Goal: Task Accomplishment & Management: Manage account settings

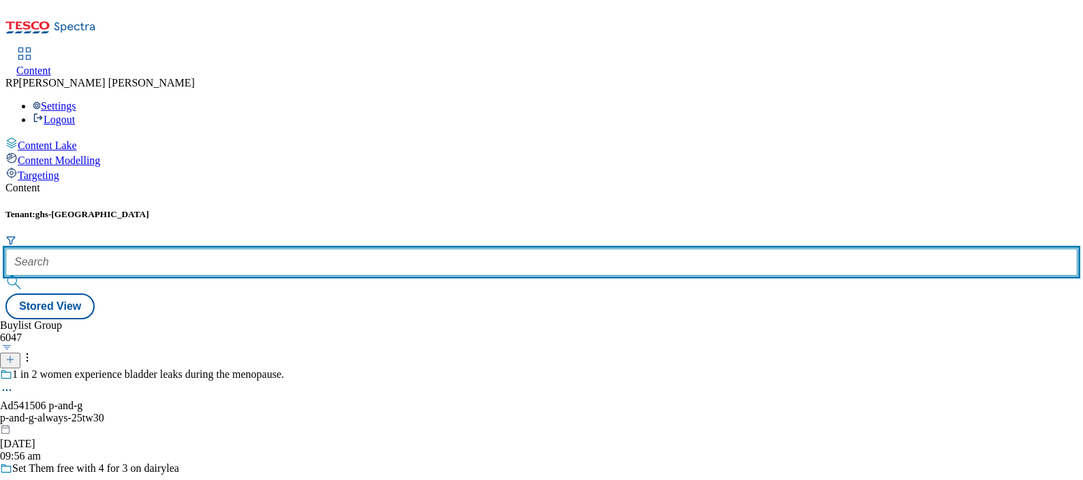
click at [301, 249] on input "text" at bounding box center [541, 262] width 1072 height 27
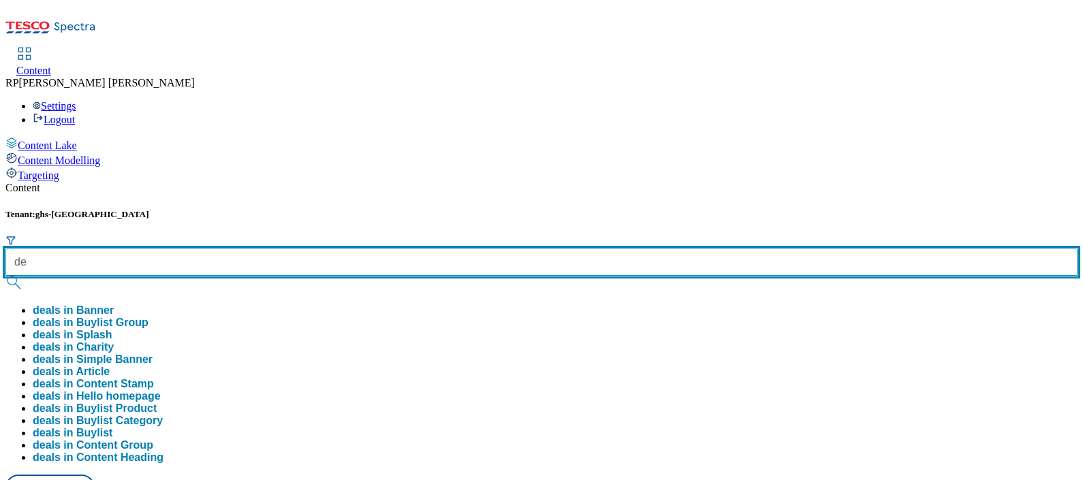
type input "d"
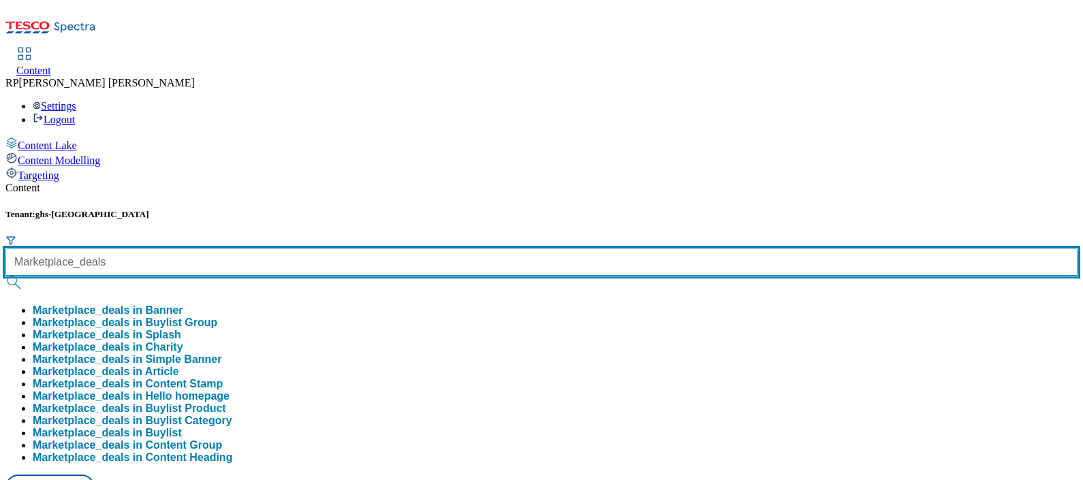
type input "Marketplace_deals"
click at [5, 276] on button "submit" at bounding box center [14, 283] width 19 height 14
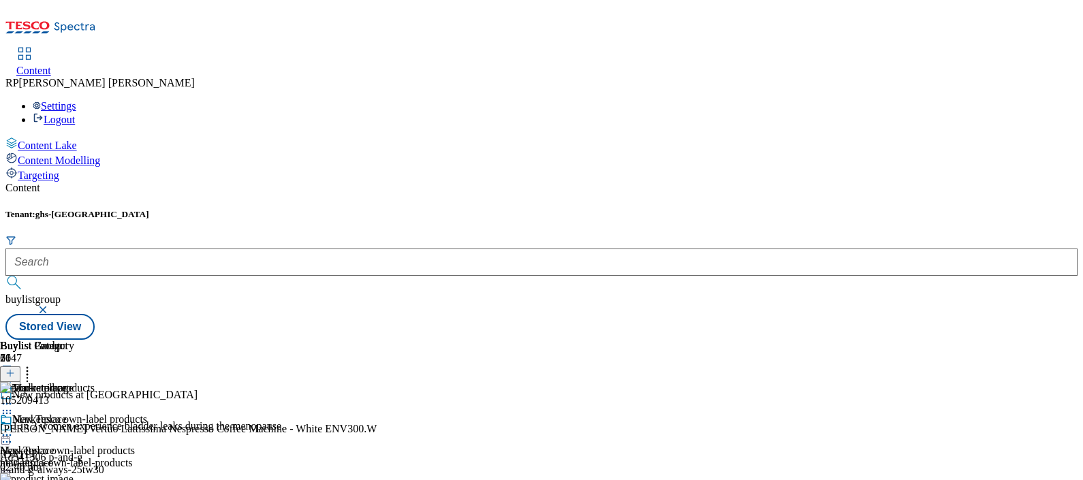
scroll to position [511, 0]
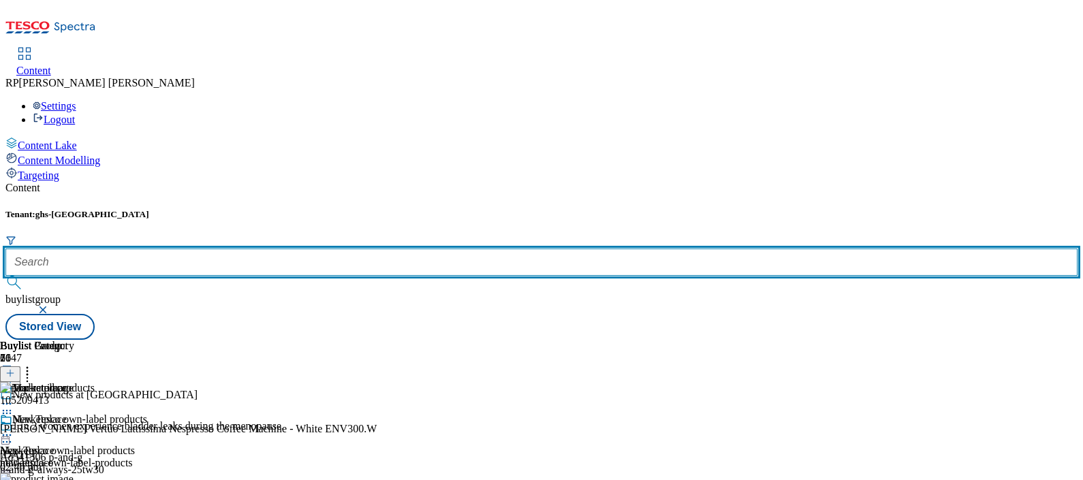
click at [327, 249] on input "text" at bounding box center [541, 262] width 1072 height 27
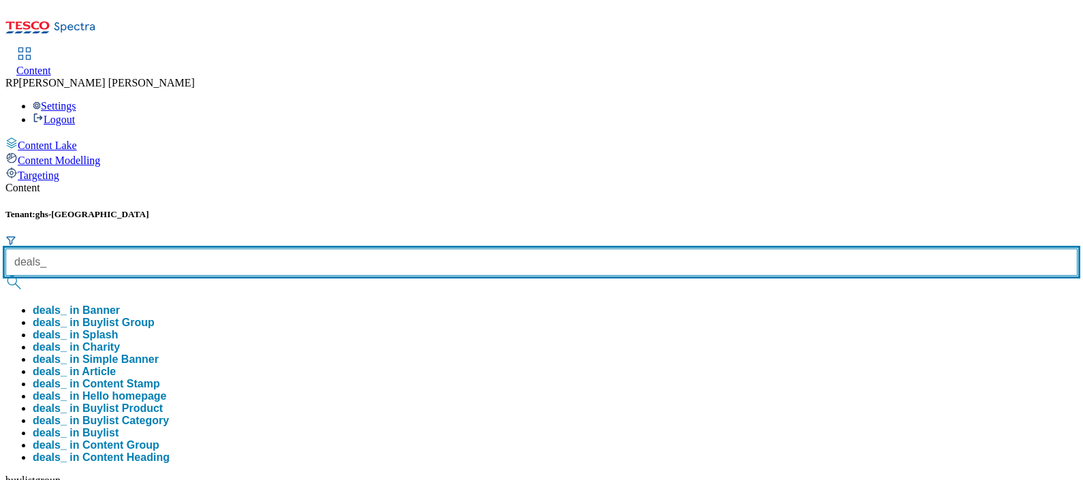
type input "deals_"
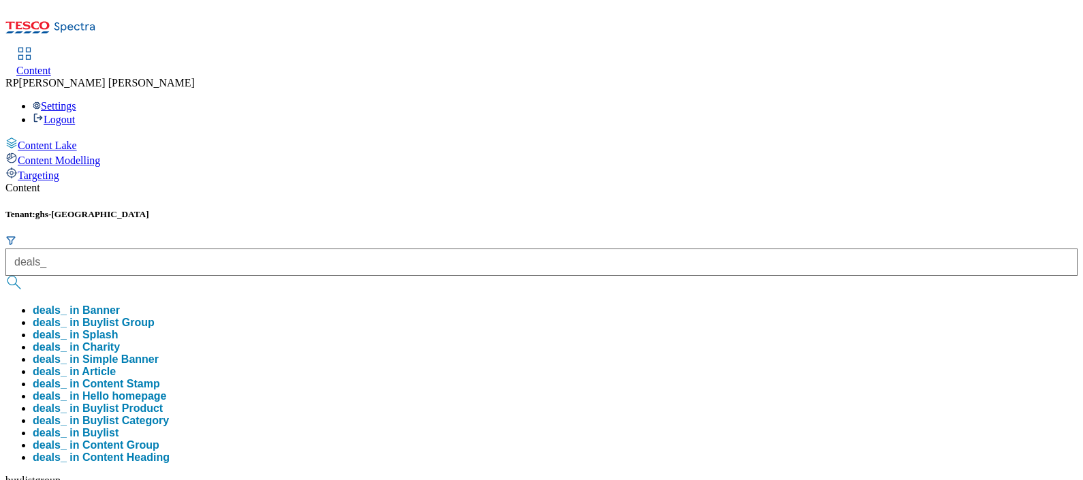
click at [155, 317] on button "deals_ in Buylist Group" at bounding box center [94, 323] width 122 height 12
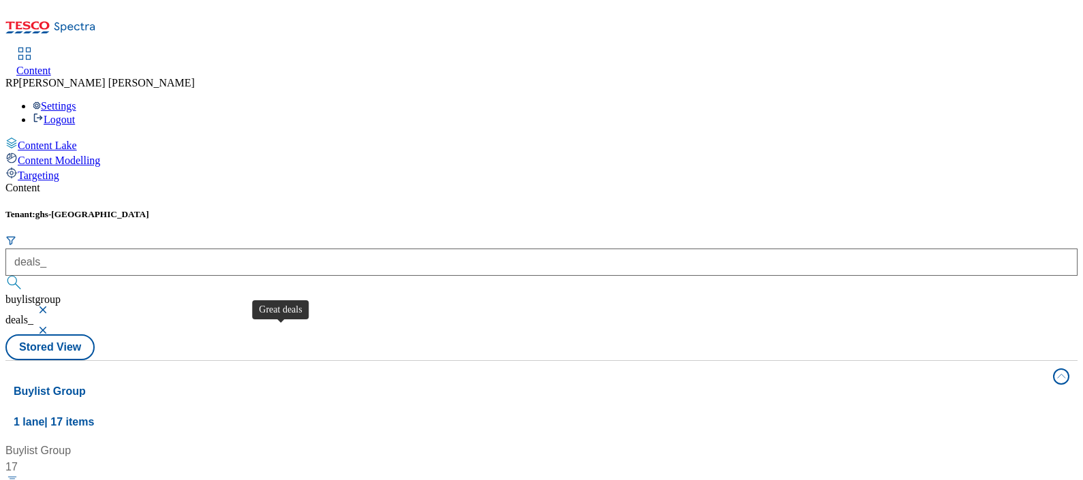
scroll to position [255, 0]
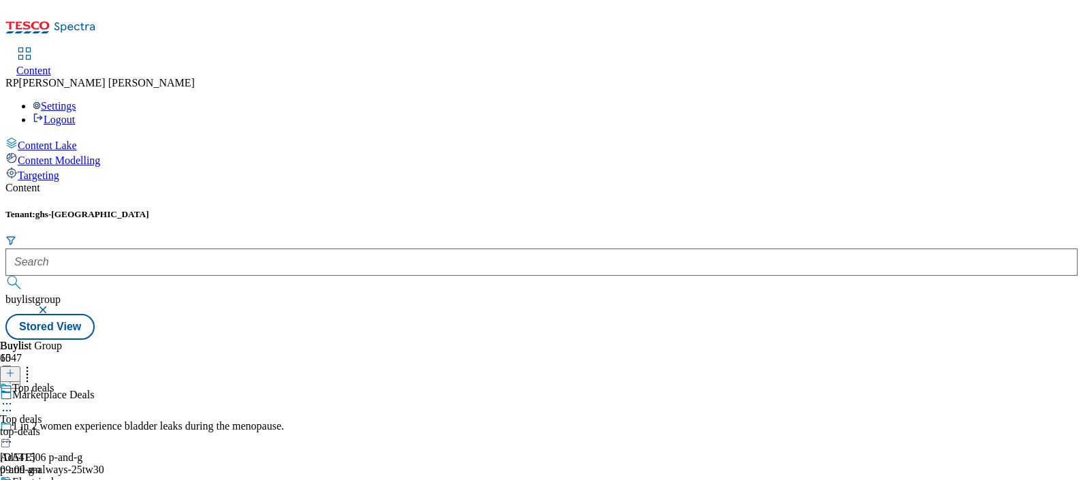
scroll to position [1106, 0]
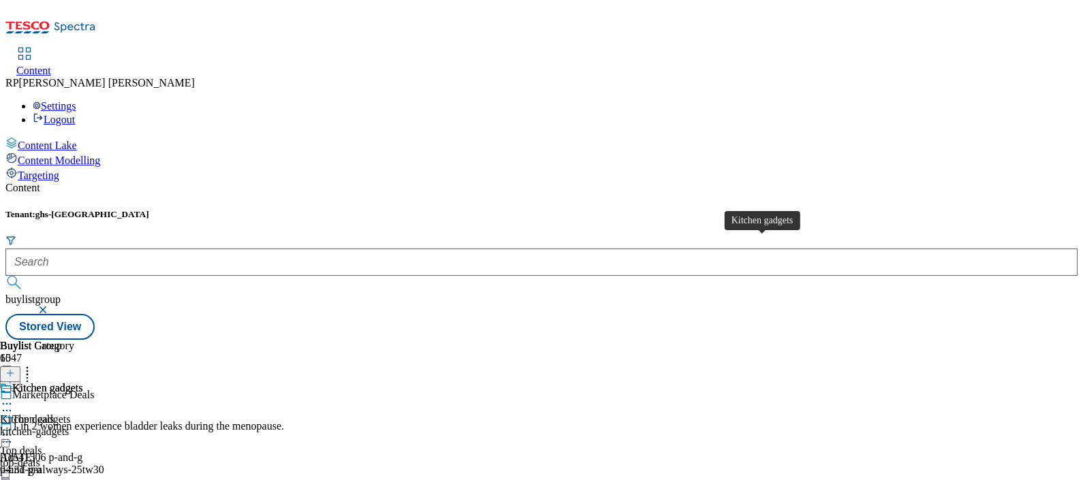
click at [71, 413] on div "Kitchen gadgets" at bounding box center [35, 419] width 71 height 12
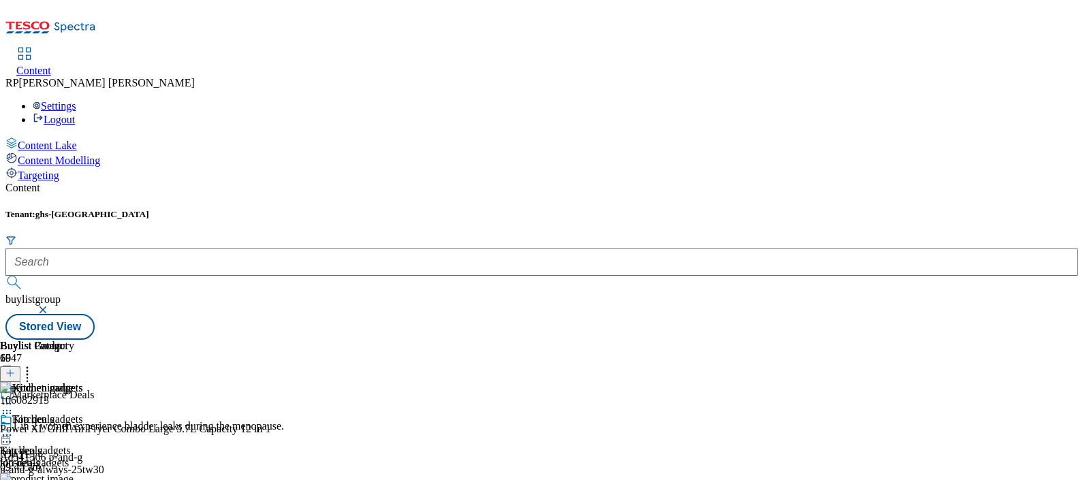
click at [107, 413] on div "Top deals Top deals top-deals [DATE] 09:09 am" at bounding box center [53, 460] width 107 height 94
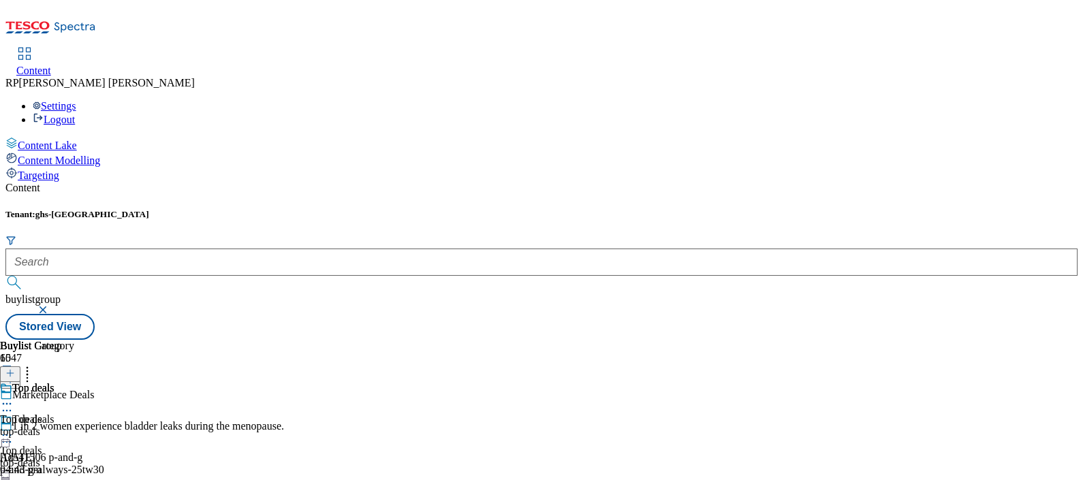
click at [74, 426] on div "top-deals" at bounding box center [37, 432] width 74 height 12
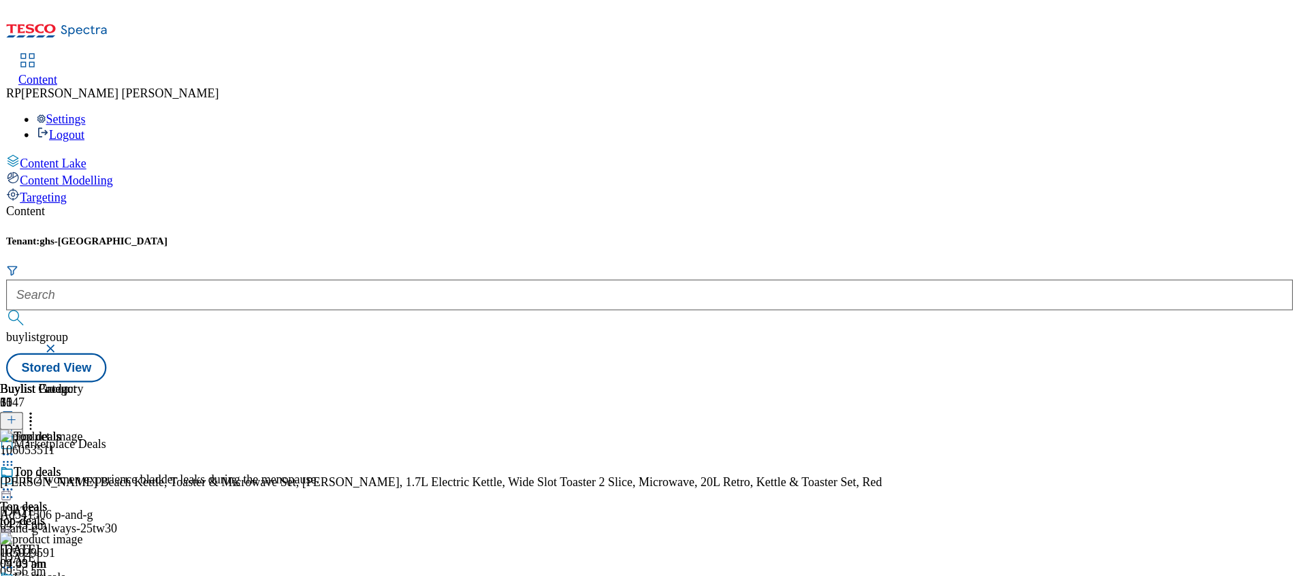
scroll to position [2873, 0]
click at [14, 428] on icon at bounding box center [7, 435] width 14 height 14
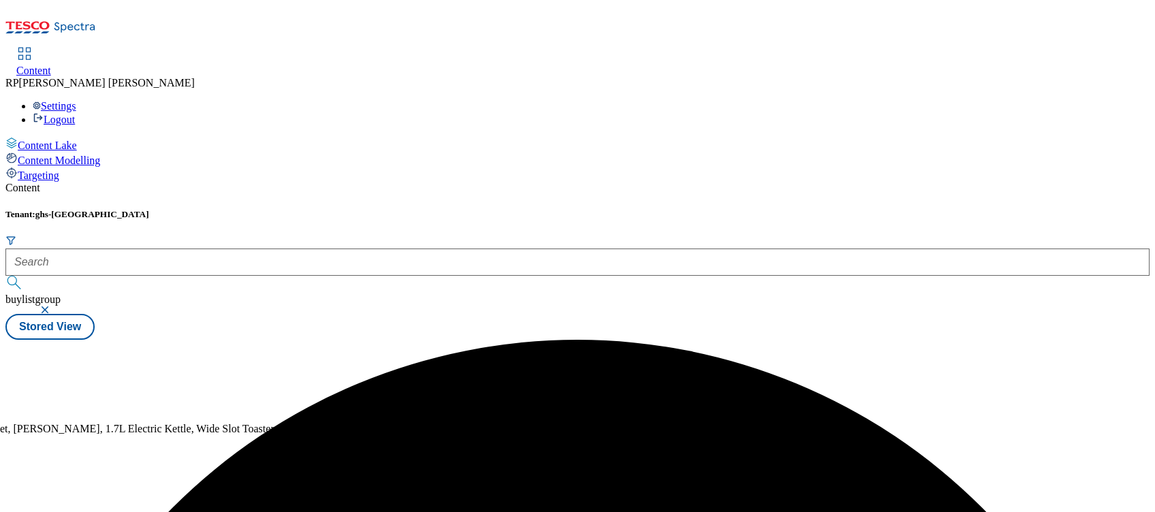
click at [885, 340] on div "Buylist 15 Top deals Top deals top-deals [DATE] 10:30 am Electricals Electrical…" at bounding box center [577, 340] width 1144 height 0
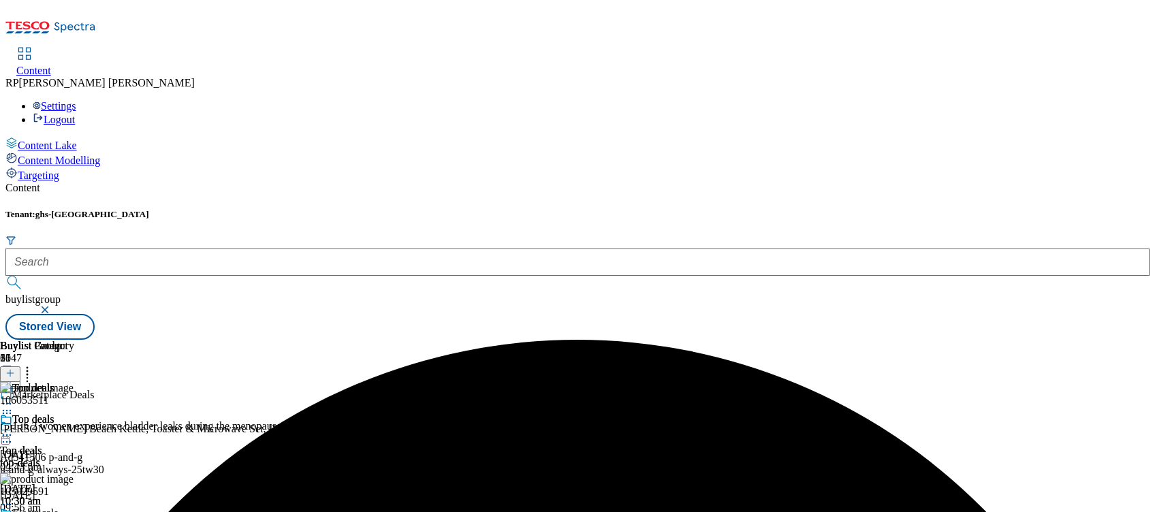
click at [14, 428] on icon at bounding box center [7, 435] width 14 height 14
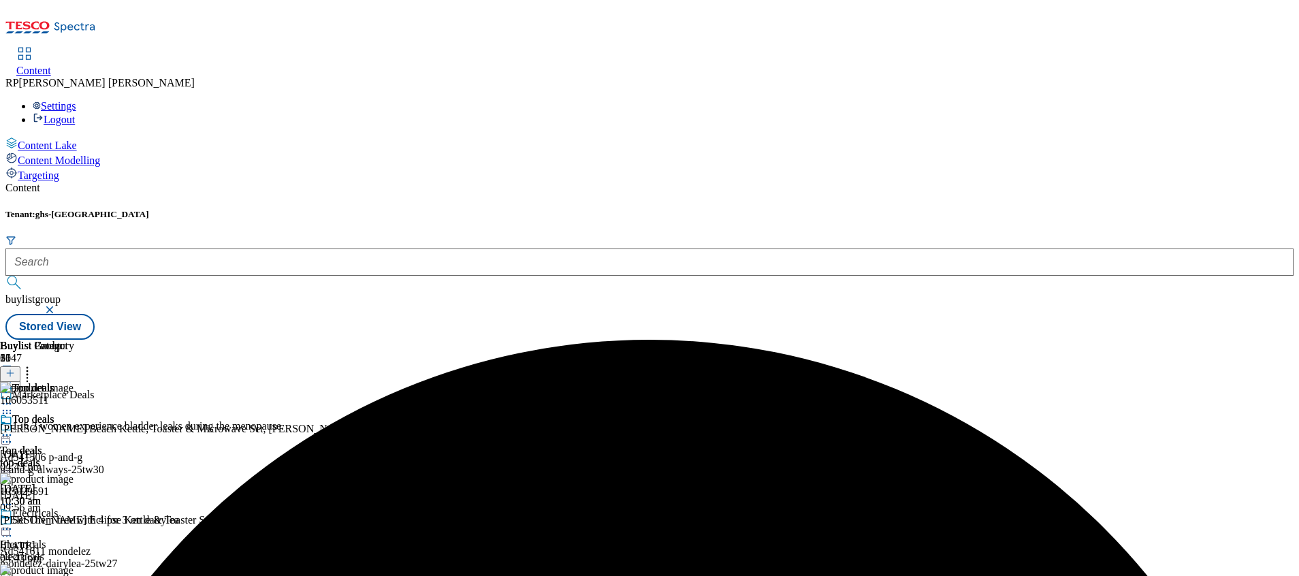
click at [784, 340] on header "Buylist Product 31" at bounding box center [392, 361] width 784 height 42
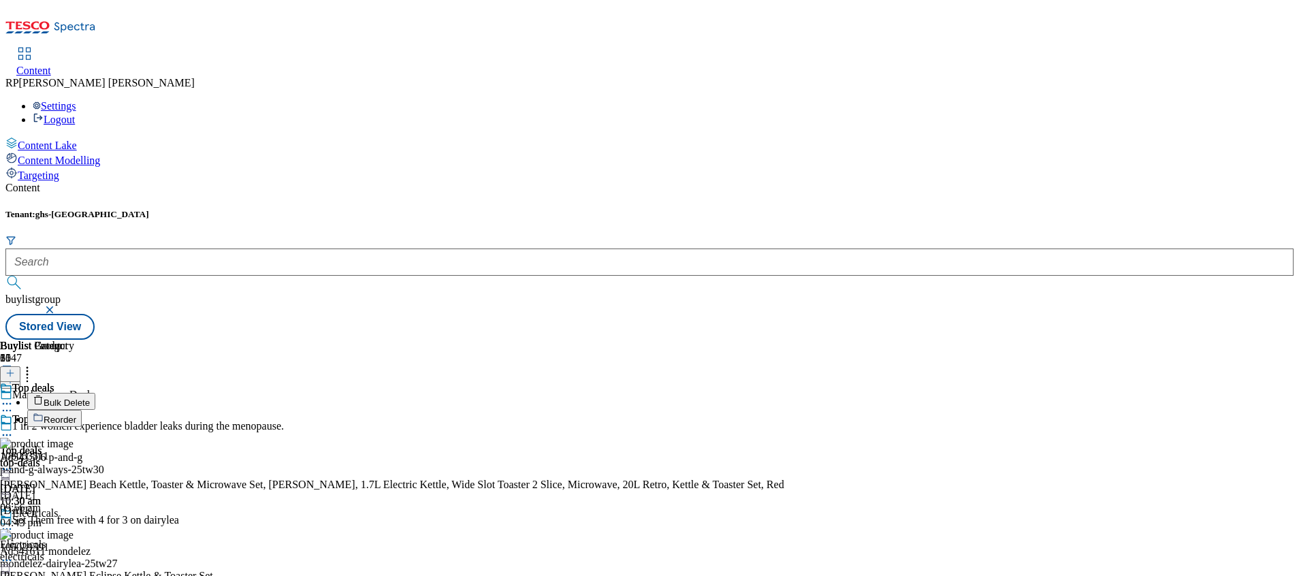
click at [76, 415] on span "Reorder" at bounding box center [60, 420] width 33 height 10
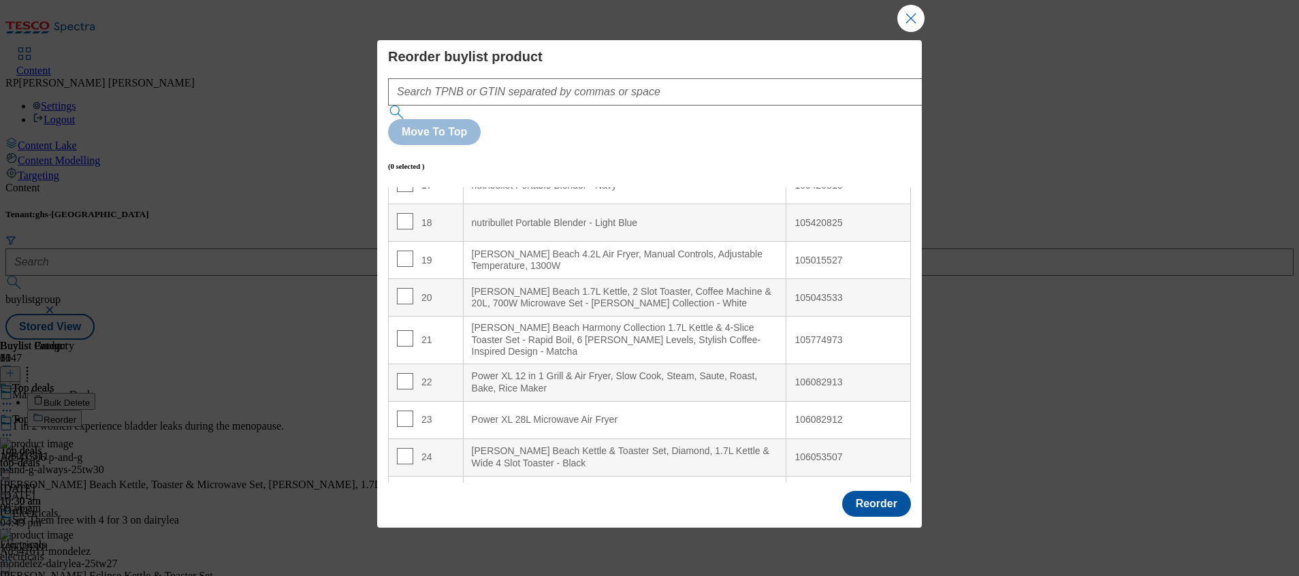
scroll to position [715, 0]
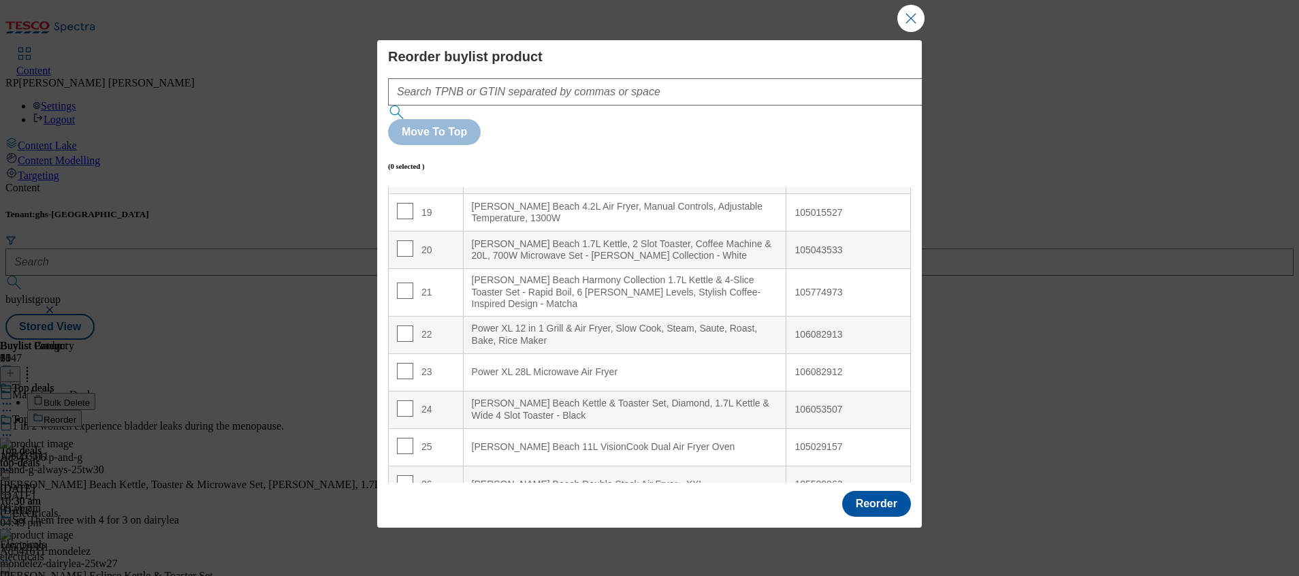
click at [393, 353] on td "23" at bounding box center [426, 371] width 75 height 37
click at [406, 363] on input "Modal" at bounding box center [405, 371] width 16 height 16
checkbox input "true"
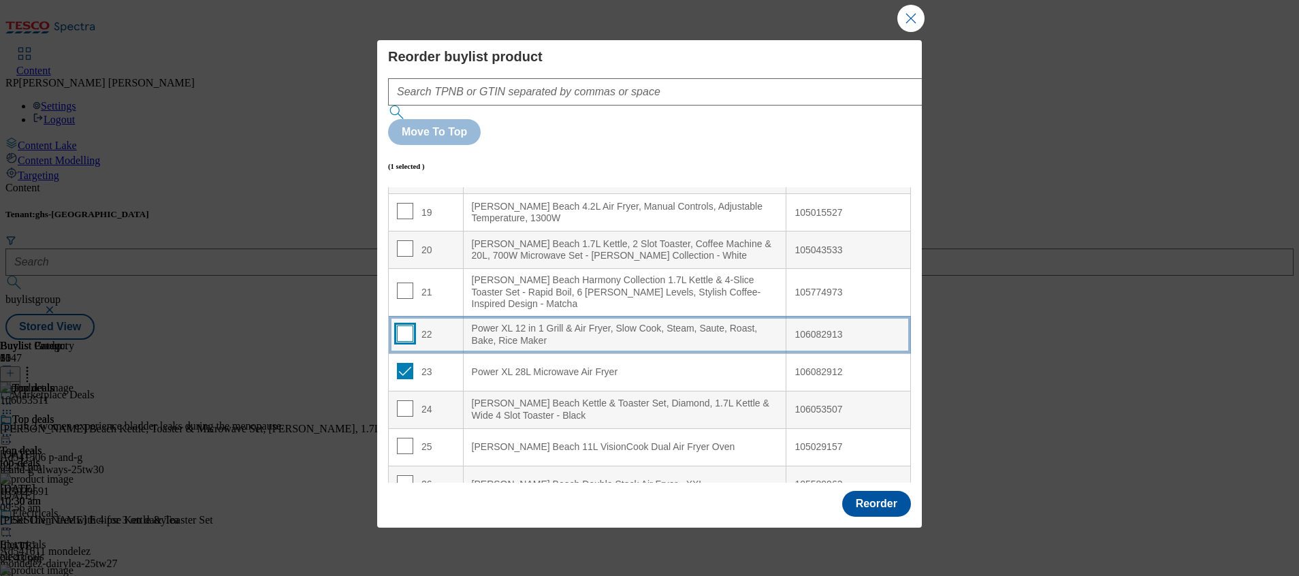
click at [406, 325] on input "Modal" at bounding box center [405, 333] width 16 height 16
checkbox input "true"
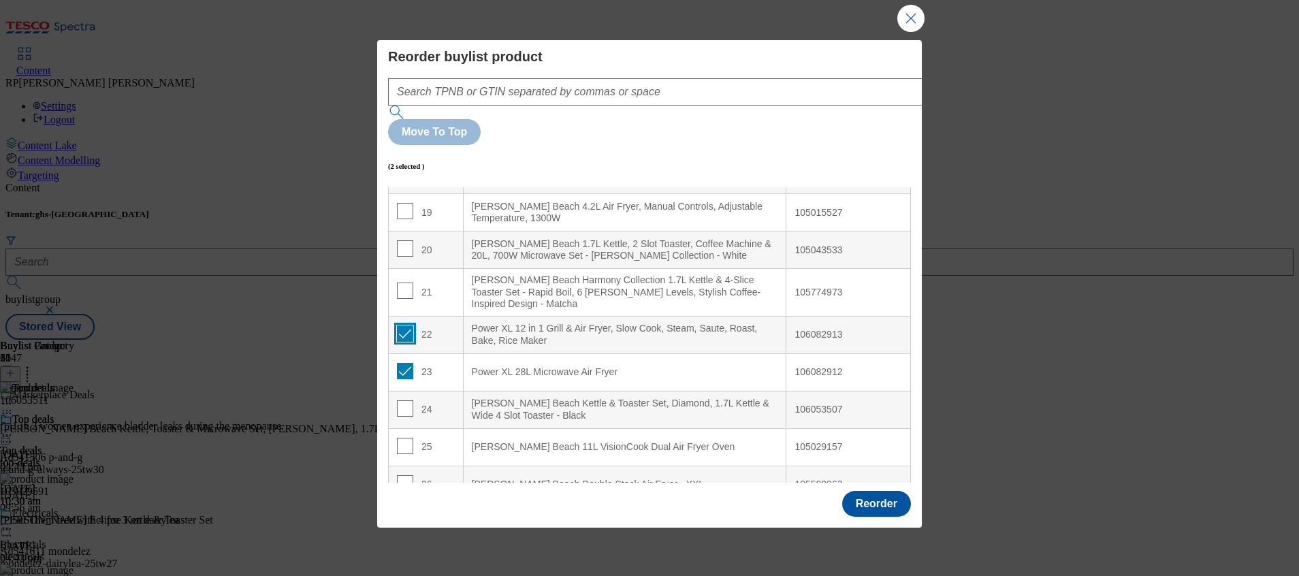
scroll to position [0, 0]
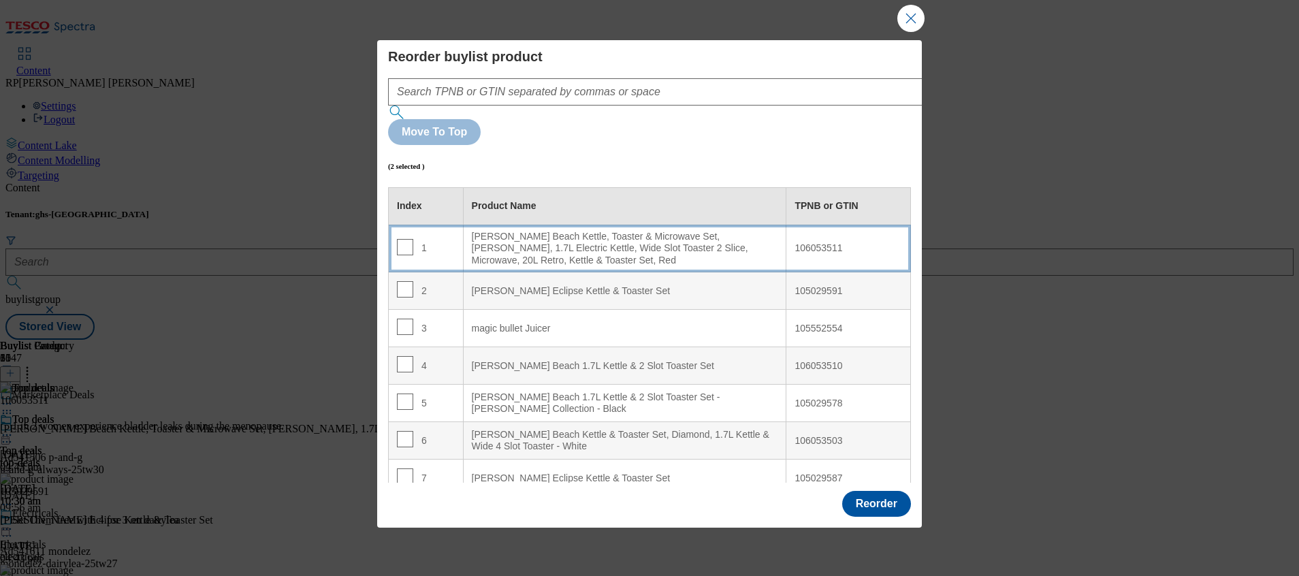
click at [526, 231] on div "[PERSON_NAME] Beach Kettle, Toaster & Microwave Set, [PERSON_NAME], 1.7L Electr…" at bounding box center [625, 249] width 306 height 36
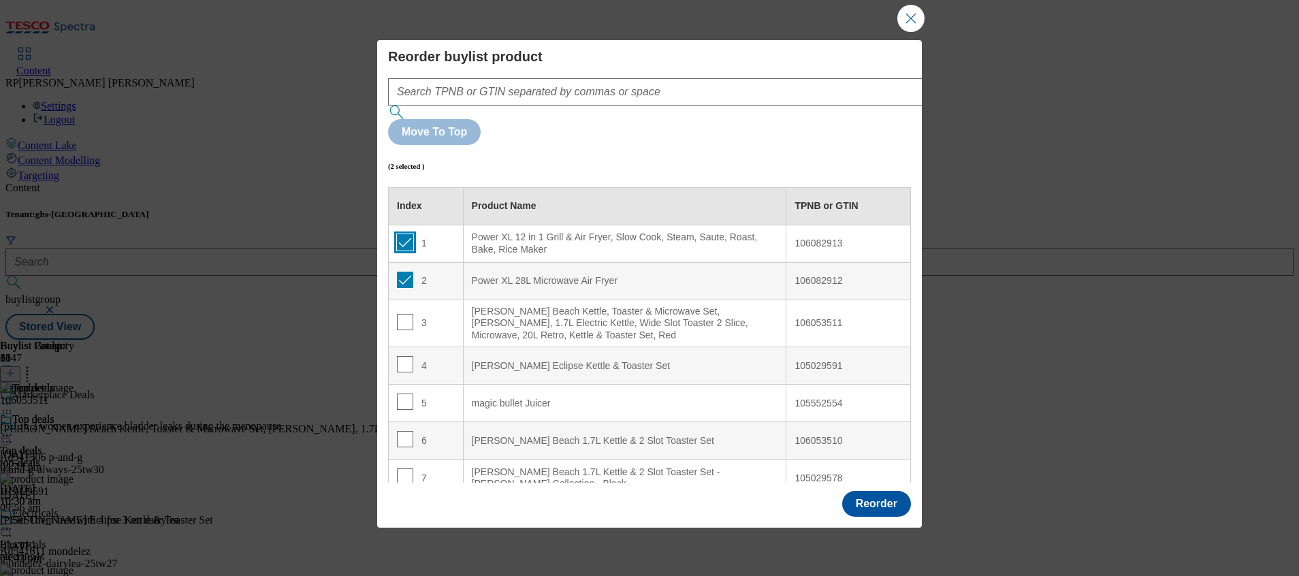
click at [406, 234] on input "Modal" at bounding box center [405, 242] width 16 height 16
checkbox input "false"
click at [403, 272] on input "Modal" at bounding box center [405, 280] width 16 height 16
checkbox input "false"
click at [876, 479] on button "Reorder" at bounding box center [876, 504] width 69 height 26
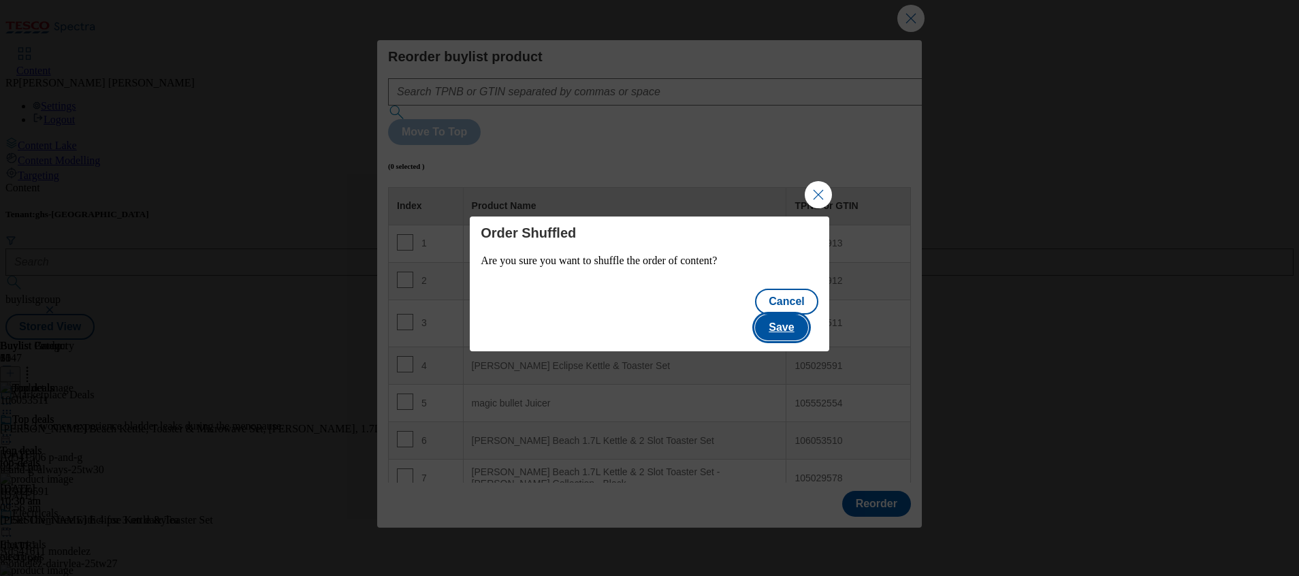
click at [797, 315] on button "Save" at bounding box center [781, 328] width 52 height 26
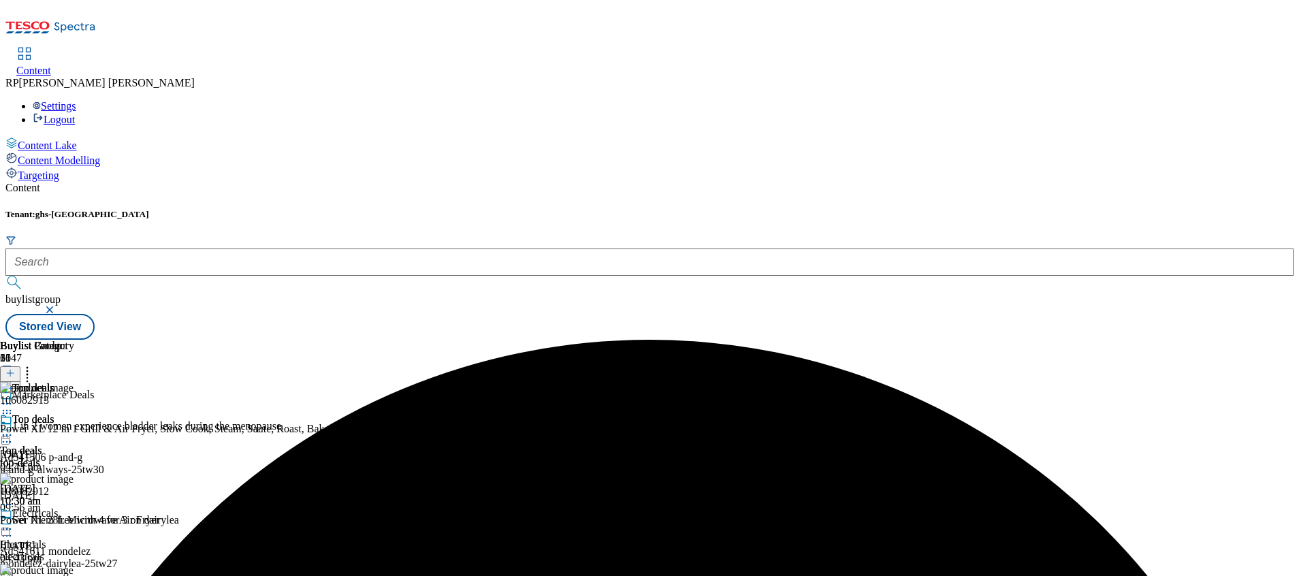
click at [14, 428] on icon at bounding box center [7, 435] width 14 height 14
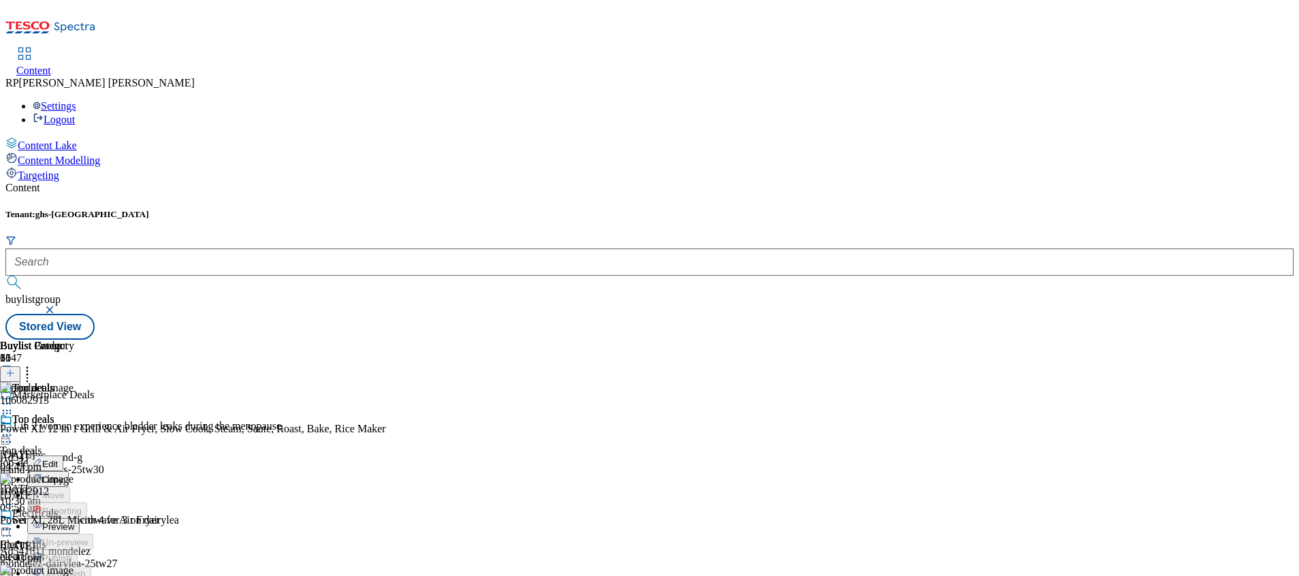
click at [74, 479] on span "Preview" at bounding box center [58, 527] width 32 height 10
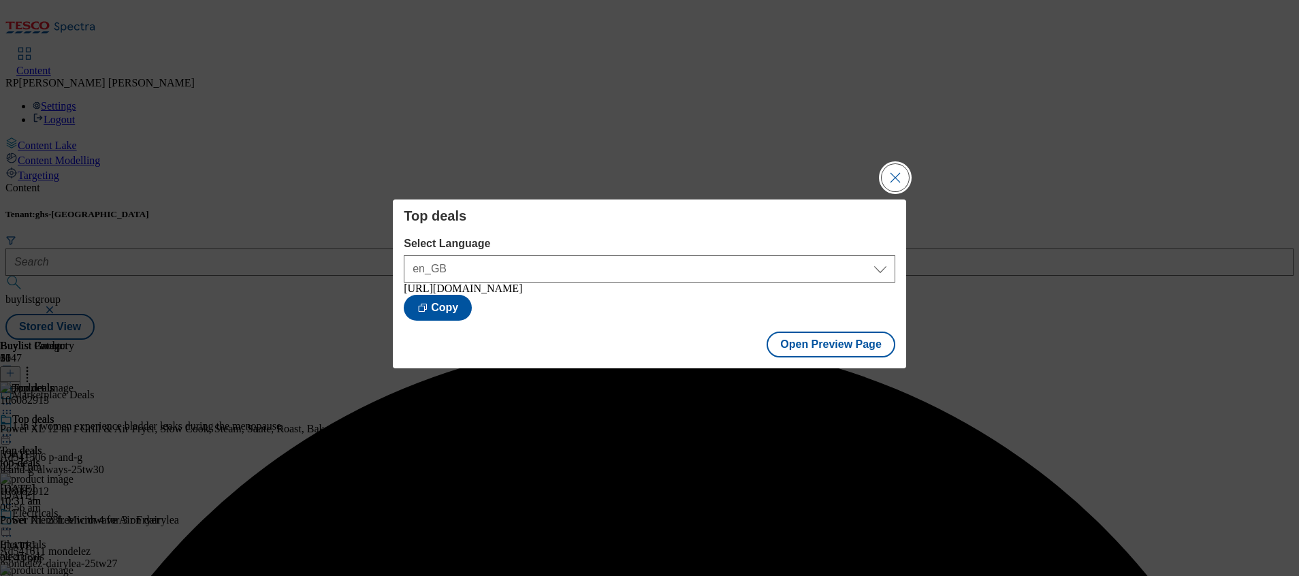
click at [897, 171] on button "Close Modal" at bounding box center [895, 177] width 27 height 27
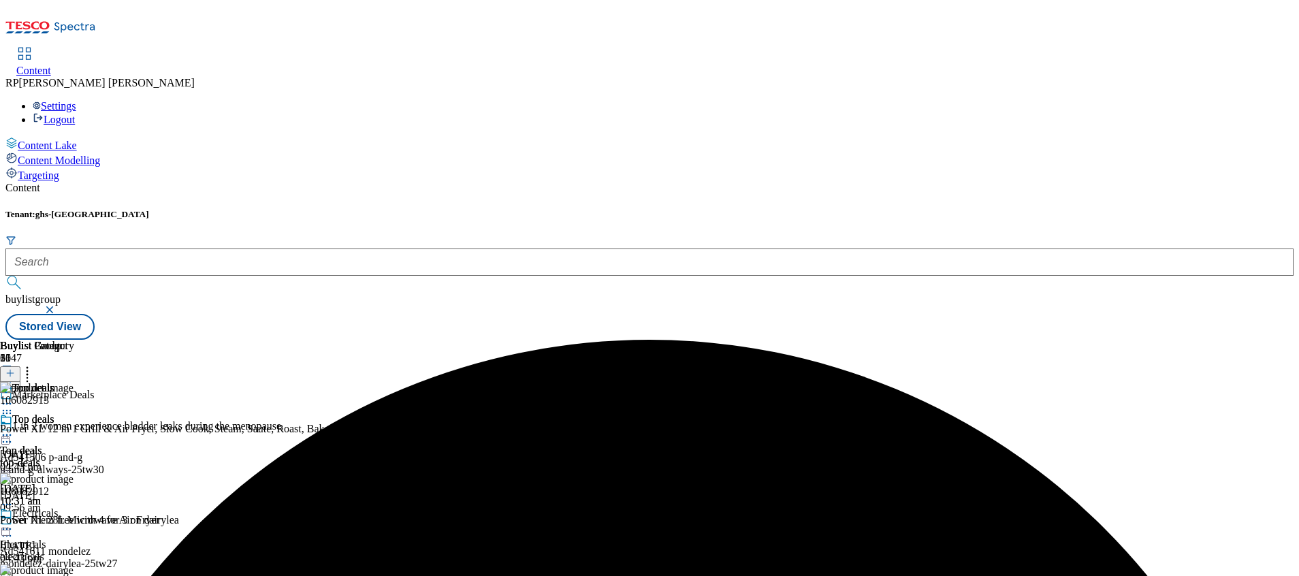
click at [14, 428] on icon at bounding box center [7, 435] width 14 height 14
click at [72, 479] on span "Publish" at bounding box center [57, 574] width 30 height 10
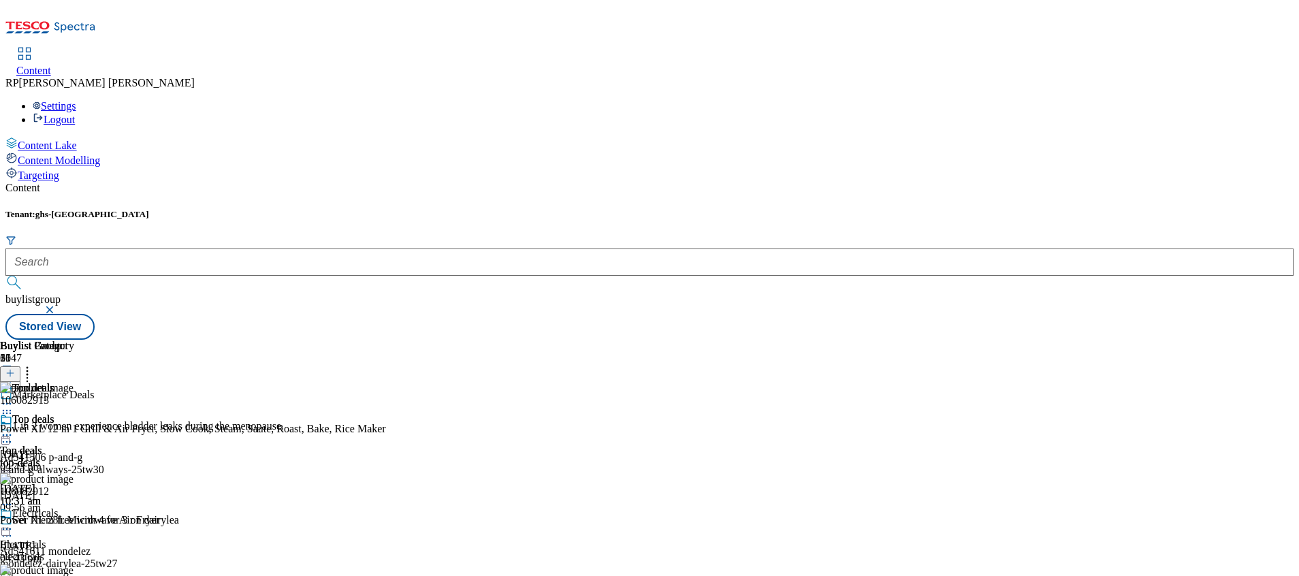
scroll to position [715, 0]
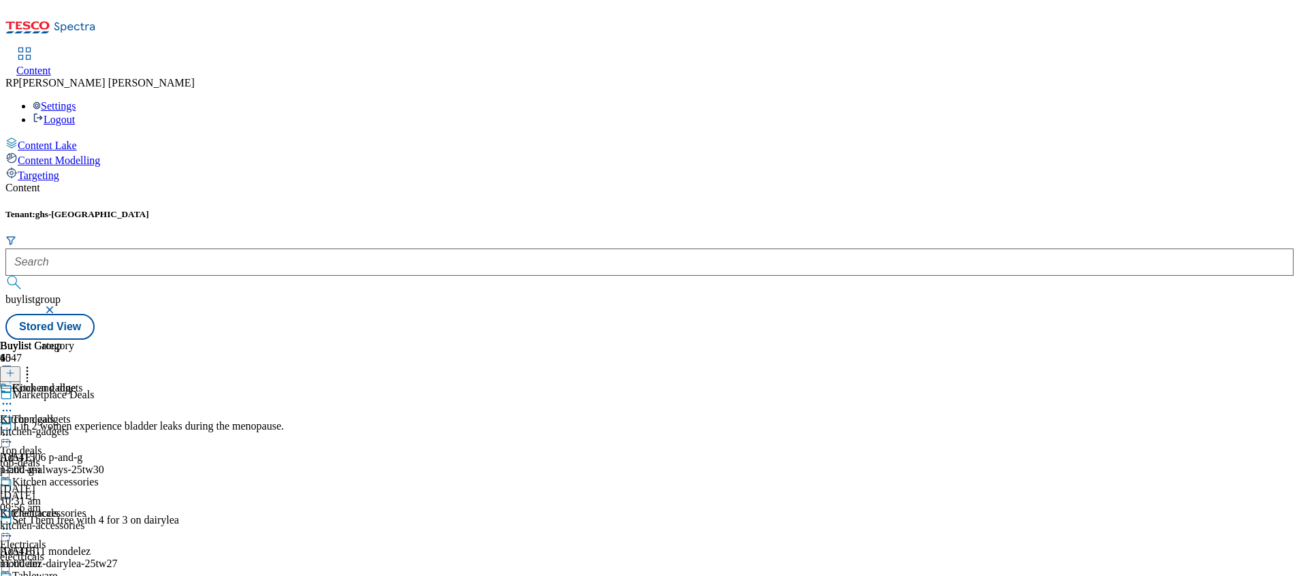
click at [34, 364] on icon at bounding box center [27, 371] width 14 height 14
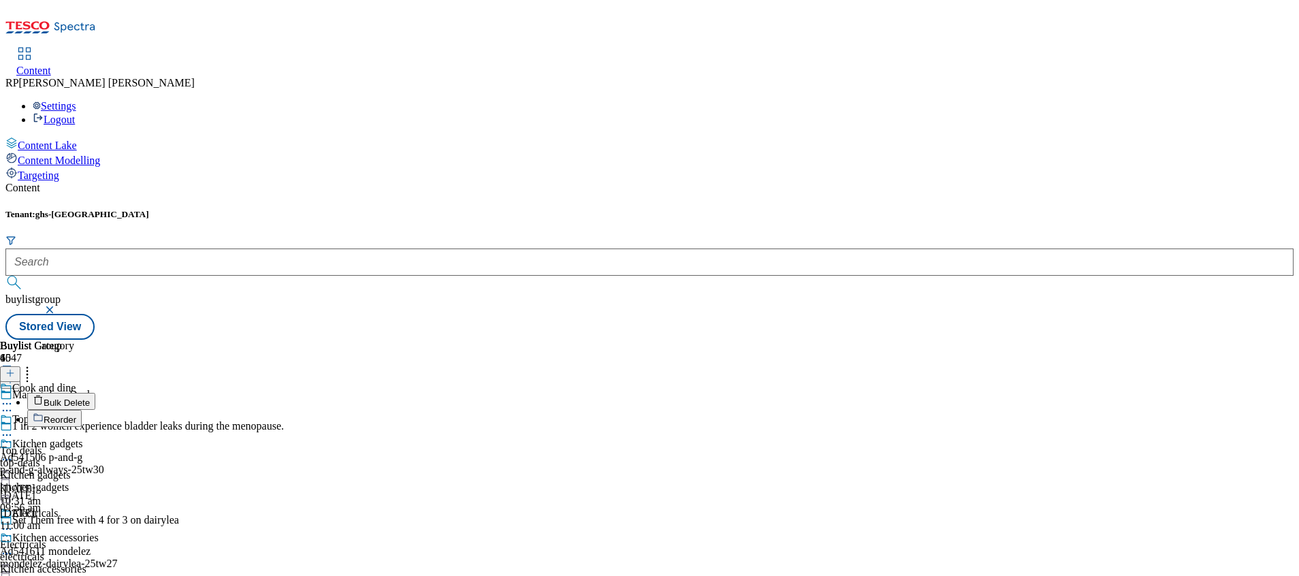
click at [968, 340] on div "Buylist Group 6047 Marketplace Deals 1 in 2 women experience bladder leaks duri…" at bounding box center [649, 340] width 1288 height 0
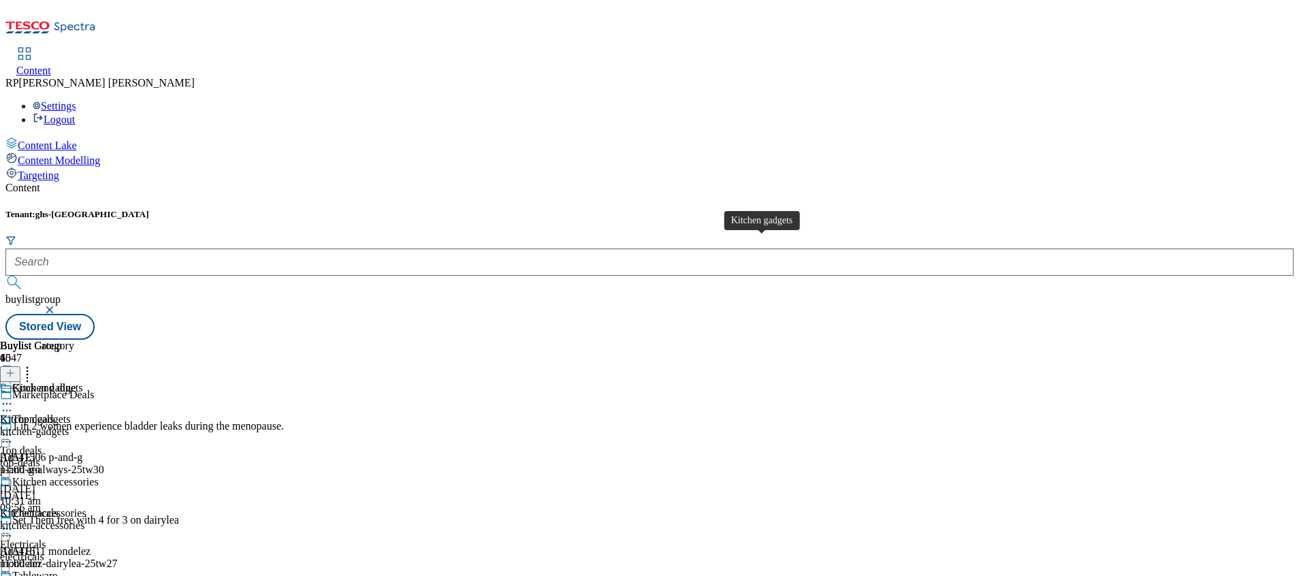
click at [71, 413] on div "Kitchen gadgets" at bounding box center [35, 419] width 71 height 12
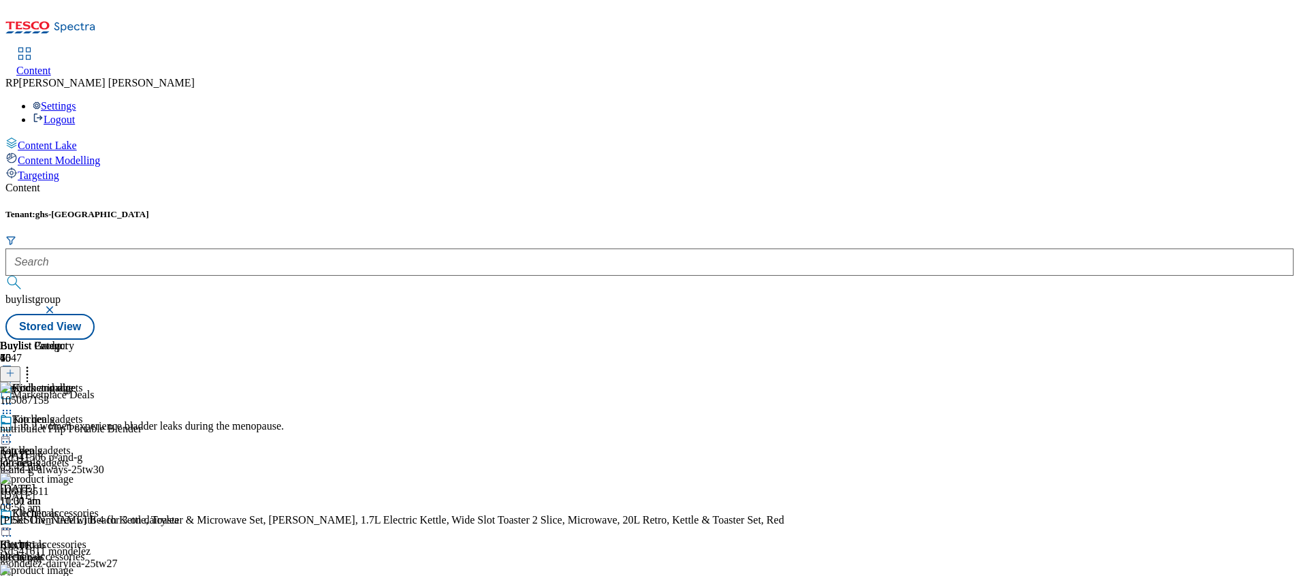
click at [107, 457] on div "top-deals" at bounding box center [53, 463] width 107 height 12
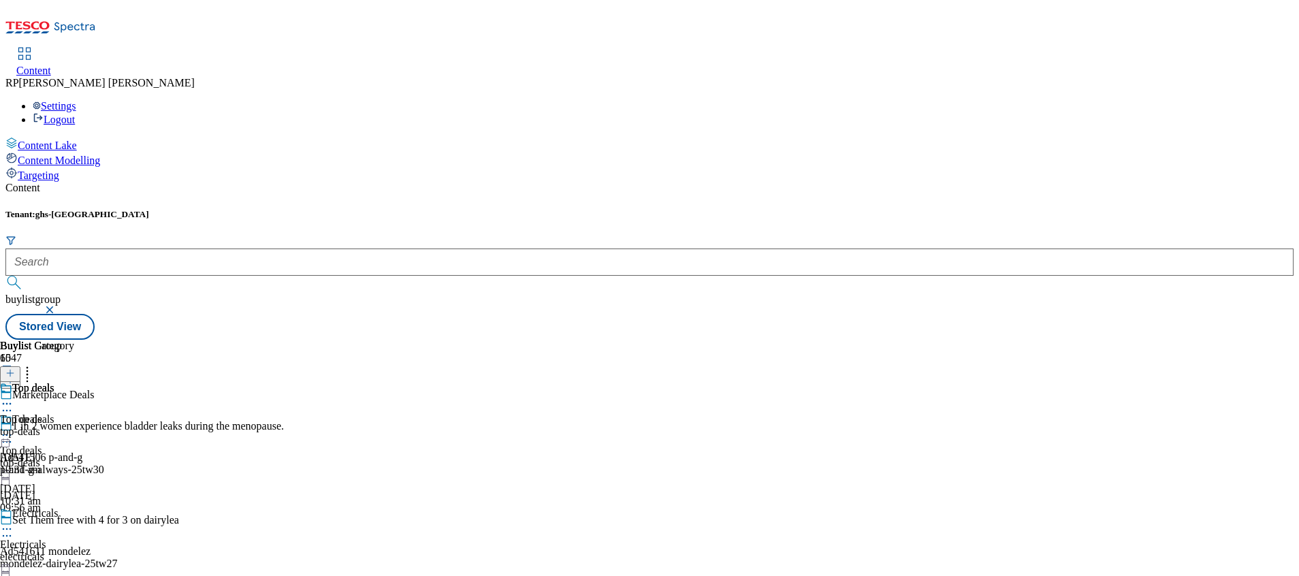
click at [14, 397] on icon at bounding box center [7, 404] width 14 height 14
click at [74, 382] on div "Top deals Top deals top-deals [DATE] 10:31 am" at bounding box center [37, 429] width 74 height 94
click at [42, 445] on span "Top deals" at bounding box center [21, 451] width 42 height 12
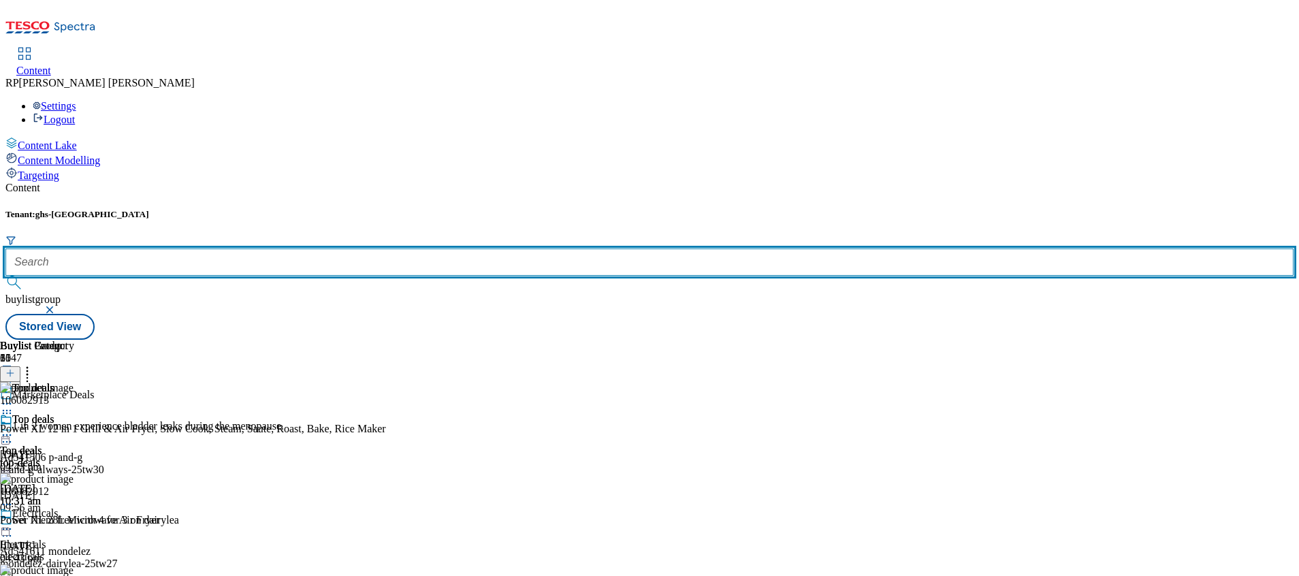
click at [320, 249] on input "text" at bounding box center [649, 262] width 1288 height 27
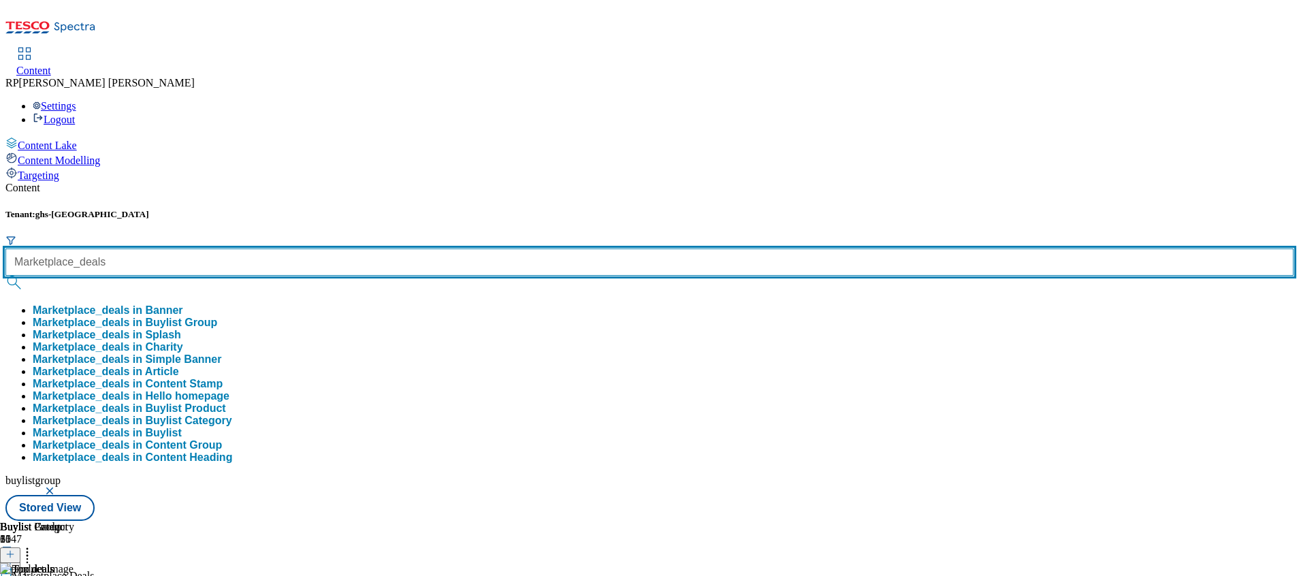
type input "Marketplace_deals"
click at [5, 276] on button "submit" at bounding box center [14, 283] width 19 height 14
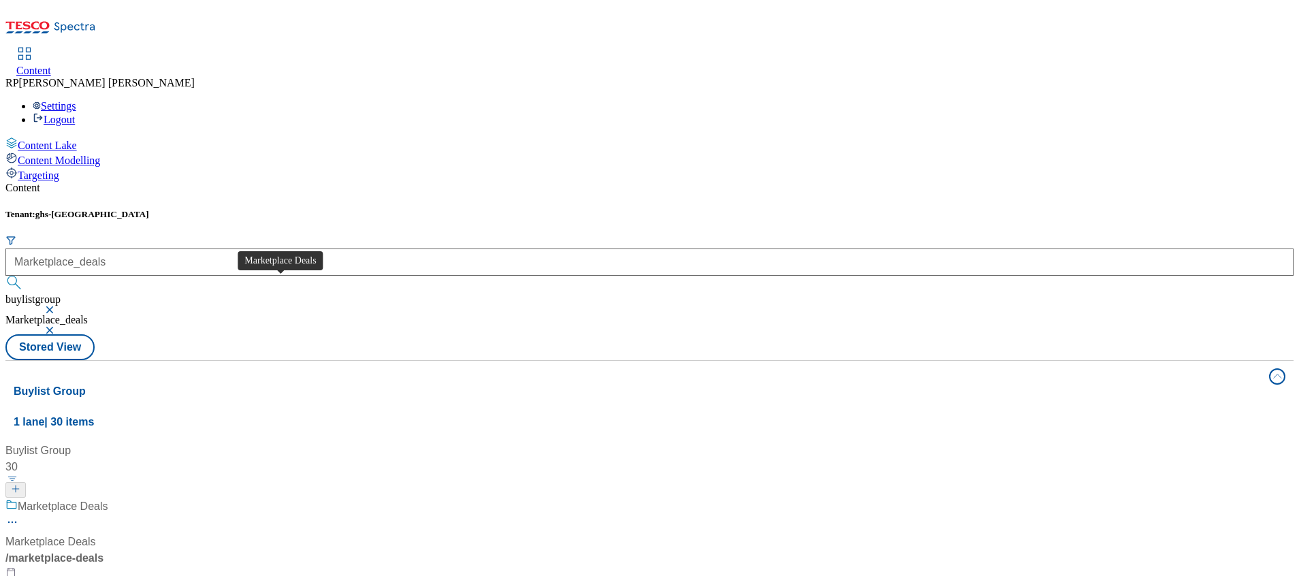
click at [108, 479] on div "Marketplace Deals" at bounding box center [63, 506] width 91 height 16
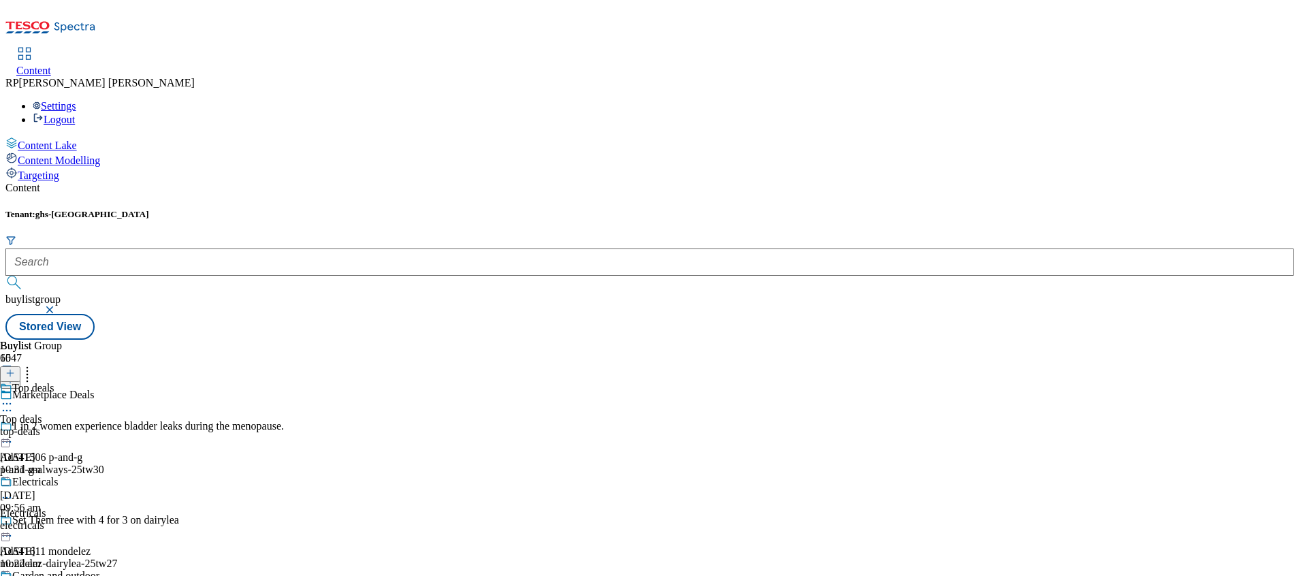
scroll to position [1123, 0]
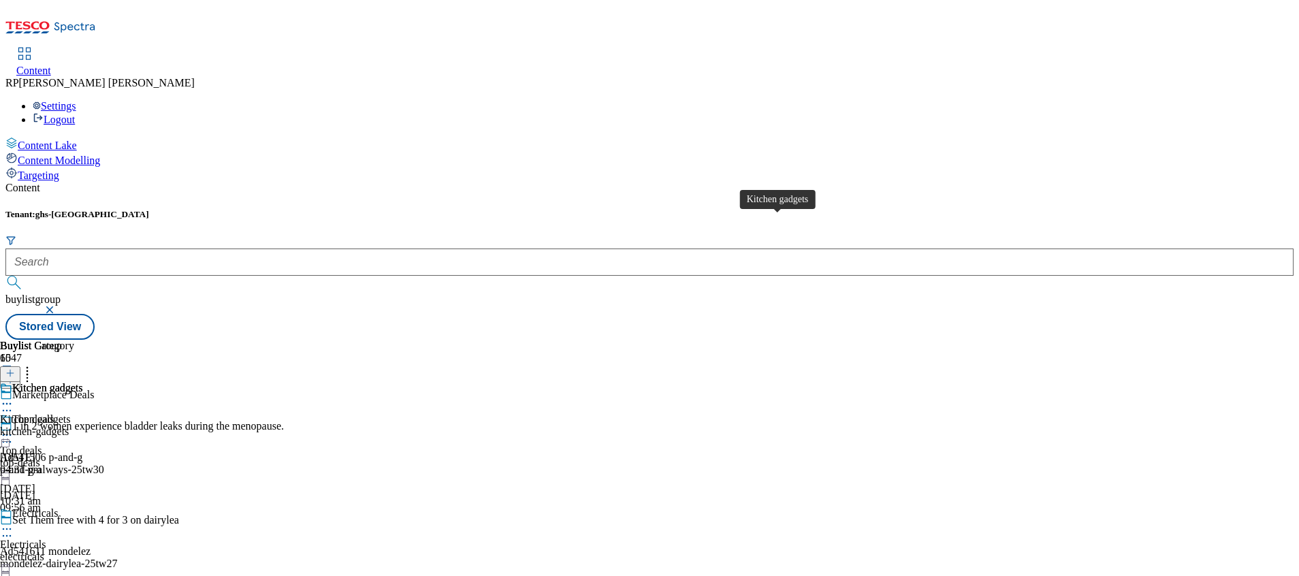
click at [83, 382] on div "Kitchen gadgets" at bounding box center [47, 388] width 71 height 12
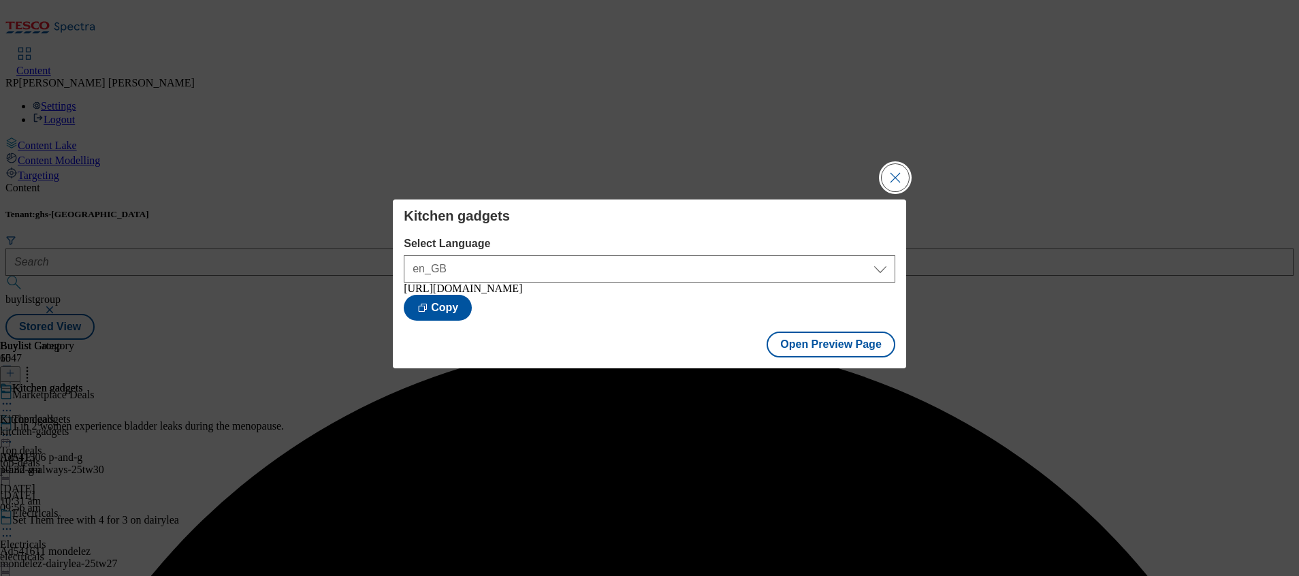
click at [897, 167] on button "Close Modal" at bounding box center [895, 177] width 27 height 27
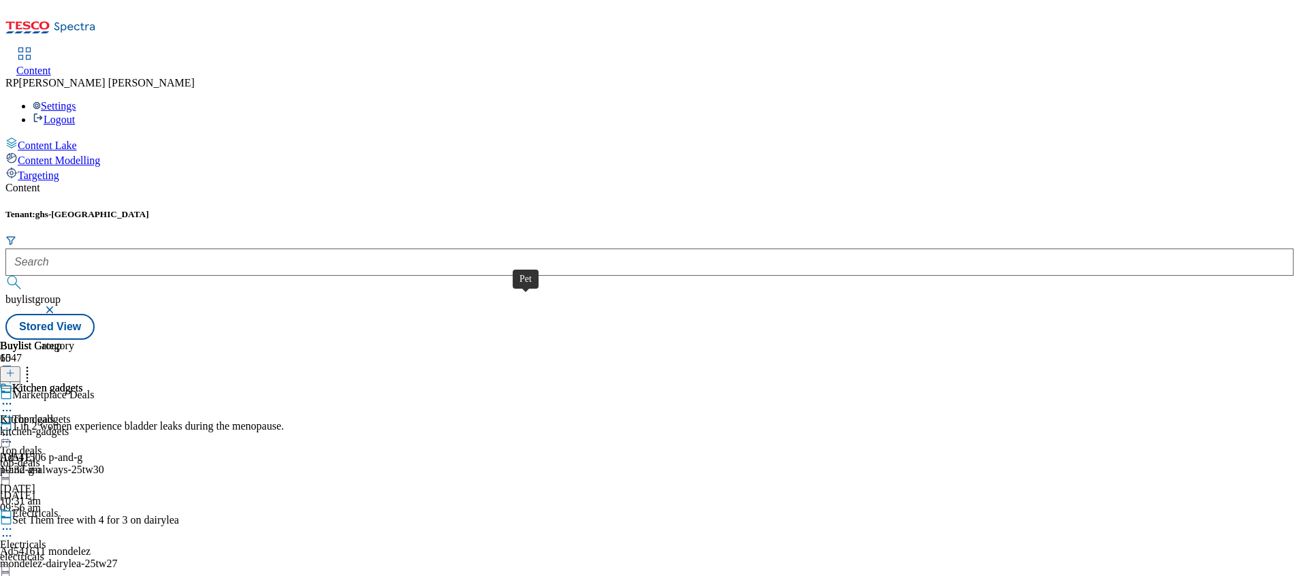
scroll to position [919, 0]
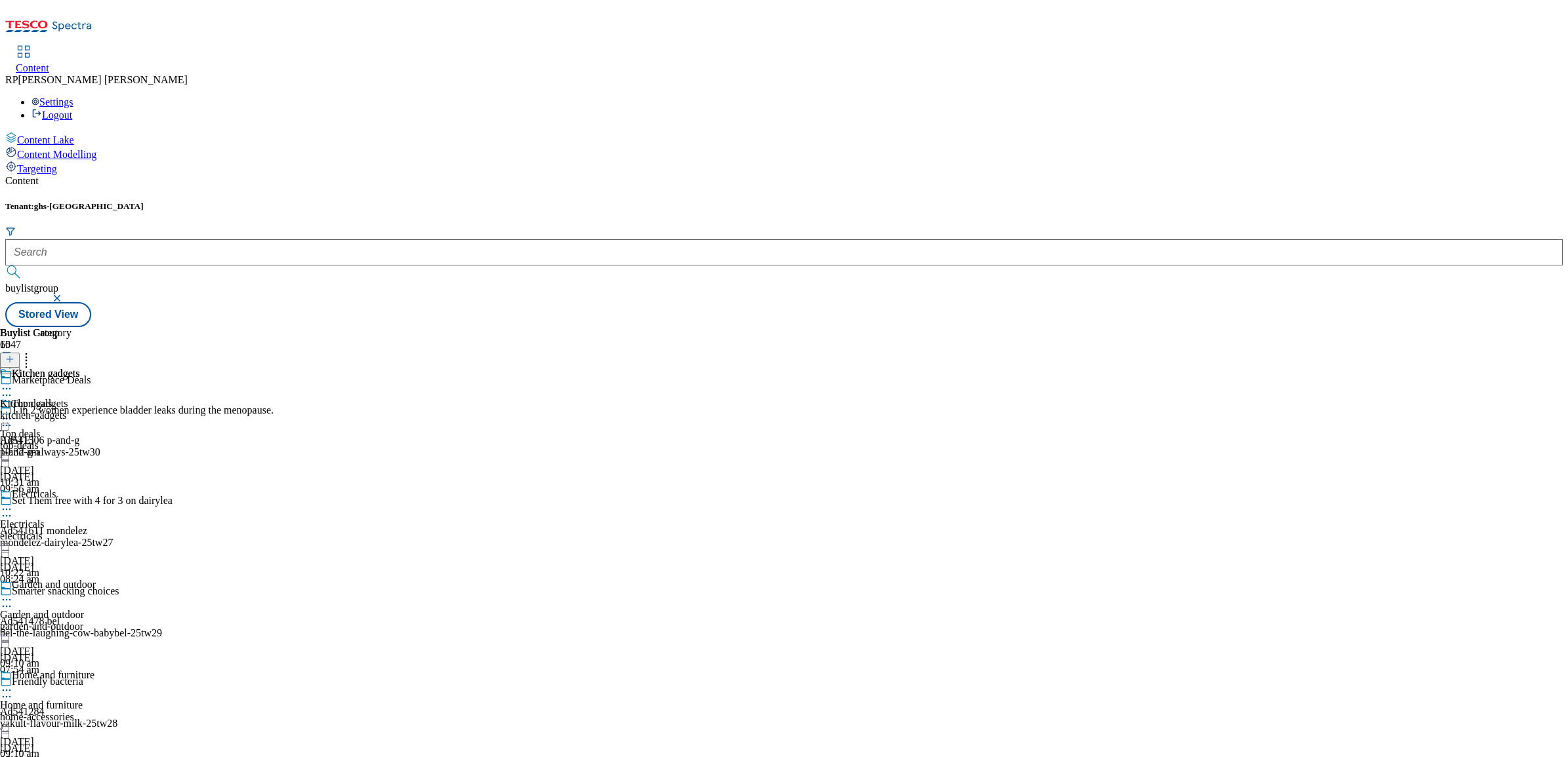
scroll to position [0, 0]
click at [103, 440] on div "top-deals" at bounding box center [51, 446] width 103 height 12
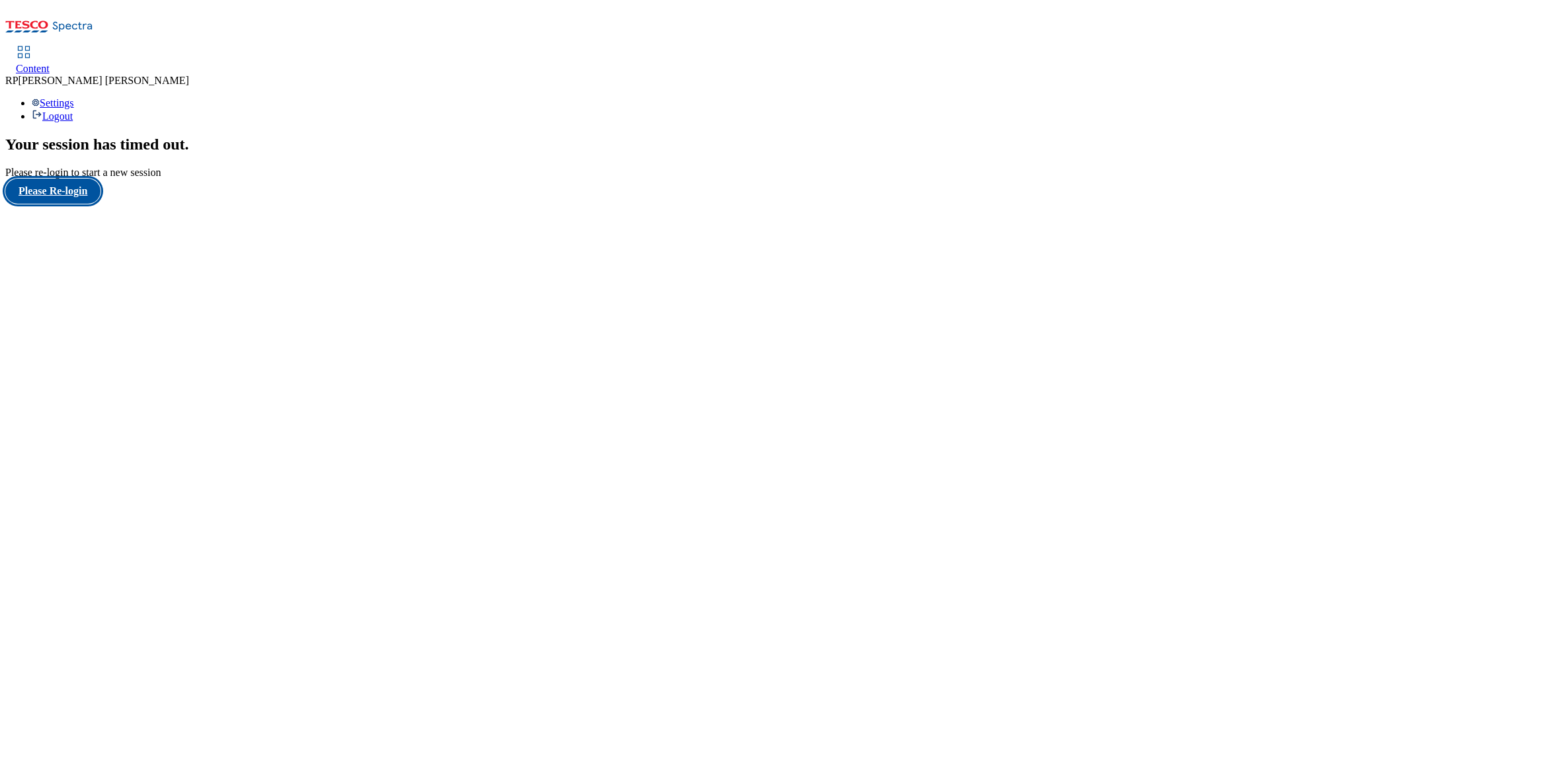
click at [74, 204] on button "Please Re-login" at bounding box center [52, 191] width 95 height 25
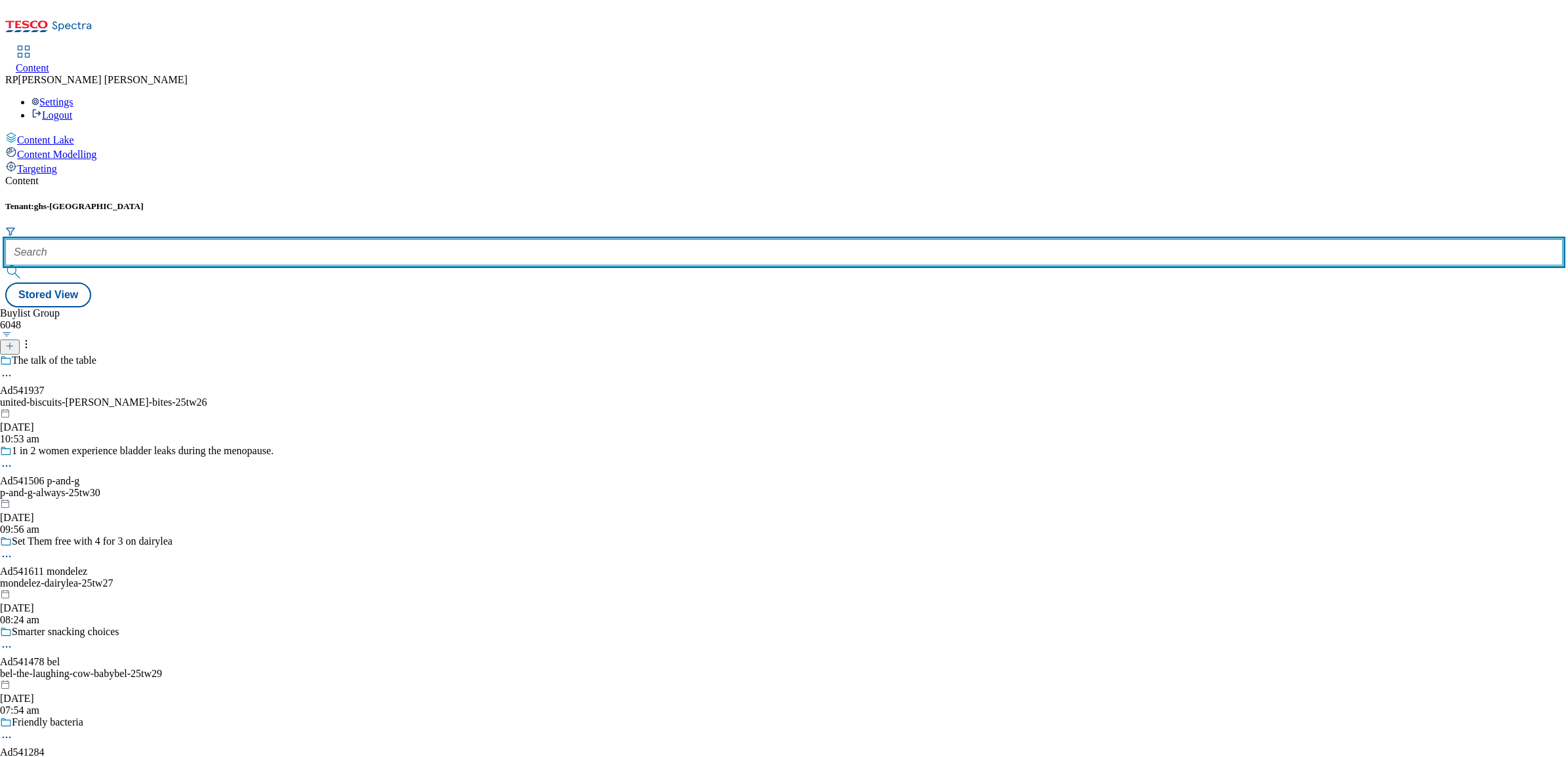
click at [296, 240] on input "text" at bounding box center [784, 252] width 1557 height 26
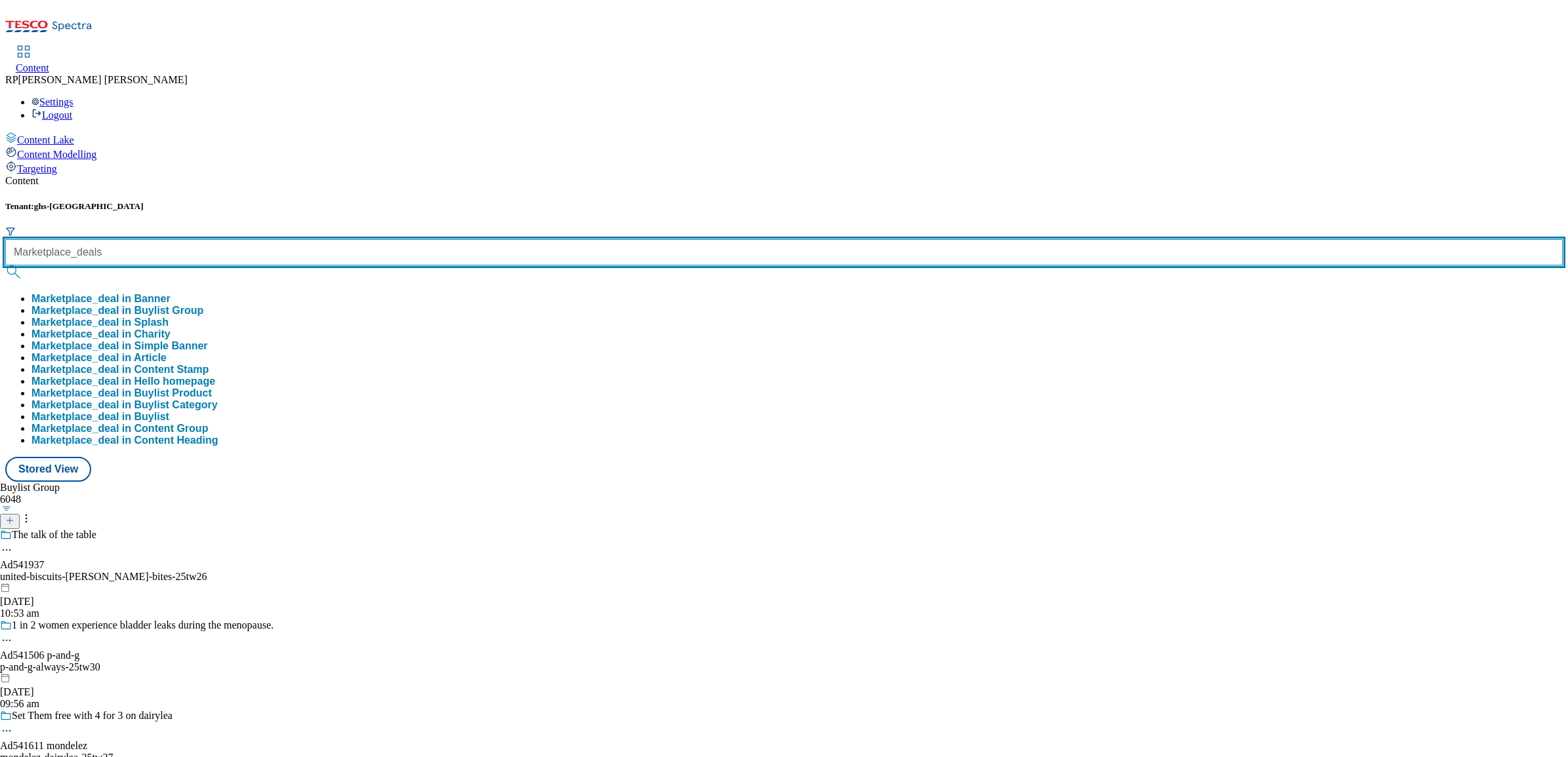
type input "Marketplace_deals"
click at [5, 266] on button "submit" at bounding box center [13, 273] width 18 height 13
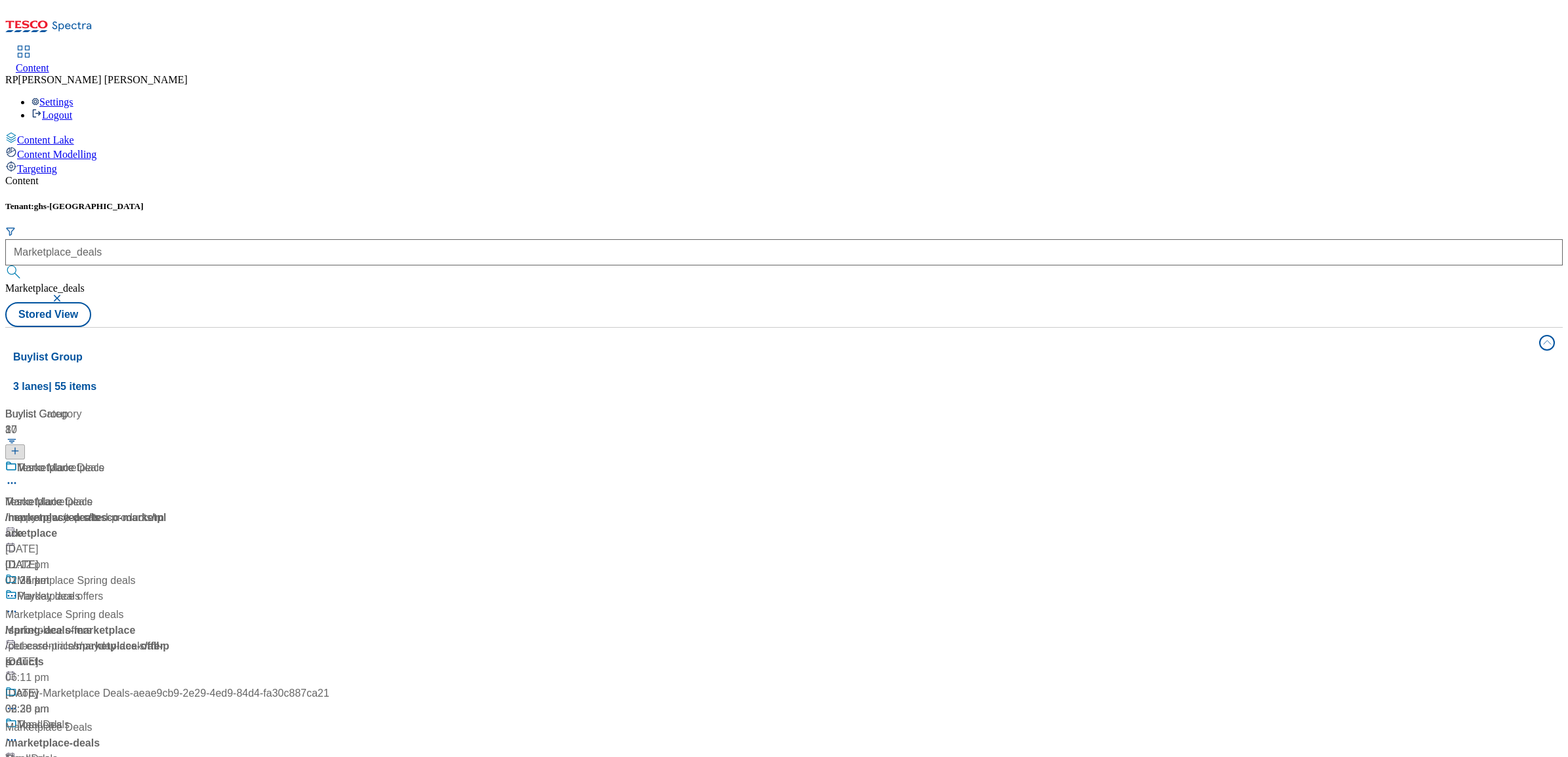
click at [589, 506] on div "Buylist Group 3 lanes | 55 items Buylist 17 Tesco Marketplace Tesco Marketplace…" at bounding box center [784, 613] width 1557 height 572
click at [74, 460] on div "Marketplace" at bounding box center [45, 468] width 57 height 15
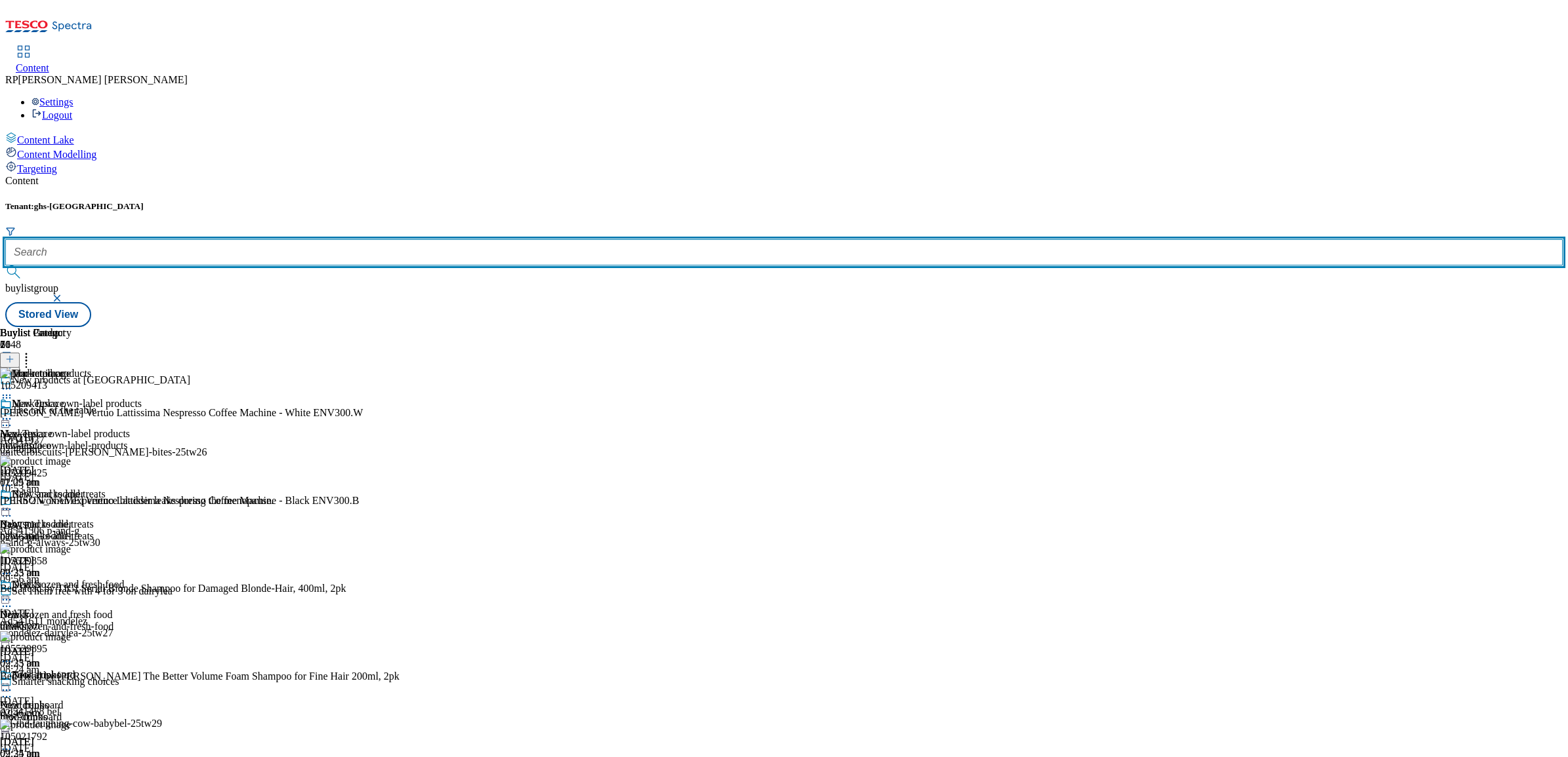
click at [299, 240] on input "text" at bounding box center [784, 252] width 1557 height 26
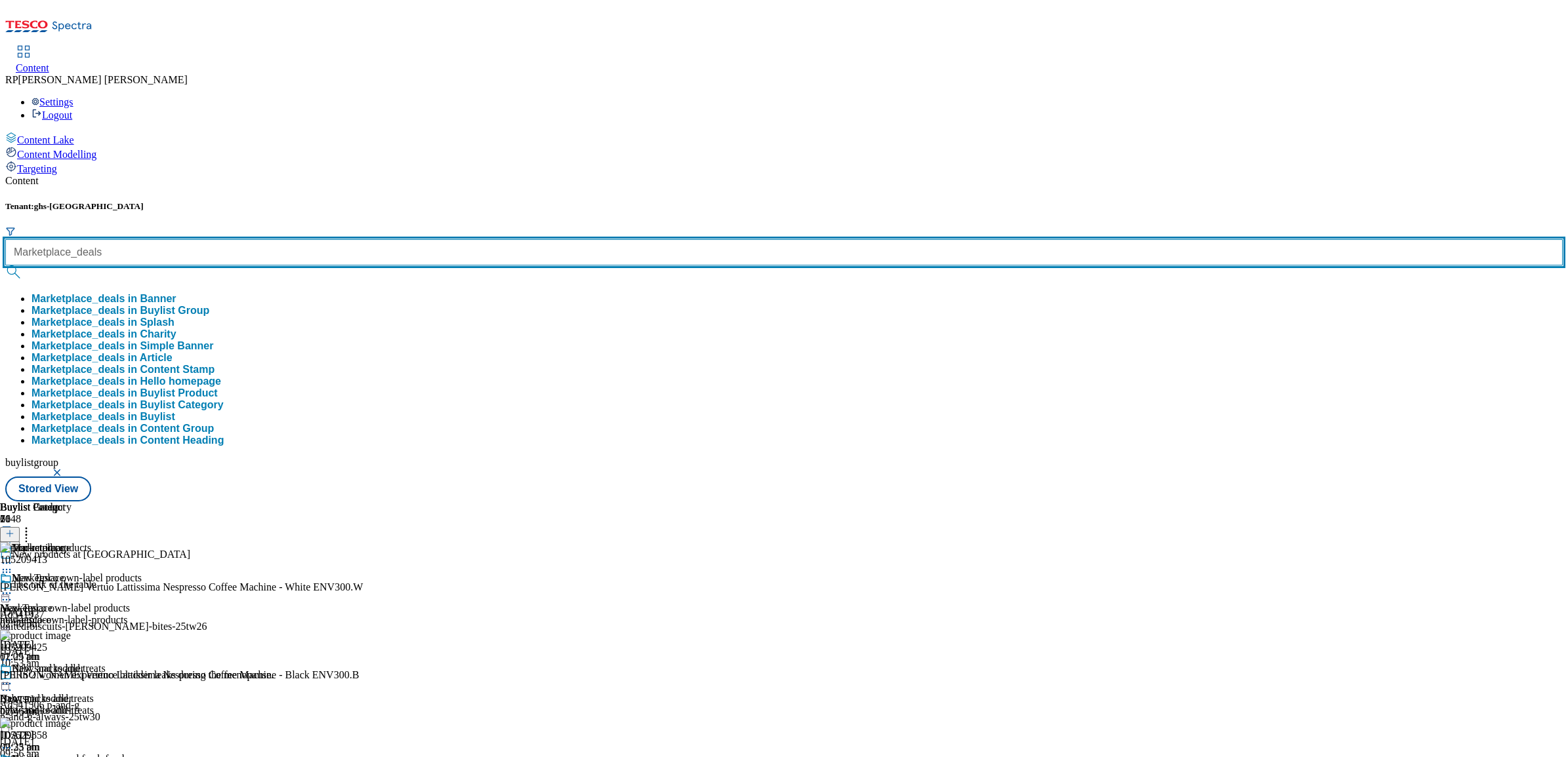
type input "Marketplace_deals"
click at [5, 266] on button "submit" at bounding box center [13, 273] width 18 height 13
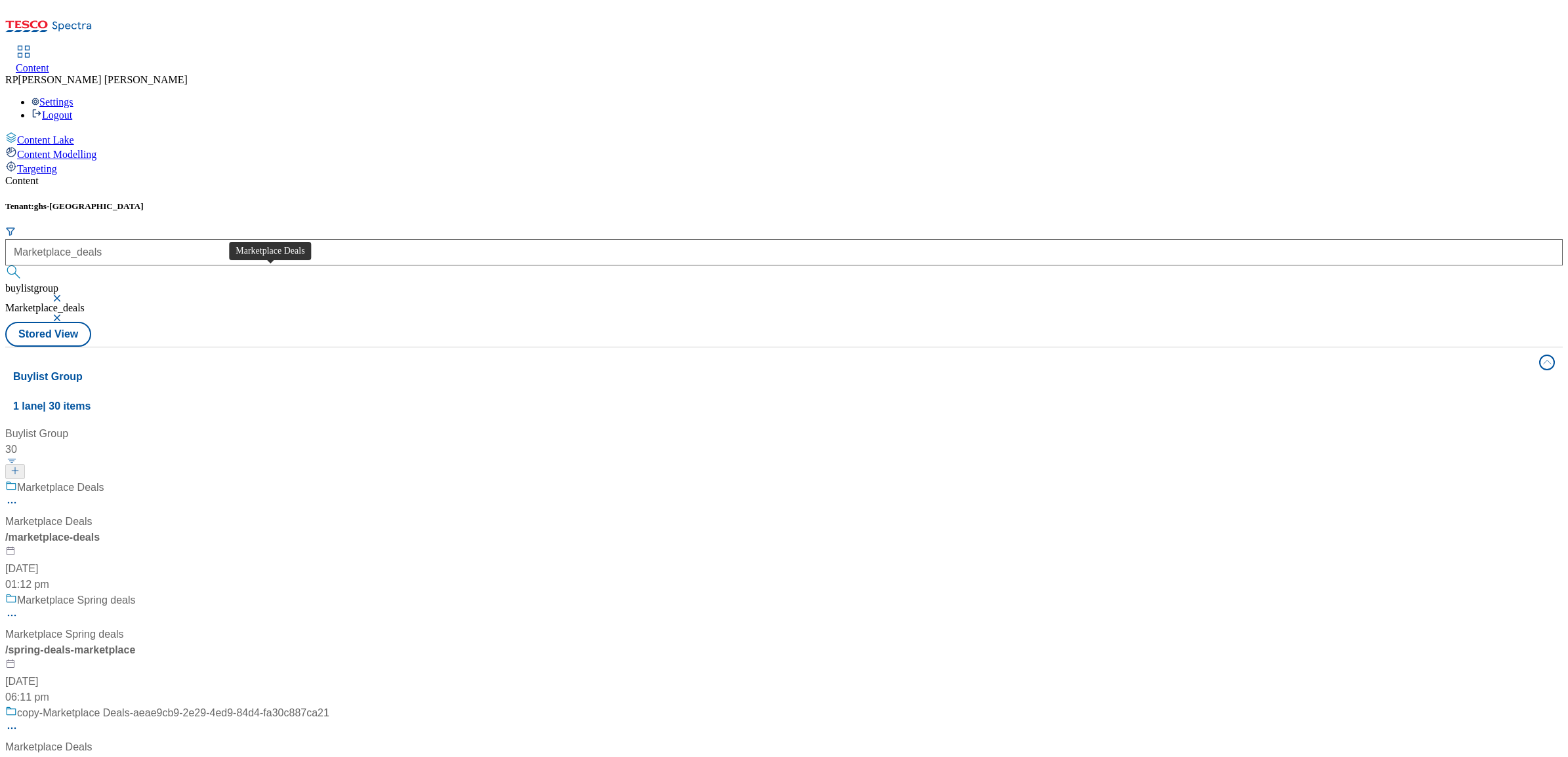
click at [104, 480] on div "Marketplace Deals" at bounding box center [61, 487] width 88 height 15
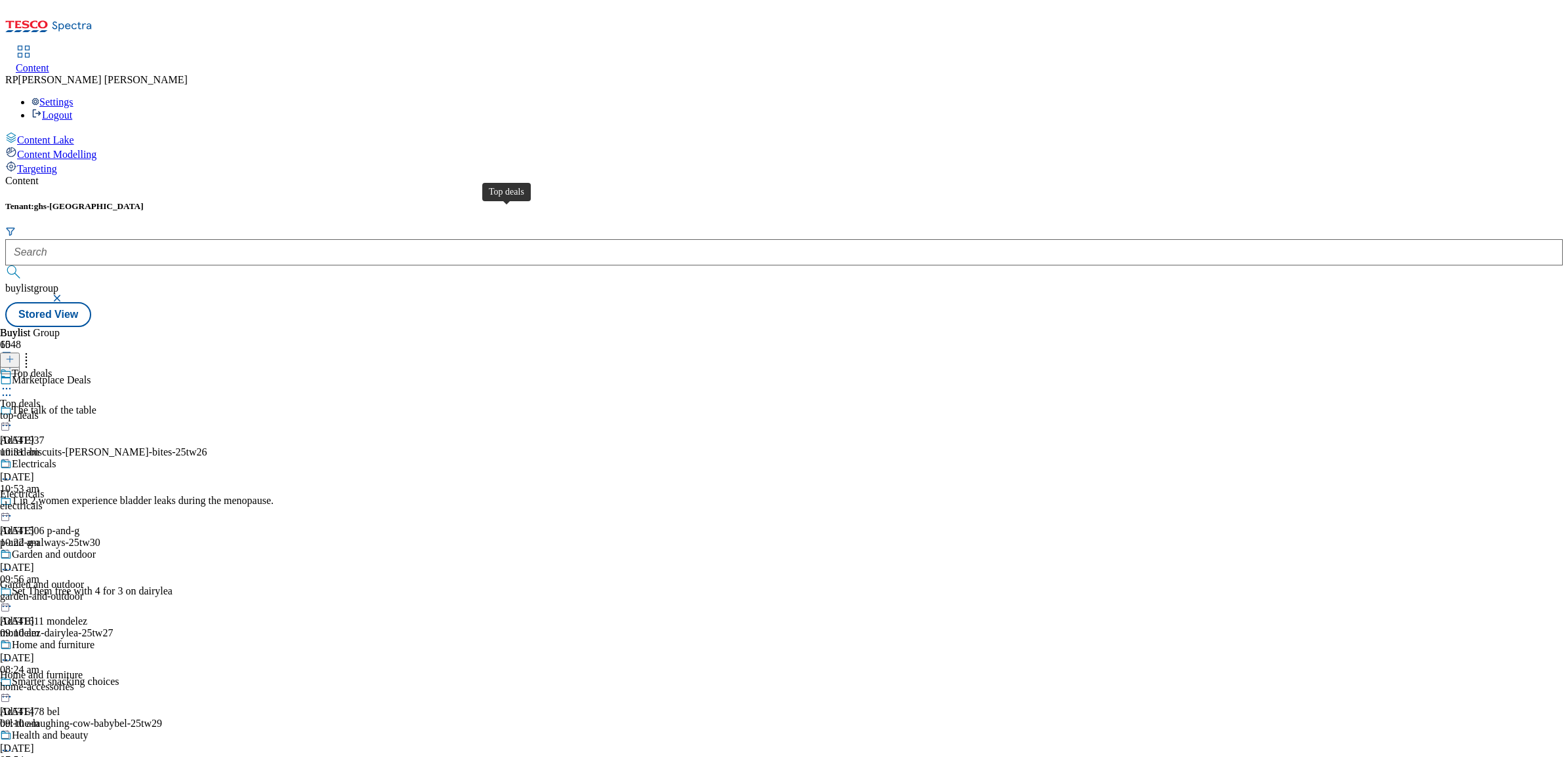
click at [52, 368] on div "Top deals" at bounding box center [32, 374] width 40 height 12
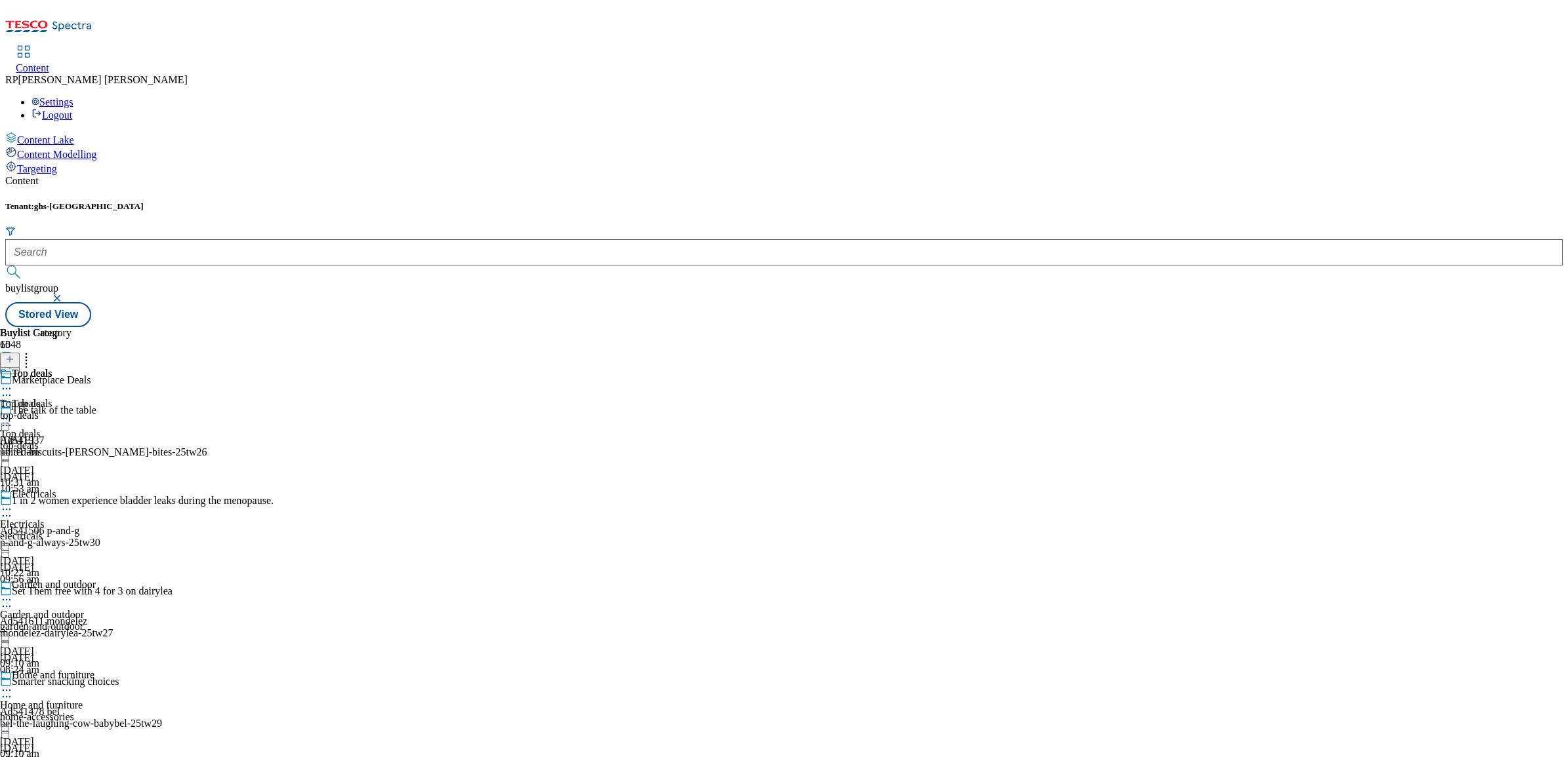
click at [71, 368] on div "Top deals Top deals top-deals [DATE] 10:31 am" at bounding box center [36, 413] width 71 height 91
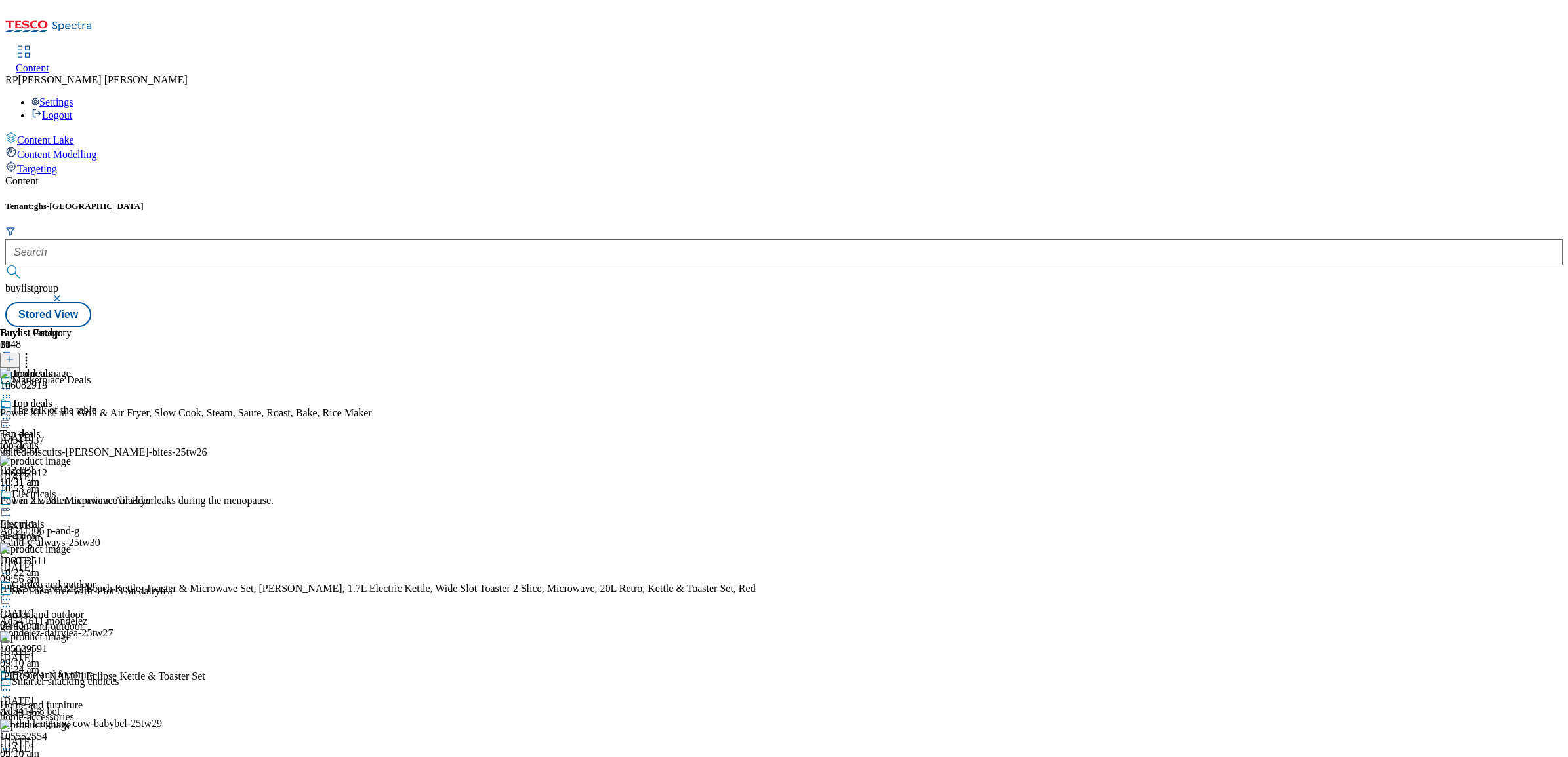
click at [71, 398] on div "Top deals" at bounding box center [36, 412] width 71 height 30
click at [13, 412] on icon at bounding box center [7, 419] width 13 height 13
click at [83, 562] on span "Un-publish" at bounding box center [62, 567] width 42 height 10
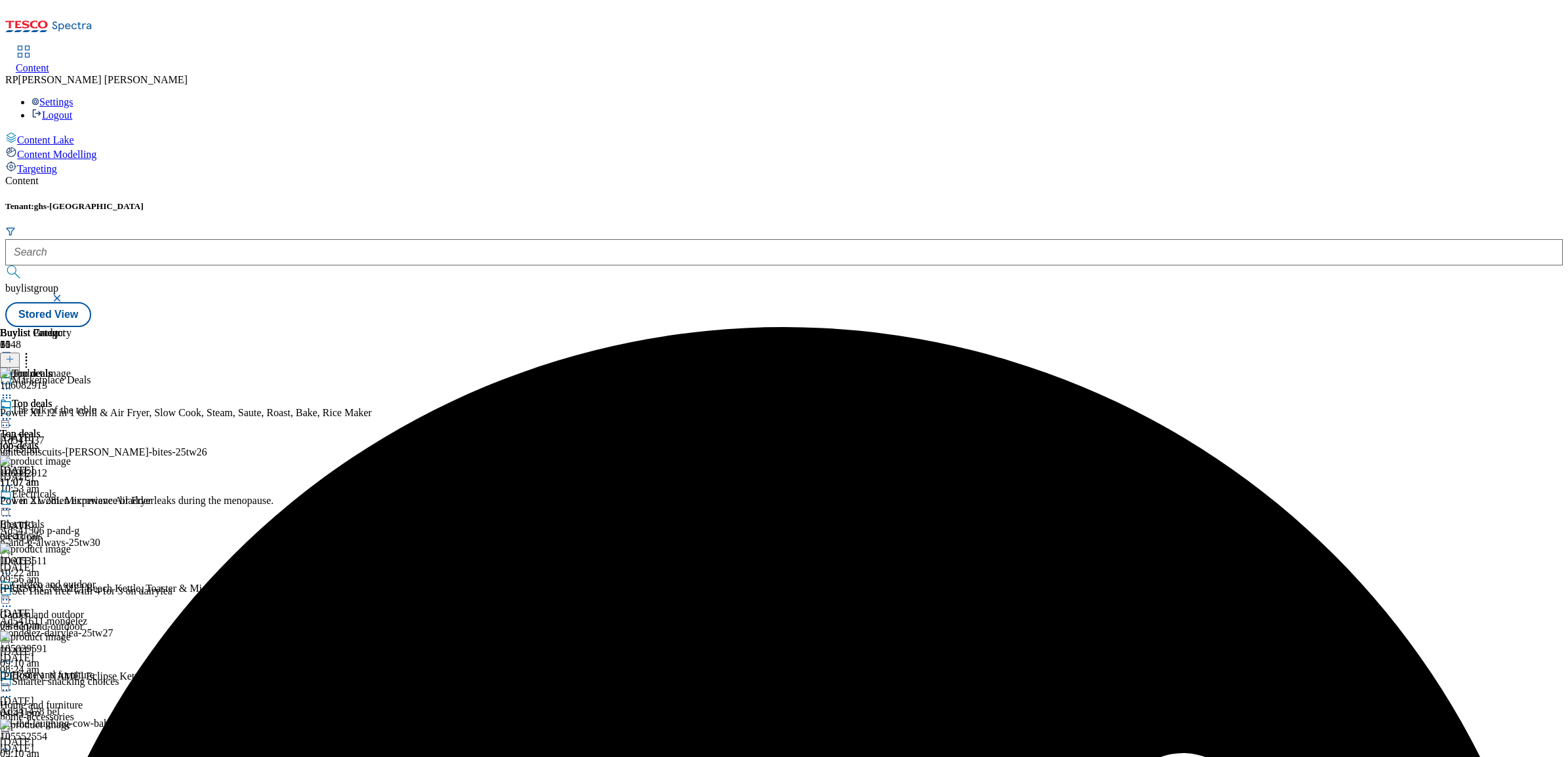
click at [13, 412] on icon at bounding box center [7, 419] width 13 height 13
click at [85, 517] on span "Un-preview" at bounding box center [63, 522] width 44 height 10
click at [33, 351] on icon at bounding box center [26, 357] width 13 height 13
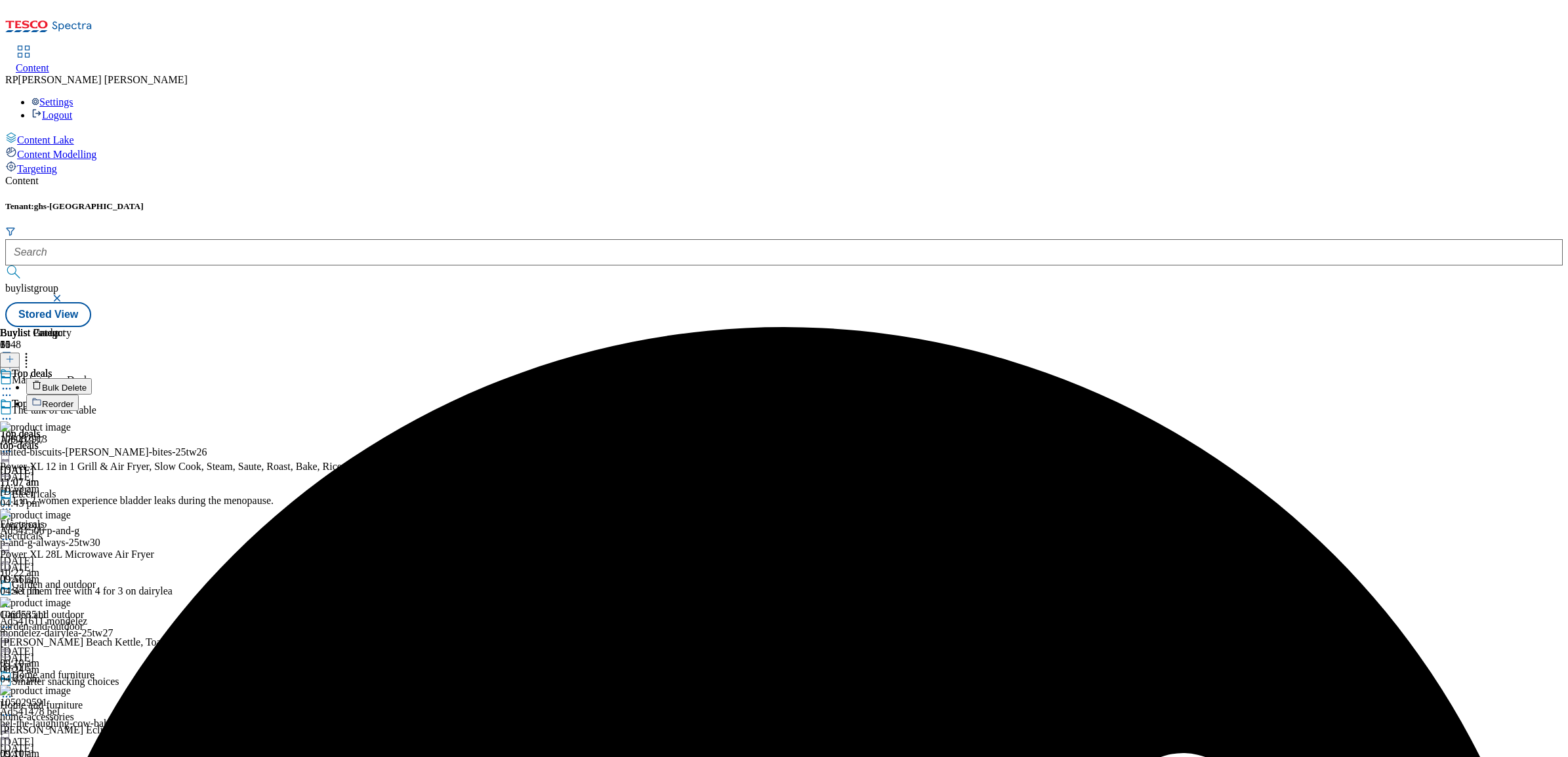
click at [87, 383] on span "Bulk Delete" at bounding box center [65, 388] width 44 height 10
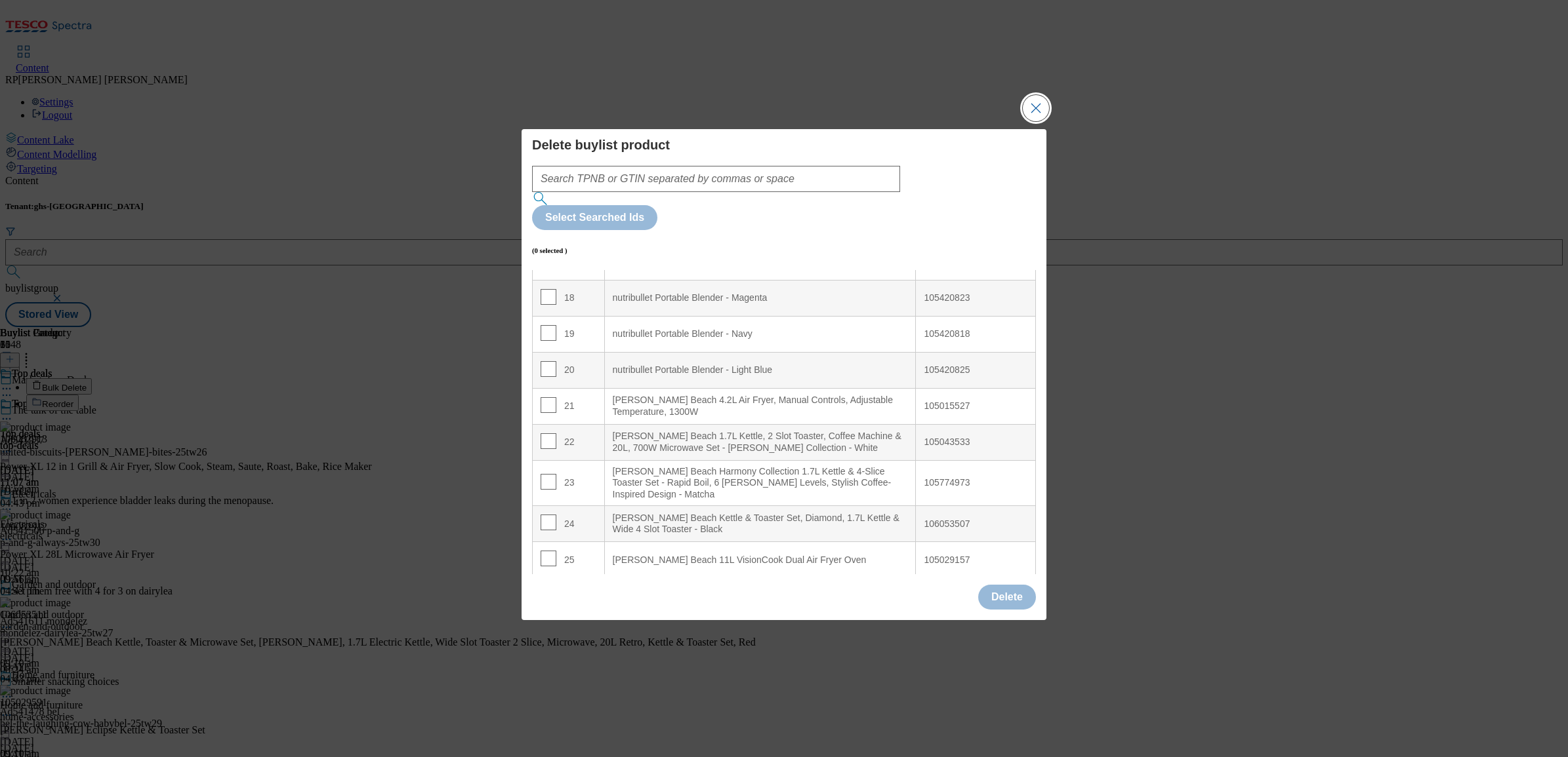
scroll to position [656, 0]
click at [546, 396] on input "Modal" at bounding box center [548, 404] width 15 height 15
checkbox input "true"
click at [542, 432] on input "Modal" at bounding box center [548, 440] width 15 height 15
checkbox input "true"
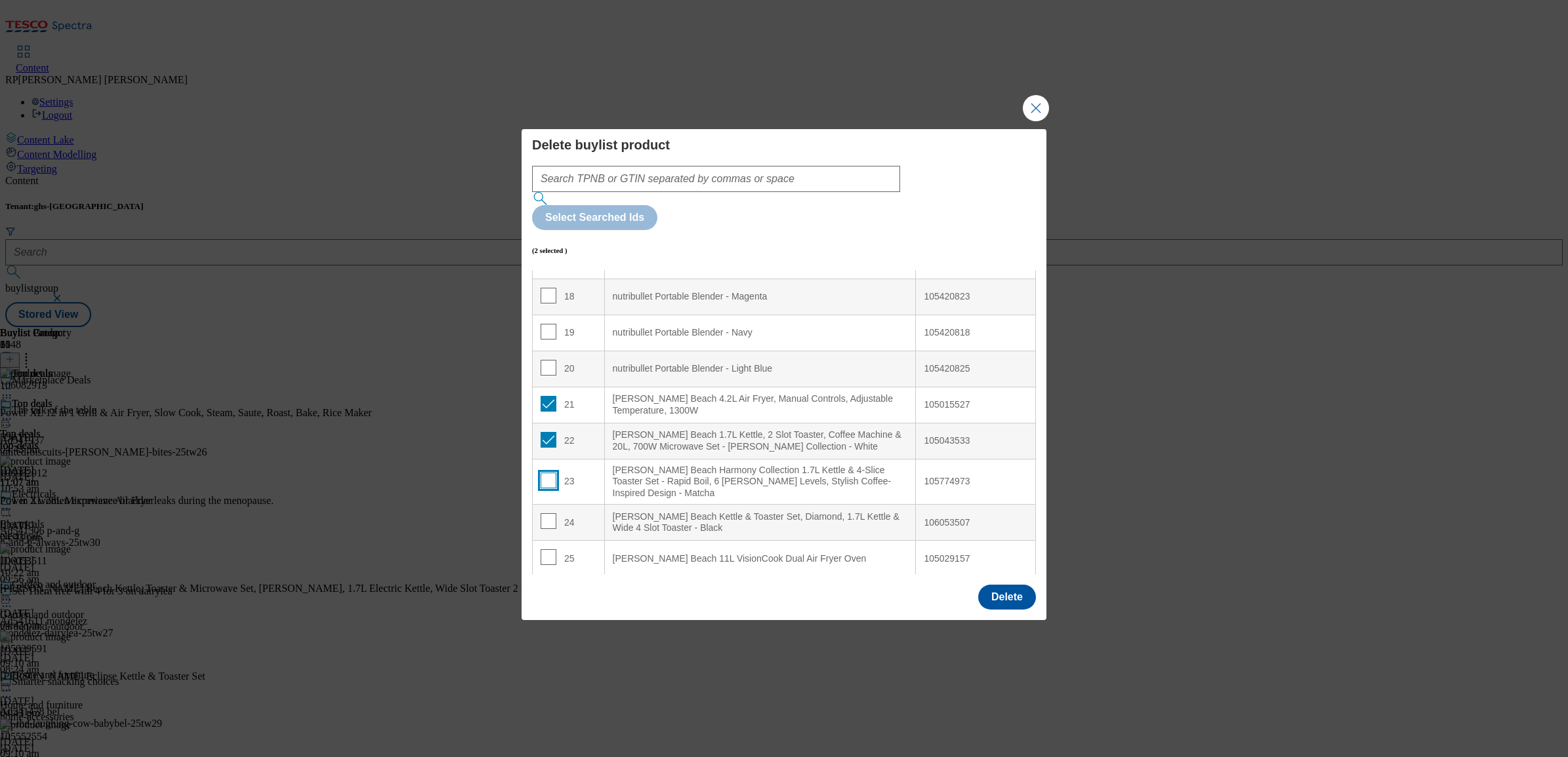
click at [548, 473] on input "Modal" at bounding box center [548, 481] width 15 height 15
checkbox input "true"
click at [1002, 585] on button "Delete" at bounding box center [1007, 597] width 58 height 25
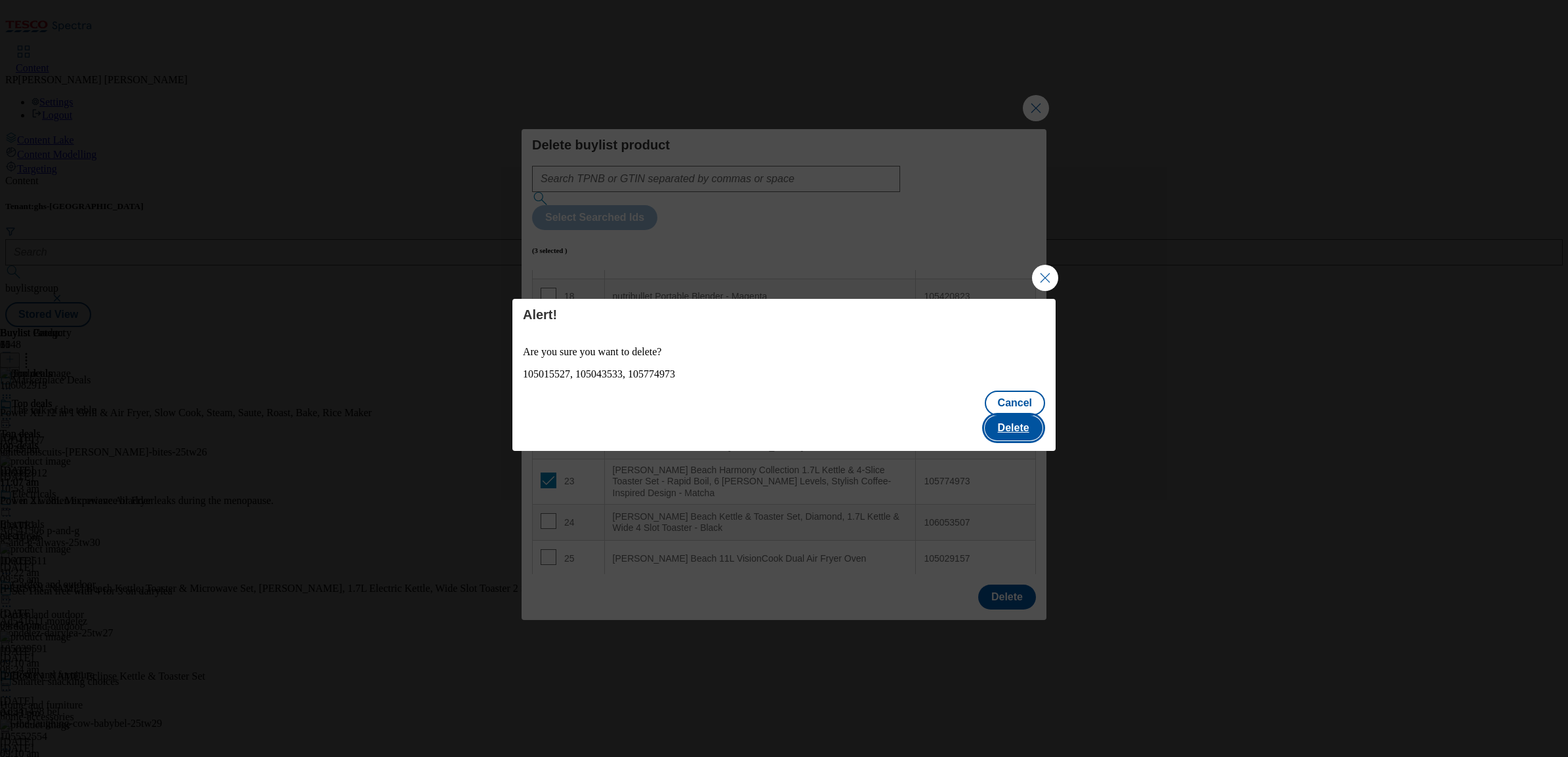
click at [1023, 416] on button "Delete" at bounding box center [1014, 429] width 58 height 25
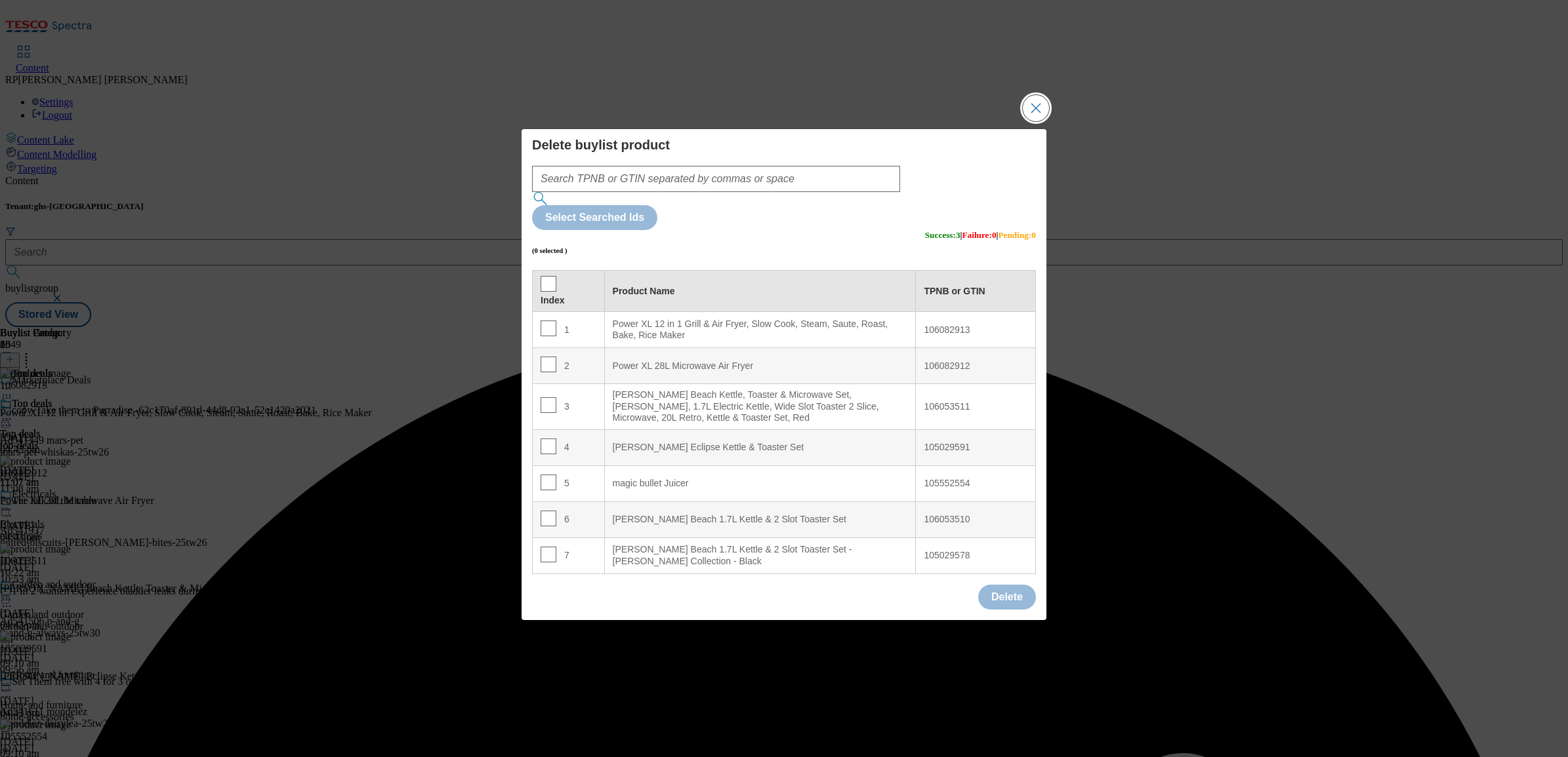
click at [1040, 121] on button "Close Modal" at bounding box center [1035, 108] width 26 height 26
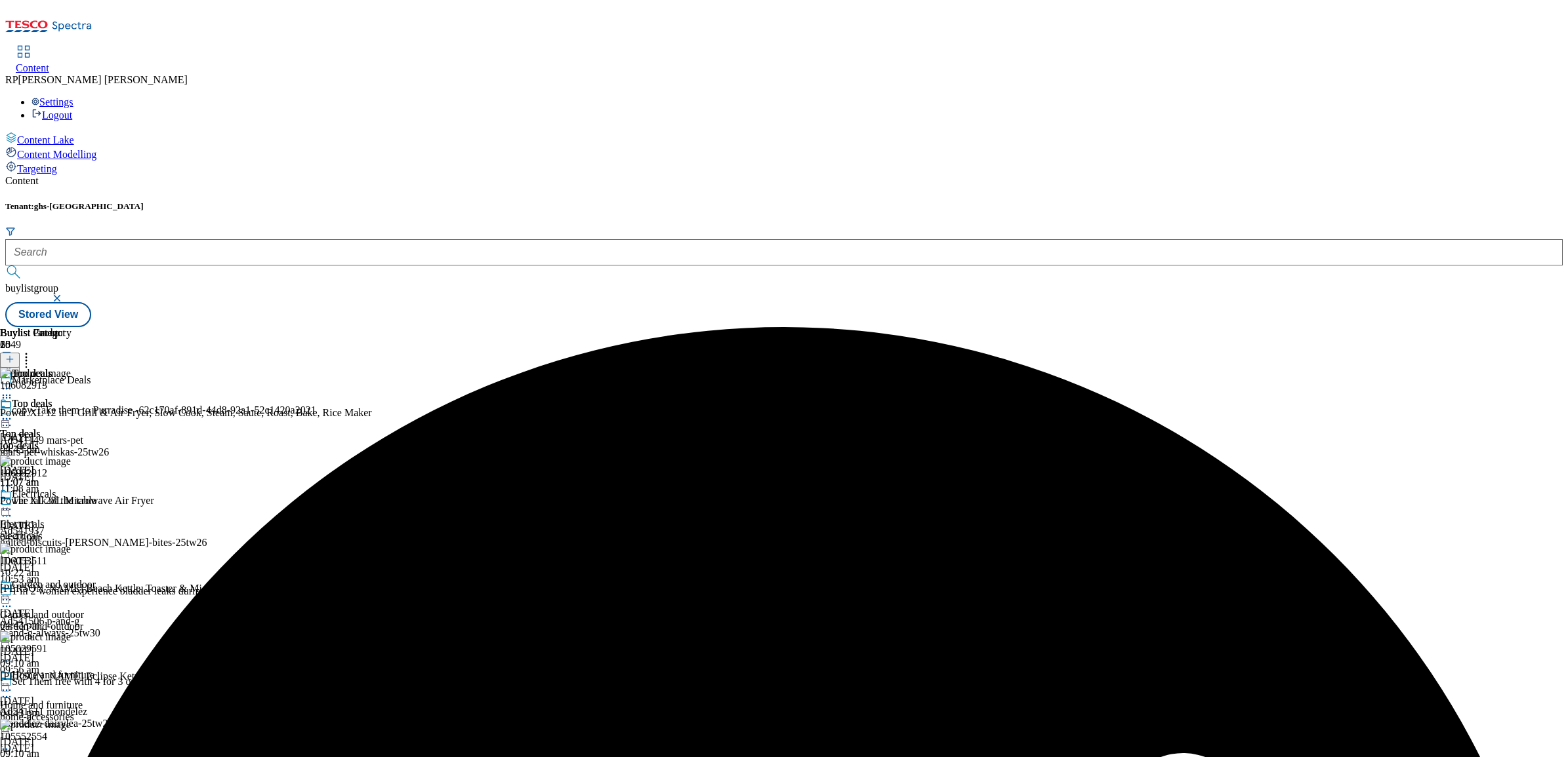
click at [13, 412] on icon at bounding box center [7, 419] width 13 height 13
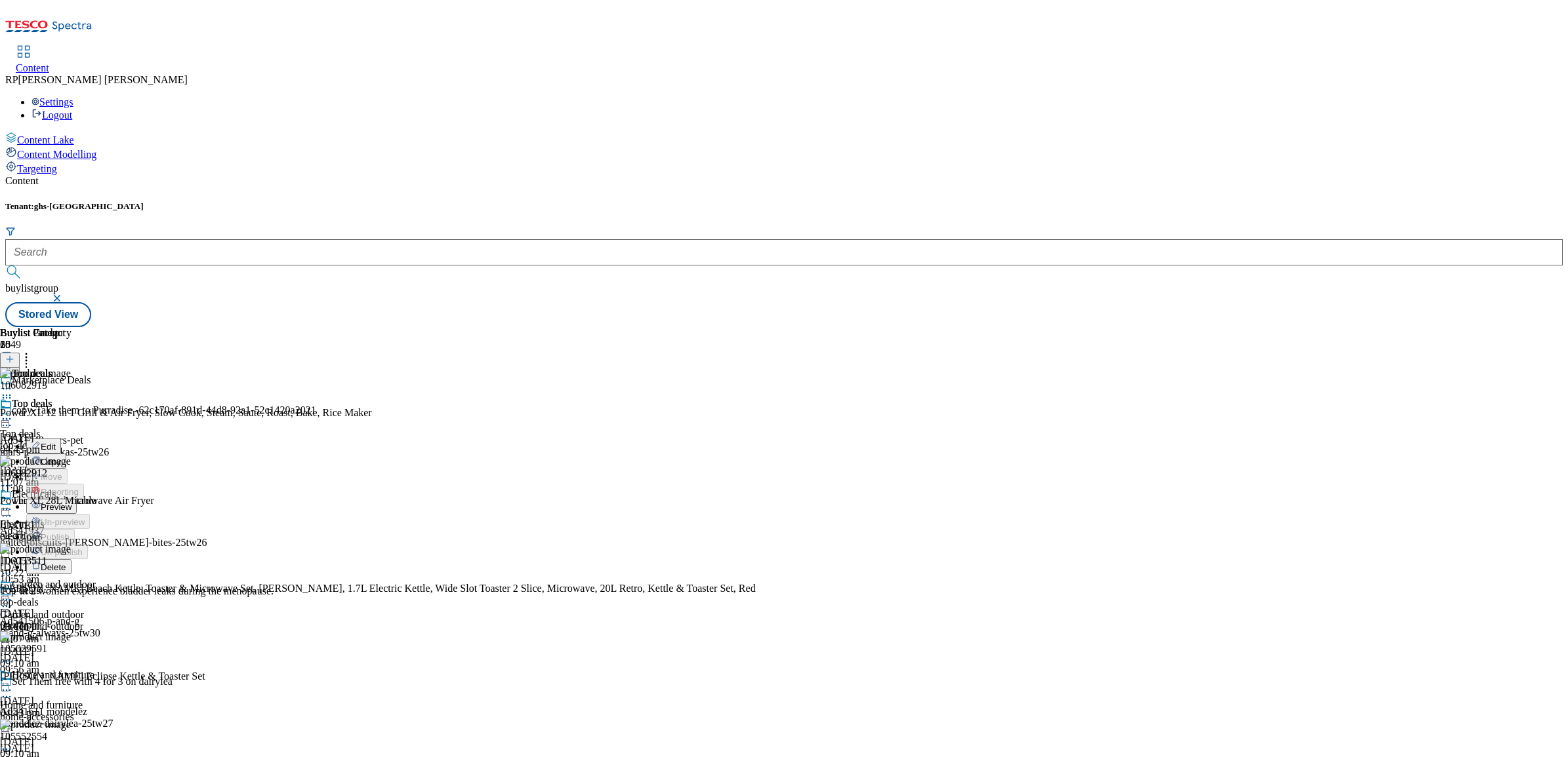
click at [71, 503] on span "Preview" at bounding box center [56, 508] width 31 height 10
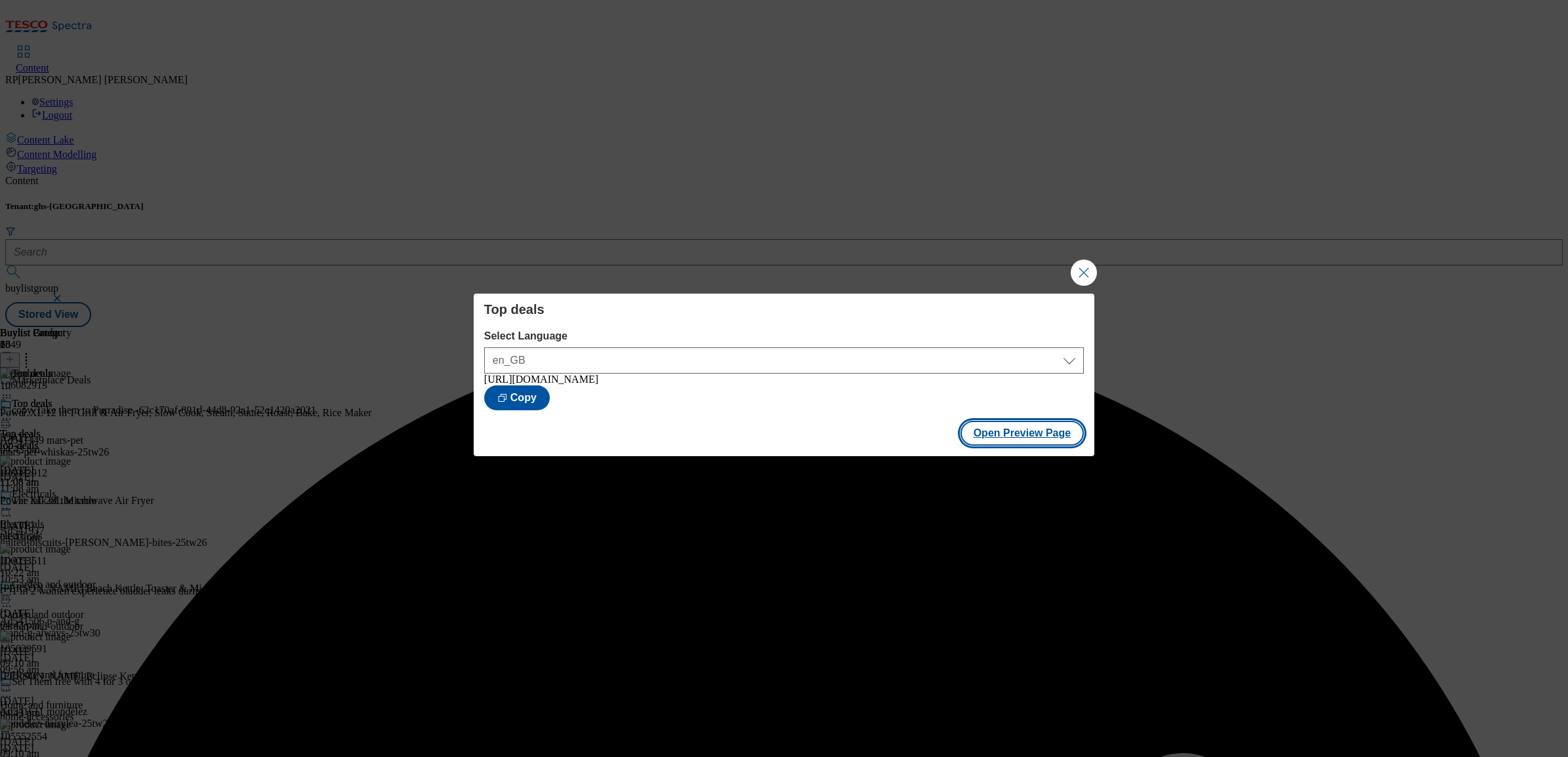
click at [1050, 436] on button "Open Preview Page" at bounding box center [1023, 433] width 124 height 25
click at [1087, 275] on button "Close Modal" at bounding box center [1083, 273] width 26 height 26
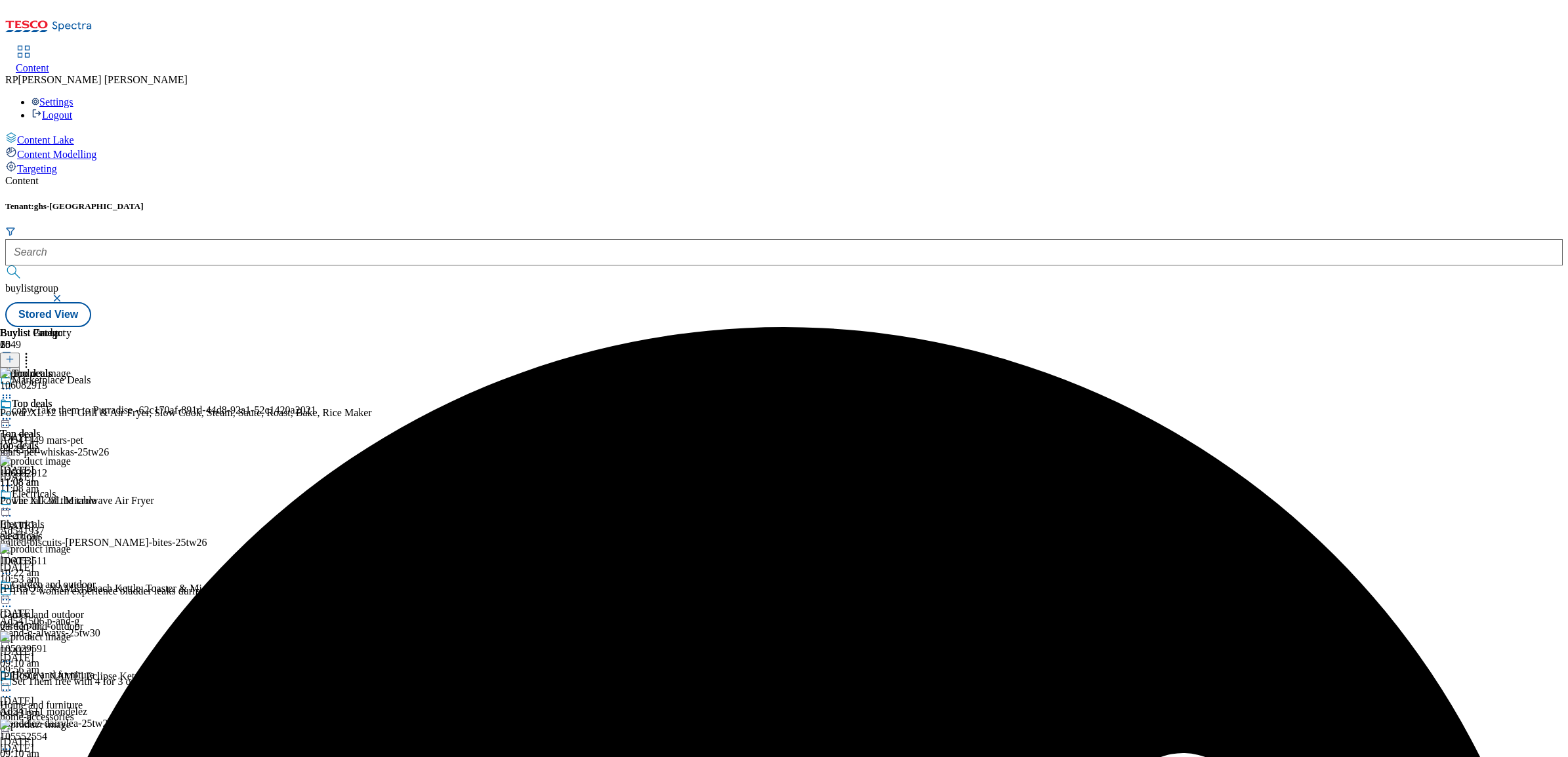
click at [13, 412] on icon at bounding box center [7, 419] width 13 height 13
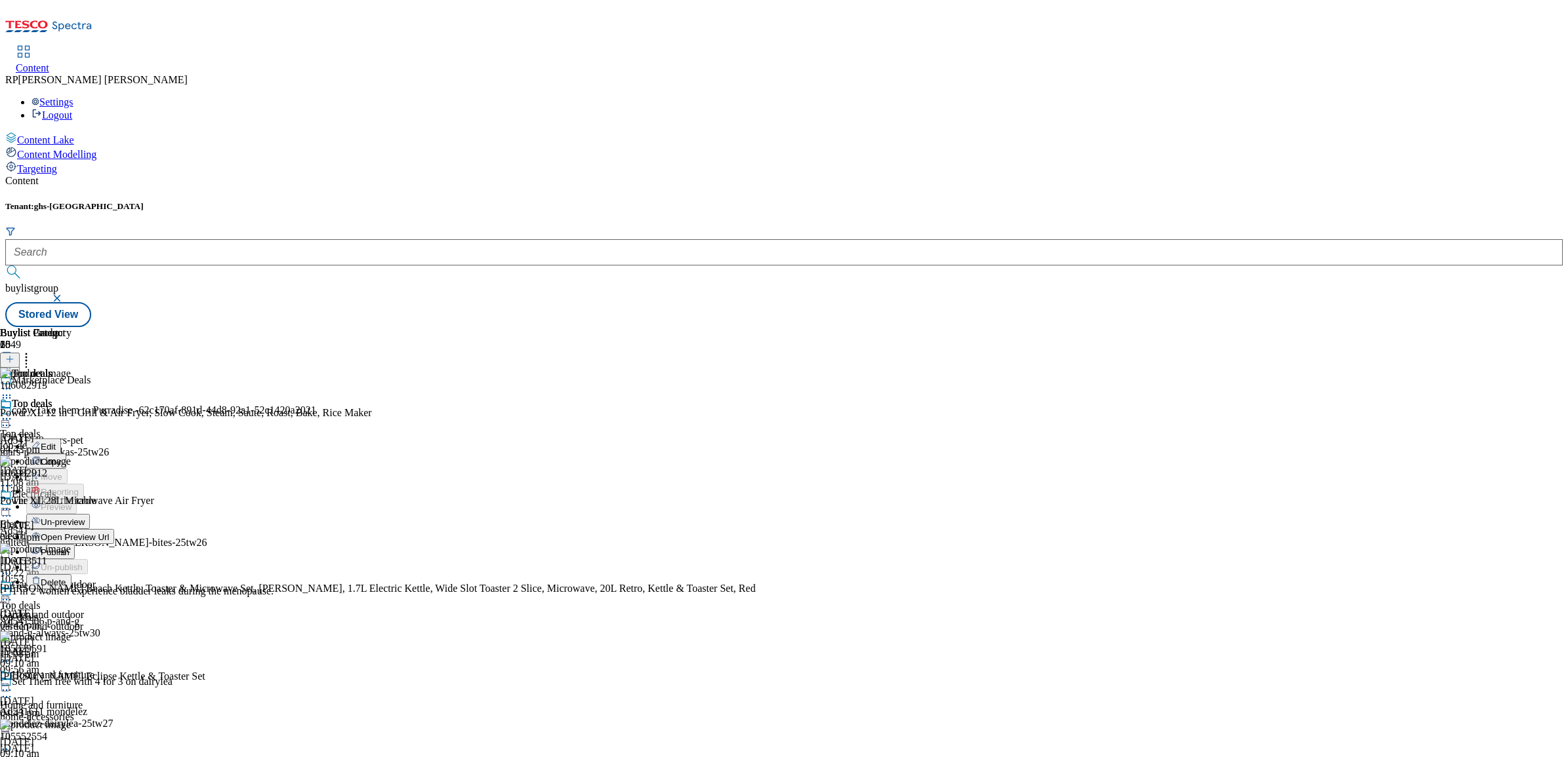
click at [69, 548] on span "Publish" at bounding box center [55, 553] width 29 height 10
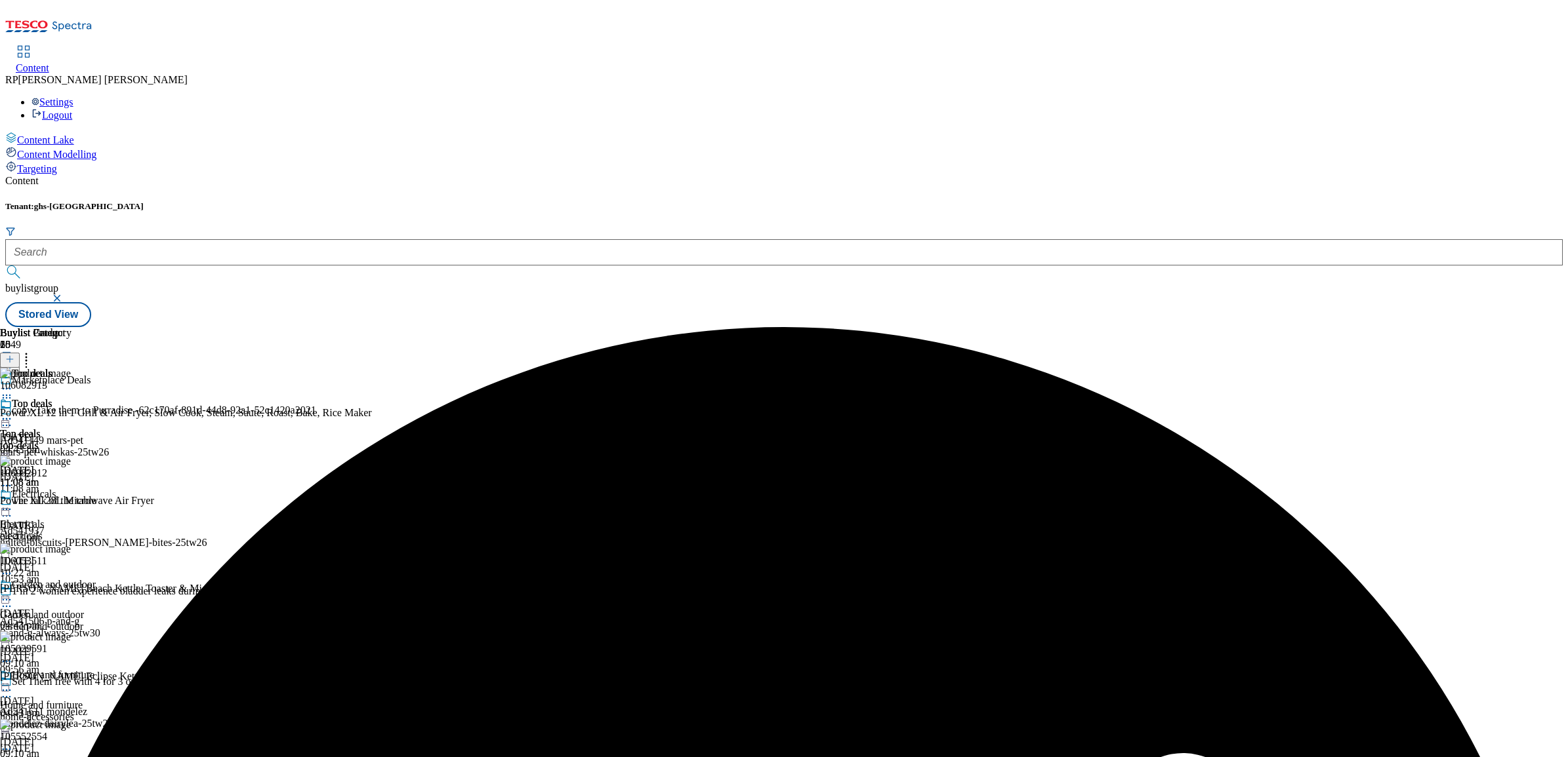
click at [103, 488] on div "Electricals Electricals electricals 27 Aug 2025 10:22 am" at bounding box center [51, 534] width 103 height 91
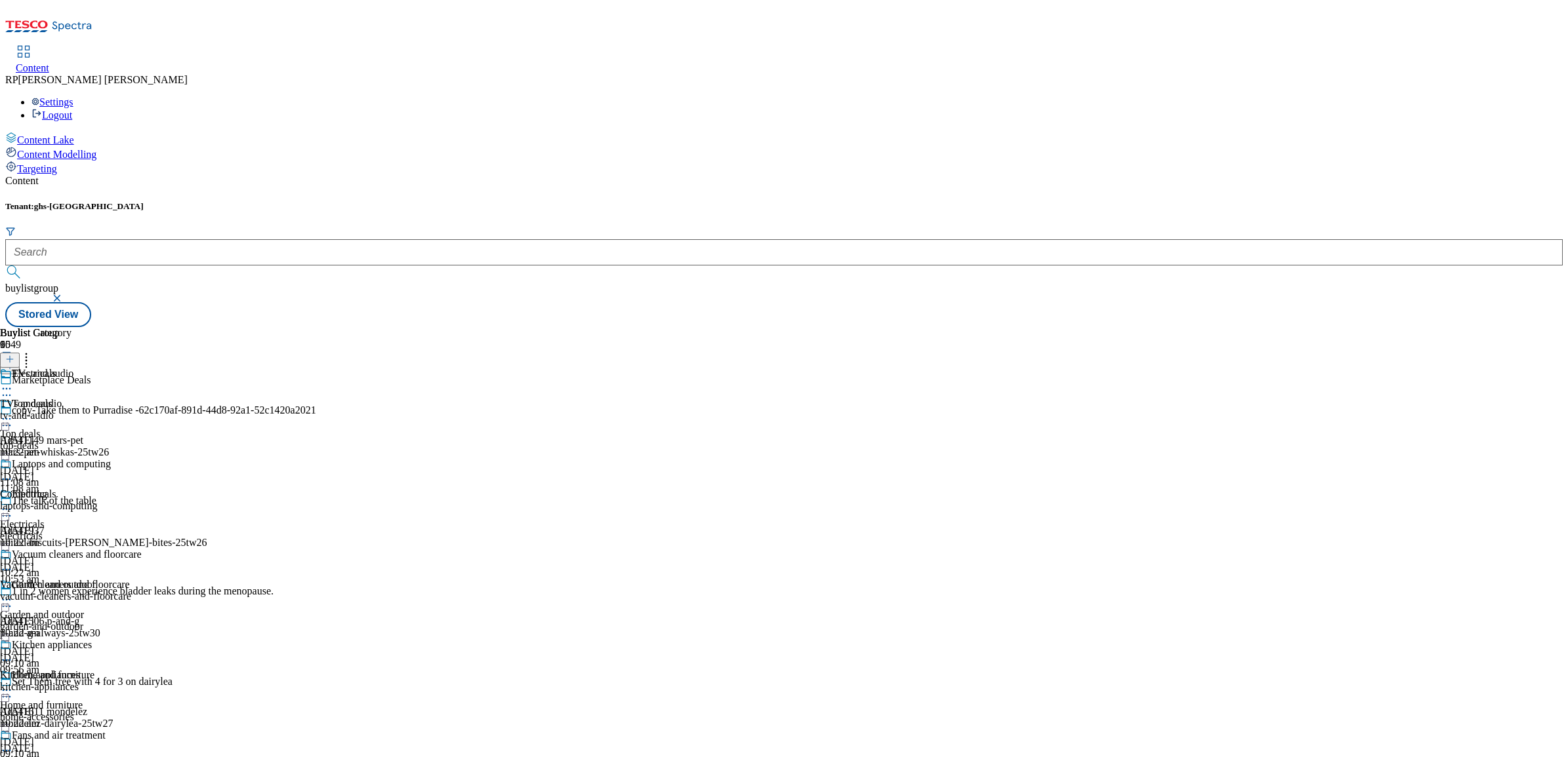
scroll to position [164, 0]
click at [103, 579] on div "Garden and outdoor Garden and outdoor garden-and-outdoor 27 Aug 2025 09:10 am" at bounding box center [51, 624] width 103 height 91
click at [135, 368] on div "Outdoor heating and cooking Outdoor heating and cooking outdoor-heating-and-coo…" at bounding box center [67, 413] width 135 height 91
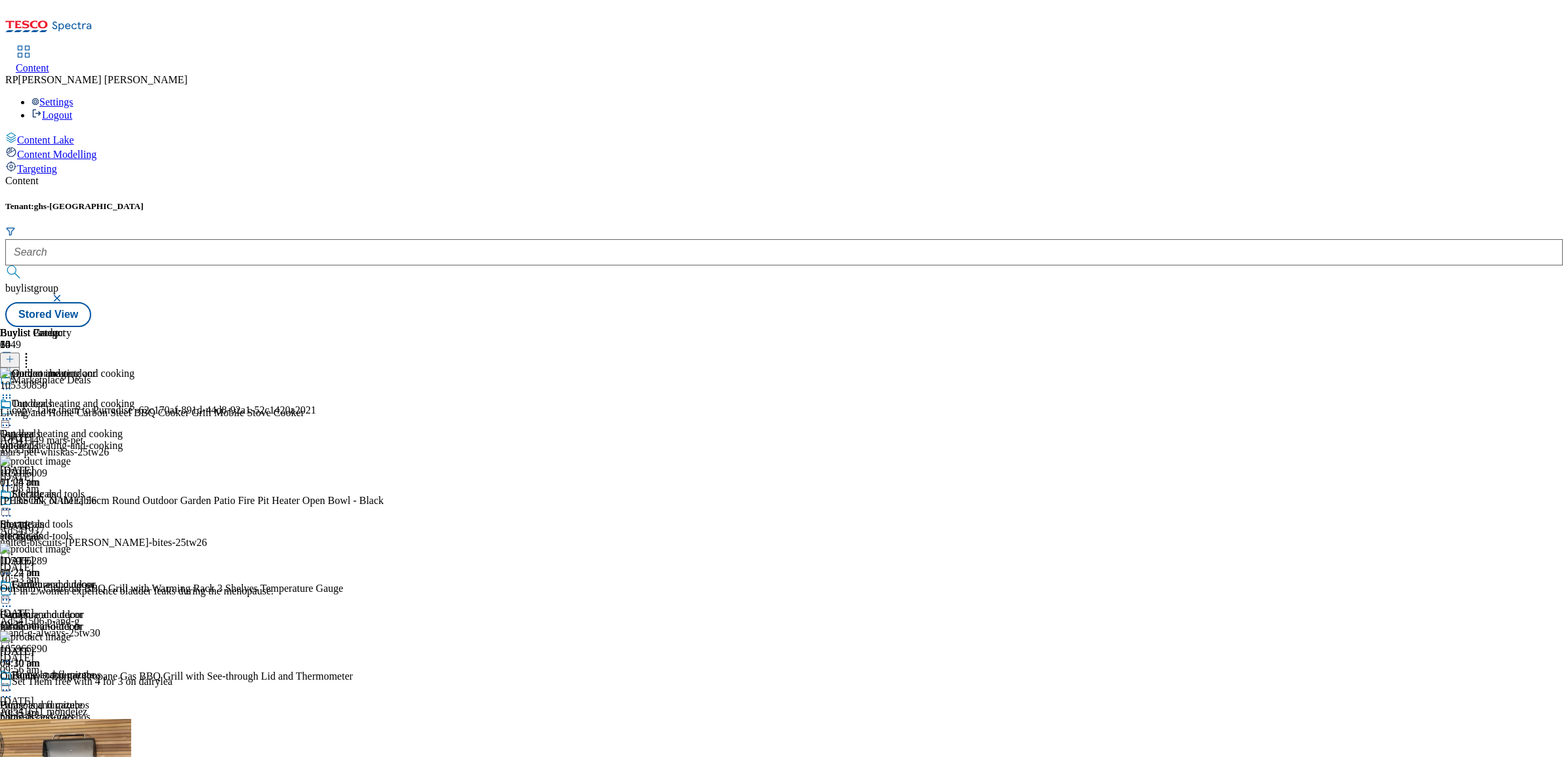
click at [13, 412] on icon at bounding box center [7, 419] width 13 height 13
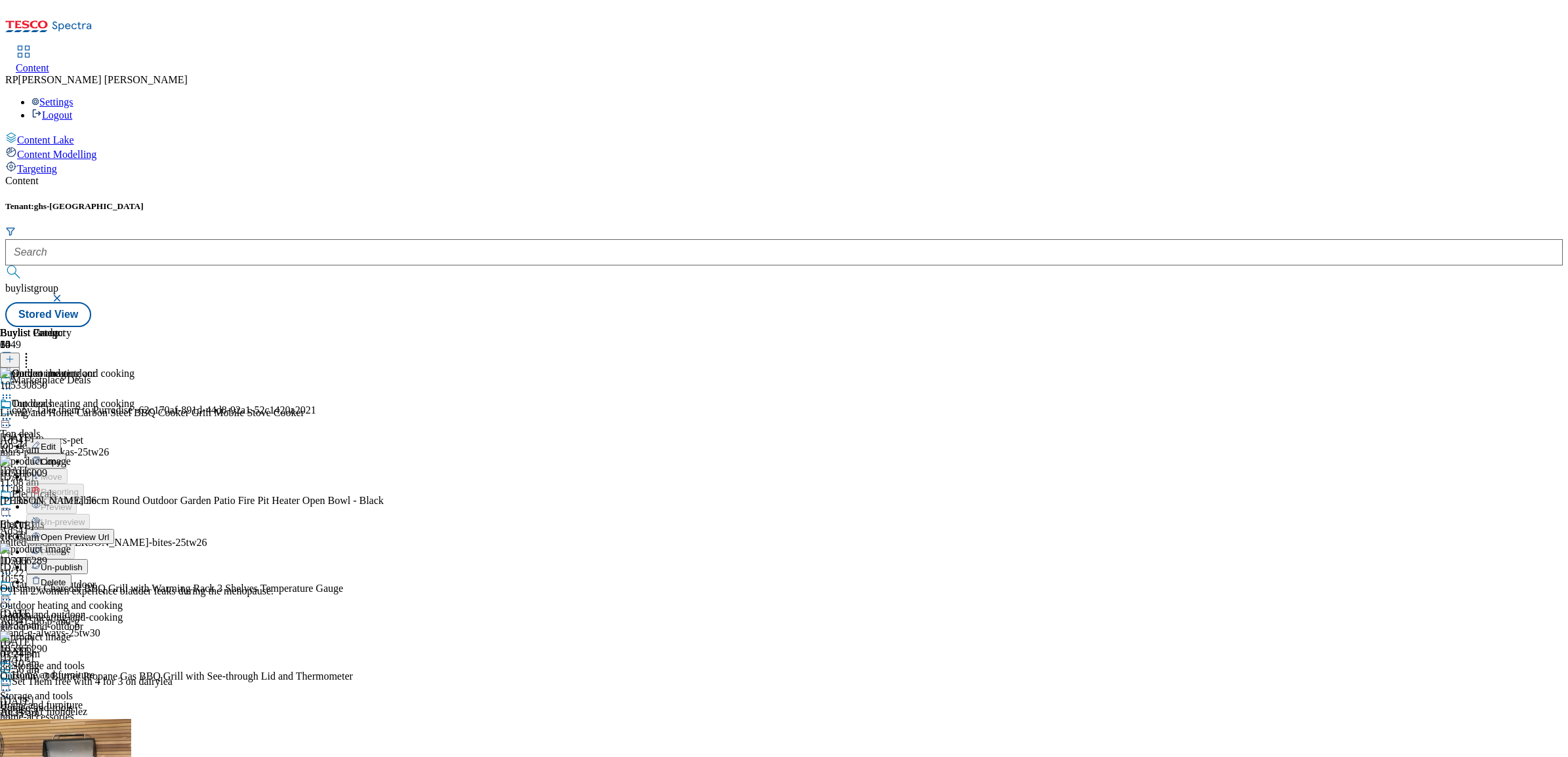
click at [83, 562] on span "Un-publish" at bounding box center [62, 567] width 42 height 10
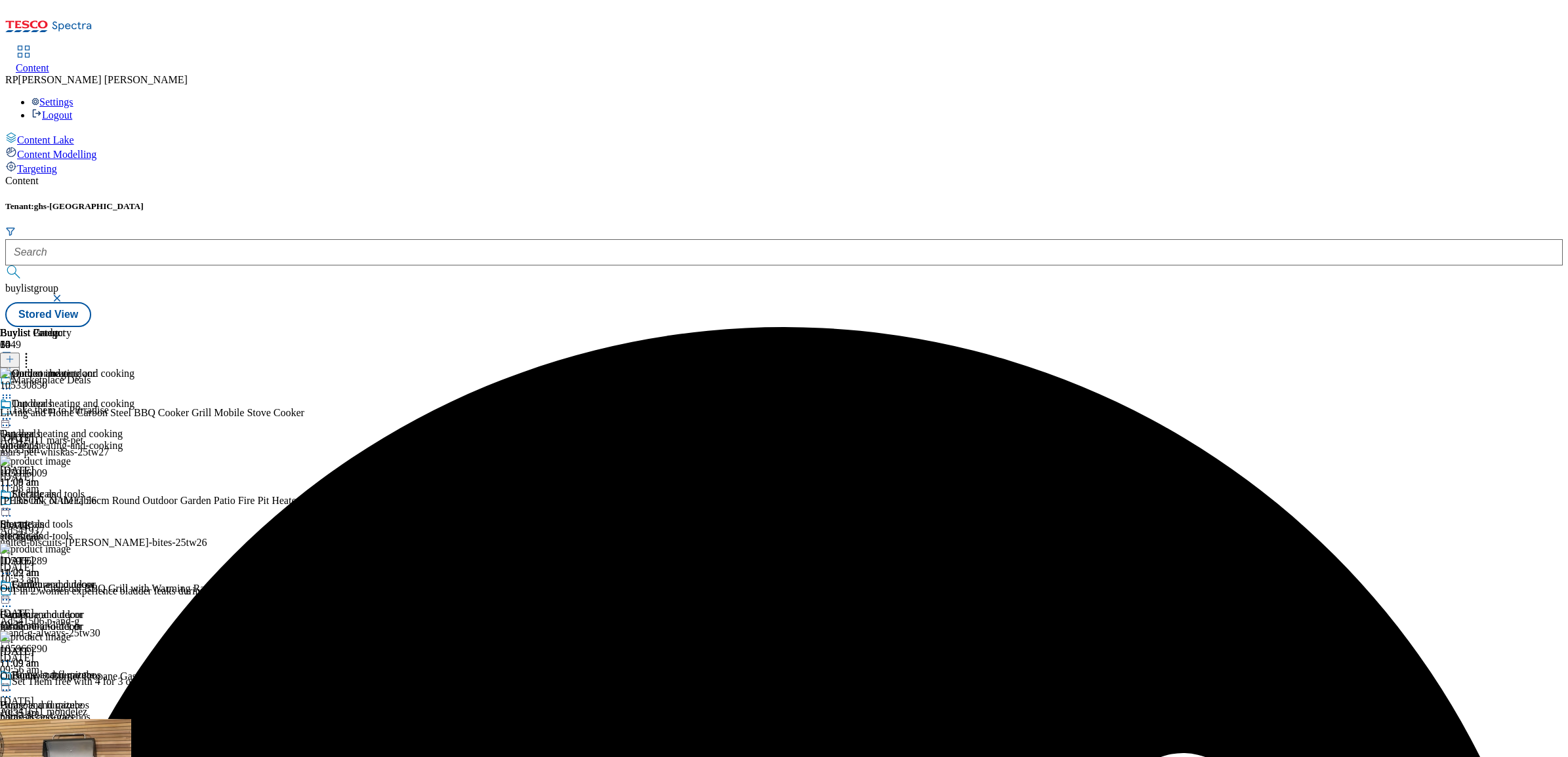
click at [13, 412] on icon at bounding box center [7, 419] width 13 height 13
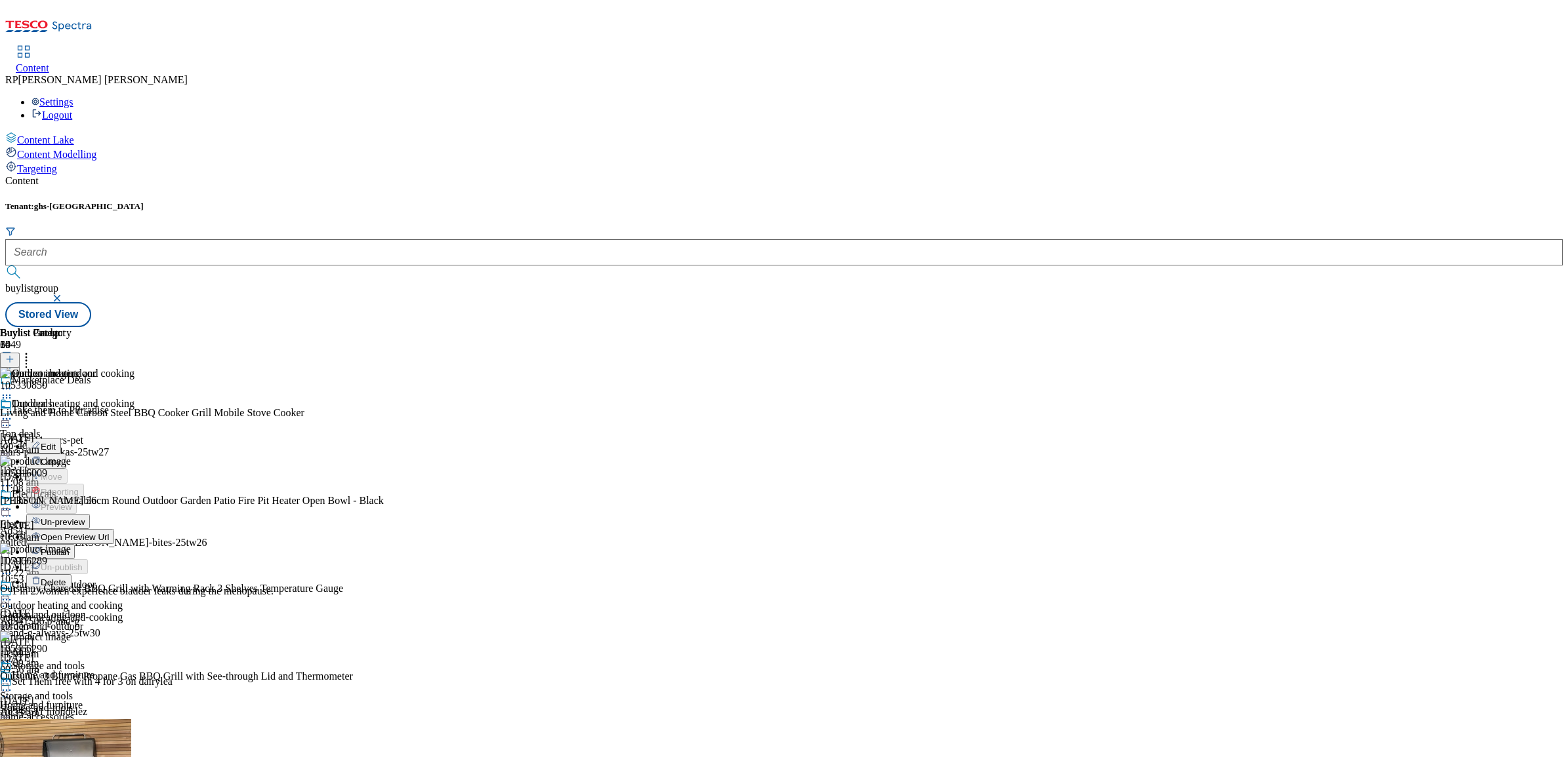
click at [85, 517] on span "Un-preview" at bounding box center [63, 522] width 44 height 10
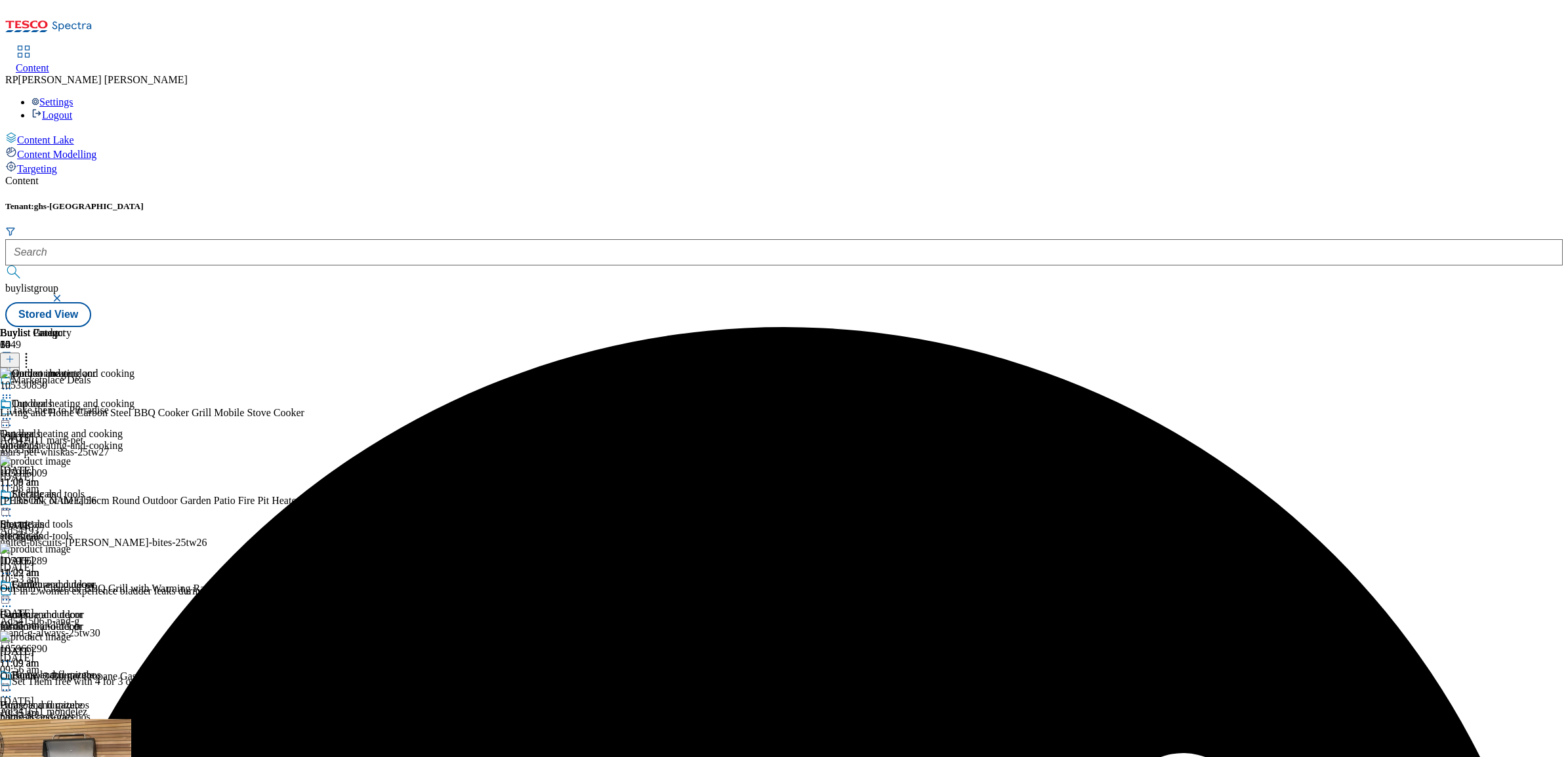
click at [33, 351] on icon at bounding box center [26, 357] width 13 height 13
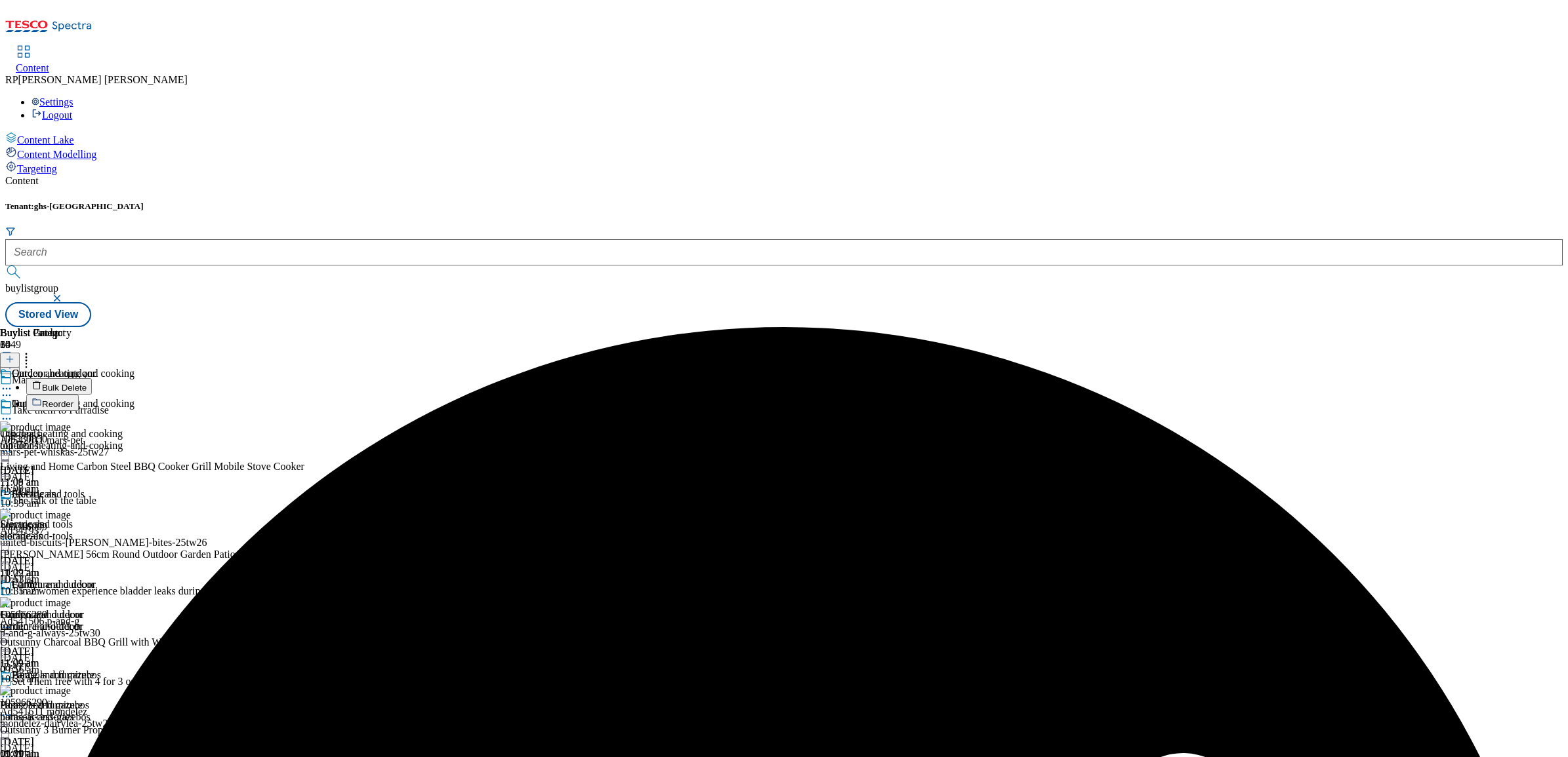
click at [87, 383] on span "Bulk Delete" at bounding box center [65, 388] width 44 height 10
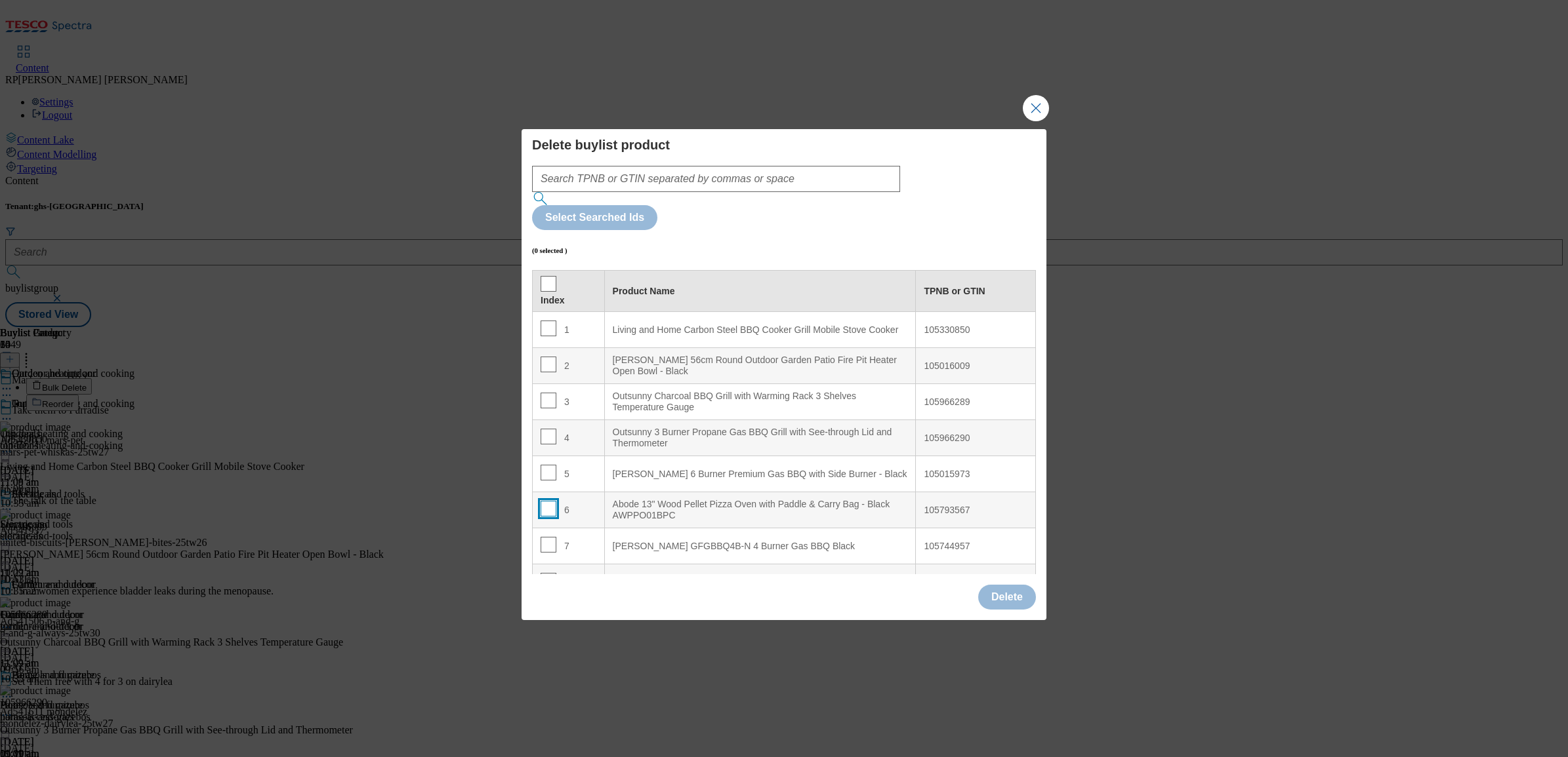
click at [549, 501] on input "Modal" at bounding box center [548, 509] width 15 height 15
checkbox input "true"
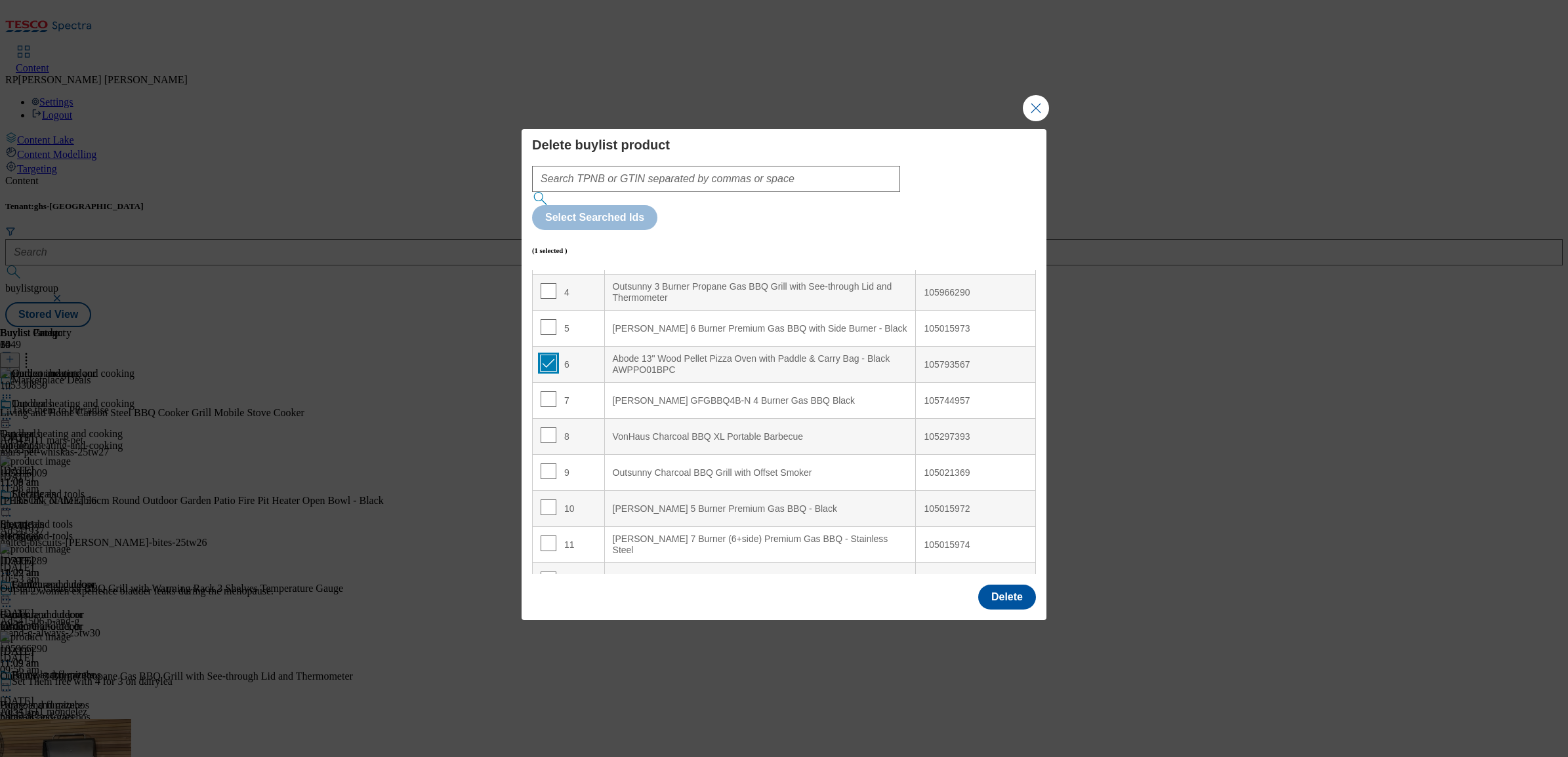
scroll to position [164, 0]
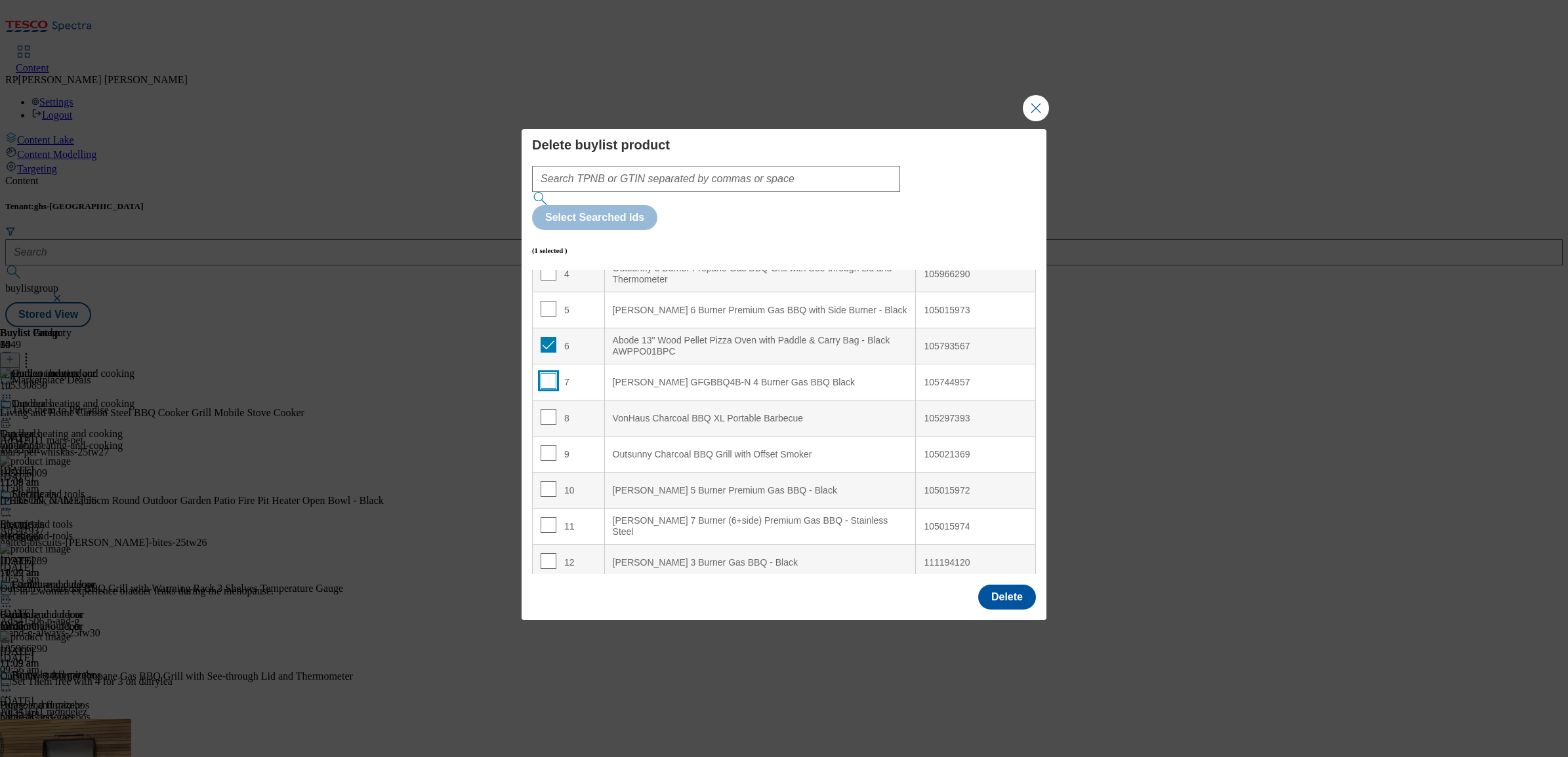
click at [548, 373] on input "Modal" at bounding box center [548, 380] width 15 height 15
checkbox input "true"
click at [545, 409] on input "Modal" at bounding box center [548, 417] width 15 height 15
checkbox input "true"
click at [545, 445] on input "Modal" at bounding box center [548, 453] width 15 height 15
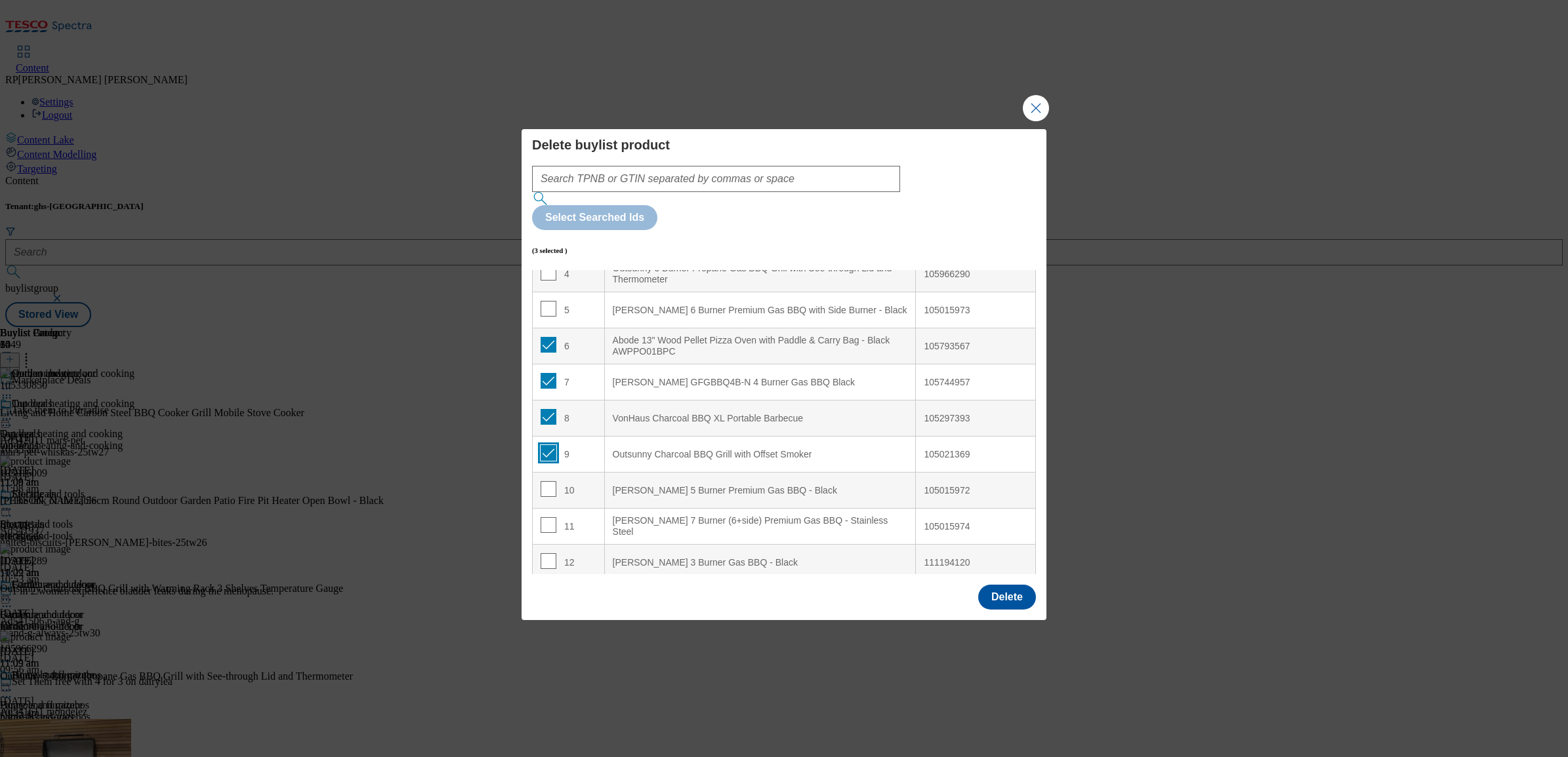
checkbox input "true"
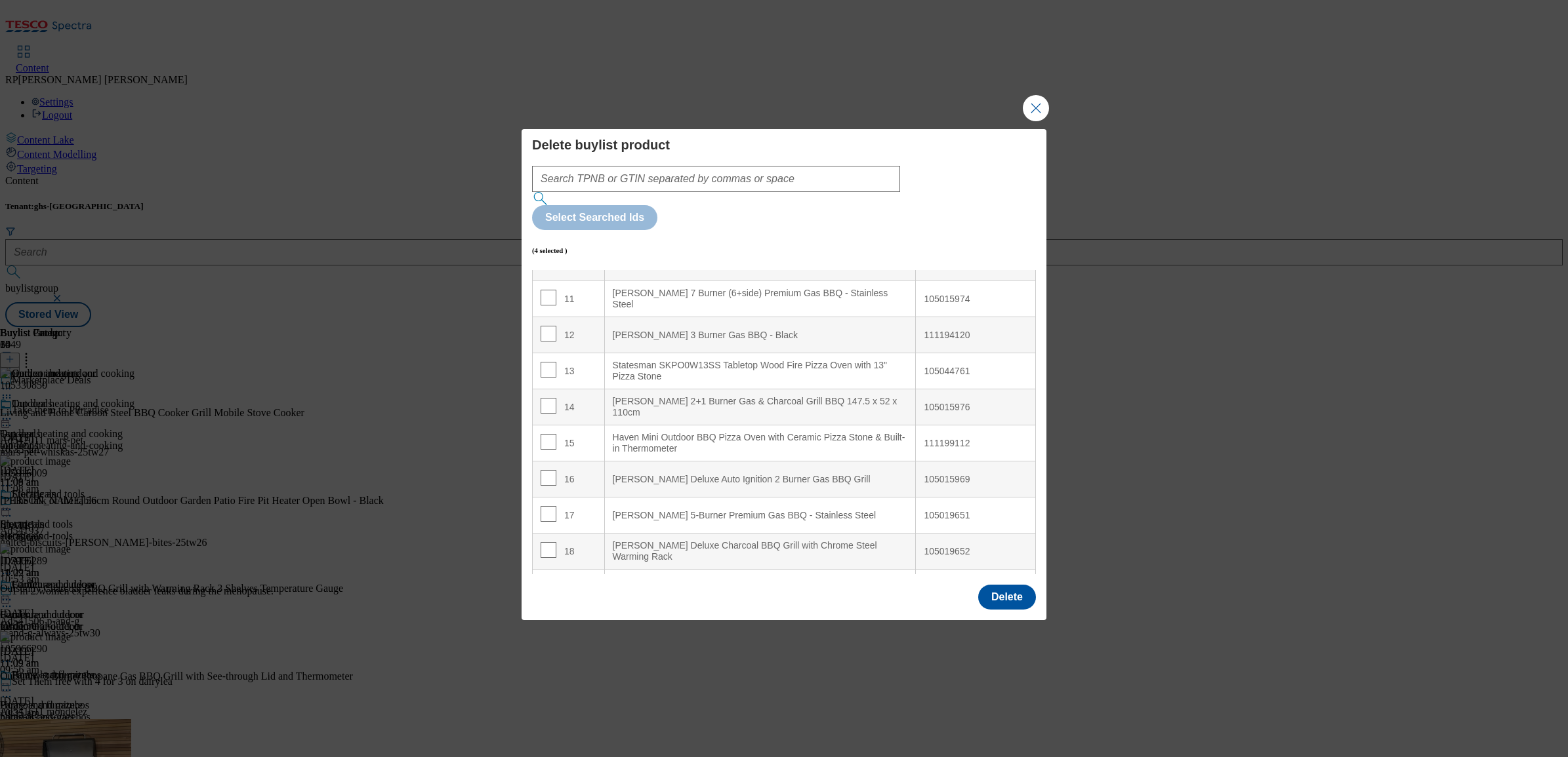
scroll to position [410, 0]
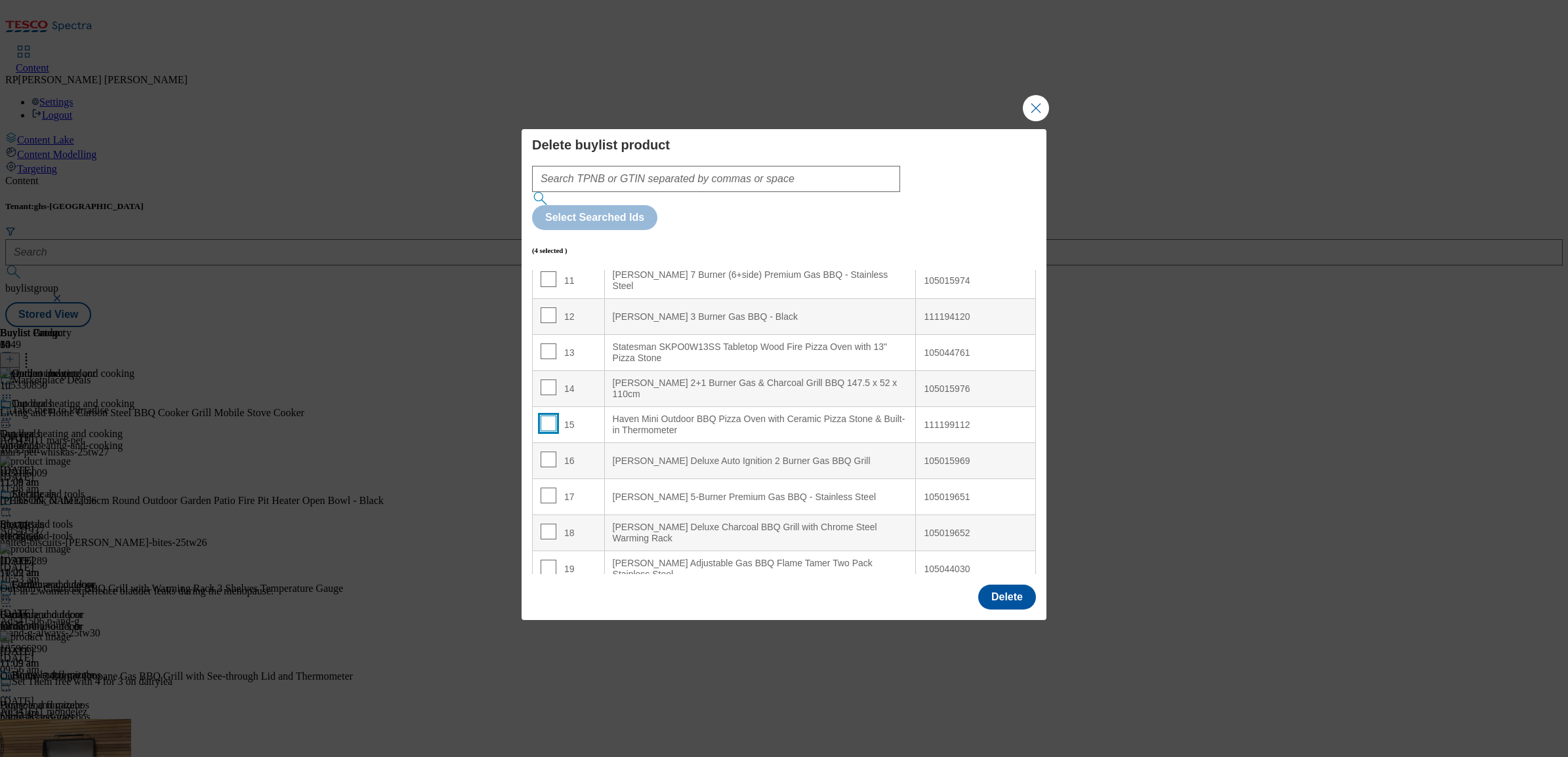
click at [549, 416] on input "Modal" at bounding box center [548, 424] width 15 height 15
checkbox input "true"
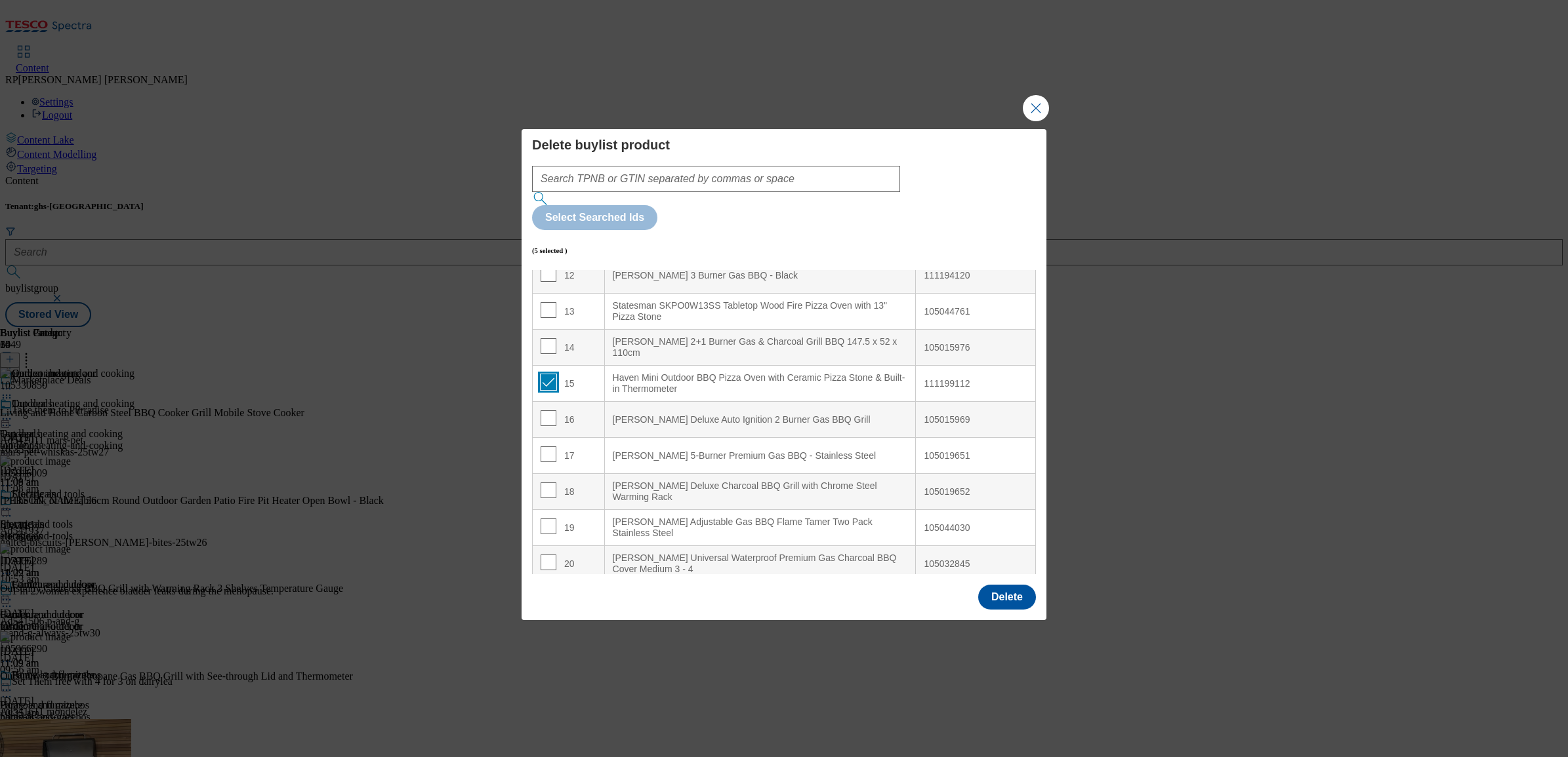
scroll to position [574, 0]
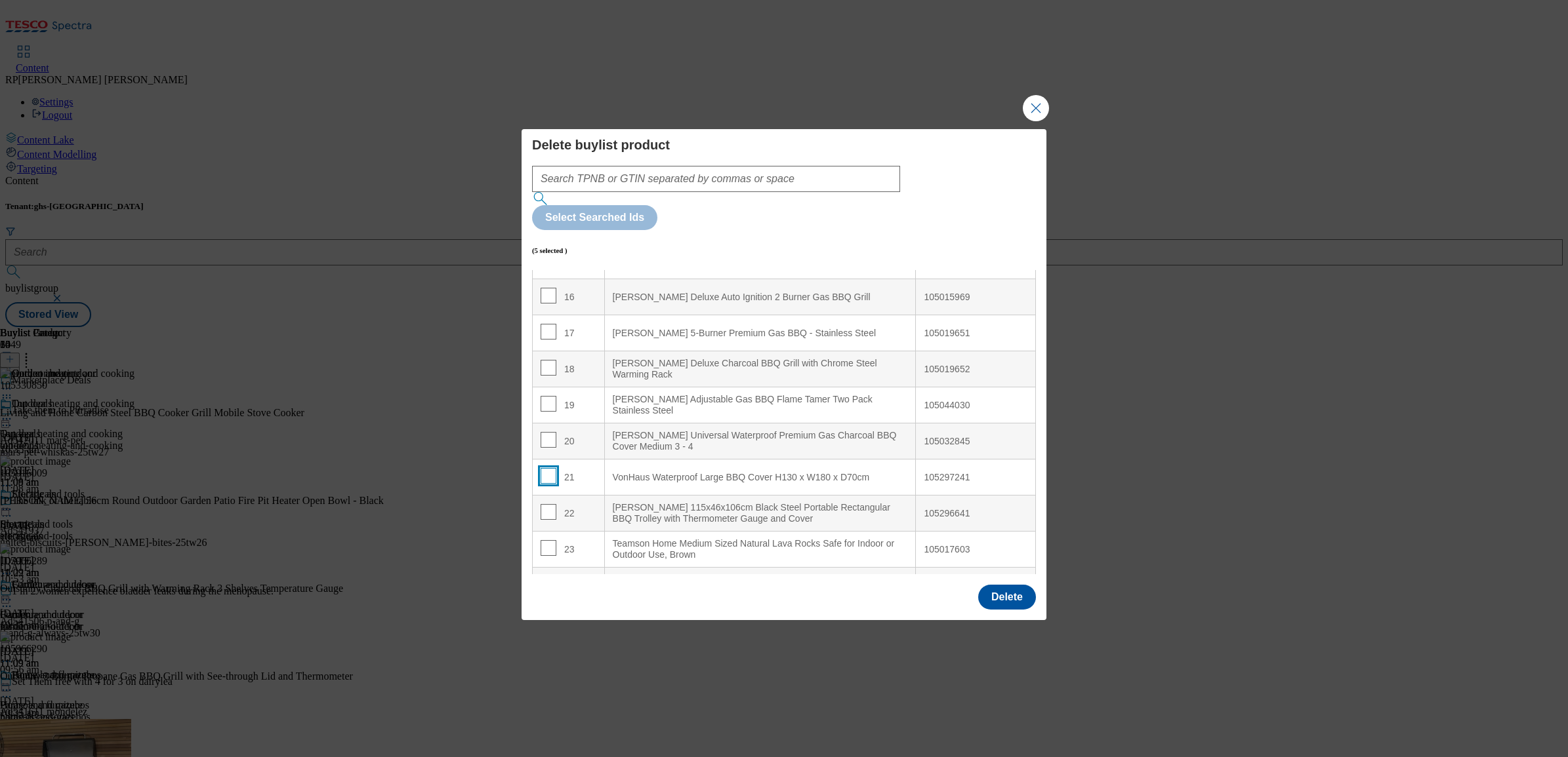
click at [548, 468] on input "Modal" at bounding box center [548, 476] width 15 height 15
checkbox input "true"
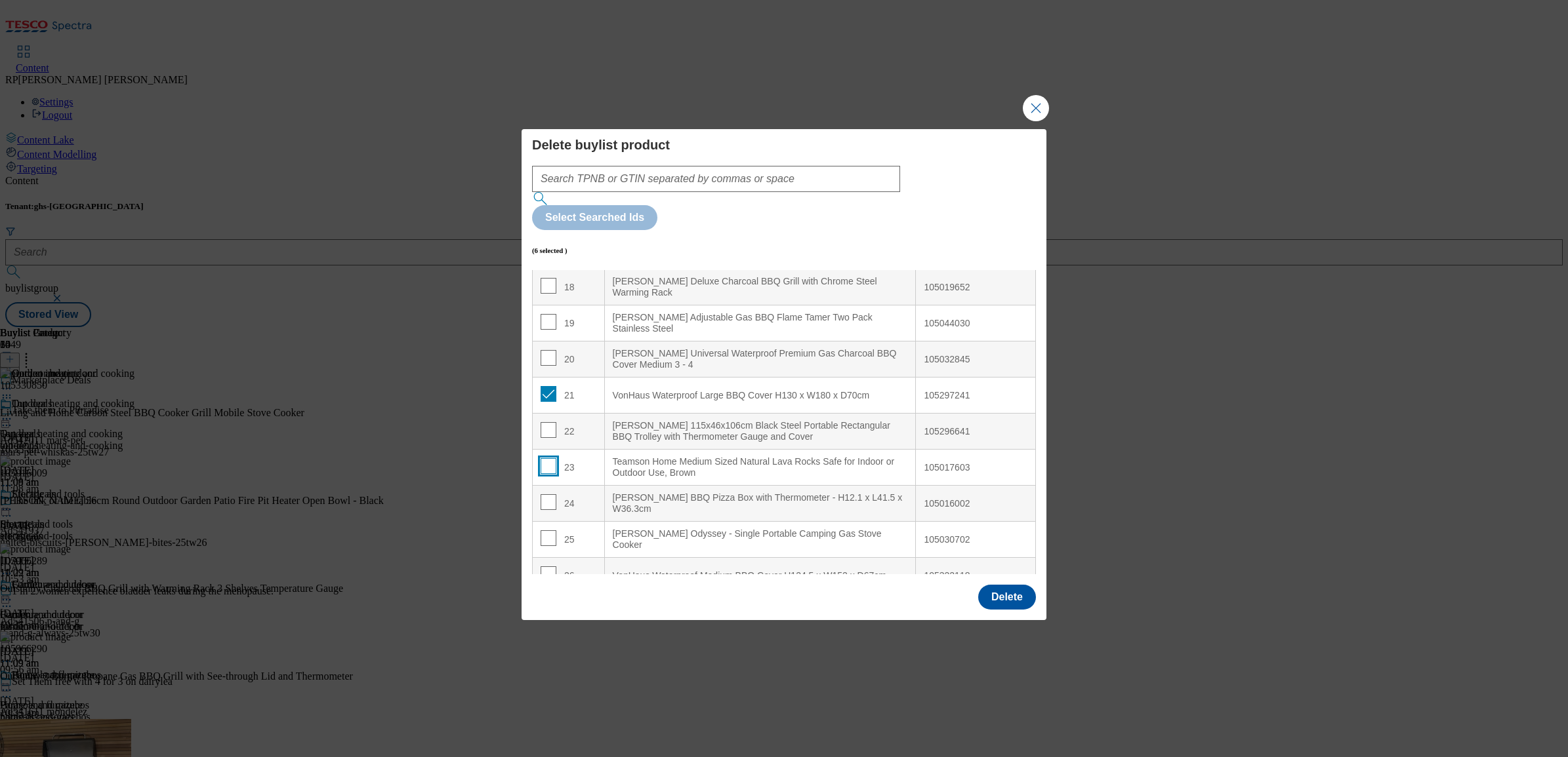
click at [550, 458] on input "Modal" at bounding box center [548, 466] width 15 height 15
checkbox input "true"
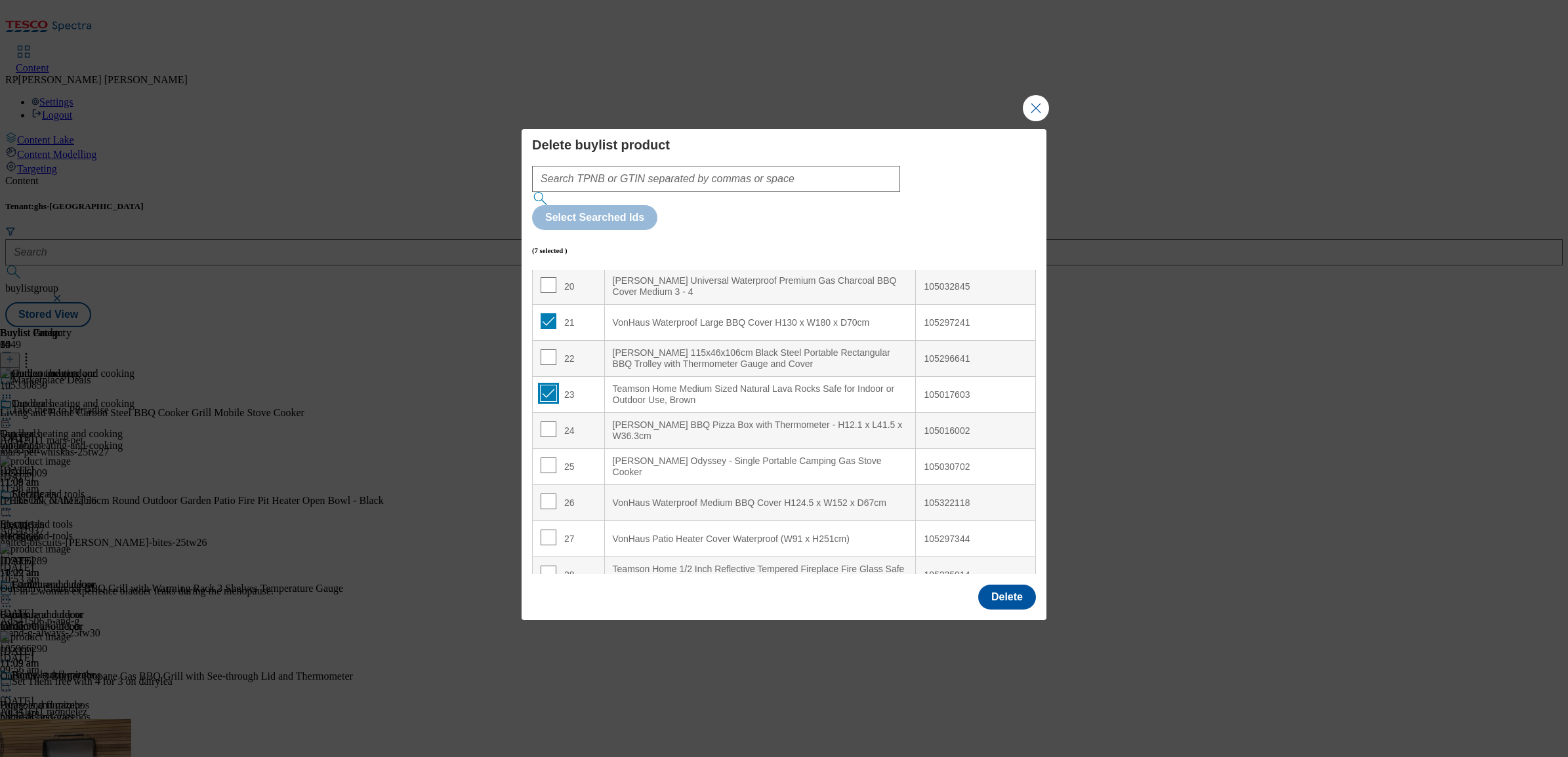
scroll to position [820, 0]
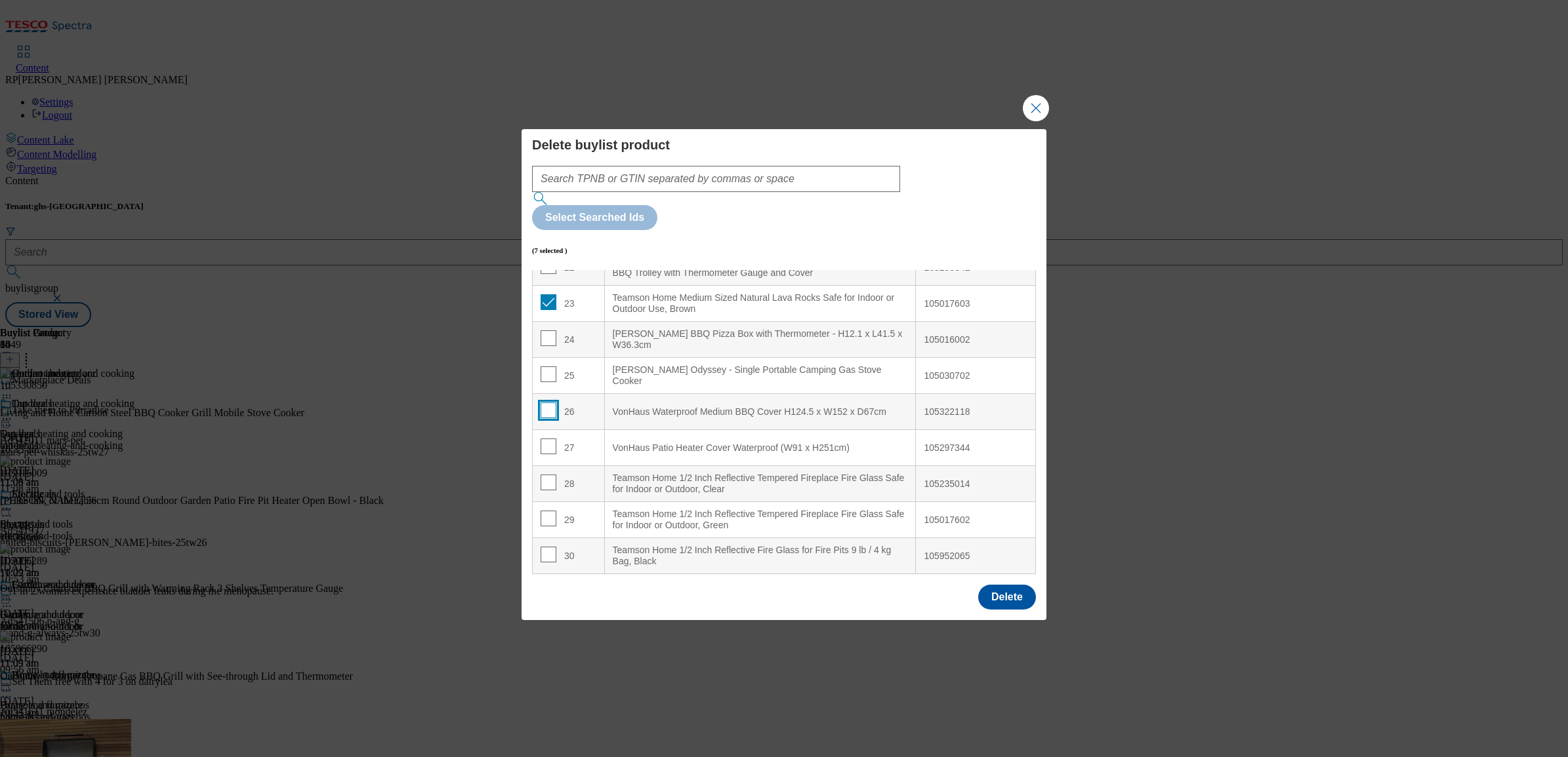
click at [549, 403] on input "Modal" at bounding box center [548, 410] width 15 height 15
checkbox input "true"
click at [542, 439] on input "Modal" at bounding box center [548, 447] width 15 height 15
checkbox input "true"
click at [544, 475] on input "Modal" at bounding box center [548, 483] width 15 height 15
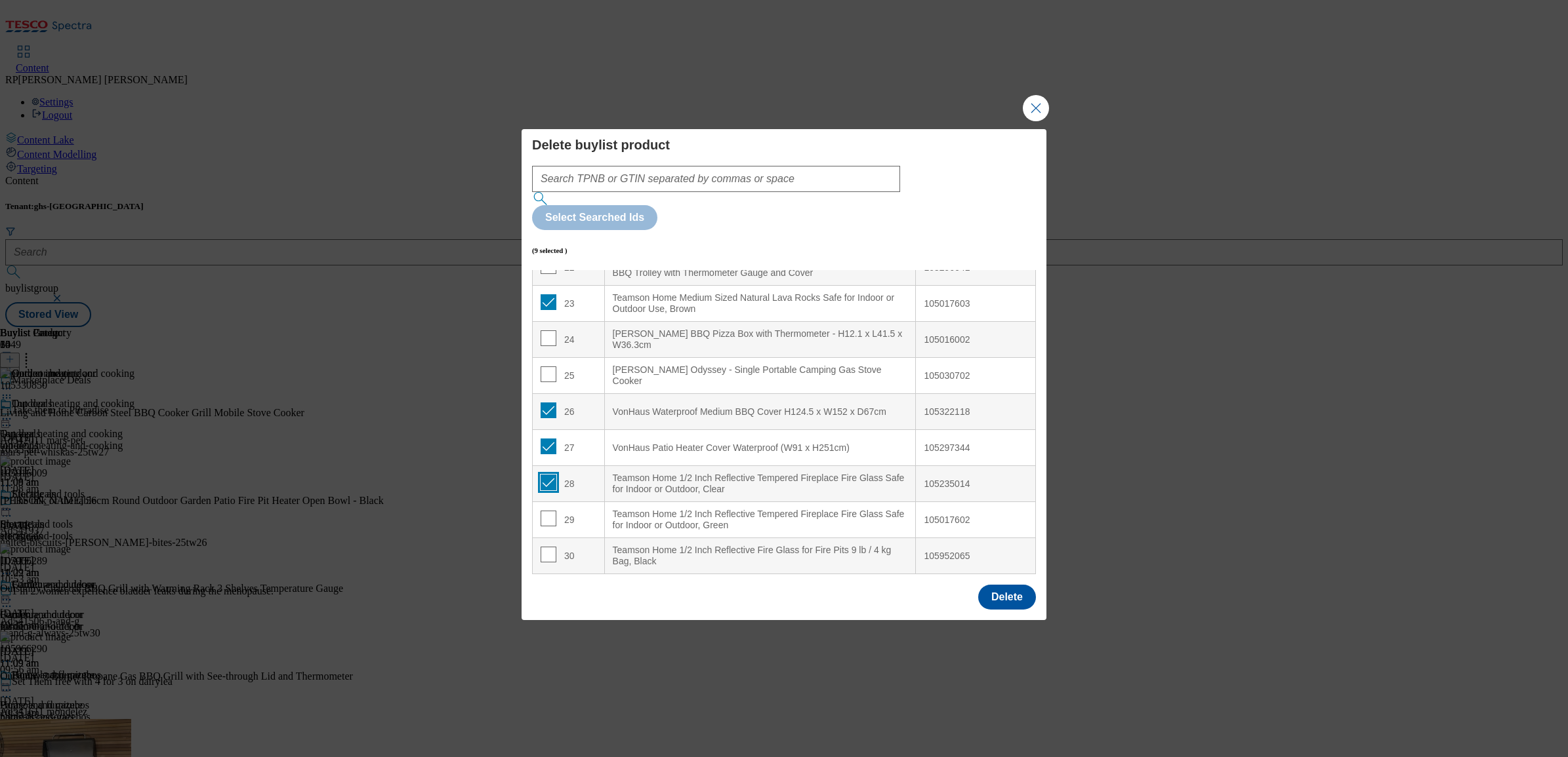
checkbox input "true"
click at [1007, 585] on button "Delete" at bounding box center [1007, 597] width 58 height 25
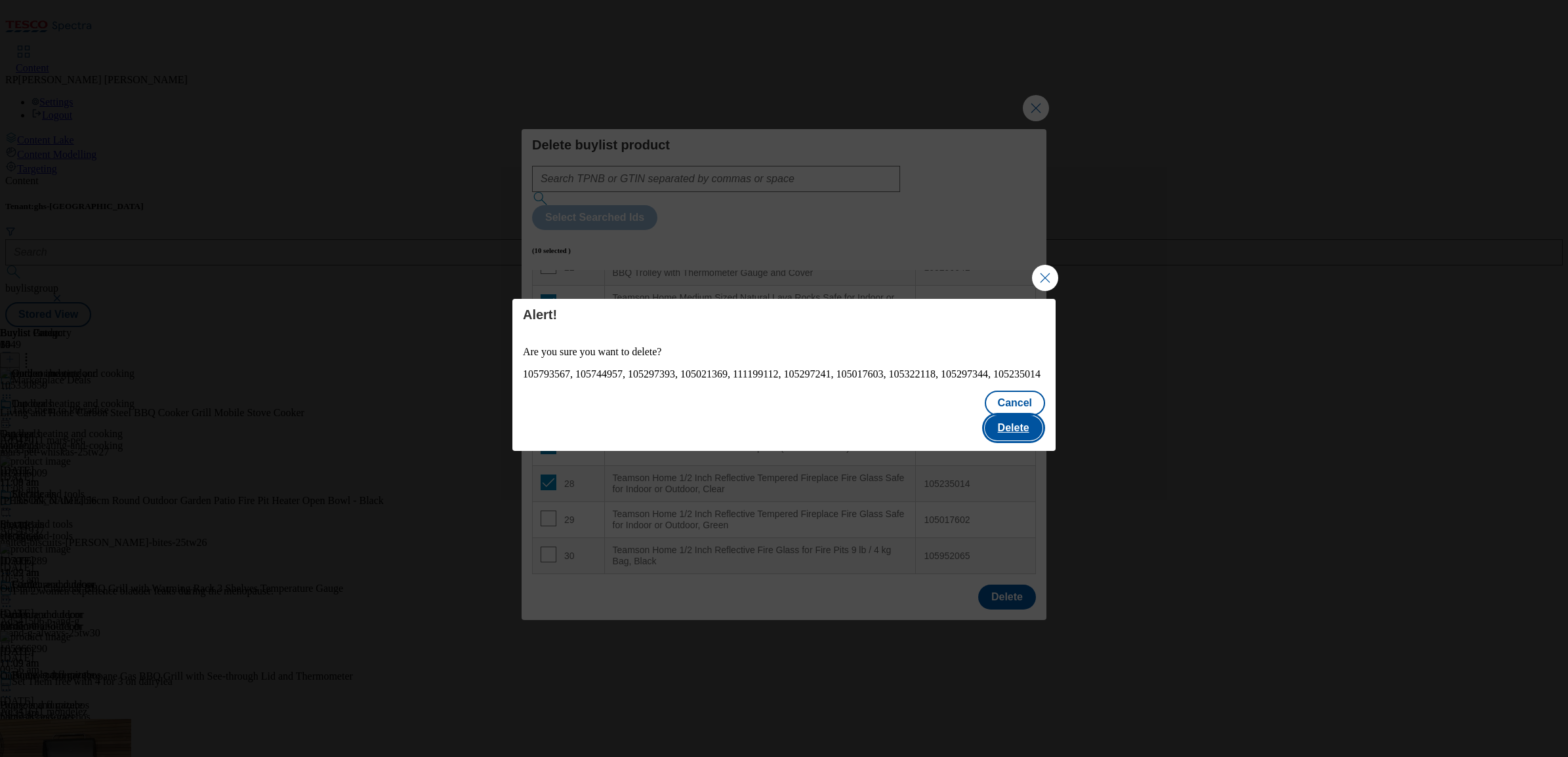
click at [1024, 416] on button "Delete" at bounding box center [1014, 429] width 58 height 25
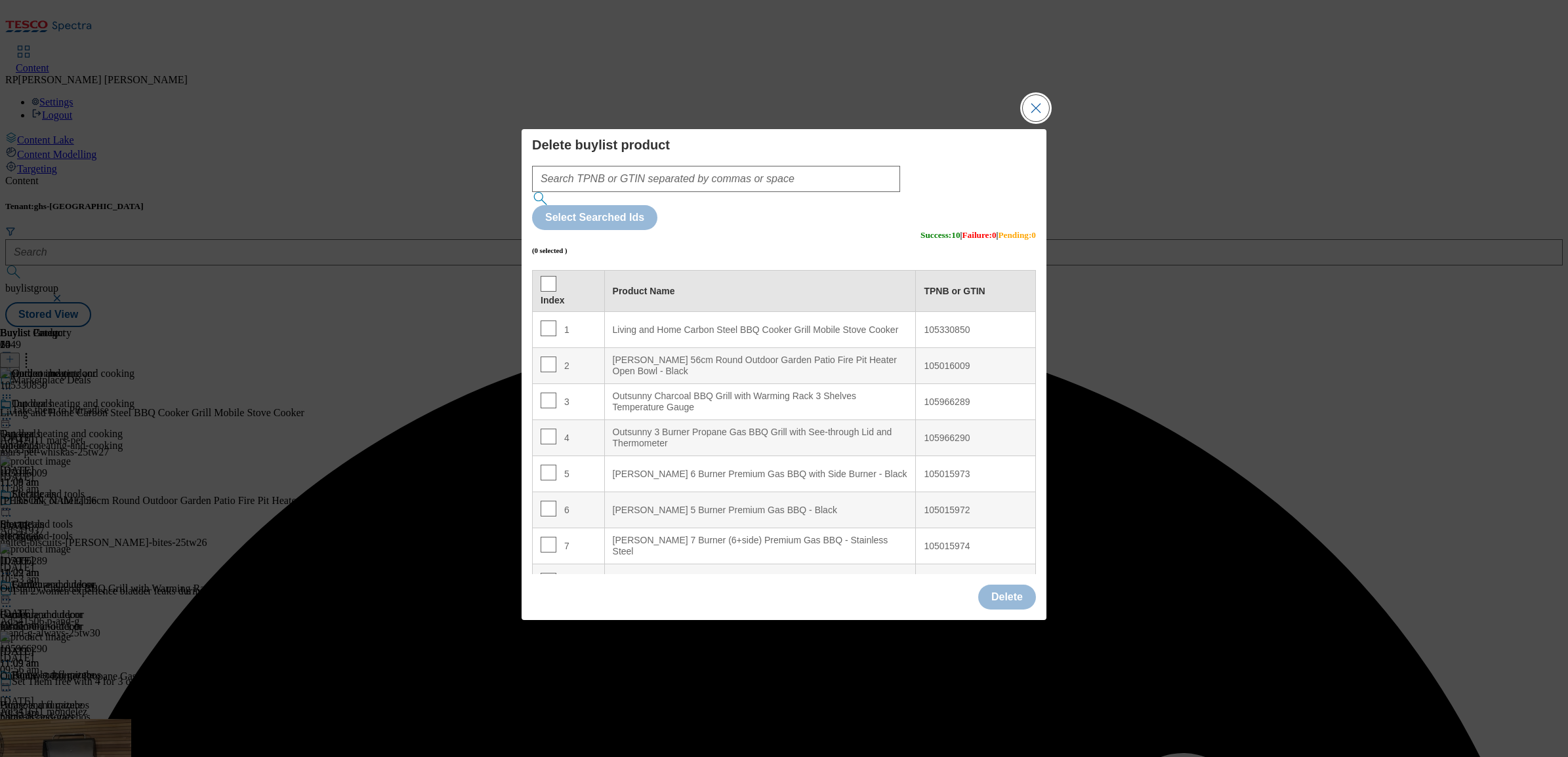
click at [1035, 121] on button "Close Modal" at bounding box center [1035, 108] width 26 height 26
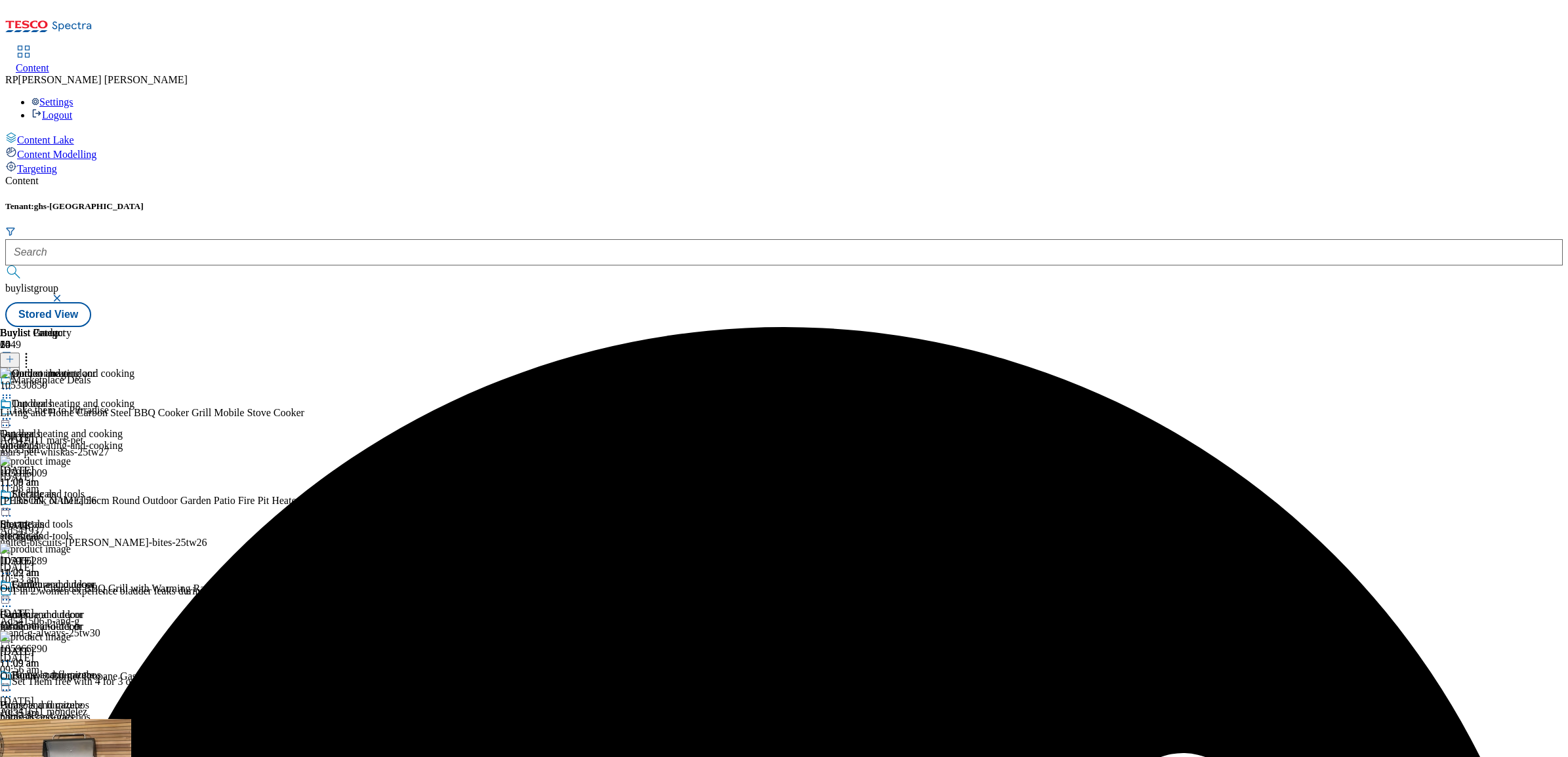
click at [135, 412] on div at bounding box center [67, 420] width 135 height 15
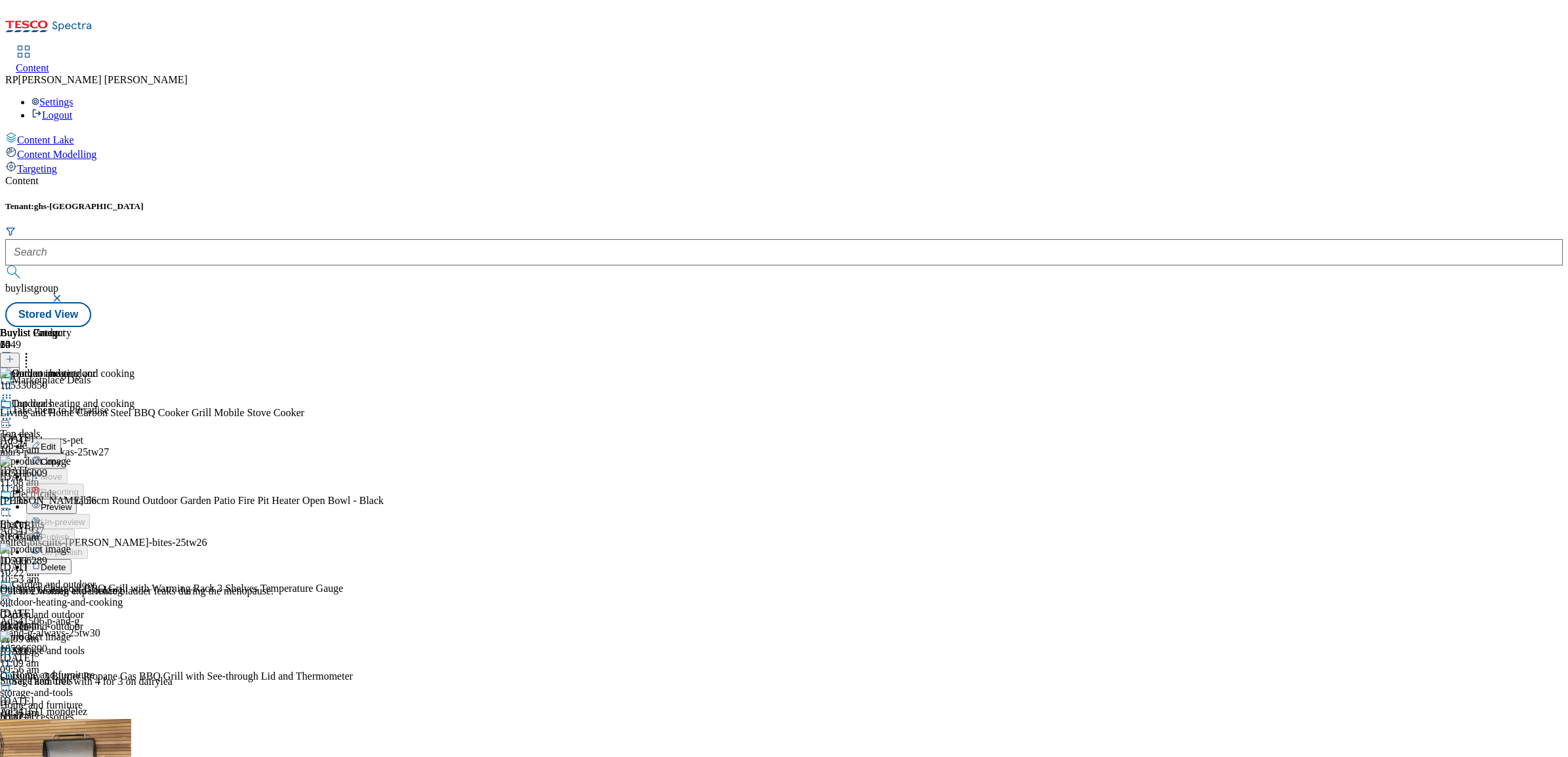
click at [71, 503] on span "Preview" at bounding box center [56, 508] width 31 height 10
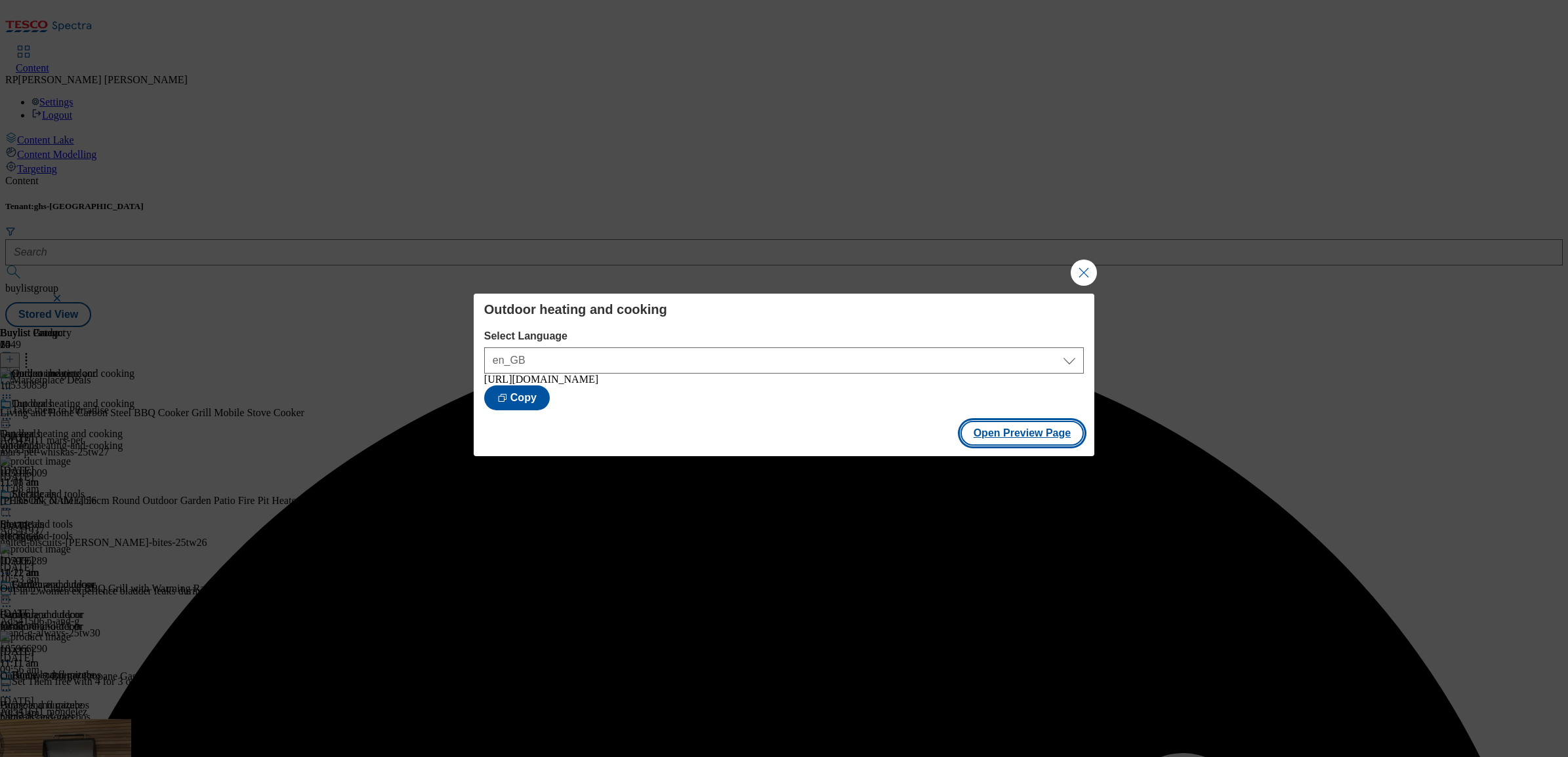
click at [988, 431] on button "Open Preview Page" at bounding box center [1023, 433] width 124 height 25
click at [1090, 273] on button "Close Modal" at bounding box center [1083, 273] width 26 height 26
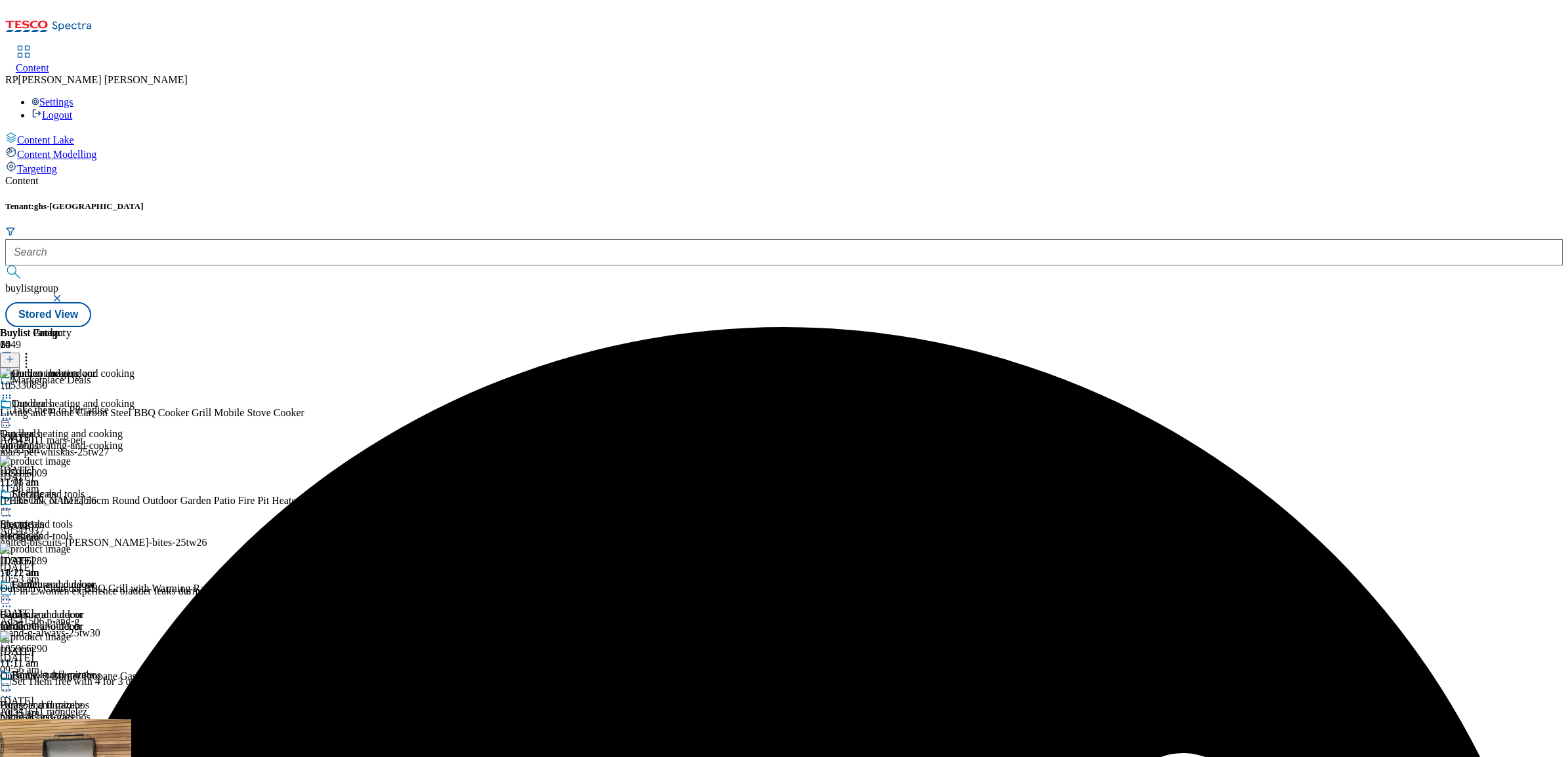
click at [8, 418] on circle at bounding box center [7, 419] width 2 height 2
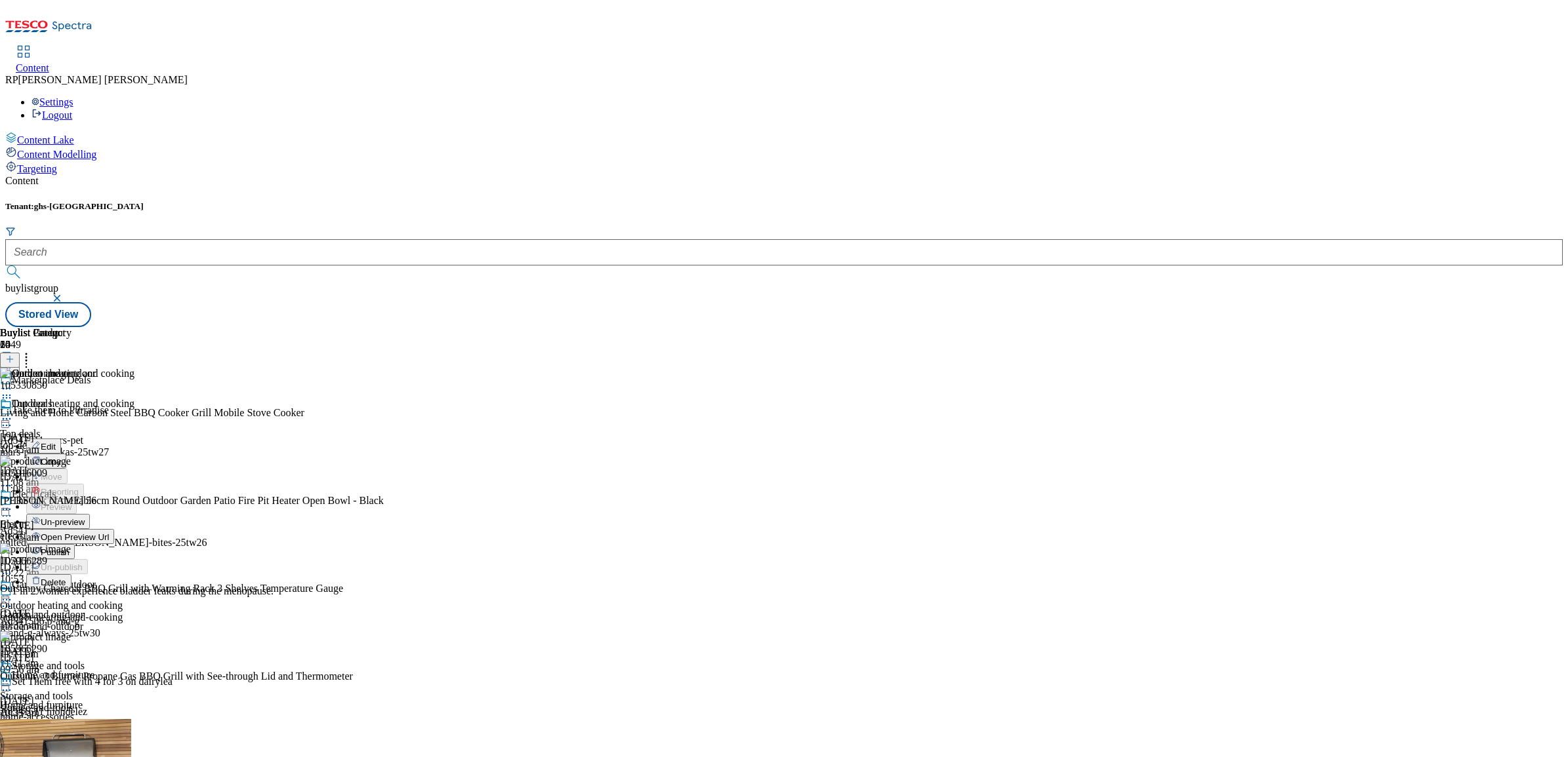
click at [85, 517] on span "Un-preview" at bounding box center [63, 522] width 44 height 10
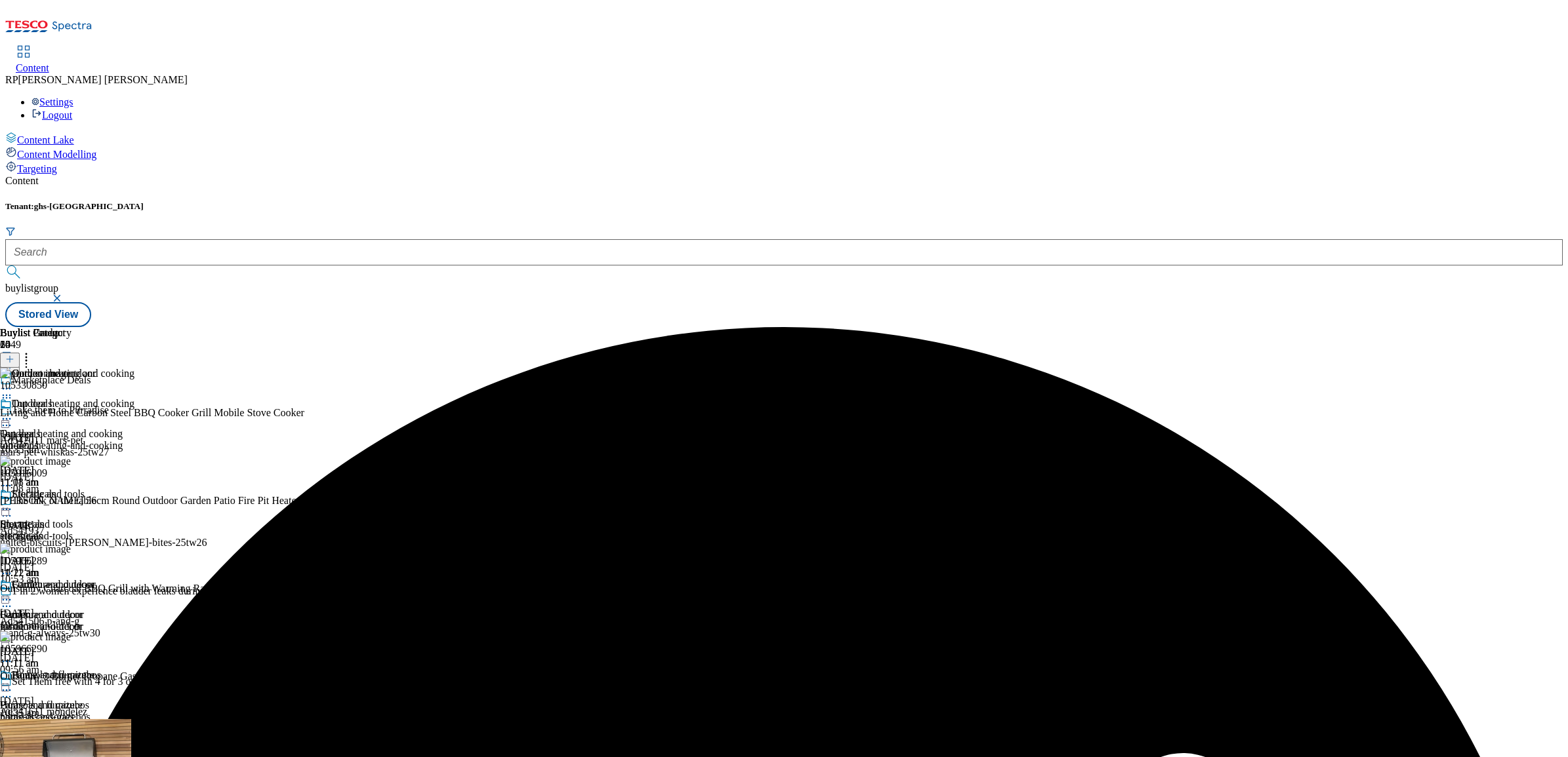
click at [33, 351] on icon at bounding box center [26, 357] width 13 height 13
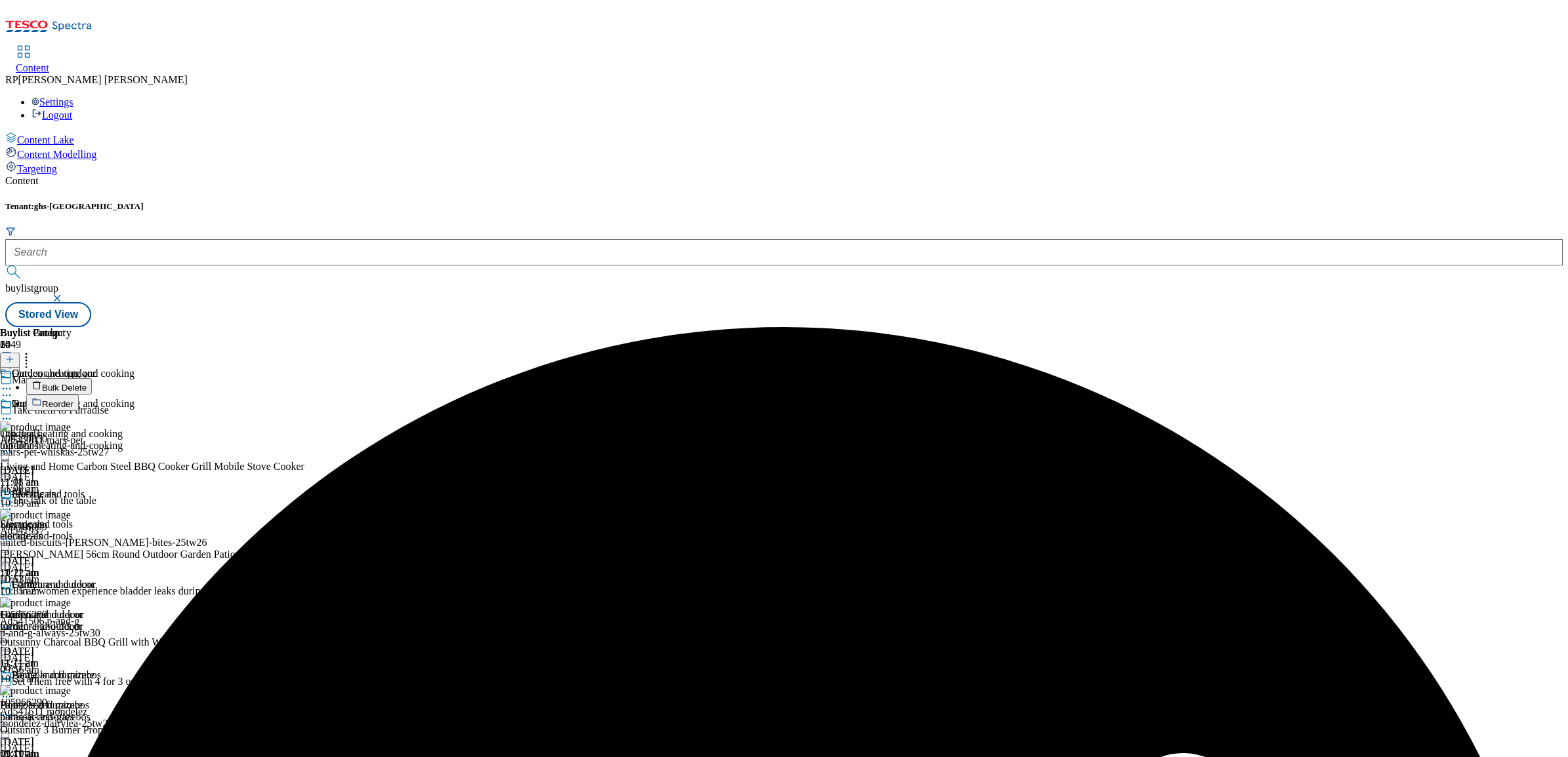
click at [87, 383] on span "Bulk Delete" at bounding box center [65, 388] width 44 height 10
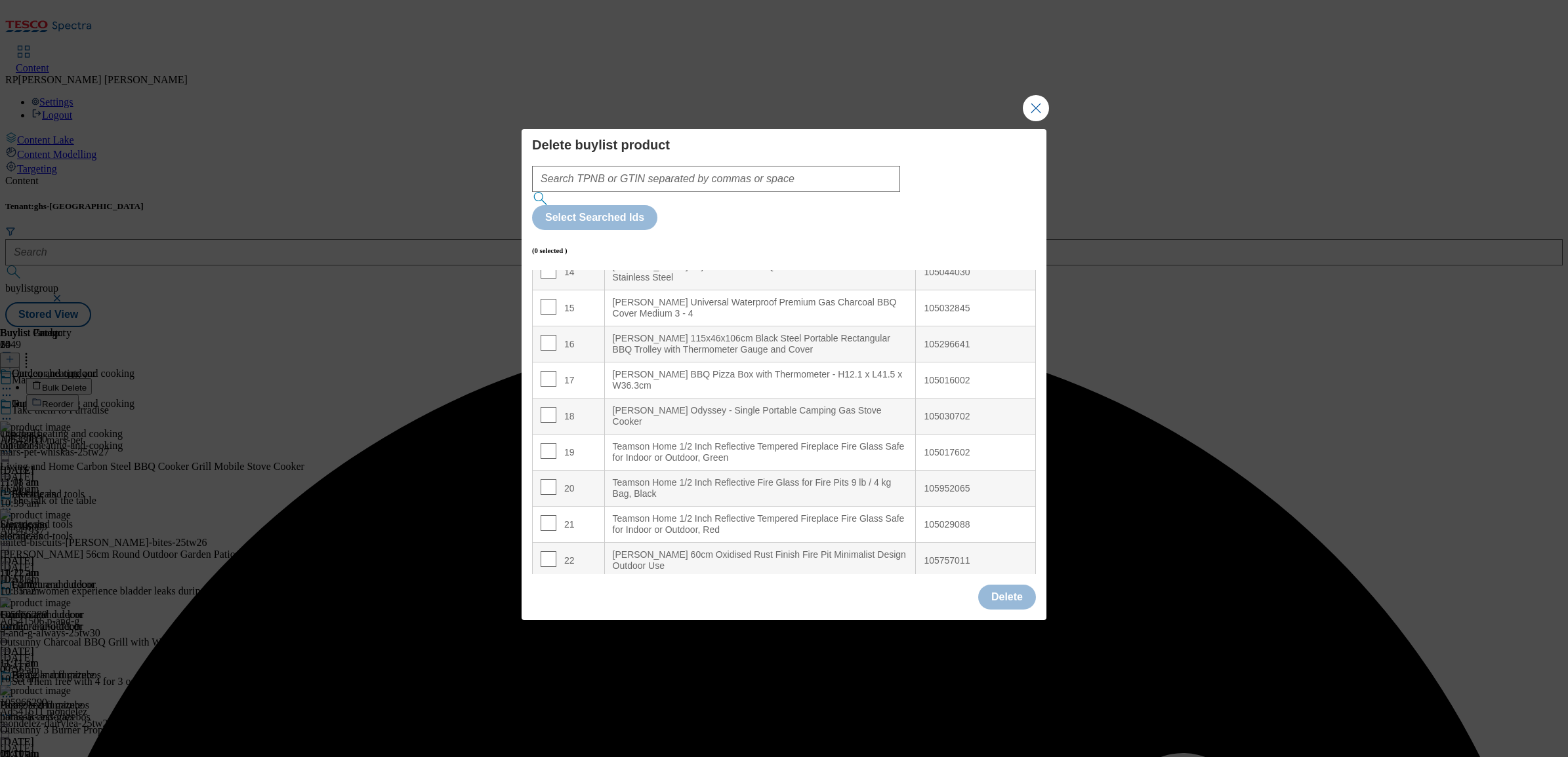
scroll to position [597, 0]
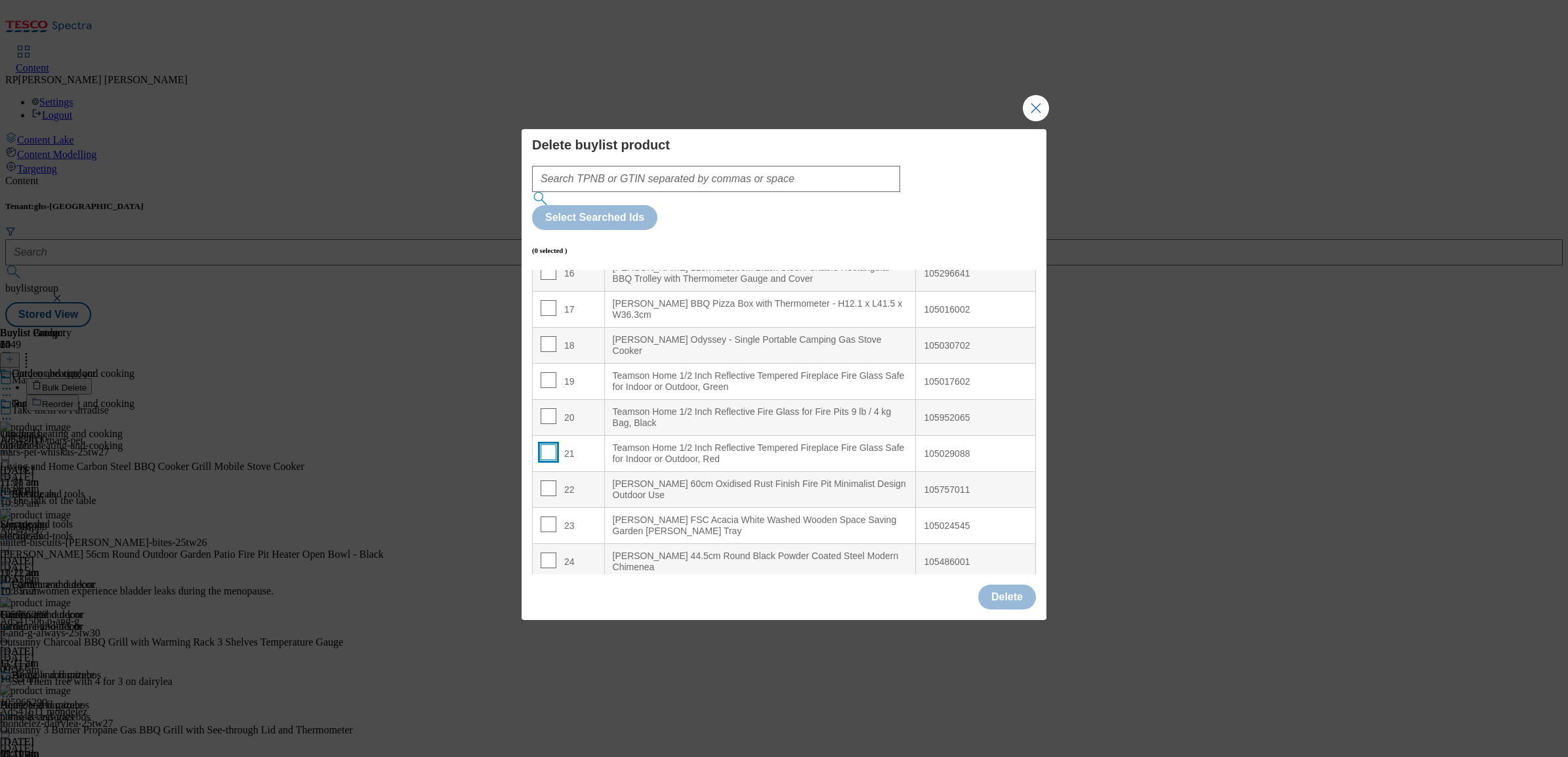
click at [546, 445] on input "Modal" at bounding box center [548, 453] width 15 height 15
checkbox input "true"
click at [546, 408] on input "Modal" at bounding box center [548, 416] width 15 height 15
checkbox input "true"
click at [545, 364] on td "19" at bounding box center [569, 381] width 72 height 36
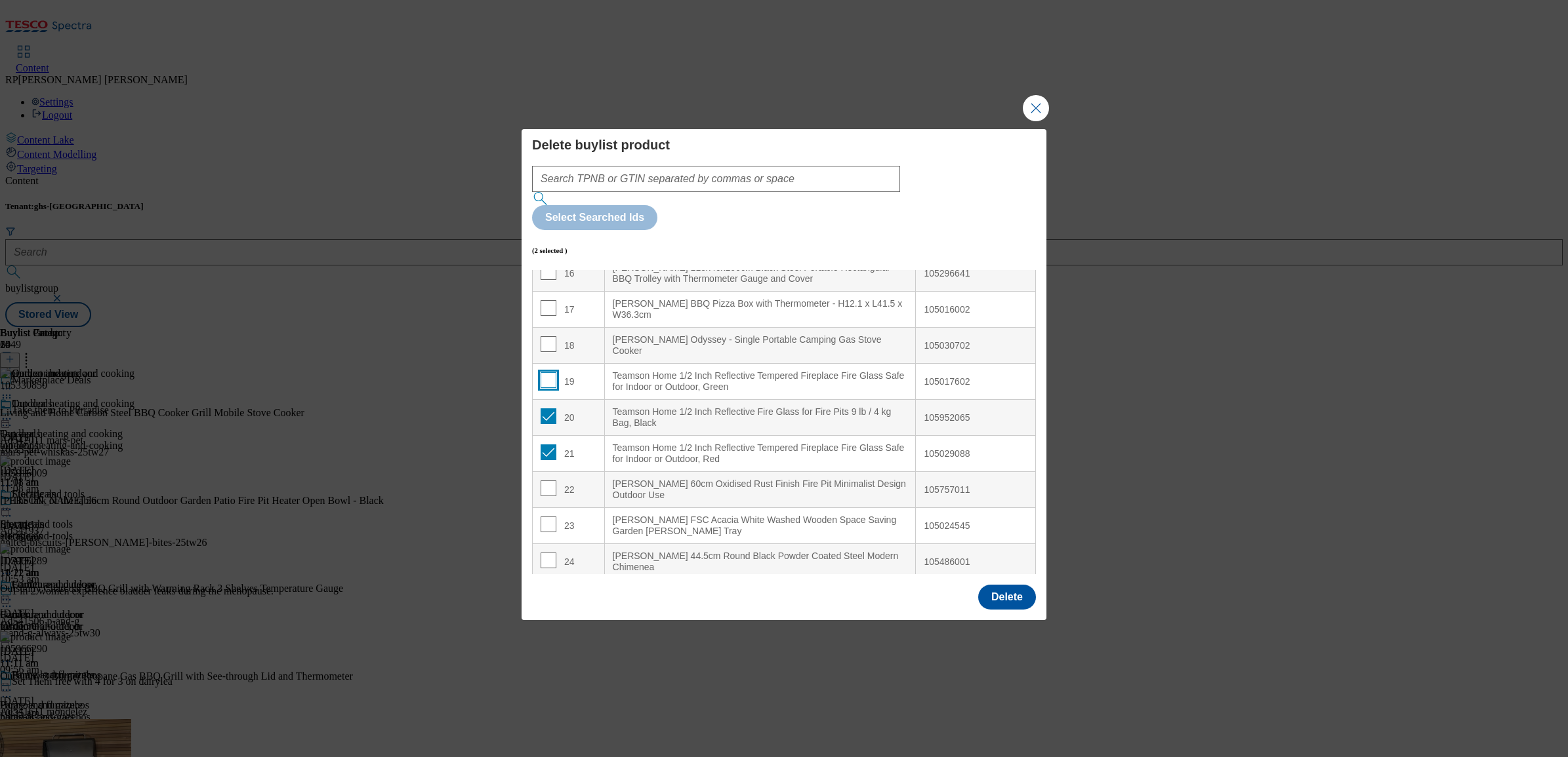
click at [545, 373] on input "Modal" at bounding box center [548, 380] width 15 height 15
checkbox input "true"
click at [993, 585] on button "Delete" at bounding box center [1007, 597] width 58 height 25
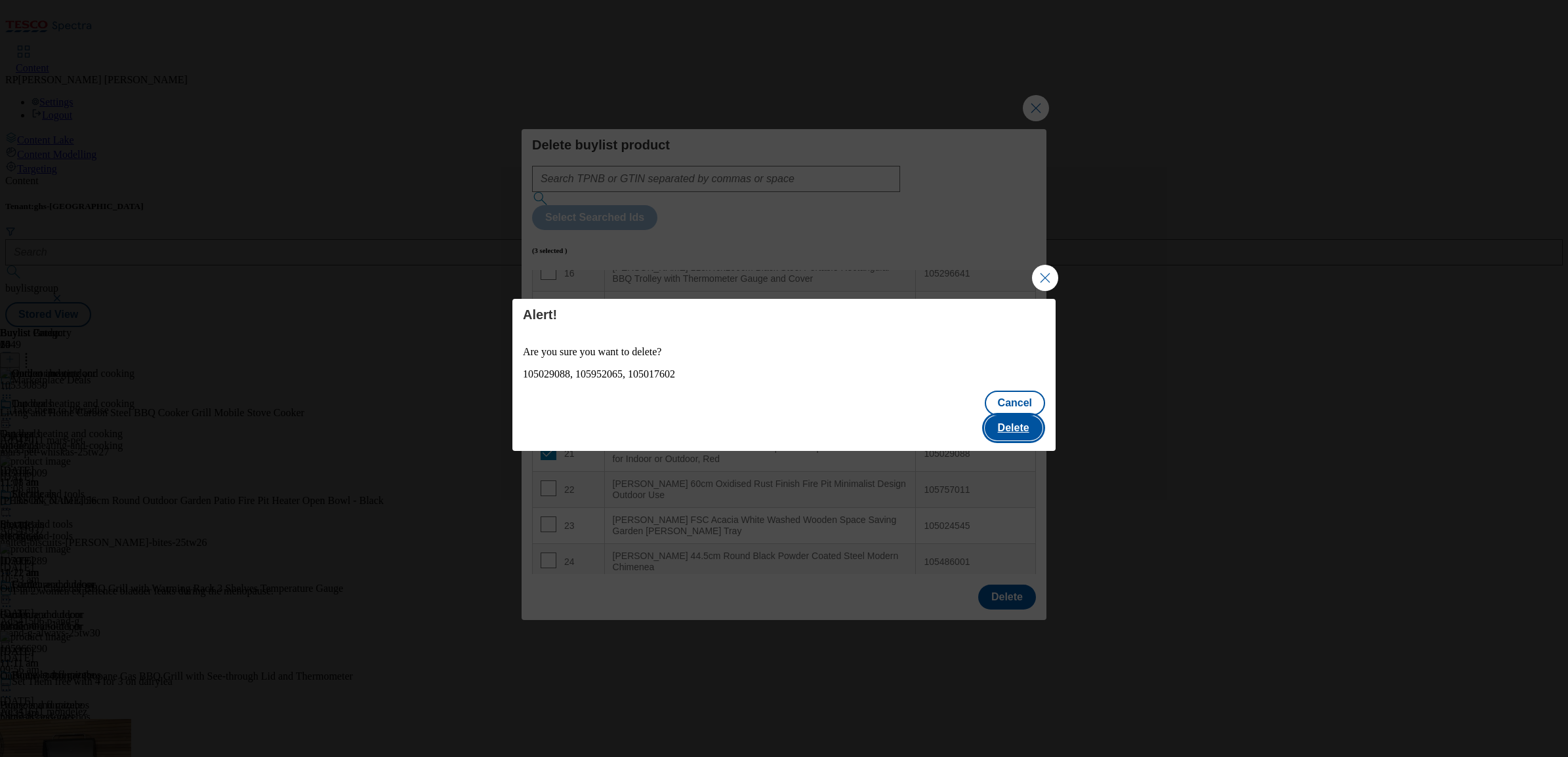
click at [1013, 416] on button "Delete" at bounding box center [1014, 429] width 58 height 25
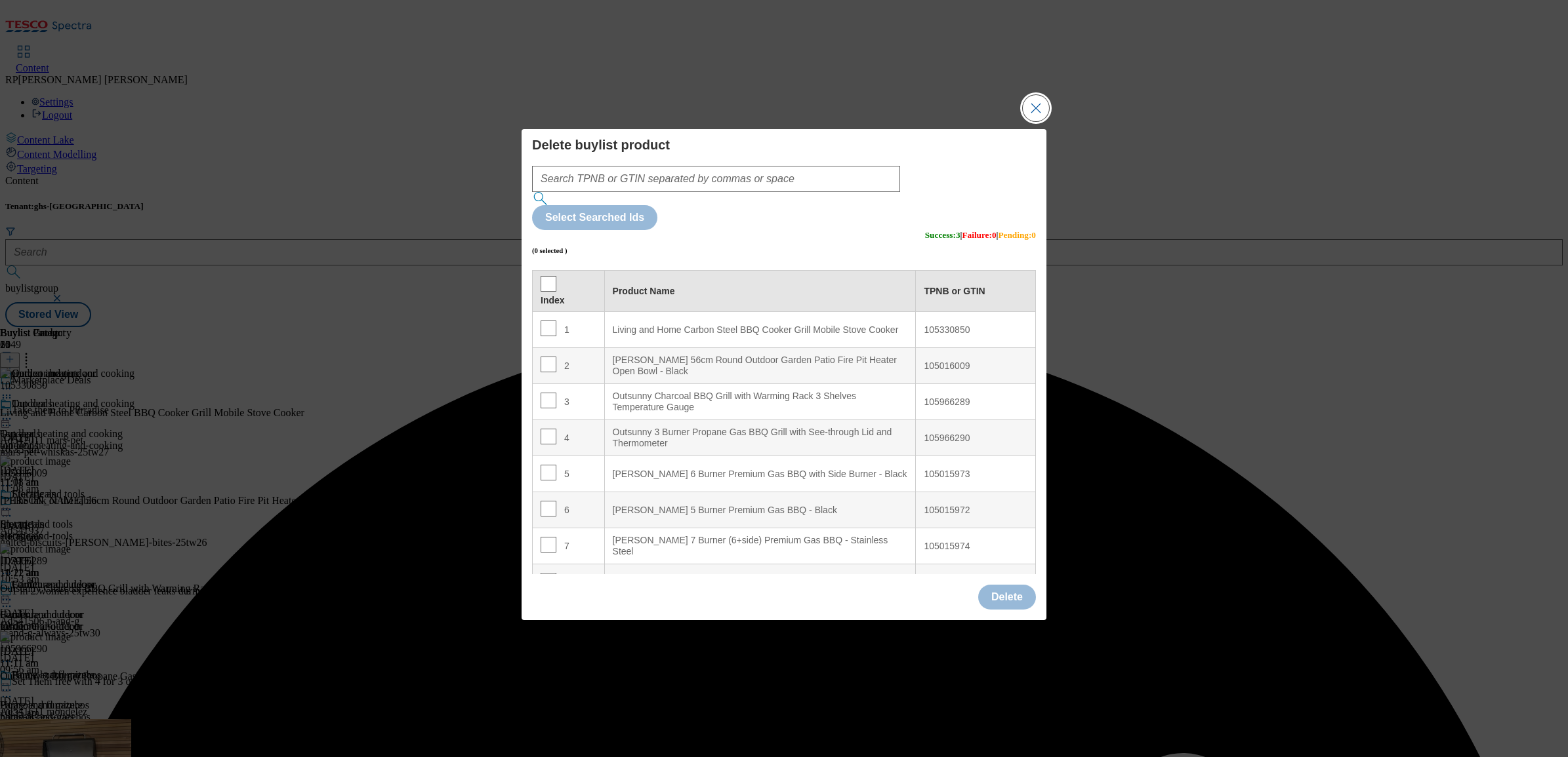
click at [1037, 121] on button "Close Modal" at bounding box center [1035, 108] width 26 height 26
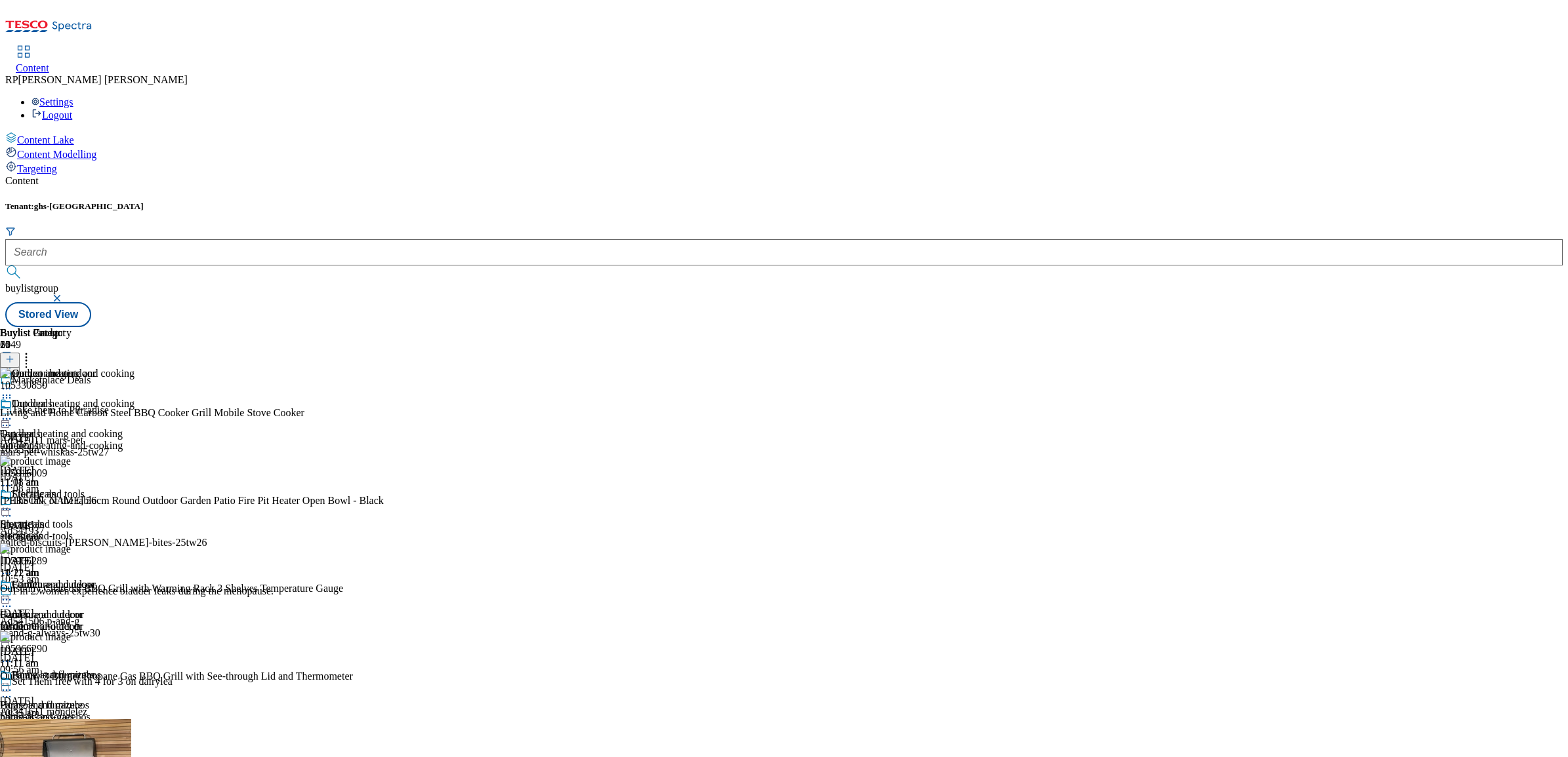
click at [13, 412] on icon at bounding box center [7, 419] width 13 height 13
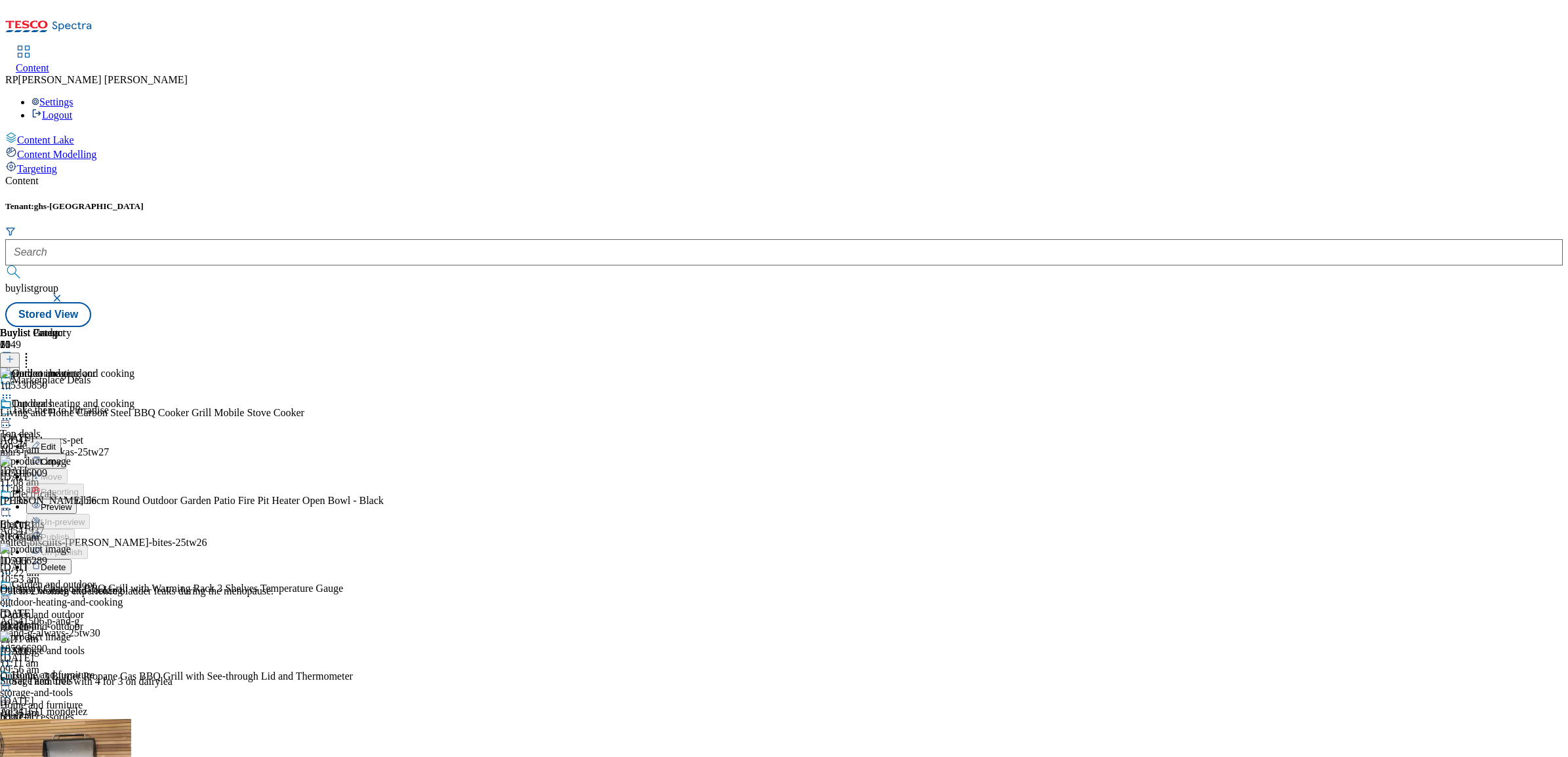
click at [135, 499] on li "Preview" at bounding box center [80, 507] width 108 height 15
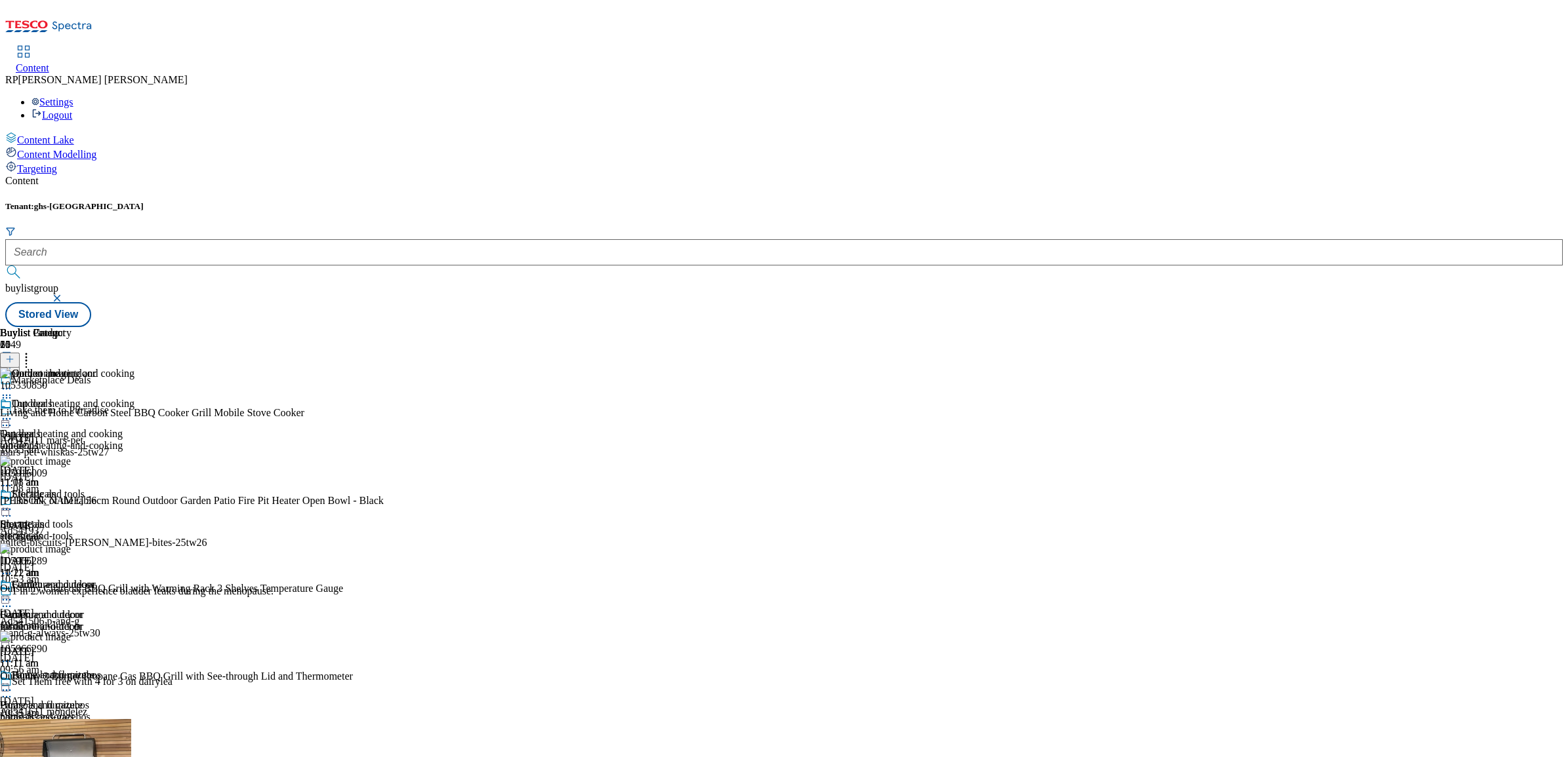
click at [13, 412] on icon at bounding box center [7, 419] width 13 height 13
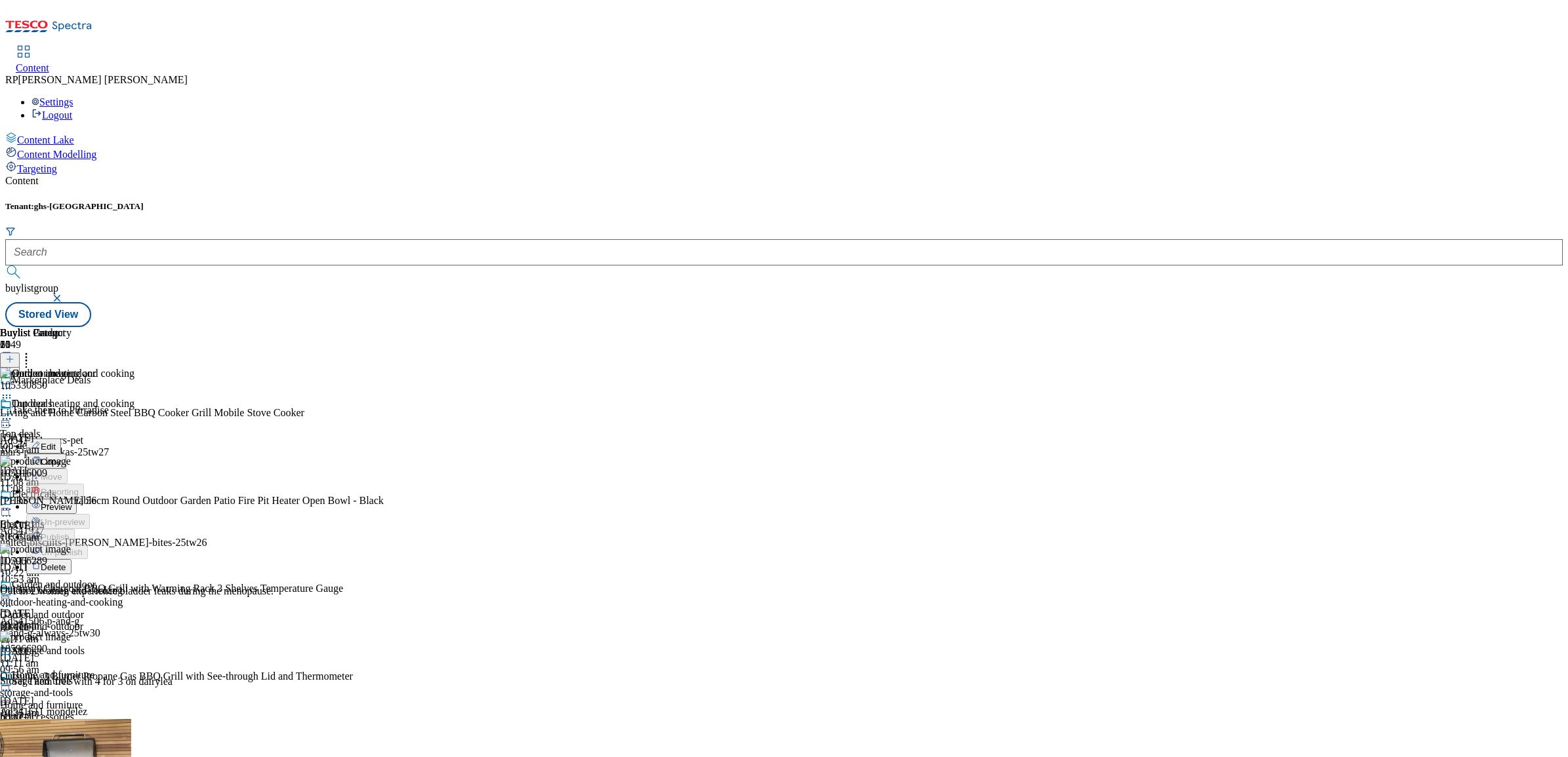
click at [71, 503] on span "Preview" at bounding box center [56, 508] width 31 height 10
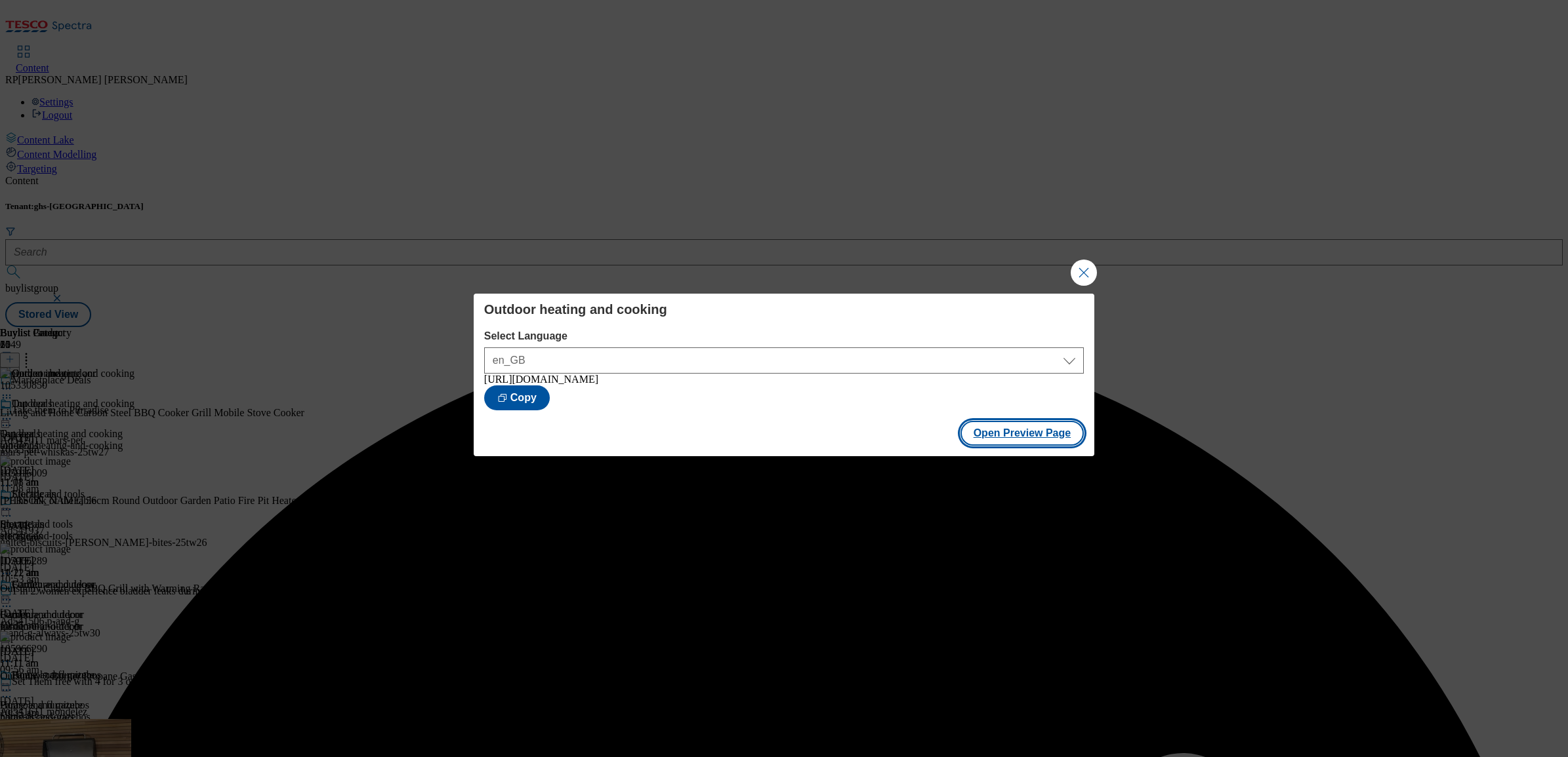
click at [1042, 439] on button "Open Preview Page" at bounding box center [1023, 433] width 124 height 25
click at [1090, 276] on button "Close Modal" at bounding box center [1083, 273] width 26 height 26
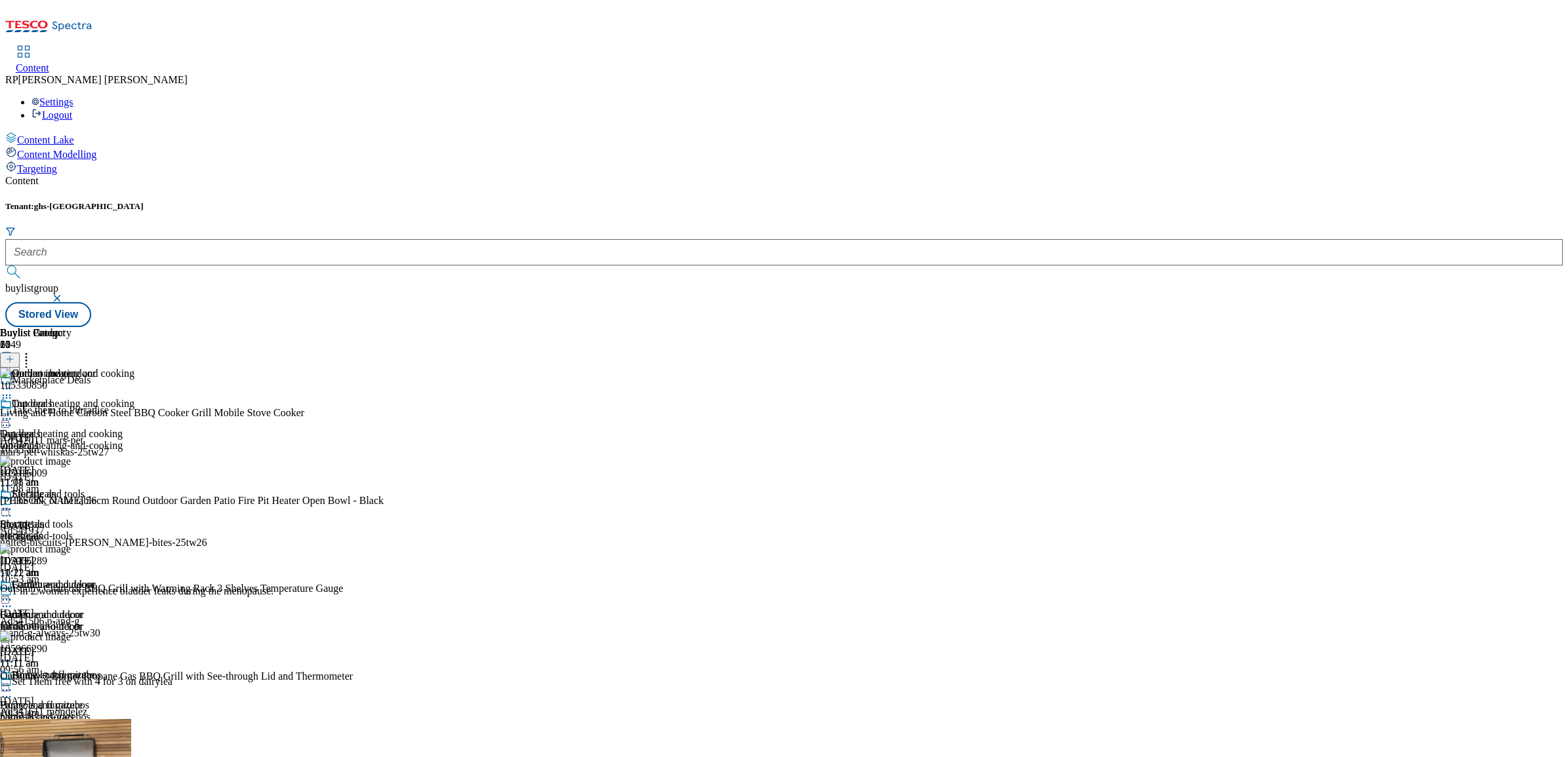
click at [135, 488] on div "Storage and tools Storage and tools storage-and-tools 27 Aug 2025 11:11 am" at bounding box center [67, 534] width 135 height 91
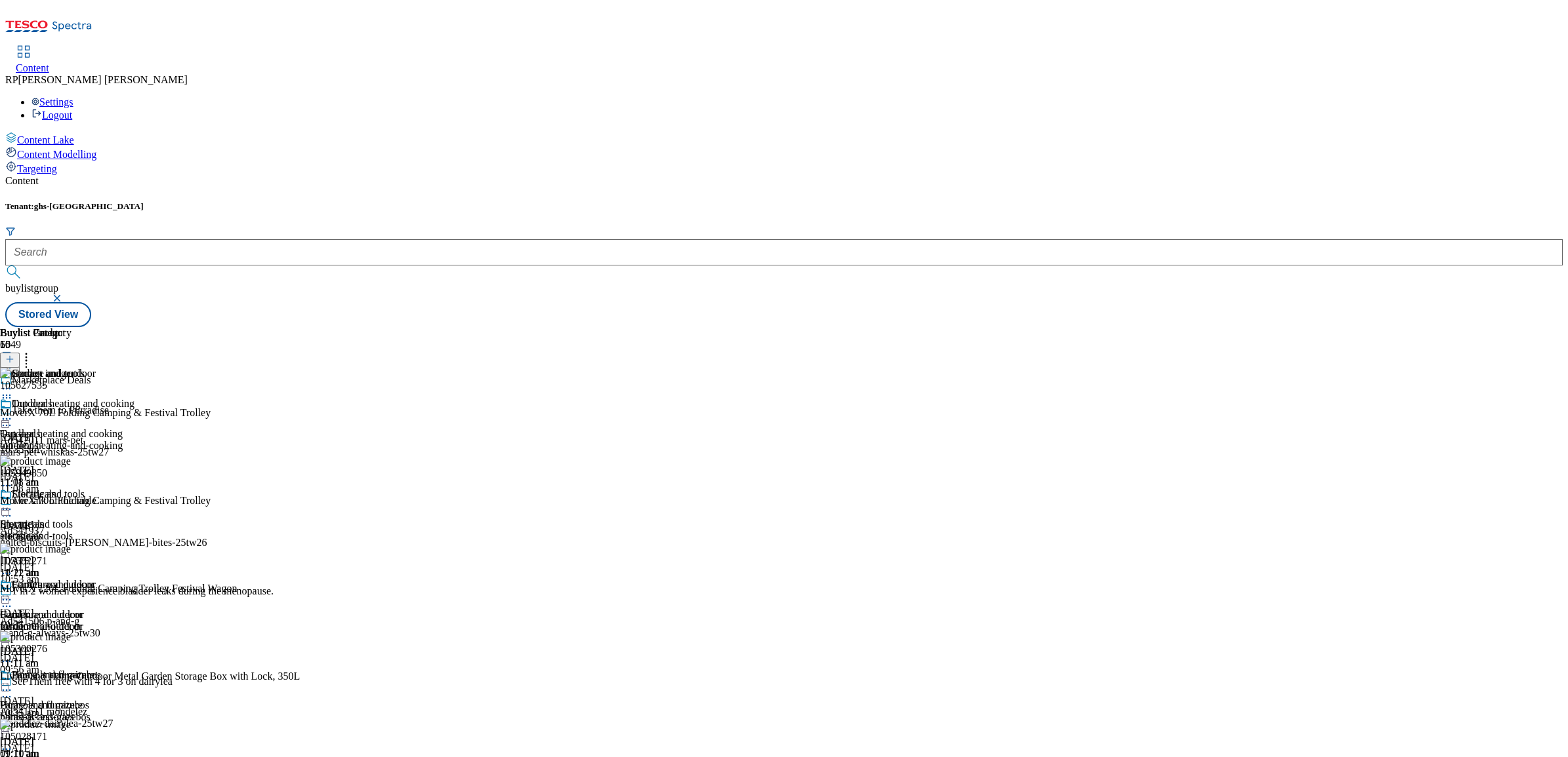
click at [13, 503] on icon at bounding box center [7, 509] width 13 height 13
click at [85, 608] on span "Un-preview" at bounding box center [63, 613] width 44 height 10
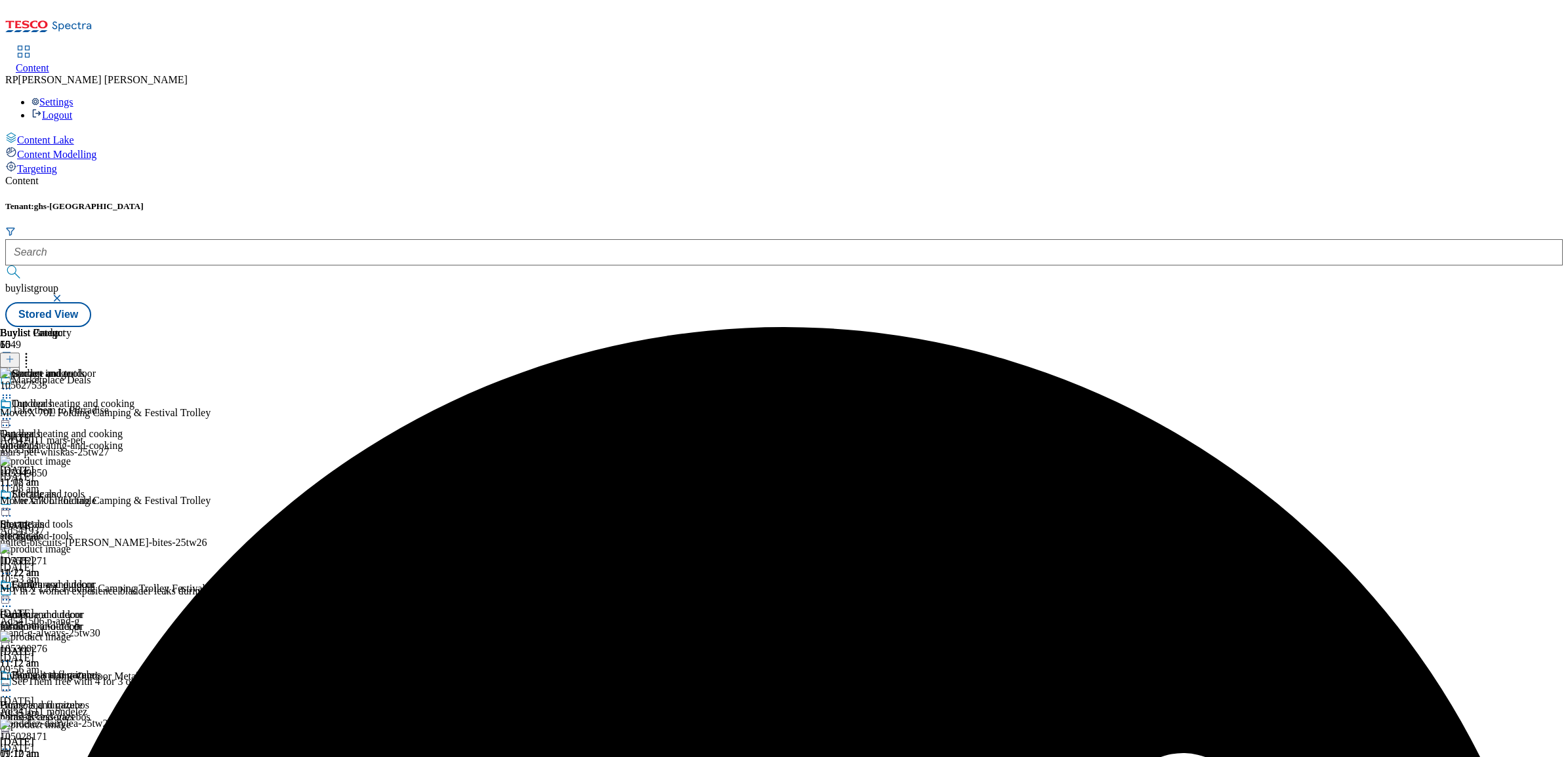
click at [33, 351] on icon at bounding box center [26, 357] width 13 height 13
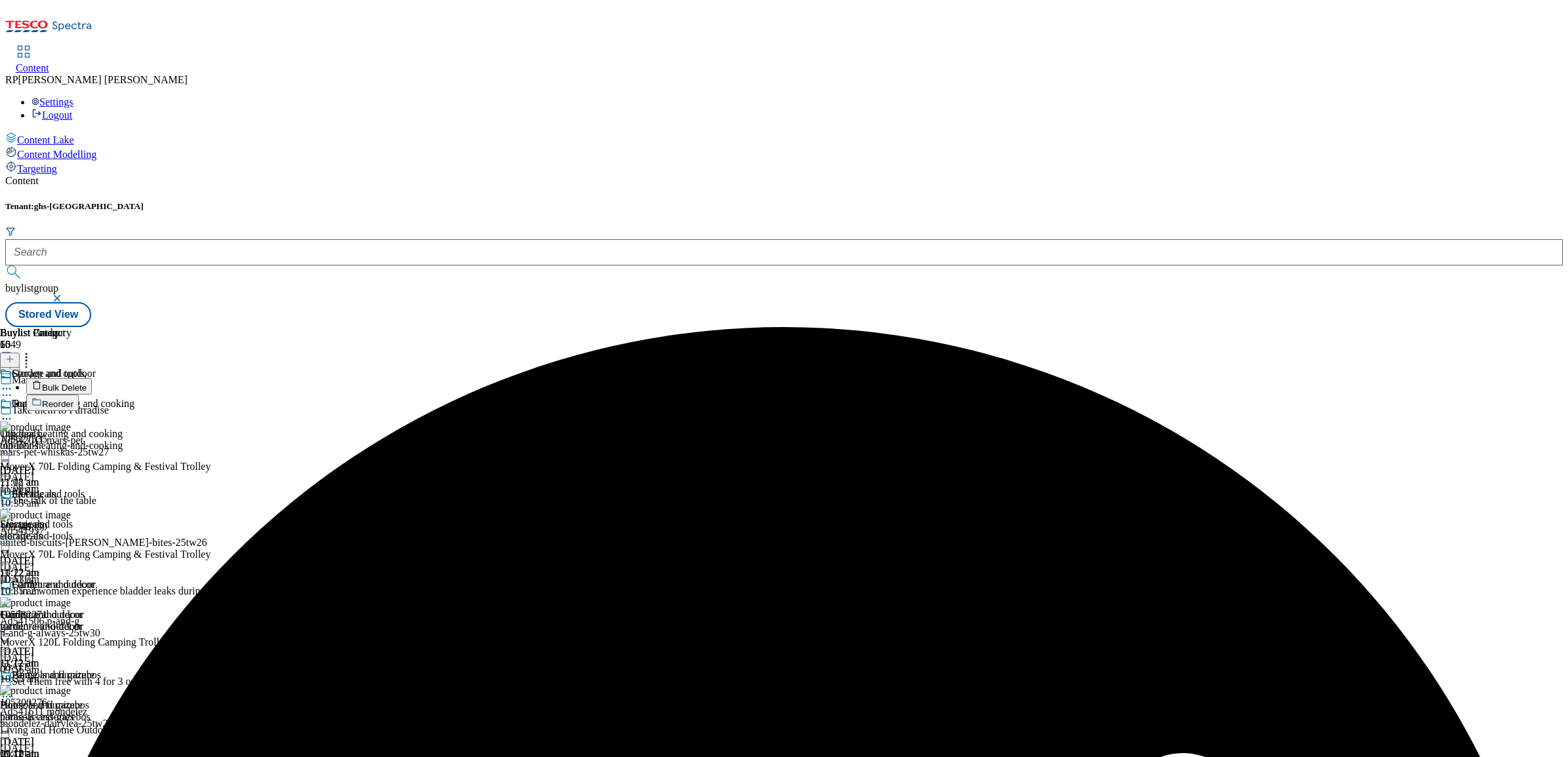
click at [87, 383] on span "Bulk Delete" at bounding box center [65, 388] width 44 height 10
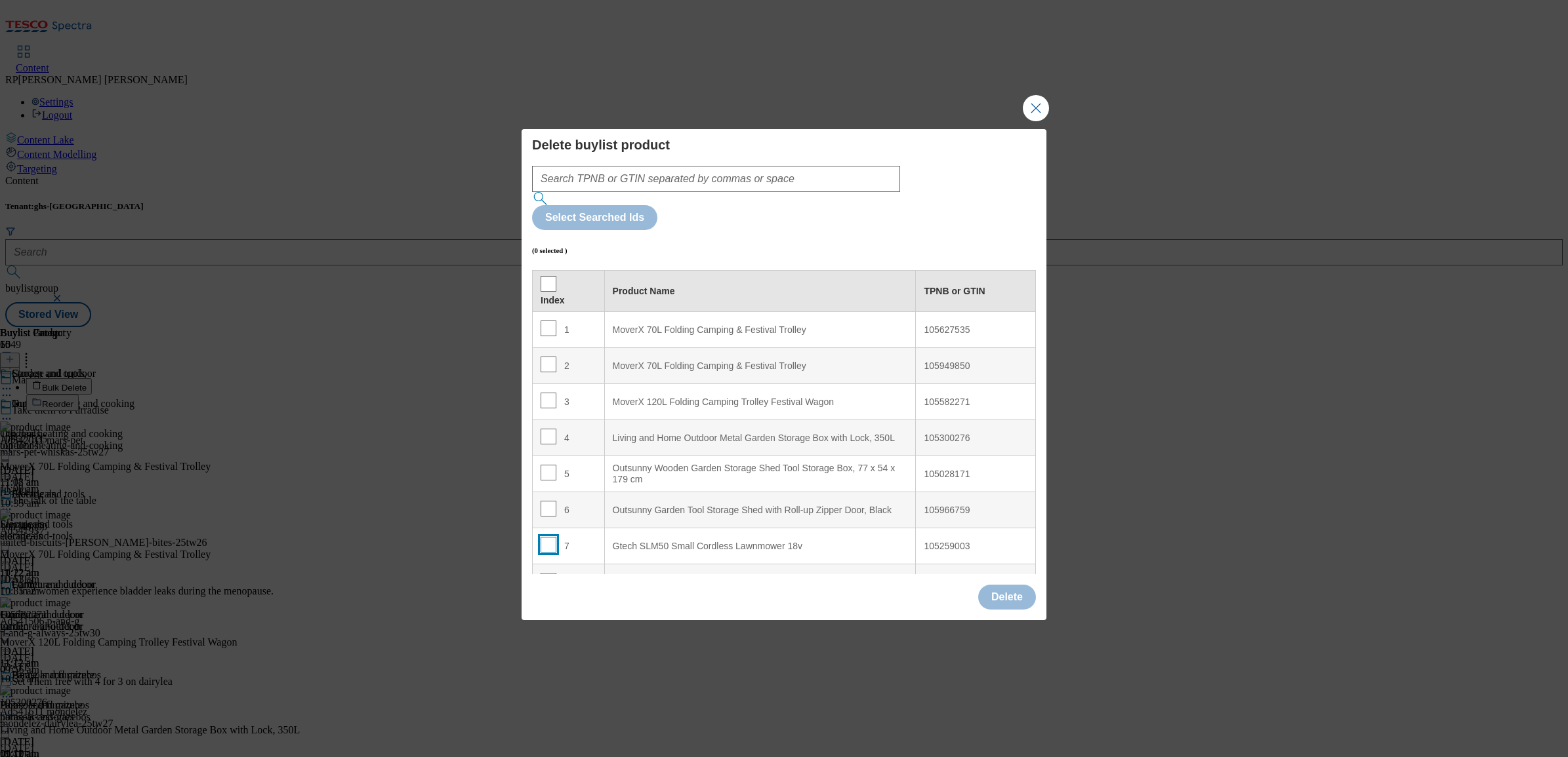
click at [551, 537] on input "Modal" at bounding box center [548, 545] width 15 height 15
checkbox input "true"
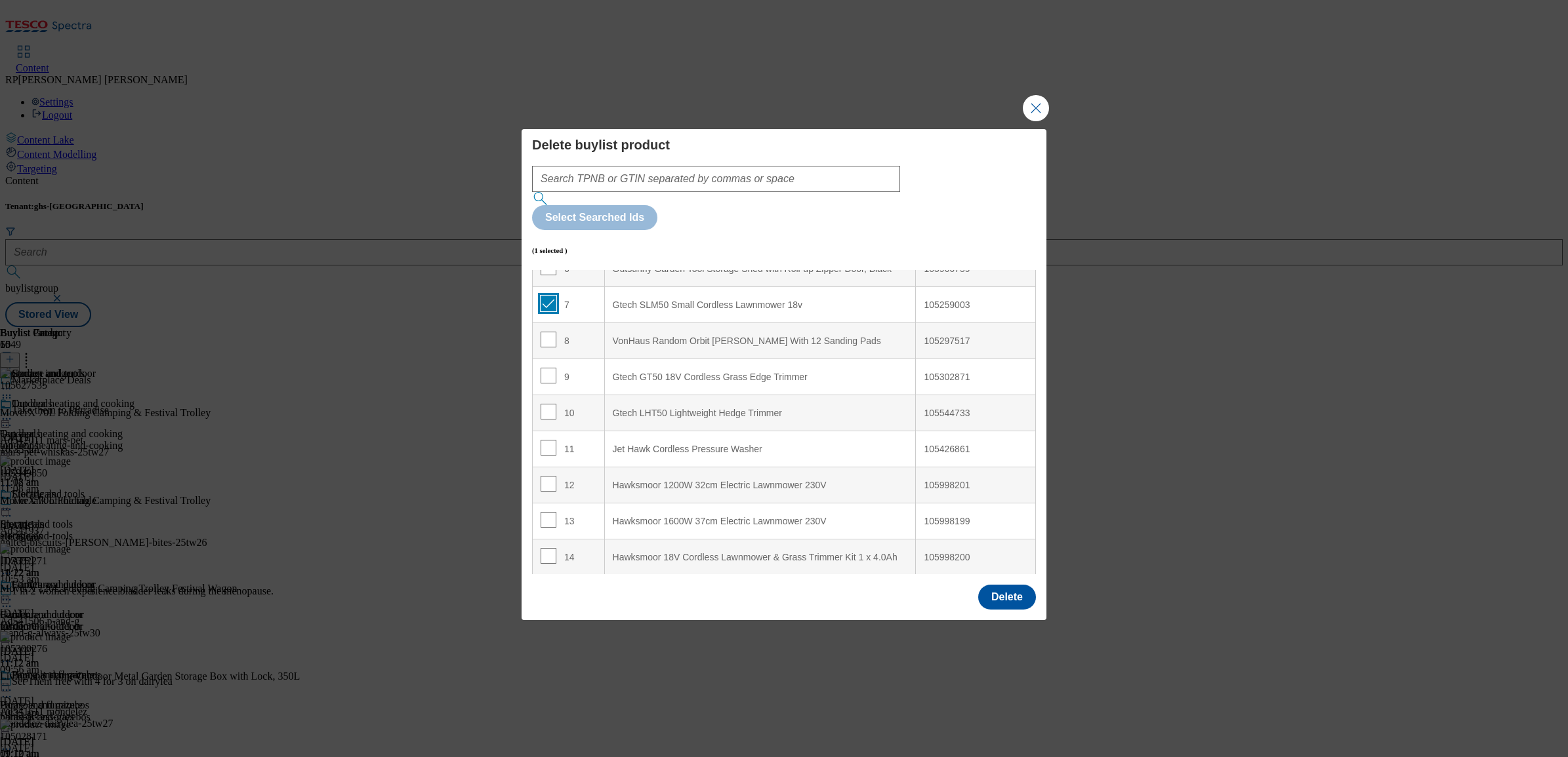
scroll to position [164, 0]
click at [546, 409] on input "Modal" at bounding box center [548, 417] width 15 height 15
checkbox input "true"
click at [548, 445] on input "Modal" at bounding box center [548, 453] width 15 height 15
checkbox input "true"
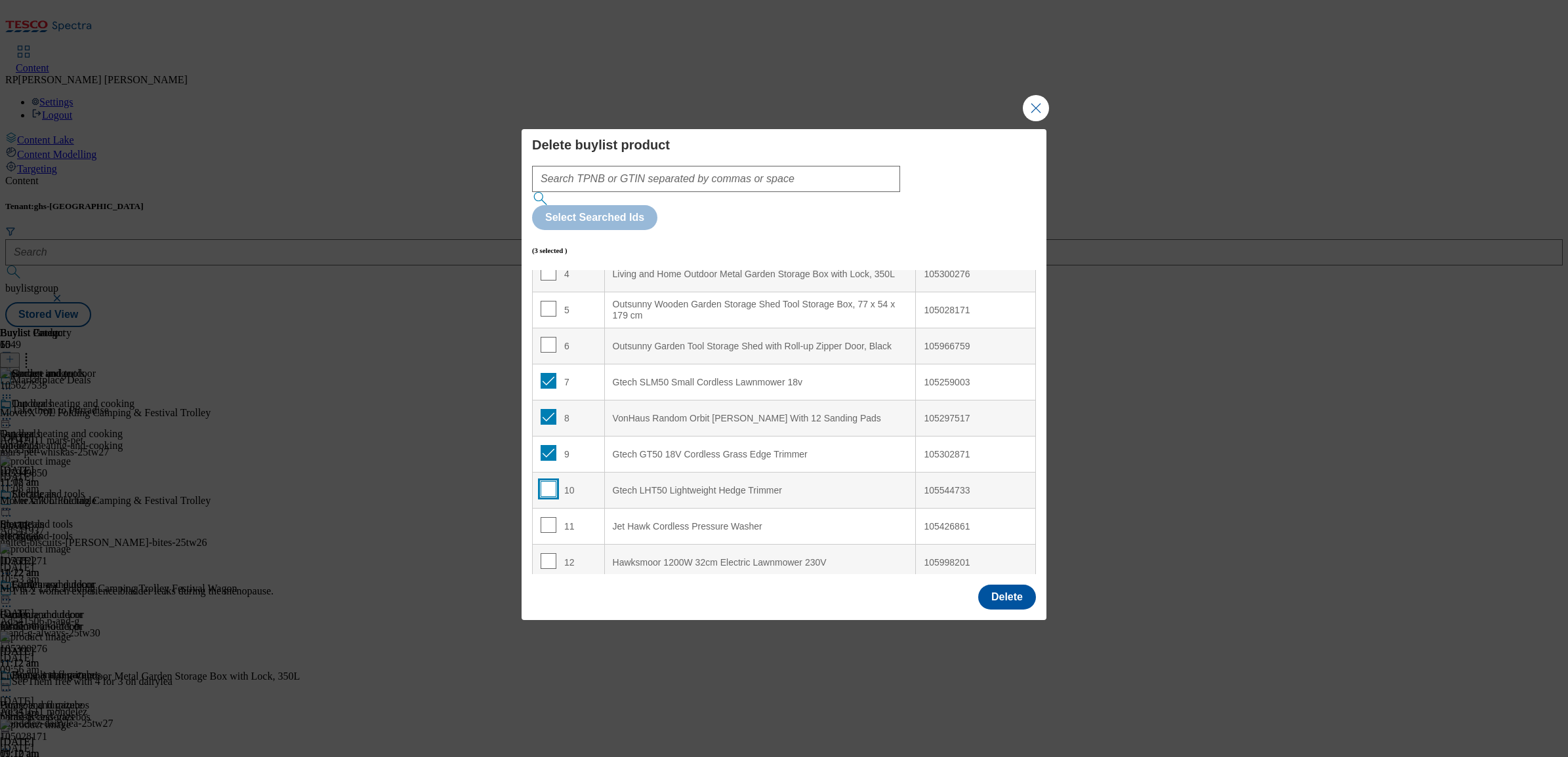
click at [548, 482] on input "Modal" at bounding box center [548, 489] width 15 height 15
checkbox input "true"
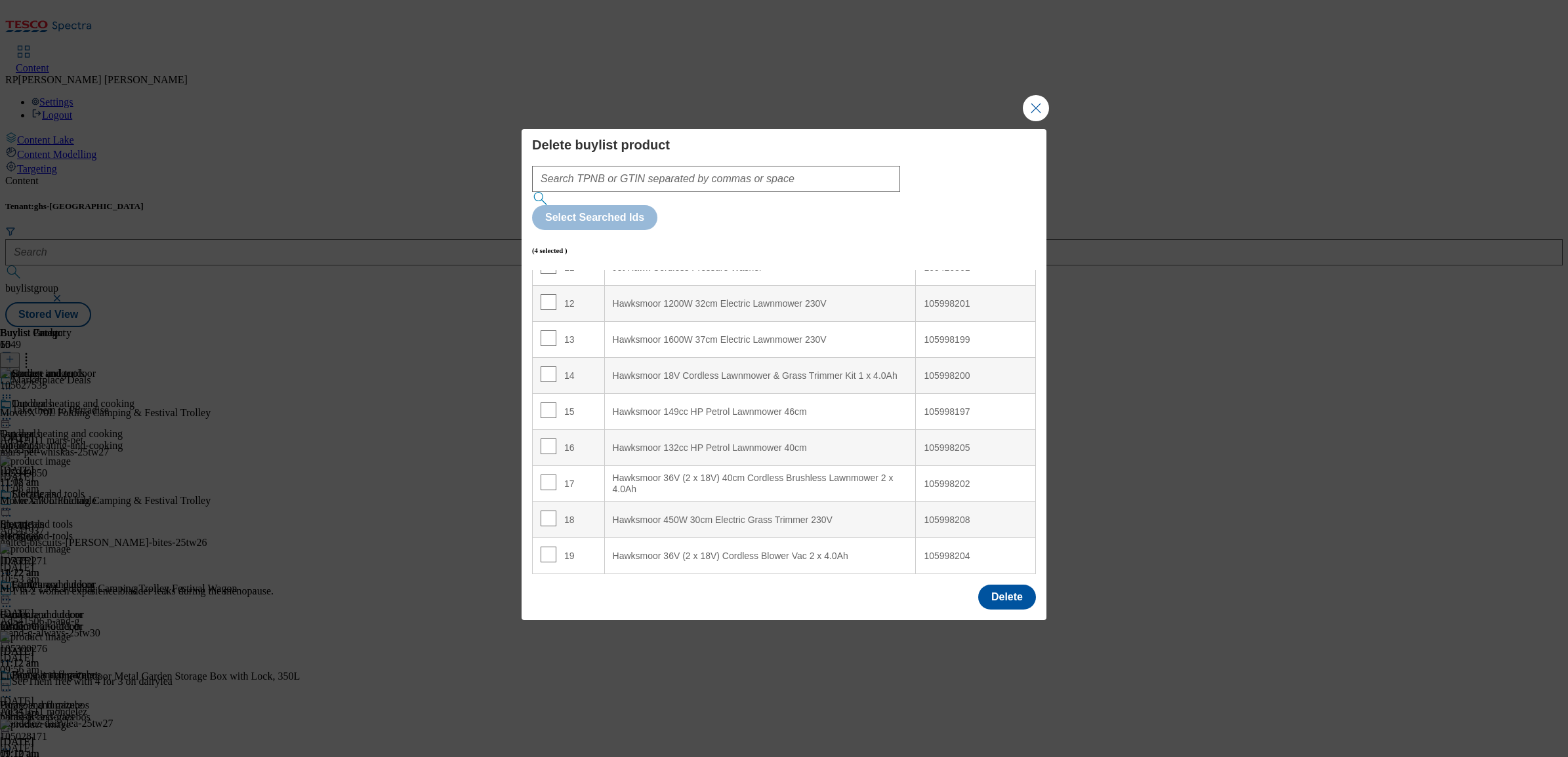
scroll to position [492, 0]
click at [548, 514] on input "Modal" at bounding box center [548, 522] width 15 height 15
checkbox input "true"
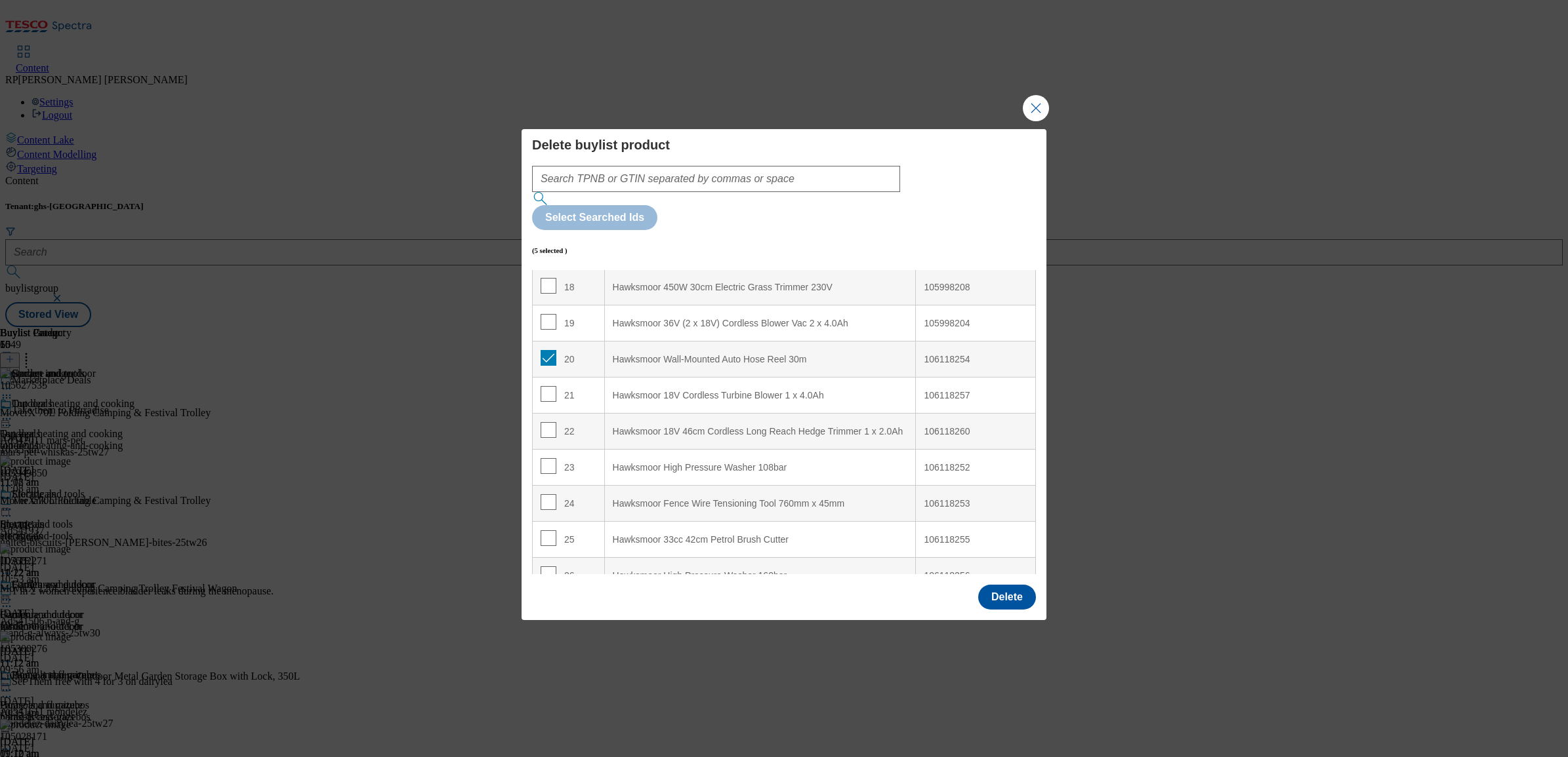
click at [540, 378] on td "21" at bounding box center [569, 395] width 72 height 36
checkbox input "true"
click at [551, 422] on input "Modal" at bounding box center [548, 430] width 15 height 15
checkbox input "true"
click at [548, 458] on input "Modal" at bounding box center [548, 466] width 15 height 15
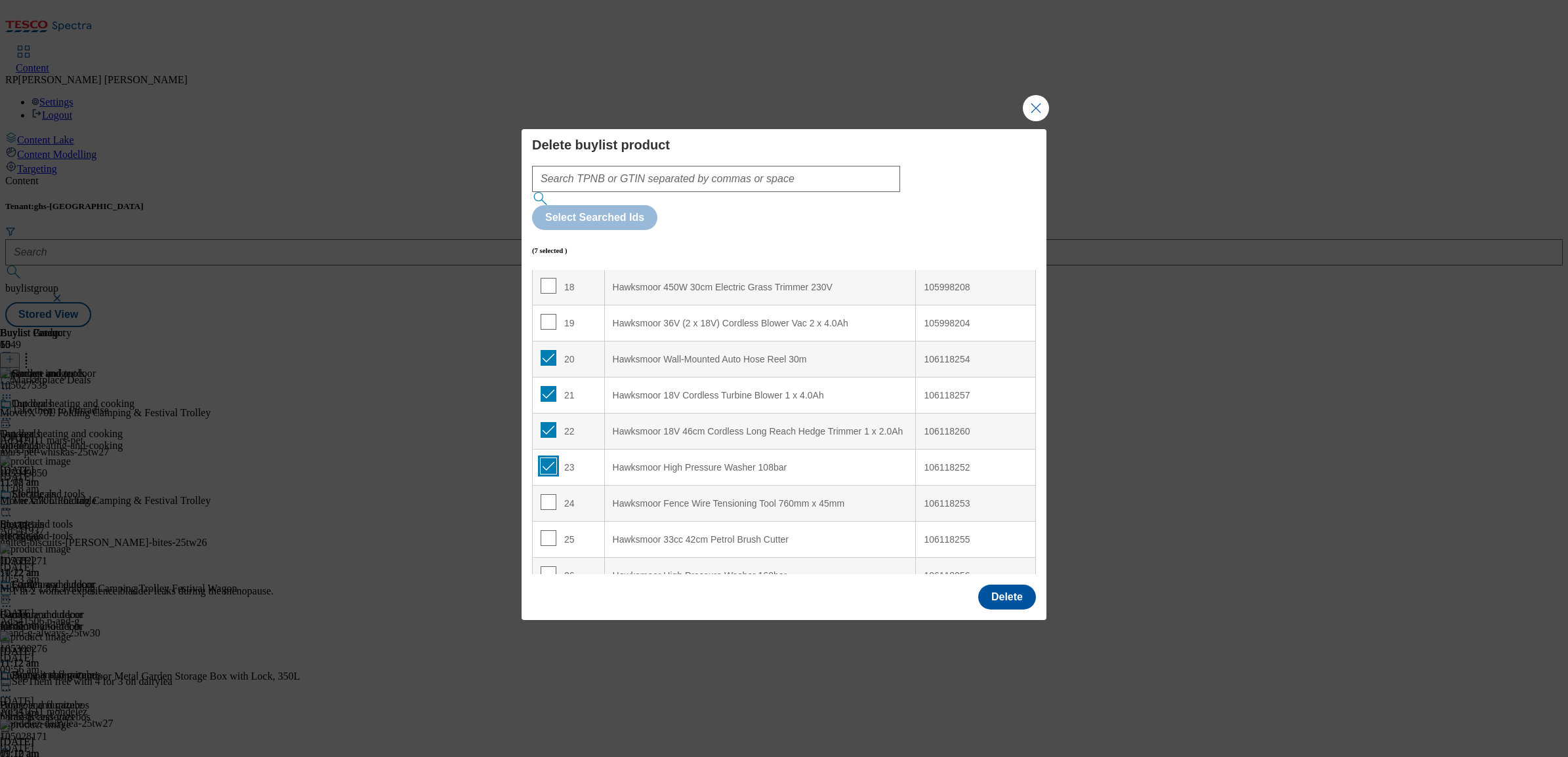
checkbox input "true"
click at [545, 494] on input "Modal" at bounding box center [548, 502] width 15 height 15
checkbox input "true"
click at [542, 531] on input "Modal" at bounding box center [548, 538] width 15 height 15
checkbox input "true"
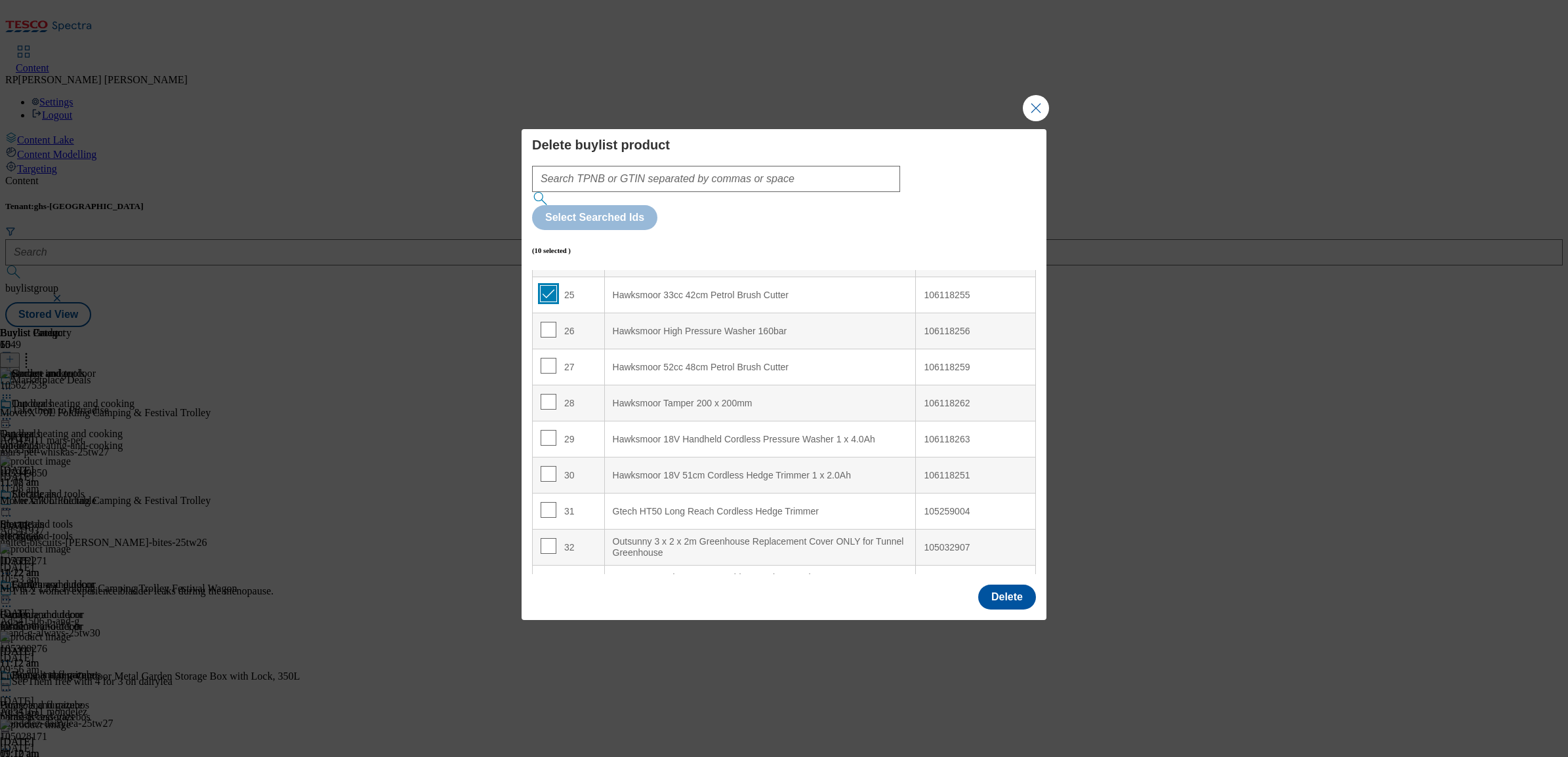
scroll to position [901, 0]
click at [545, 321] on input "Modal" at bounding box center [548, 328] width 15 height 15
checkbox input "true"
click at [545, 356] on input "Modal" at bounding box center [548, 364] width 15 height 15
checkbox input "true"
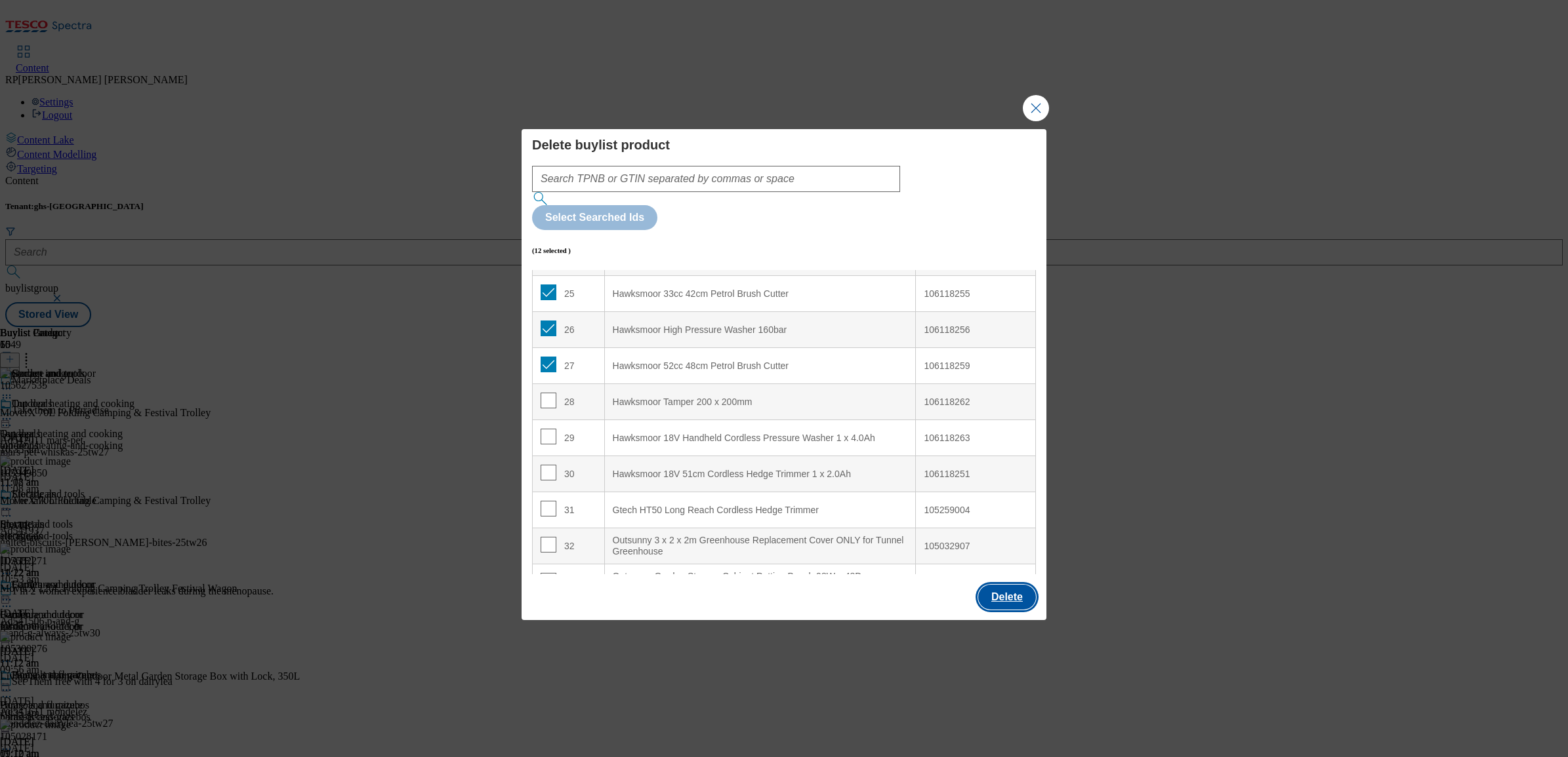
click at [1005, 585] on button "Delete" at bounding box center [1007, 597] width 58 height 25
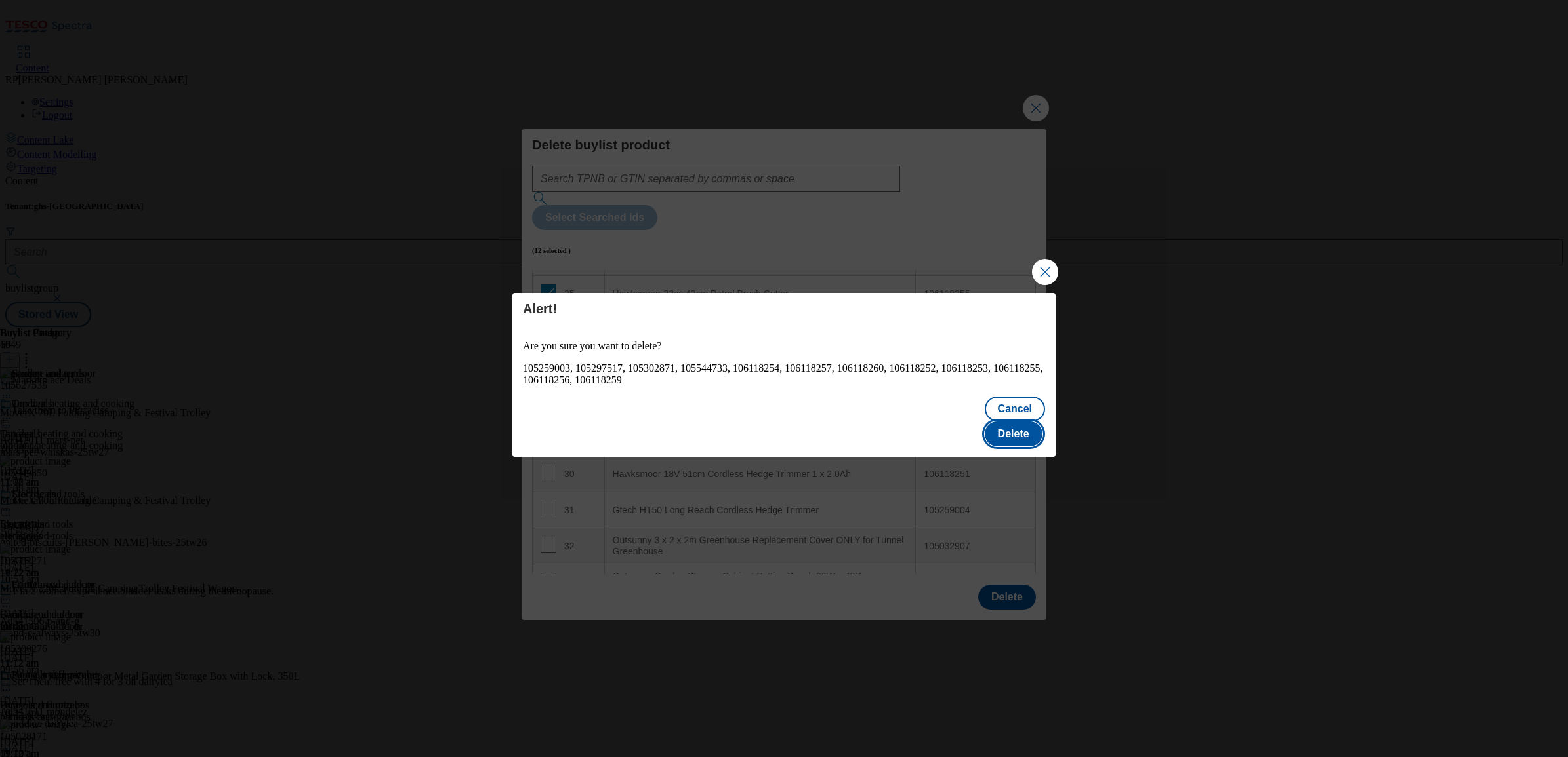
click at [1016, 422] on button "Delete" at bounding box center [1014, 434] width 58 height 25
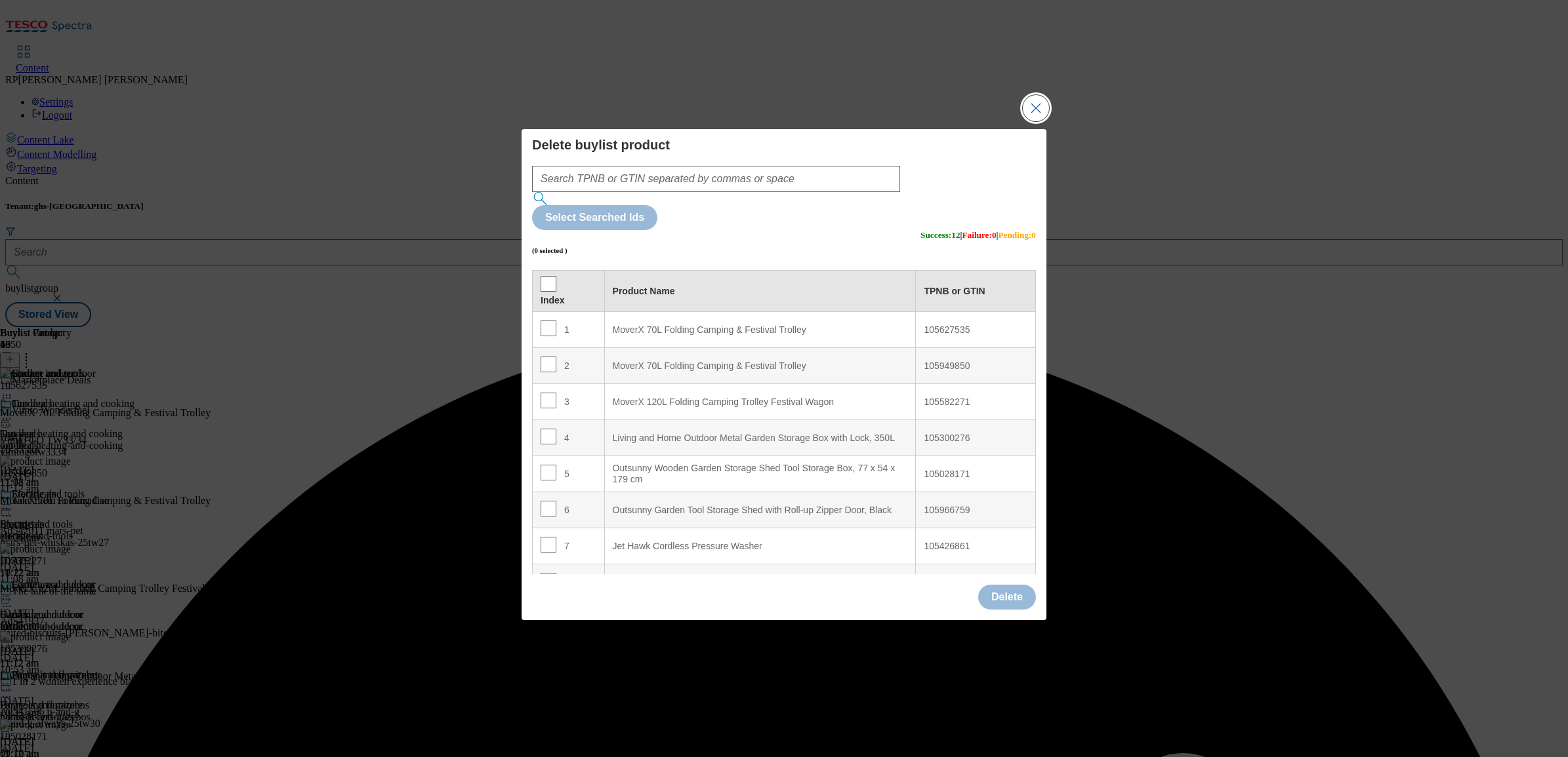
click at [1032, 121] on button "Close Modal" at bounding box center [1035, 108] width 26 height 26
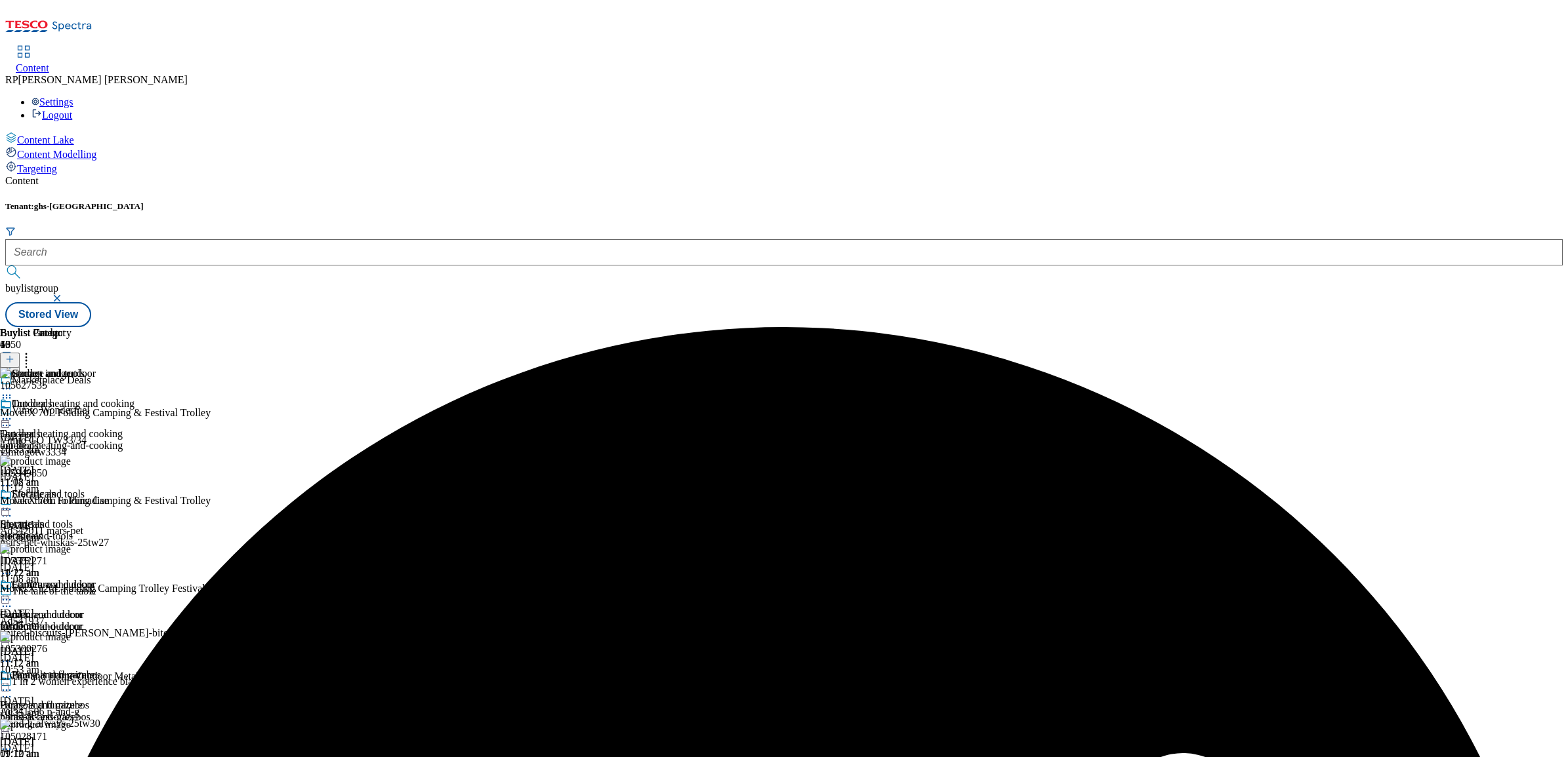
click at [13, 503] on icon at bounding box center [7, 509] width 13 height 13
click at [71, 593] on span "Preview" at bounding box center [56, 598] width 31 height 10
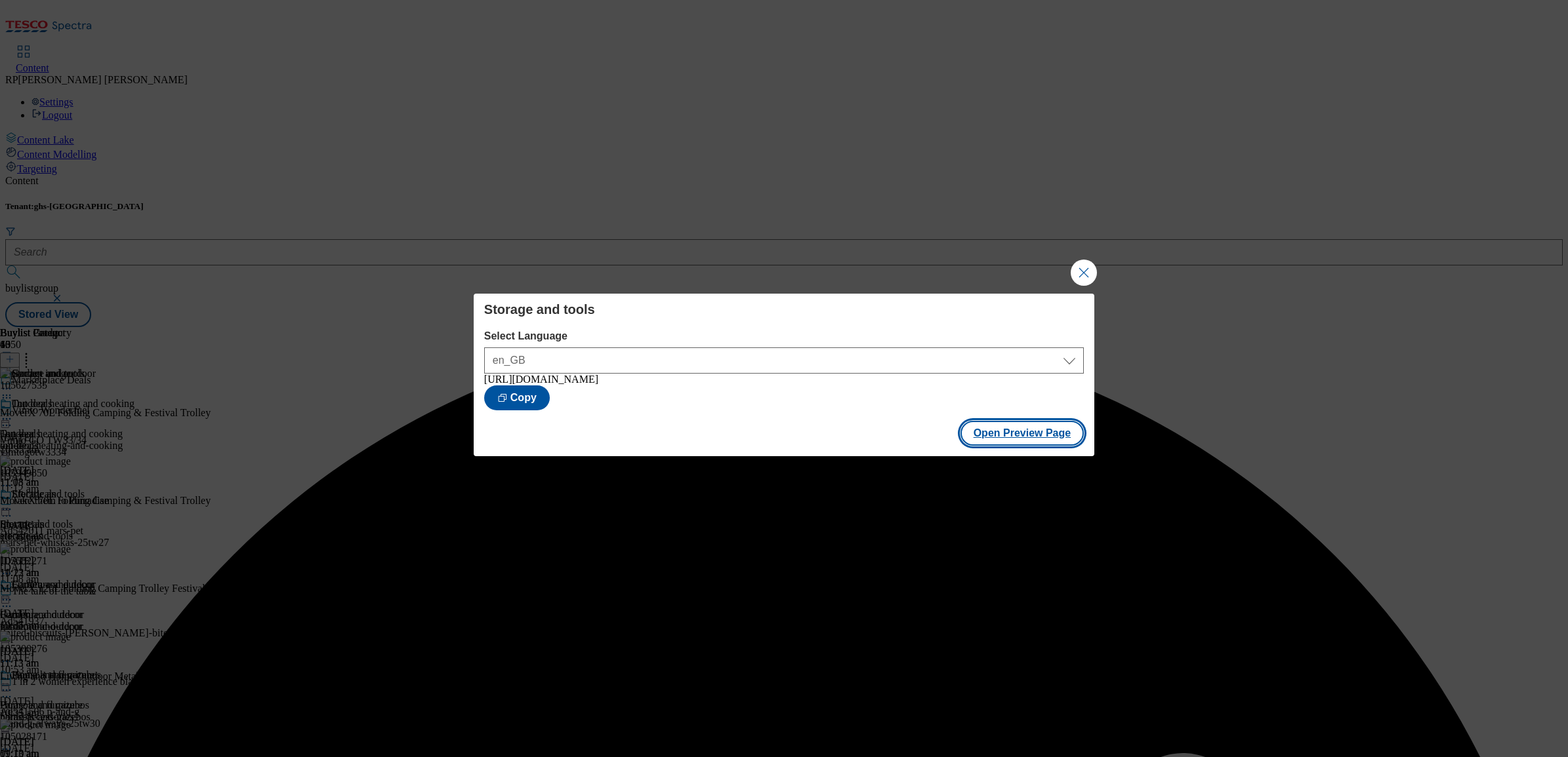
click at [1025, 441] on button "Open Preview Page" at bounding box center [1023, 433] width 124 height 25
click at [1095, 264] on button "Close Modal" at bounding box center [1083, 273] width 26 height 26
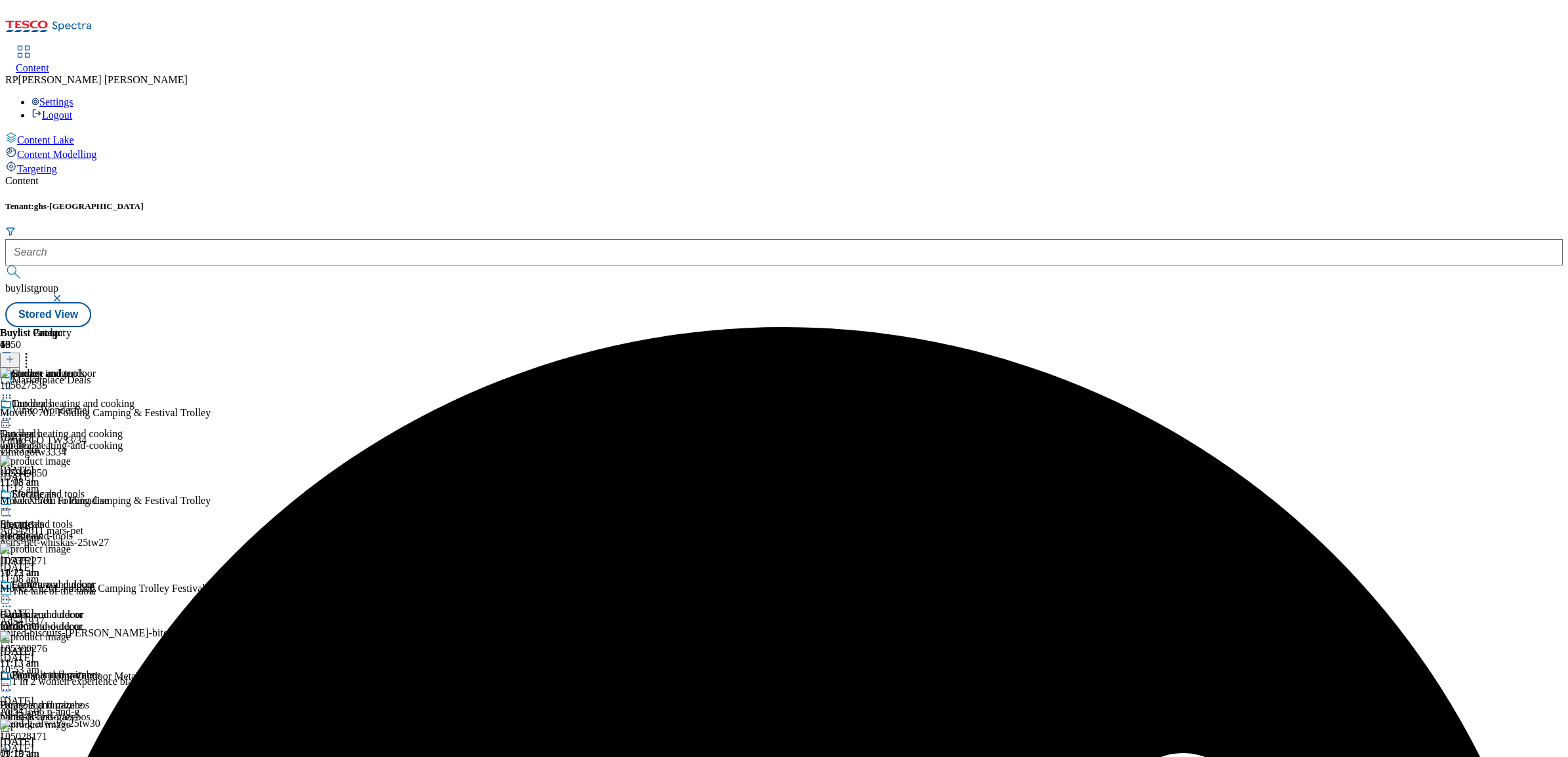
click at [13, 503] on icon at bounding box center [7, 509] width 13 height 13
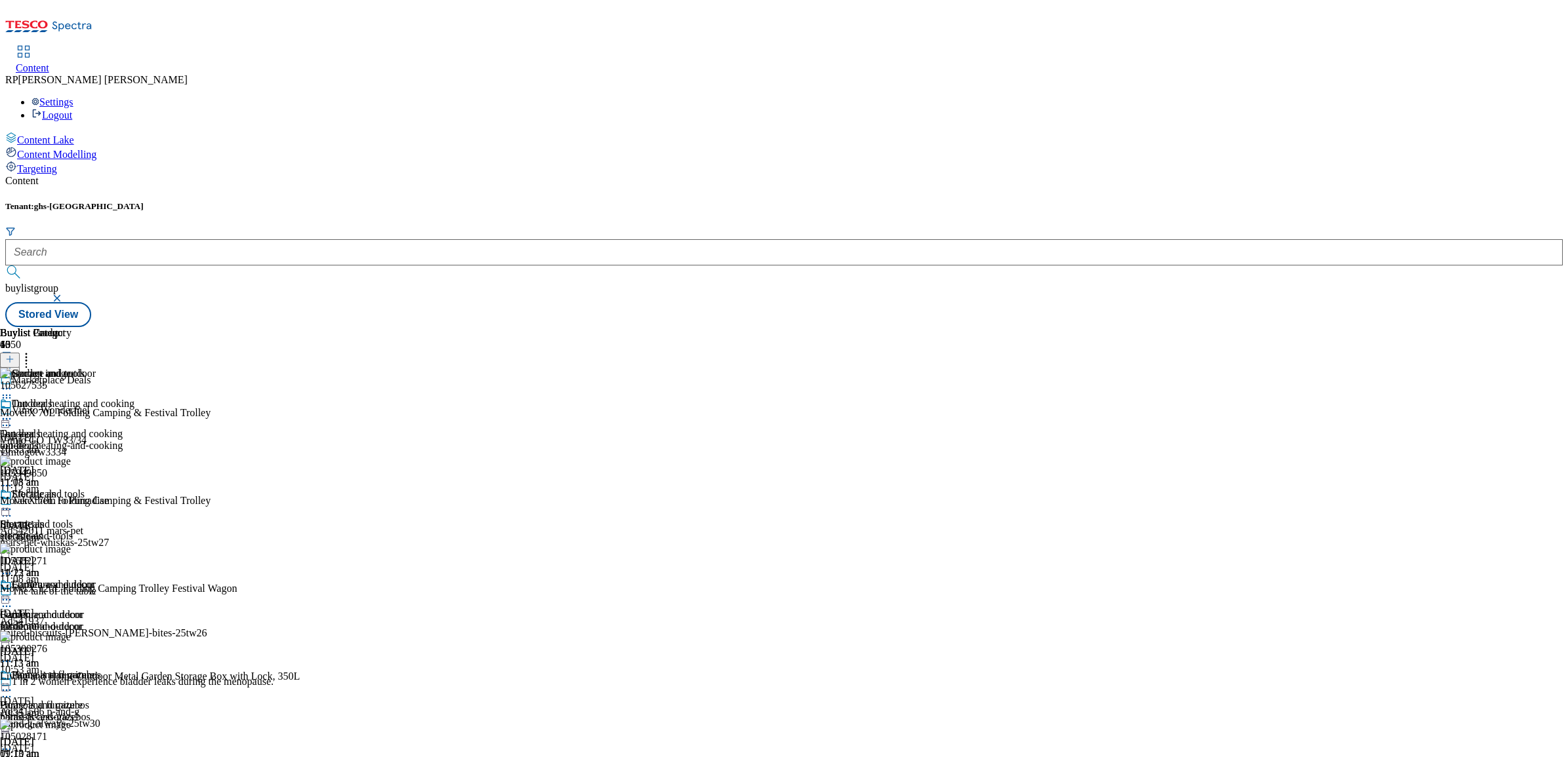
click at [1274, 327] on div "Buylist Group 6050 Marketplace Deals Vimto Wonderfuel Vimto GO TW33/34 vimtogot…" at bounding box center [784, 327] width 1557 height 0
click at [135, 621] on div "furniture-and-decor" at bounding box center [67, 627] width 135 height 12
click at [13, 593] on icon at bounding box center [7, 600] width 13 height 13
click at [85, 698] on span "Un-preview" at bounding box center [63, 703] width 44 height 10
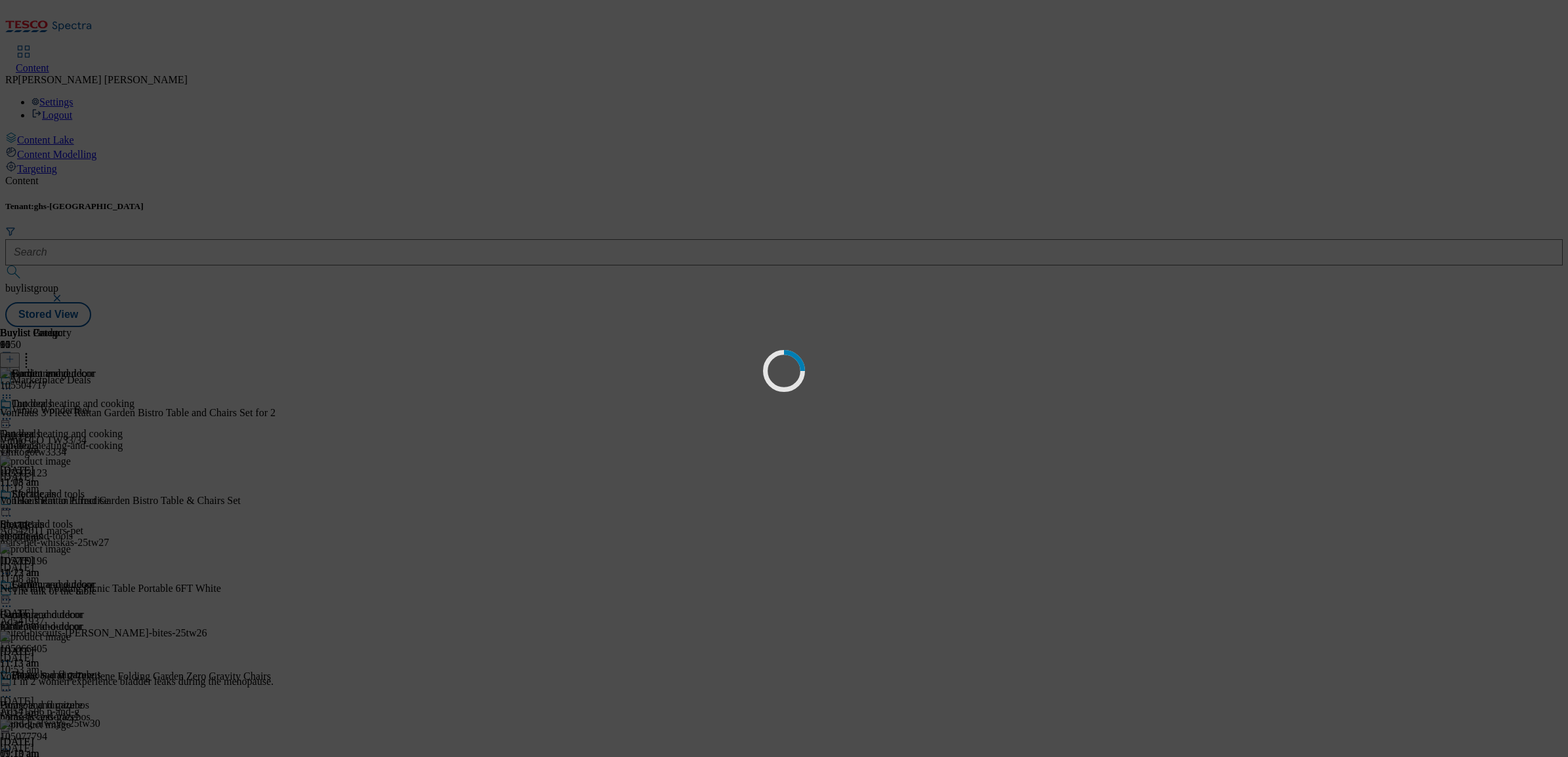
scroll to position [0, 0]
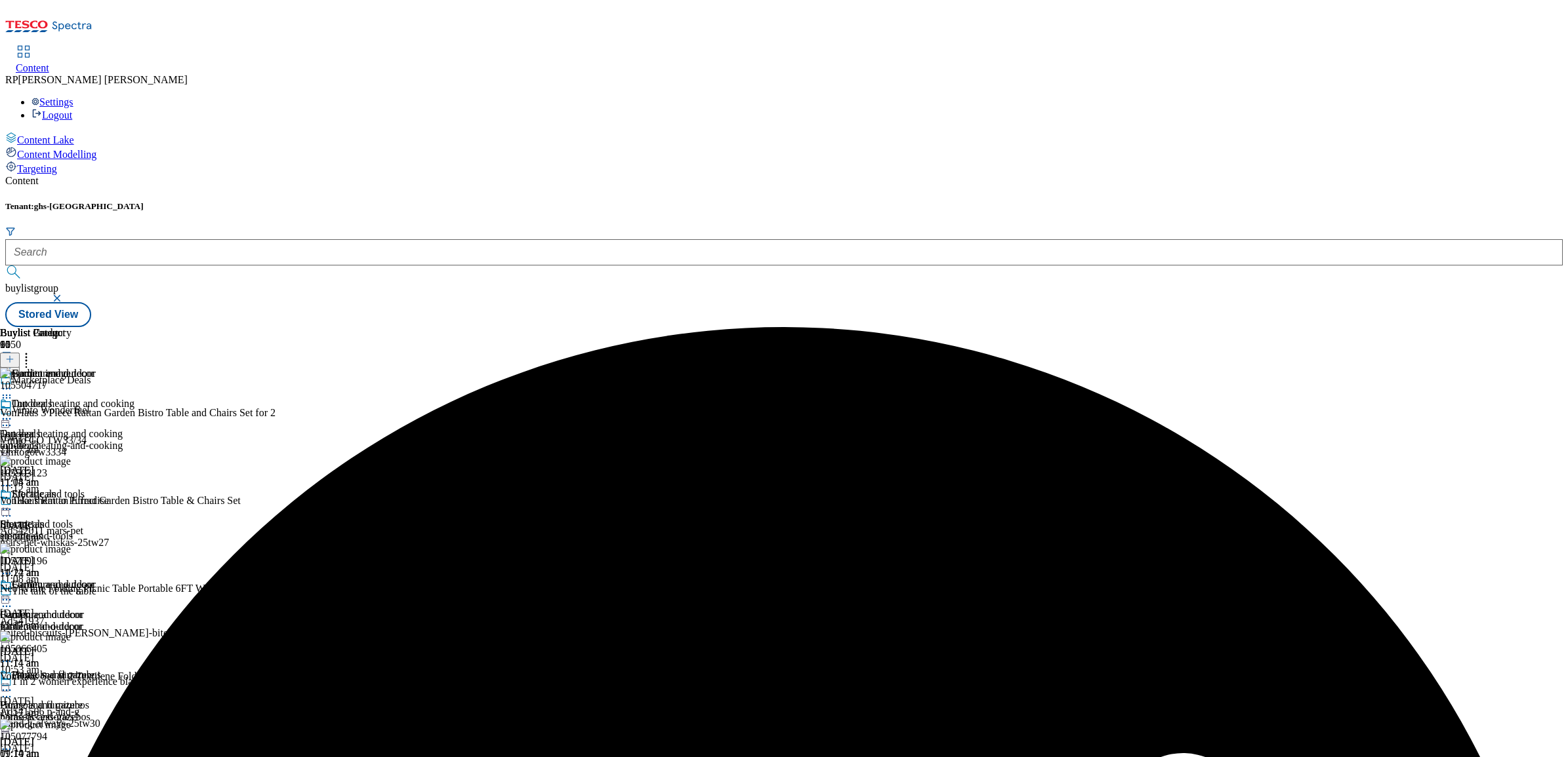
click at [33, 351] on icon at bounding box center [26, 357] width 13 height 13
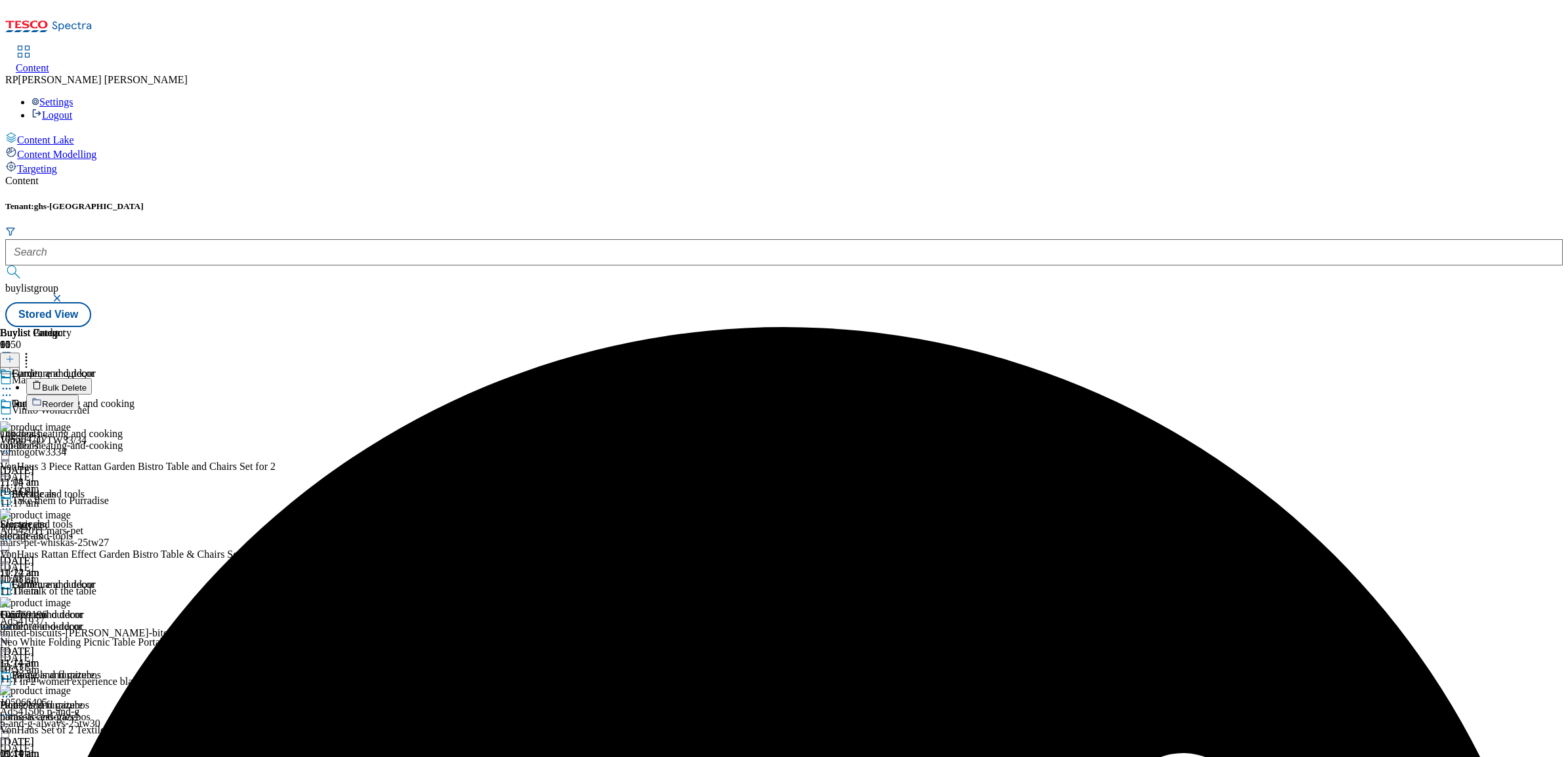
click at [87, 383] on span "Bulk Delete" at bounding box center [65, 388] width 44 height 10
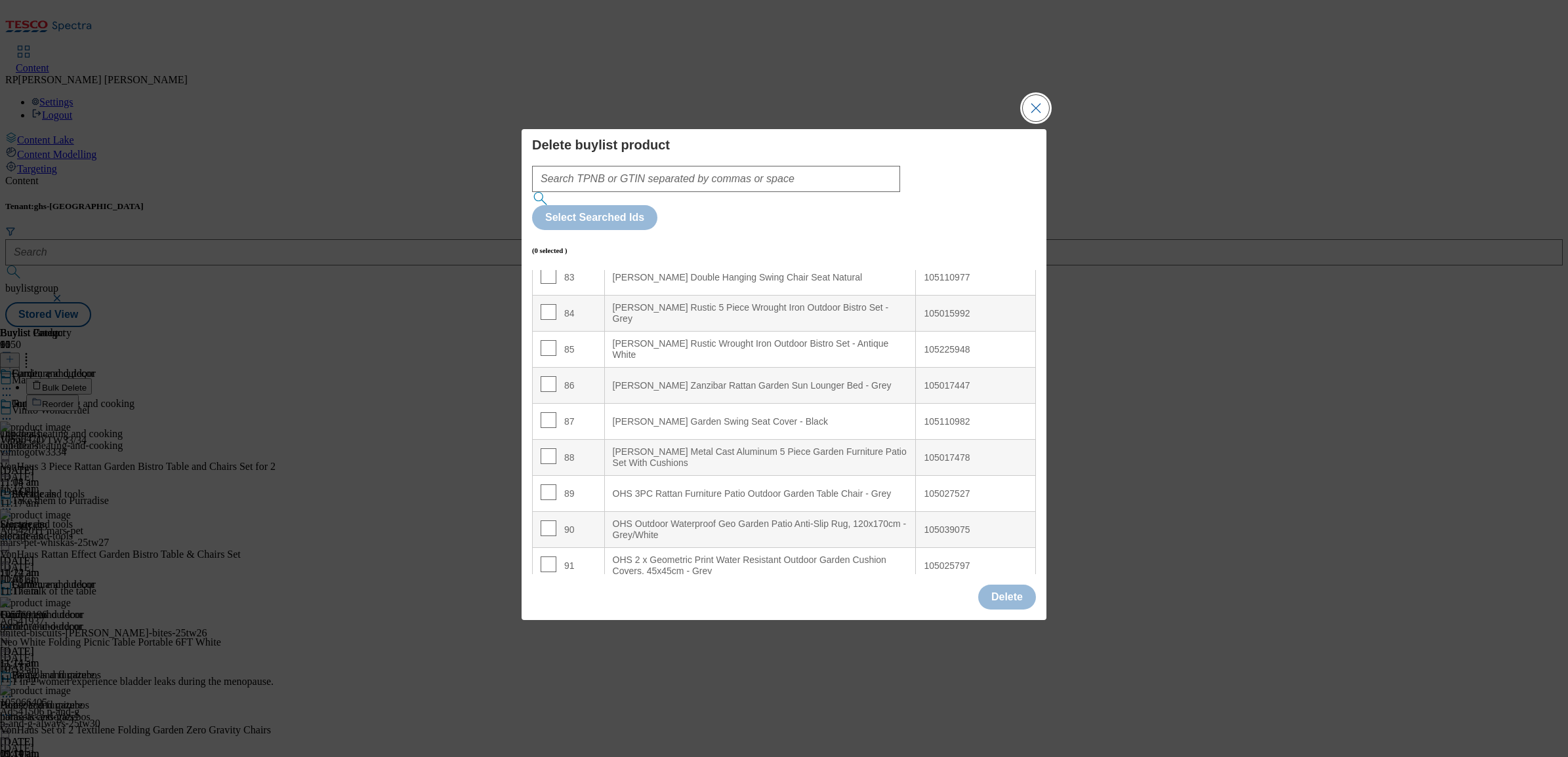
scroll to position [3014, 0]
click at [548, 553] on input "Modal" at bounding box center [548, 561] width 15 height 15
checkbox input "true"
click at [548, 517] on input "Modal" at bounding box center [548, 525] width 15 height 15
checkbox input "true"
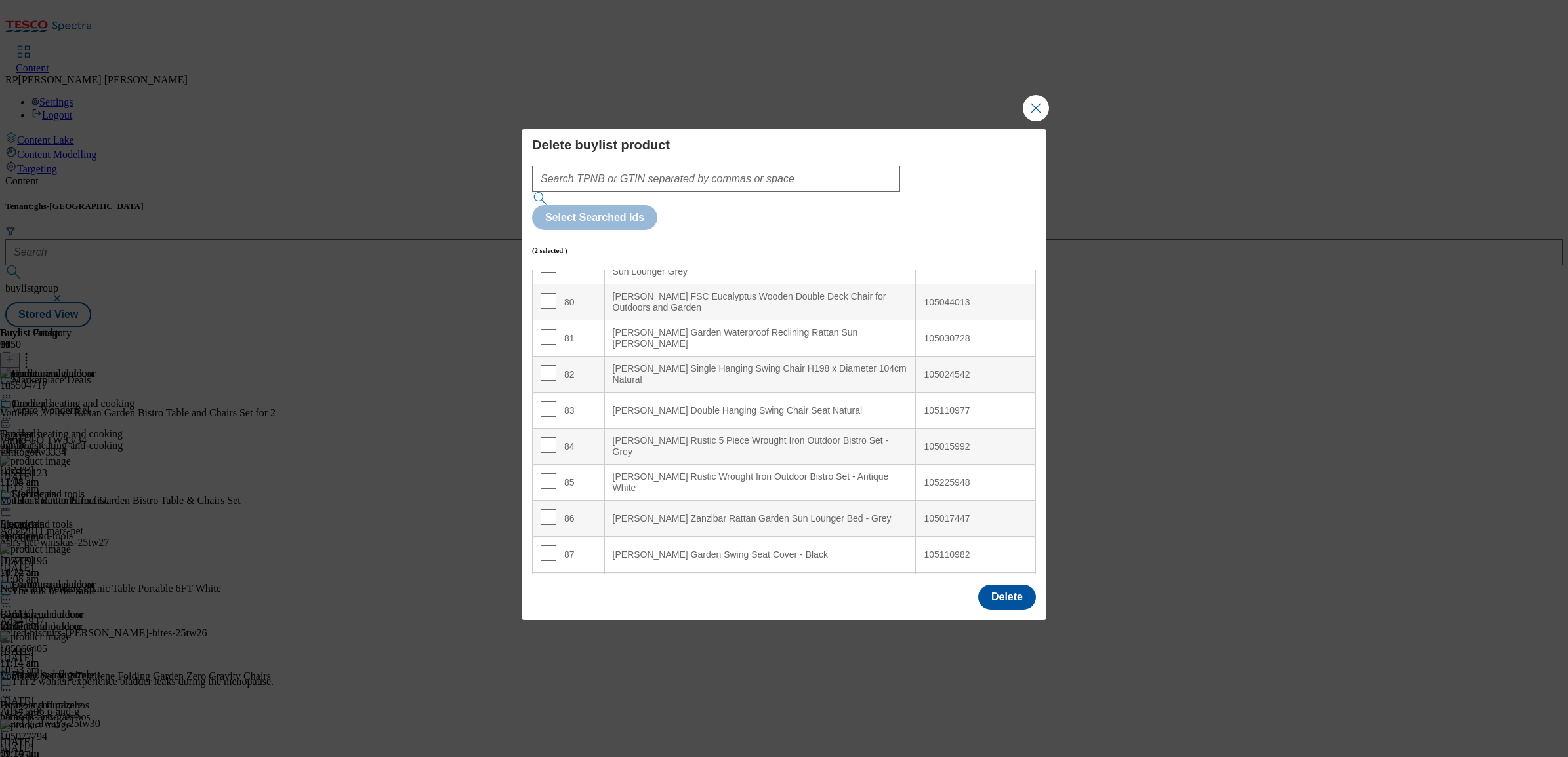
scroll to position [2850, 0]
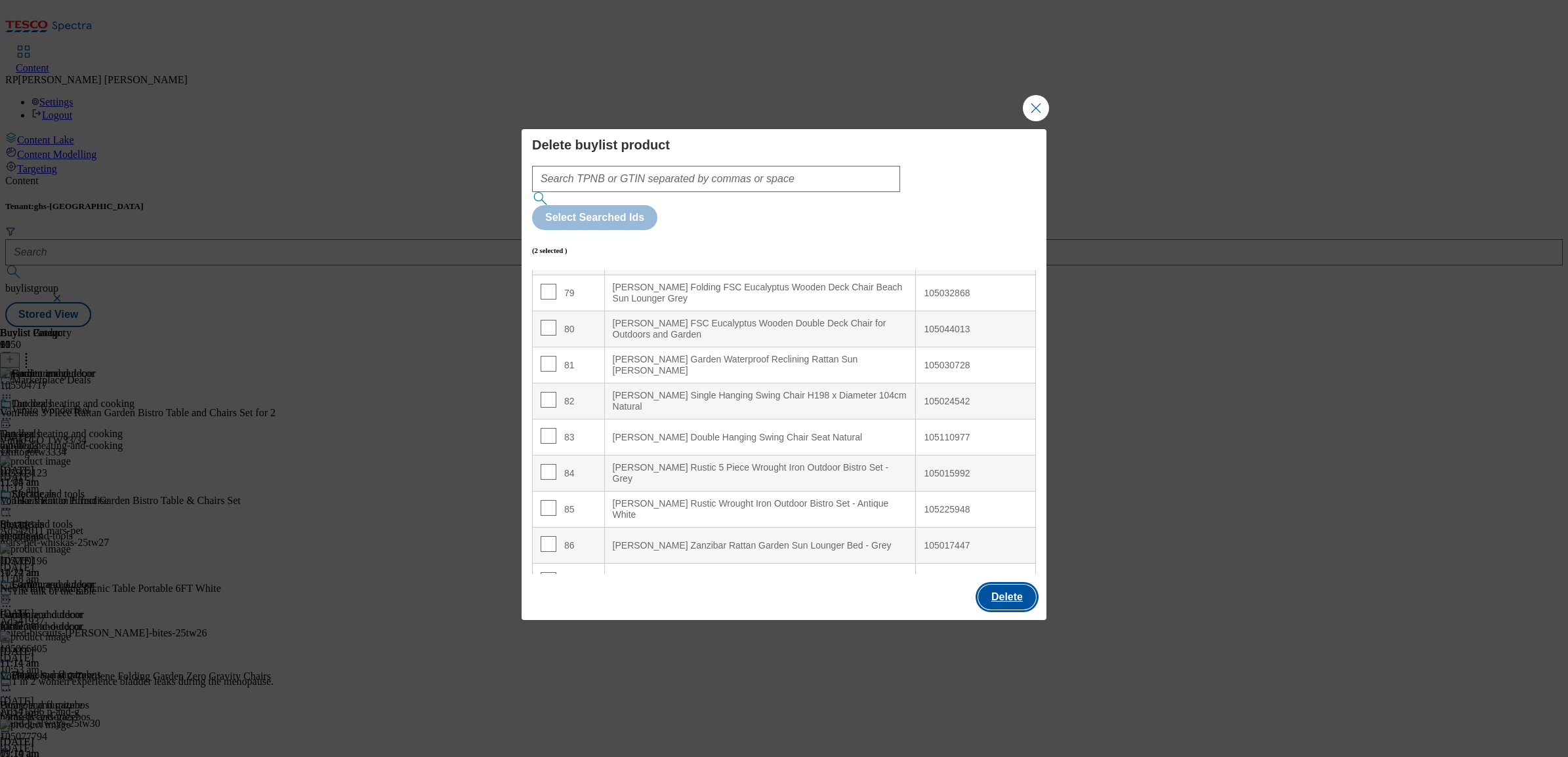
click at [1028, 585] on button "Delete" at bounding box center [1007, 597] width 58 height 25
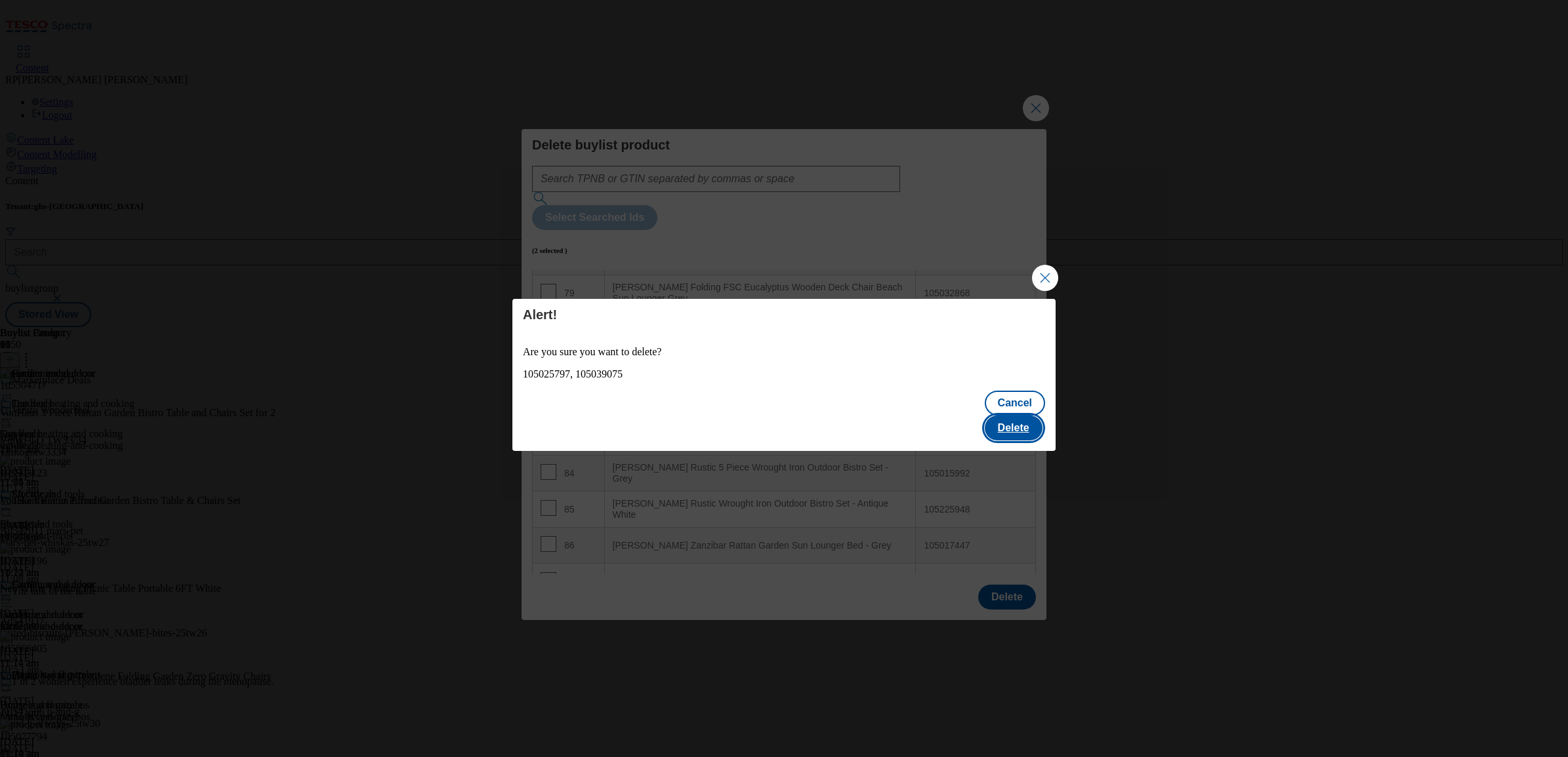
click at [1019, 418] on button "Delete" at bounding box center [1014, 429] width 58 height 25
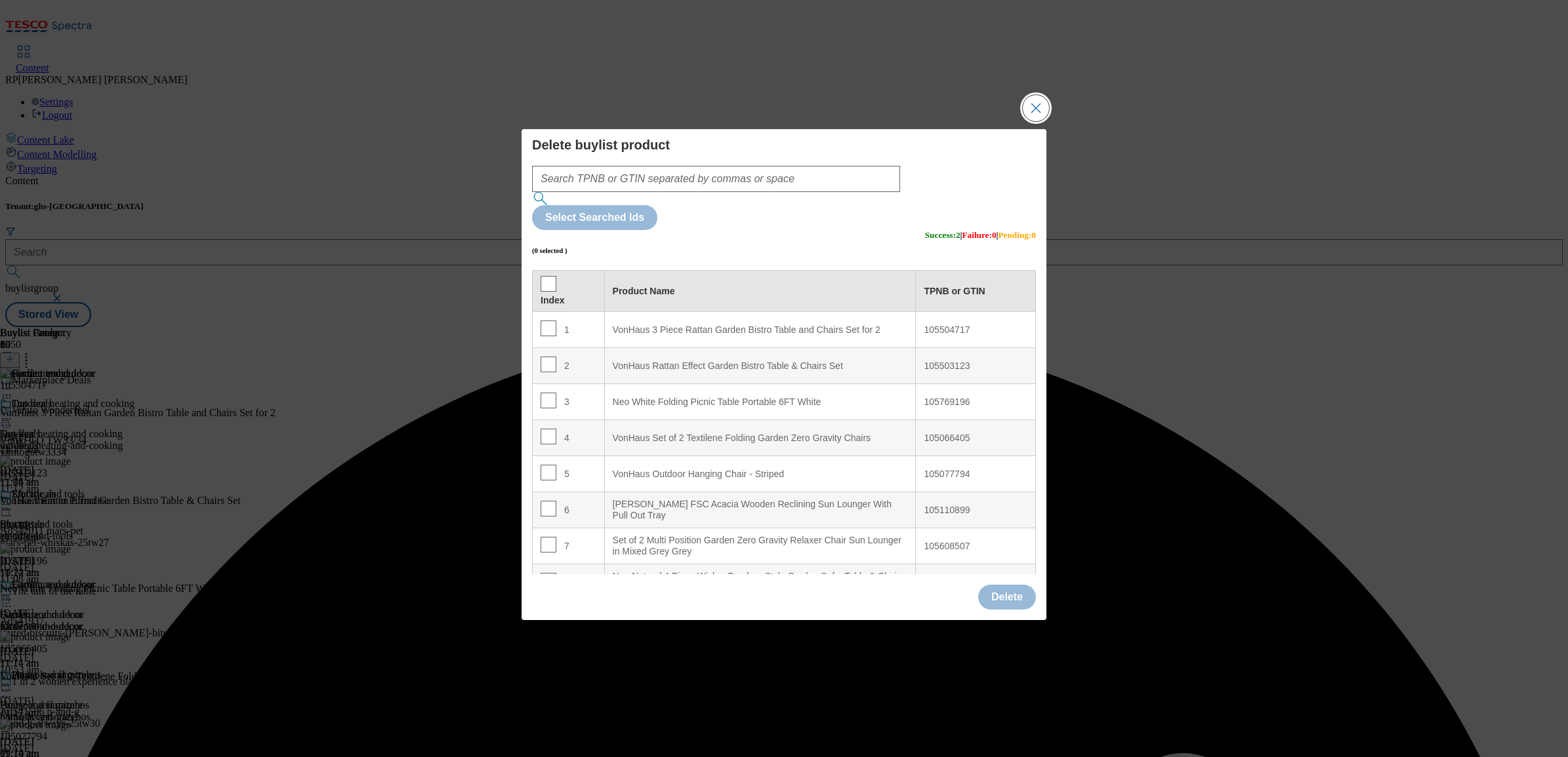
click at [1034, 121] on button "Close Modal" at bounding box center [1035, 108] width 26 height 26
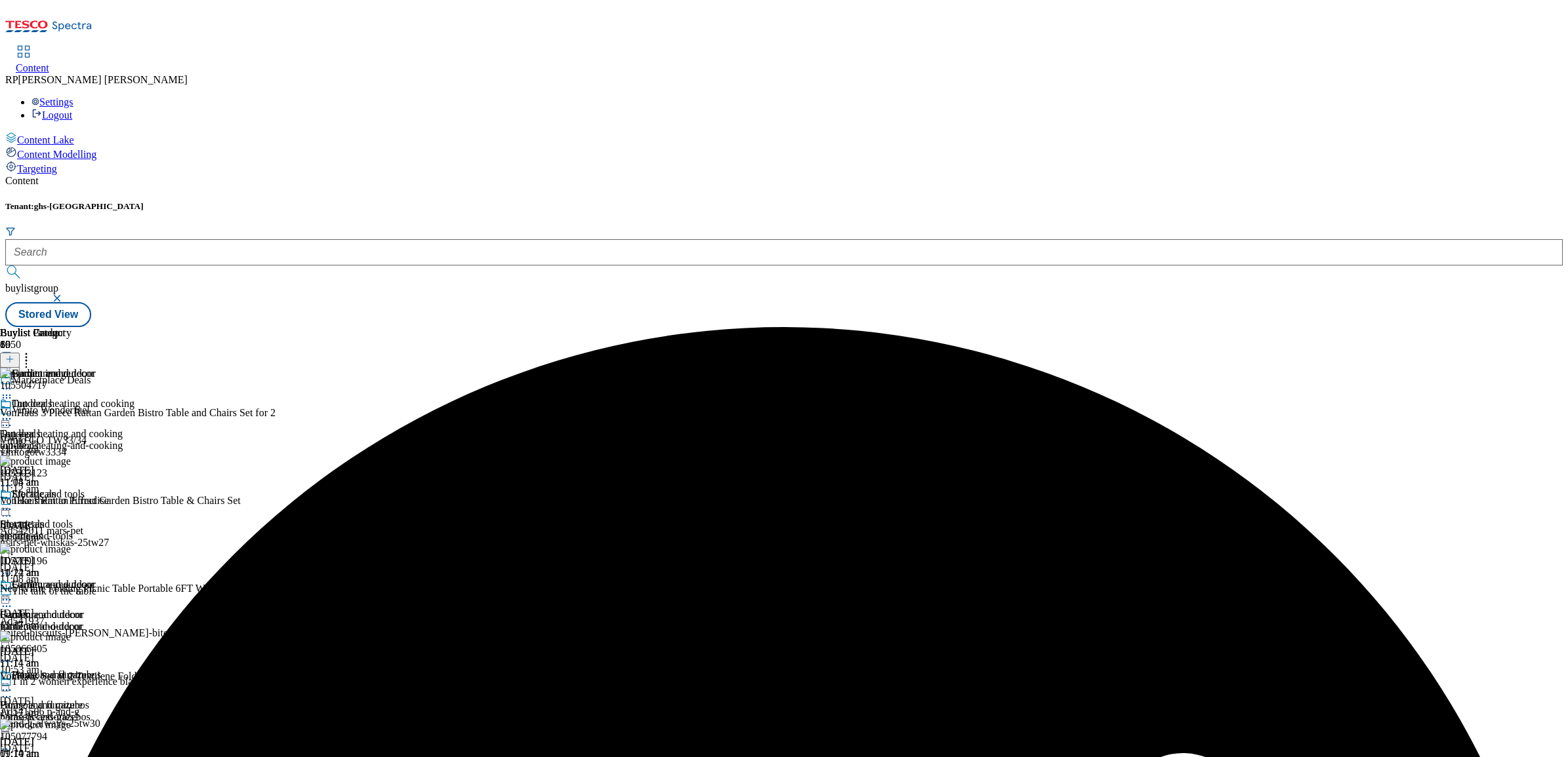
click at [13, 593] on icon at bounding box center [7, 600] width 13 height 13
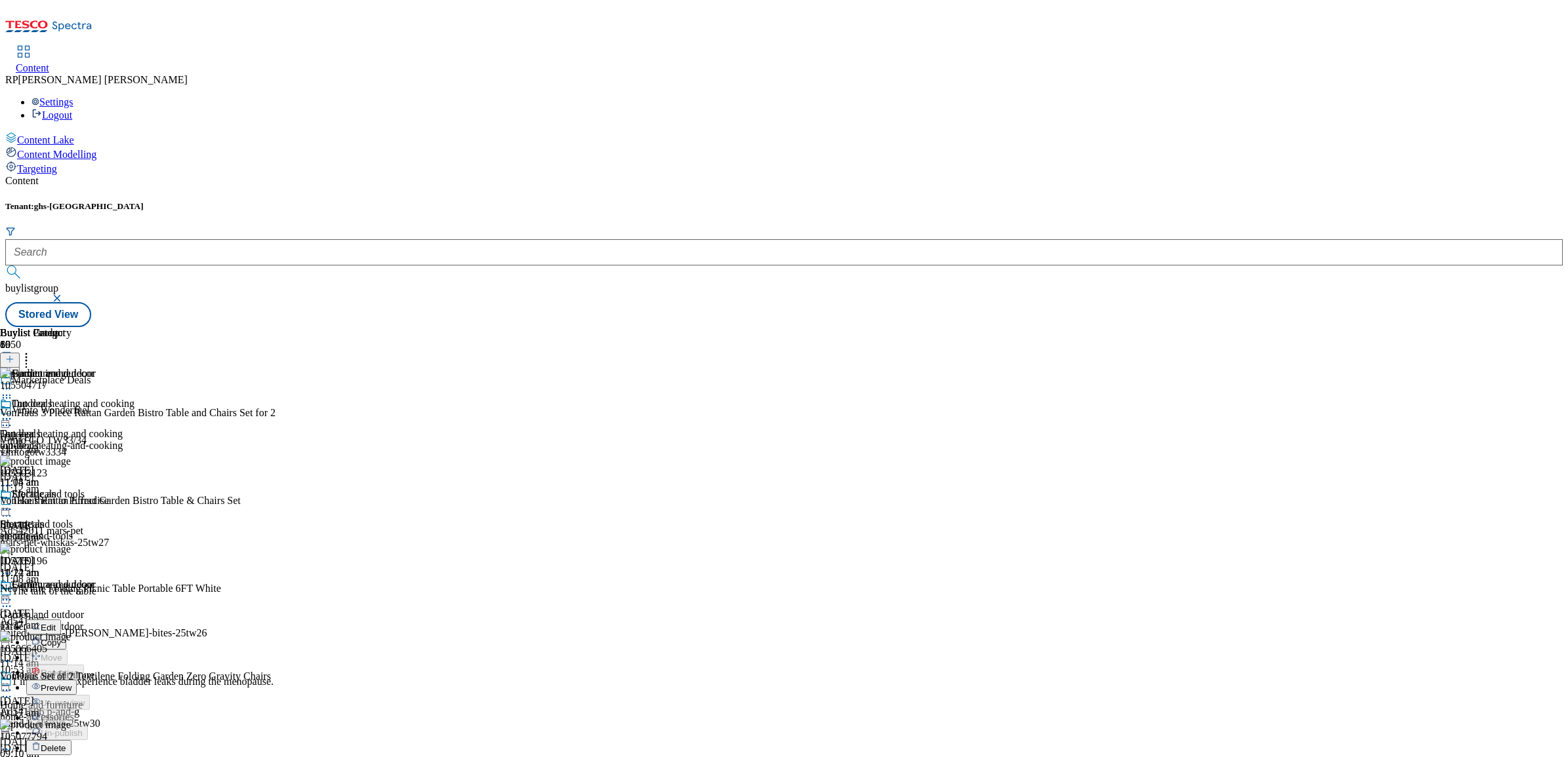
scroll to position [164, 0]
click at [71, 683] on span "Preview" at bounding box center [56, 688] width 31 height 10
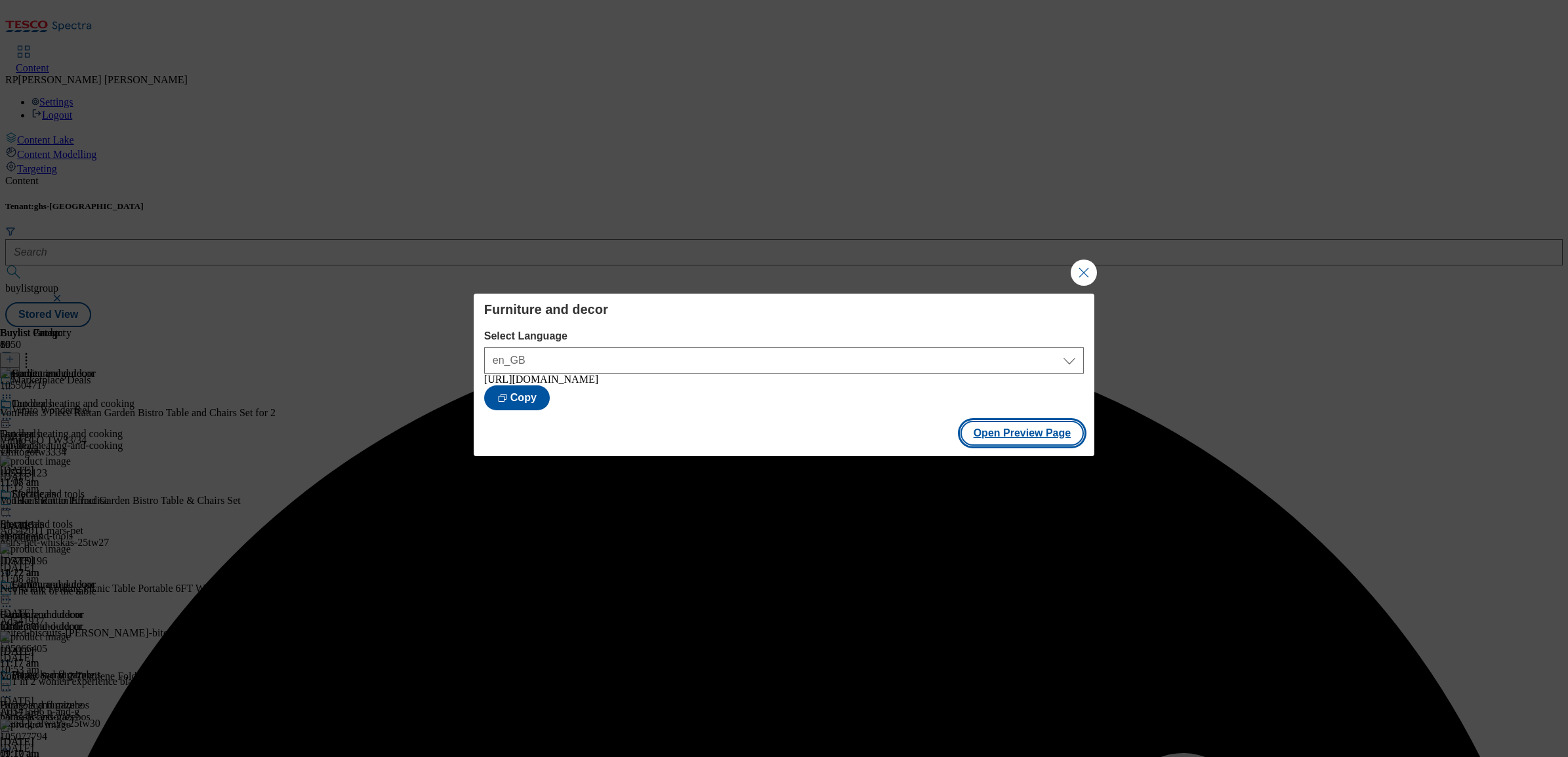
click at [1050, 437] on button "Open Preview Page" at bounding box center [1023, 433] width 124 height 25
click at [1091, 271] on button "Close Modal" at bounding box center [1083, 273] width 26 height 26
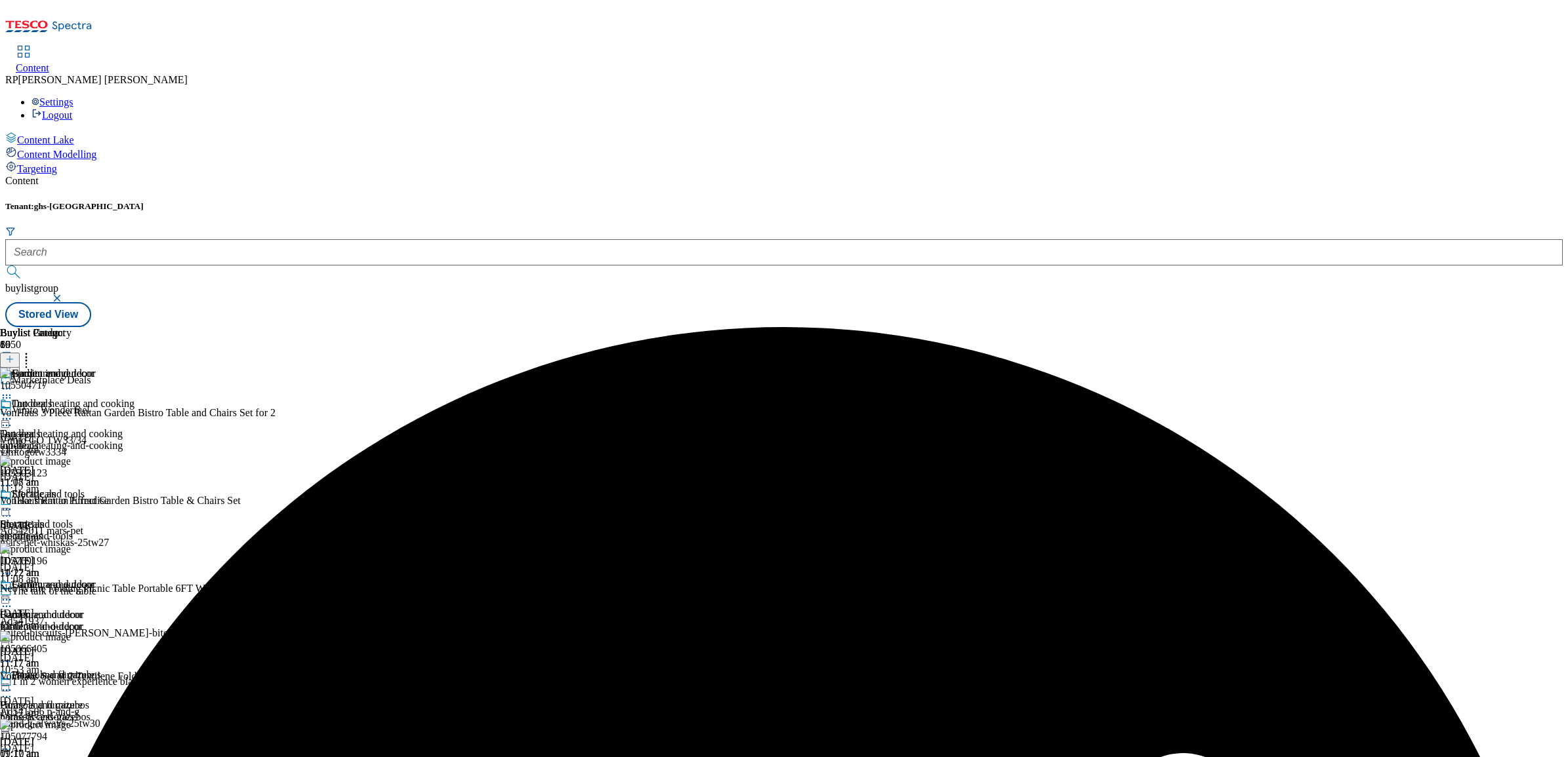
click at [13, 593] on icon at bounding box center [7, 600] width 13 height 13
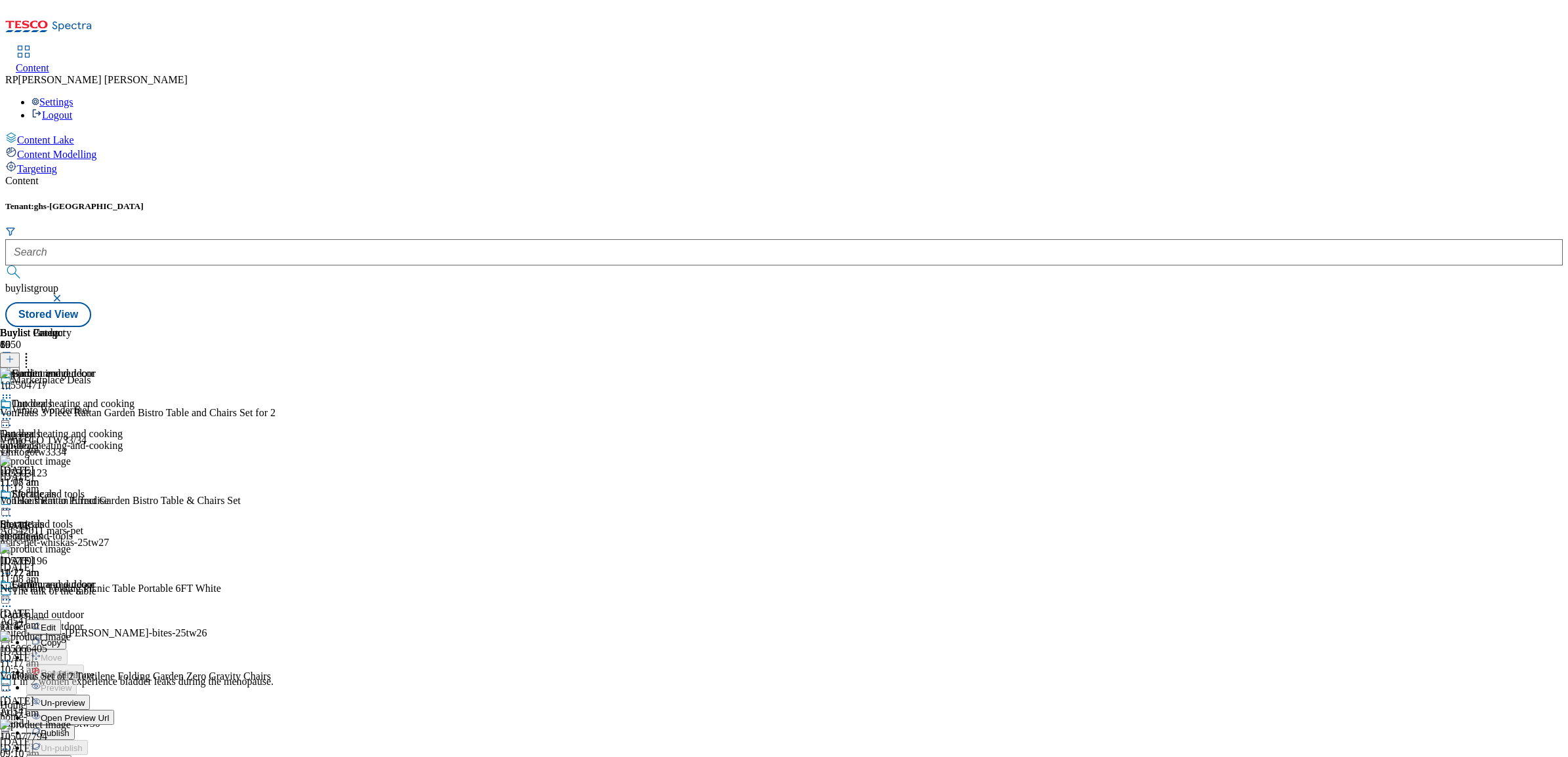
scroll to position [82, 0]
click at [85, 698] on span "Un-preview" at bounding box center [63, 703] width 44 height 10
click at [13, 593] on icon at bounding box center [7, 600] width 13 height 13
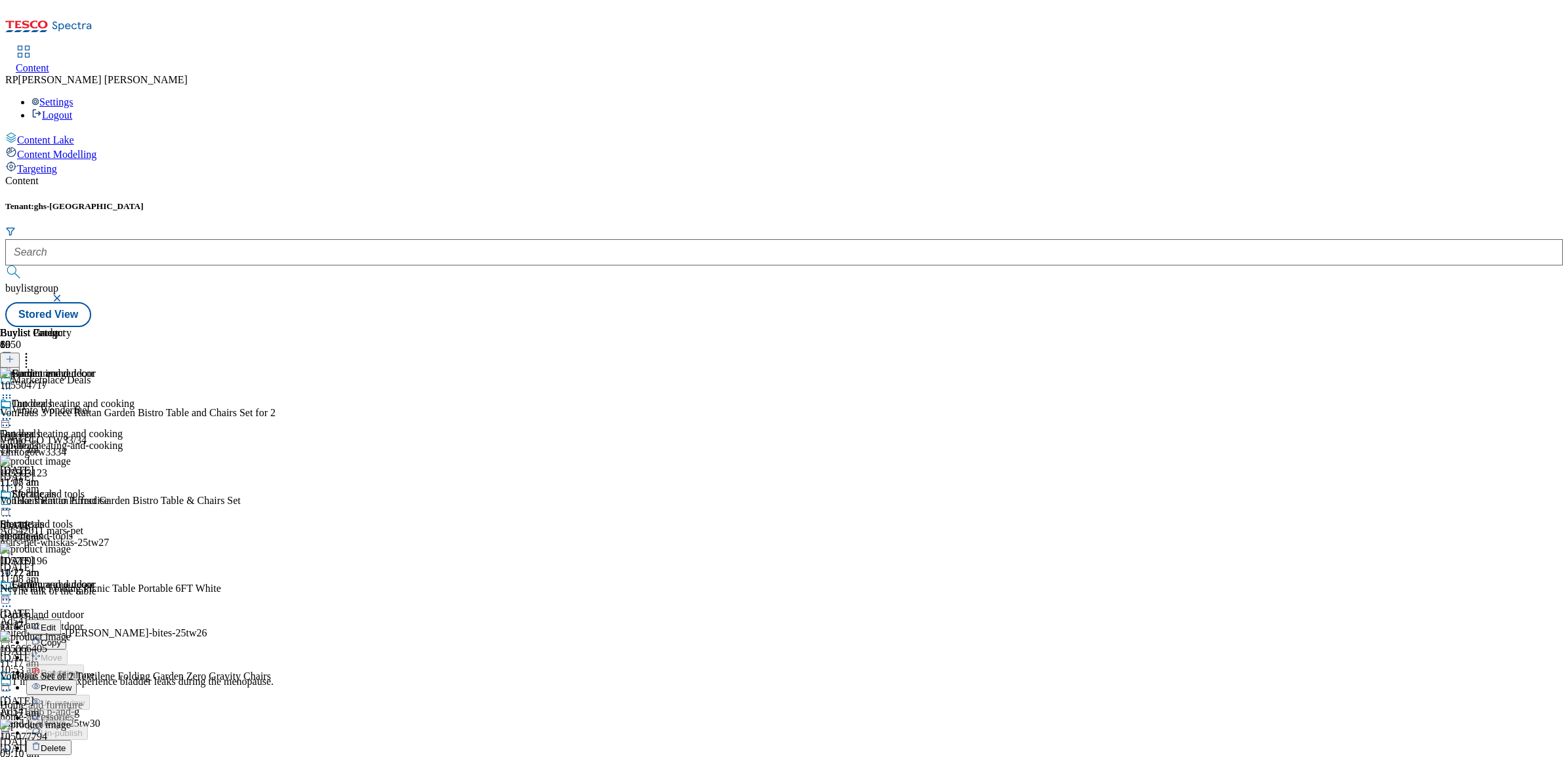
click at [77, 680] on button "Preview" at bounding box center [51, 688] width 50 height 15
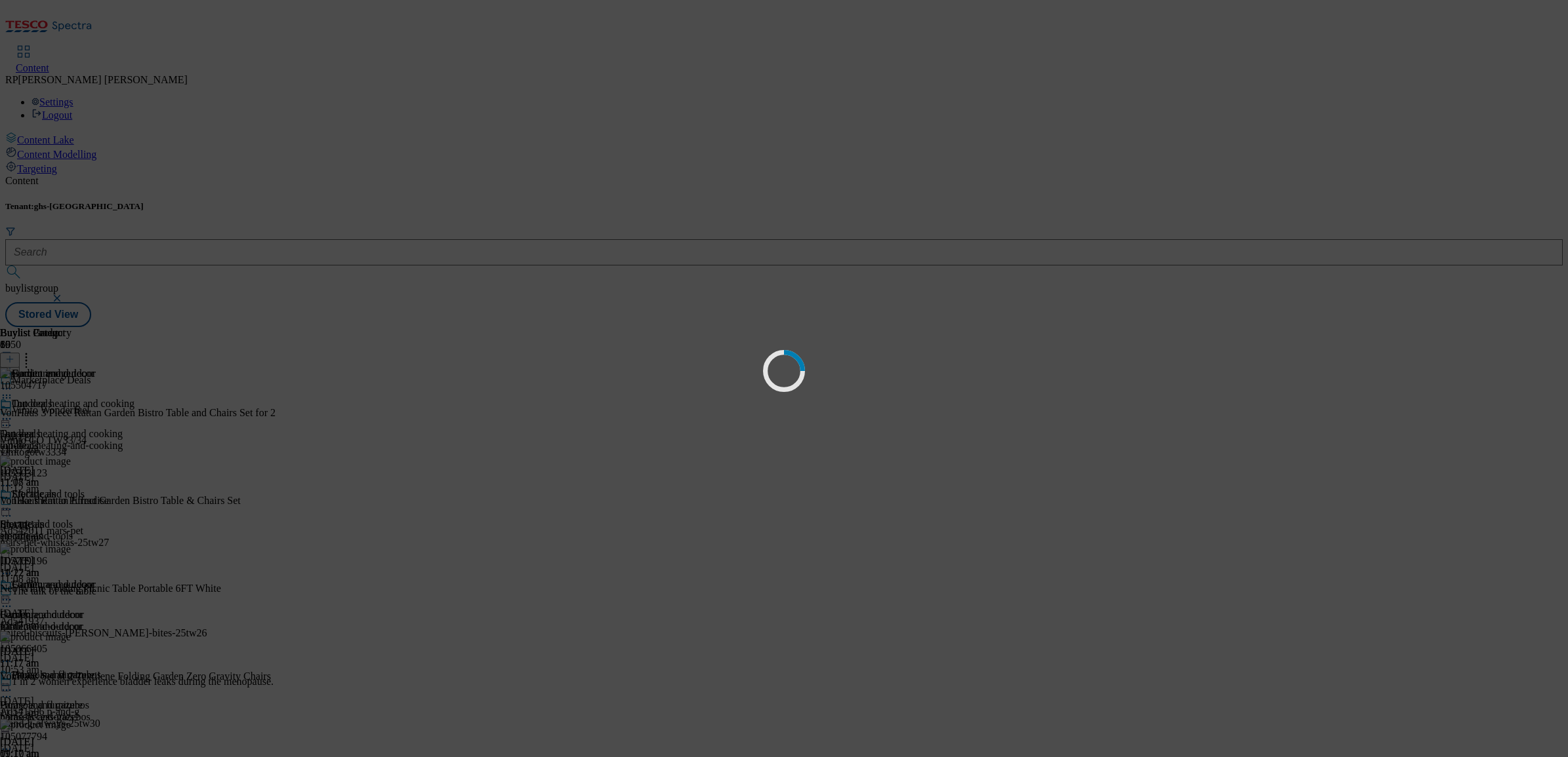
scroll to position [0, 0]
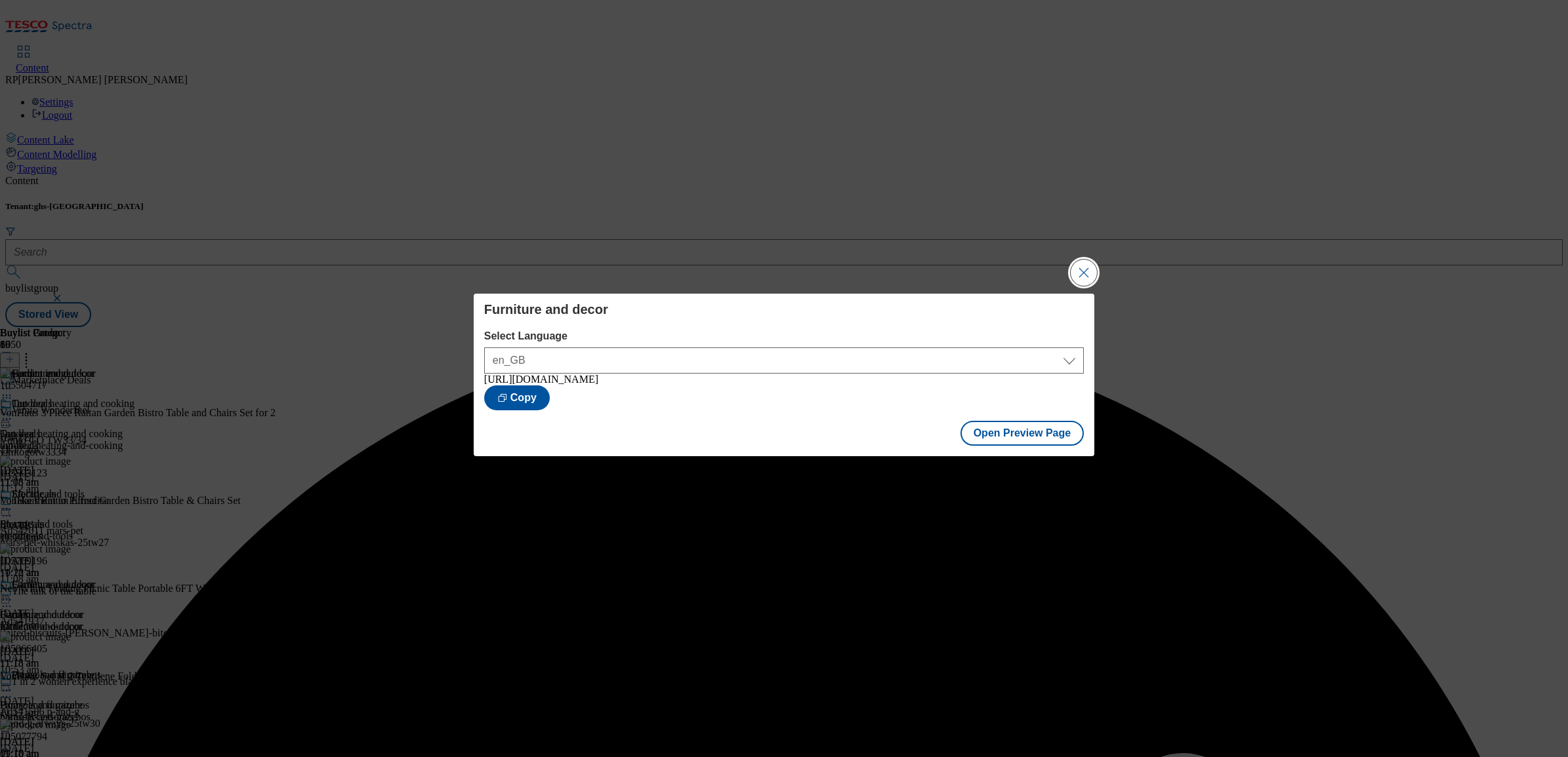
click at [1093, 270] on button "Close Modal" at bounding box center [1083, 273] width 26 height 26
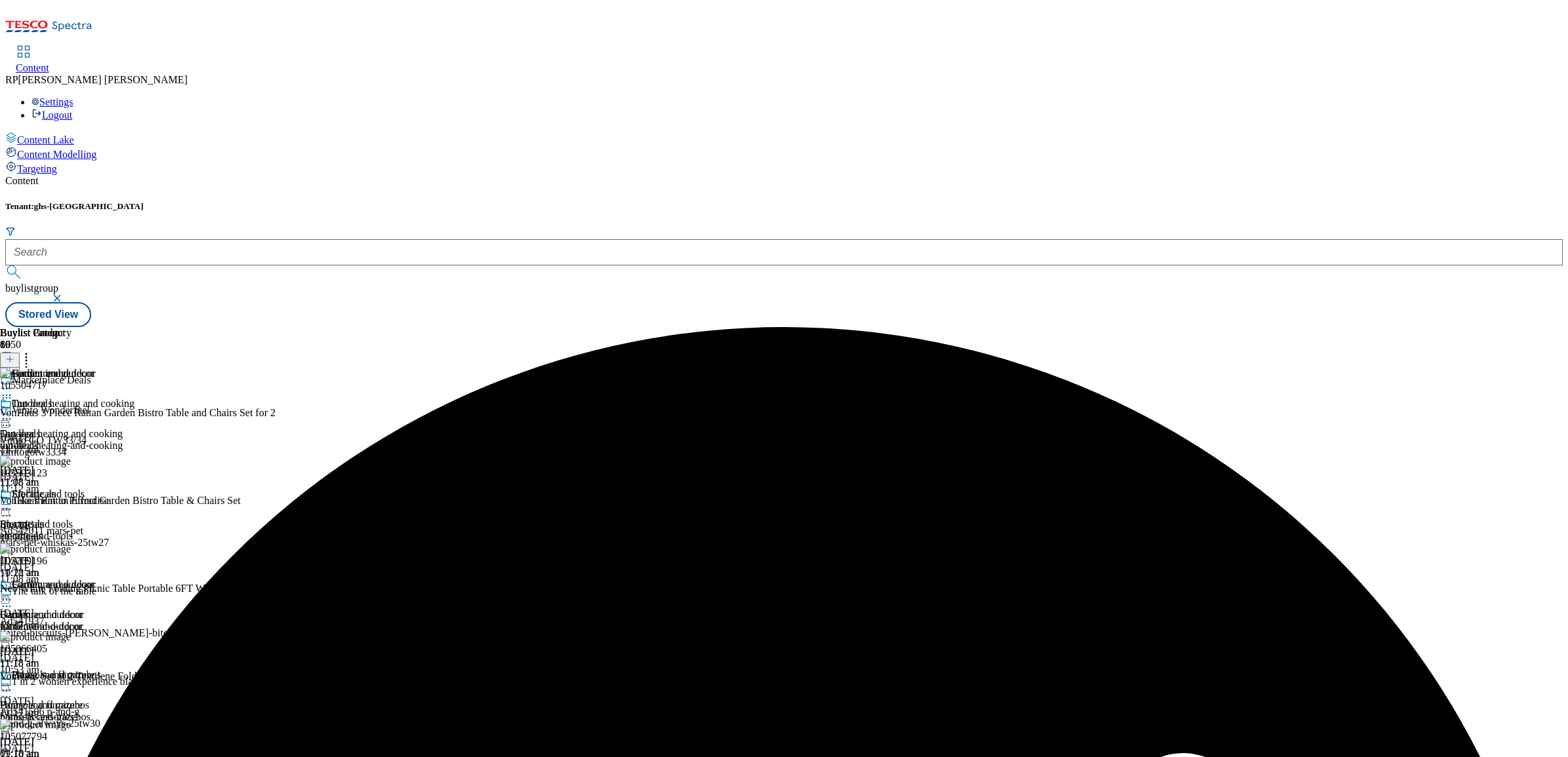
click at [135, 579] on div "Furniture and decor Furniture and decor furniture-and-decor 27 Aug 2025 11:18 am" at bounding box center [67, 624] width 135 height 91
click at [13, 593] on icon at bounding box center [7, 600] width 13 height 13
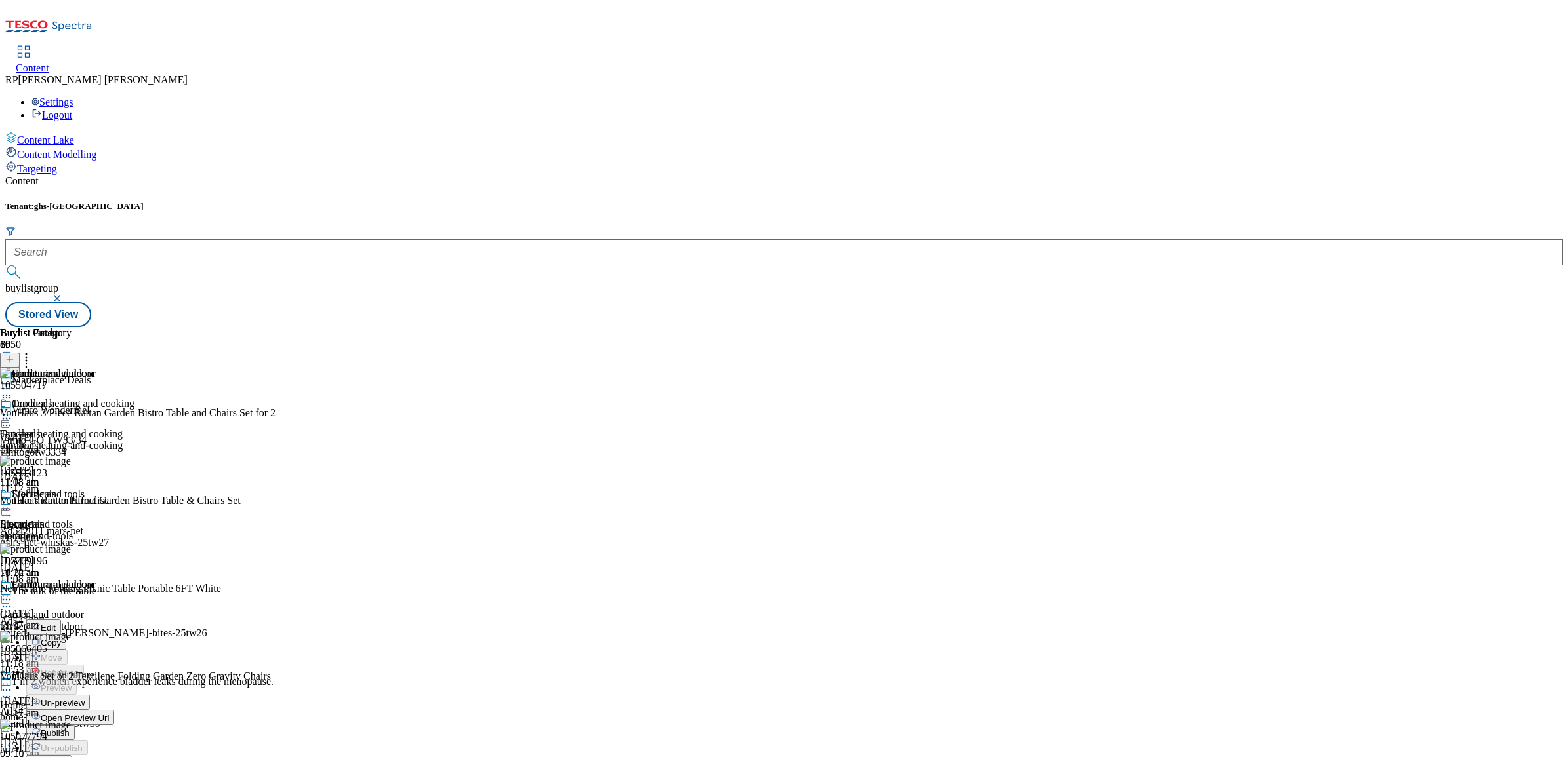
scroll to position [246, 0]
click at [75, 725] on button "Publish" at bounding box center [50, 733] width 48 height 15
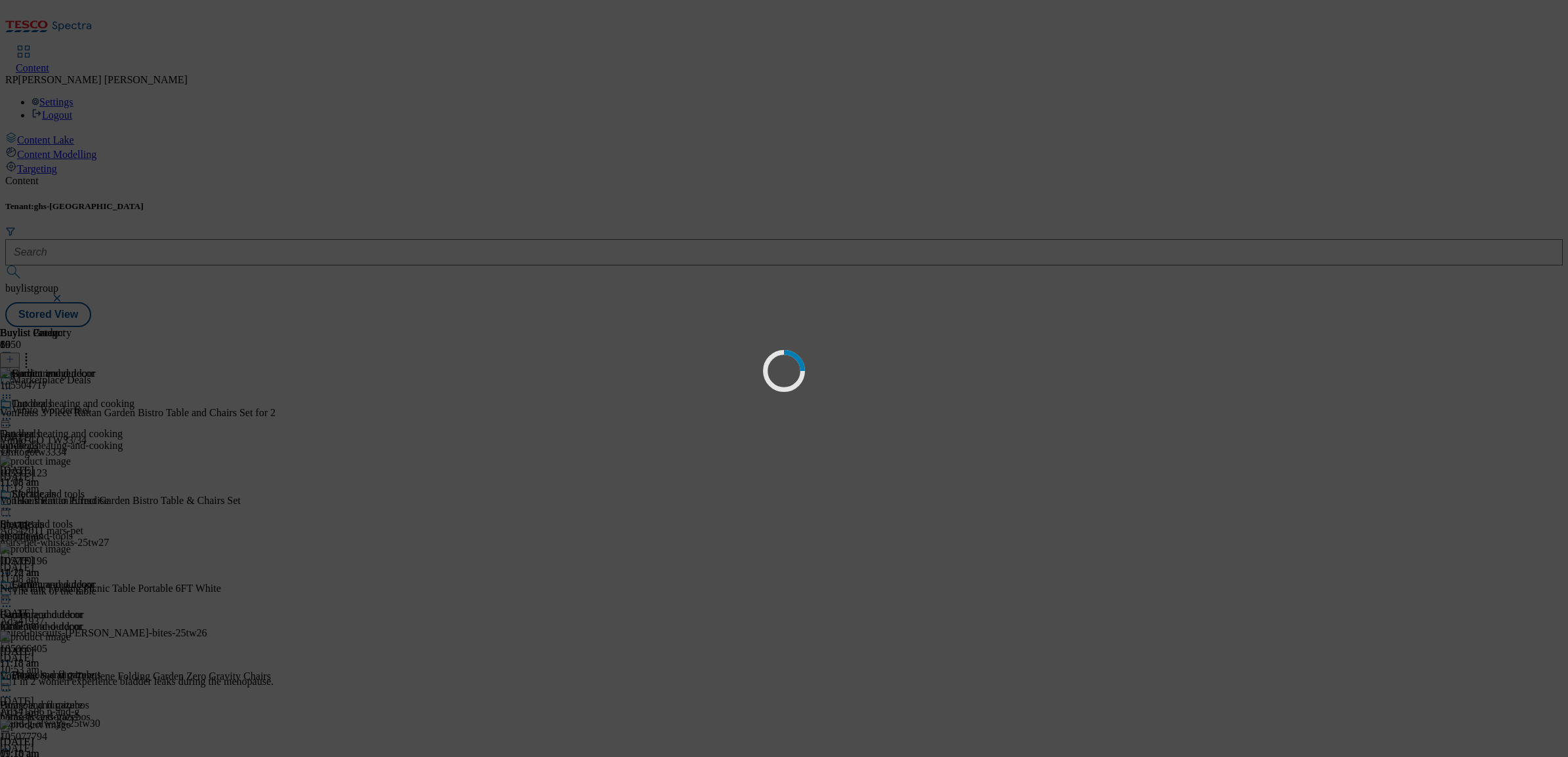
scroll to position [0, 0]
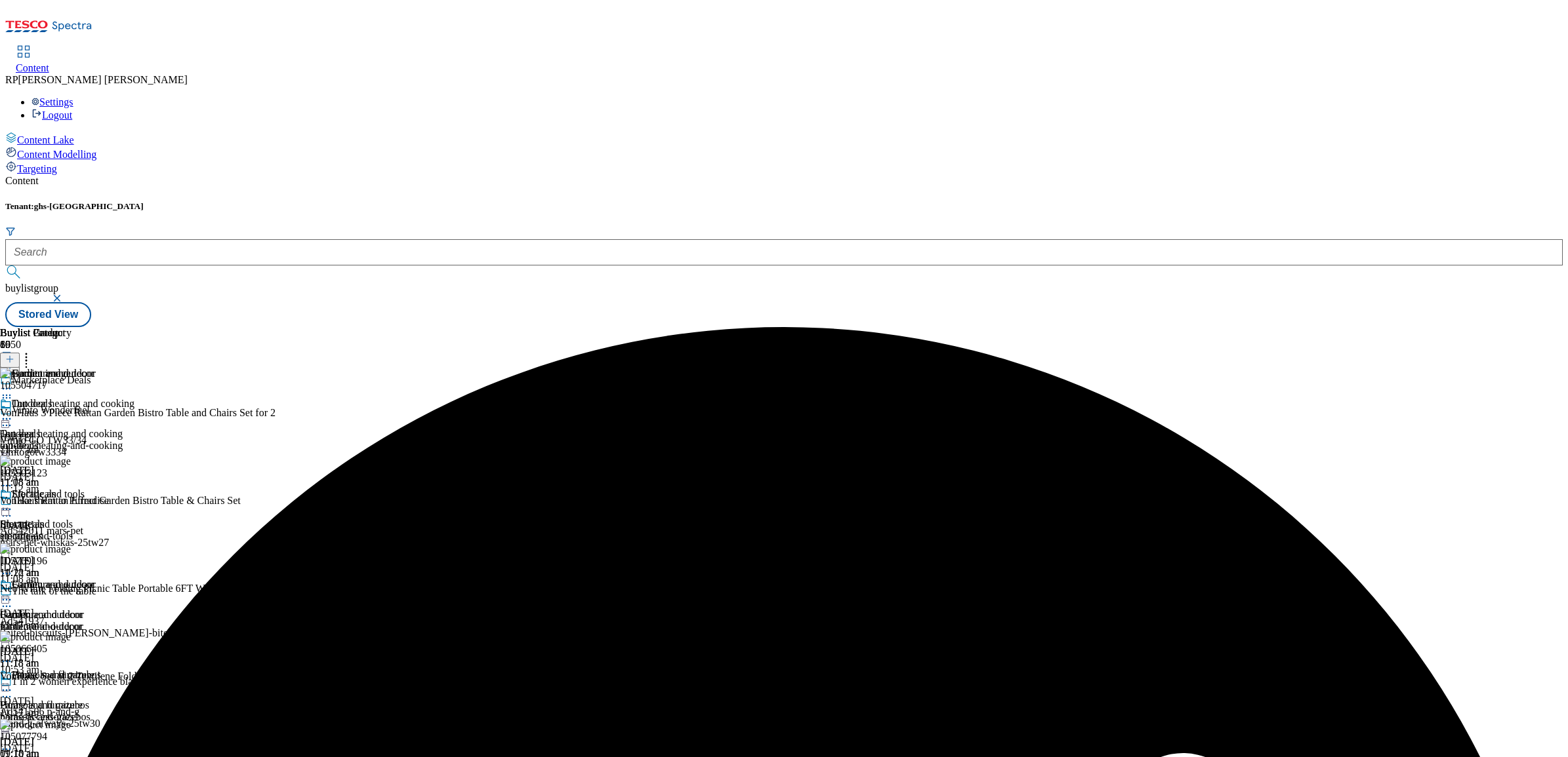
click at [103, 488] on div "Electricals Electricals electricals 27 Aug 2025 10:22 am" at bounding box center [51, 534] width 103 height 91
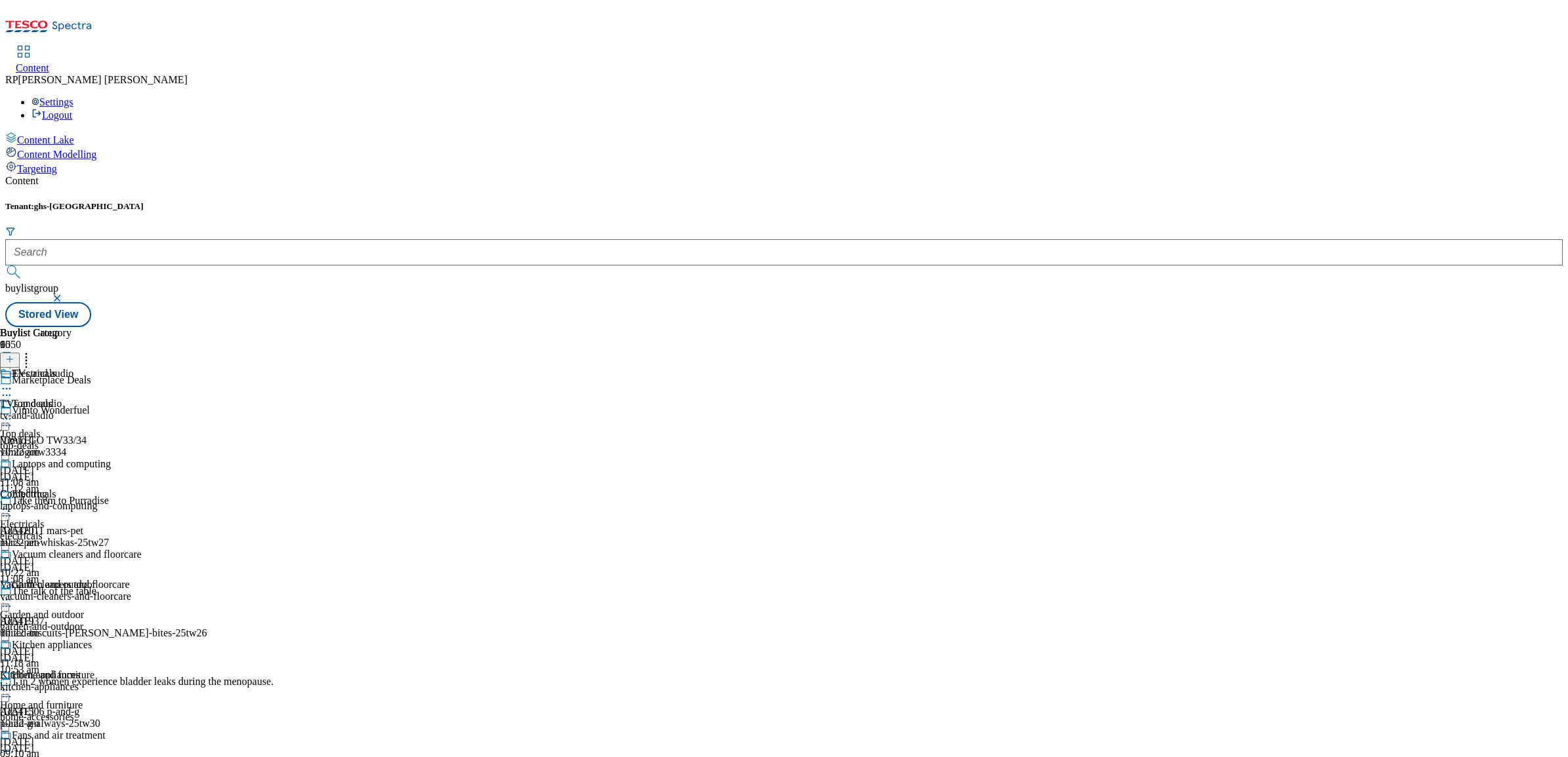
click at [103, 488] on div "Electricals Electricals electricals 27 Aug 2025 10:22 am" at bounding box center [51, 534] width 103 height 91
click at [13, 503] on icon at bounding box center [7, 509] width 13 height 13
click at [142, 368] on div "TVs and audio TVs and audio tv-and-audio 27 Aug 2025 10:22 am" at bounding box center [70, 413] width 142 height 91
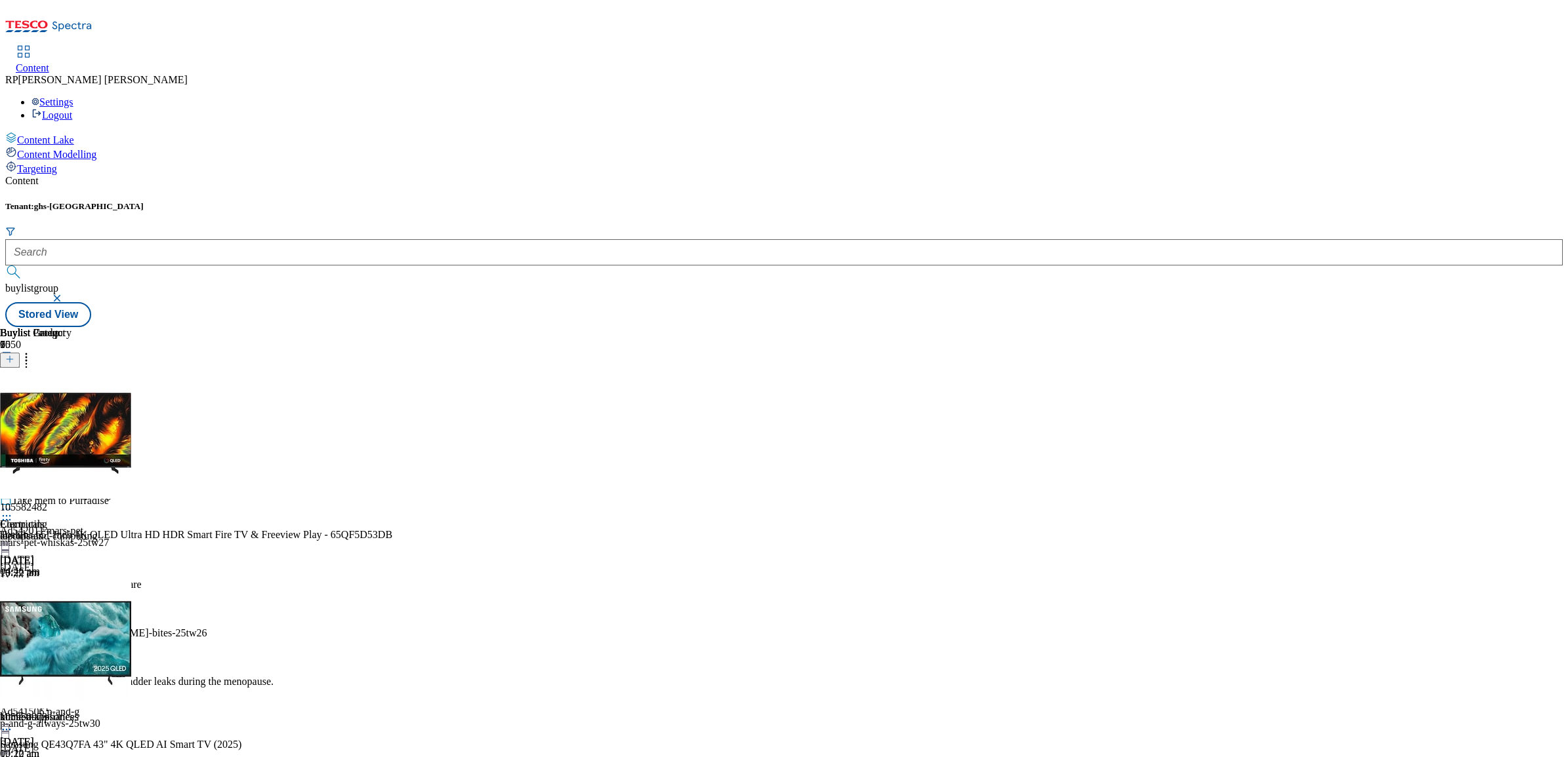
click at [13, 412] on icon at bounding box center [7, 419] width 13 height 13
click at [71, 503] on span "Preview" at bounding box center [56, 508] width 31 height 10
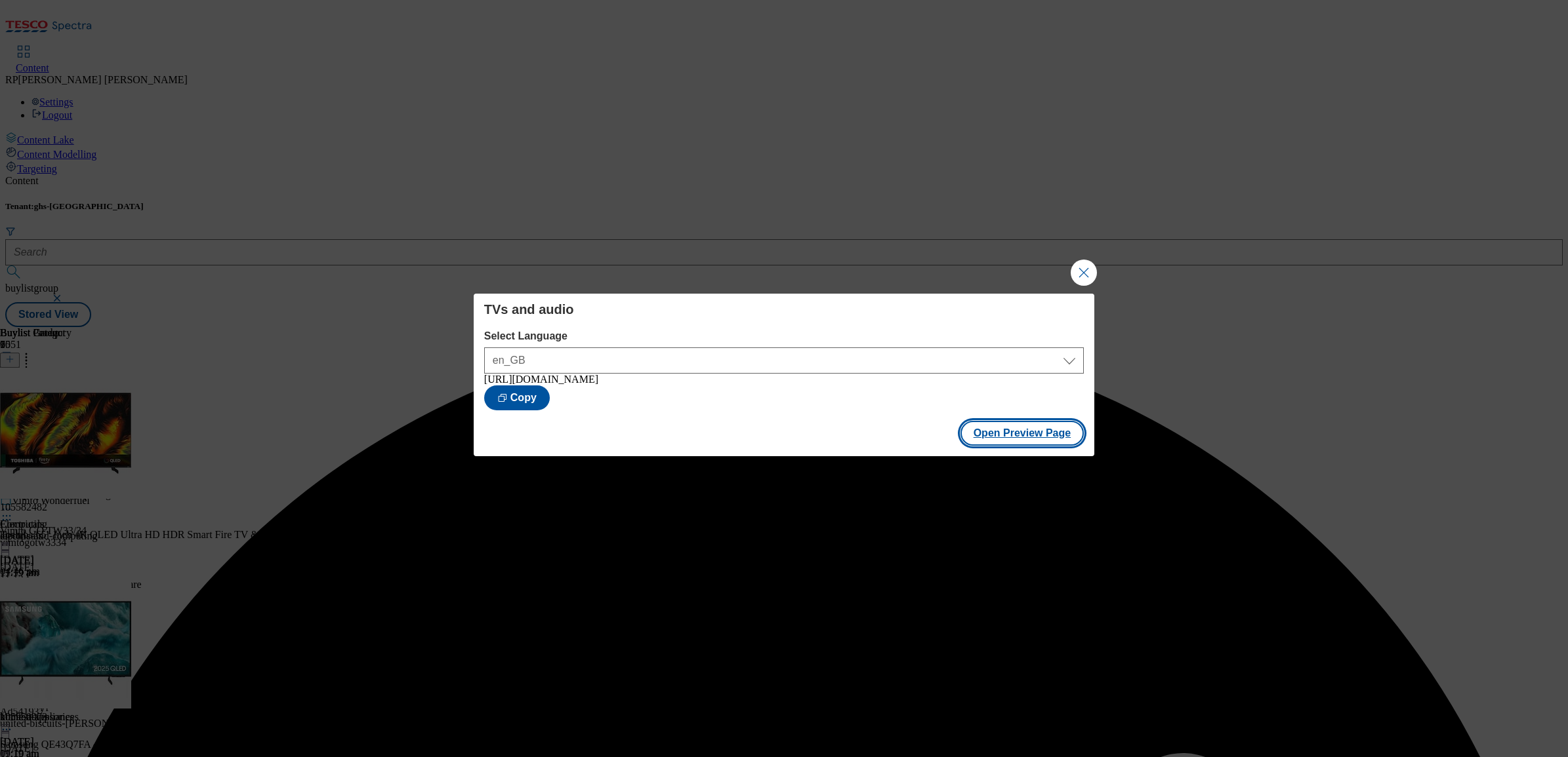
click at [1050, 429] on button "Open Preview Page" at bounding box center [1023, 433] width 124 height 25
click at [1087, 260] on button "Close Modal" at bounding box center [1083, 273] width 26 height 26
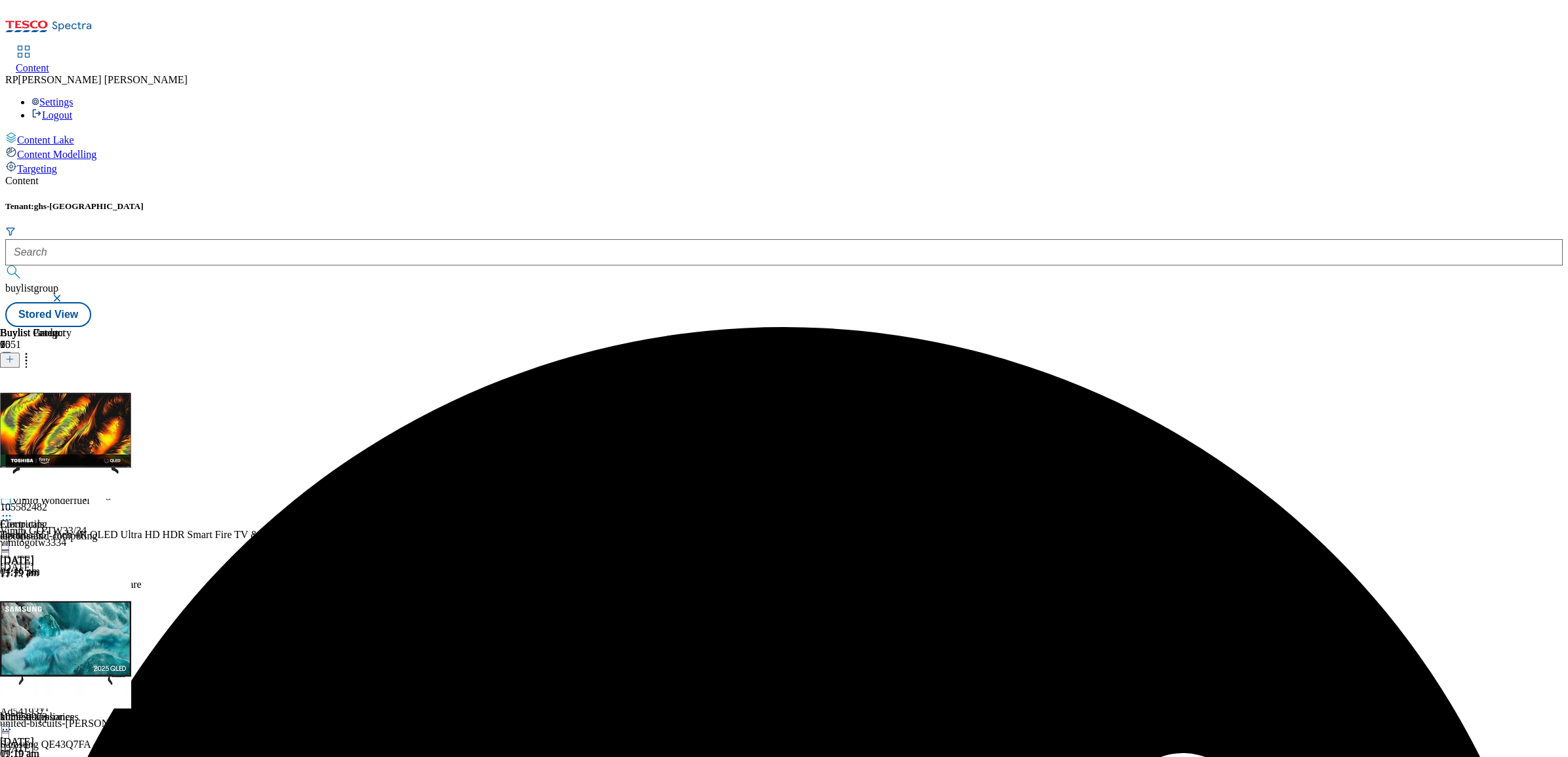
click at [142, 488] on div "Laptops and computing Computing laptops-and-computing 27 Aug 2025 11:19 am" at bounding box center [70, 534] width 142 height 91
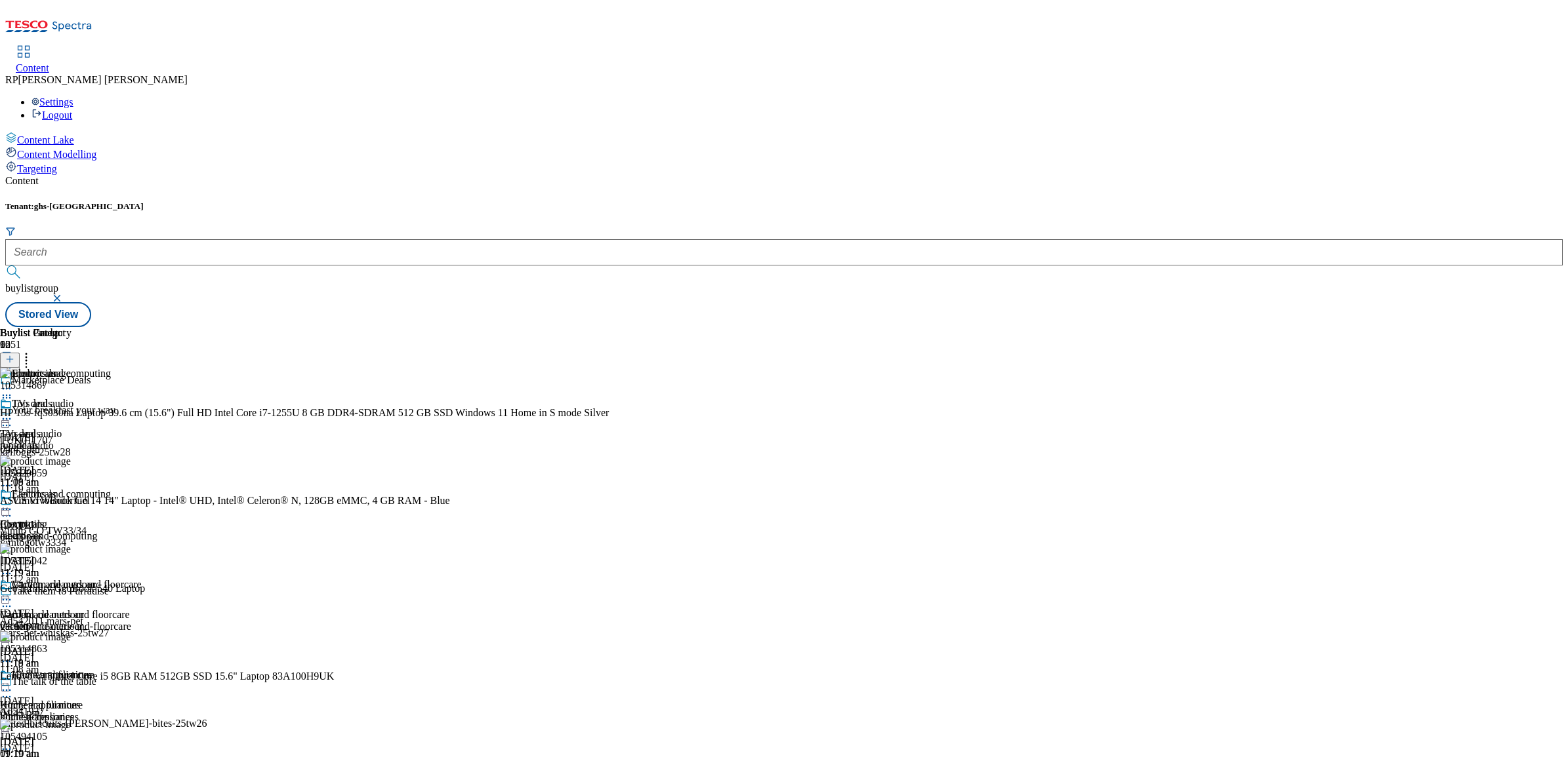
click at [13, 503] on icon at bounding box center [7, 509] width 13 height 13
click at [114, 619] on button "Open Preview Url" at bounding box center [69, 627] width 88 height 15
click at [13, 503] on icon at bounding box center [7, 509] width 13 height 13
click at [85, 608] on span "Un-preview" at bounding box center [63, 613] width 44 height 10
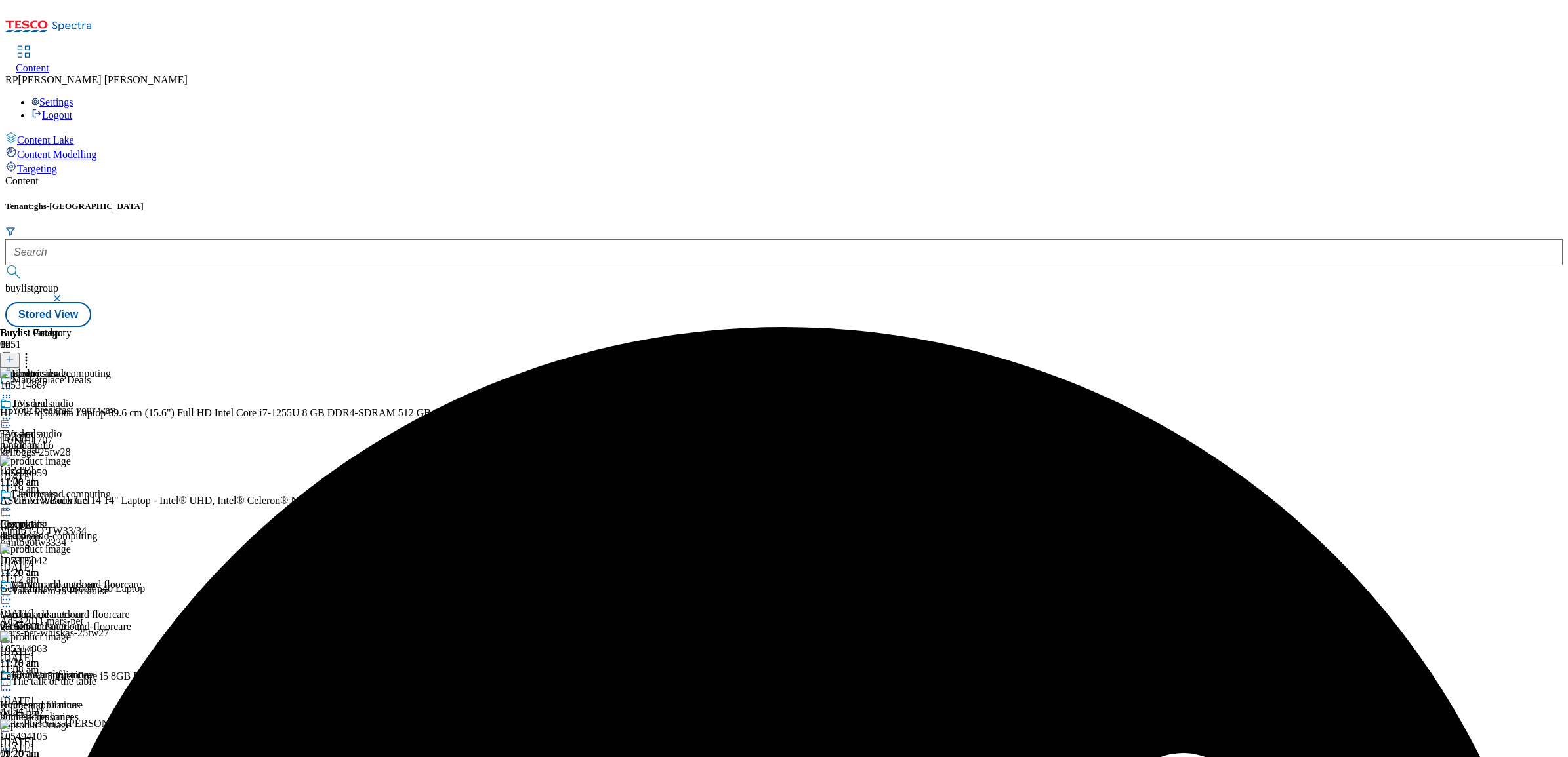
click at [725, 327] on header "Buylist Product 12" at bounding box center [362, 348] width 725 height 40
click at [33, 351] on icon at bounding box center [26, 357] width 13 height 13
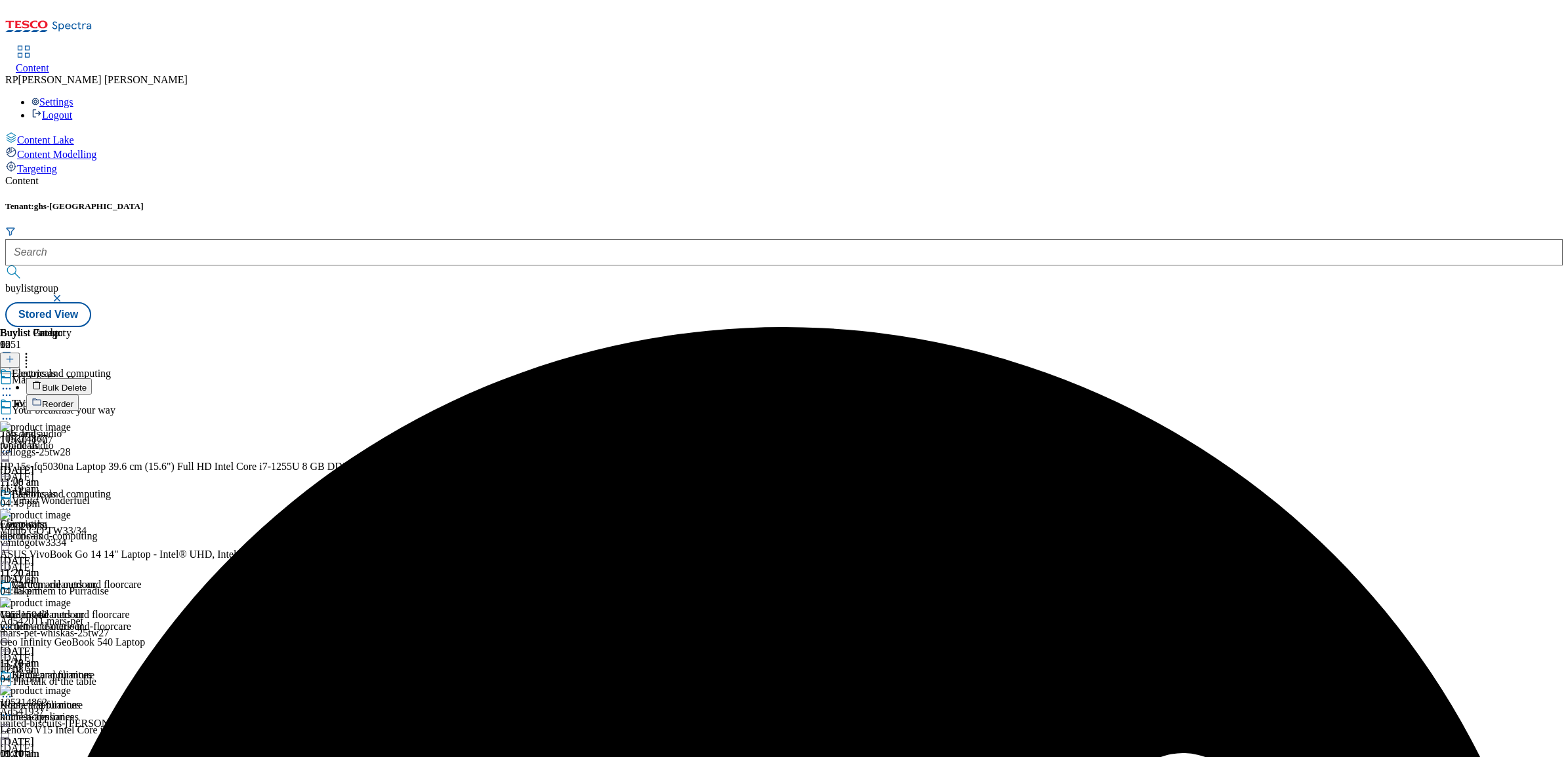
click at [87, 383] on span "Bulk Delete" at bounding box center [65, 388] width 44 height 10
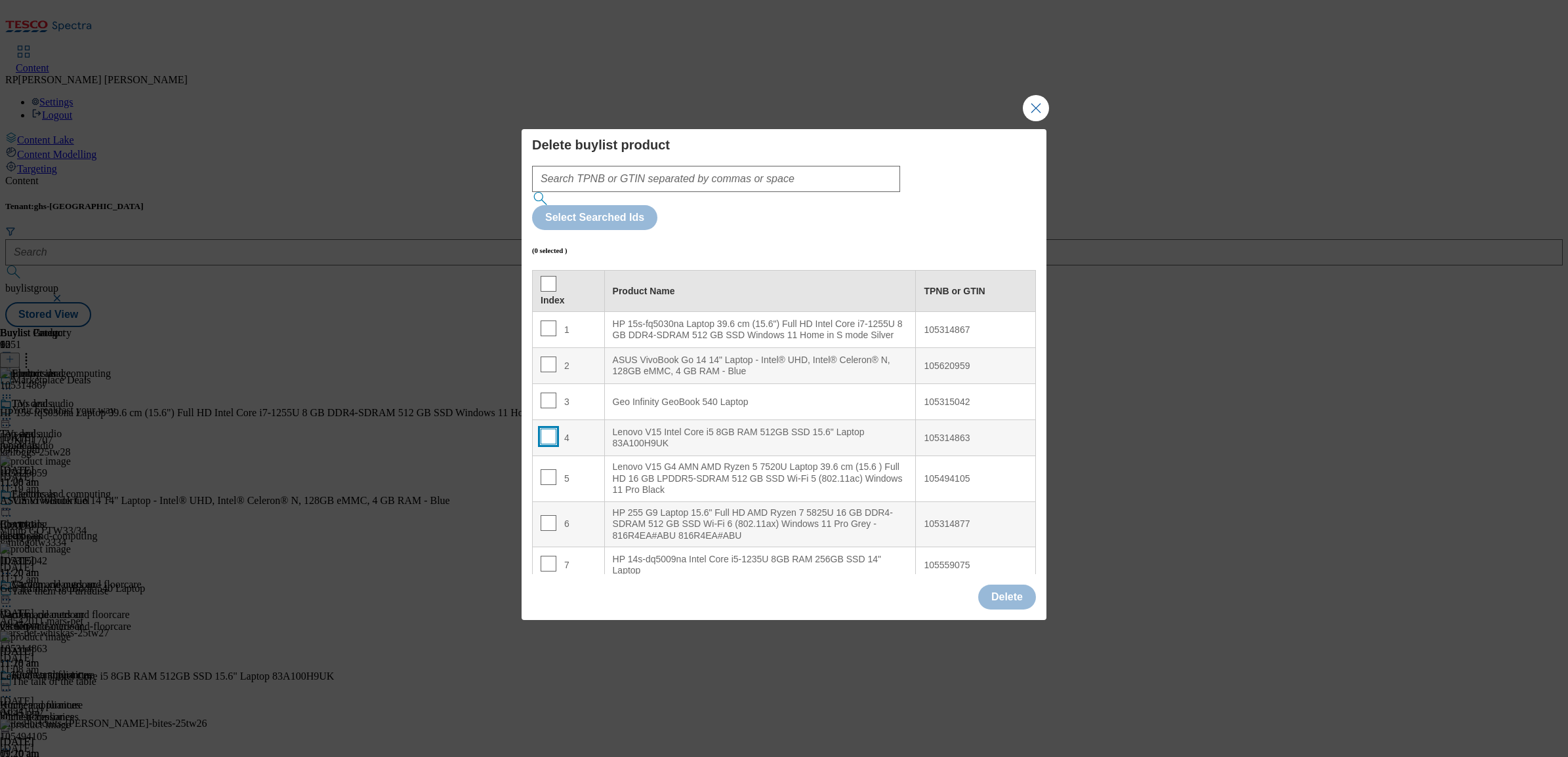
click at [545, 429] on input "Modal" at bounding box center [548, 436] width 15 height 15
checkbox input "false"
click at [546, 470] on input "Modal" at bounding box center [548, 478] width 15 height 15
checkbox input "true"
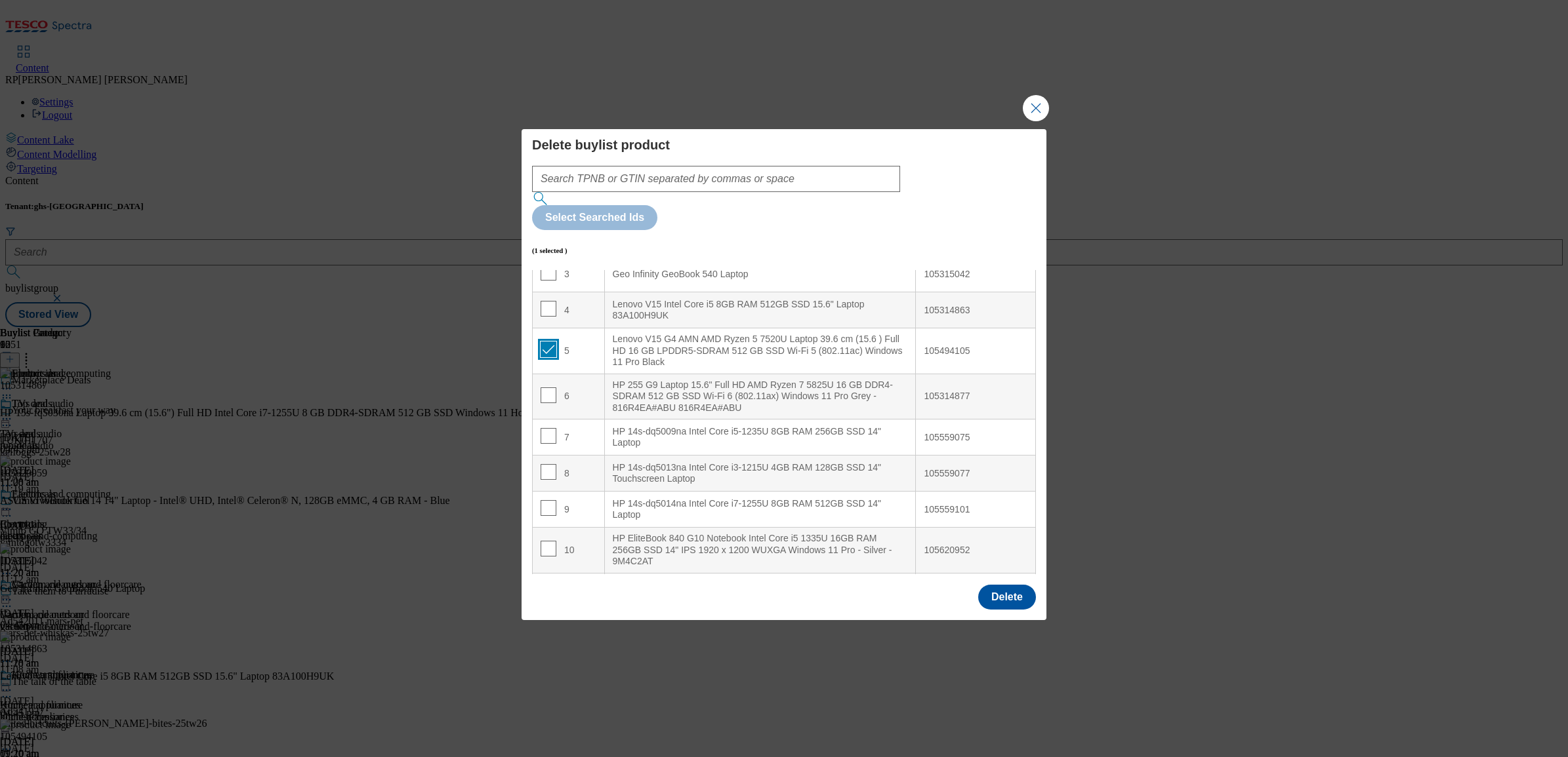
scroll to position [204, 0]
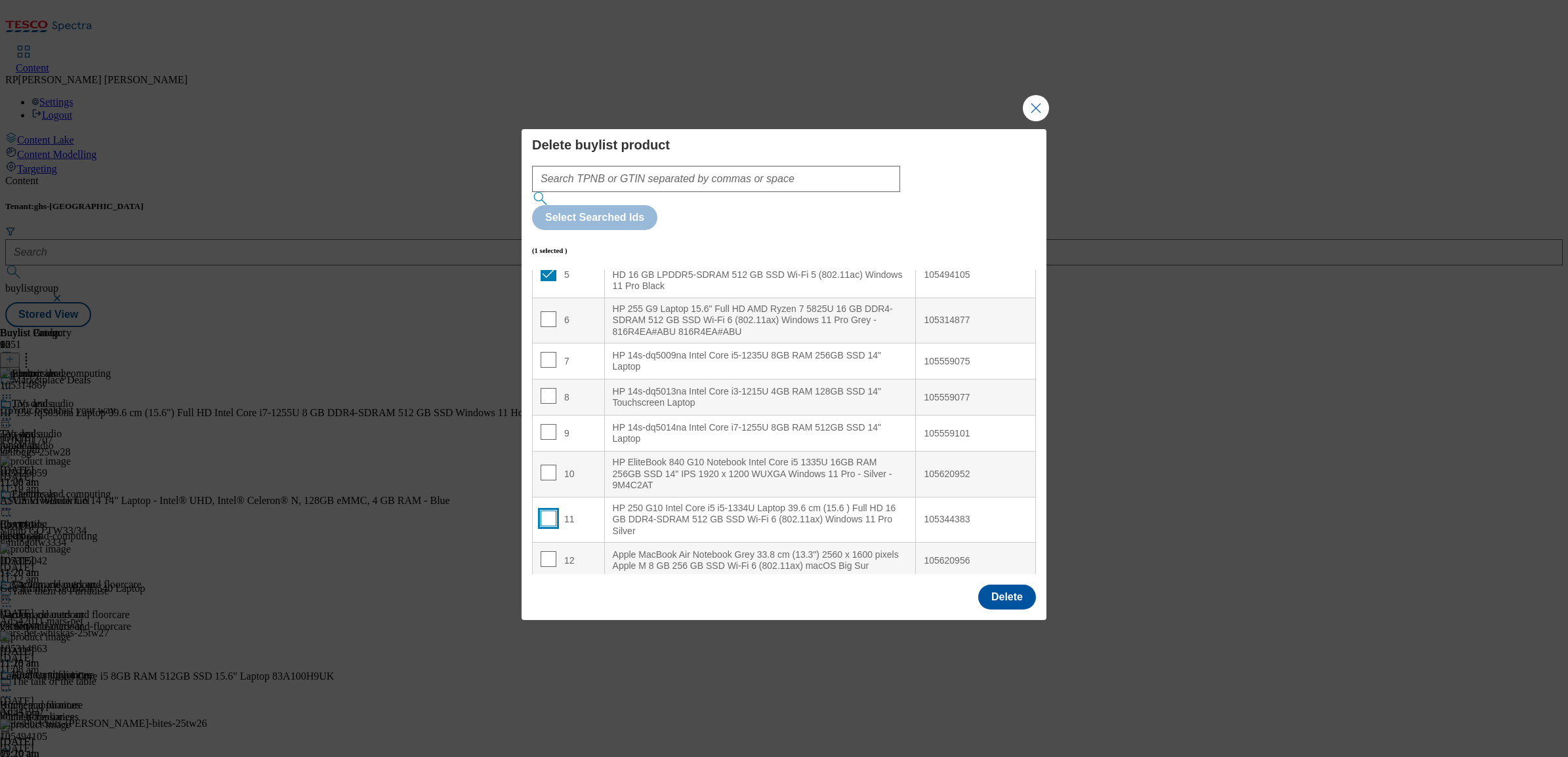
click at [548, 510] on input "Modal" at bounding box center [548, 518] width 15 height 15
checkbox input "true"
click at [995, 585] on button "Delete" at bounding box center [1007, 597] width 58 height 25
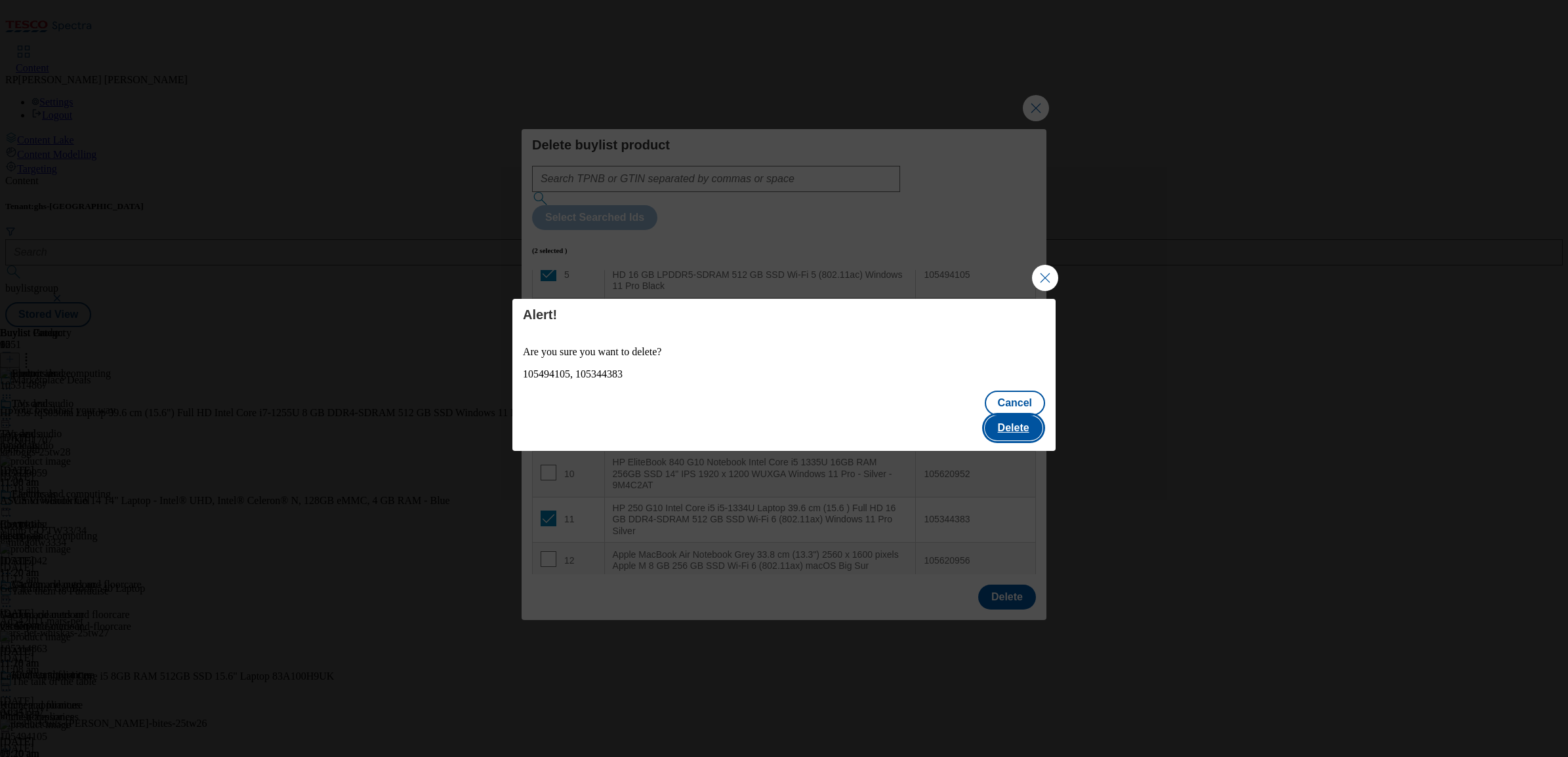
click at [1027, 420] on button "Delete" at bounding box center [1014, 429] width 58 height 25
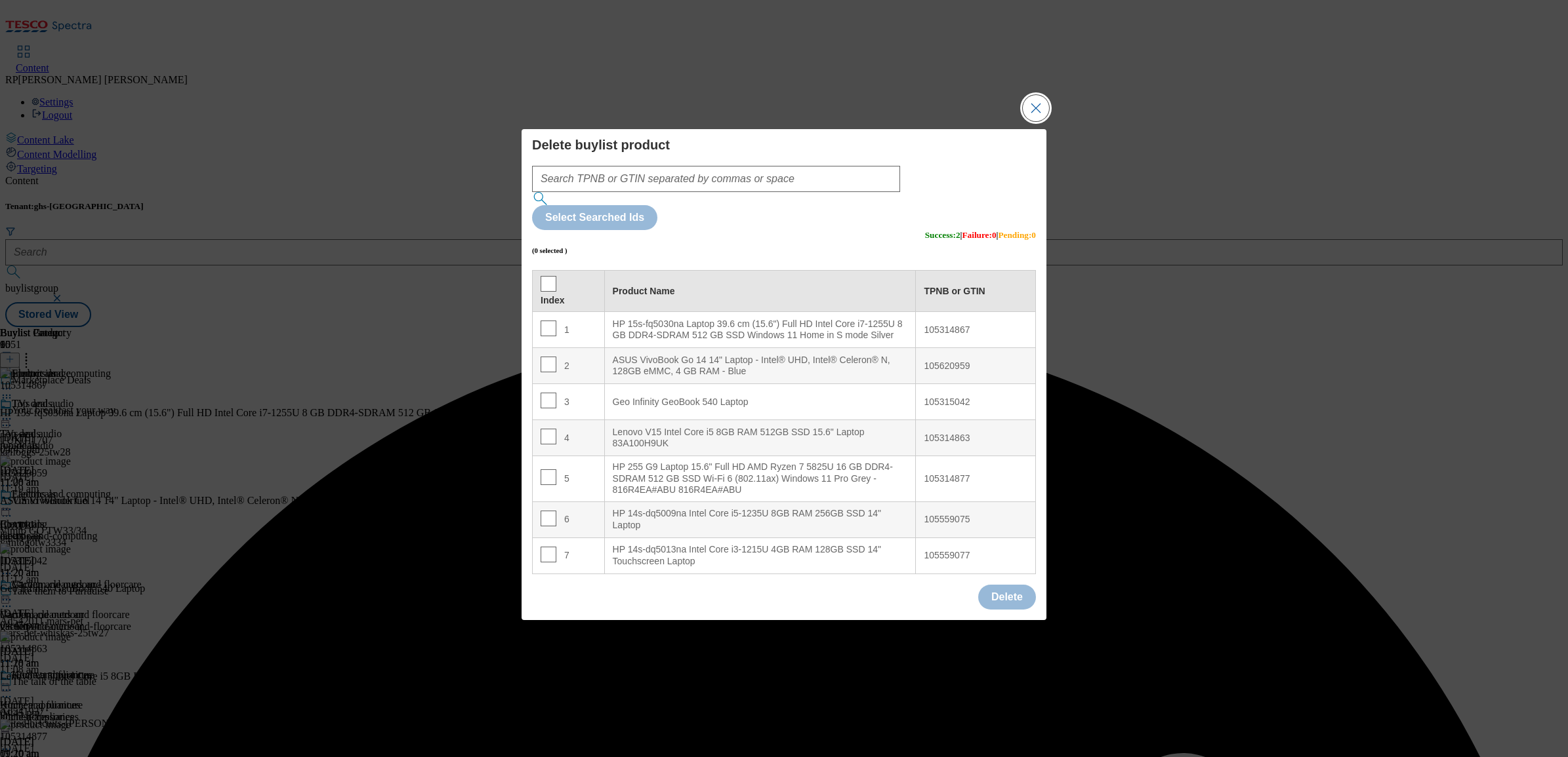
click at [1044, 121] on button "Close Modal" at bounding box center [1035, 108] width 26 height 26
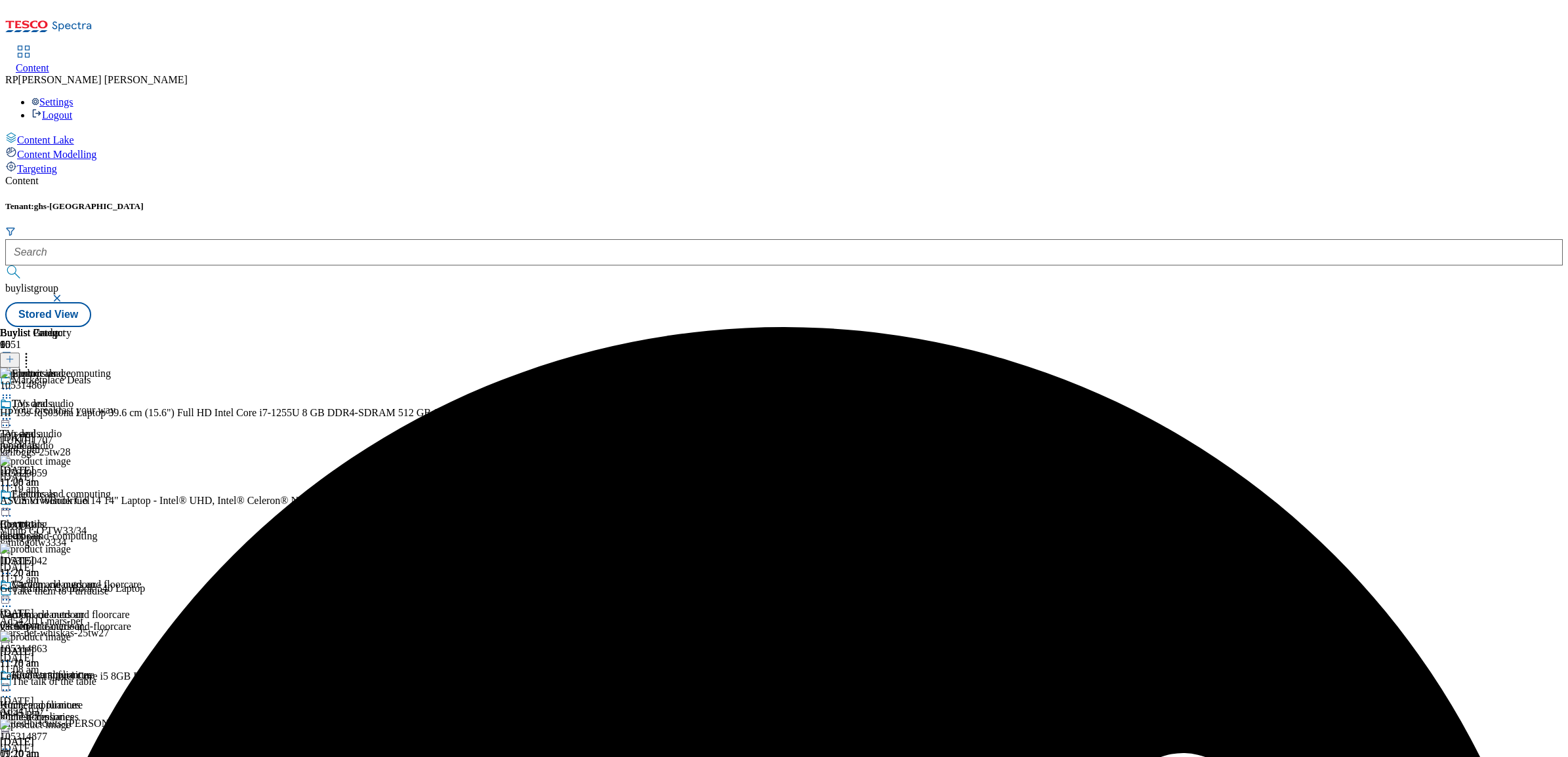
click at [13, 503] on icon at bounding box center [7, 509] width 13 height 13
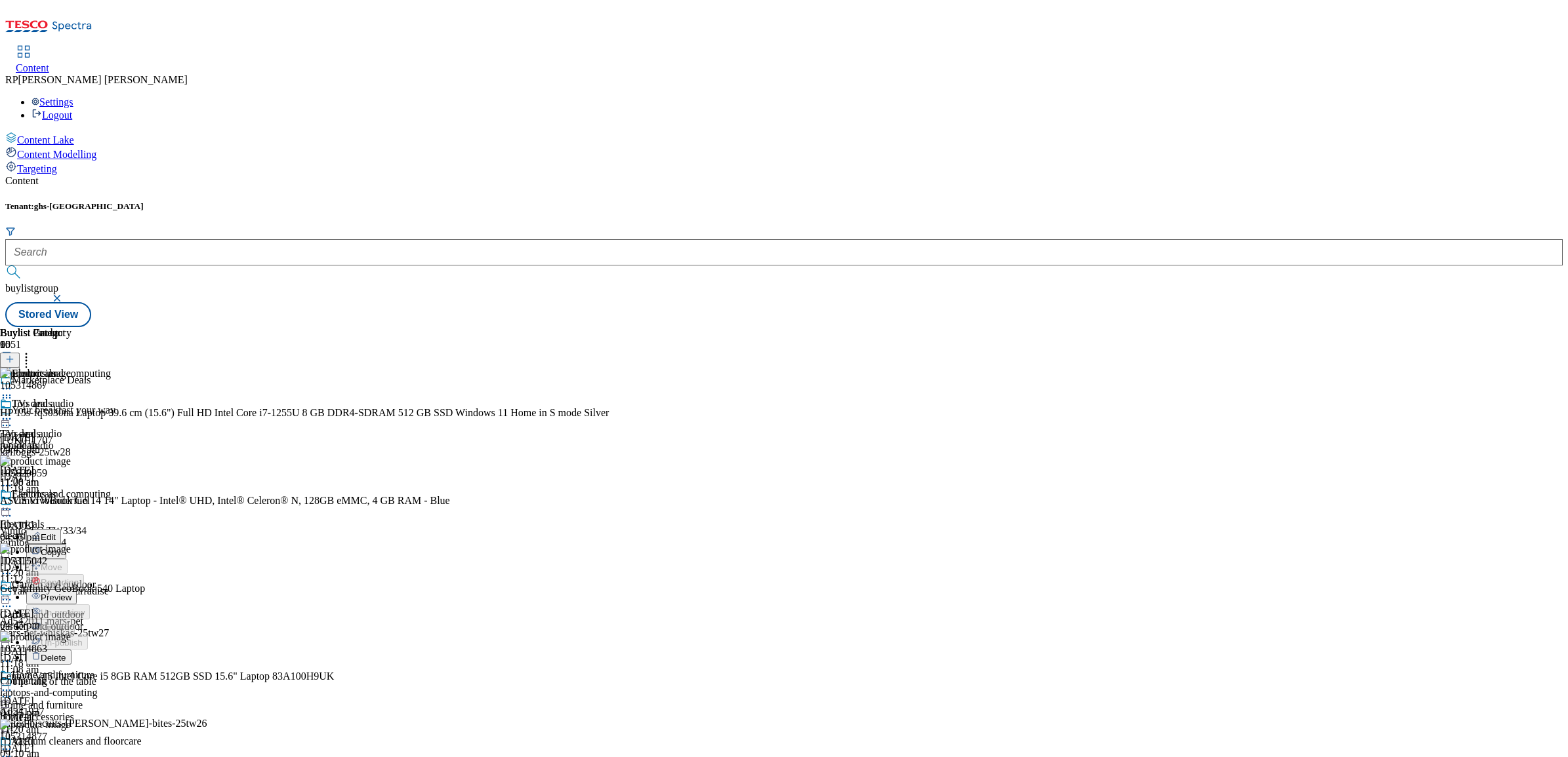
click at [71, 593] on span "Preview" at bounding box center [56, 598] width 31 height 10
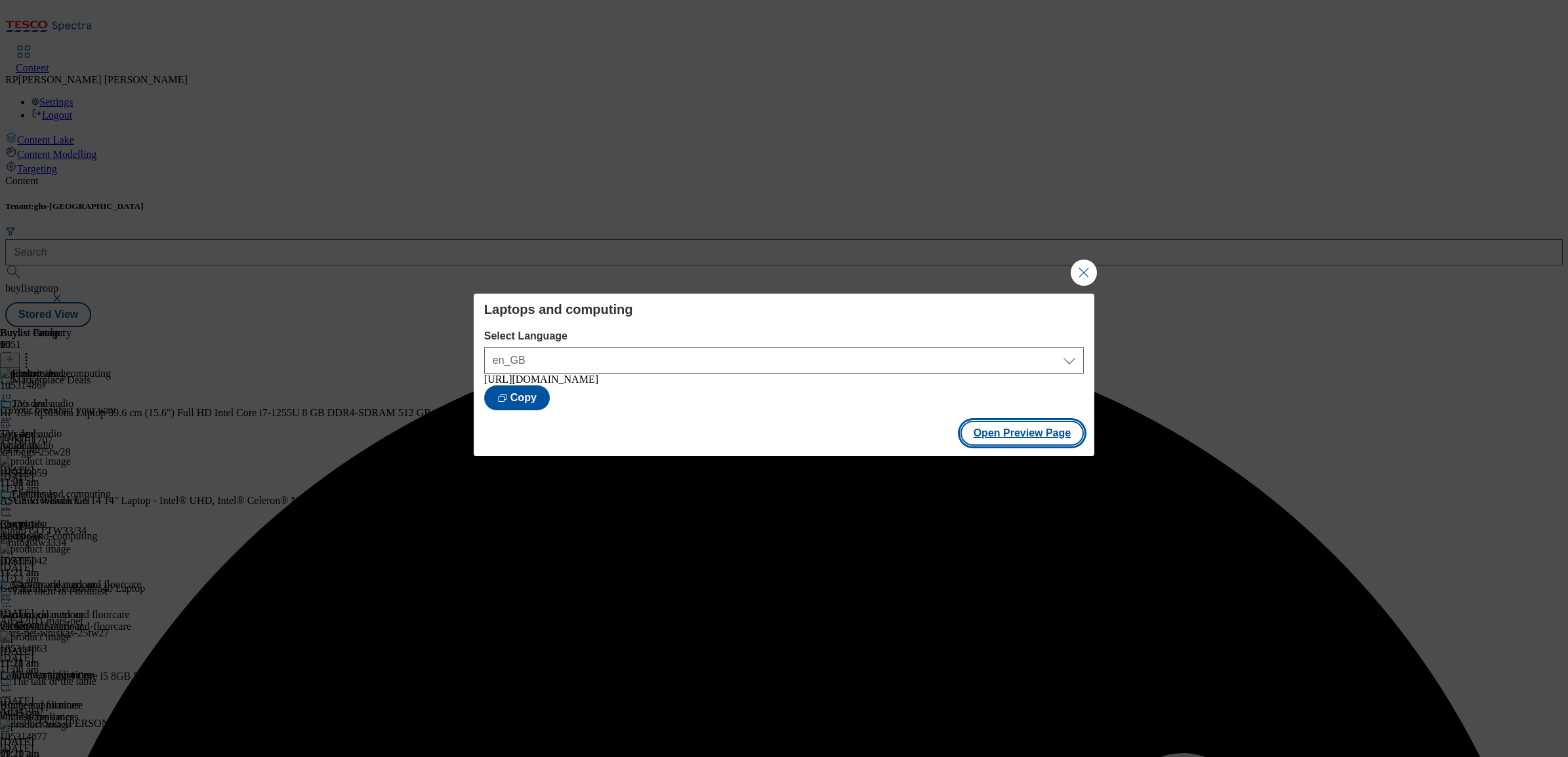
click at [999, 431] on button "Open Preview Page" at bounding box center [1023, 433] width 124 height 25
click at [1076, 267] on button "Close Modal" at bounding box center [1083, 273] width 26 height 26
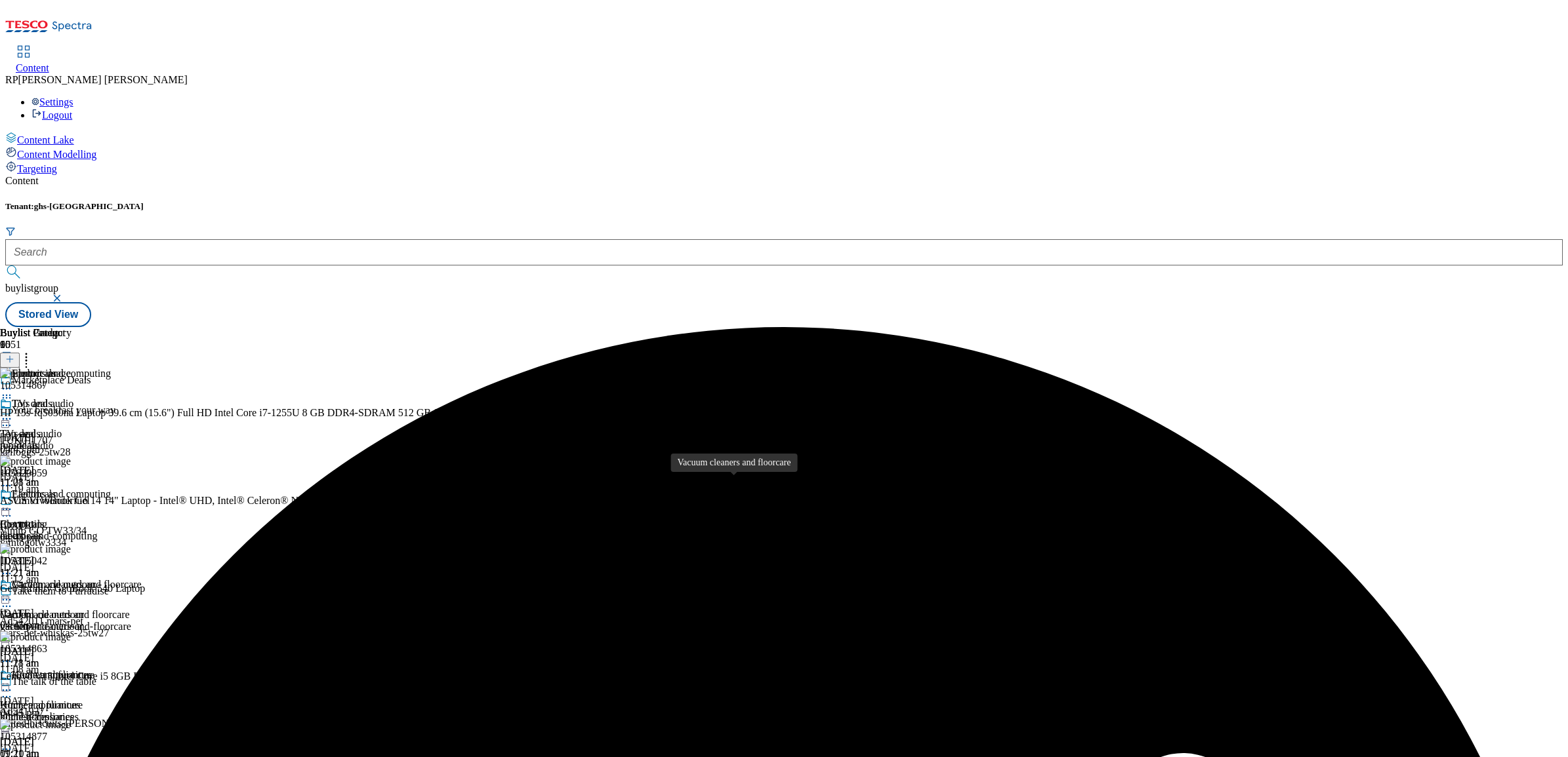
scroll to position [164, 0]
click at [142, 579] on div "Vacuum cleaners and floorcare" at bounding box center [76, 585] width 130 height 12
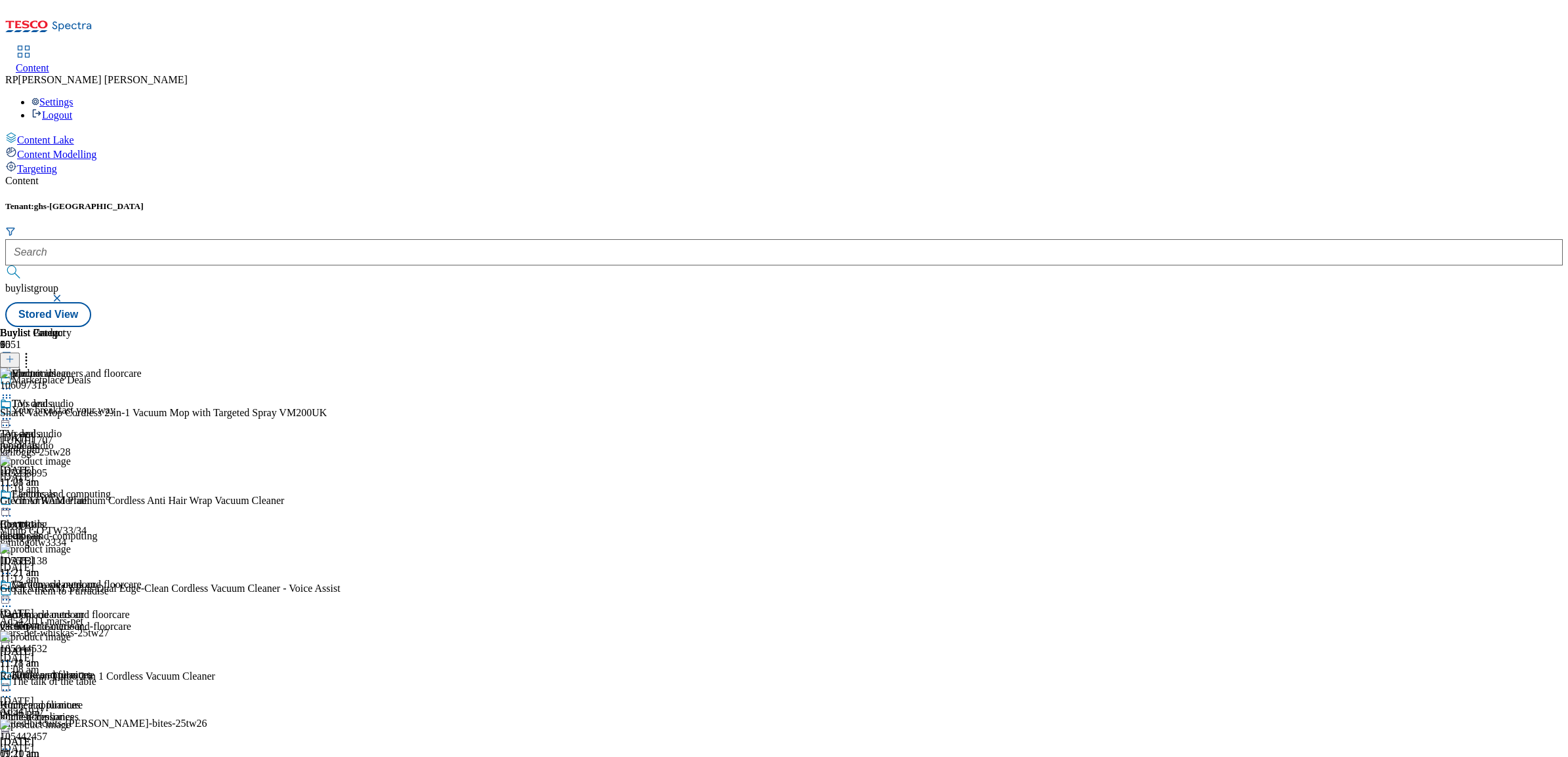
click at [13, 593] on icon at bounding box center [7, 600] width 13 height 13
click at [85, 698] on span "Un-preview" at bounding box center [63, 703] width 44 height 10
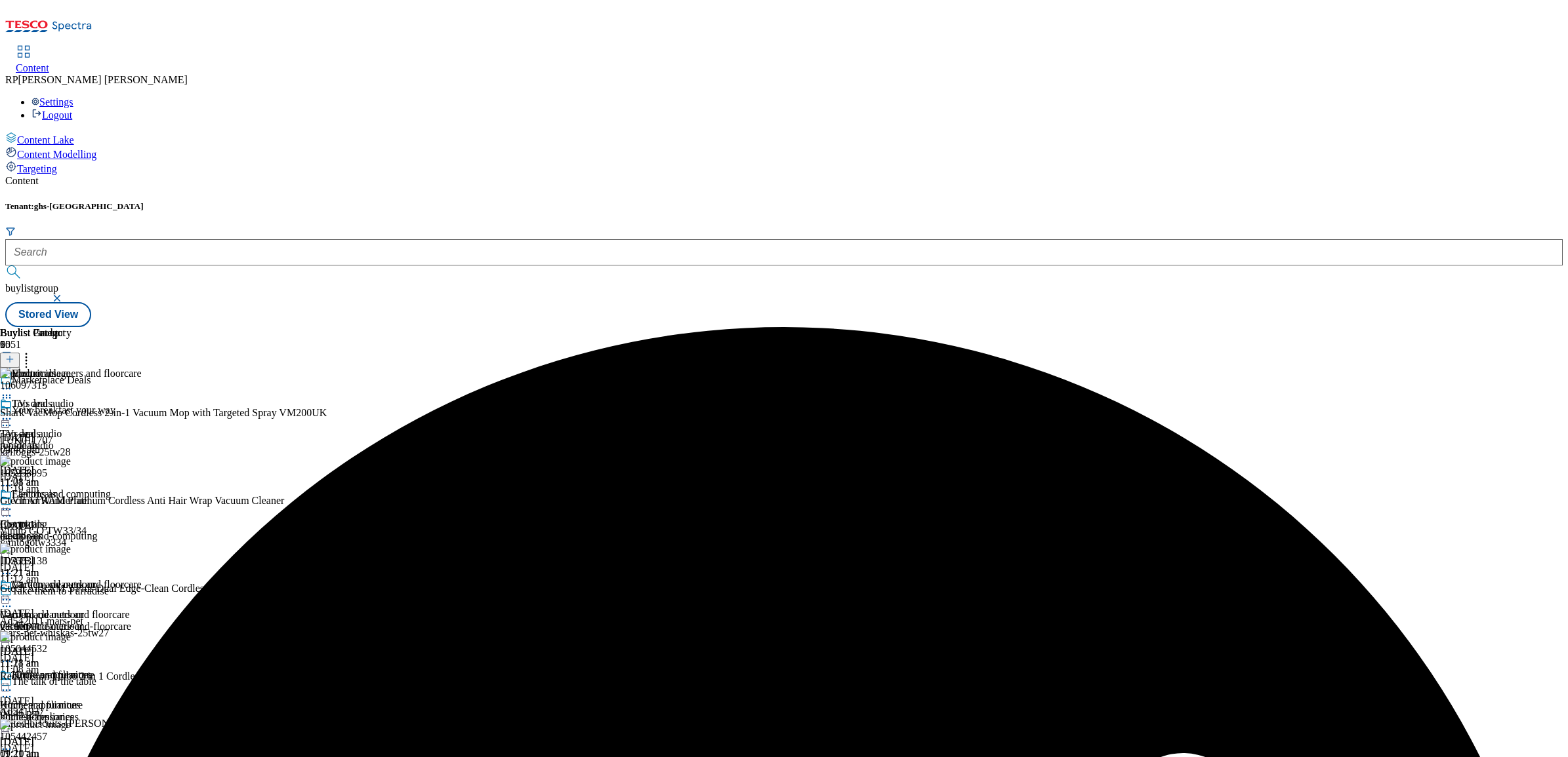
scroll to position [263, 0]
click at [340, 743] on div at bounding box center [170, 750] width 340 height 15
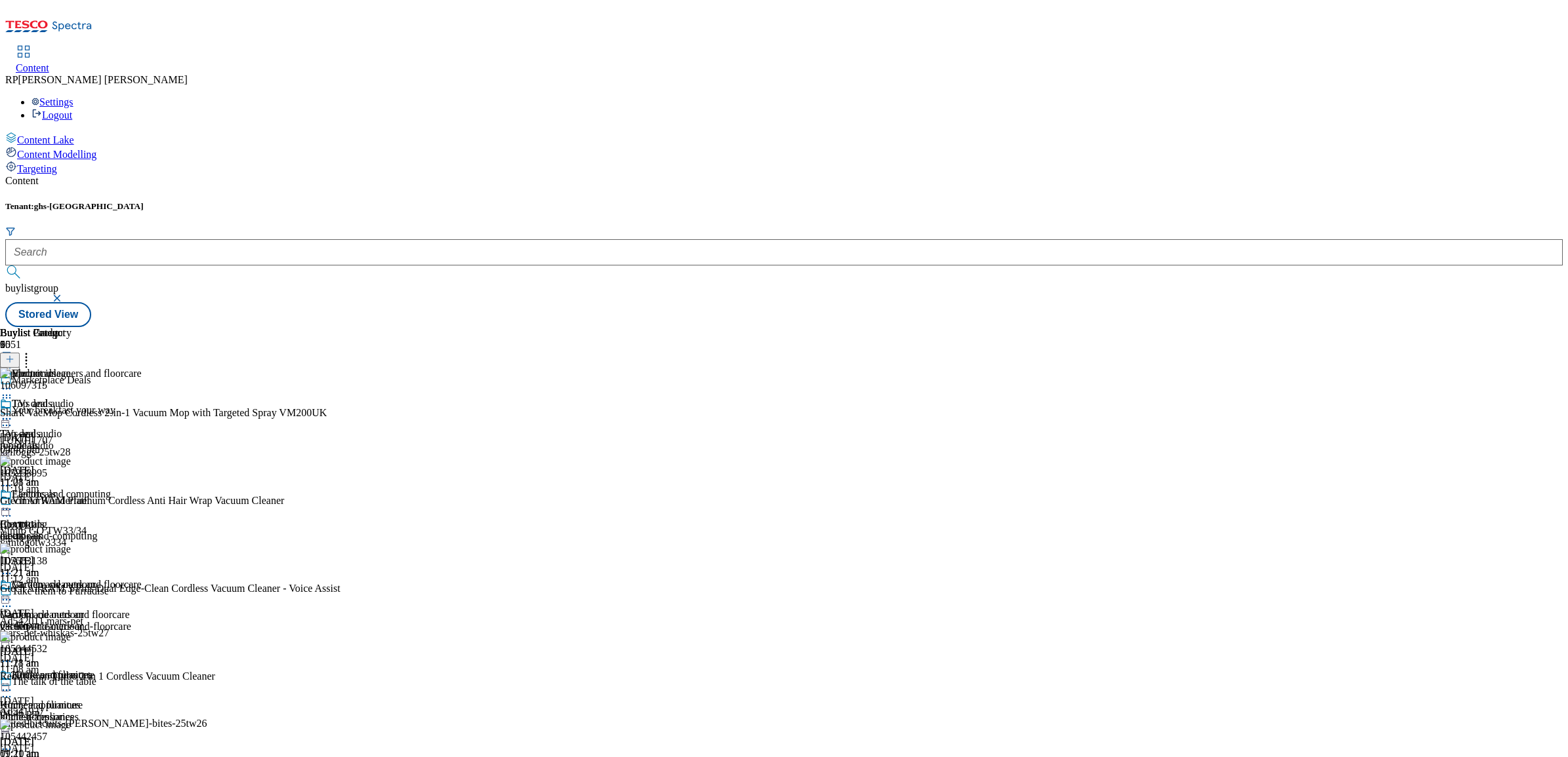
scroll to position [291, 0]
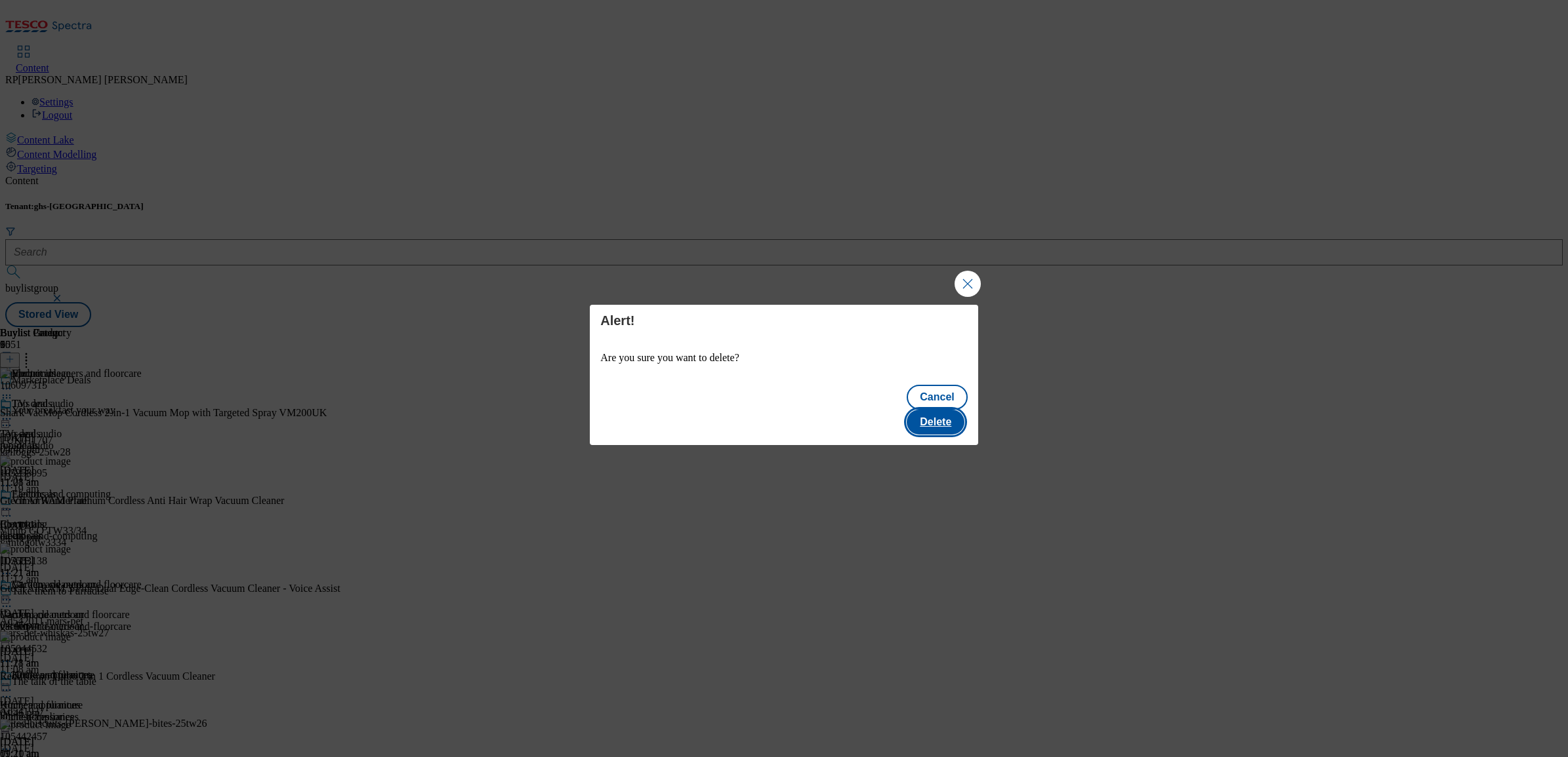
click at [933, 413] on button "Delete" at bounding box center [936, 423] width 58 height 25
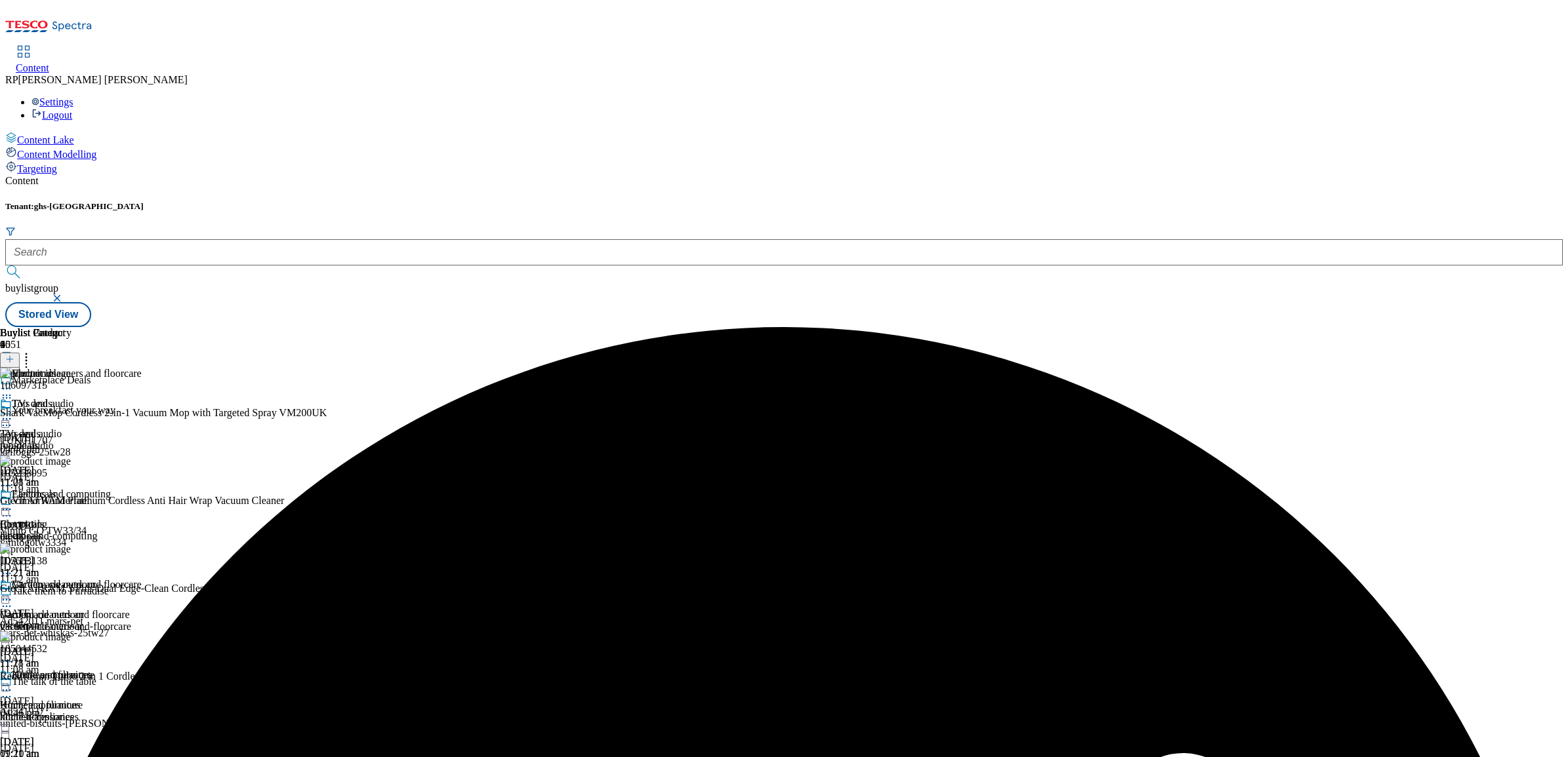
scroll to position [128, 0]
click at [13, 593] on icon at bounding box center [7, 600] width 13 height 13
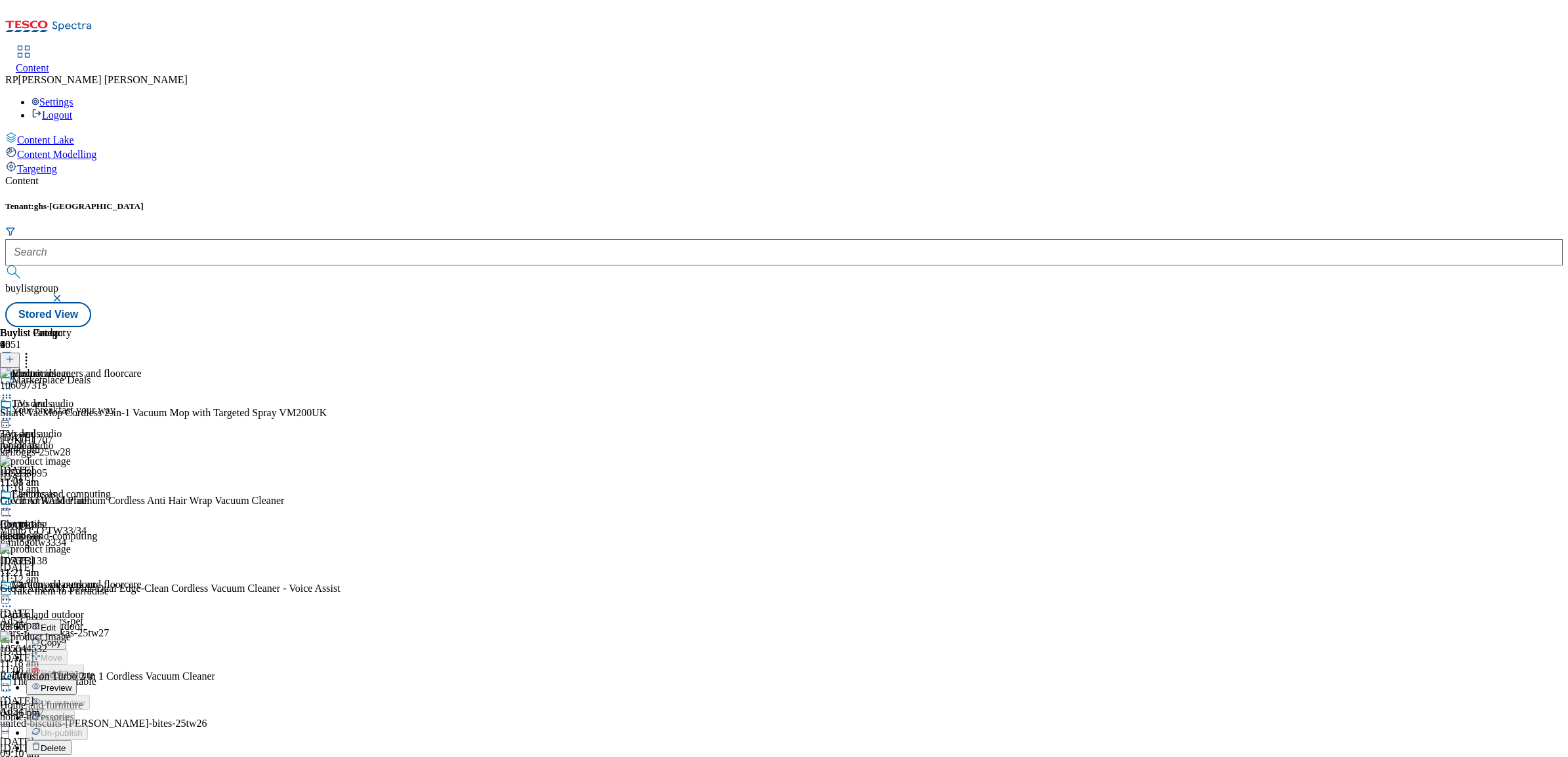
click at [71, 683] on span "Preview" at bounding box center [56, 688] width 31 height 10
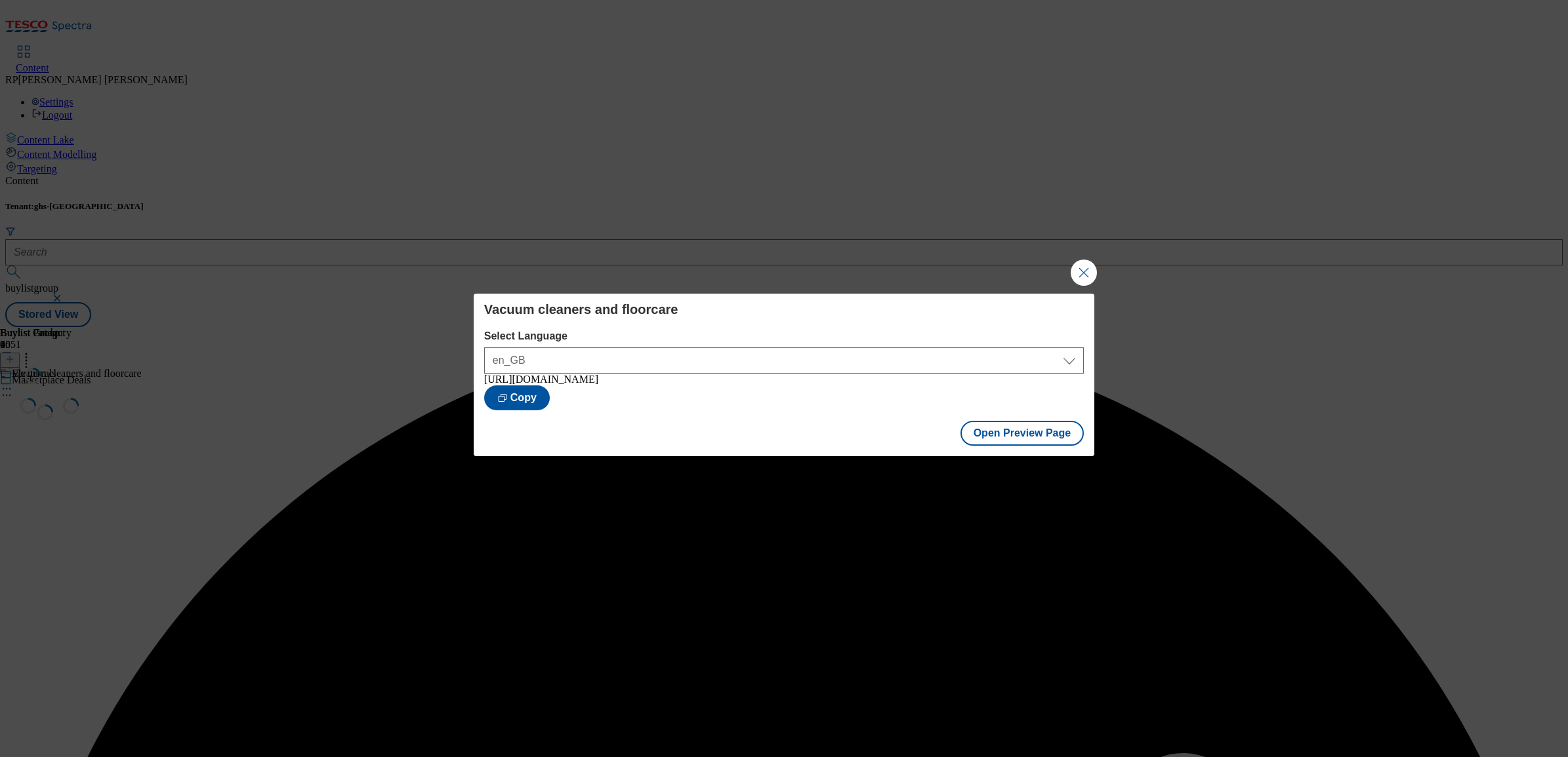
scroll to position [0, 0]
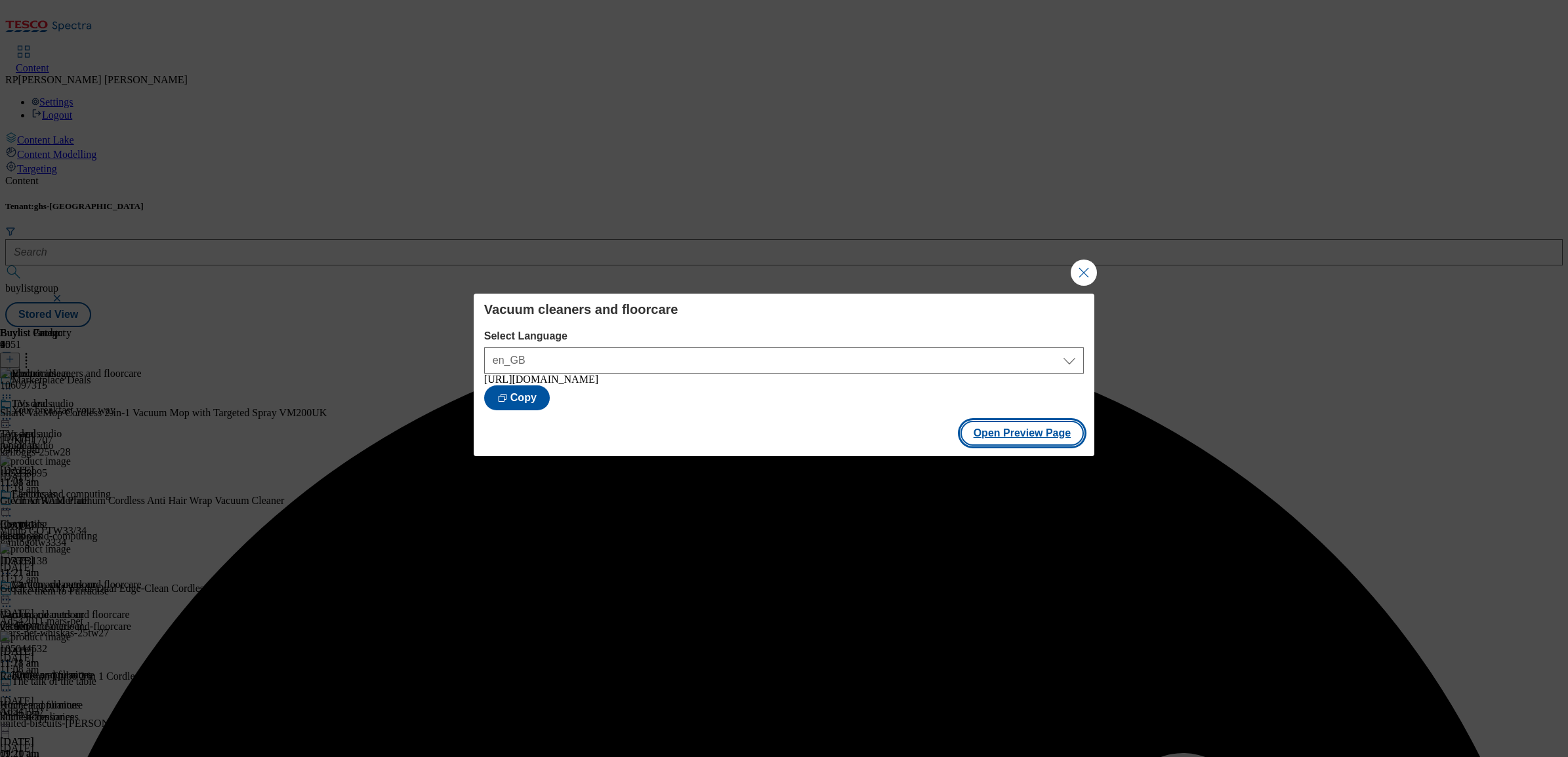
click at [995, 437] on button "Open Preview Page" at bounding box center [1023, 433] width 124 height 25
click at [1091, 262] on button "Close Modal" at bounding box center [1083, 273] width 26 height 26
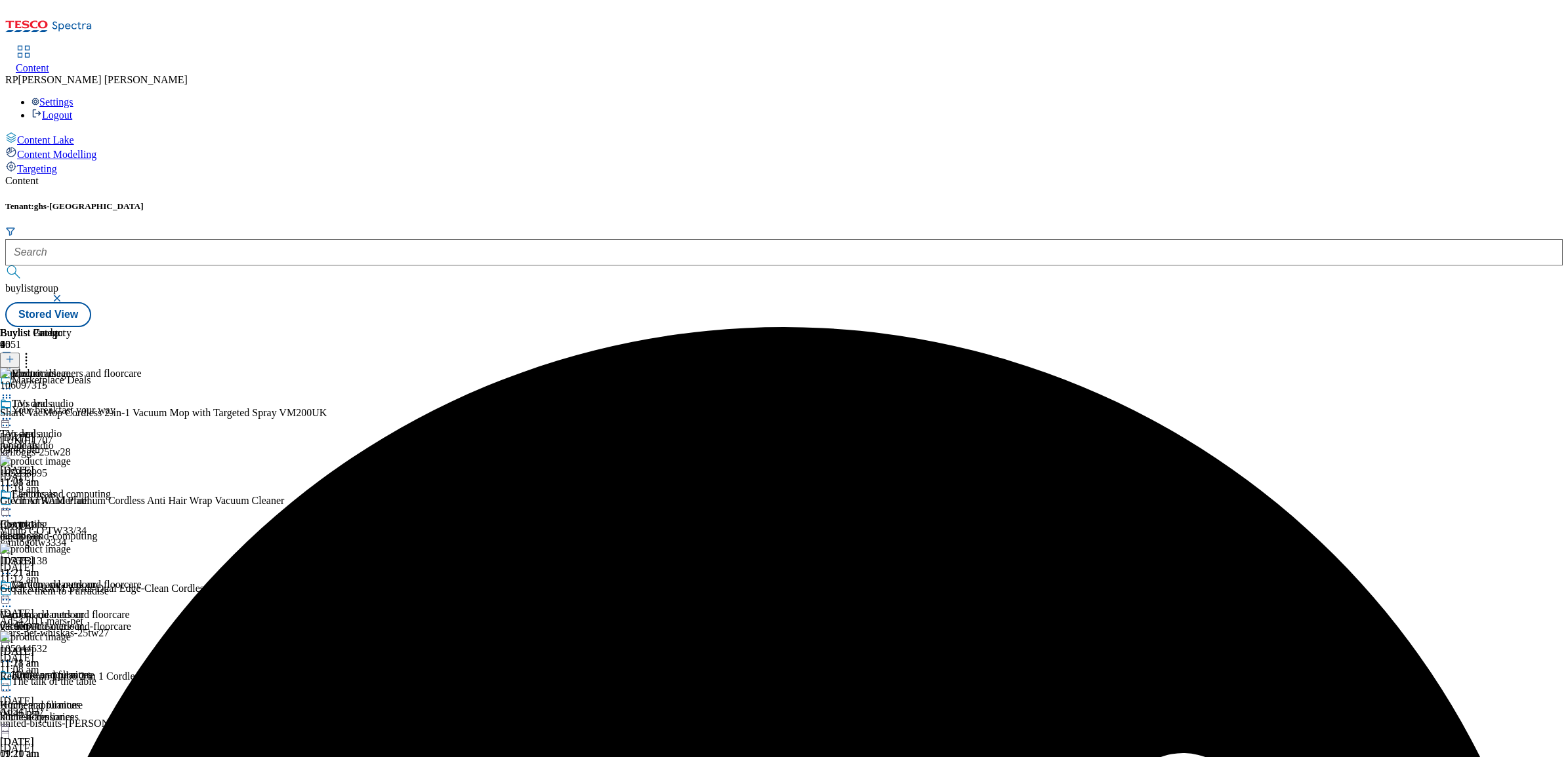
scroll to position [246, 0]
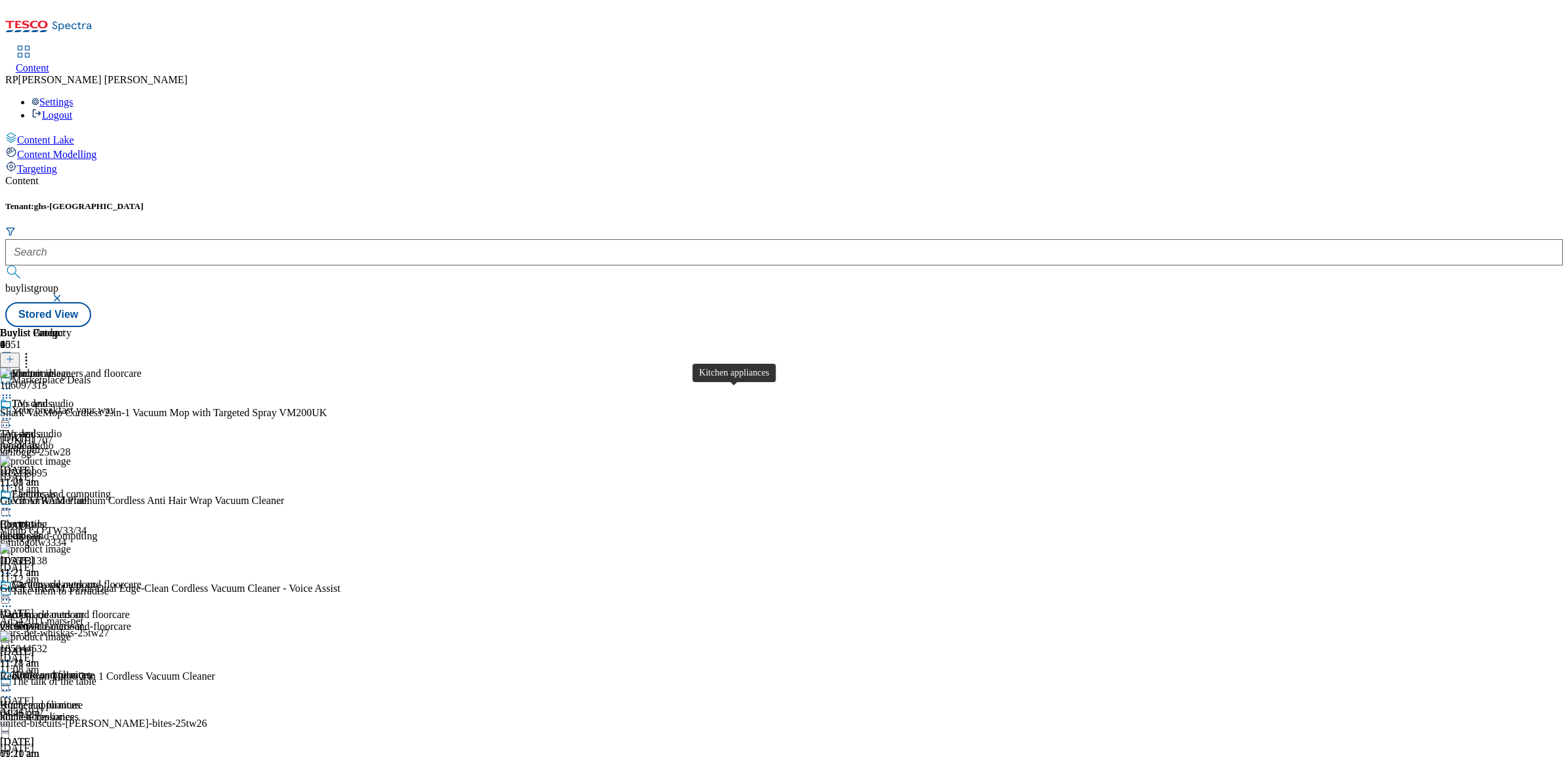
click at [80, 699] on div "Kitchen appliances" at bounding box center [40, 705] width 80 height 12
click at [13, 684] on icon at bounding box center [7, 691] width 13 height 13
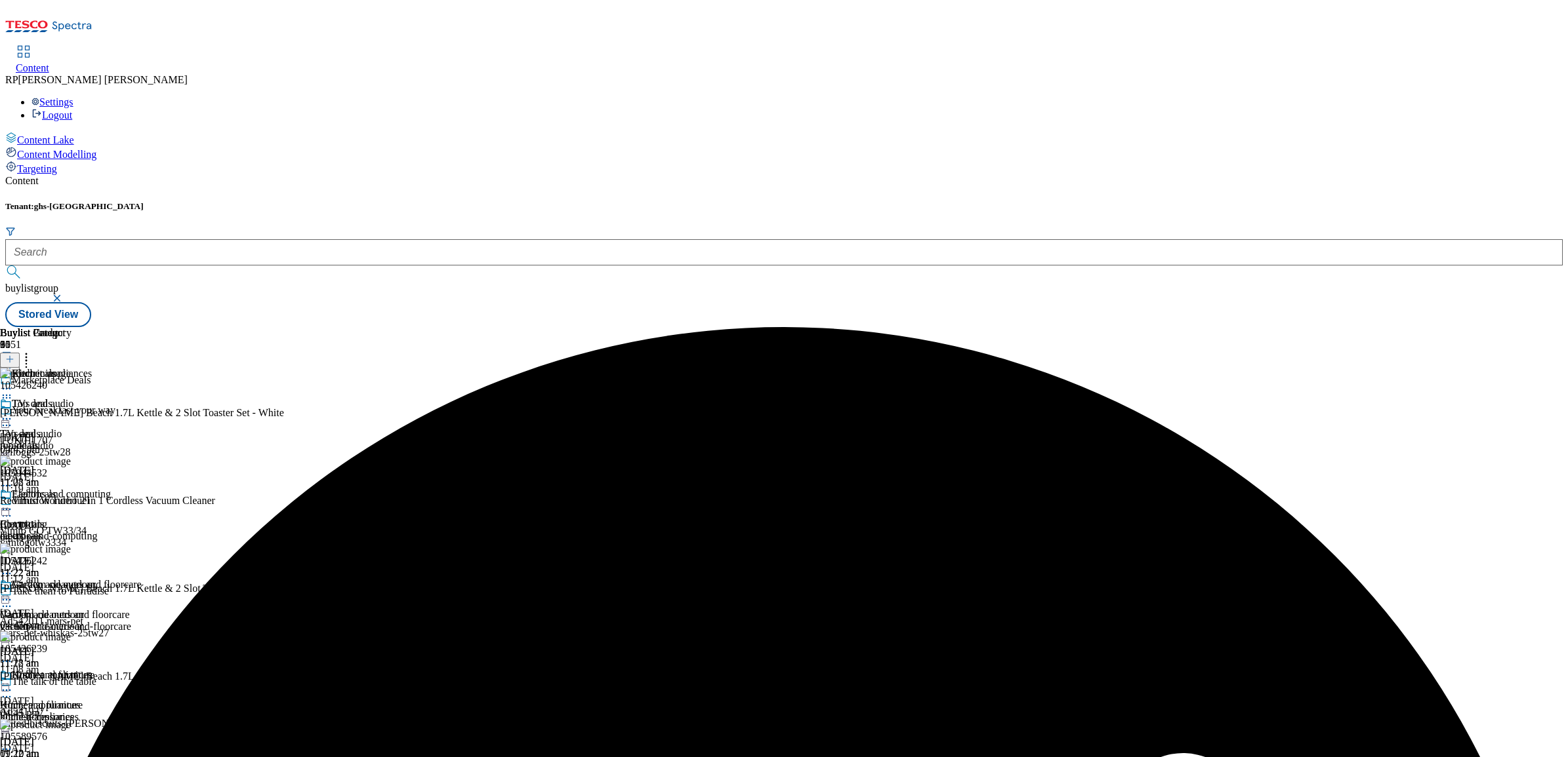
click at [33, 351] on icon at bounding box center [26, 357] width 13 height 13
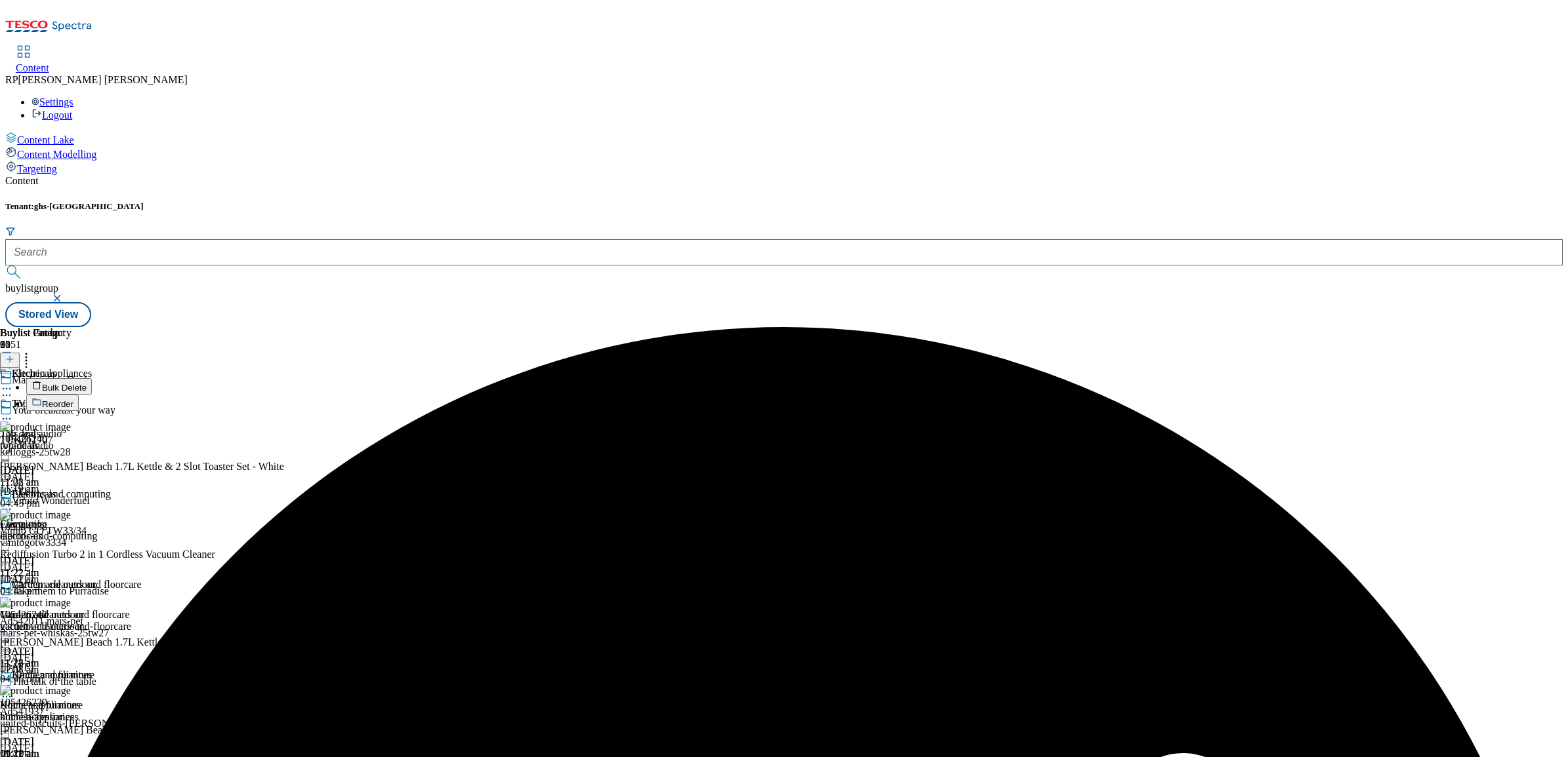
click at [87, 383] on span "Bulk Delete" at bounding box center [65, 388] width 44 height 10
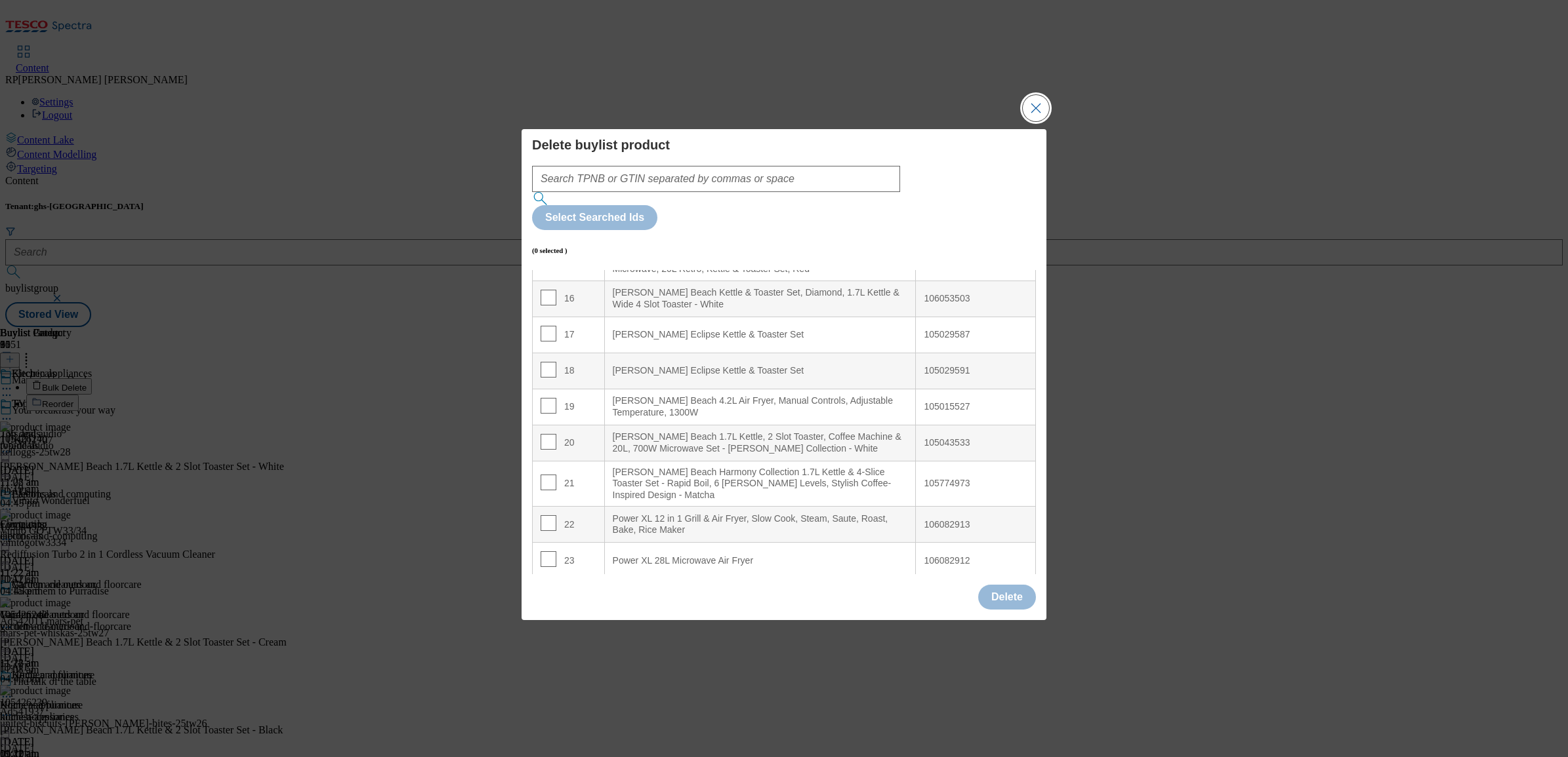
scroll to position [574, 0]
click at [548, 405] on input "Modal" at bounding box center [548, 413] width 15 height 15
checkbox input "true"
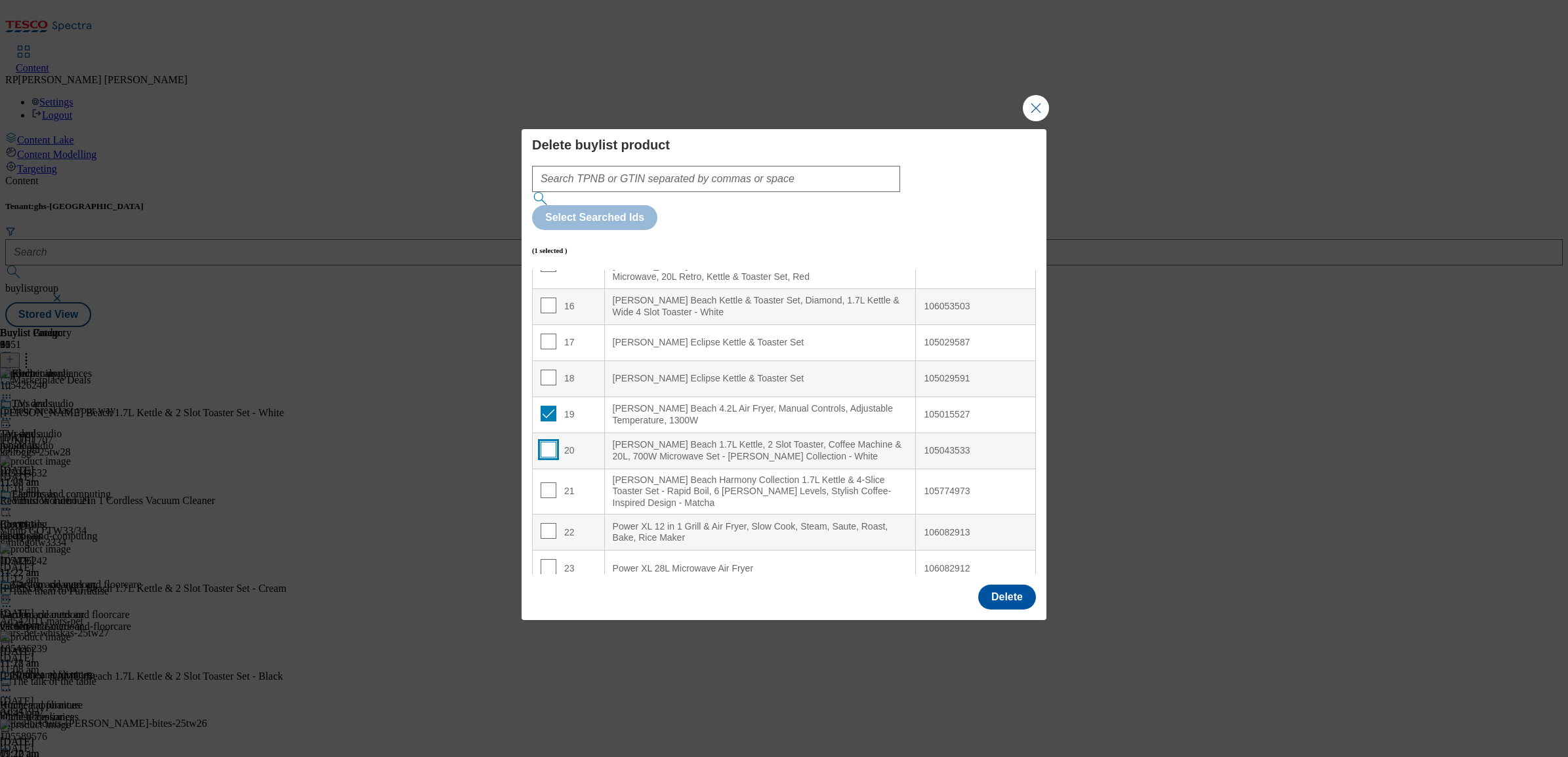
click at [549, 442] on input "Modal" at bounding box center [548, 450] width 15 height 15
checkbox input "true"
click at [542, 483] on input "Modal" at bounding box center [548, 490] width 15 height 15
checkbox input "true"
click at [1006, 585] on button "Delete" at bounding box center [1007, 597] width 58 height 25
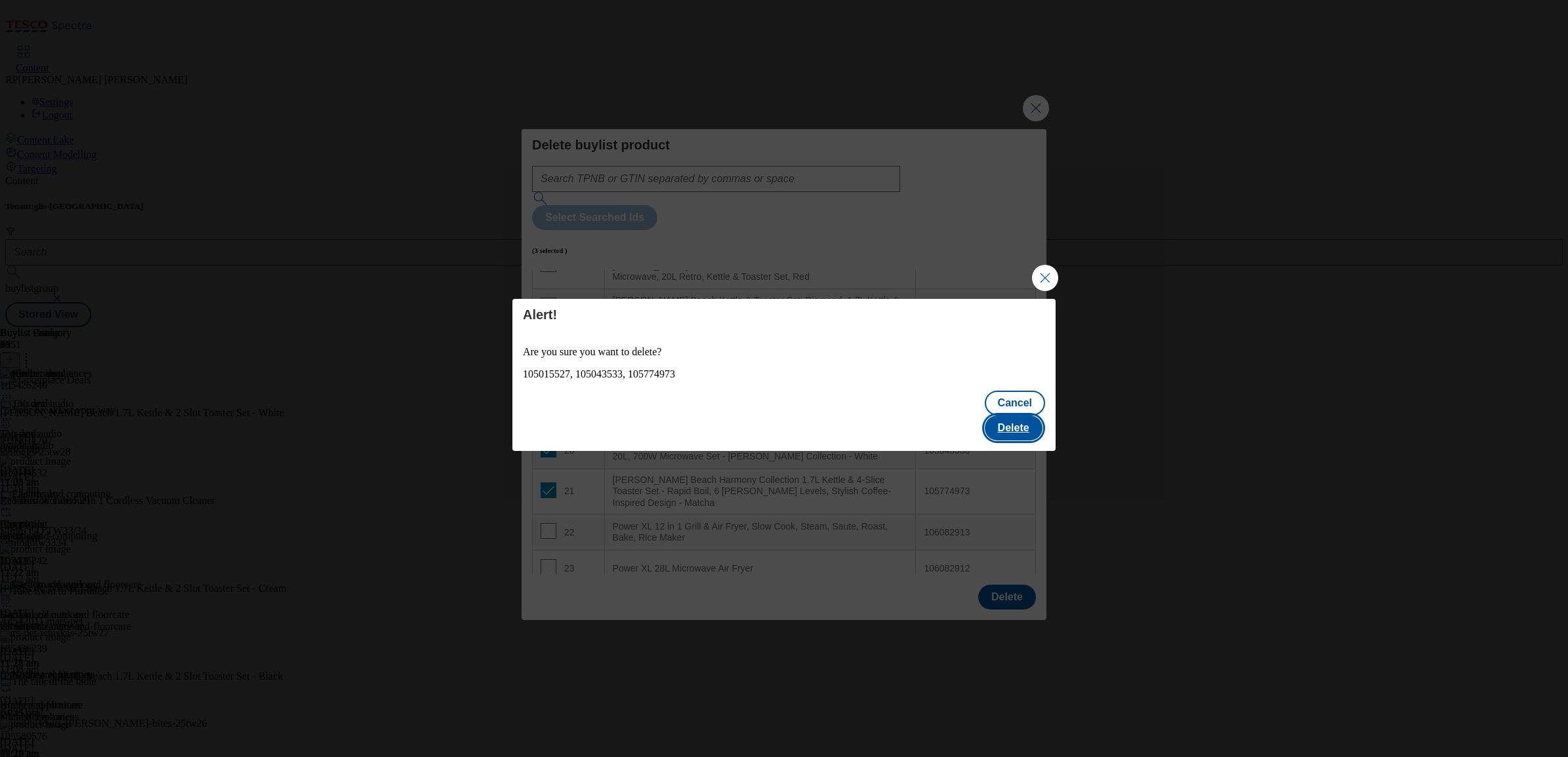
click at [1023, 421] on button "Delete" at bounding box center [1014, 429] width 58 height 25
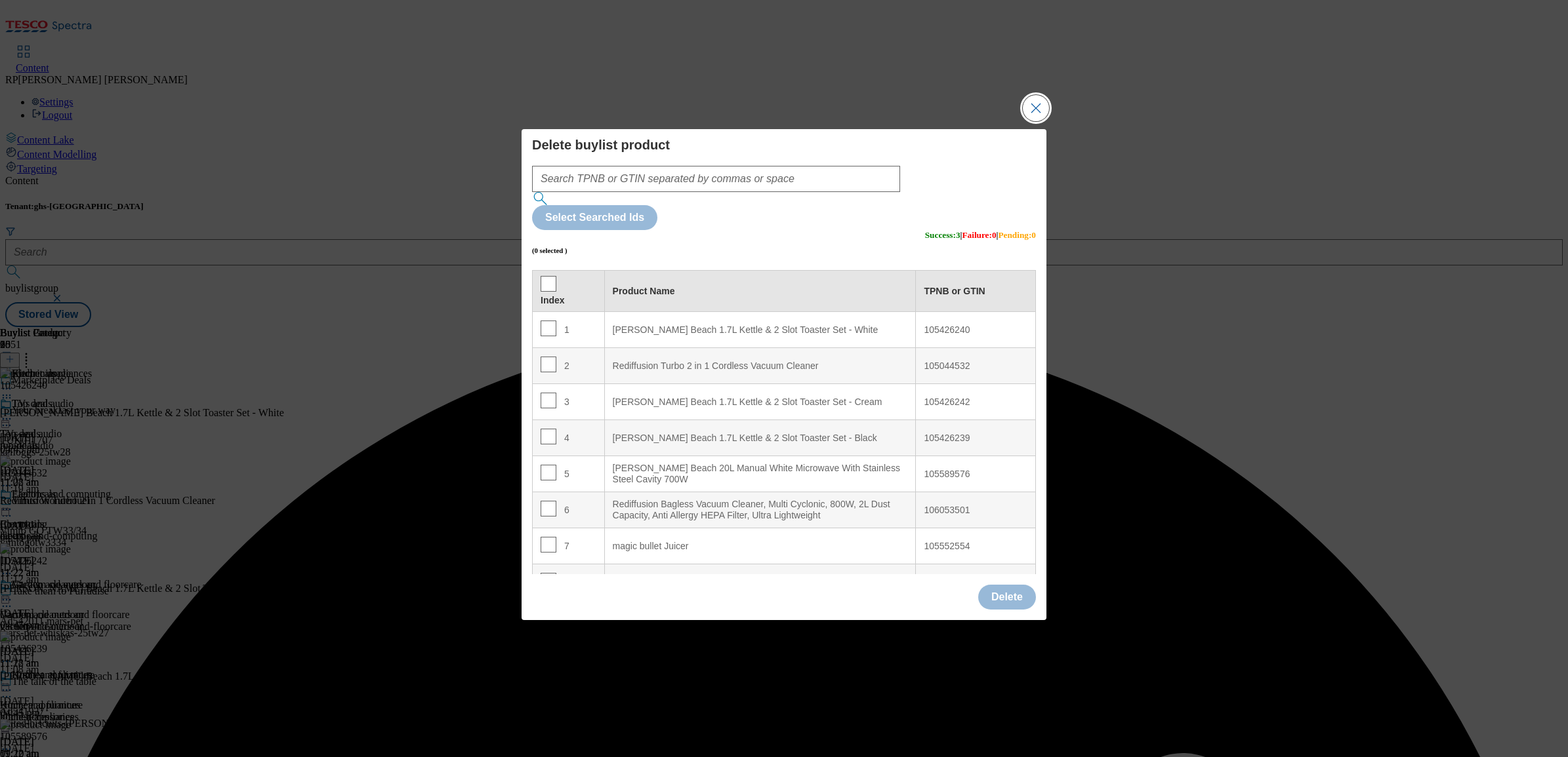
click at [1027, 121] on button "Close Modal" at bounding box center [1035, 108] width 26 height 26
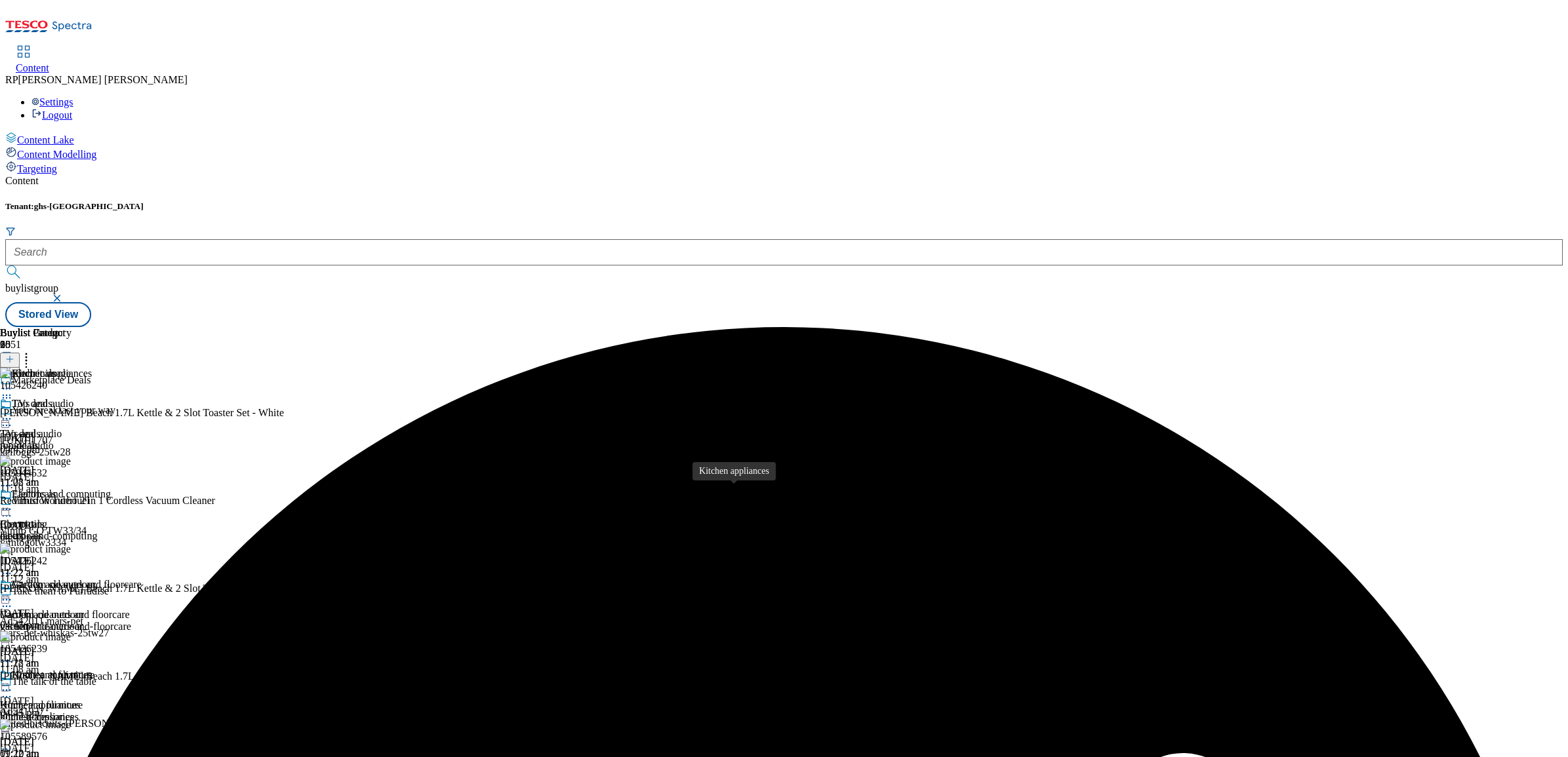
scroll to position [164, 0]
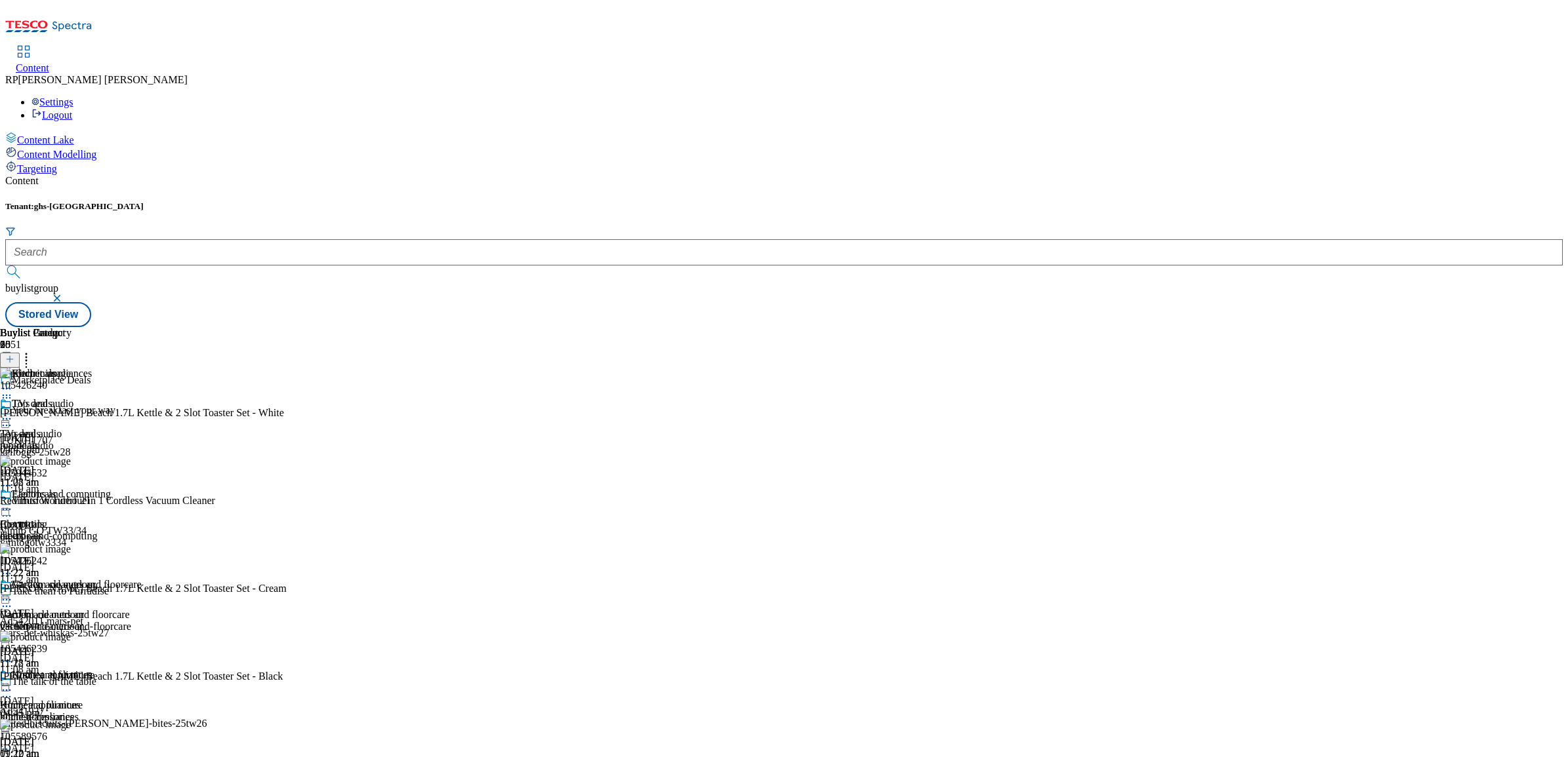
click at [142, 669] on div "Kitchen appliances Kitchen appliances kitchen-appliances 27 Aug 2025 11:22 am" at bounding box center [70, 715] width 142 height 91
click at [142, 684] on div at bounding box center [70, 692] width 142 height 15
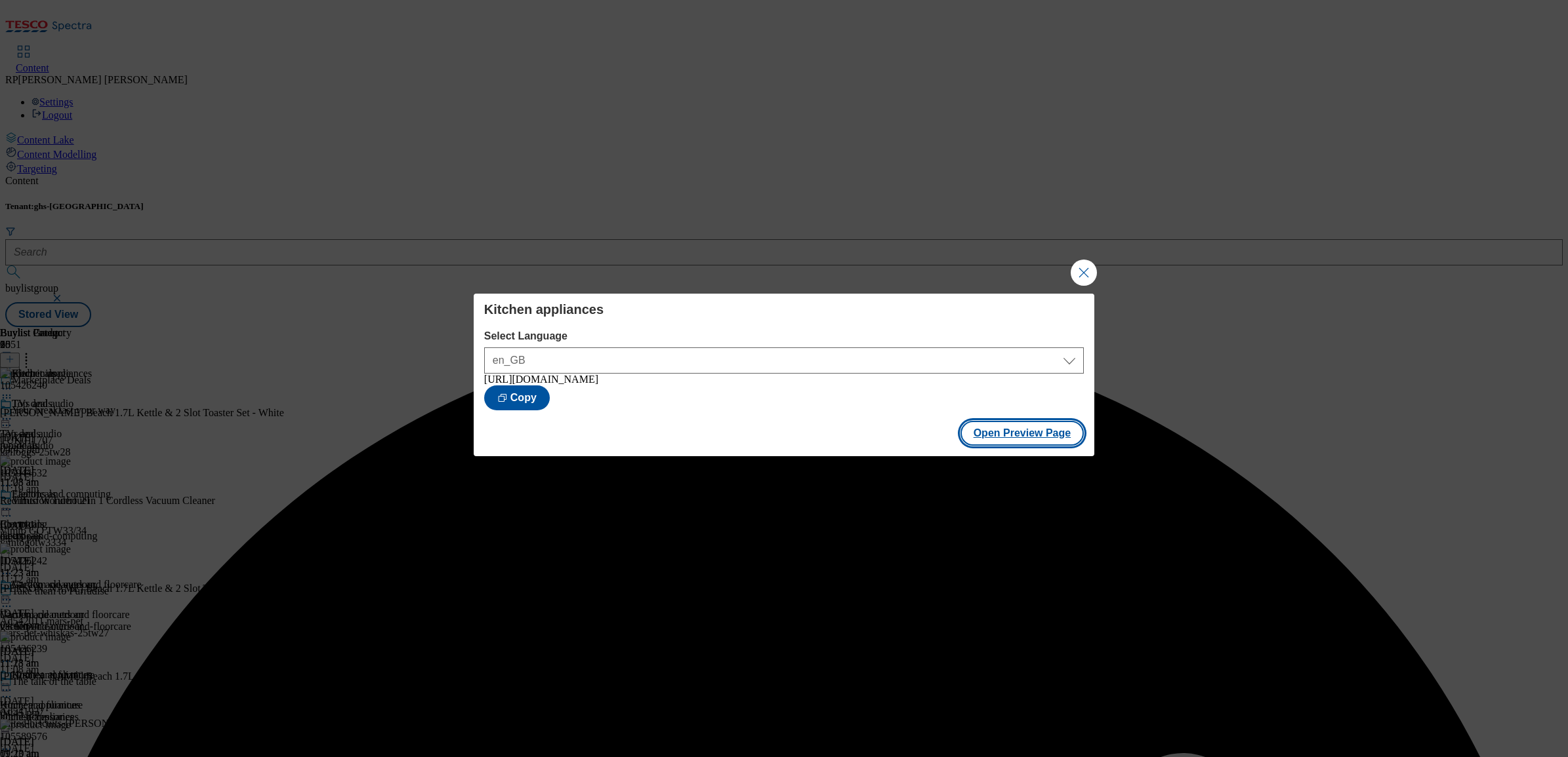
click at [1030, 439] on button "Open Preview Page" at bounding box center [1023, 433] width 124 height 25
click at [1089, 271] on button "Close Modal" at bounding box center [1083, 273] width 26 height 26
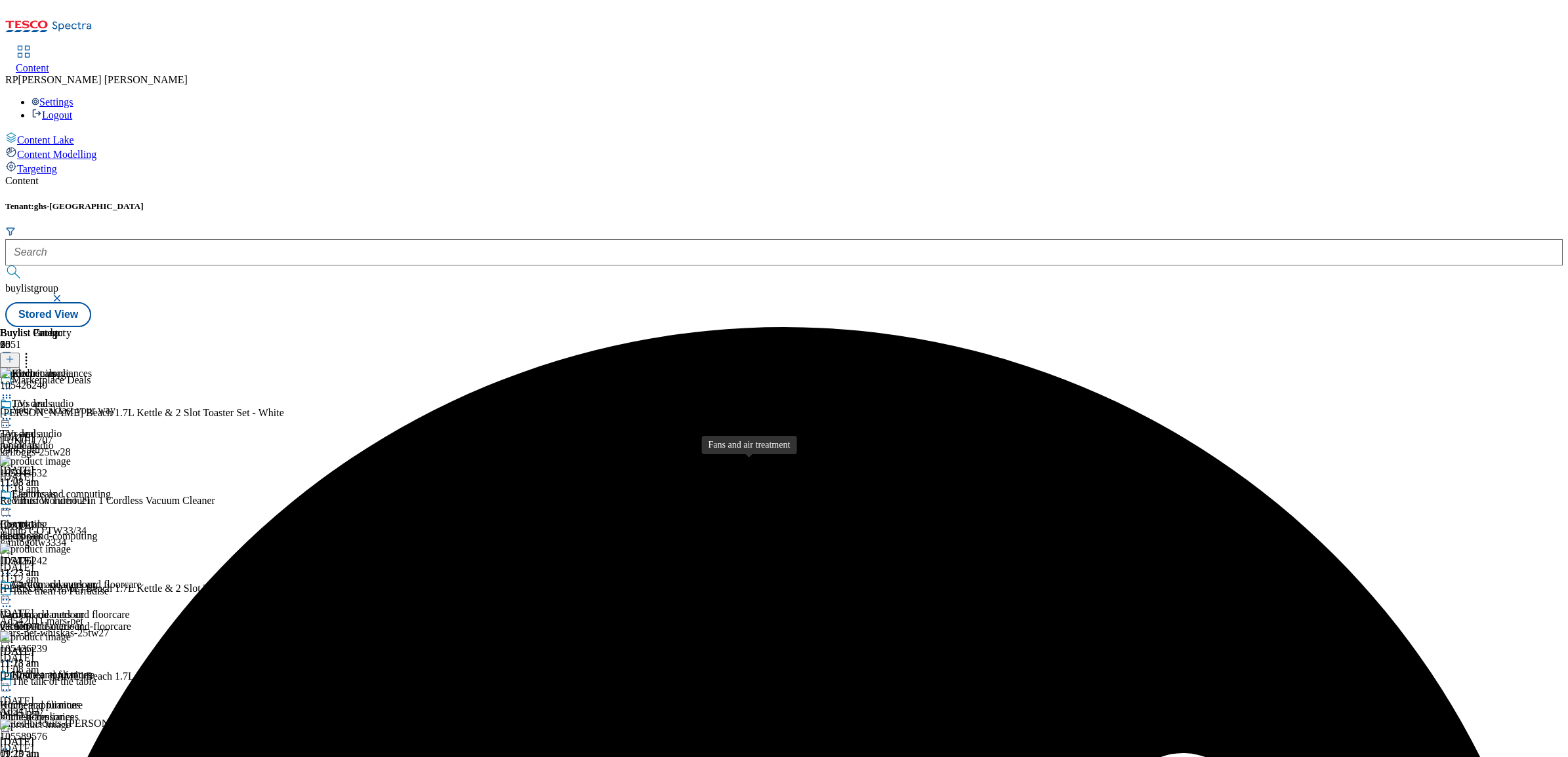
scroll to position [327, 0]
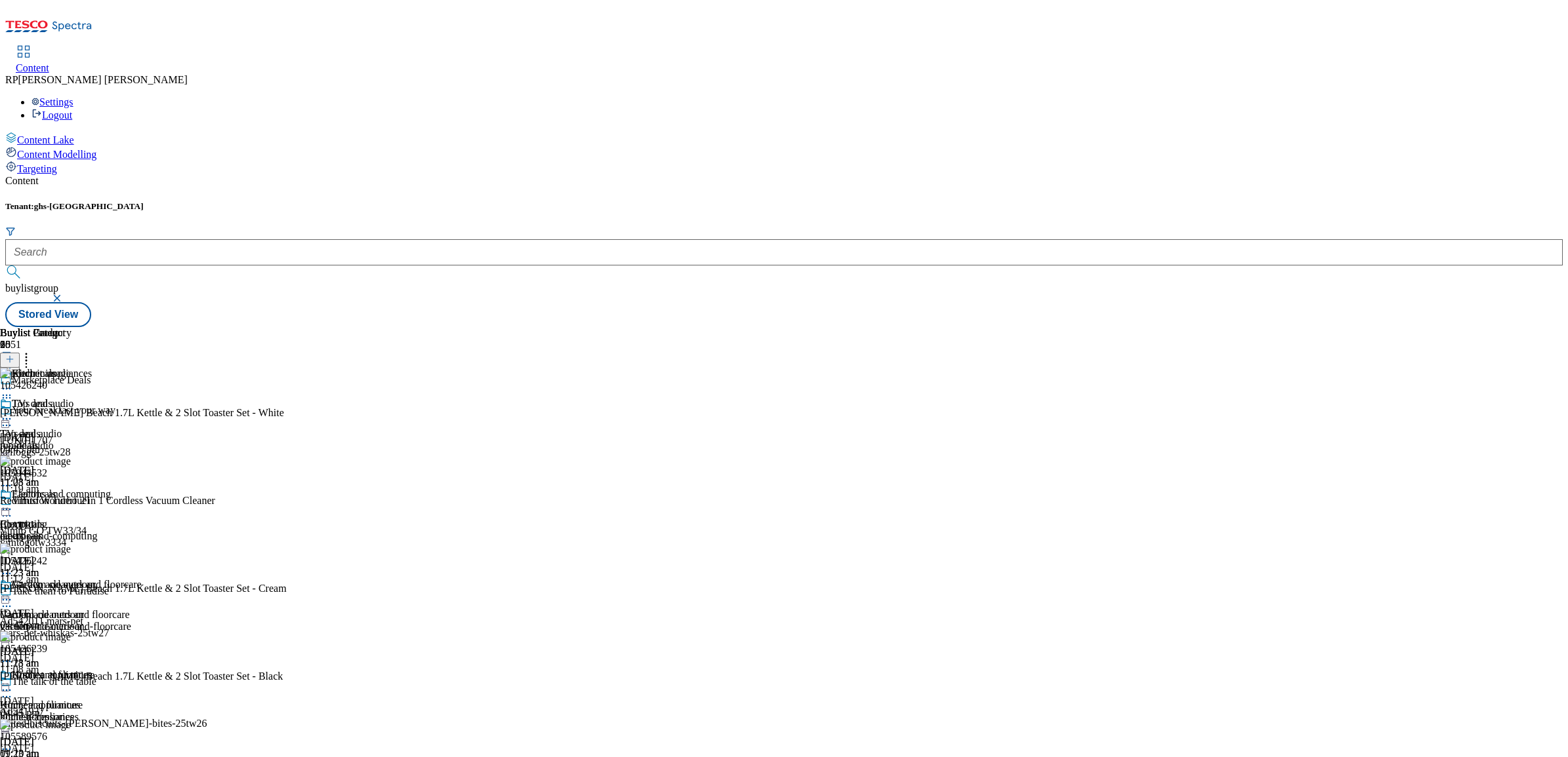
click at [13, 684] on icon at bounding box center [7, 691] width 13 height 13
click at [1360, 327] on div "Buylist Group 6051 Marketplace Deals Your breakfast your way TUK011707 kelloggs…" at bounding box center [784, 327] width 1557 height 0
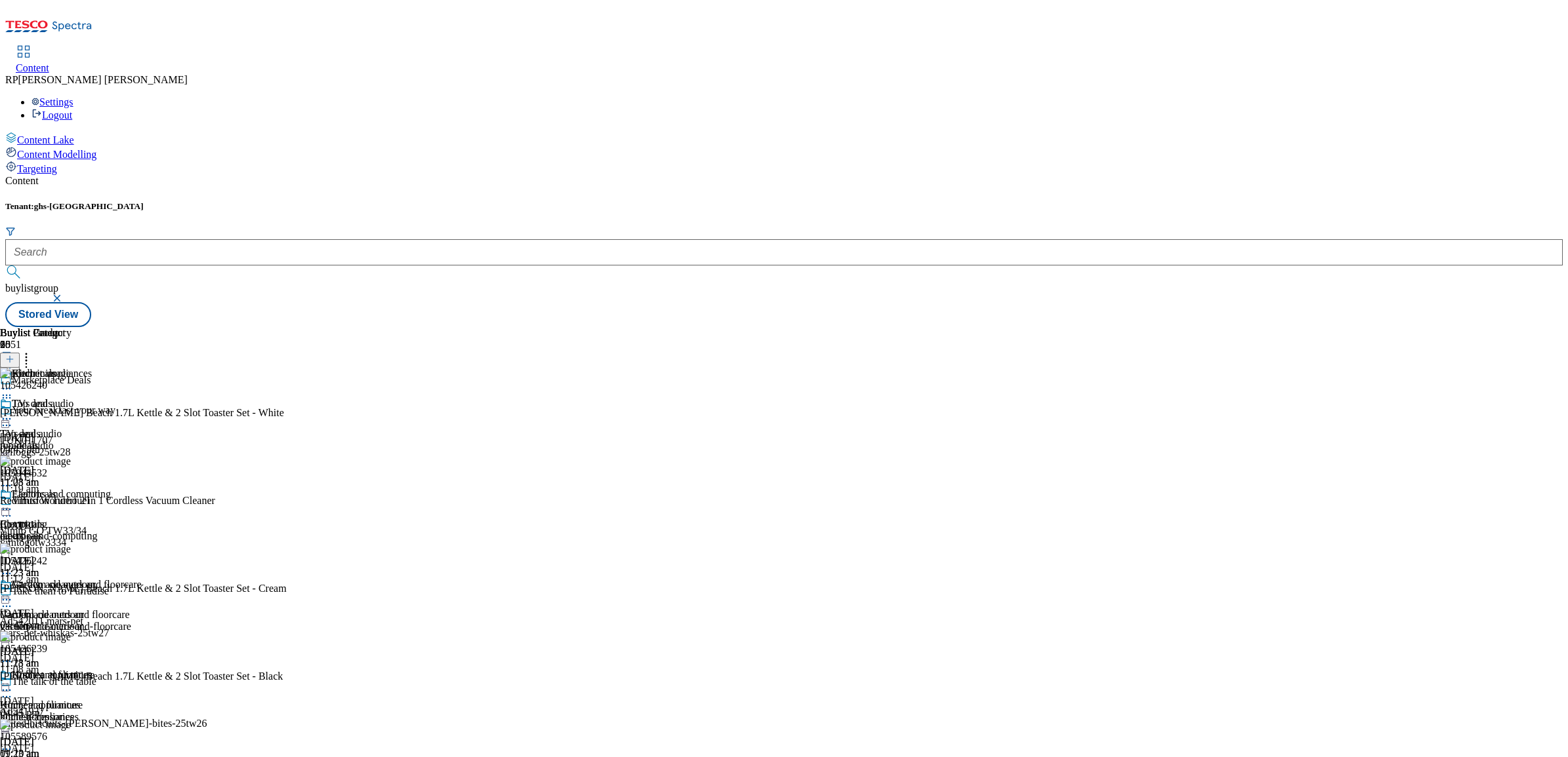
scroll to position [0, 0]
click at [13, 412] on icon at bounding box center [7, 419] width 13 height 13
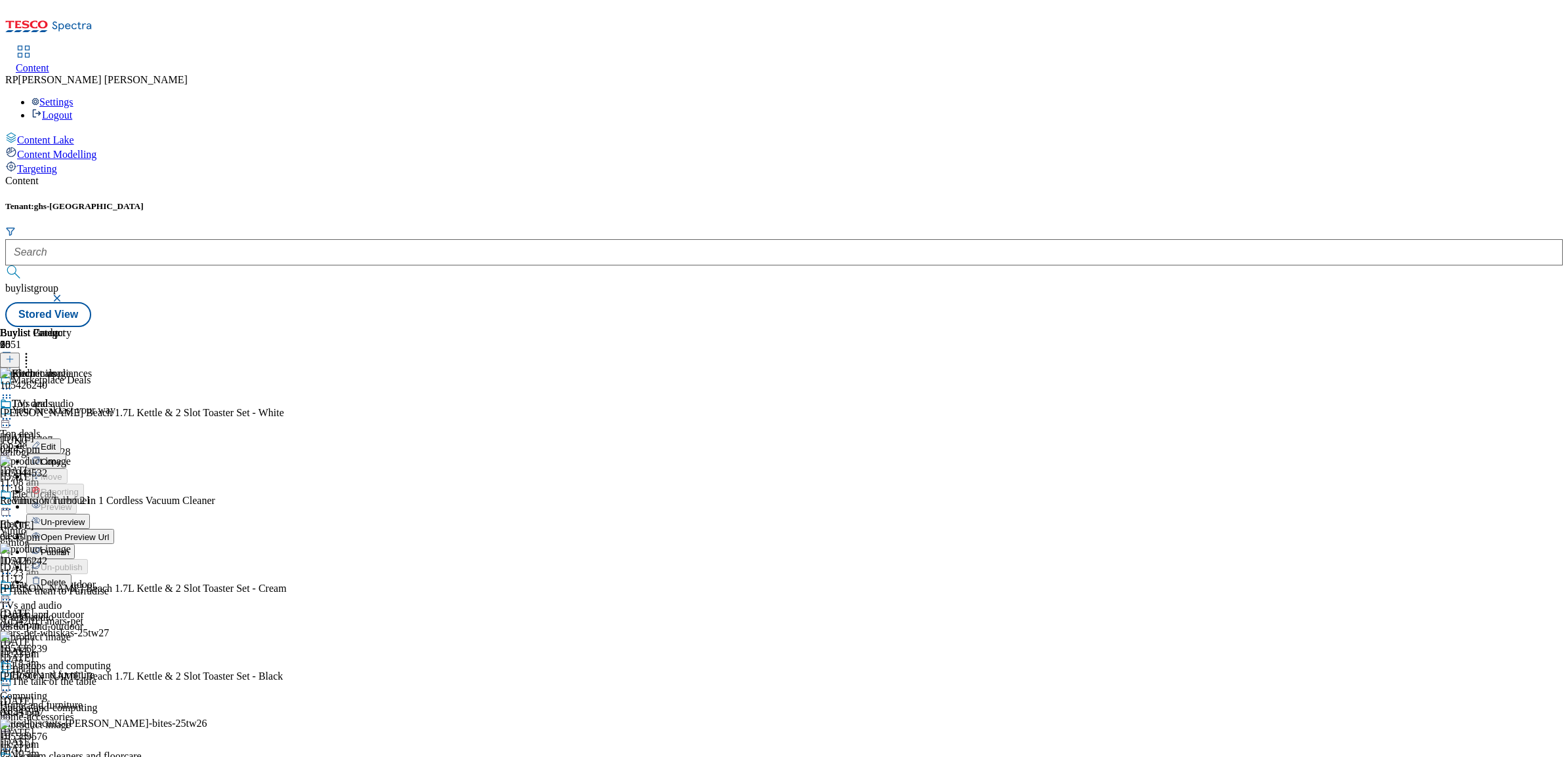
drag, startPoint x: 837, startPoint y: 211, endPoint x: 819, endPoint y: 213, distance: 18.1
click at [142, 412] on div "Edit Copy Move Reporting Preview Un-preview Open Preview Url Publish Un-publish…" at bounding box center [70, 501] width 142 height 177
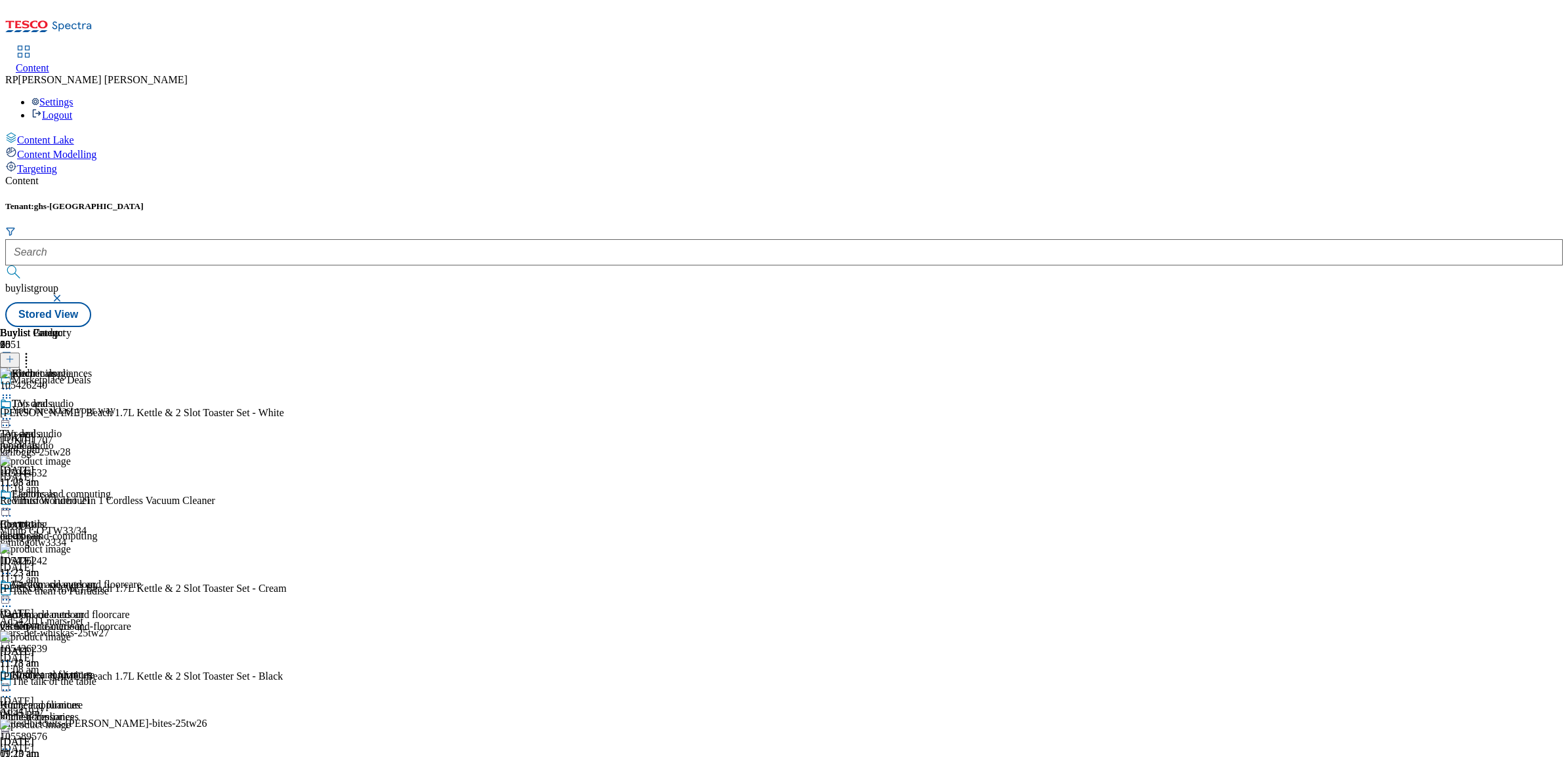
click at [142, 398] on div "TVs and audio" at bounding box center [70, 412] width 142 height 30
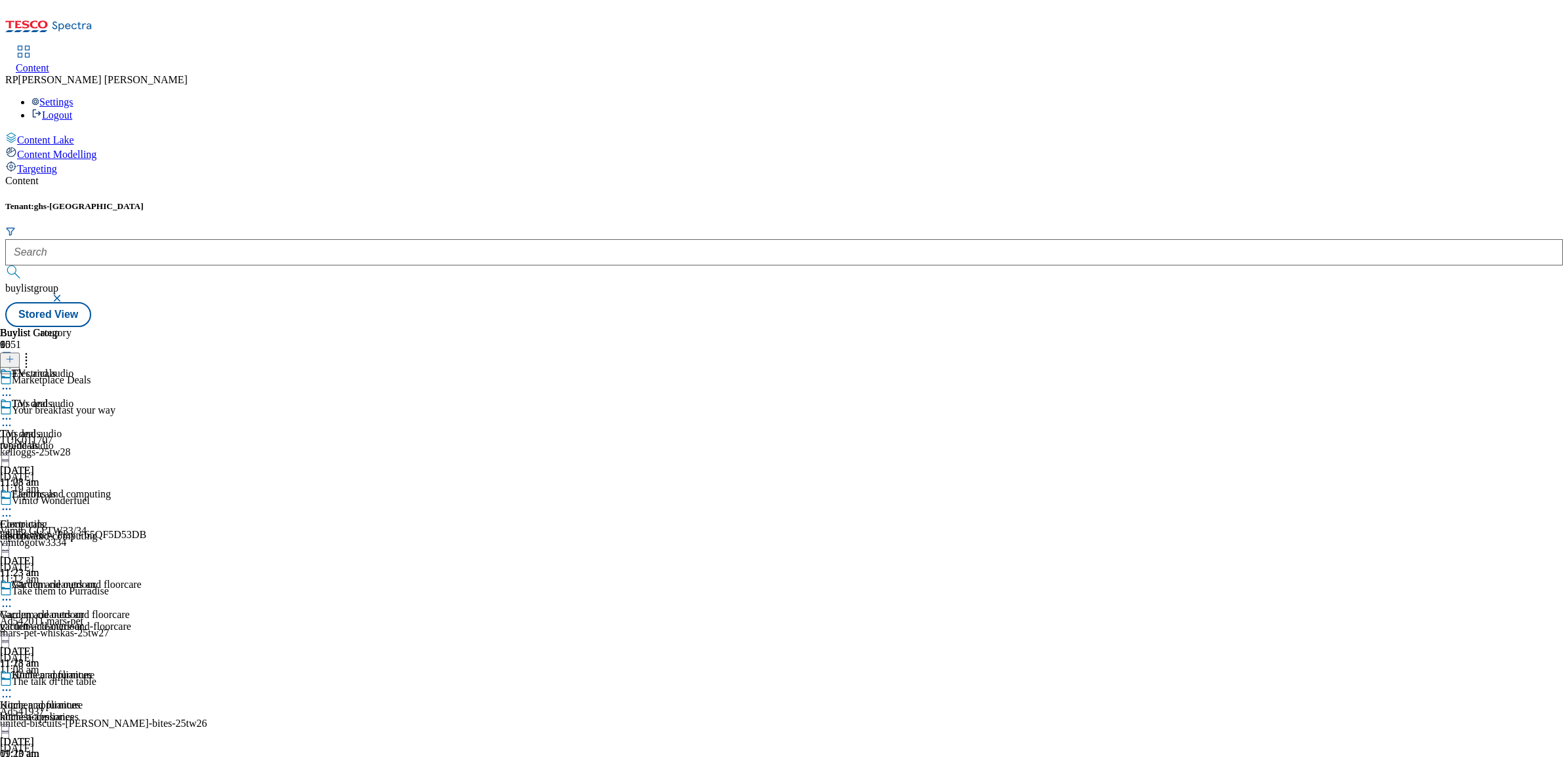
click at [13, 412] on icon at bounding box center [7, 419] width 13 height 13
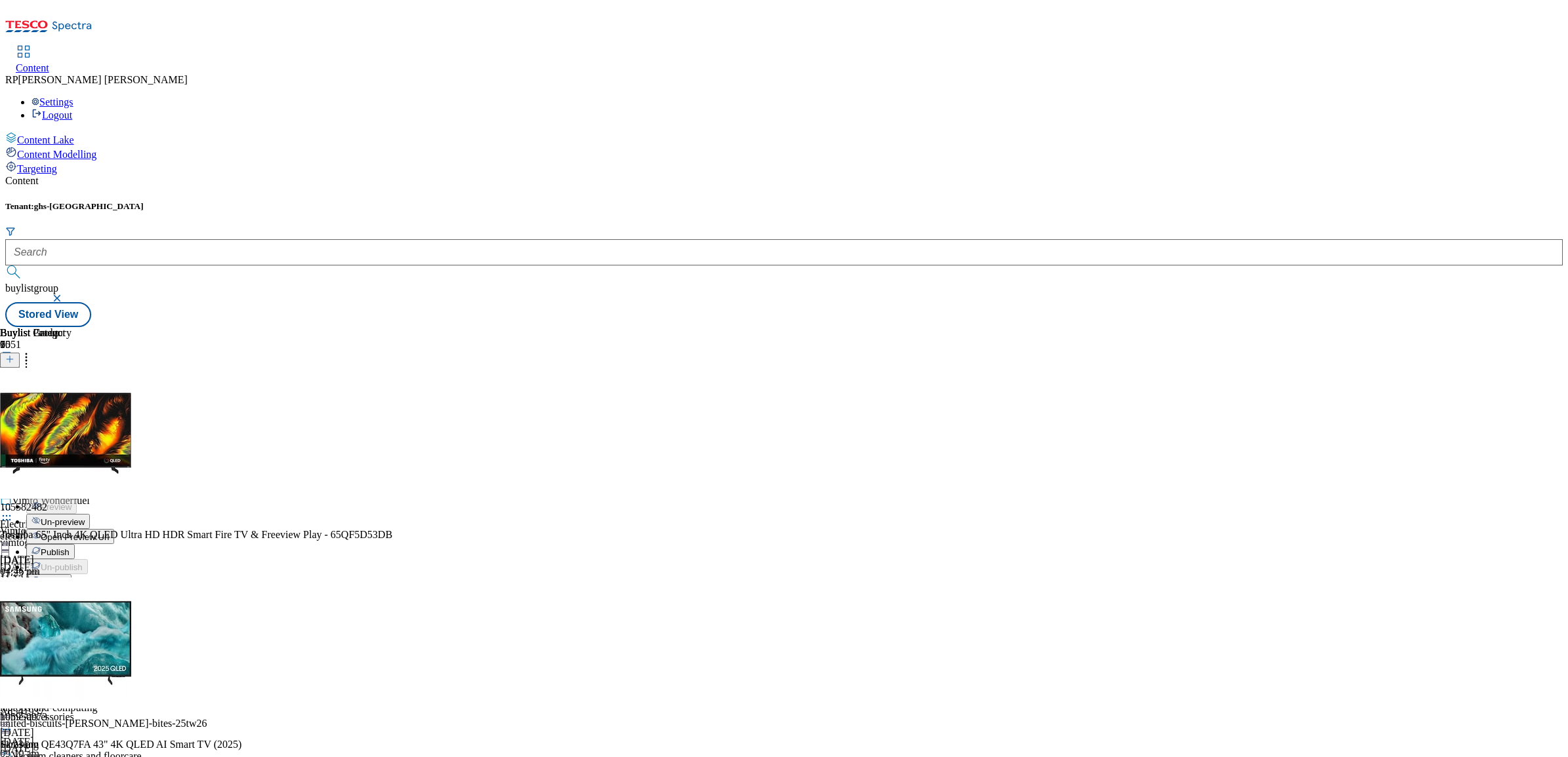
click at [69, 548] on span "Publish" at bounding box center [55, 553] width 29 height 10
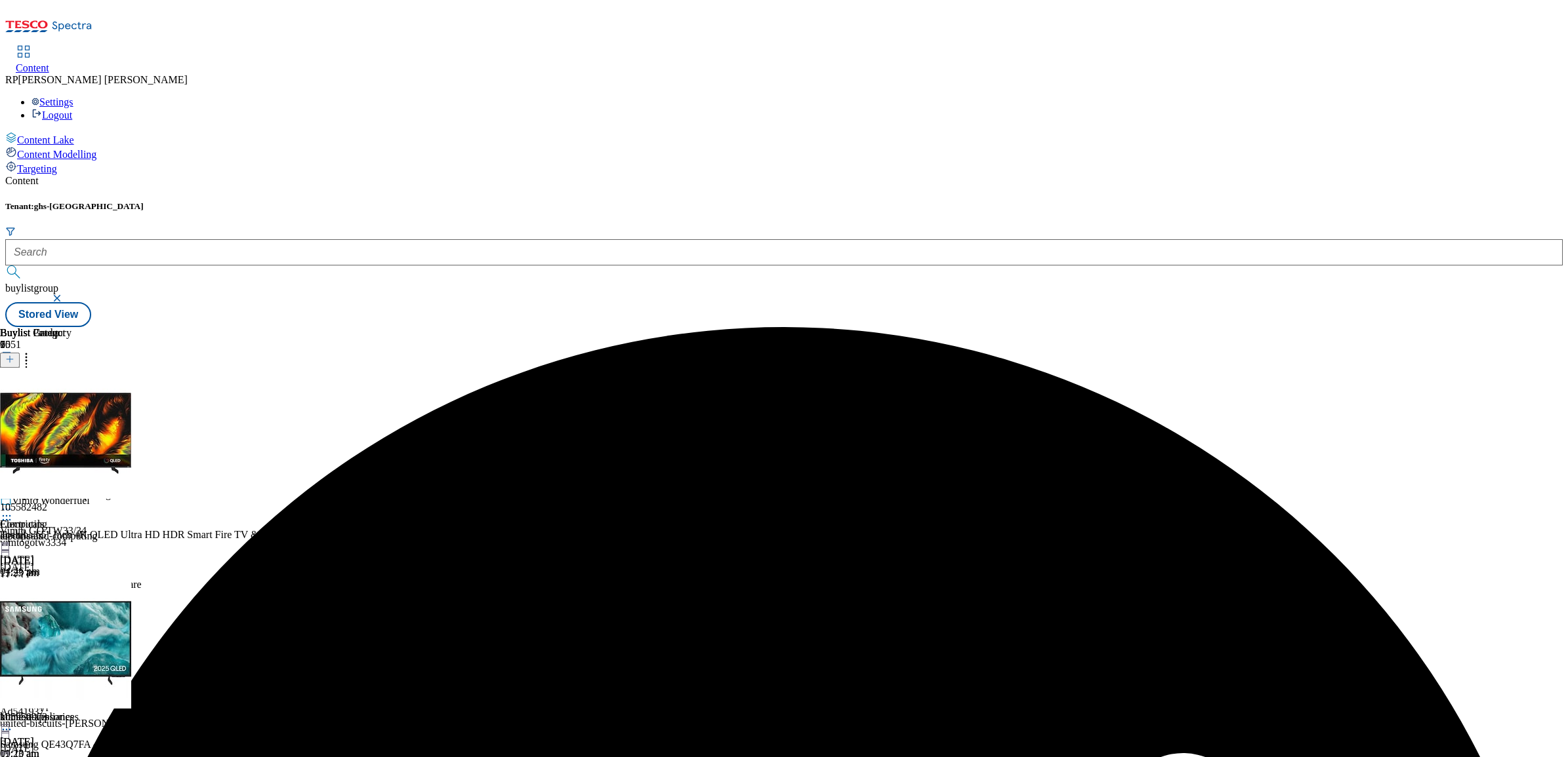
click at [142, 503] on div at bounding box center [70, 510] width 142 height 15
click at [1250, 327] on div "Buylist Group 6051 Marketplace Deals Your breakfast your way TUK011707 kelloggs…" at bounding box center [784, 327] width 1557 height 0
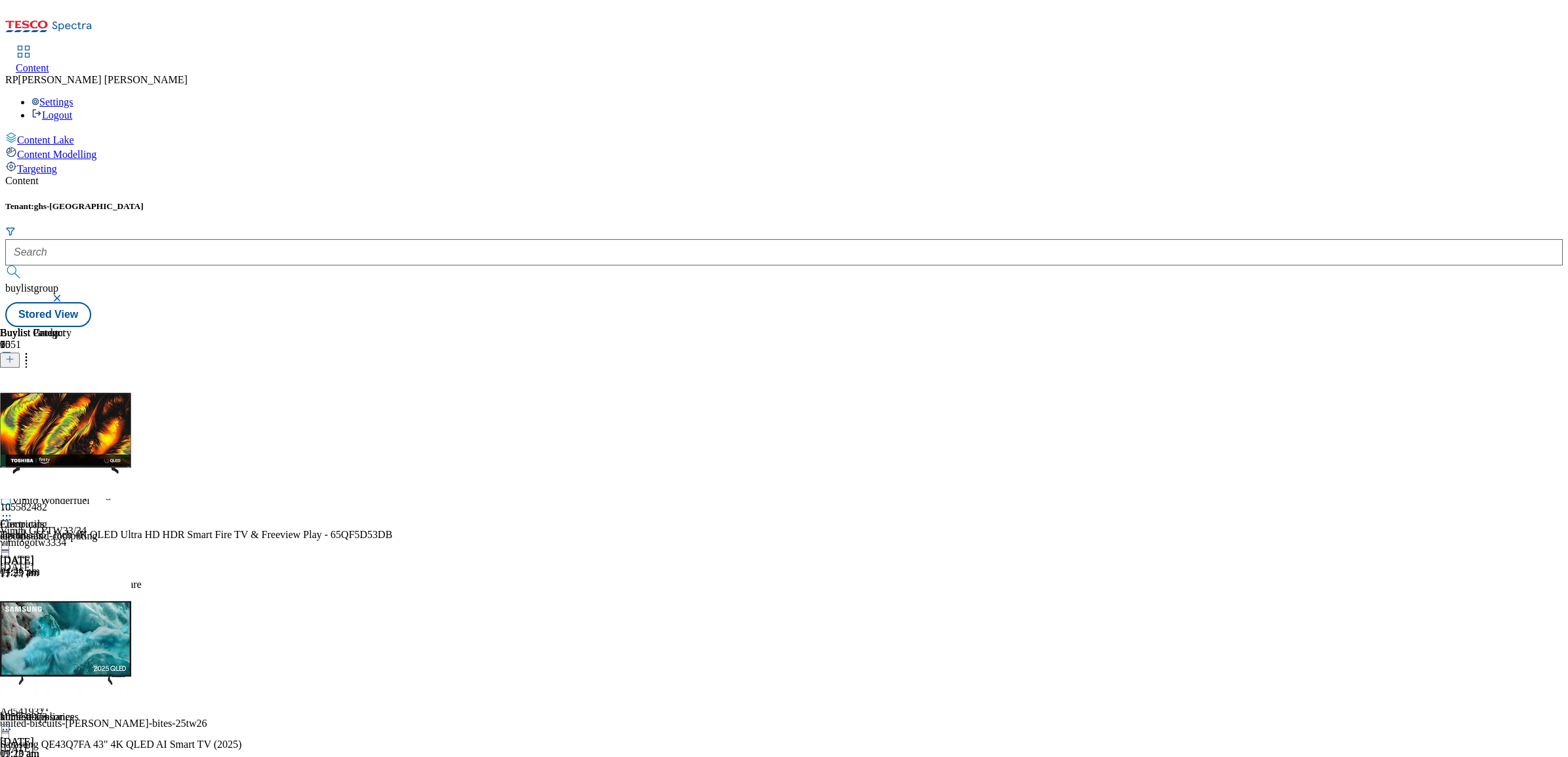
scroll to position [860, 0]
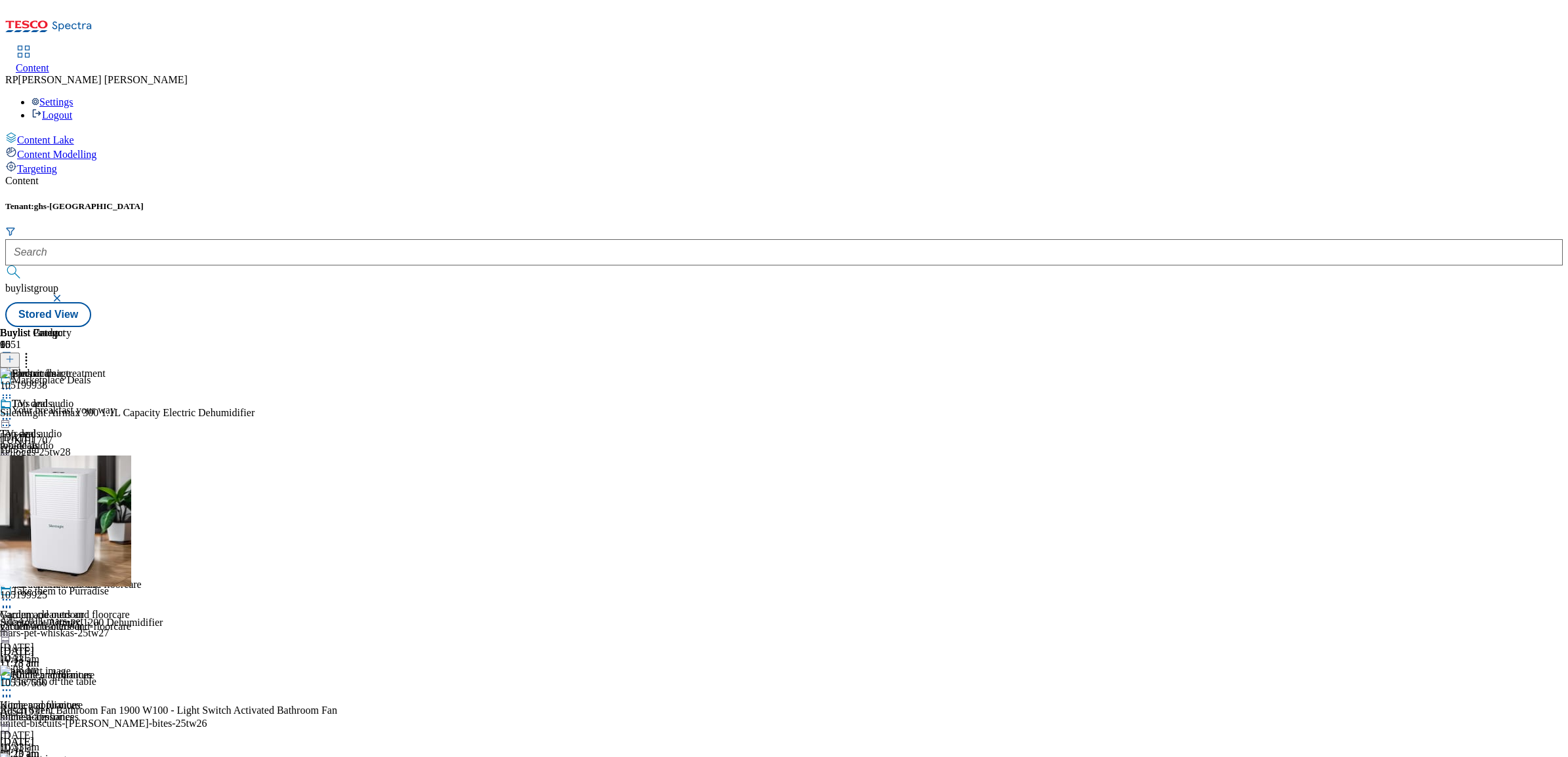
click at [103, 579] on div "Garden and outdoor" at bounding box center [51, 593] width 103 height 30
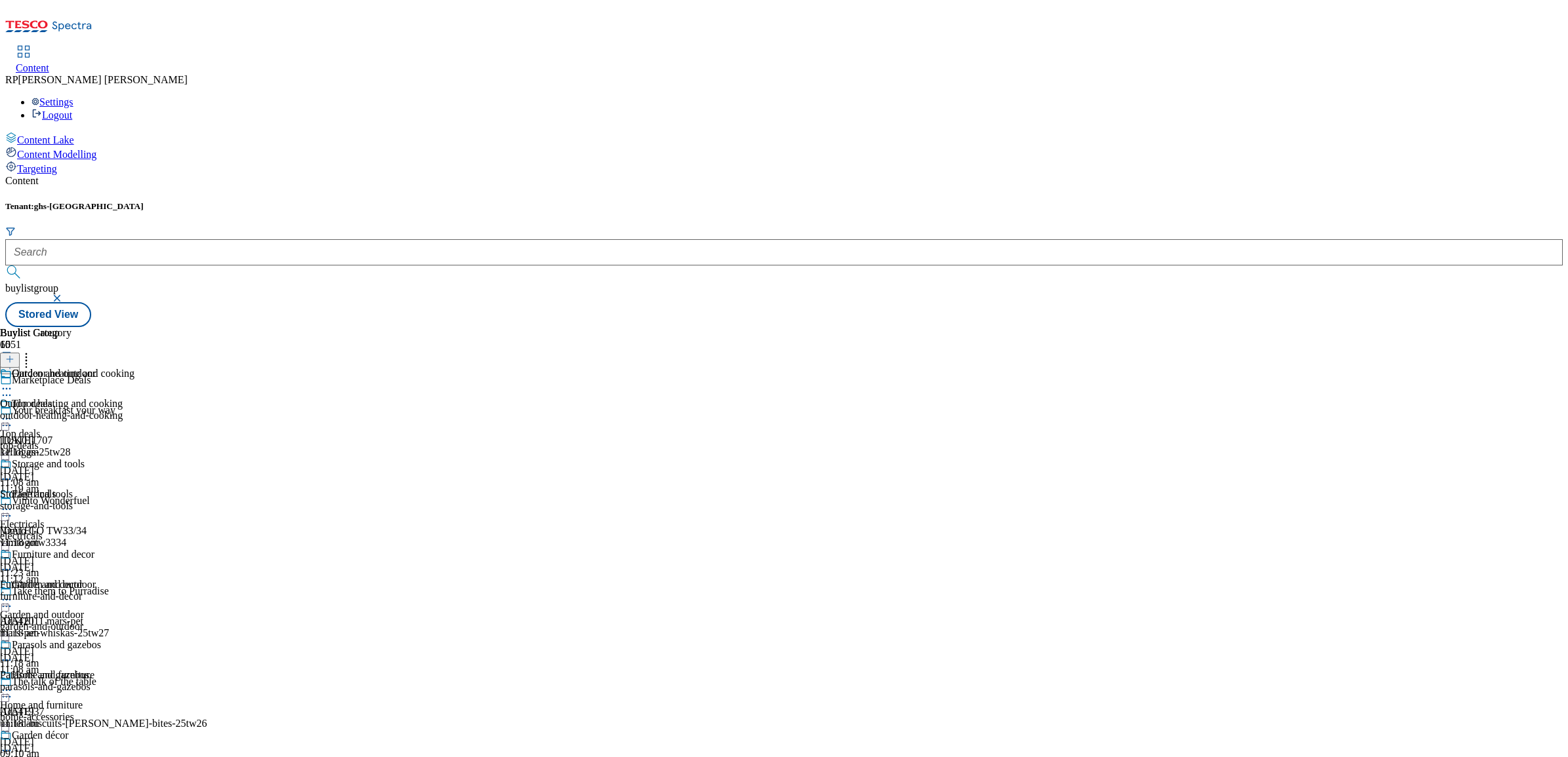
scroll to position [1209, 0]
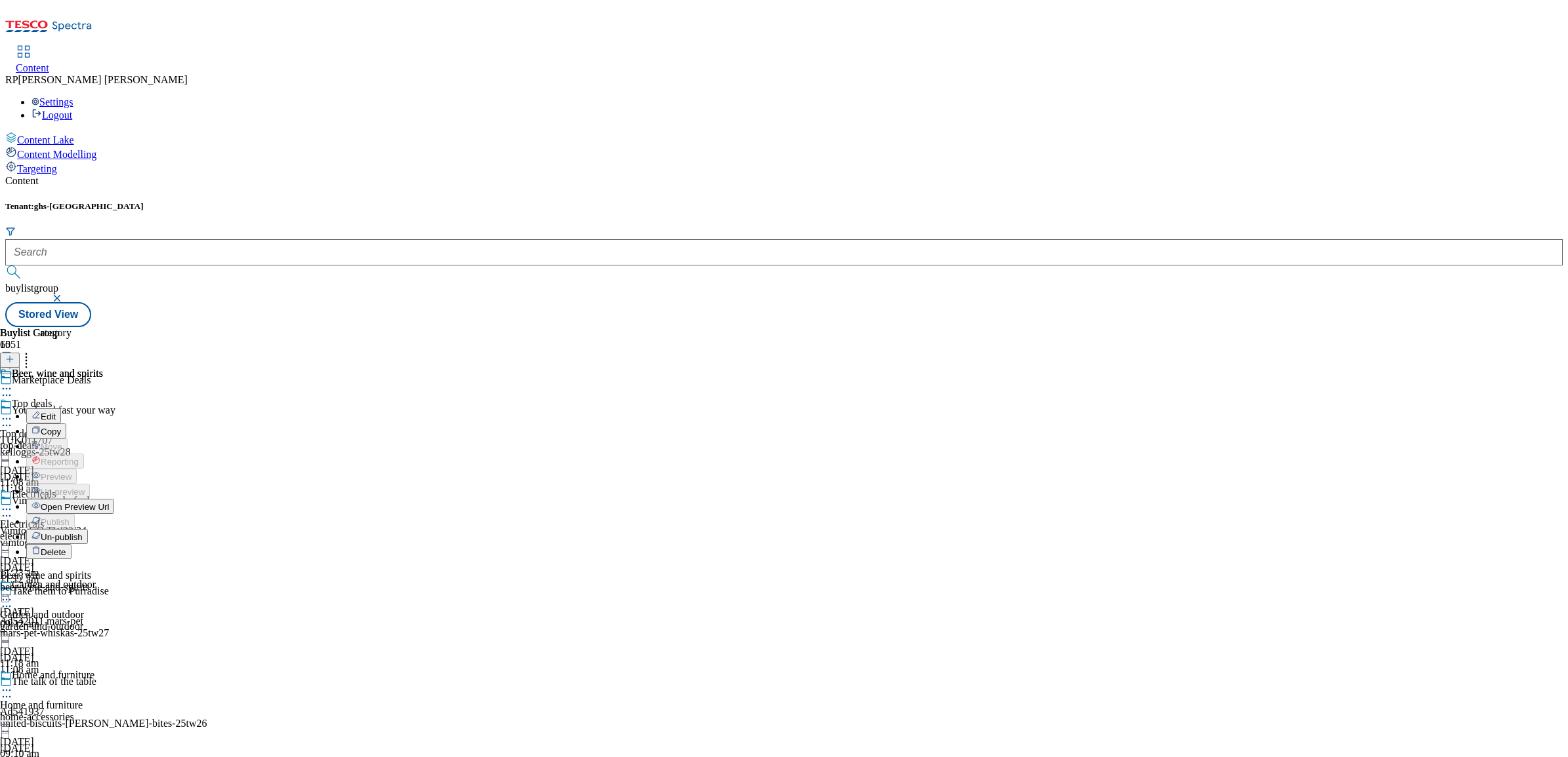
click at [109, 503] on span "Open Preview Url" at bounding box center [74, 508] width 68 height 10
click at [13, 382] on icon at bounding box center [7, 389] width 13 height 13
click at [83, 533] on span "Un-publish" at bounding box center [62, 537] width 42 height 10
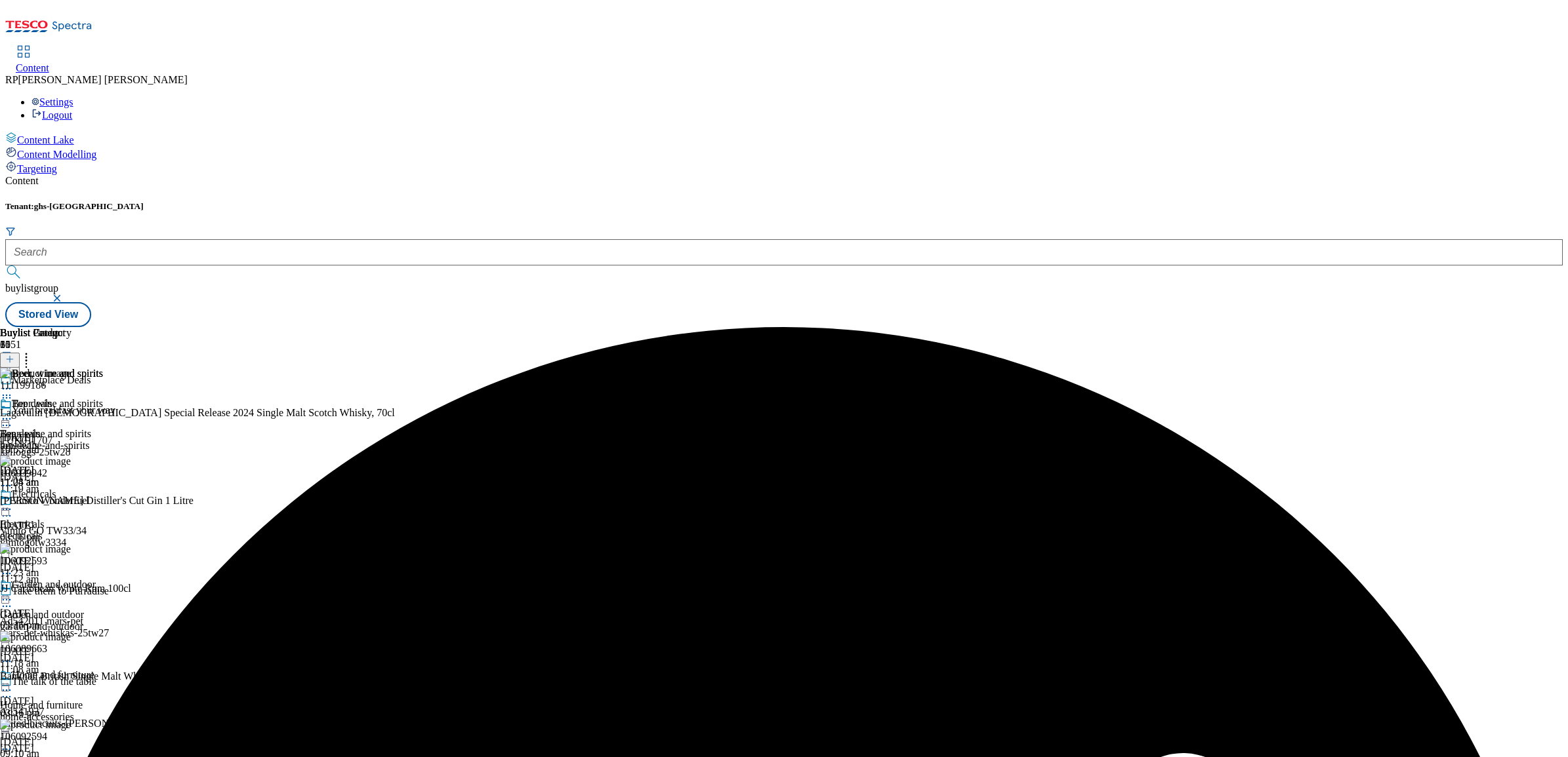
click at [13, 412] on icon at bounding box center [7, 419] width 13 height 13
click at [85, 517] on span "Un-preview" at bounding box center [63, 522] width 44 height 10
click at [33, 351] on icon at bounding box center [26, 357] width 13 height 13
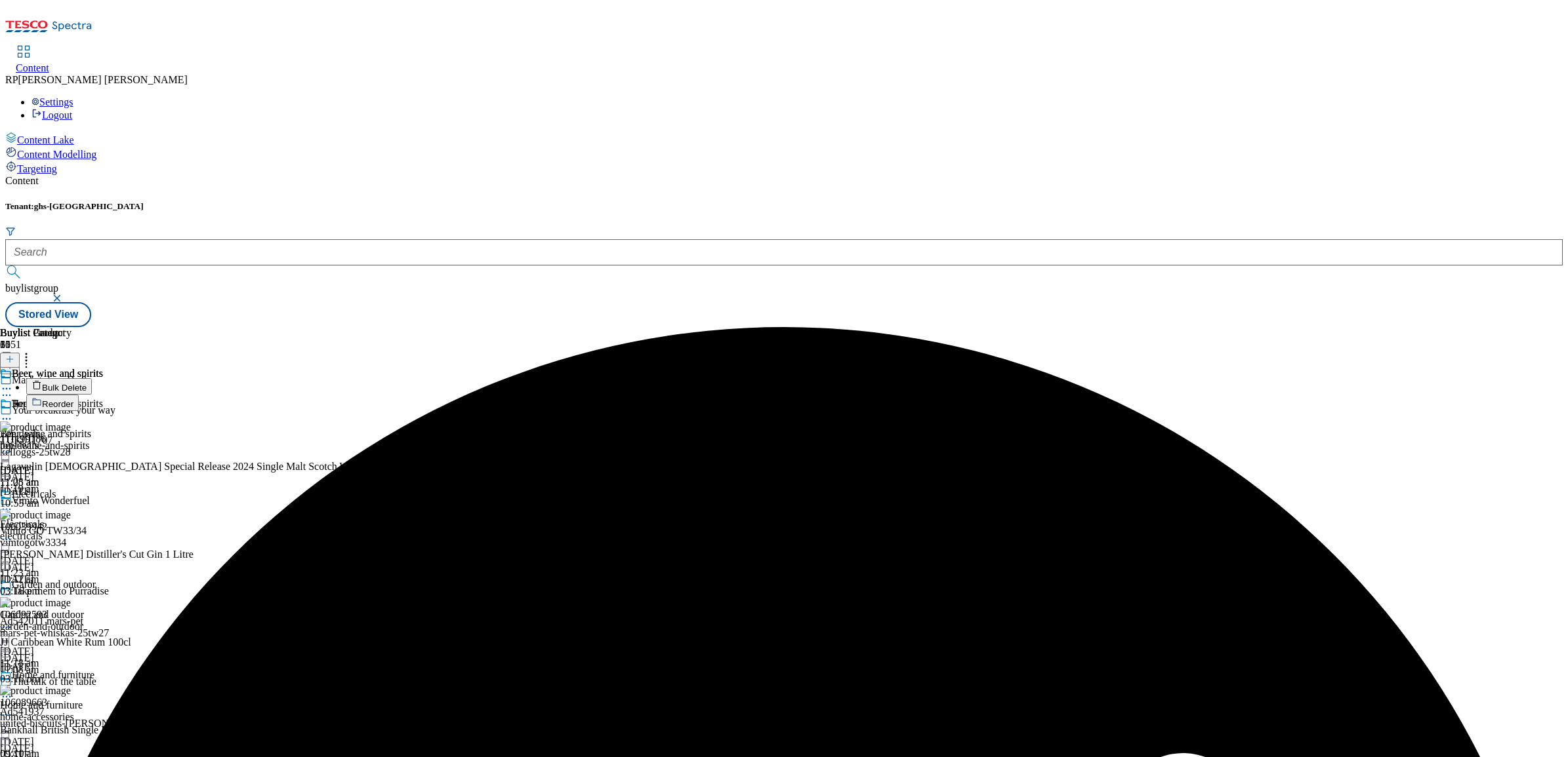
click at [87, 383] on span "Bulk Delete" at bounding box center [65, 388] width 44 height 10
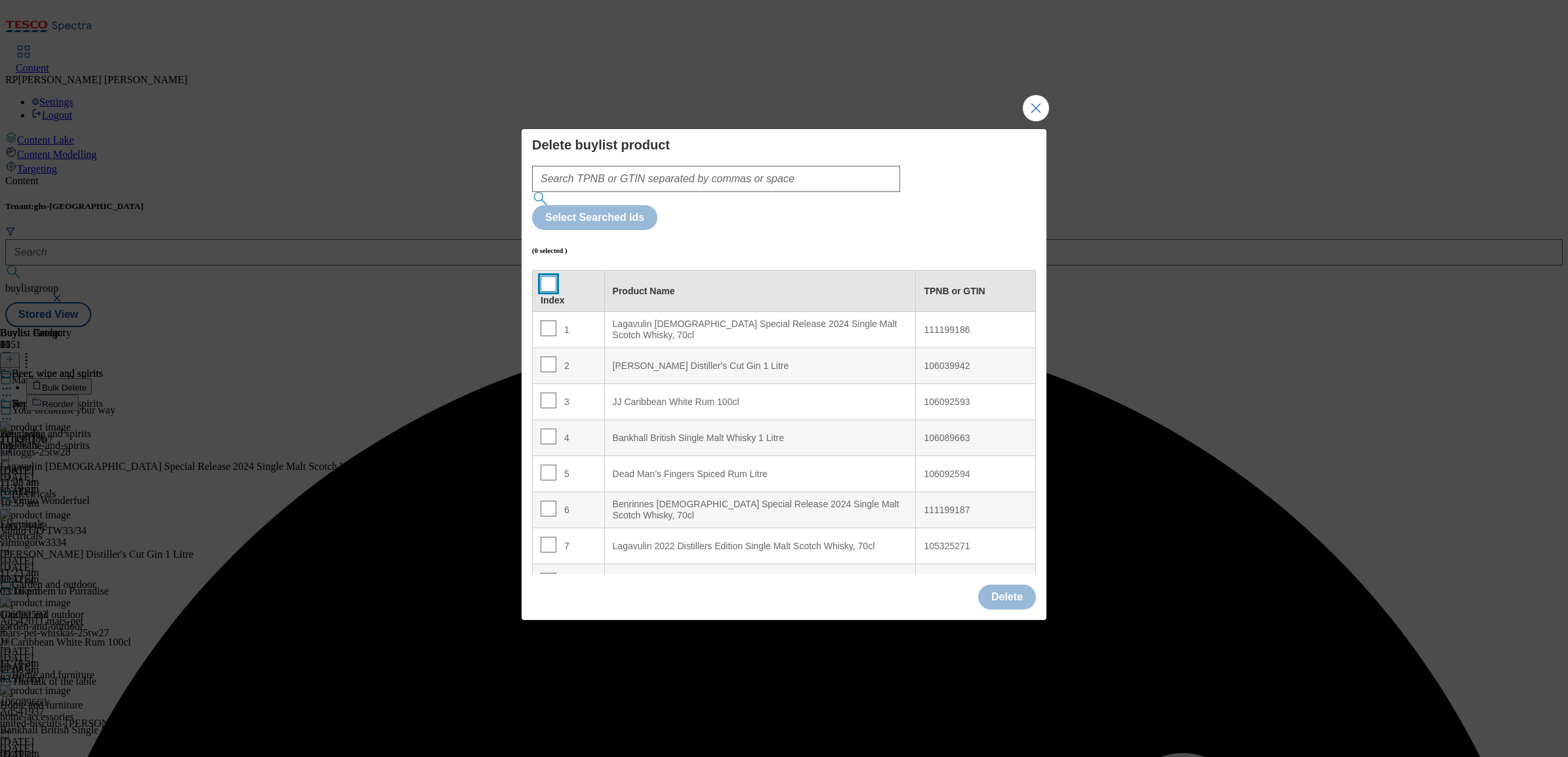
click at [548, 276] on input "Modal" at bounding box center [548, 284] width 15 height 15
checkbox input "true"
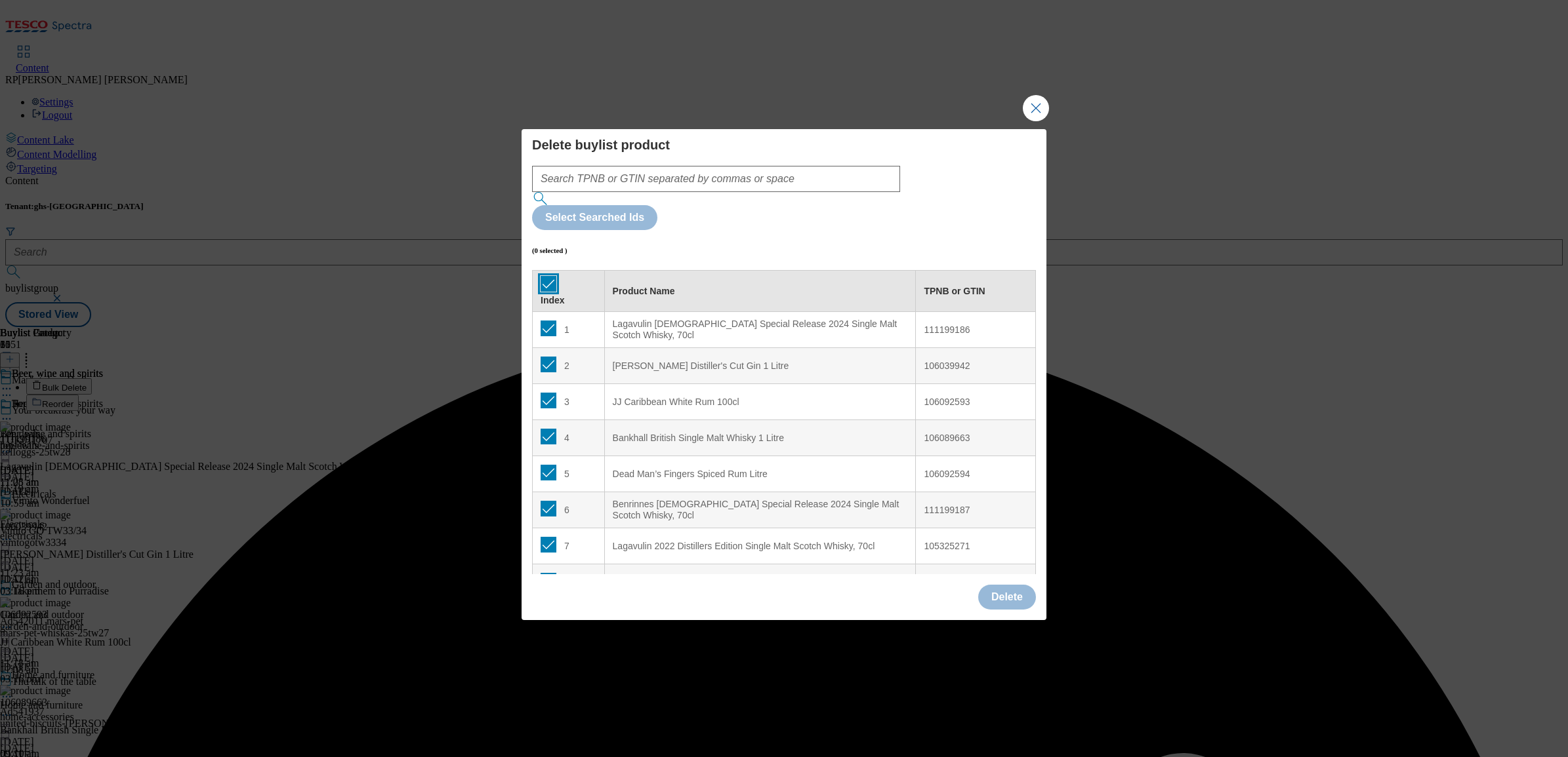
checkbox input "true"
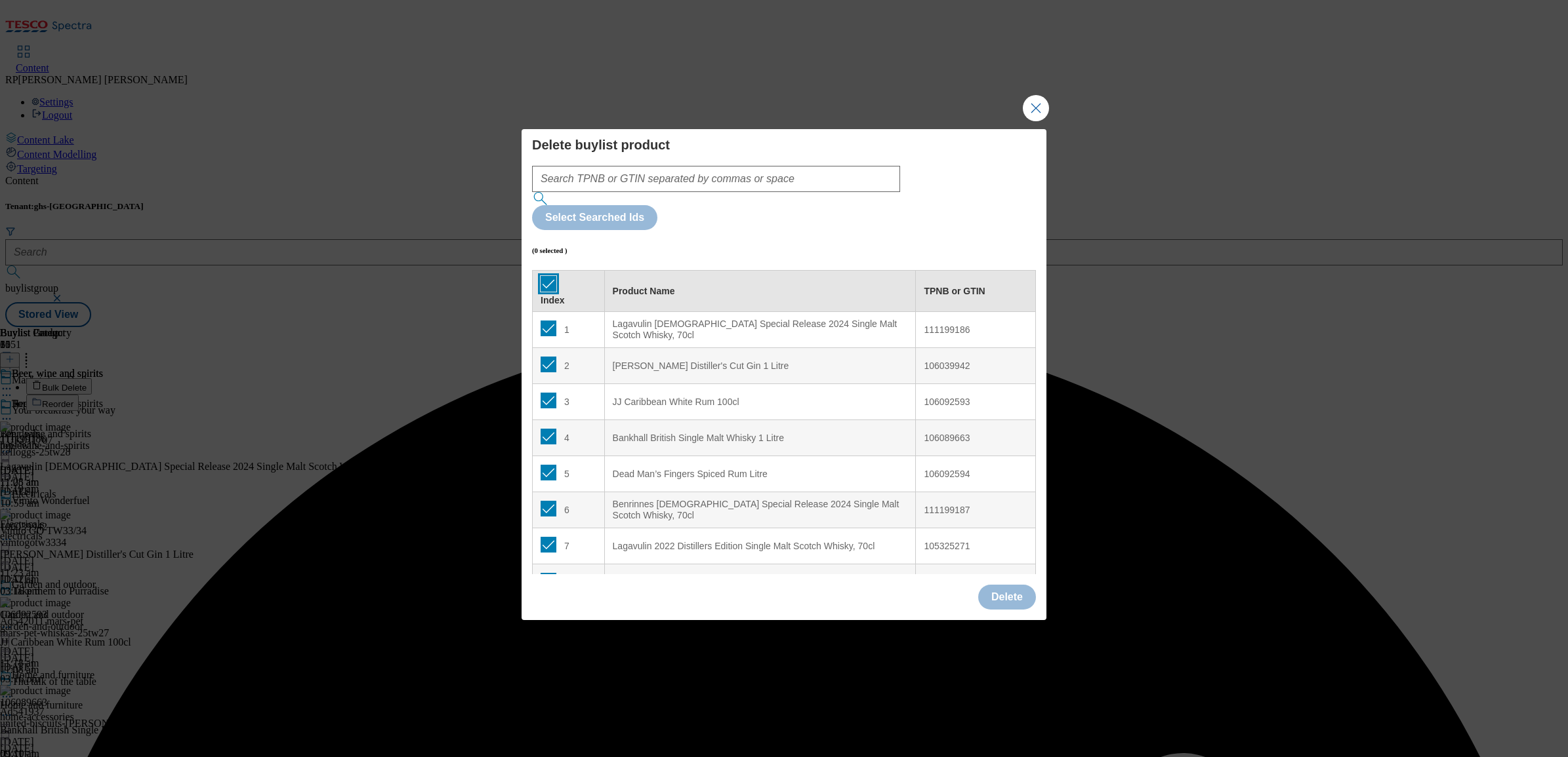
checkbox input "true"
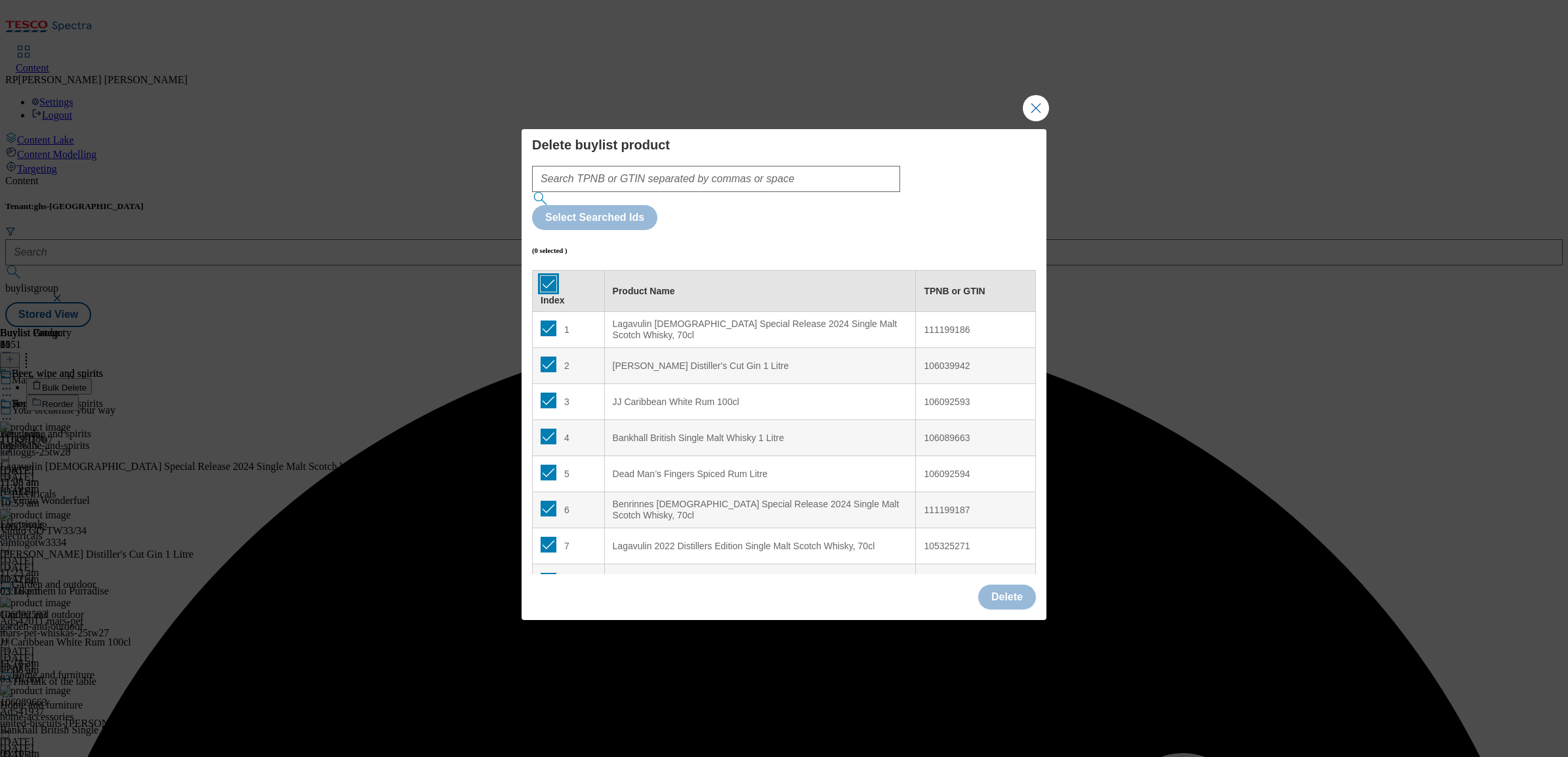
checkbox input "true"
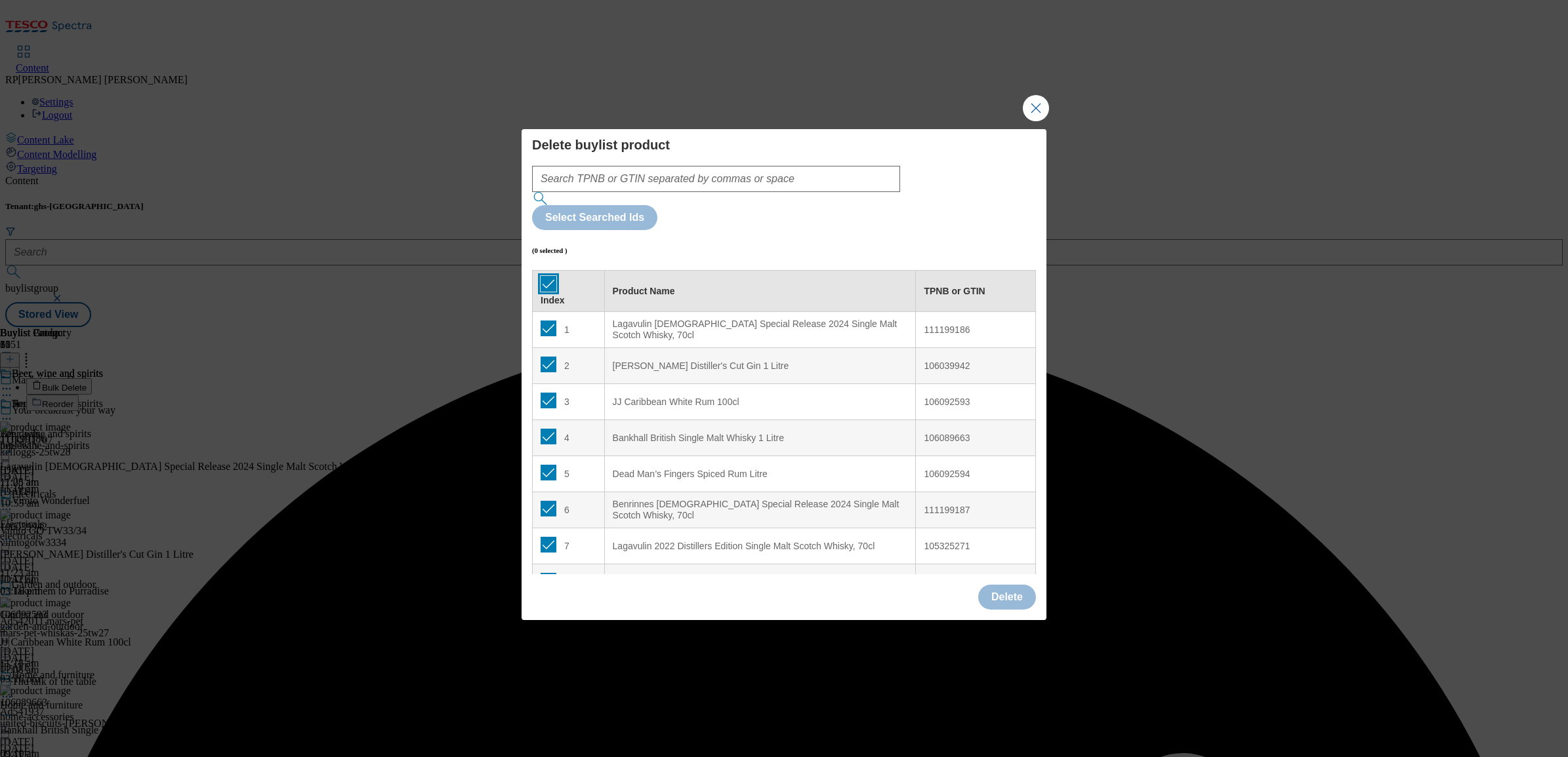
checkbox input "true"
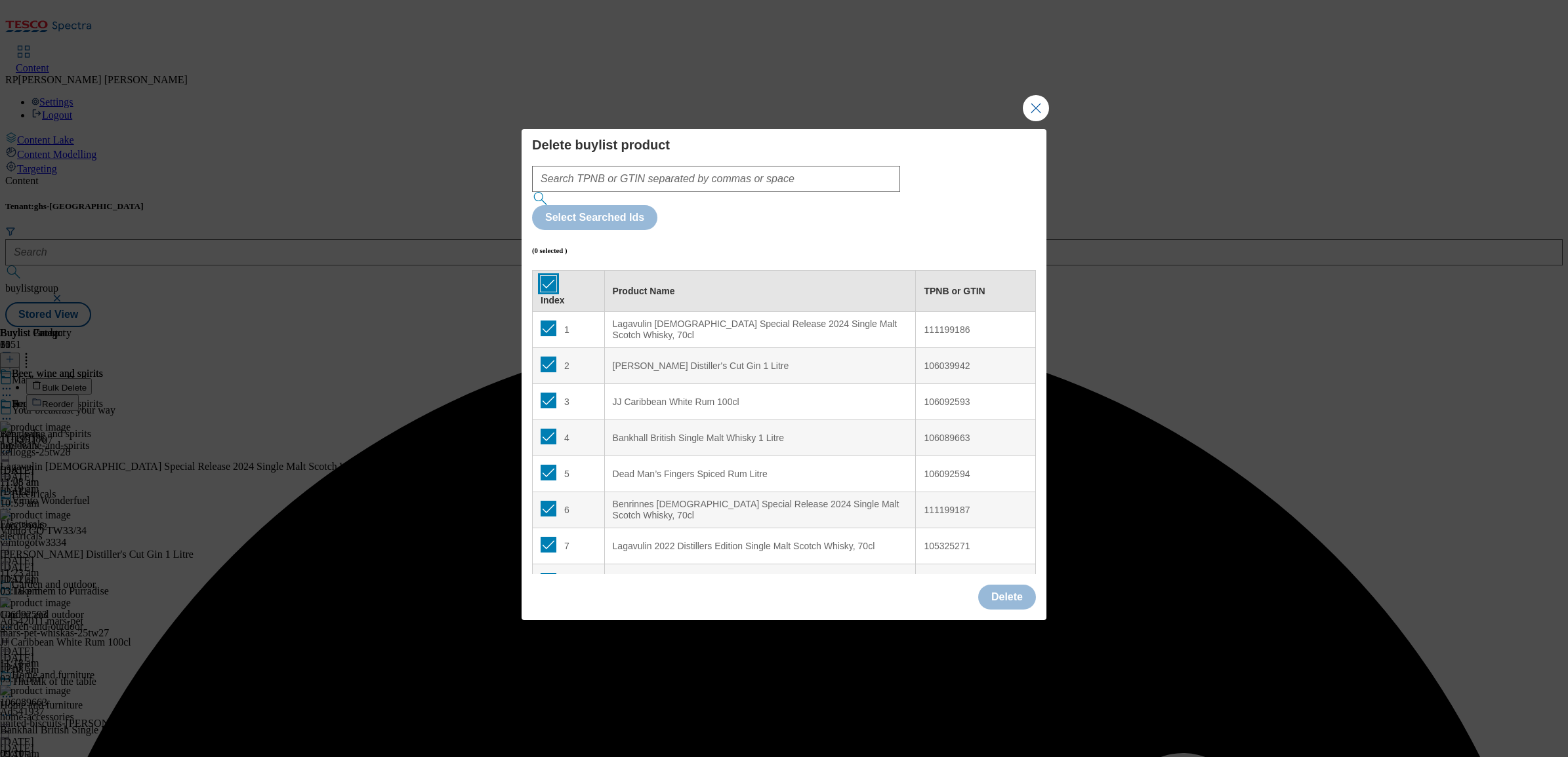
checkbox input "true"
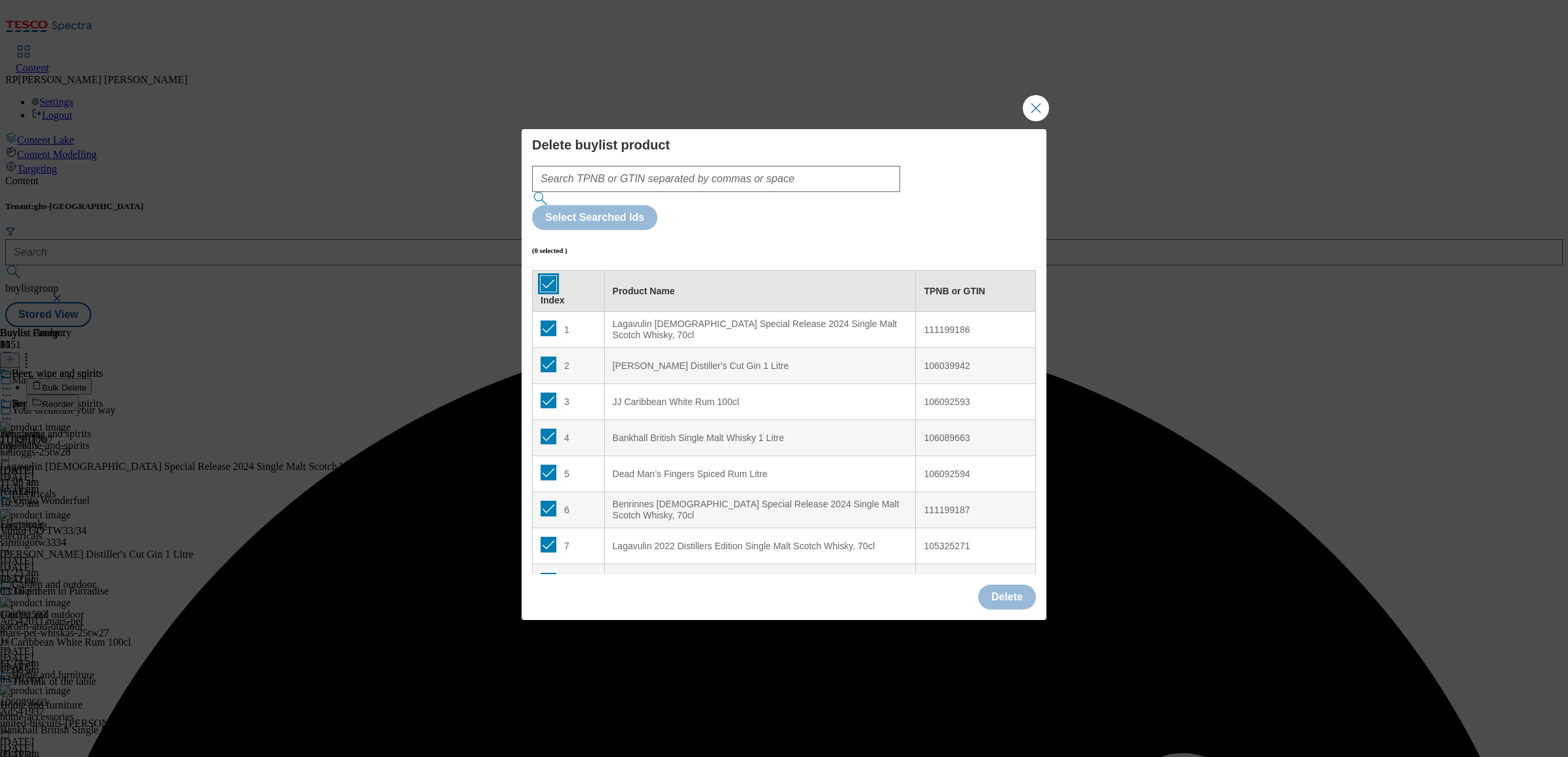
checkbox input "true"
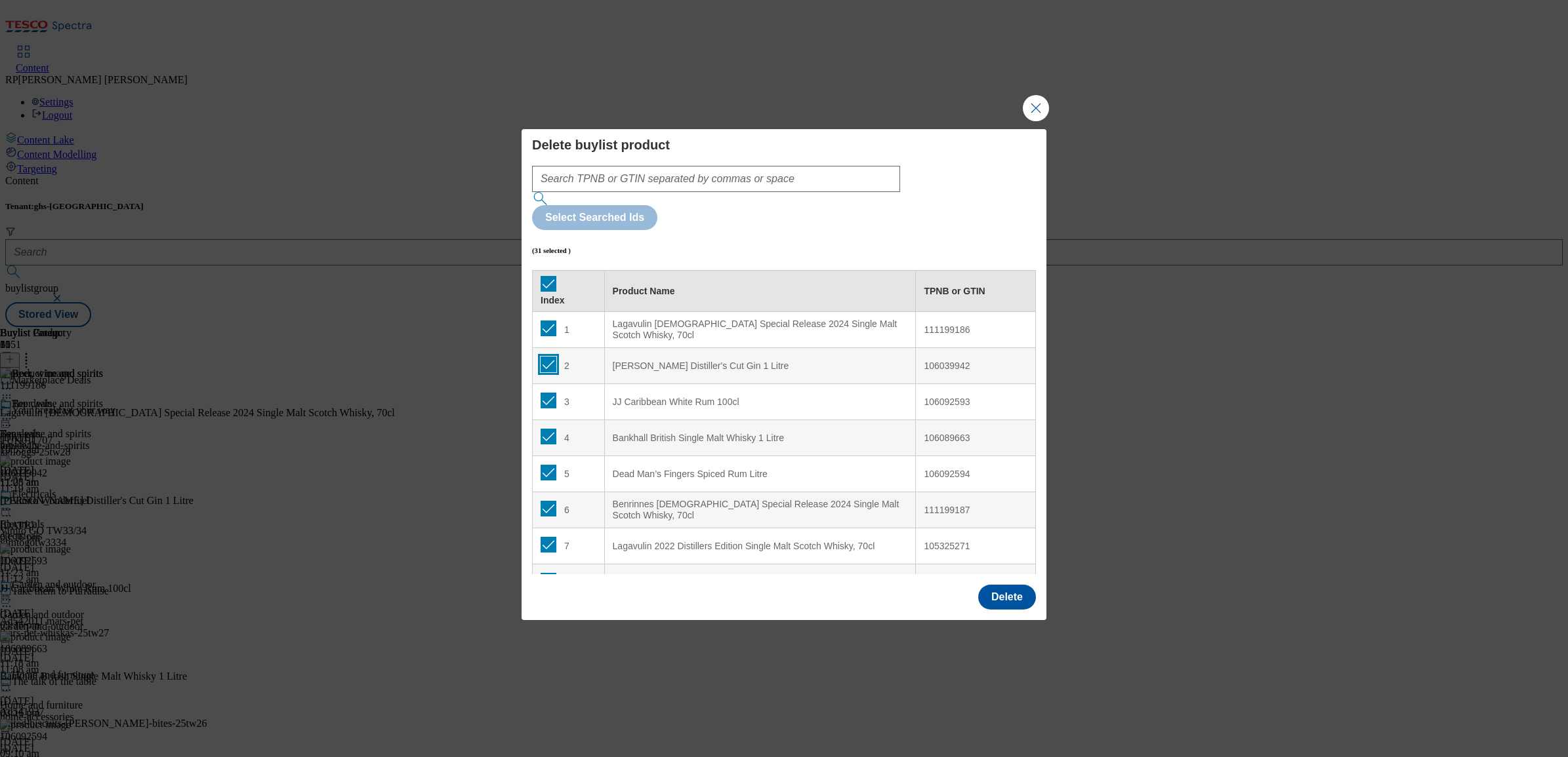
click at [543, 356] on input "Modal" at bounding box center [548, 364] width 15 height 15
checkbox input "false"
click at [545, 393] on input "Modal" at bounding box center [548, 401] width 15 height 15
checkbox input "false"
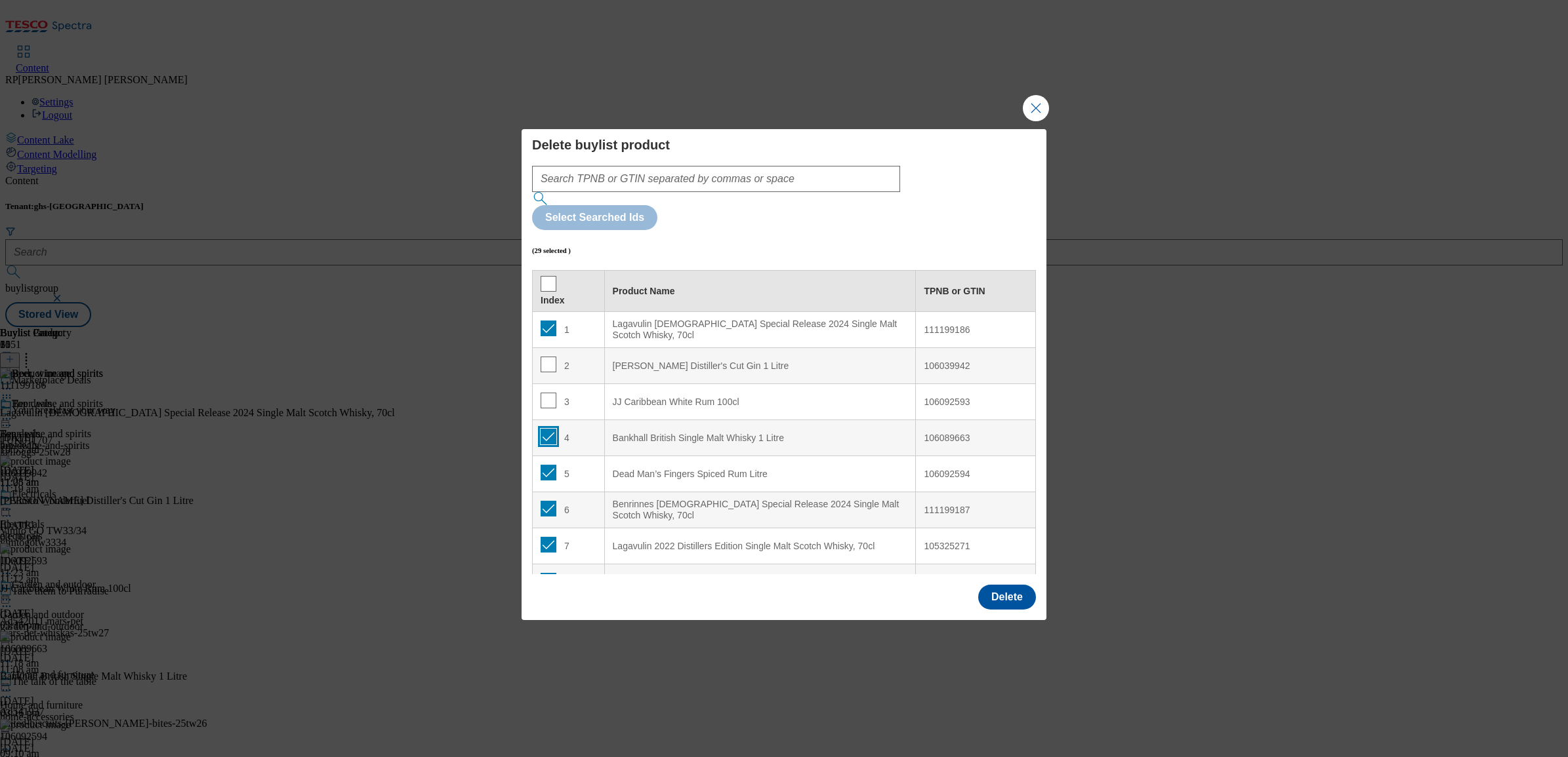
click at [550, 429] on input "Modal" at bounding box center [548, 436] width 15 height 15
checkbox input "false"
click at [549, 457] on td "5" at bounding box center [569, 474] width 72 height 36
click at [548, 465] on input "Modal" at bounding box center [548, 473] width 15 height 15
checkbox input "false"
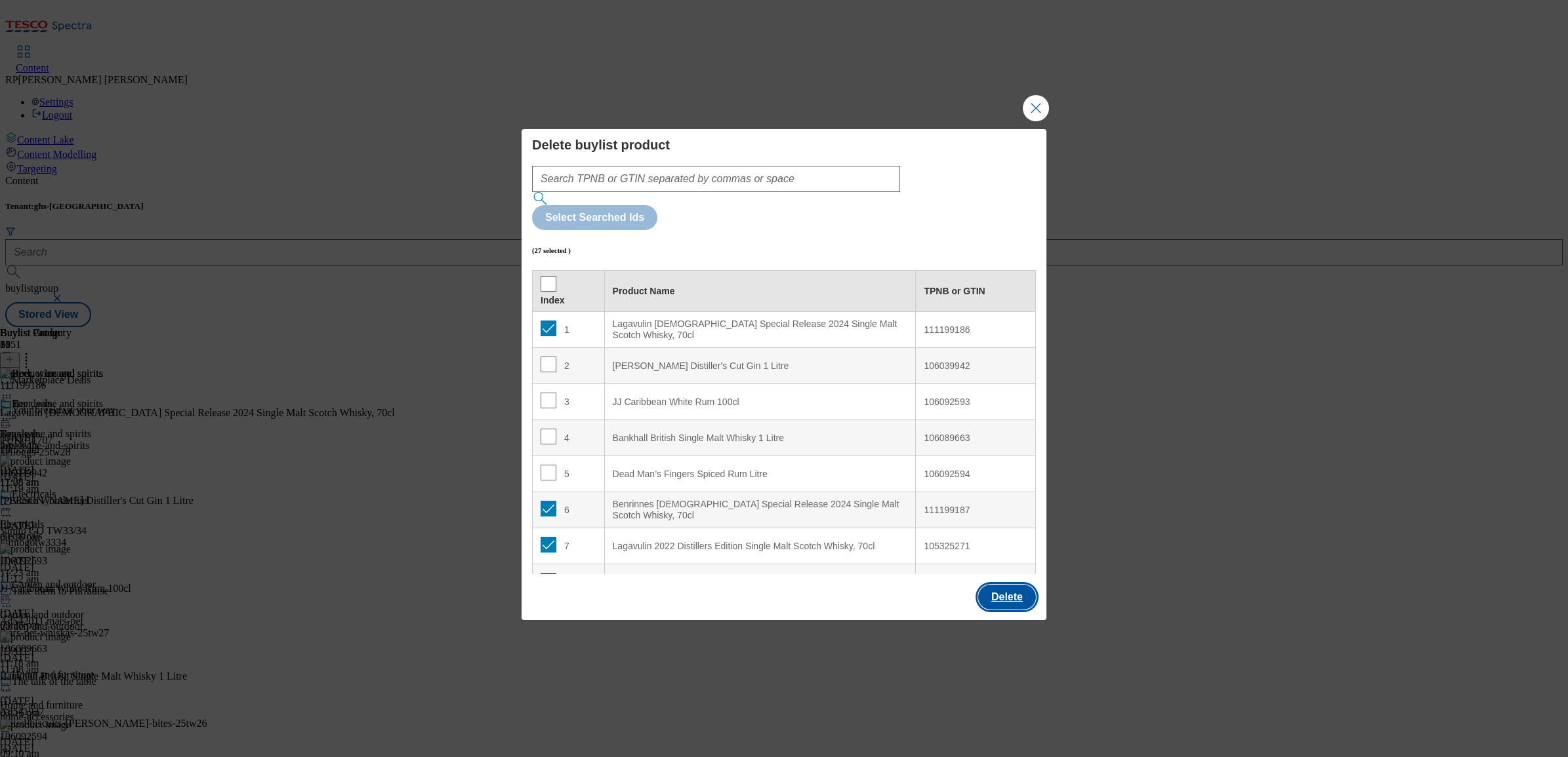
click at [997, 585] on button "Delete" at bounding box center [1007, 597] width 58 height 25
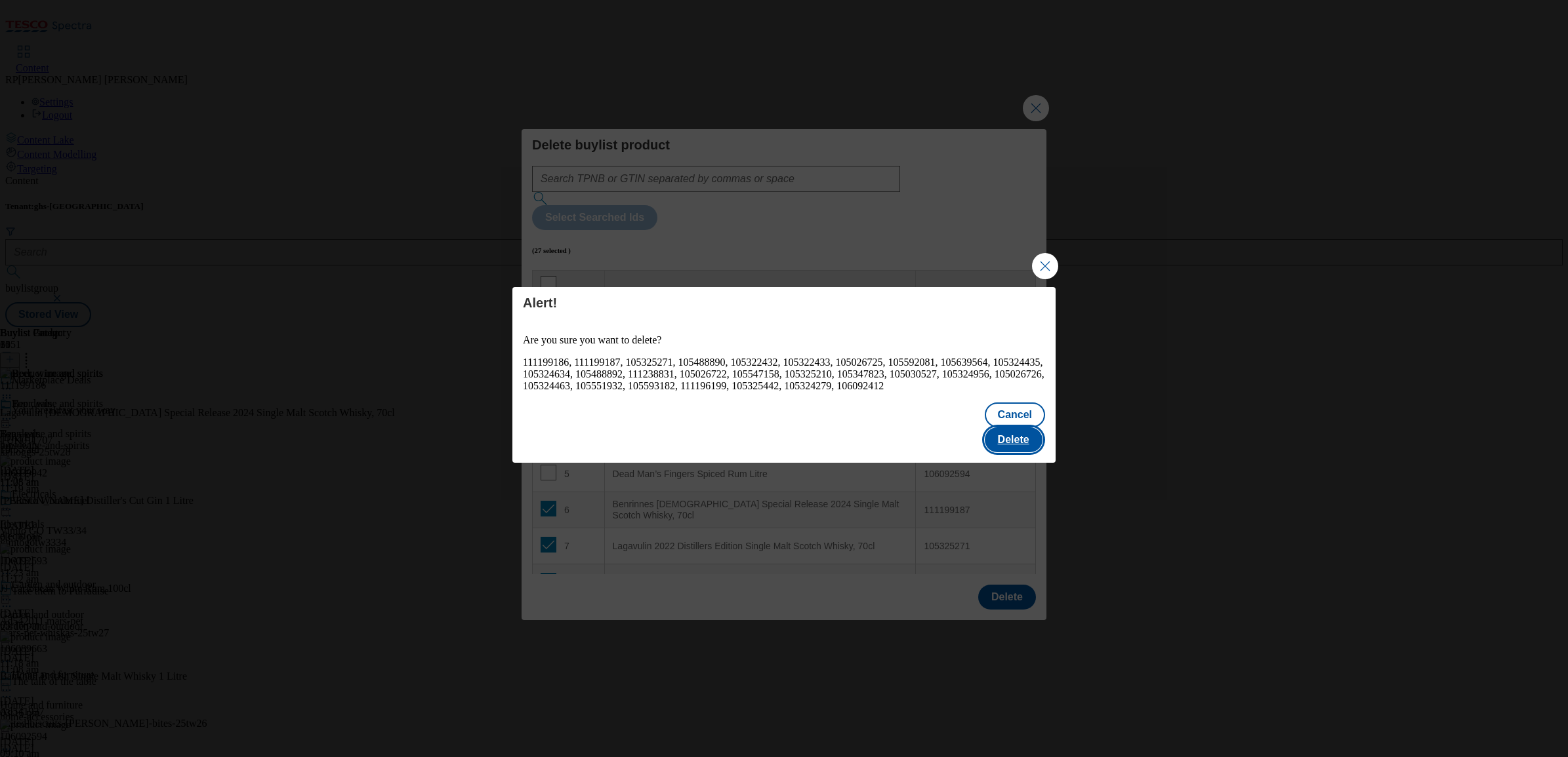
click at [1008, 428] on button "Delete" at bounding box center [1014, 440] width 58 height 25
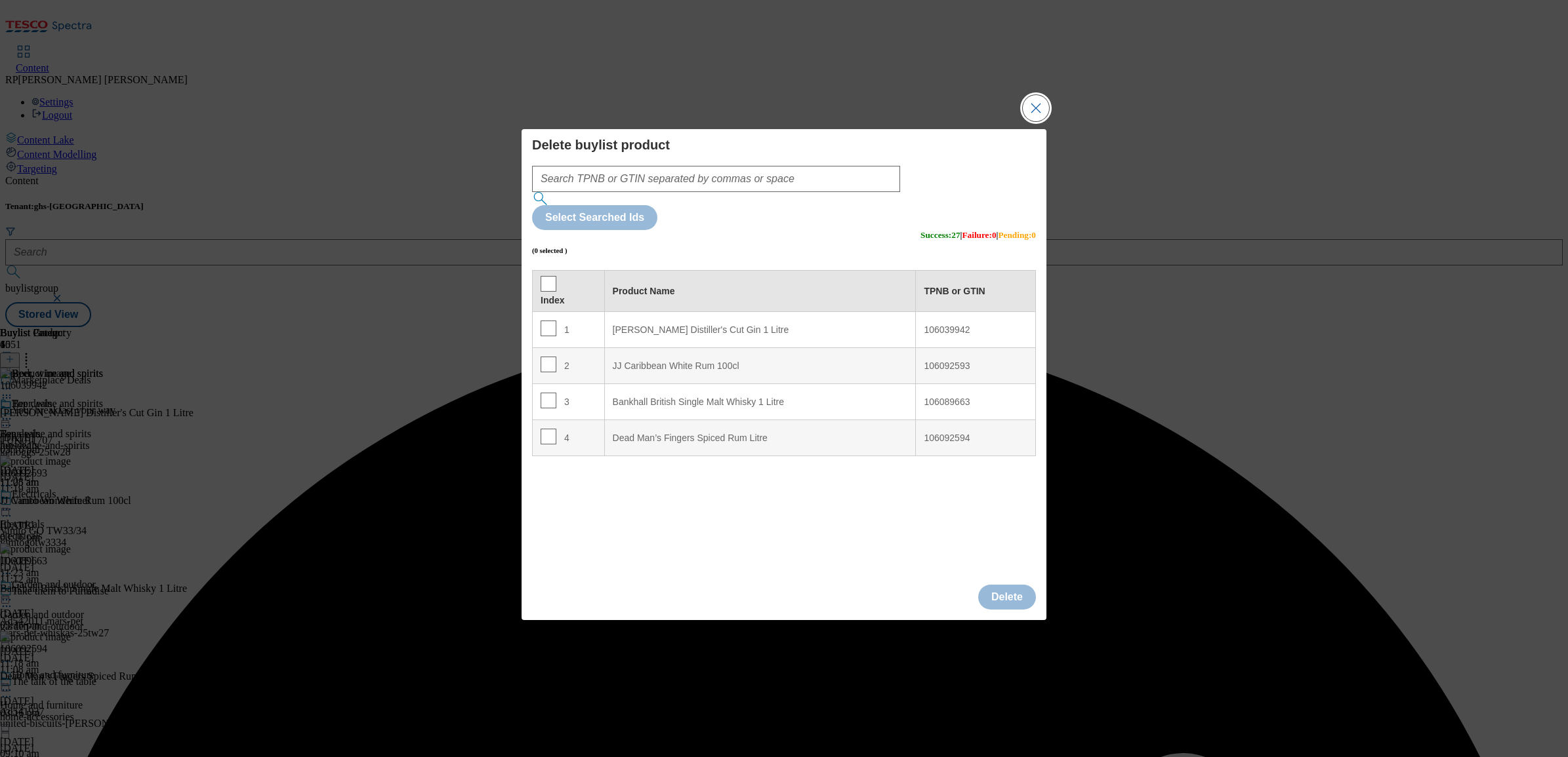
click at [1027, 121] on button "Close Modal" at bounding box center [1035, 108] width 26 height 26
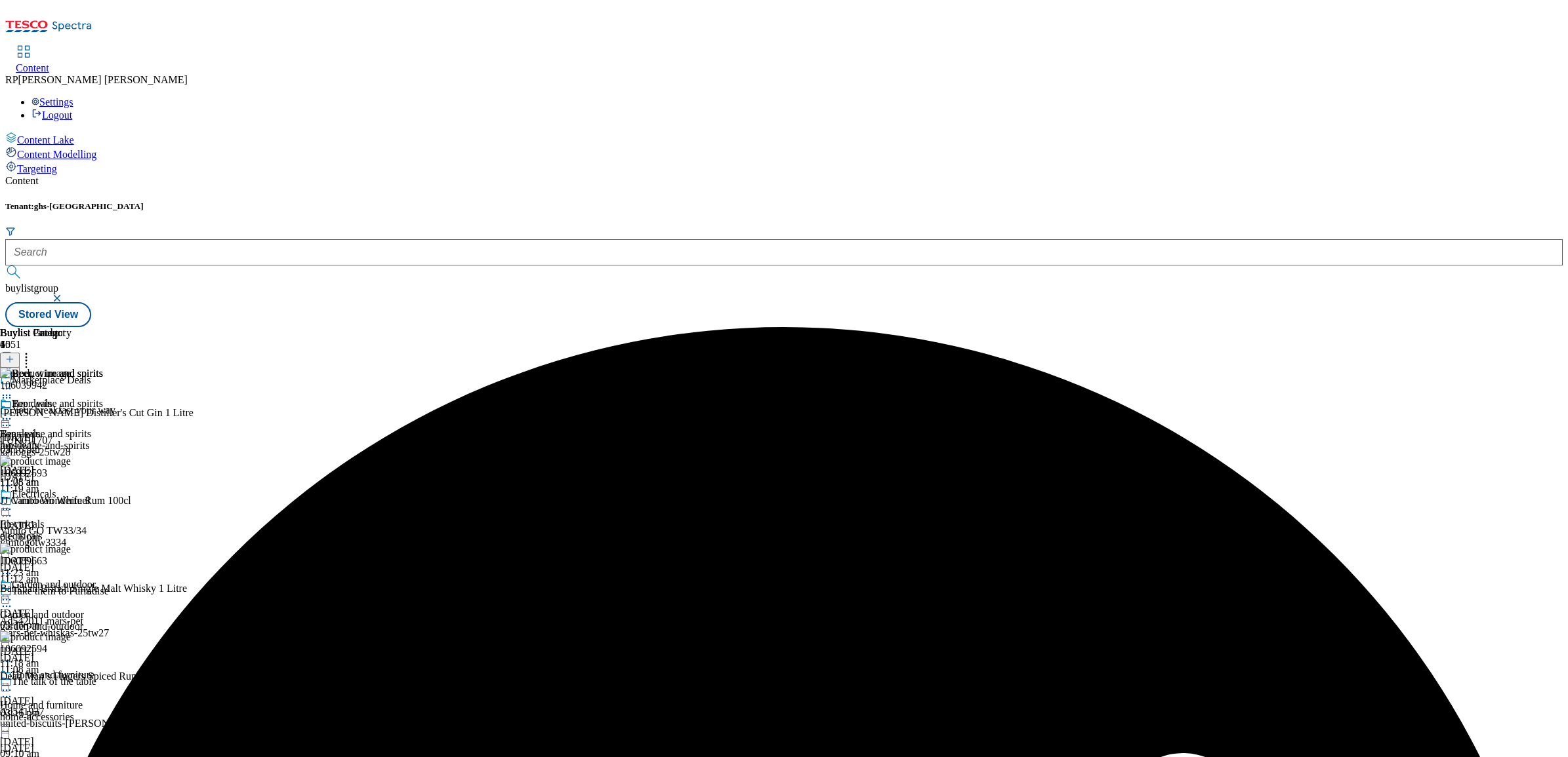
click at [13, 412] on icon at bounding box center [7, 419] width 13 height 13
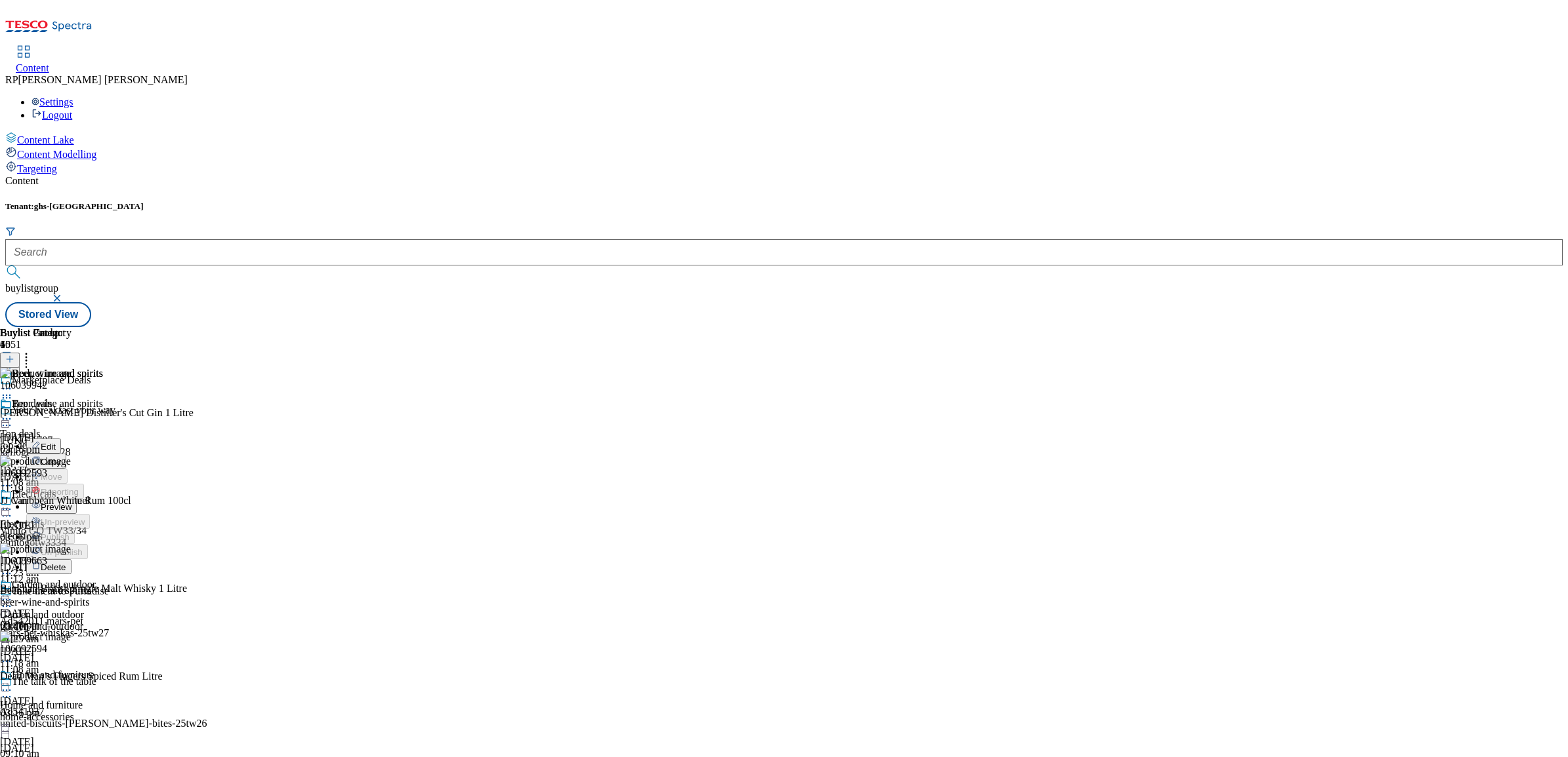
click at [71, 503] on span "Preview" at bounding box center [56, 508] width 31 height 10
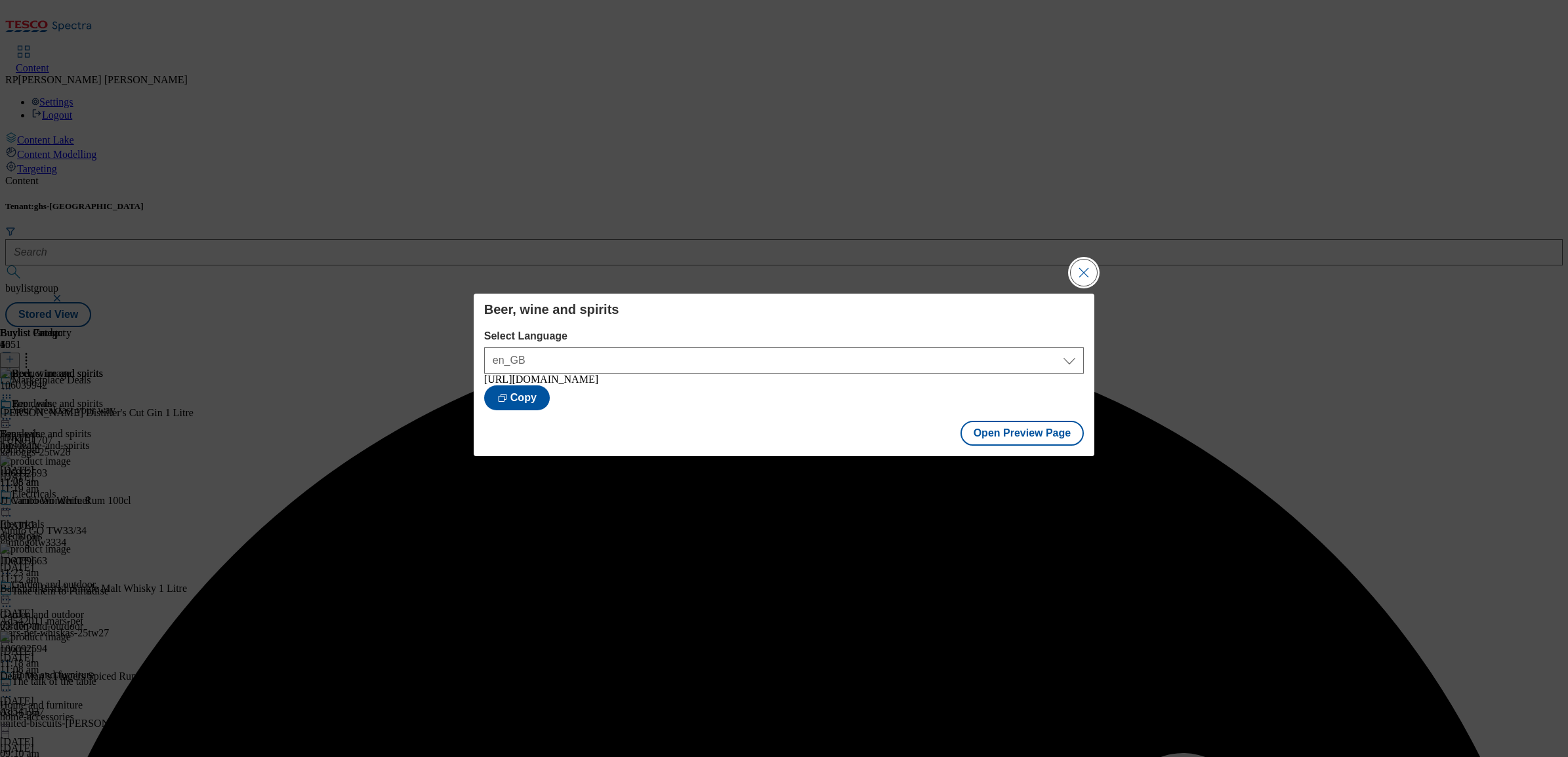
click at [1089, 274] on button "Close Modal" at bounding box center [1083, 273] width 26 height 26
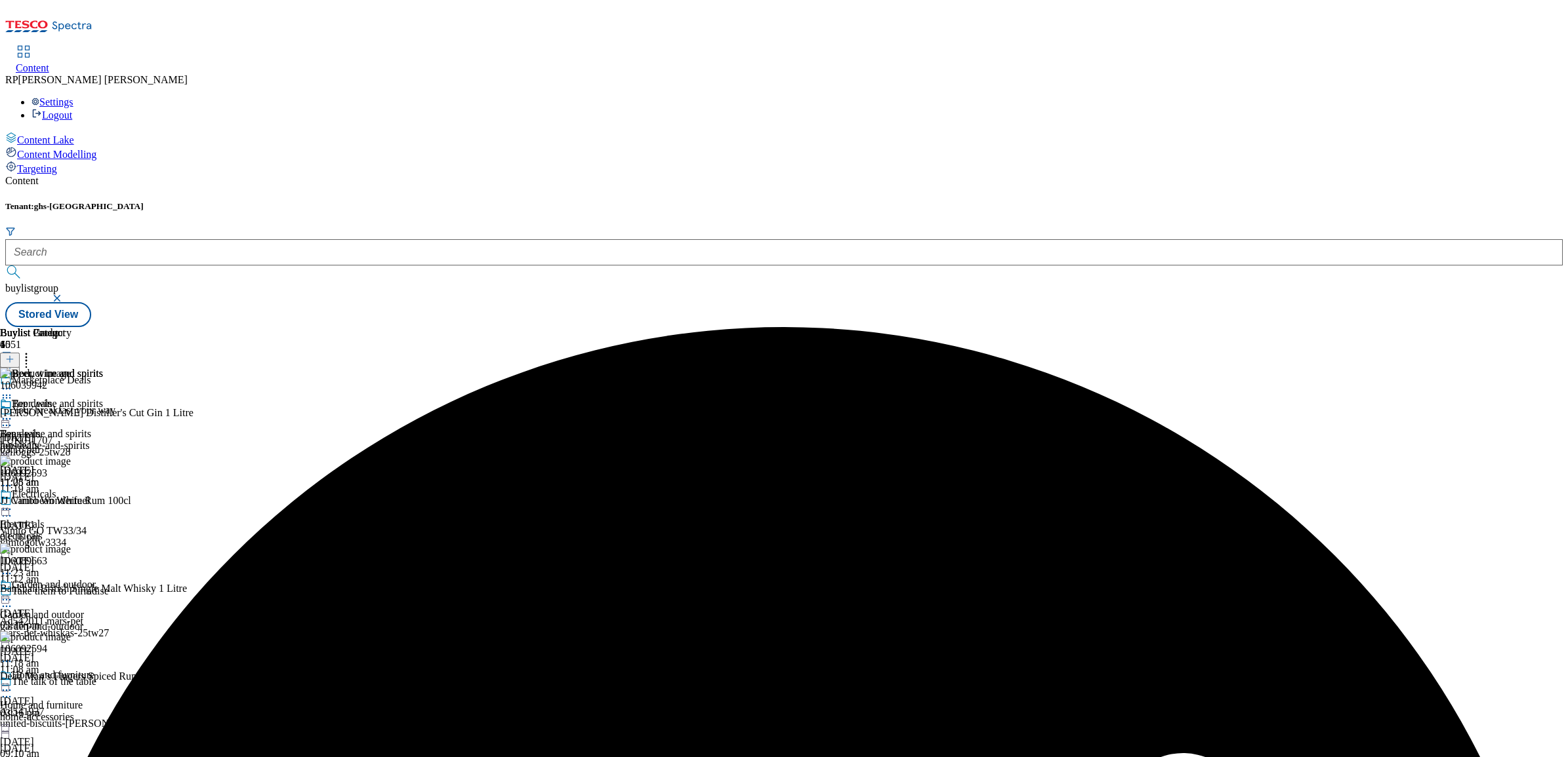
click at [13, 412] on icon at bounding box center [7, 419] width 13 height 13
click at [69, 548] on span "Publish" at bounding box center [55, 553] width 29 height 10
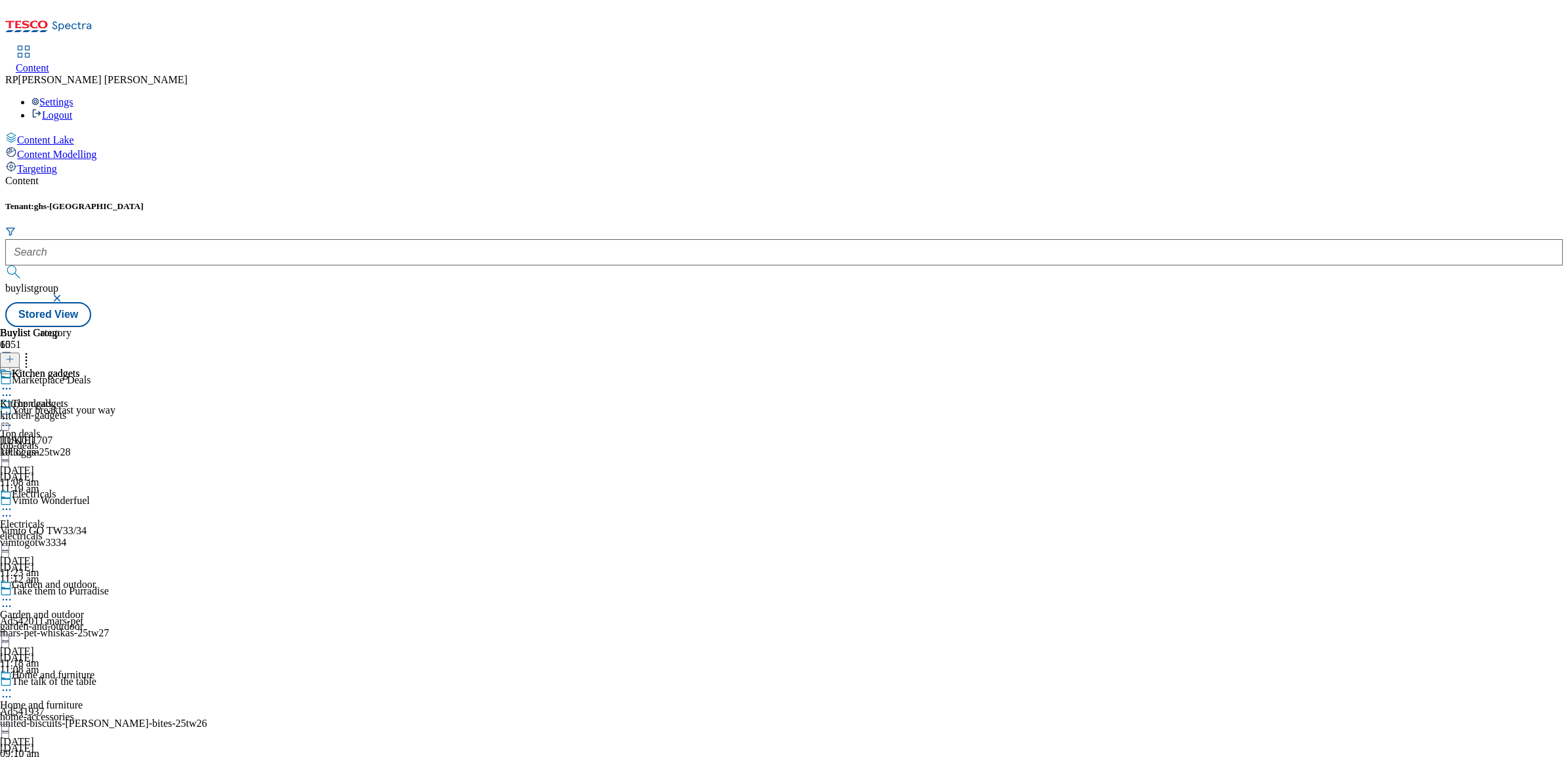
click at [80, 368] on div "Kitchen gadgets Kitchen gadgets kitchen-gadgets 27 Aug 2025 10:32 am" at bounding box center [40, 413] width 80 height 91
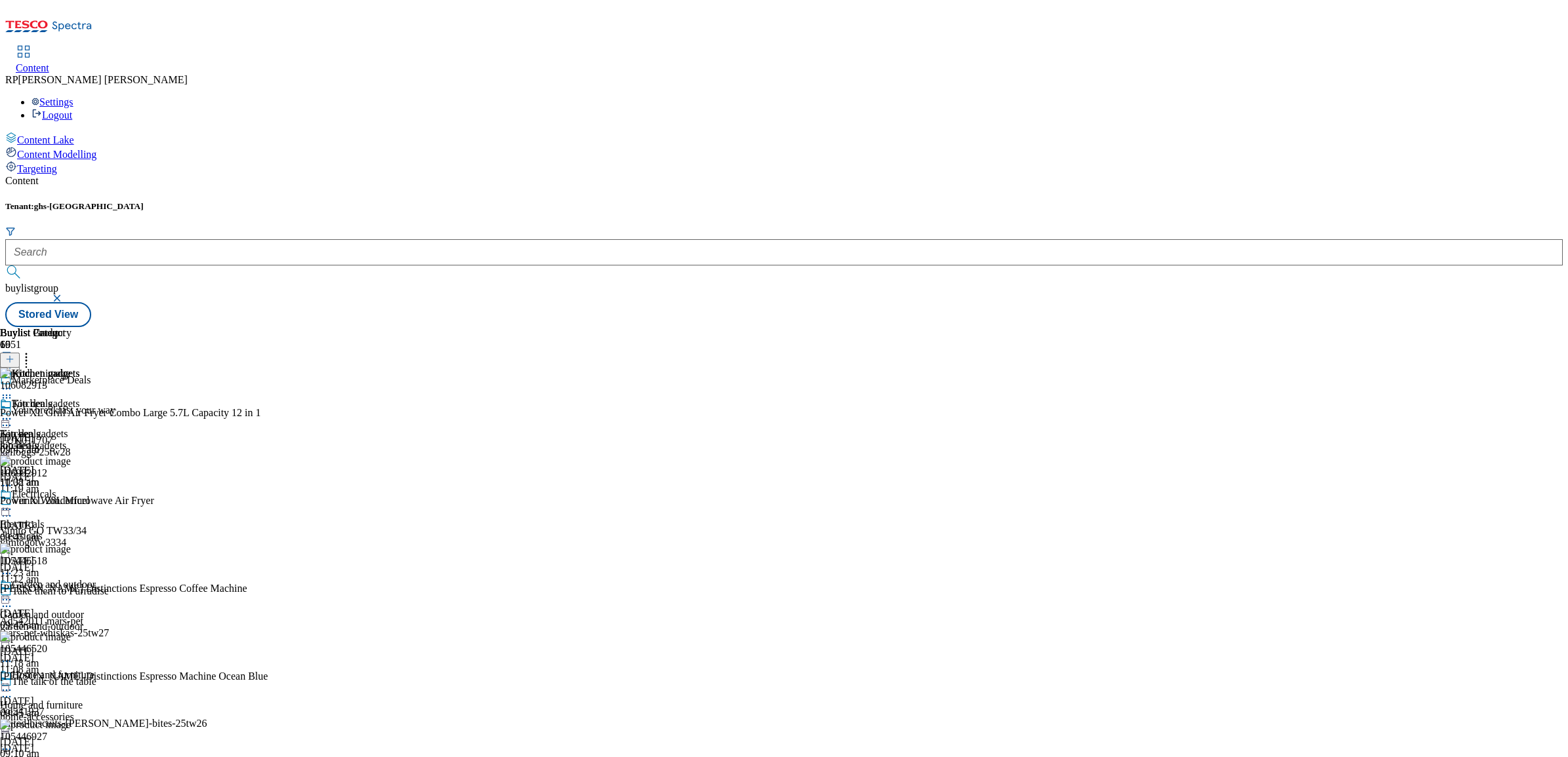
click at [13, 412] on icon at bounding box center [7, 419] width 13 height 13
click at [109, 533] on span "Open Preview Url" at bounding box center [74, 537] width 68 height 10
click at [13, 412] on icon at bounding box center [7, 419] width 13 height 13
click at [83, 562] on span "Un-publish" at bounding box center [62, 567] width 42 height 10
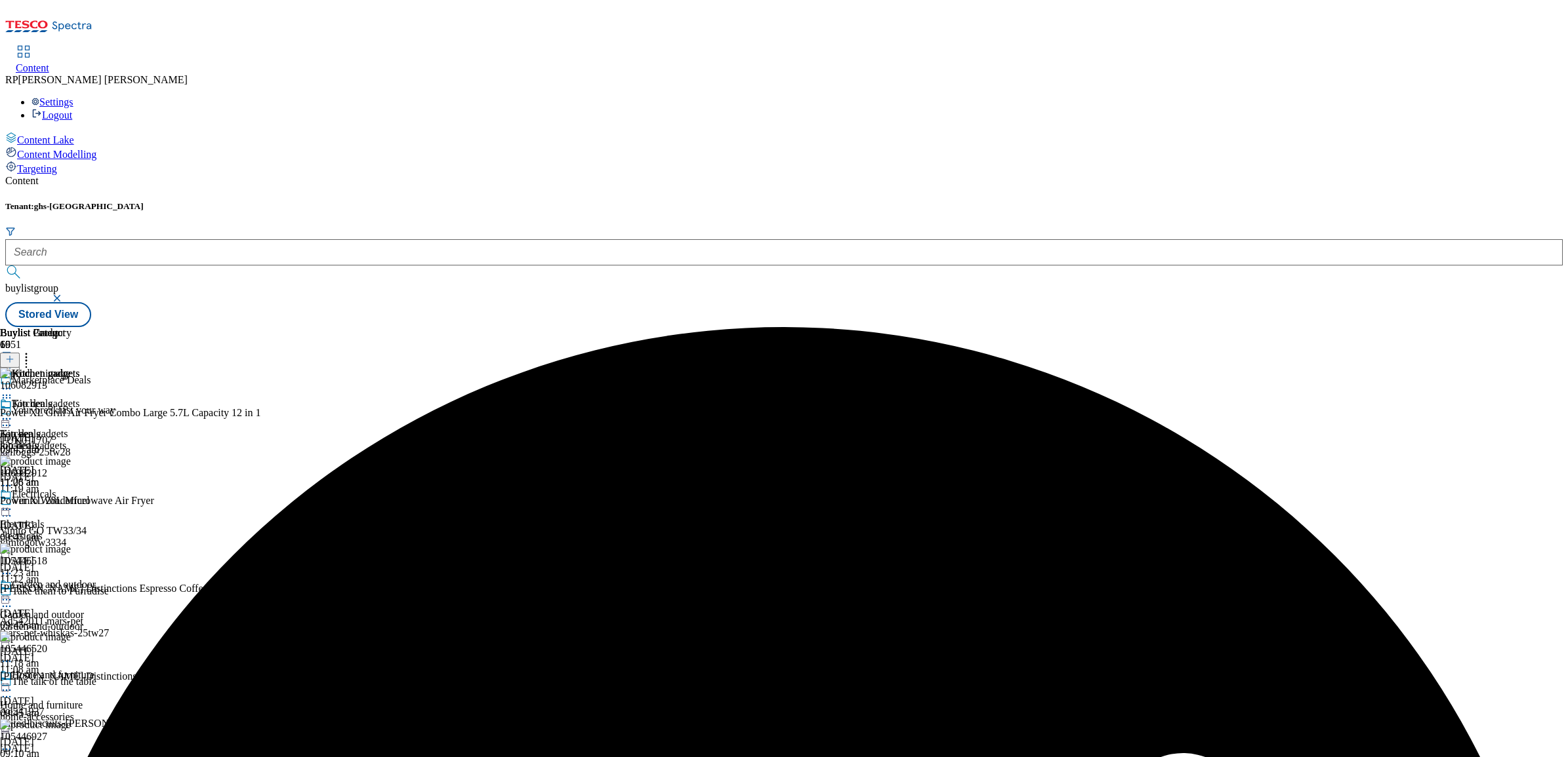
click at [13, 412] on icon at bounding box center [7, 419] width 13 height 13
click at [28, 356] on circle at bounding box center [27, 357] width 2 height 2
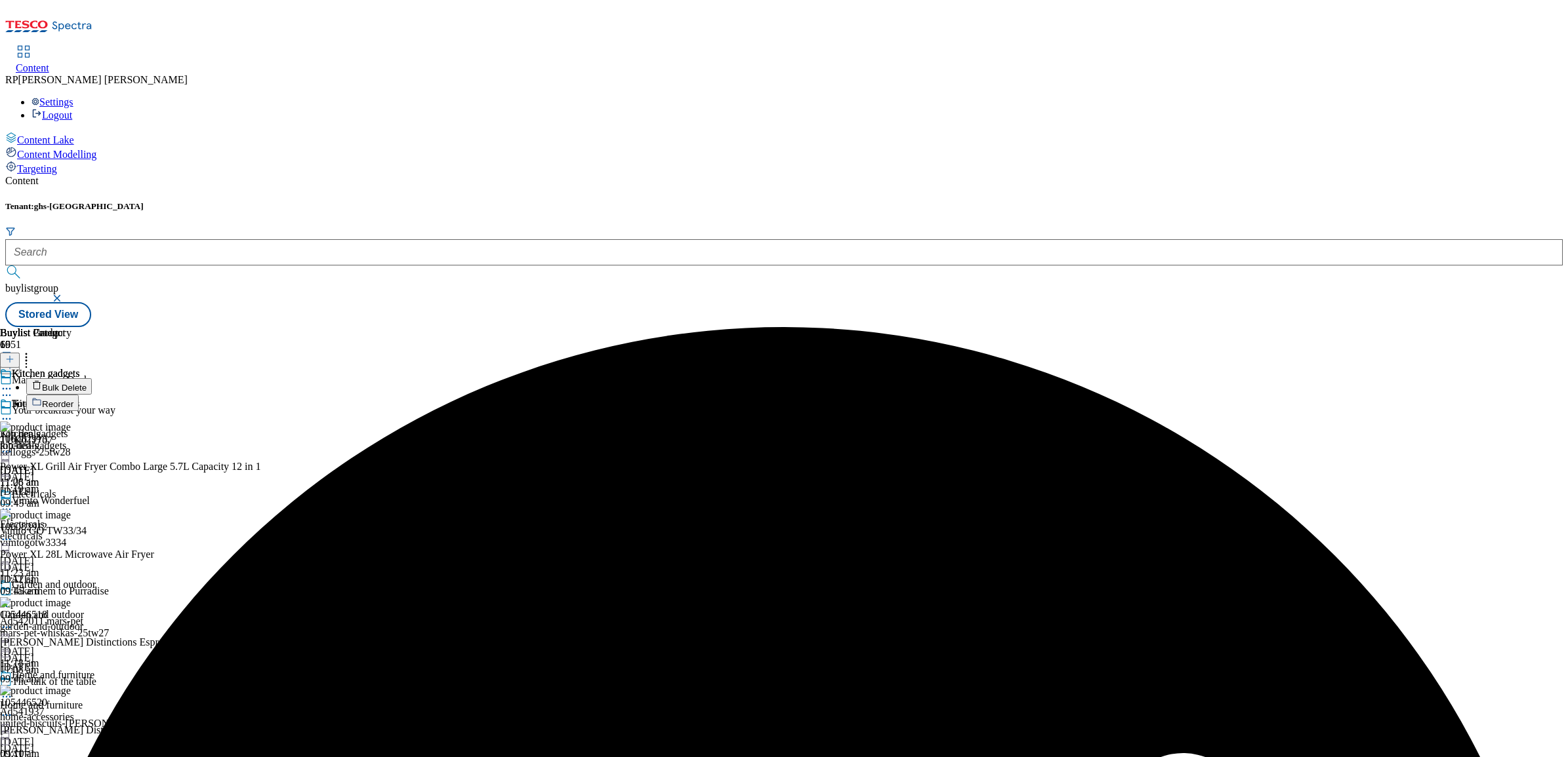
click at [87, 383] on span "Bulk Delete" at bounding box center [65, 388] width 44 height 10
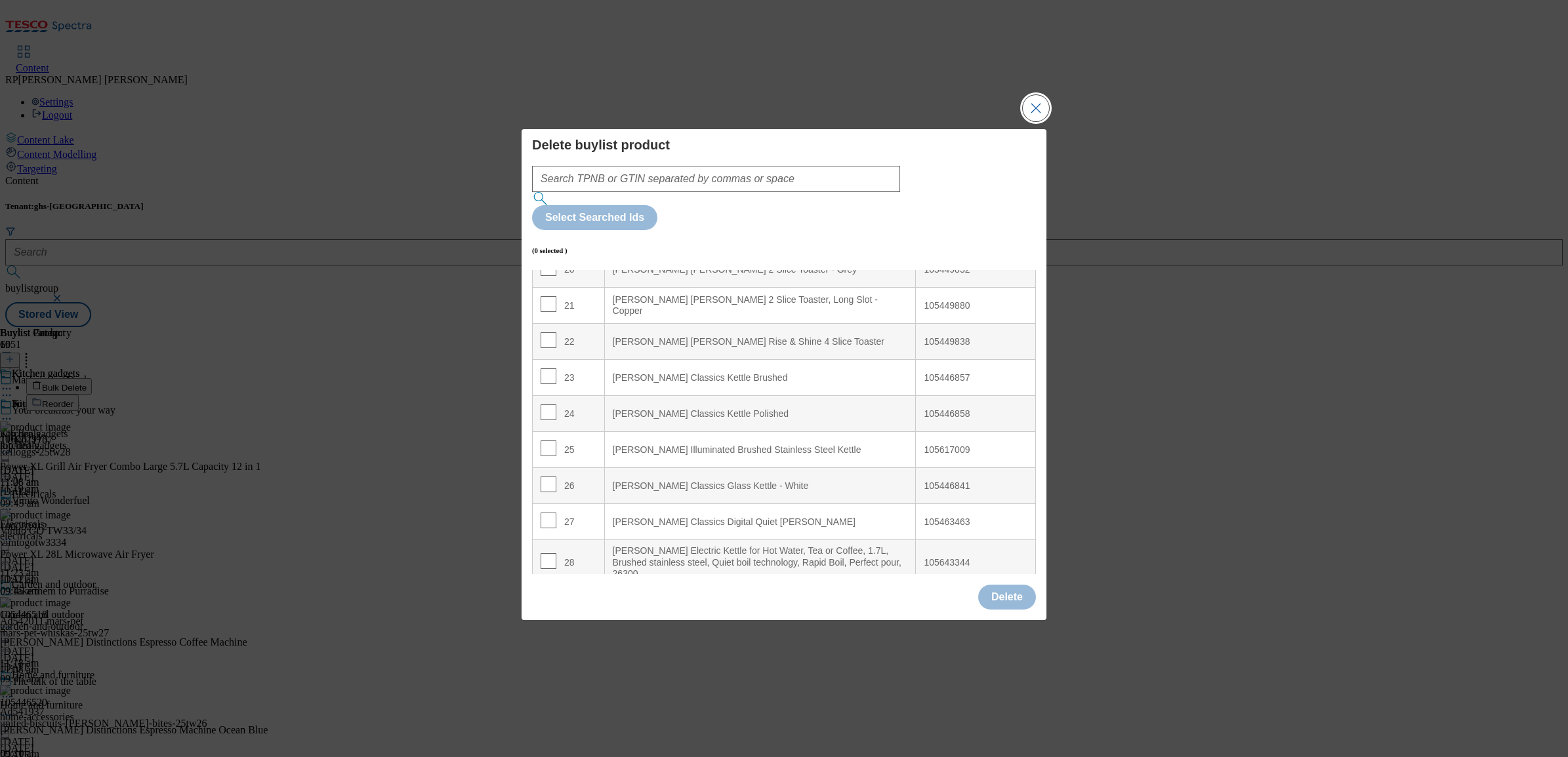
scroll to position [820, 0]
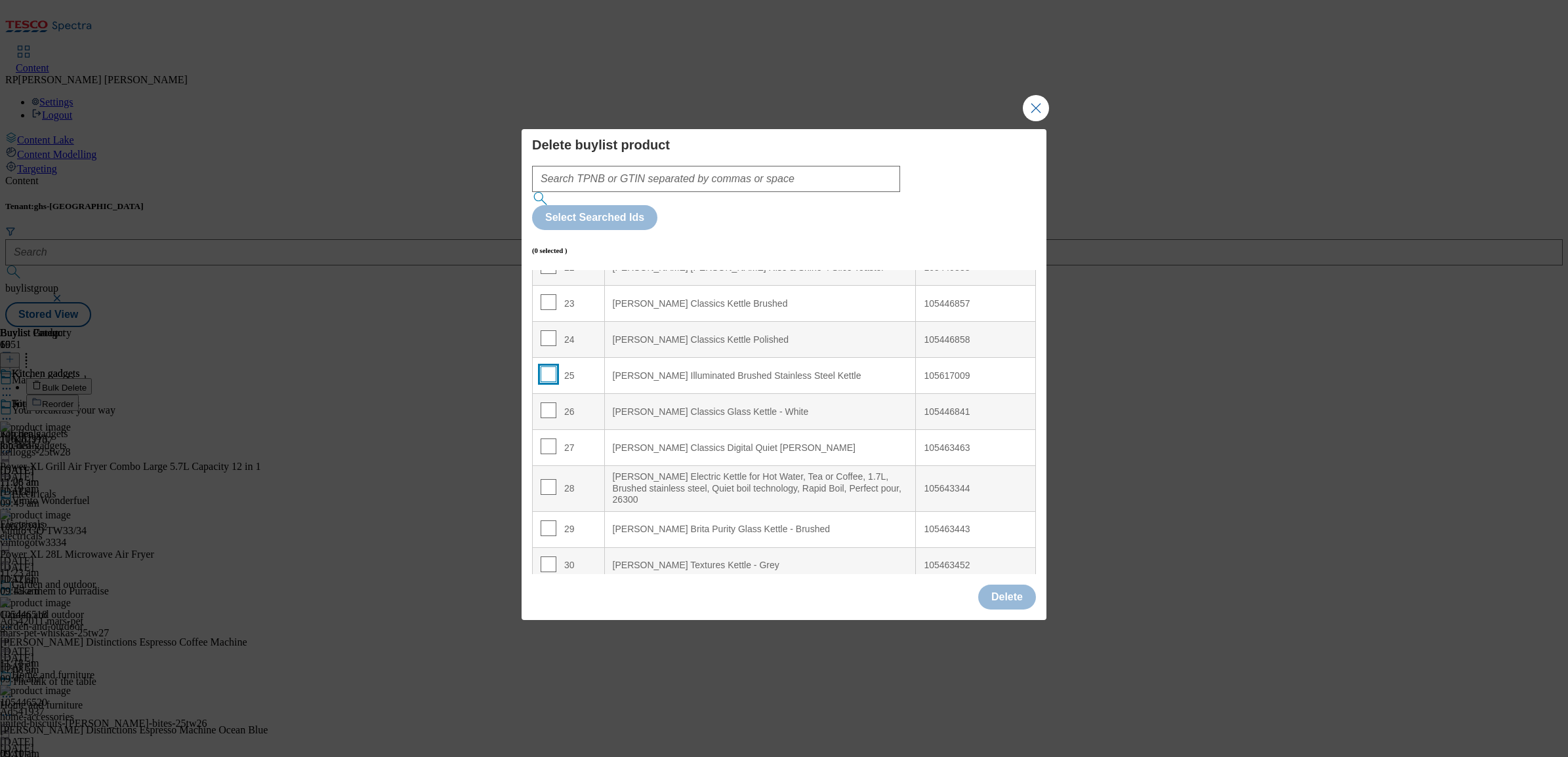
click at [546, 367] on input "Modal" at bounding box center [548, 375] width 15 height 15
checkbox input "true"
click at [1015, 585] on button "Delete" at bounding box center [1007, 597] width 58 height 25
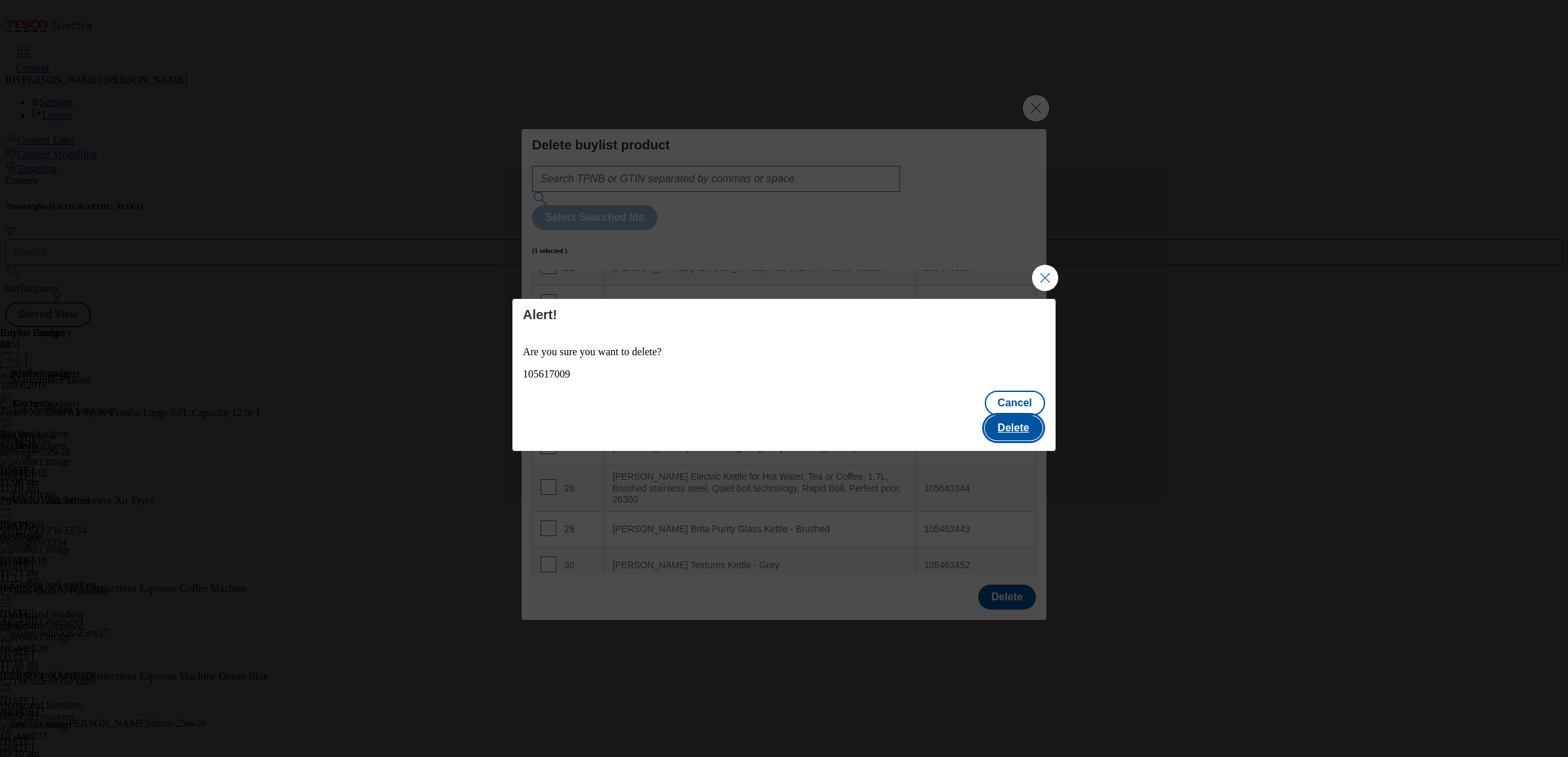
click at [1024, 416] on button "Delete" at bounding box center [1014, 429] width 58 height 25
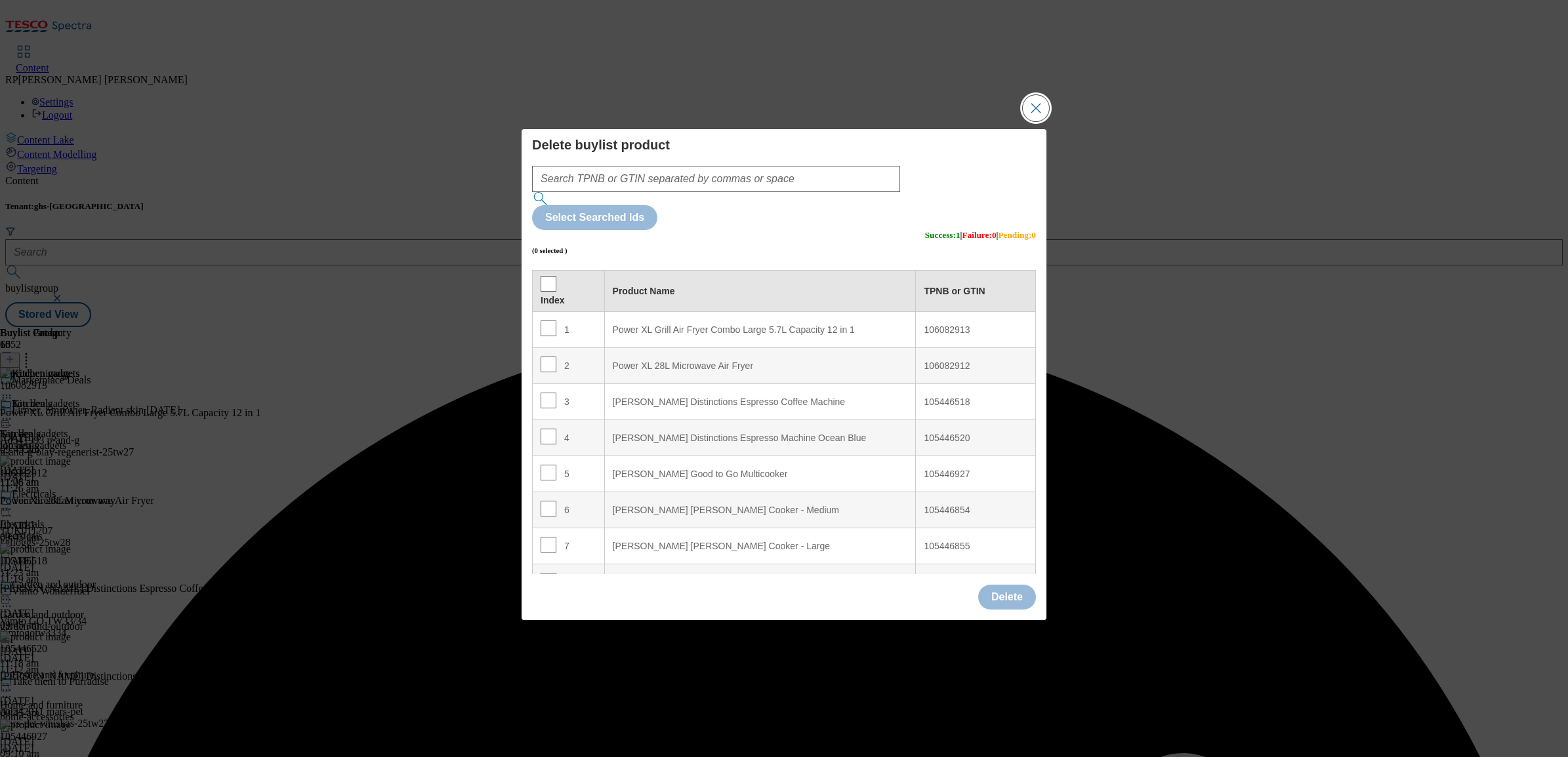
click at [1038, 121] on button "Close Modal" at bounding box center [1035, 108] width 26 height 26
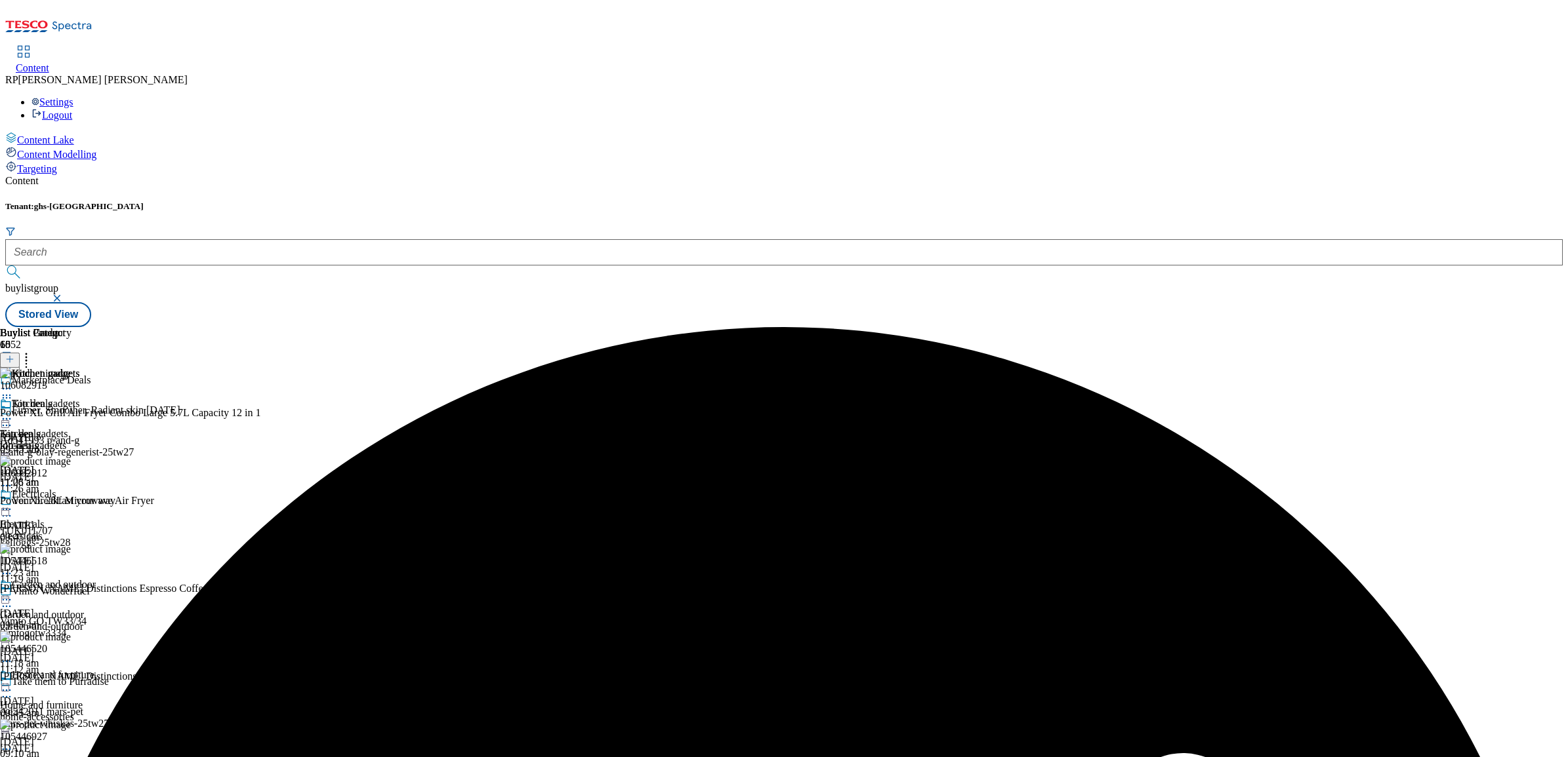
click at [13, 412] on icon at bounding box center [7, 419] width 13 height 13
click at [71, 503] on span "Preview" at bounding box center [56, 508] width 31 height 10
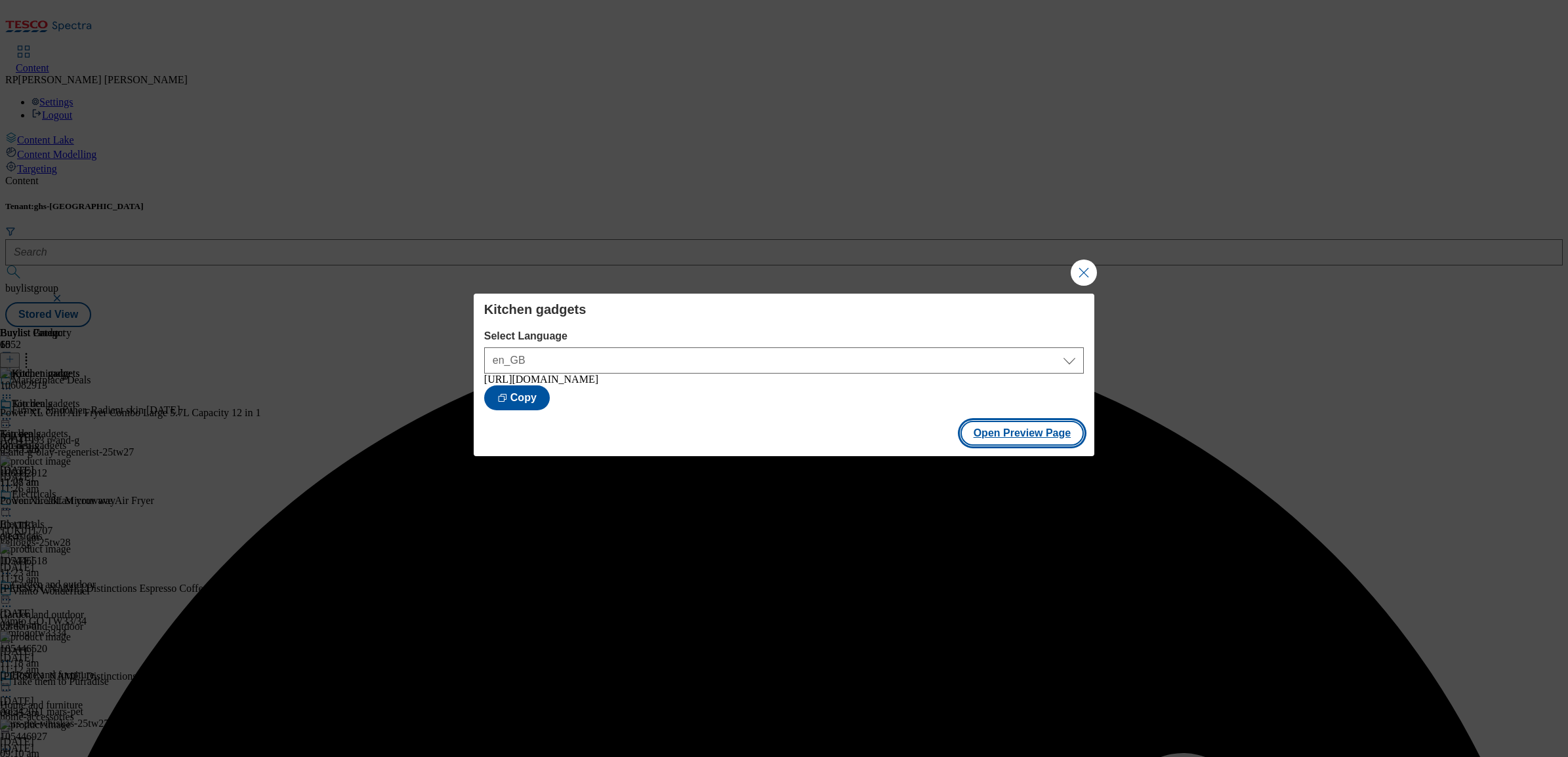
click at [1050, 431] on button "Open Preview Page" at bounding box center [1023, 433] width 124 height 25
click at [1087, 266] on button "Close Modal" at bounding box center [1083, 273] width 26 height 26
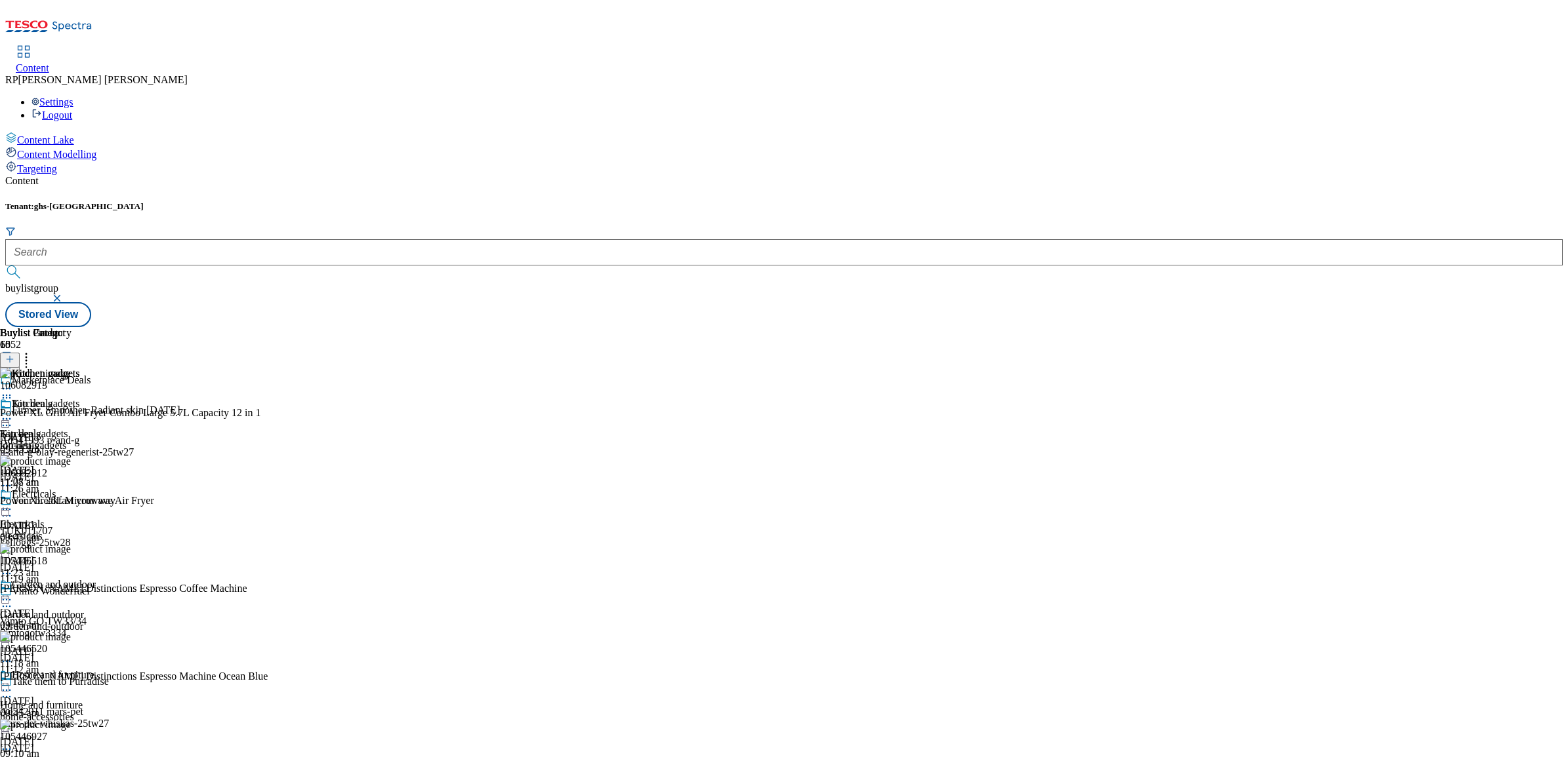
click at [80, 398] on div "Kitchen gadgets Kitchen gadgets kitchen-gadgets 27 Aug 2025 11:27 am" at bounding box center [40, 443] width 80 height 91
click at [85, 517] on span "Un-preview" at bounding box center [63, 522] width 44 height 10
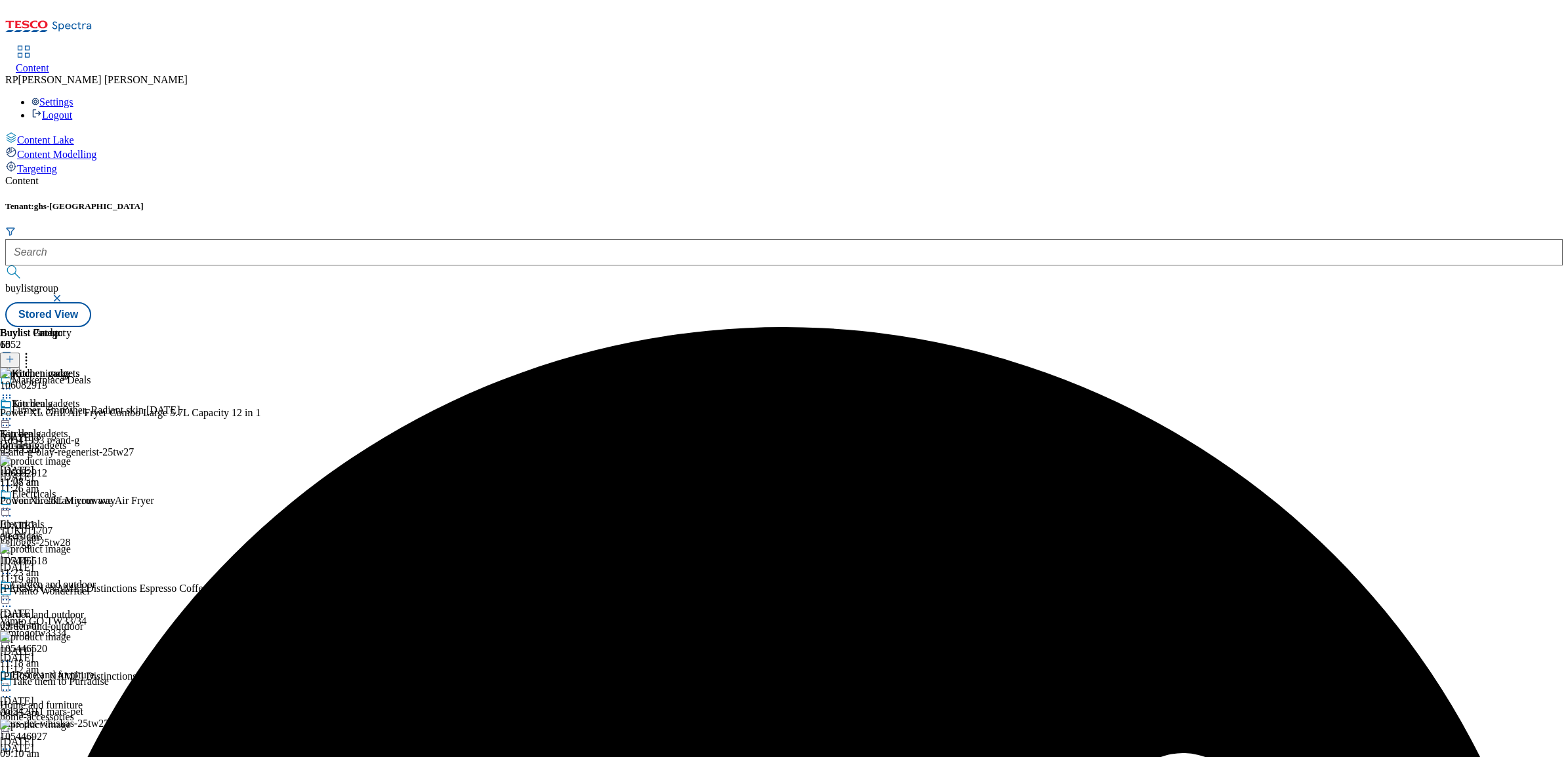
click at [33, 351] on icon at bounding box center [26, 357] width 13 height 13
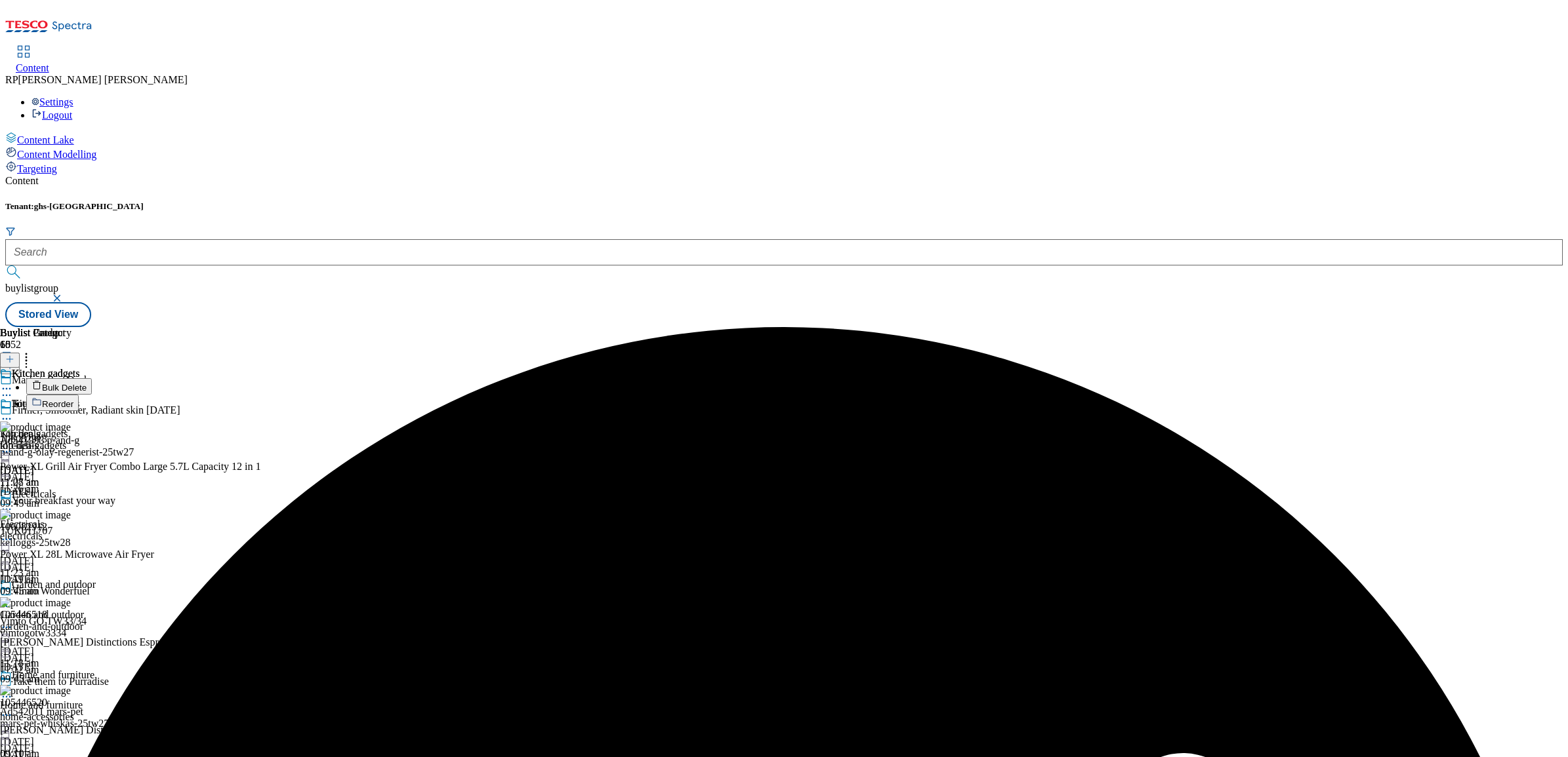
click at [87, 383] on span "Bulk Delete" at bounding box center [65, 388] width 44 height 10
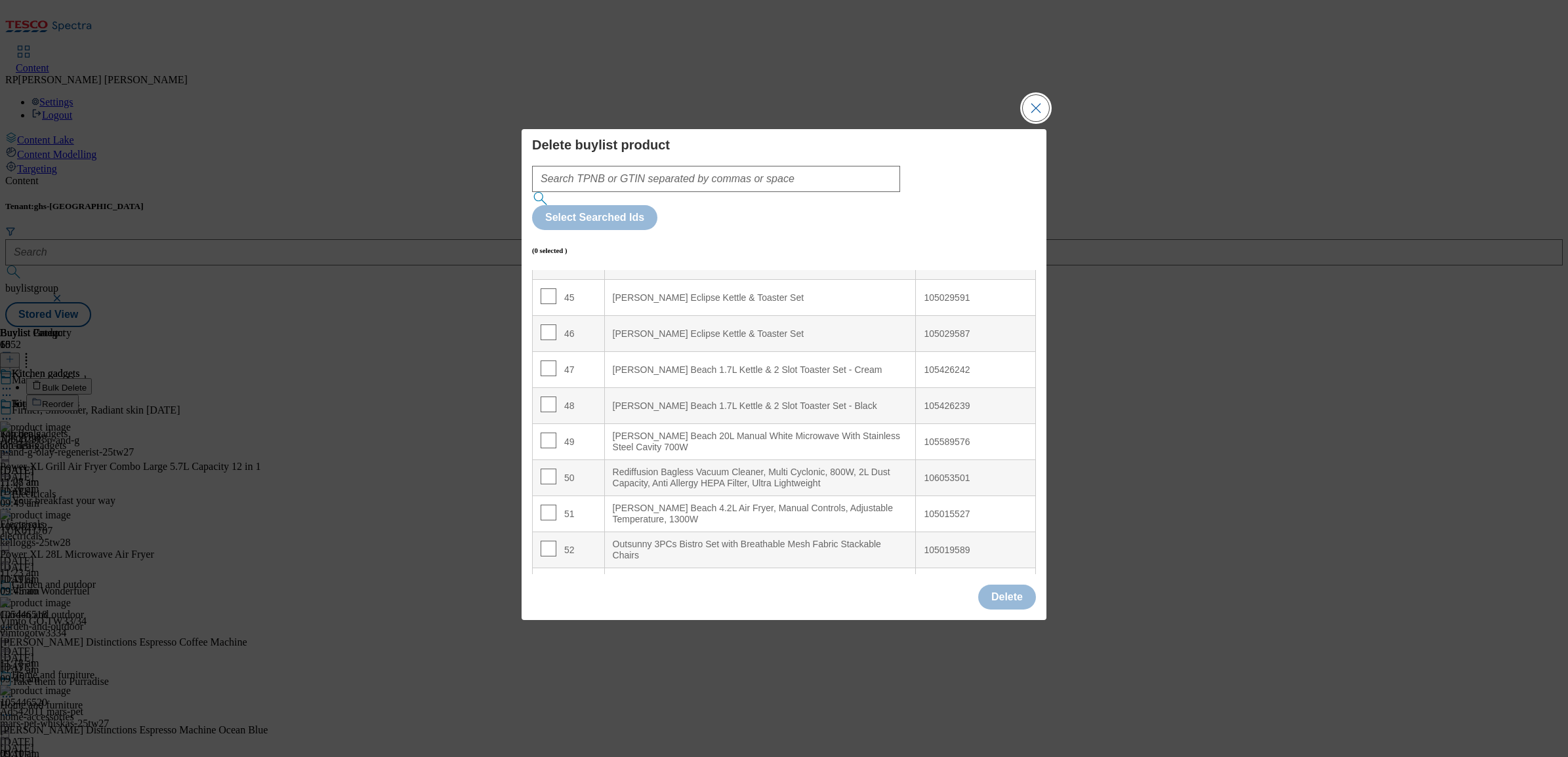
scroll to position [1639, 0]
click at [552, 504] on input "Modal" at bounding box center [548, 511] width 15 height 15
checkbox input "true"
click at [545, 539] on input "Modal" at bounding box center [548, 547] width 15 height 15
checkbox input "true"
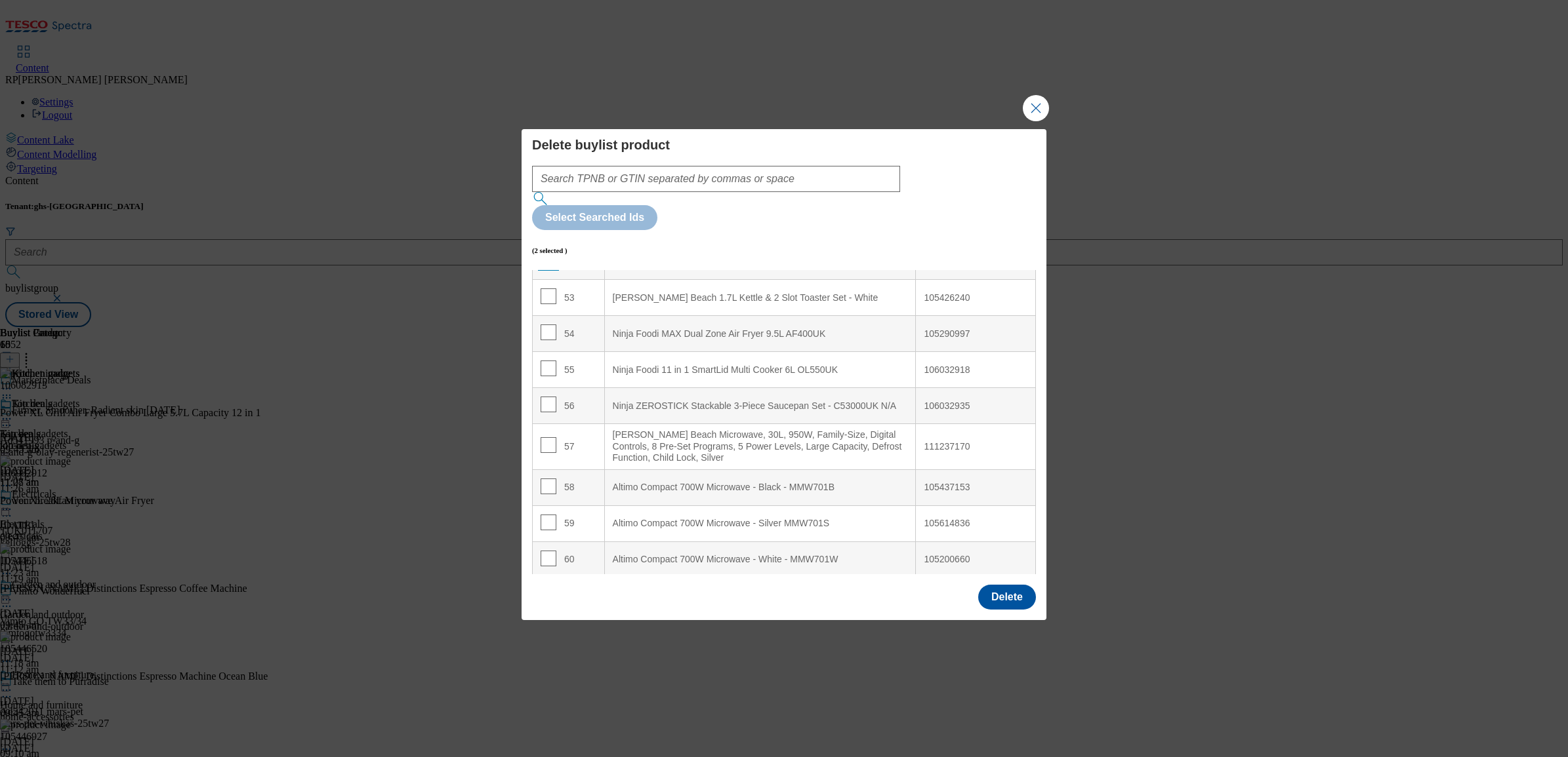
scroll to position [1968, 0]
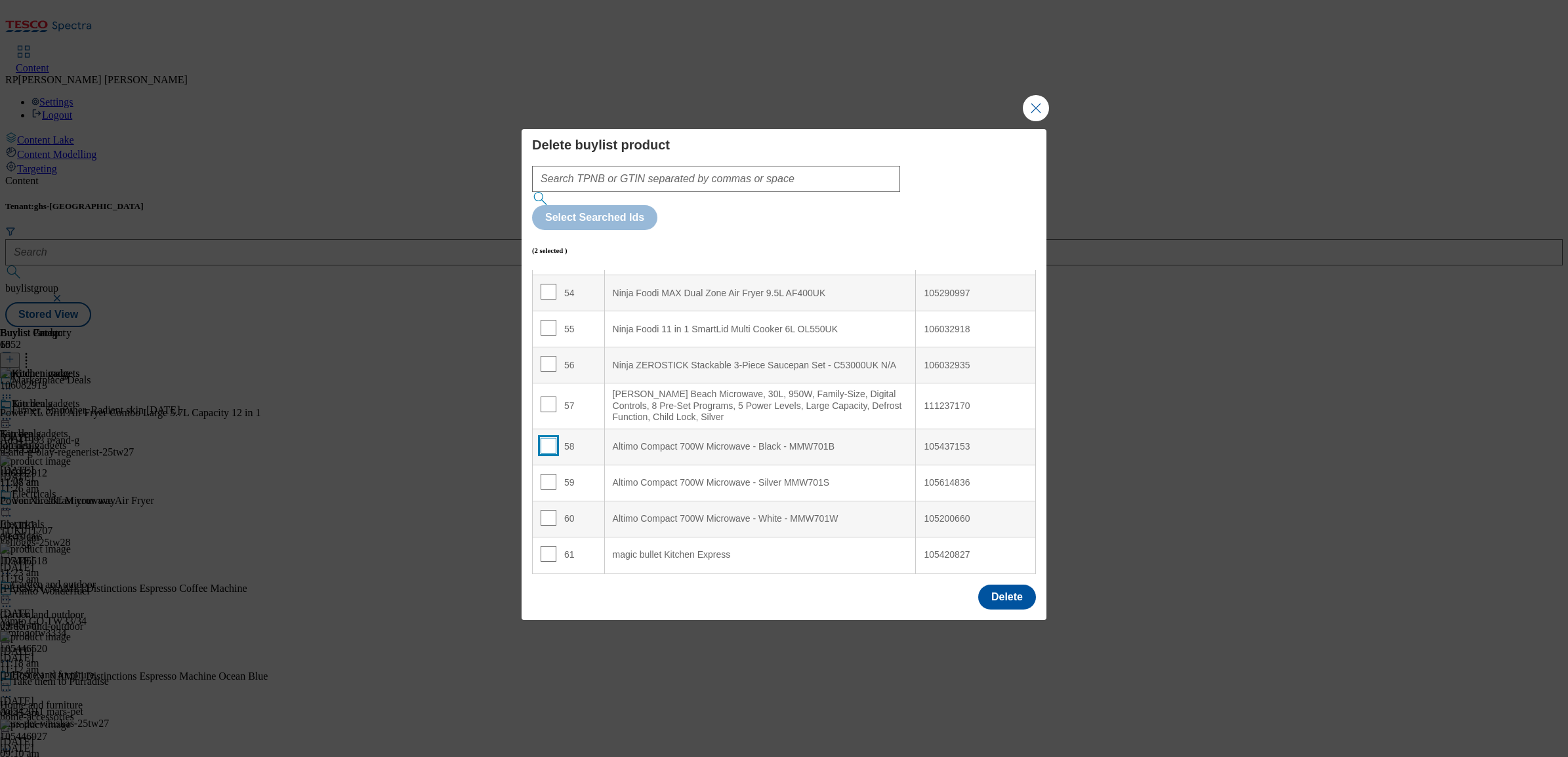
click at [546, 438] on input "Modal" at bounding box center [548, 446] width 15 height 15
checkbox input "true"
click at [542, 474] on input "Modal" at bounding box center [548, 482] width 15 height 15
checkbox input "true"
click at [548, 510] on input "Modal" at bounding box center [548, 518] width 15 height 15
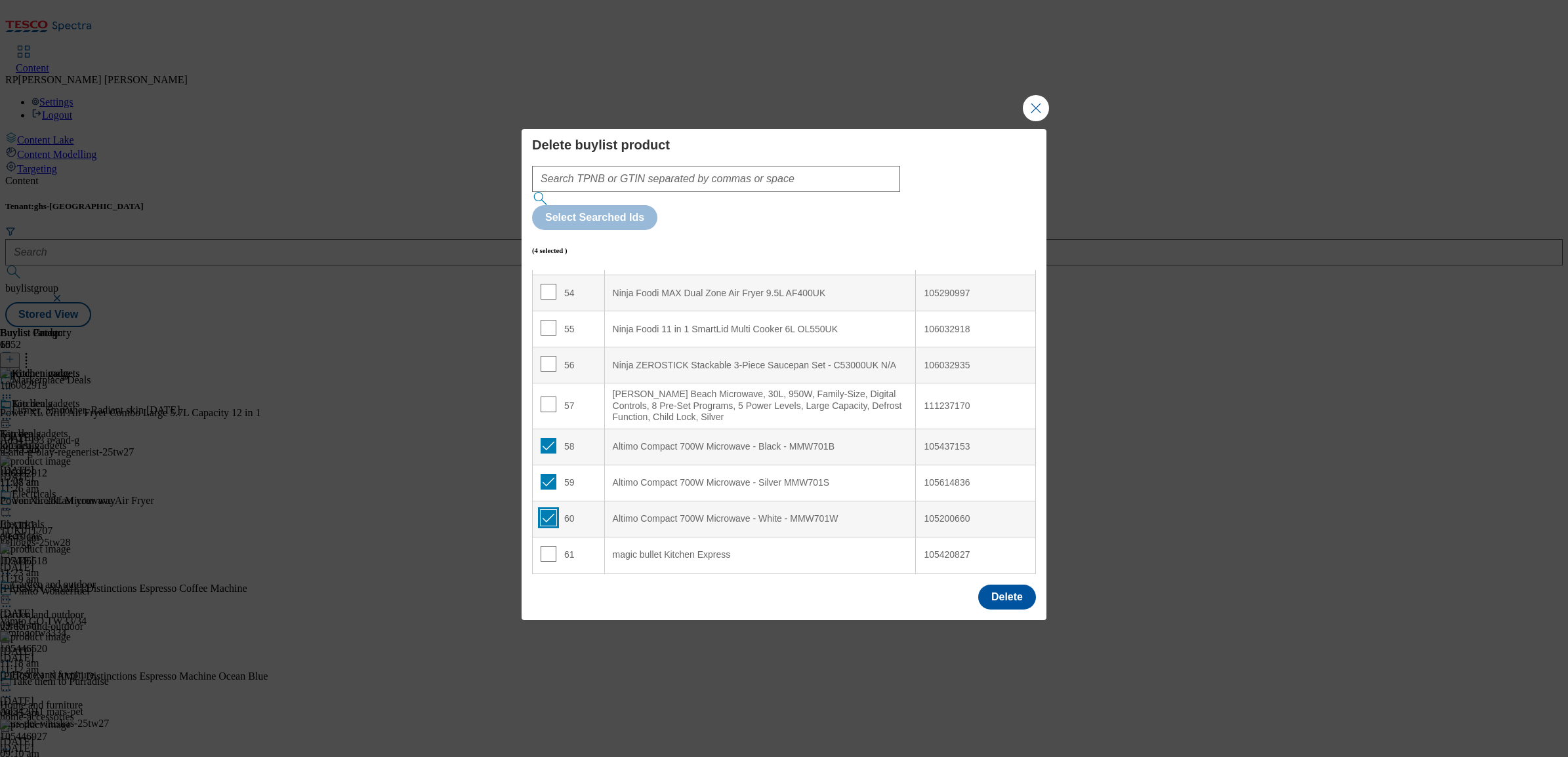
checkbox input "true"
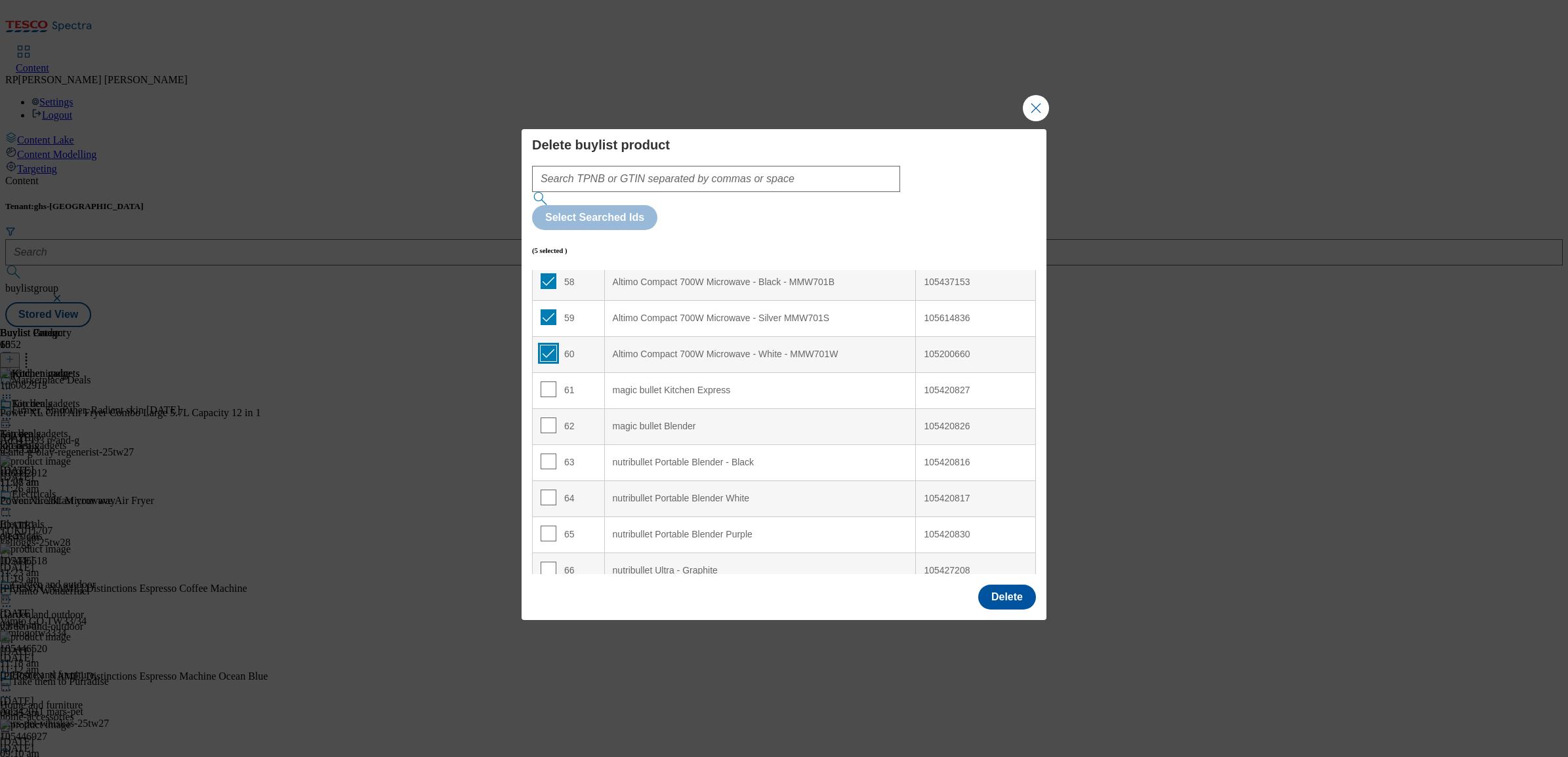
scroll to position [2213, 0]
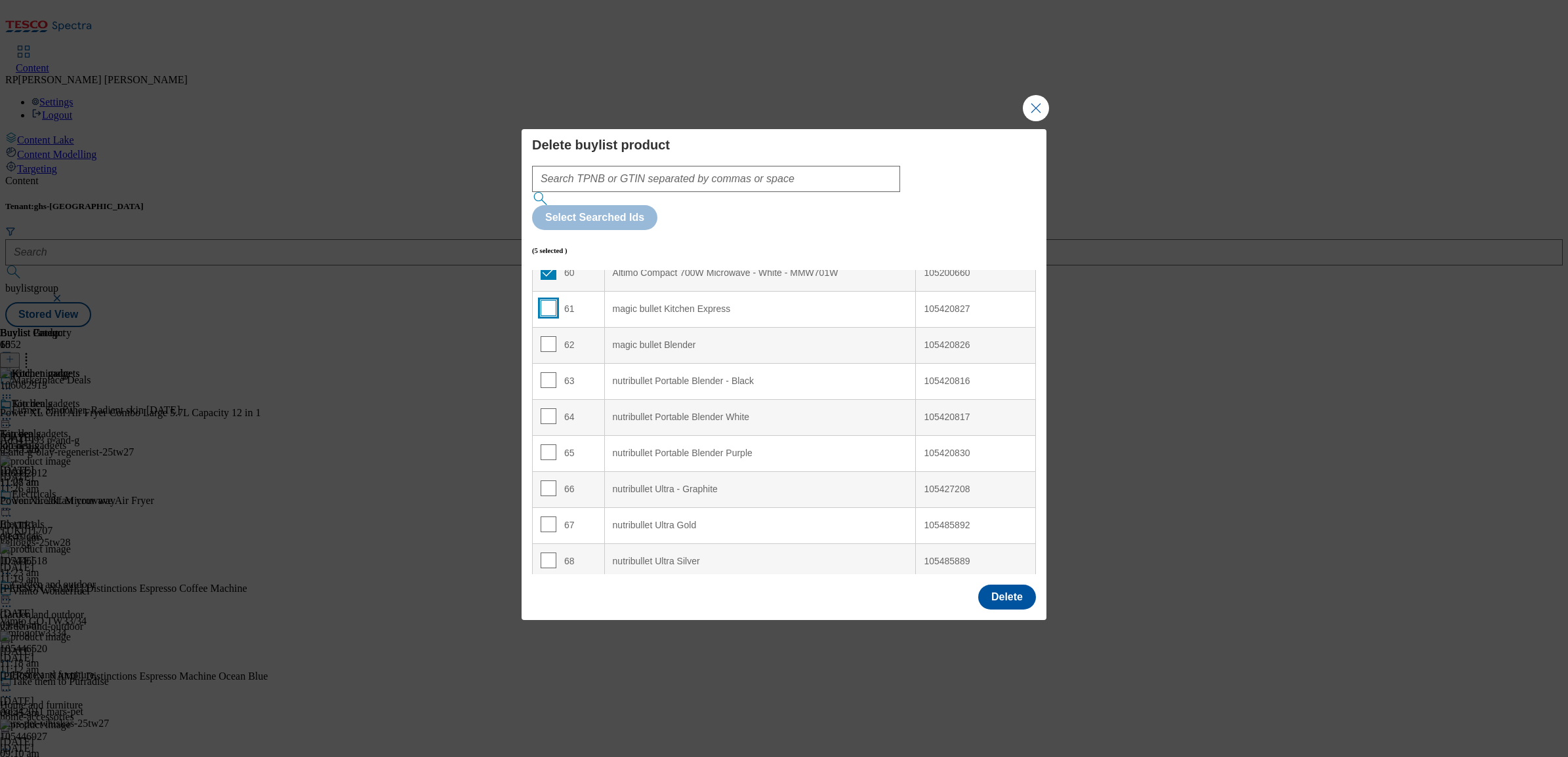
click at [551, 300] on input "Modal" at bounding box center [548, 308] width 15 height 15
checkbox input "true"
click at [542, 336] on input "Modal" at bounding box center [548, 344] width 15 height 15
checkbox input "true"
click at [985, 585] on button "Delete" at bounding box center [1007, 597] width 58 height 25
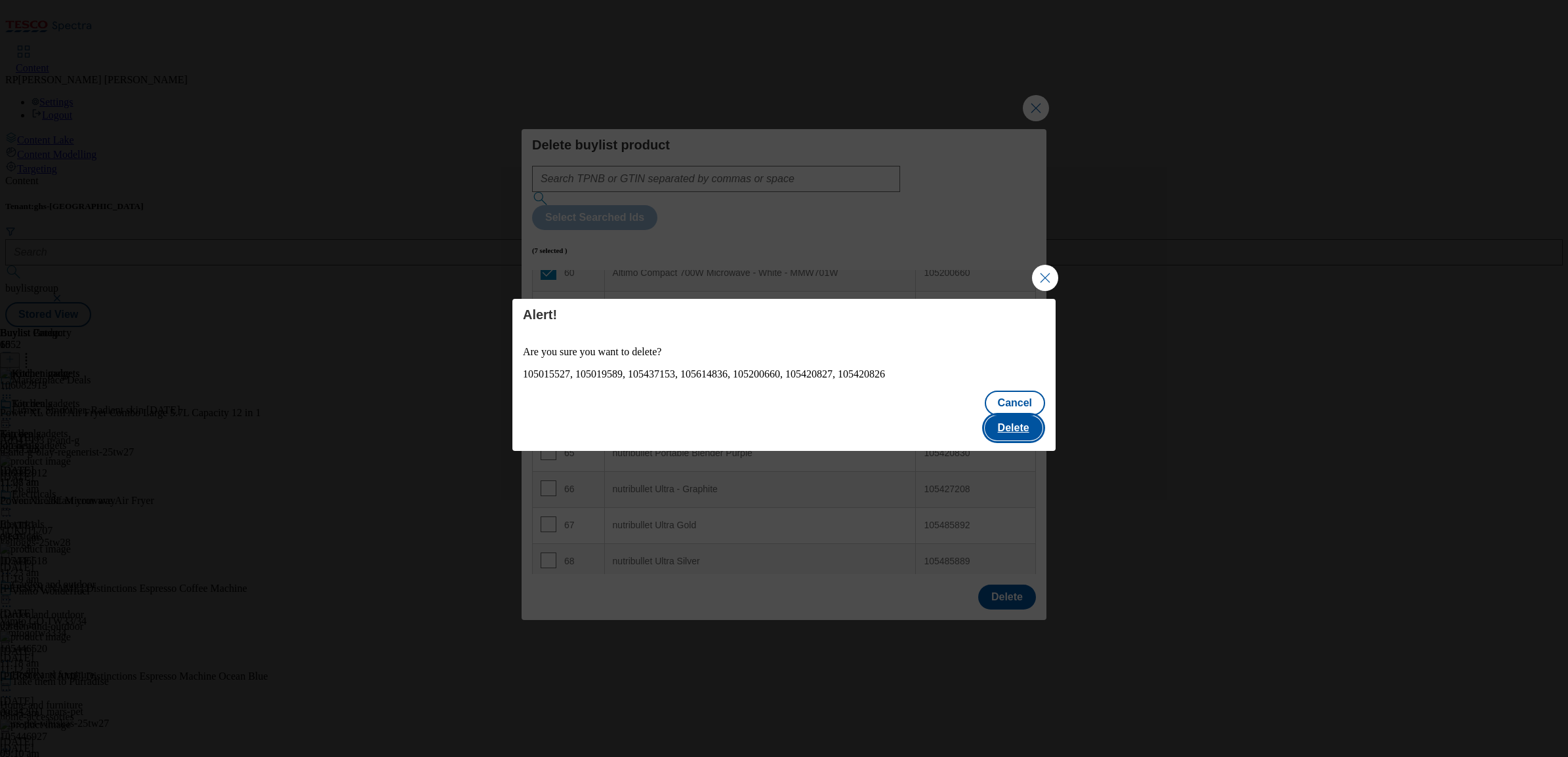
click at [1002, 416] on button "Delete" at bounding box center [1014, 429] width 58 height 25
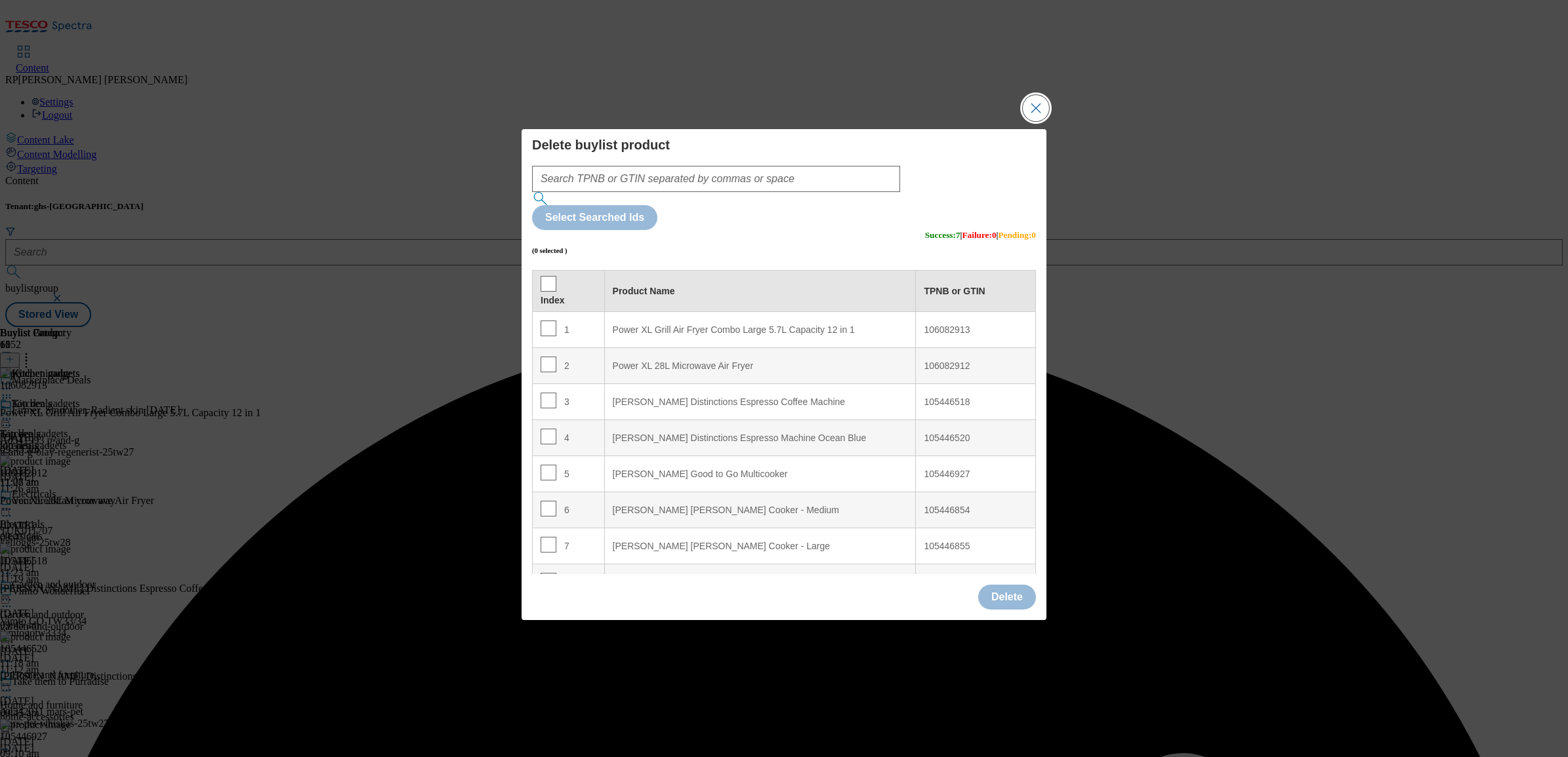
click at [1031, 121] on button "Close Modal" at bounding box center [1035, 108] width 26 height 26
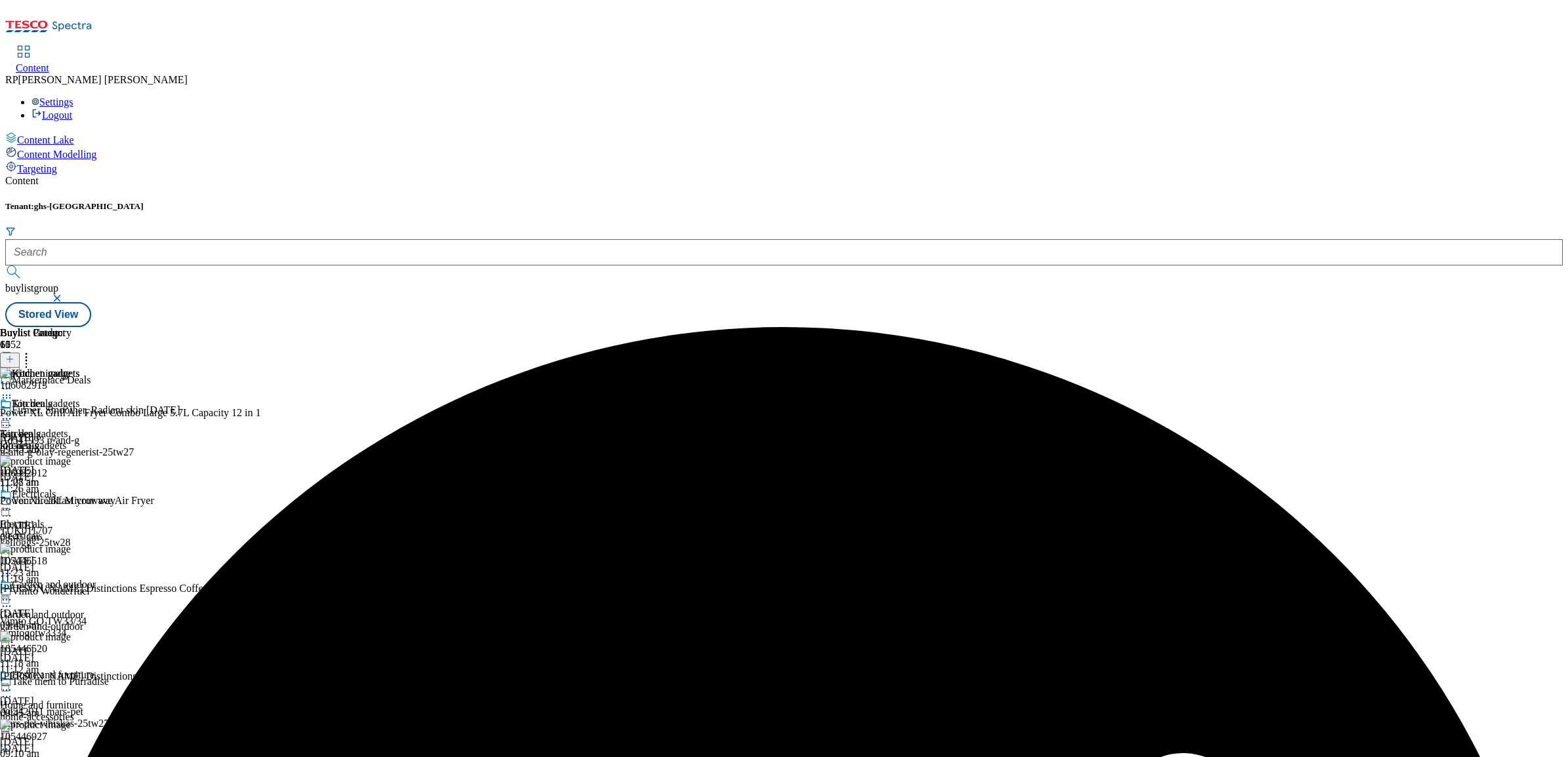
click at [80, 412] on div at bounding box center [40, 420] width 80 height 15
click at [71, 503] on span "Preview" at bounding box center [56, 508] width 31 height 10
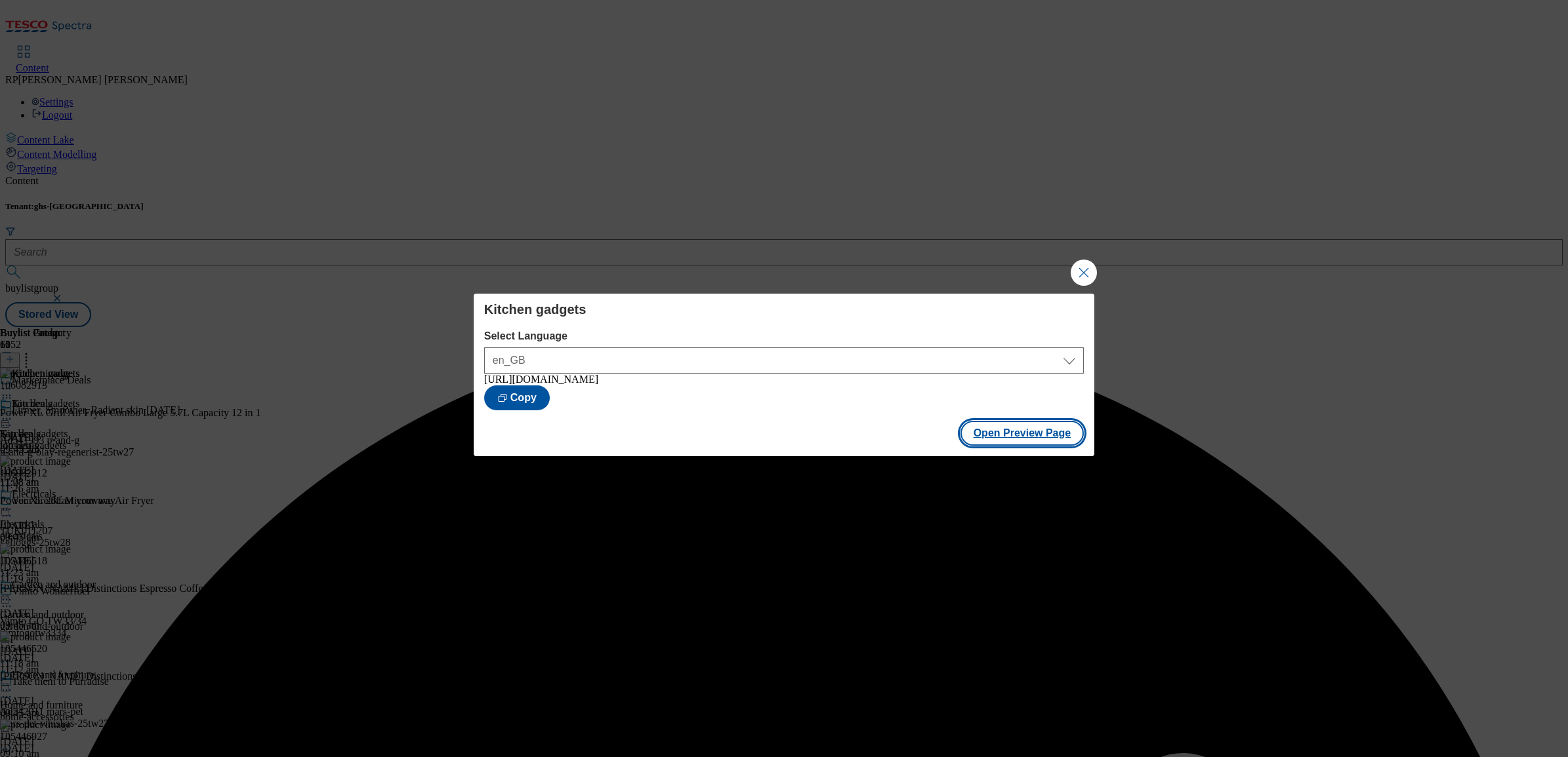
click at [1011, 427] on button "Open Preview Page" at bounding box center [1023, 433] width 124 height 25
click at [1077, 274] on button "Close Modal" at bounding box center [1083, 273] width 26 height 26
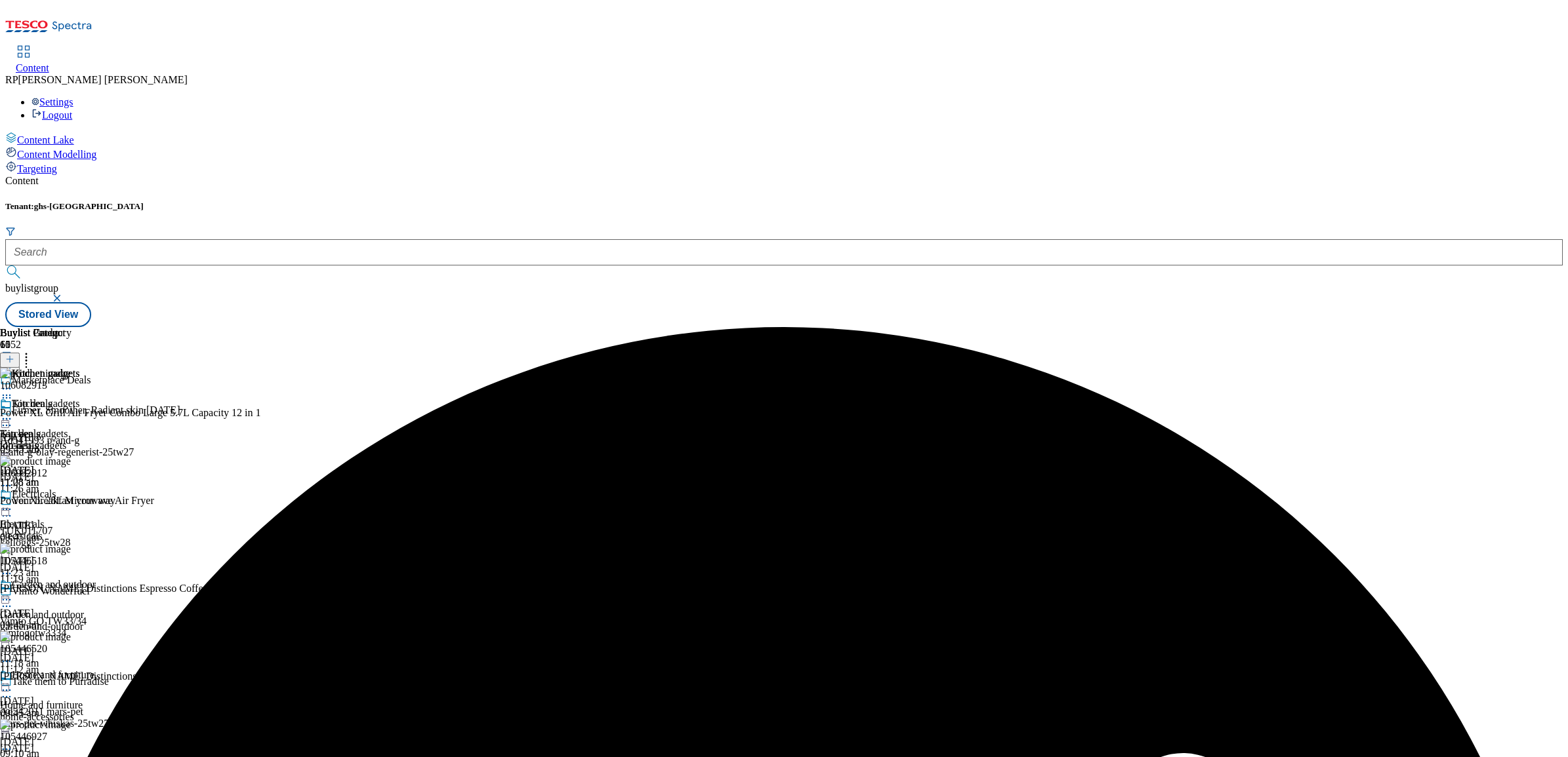
click at [13, 412] on icon at bounding box center [7, 419] width 13 height 13
click at [85, 517] on span "Un-preview" at bounding box center [63, 522] width 44 height 10
click at [33, 351] on icon at bounding box center [26, 357] width 13 height 13
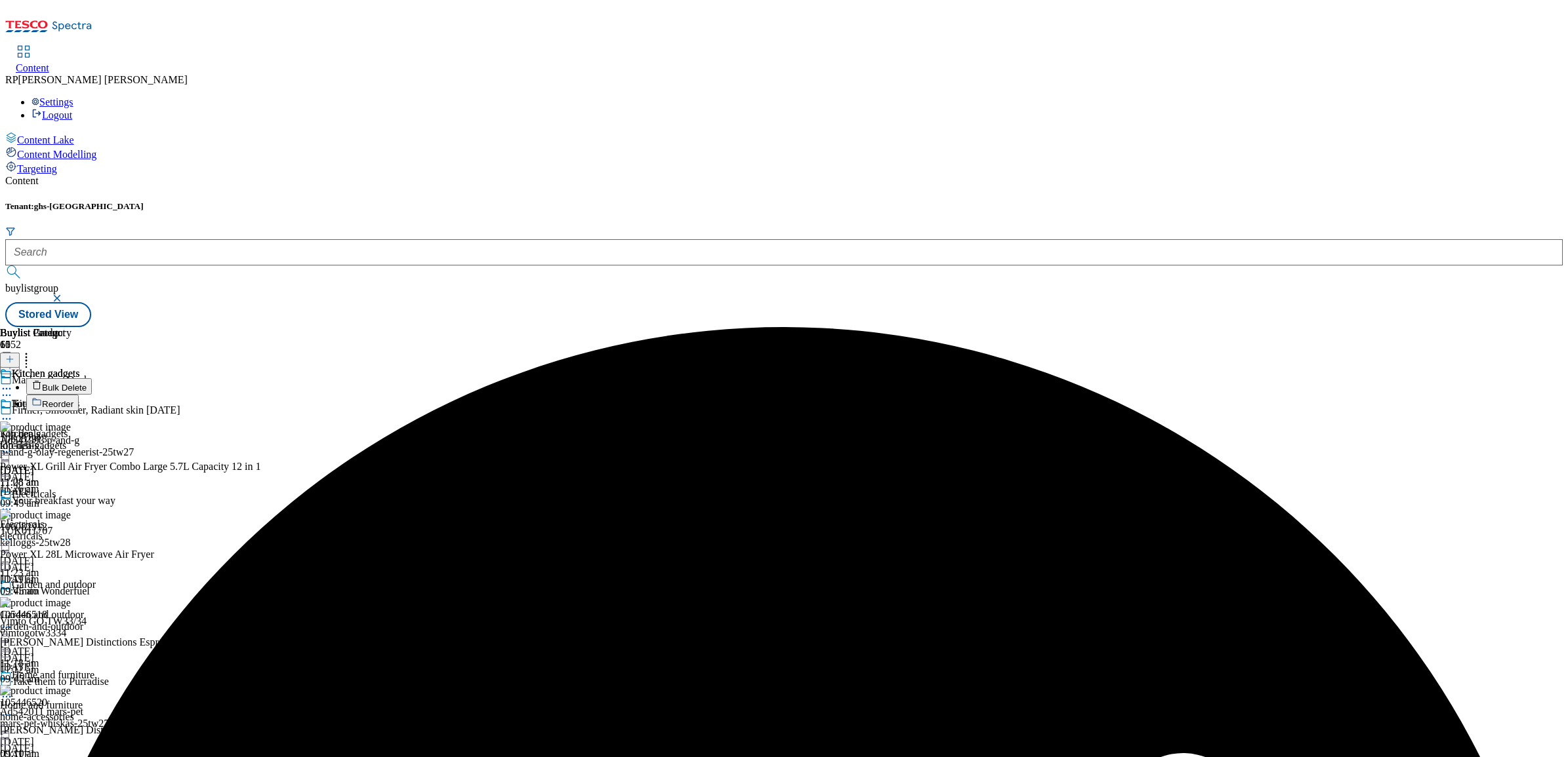
click at [87, 383] on span "Bulk Delete" at bounding box center [65, 388] width 44 height 10
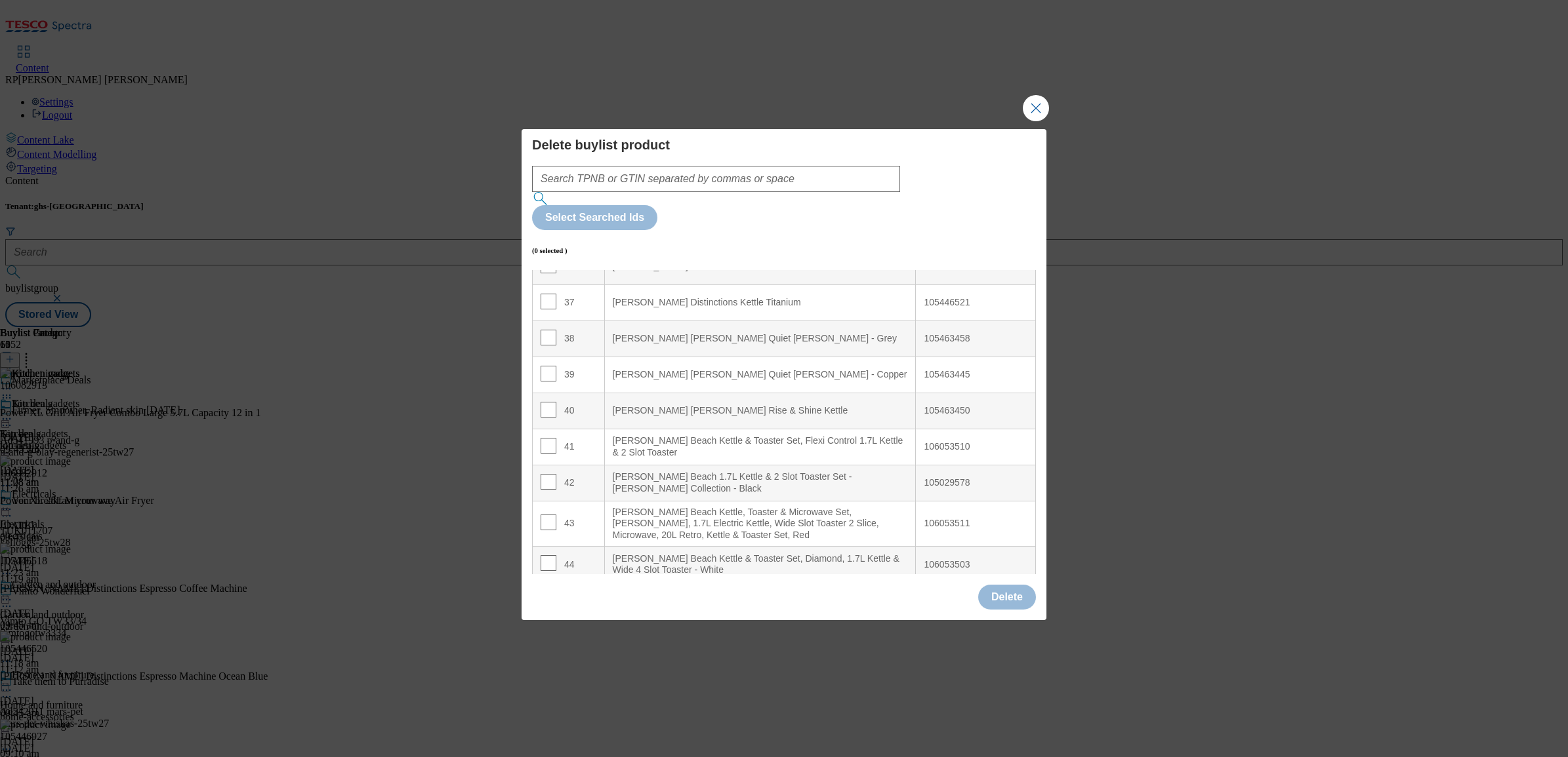
scroll to position [1962, 0]
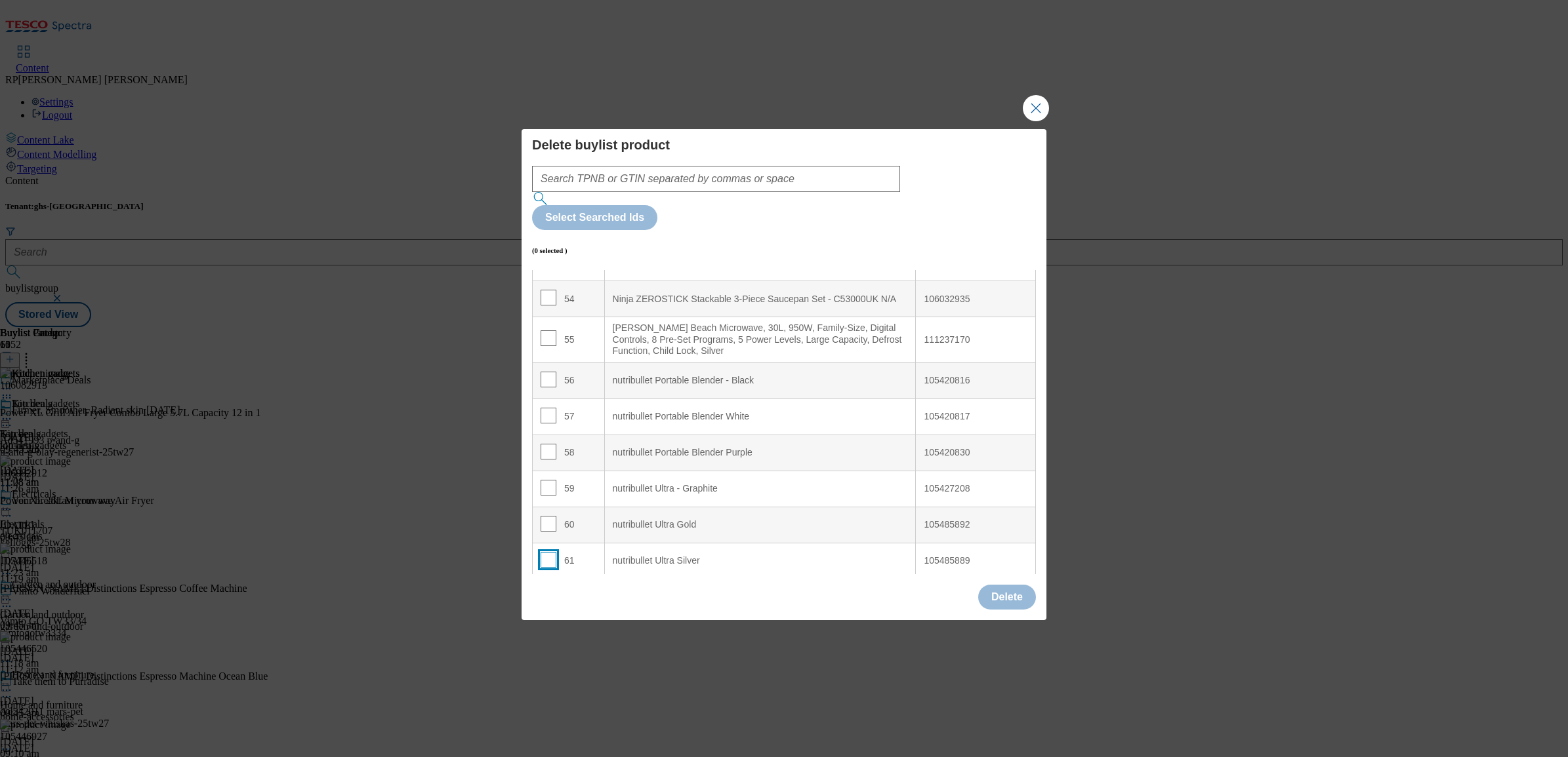
click at [551, 552] on input "Modal" at bounding box center [548, 560] width 15 height 15
checkbox input "true"
click at [540, 507] on td "60" at bounding box center [569, 524] width 72 height 36
click at [545, 516] on input "Modal" at bounding box center [548, 524] width 15 height 15
checkbox input "true"
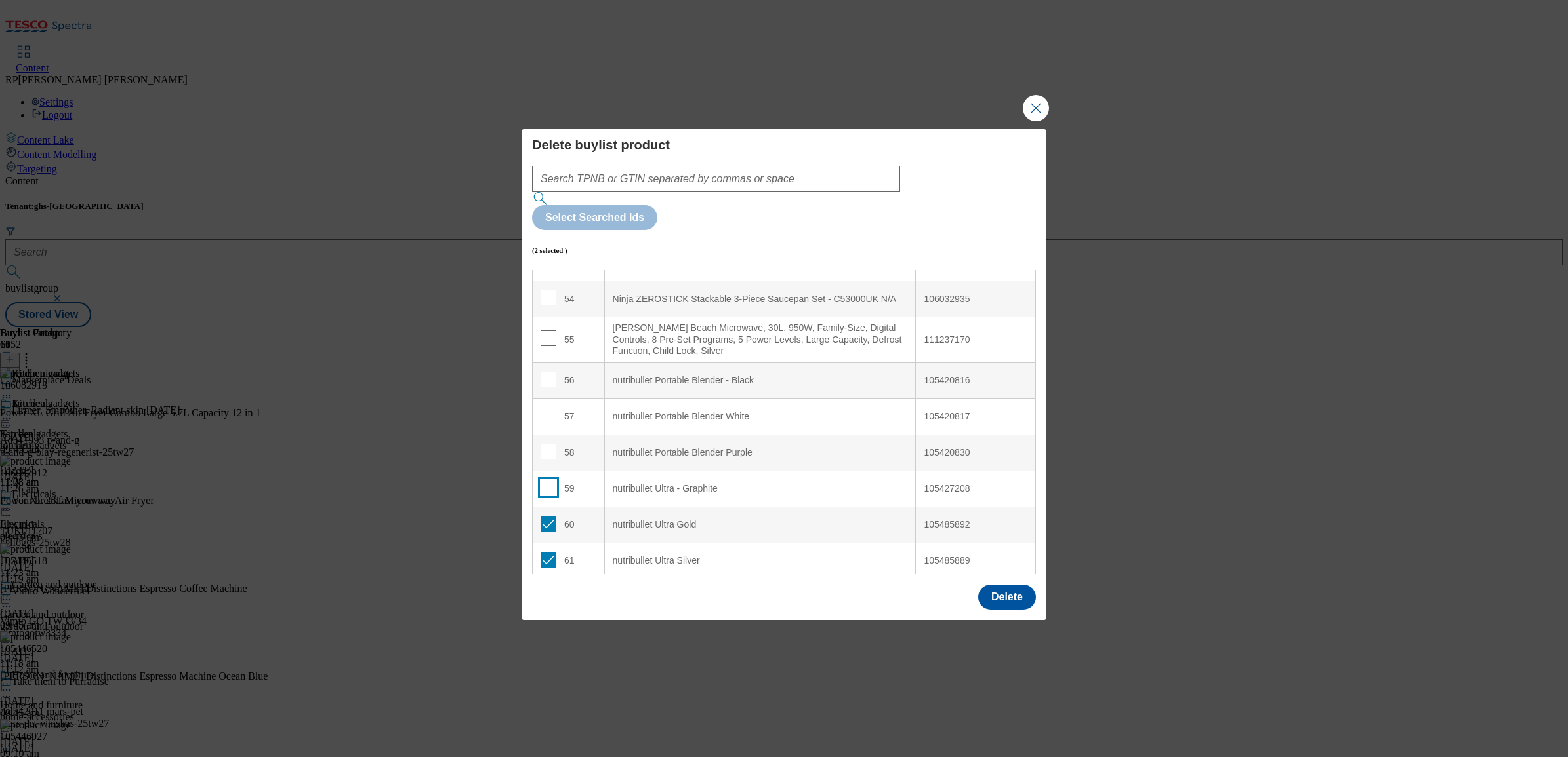
click at [549, 480] on input "Modal" at bounding box center [548, 487] width 15 height 15
checkbox input "true"
click at [546, 444] on input "Modal" at bounding box center [548, 452] width 15 height 15
checkbox input "true"
click at [546, 408] on input "Modal" at bounding box center [548, 416] width 15 height 15
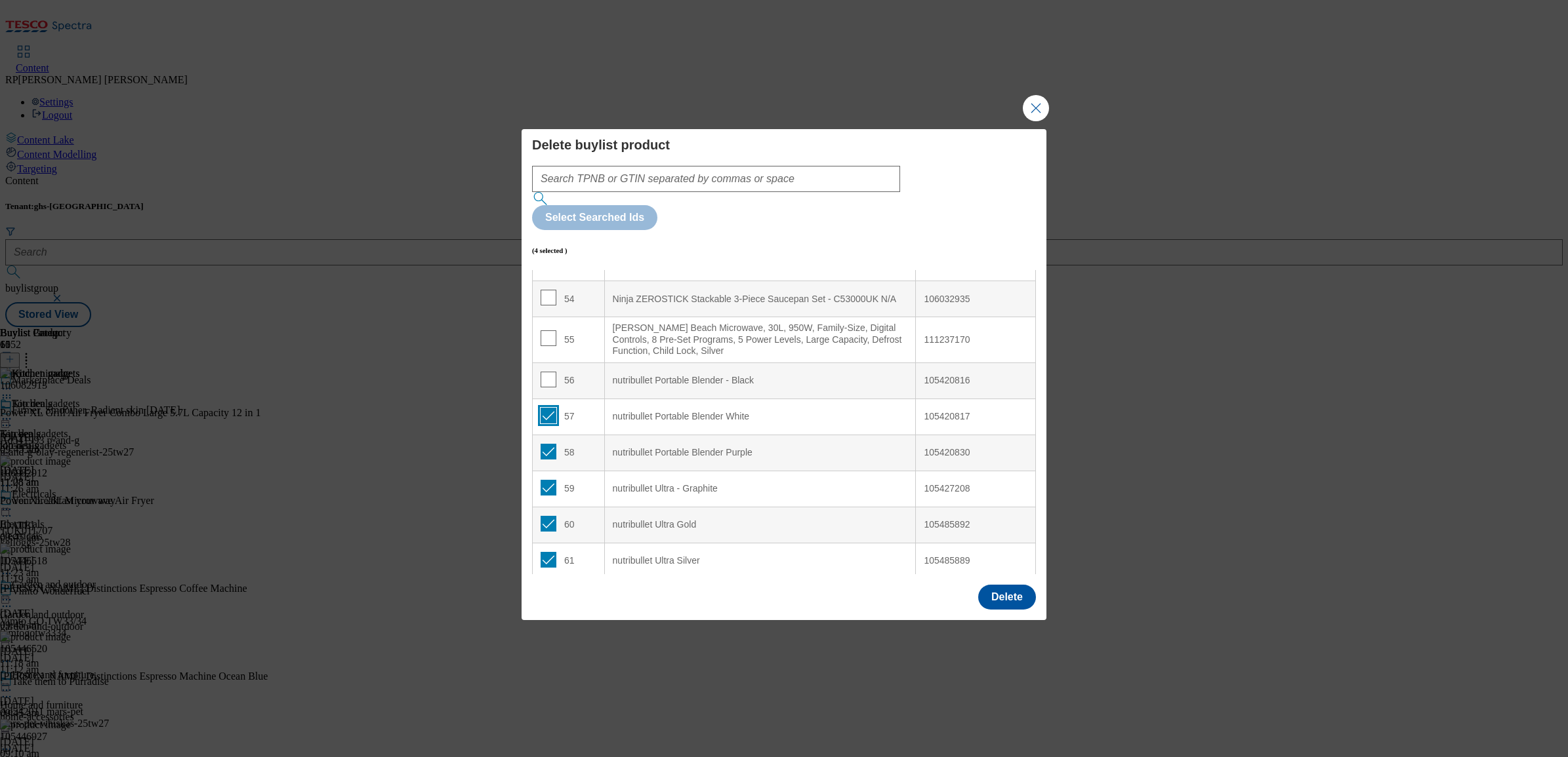
checkbox input "true"
click at [540, 363] on td "56" at bounding box center [569, 380] width 72 height 36
click at [538, 363] on td "56" at bounding box center [569, 380] width 72 height 36
click at [544, 372] on input "Modal" at bounding box center [548, 379] width 15 height 15
checkbox input "true"
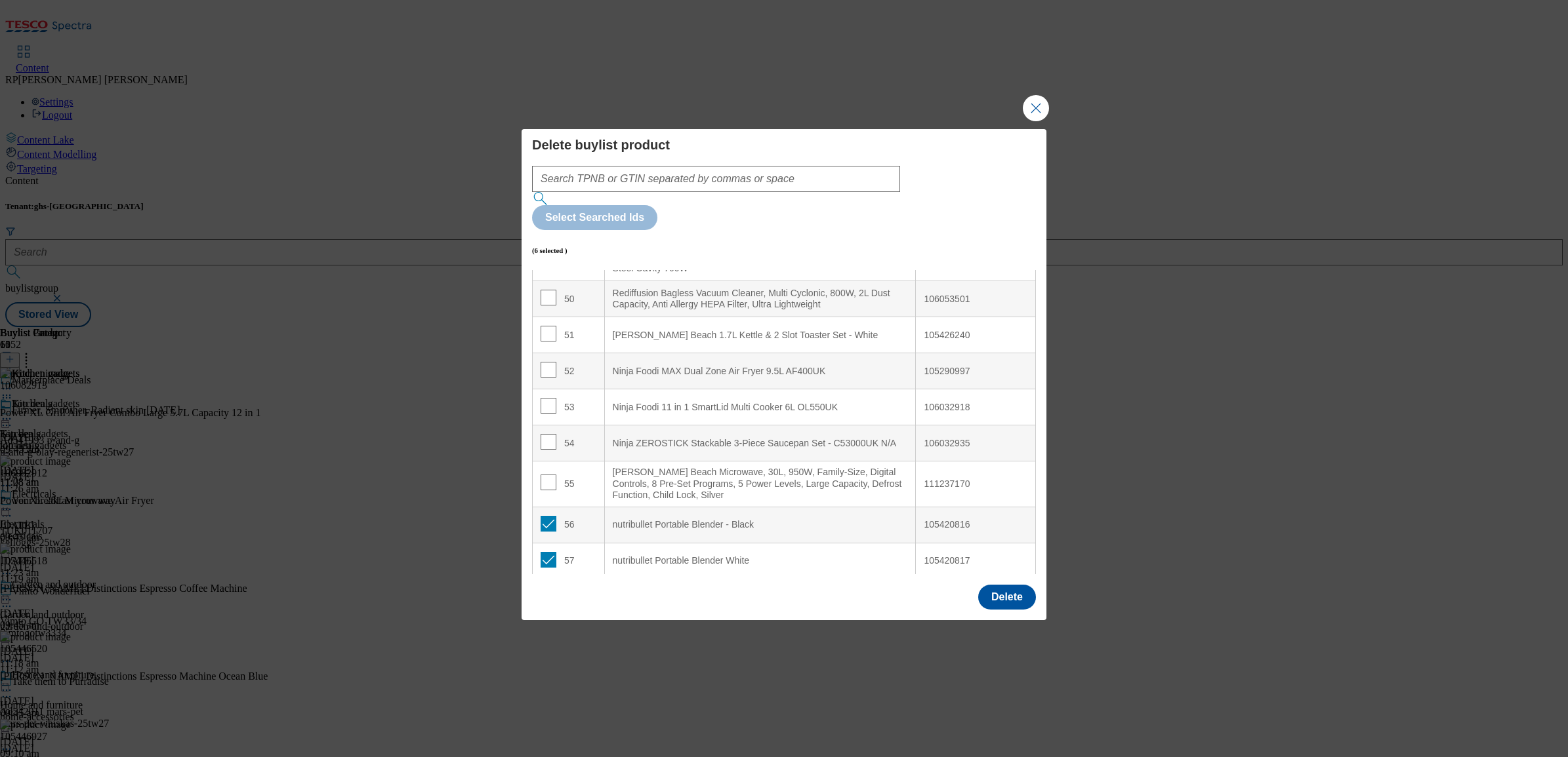
scroll to position [1886, 0]
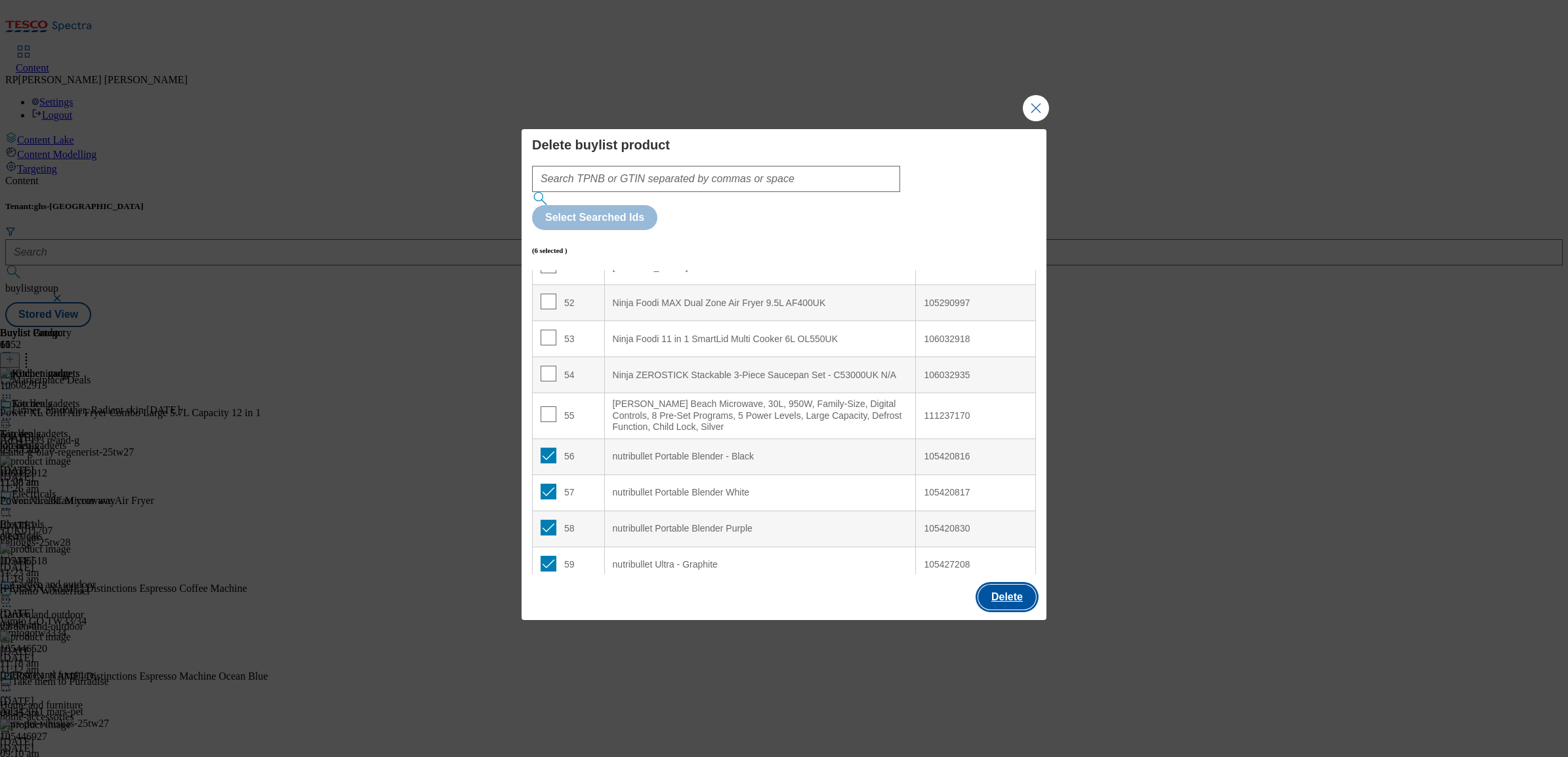
click at [1002, 585] on button "Delete" at bounding box center [1007, 597] width 58 height 25
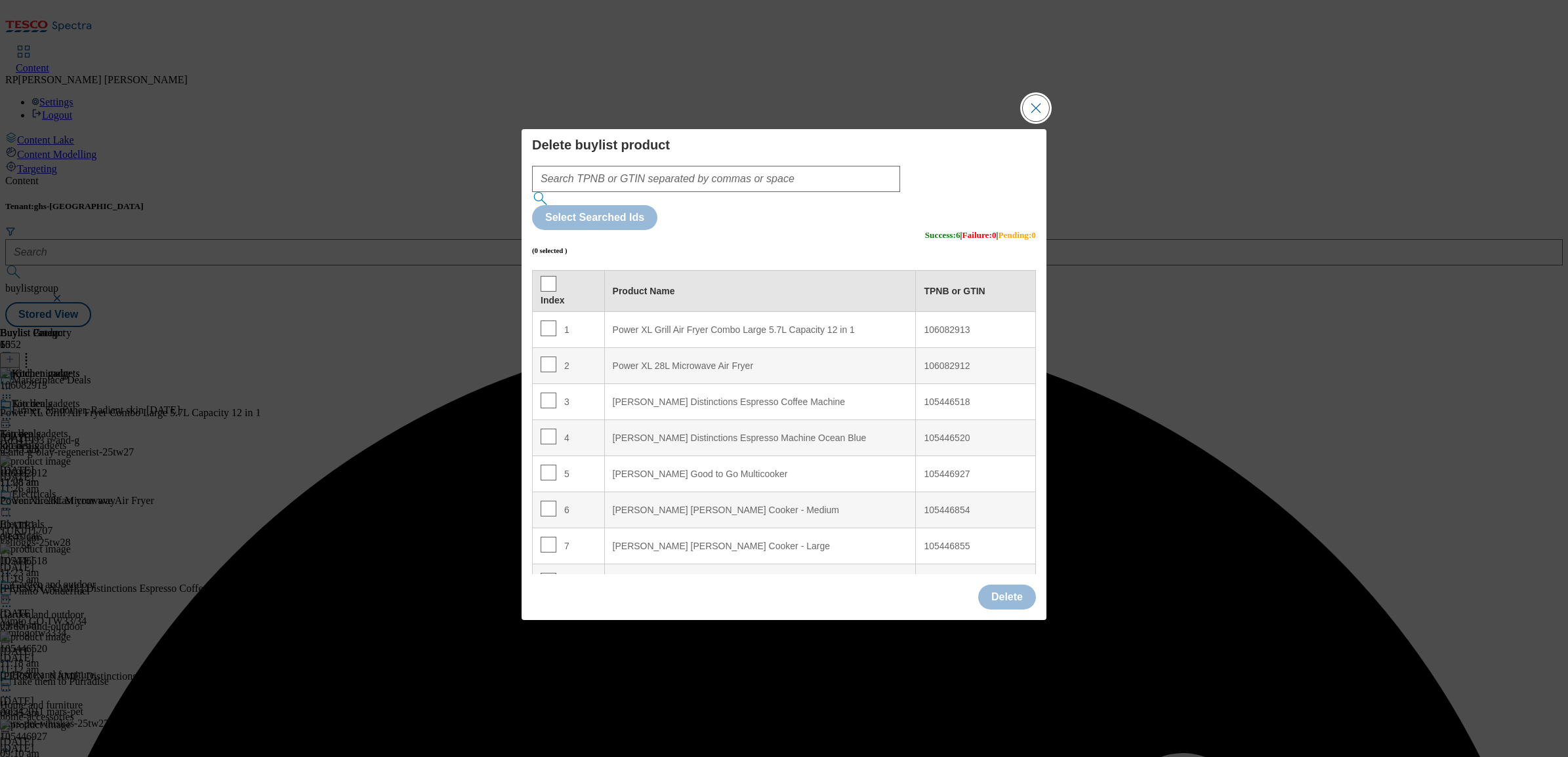
click at [1037, 121] on button "Close Modal" at bounding box center [1035, 108] width 26 height 26
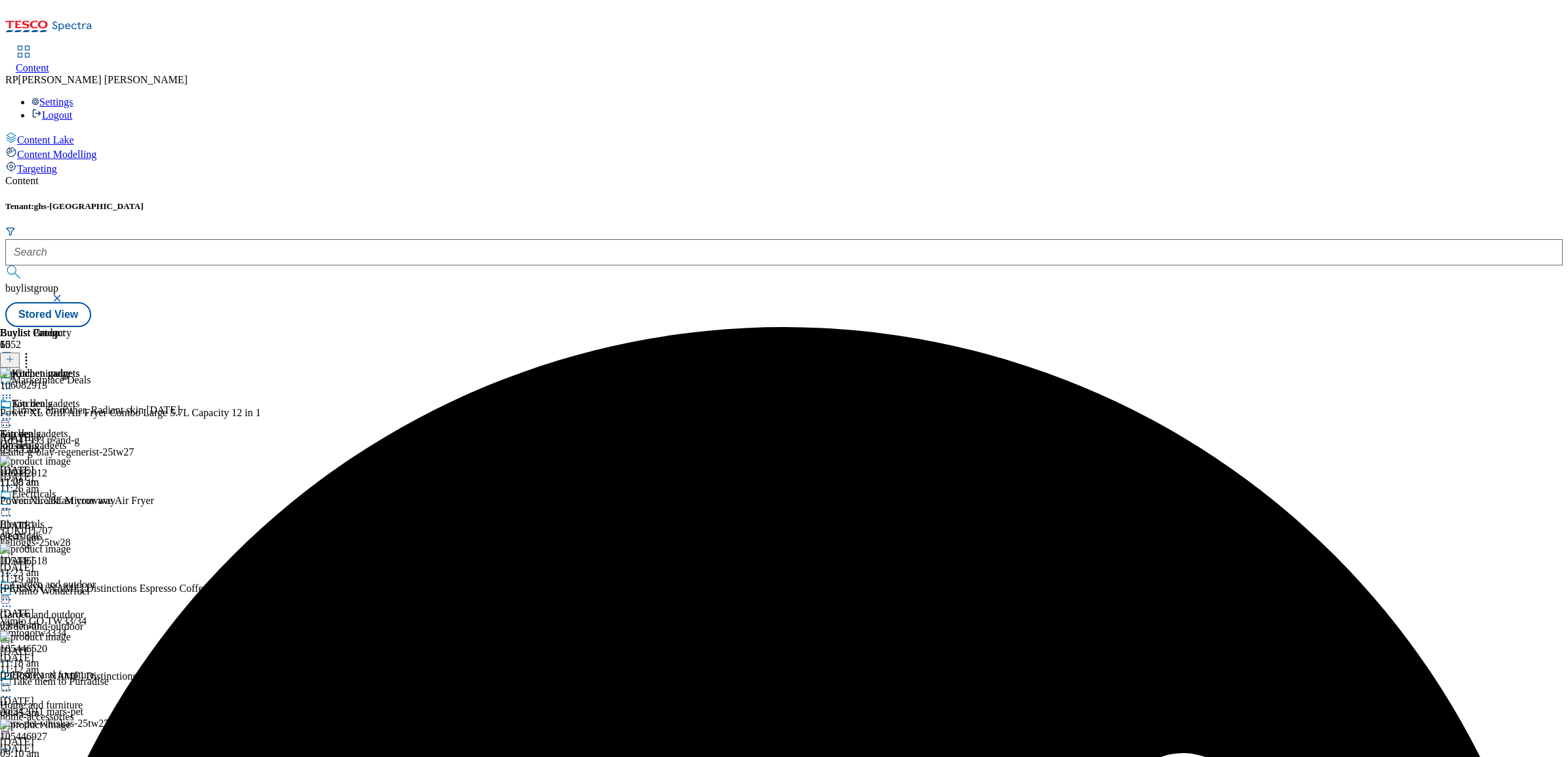
click at [13, 412] on icon at bounding box center [7, 419] width 13 height 13
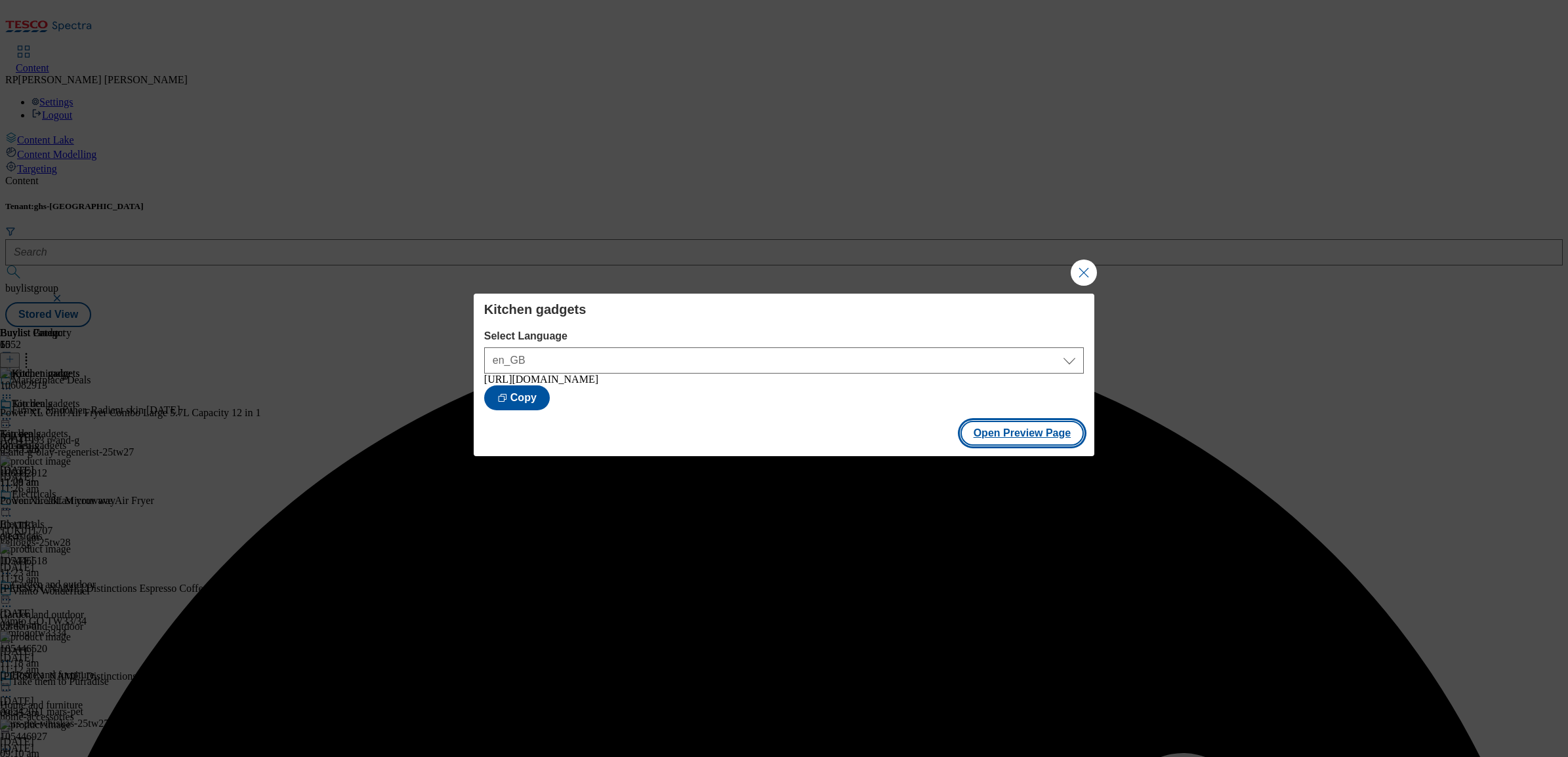
click at [1076, 436] on button "Open Preview Page" at bounding box center [1023, 433] width 124 height 25
click at [1080, 274] on button "Close Modal" at bounding box center [1083, 273] width 26 height 26
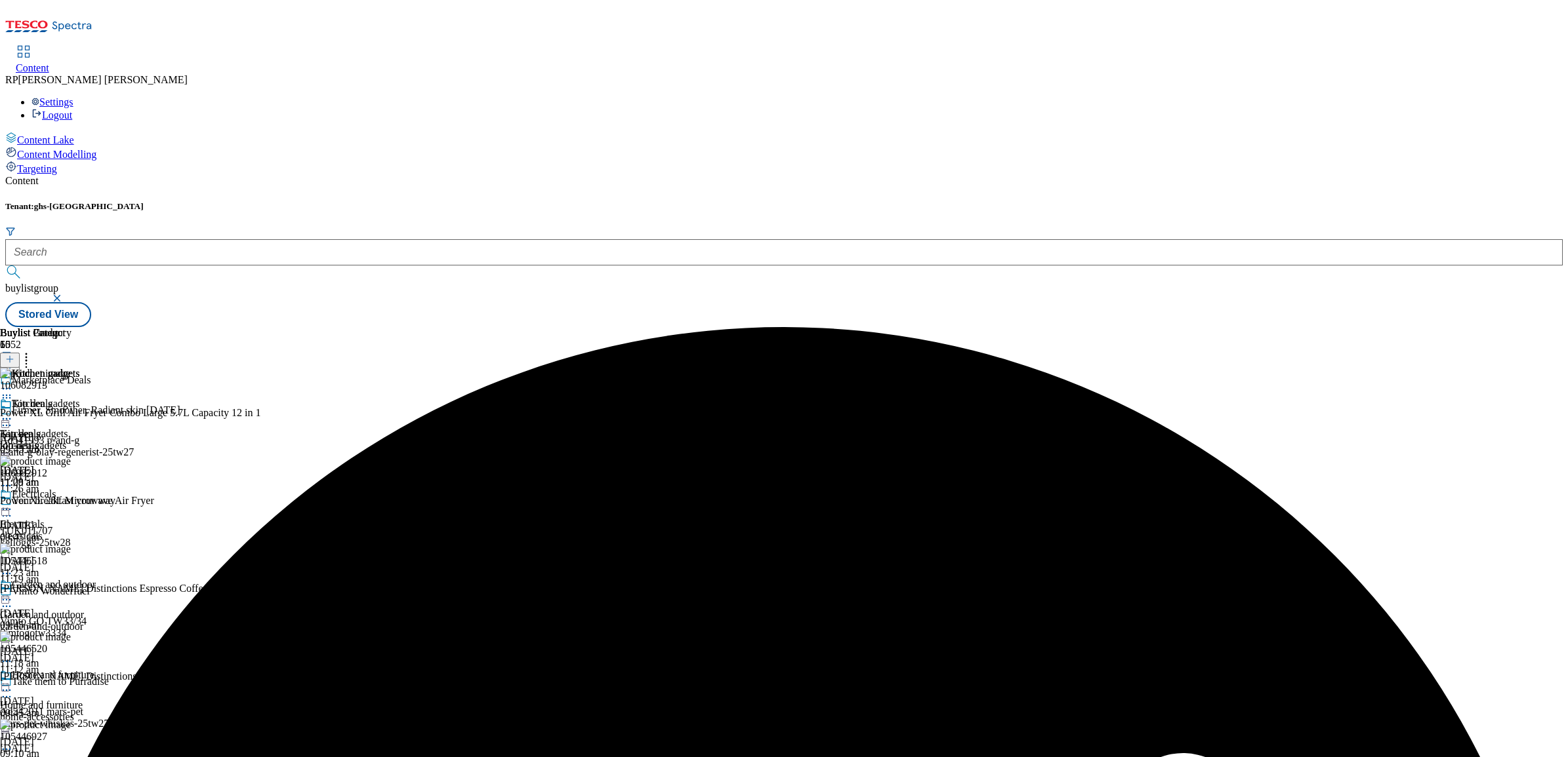
click at [13, 412] on icon at bounding box center [7, 419] width 13 height 13
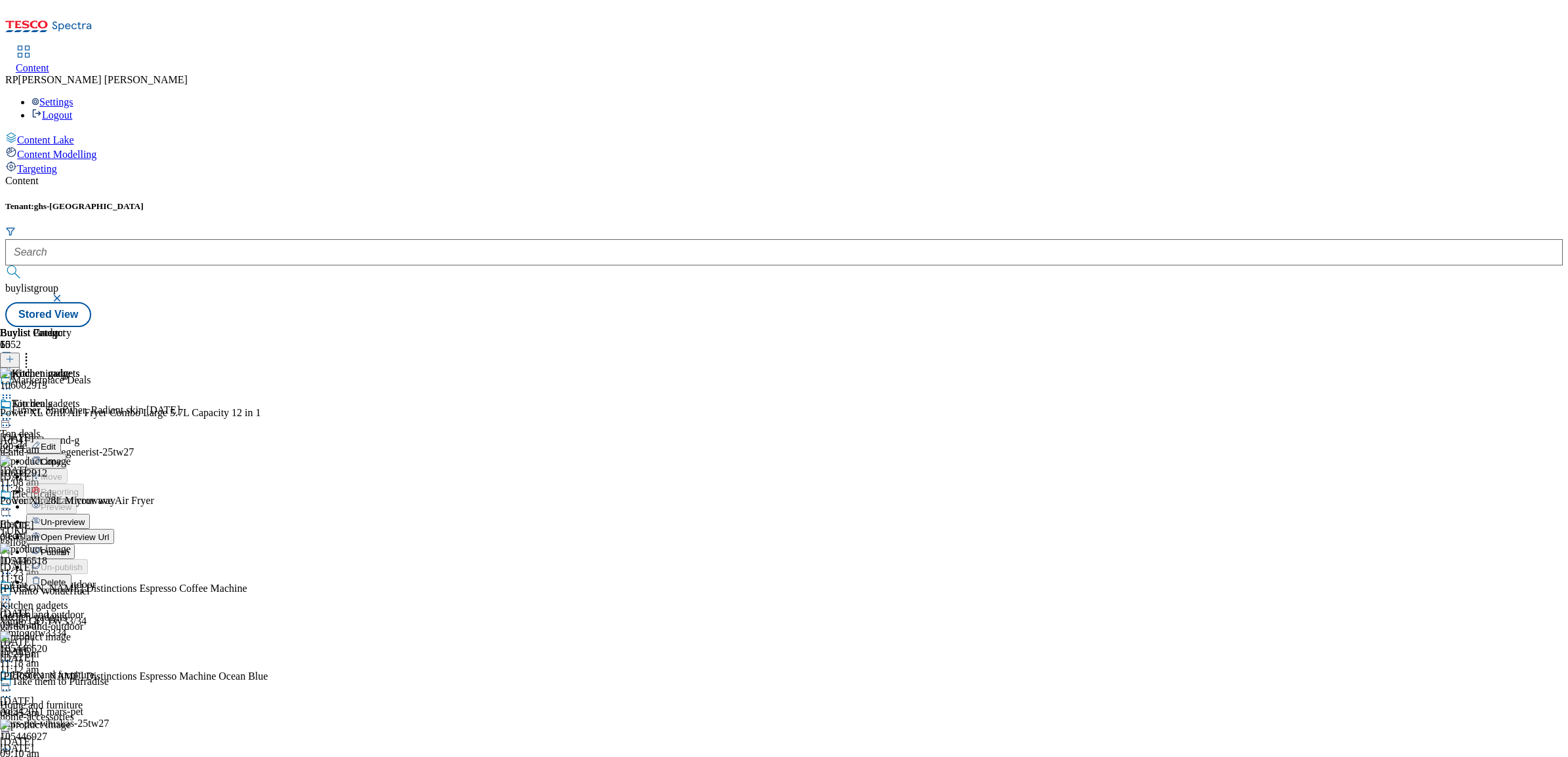
click at [85, 517] on span "Un-preview" at bounding box center [63, 522] width 44 height 10
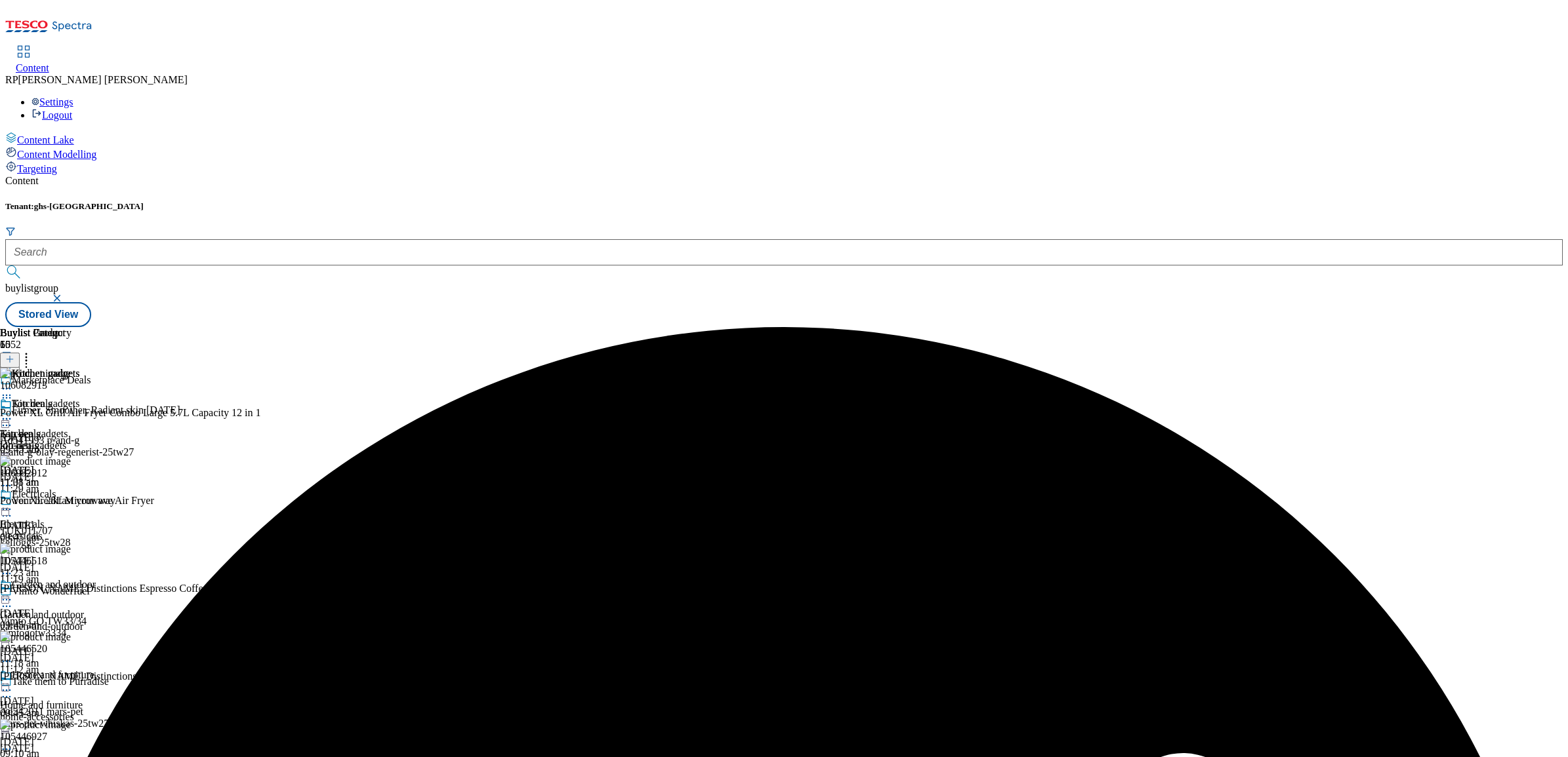
click at [33, 351] on icon at bounding box center [26, 357] width 13 height 13
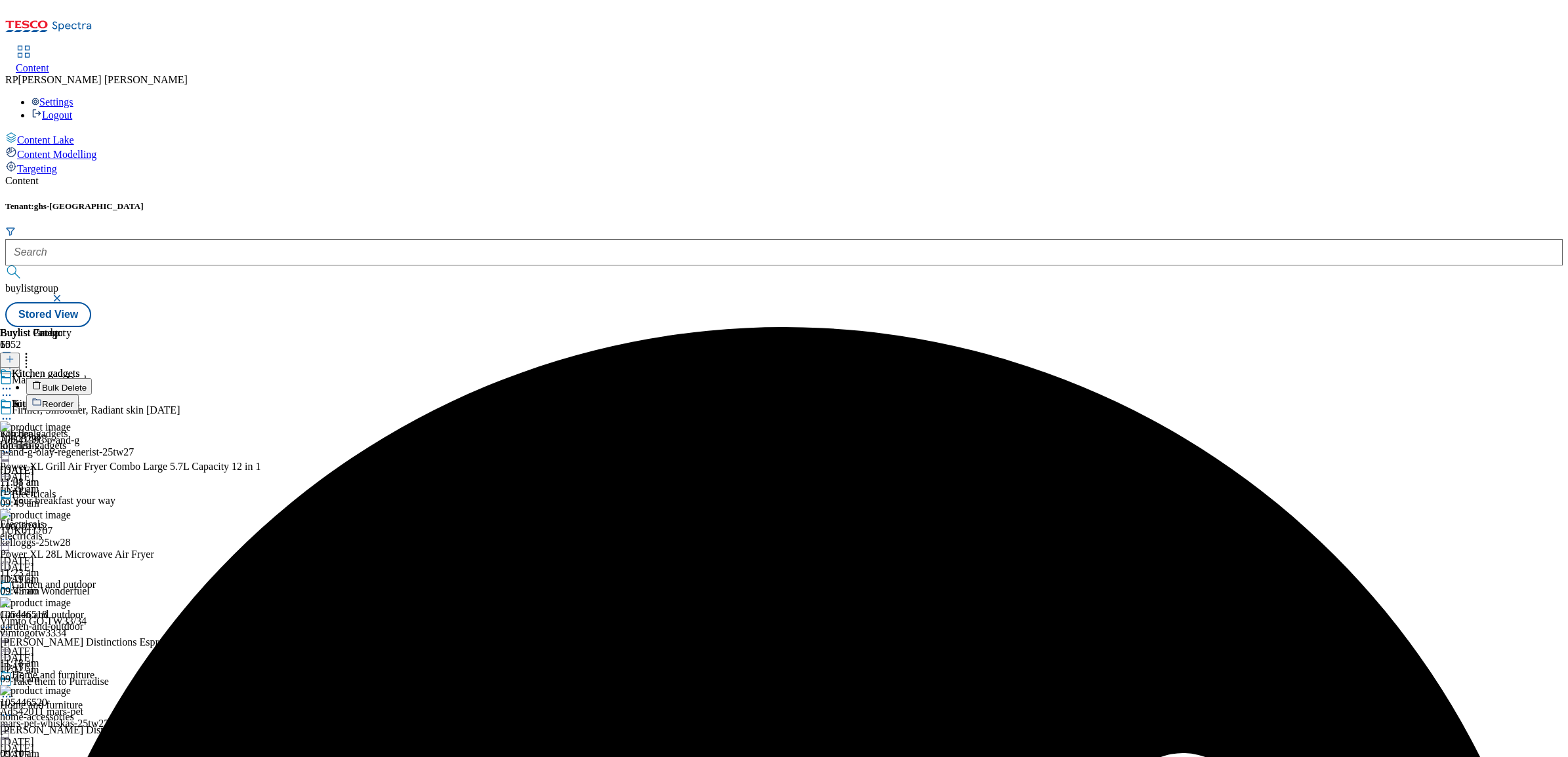
click at [87, 383] on span "Bulk Delete" at bounding box center [65, 388] width 44 height 10
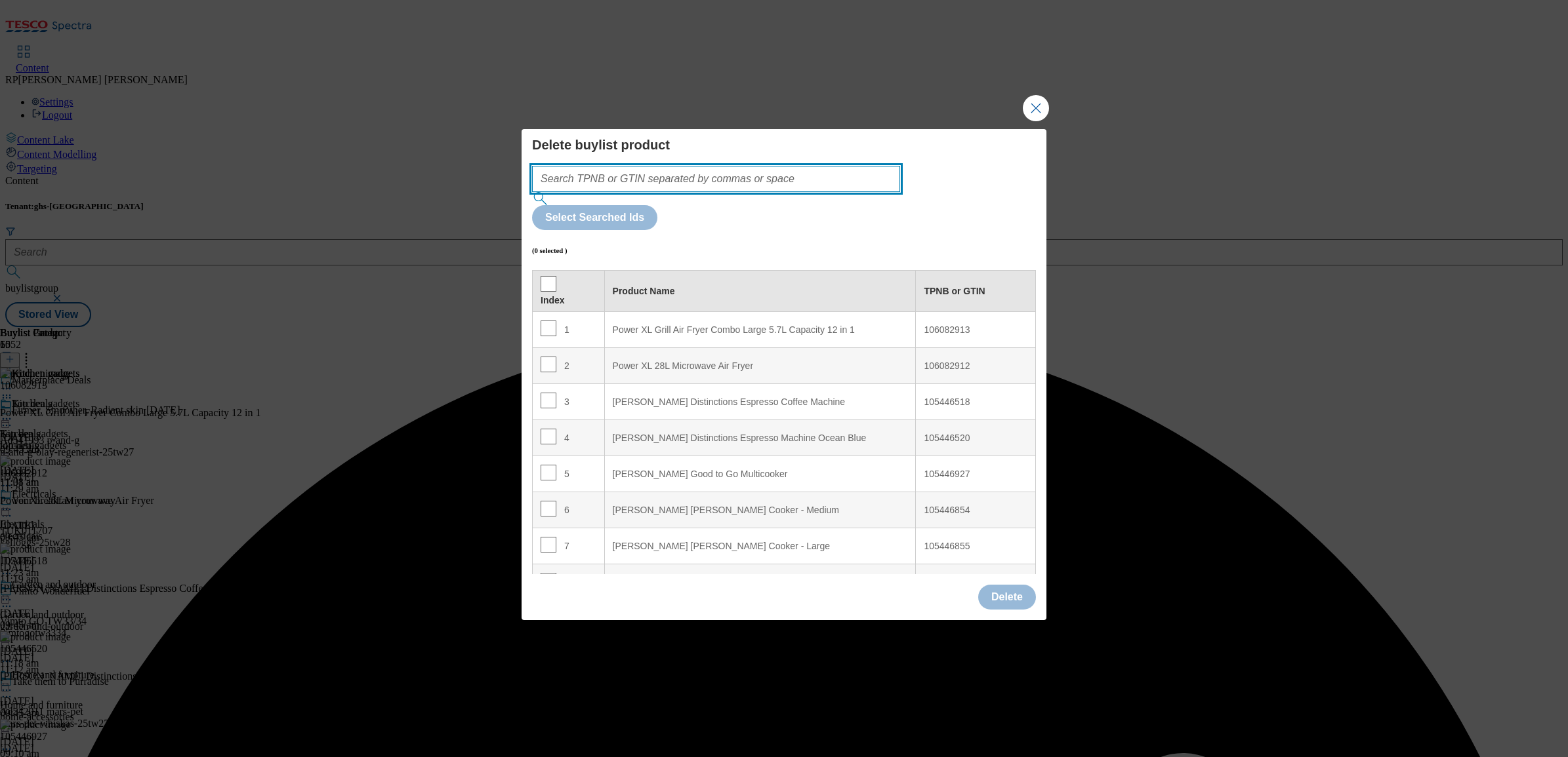
click at [762, 192] on input "Modal" at bounding box center [716, 178] width 368 height 26
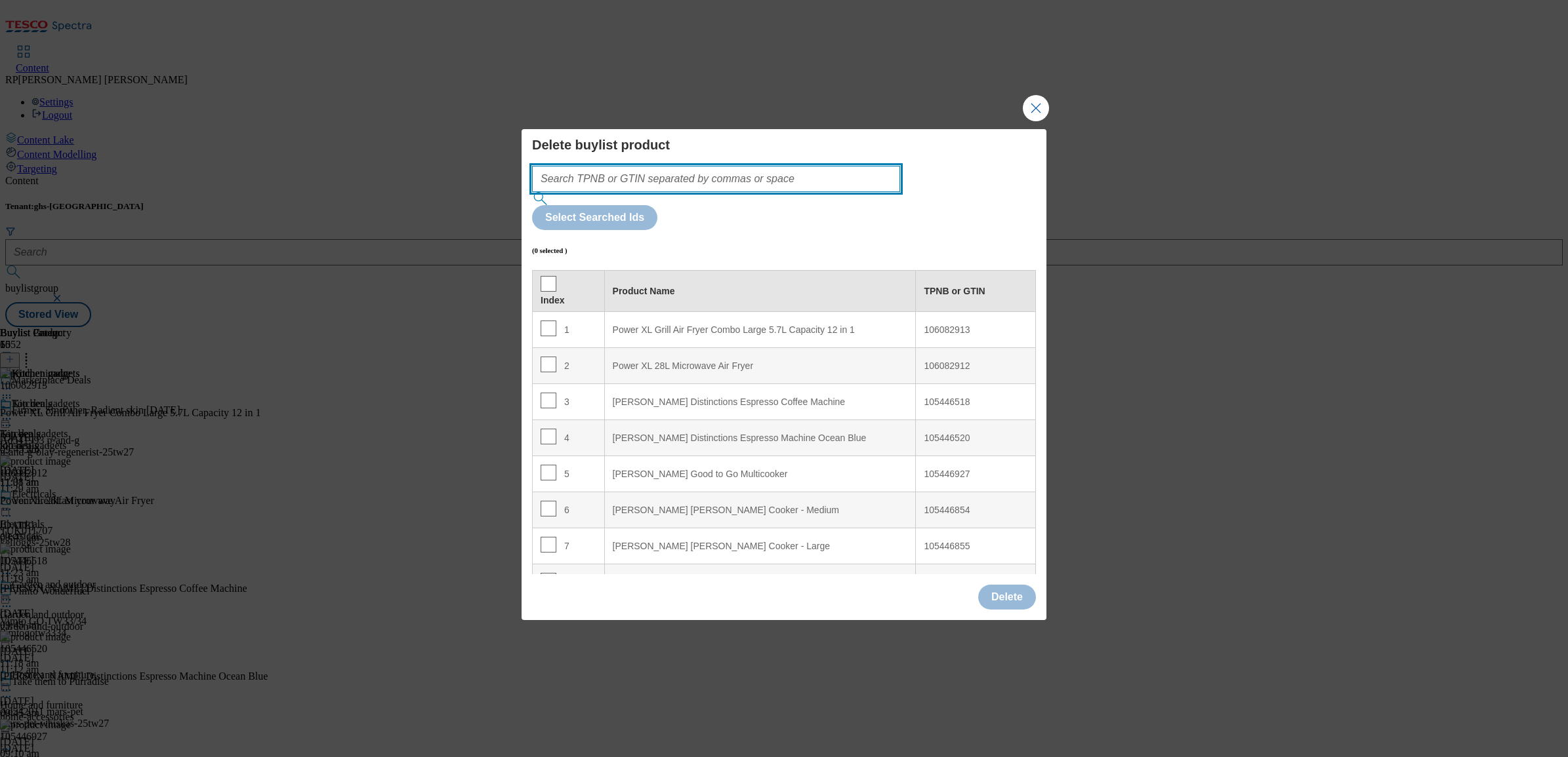
paste input "105446519"
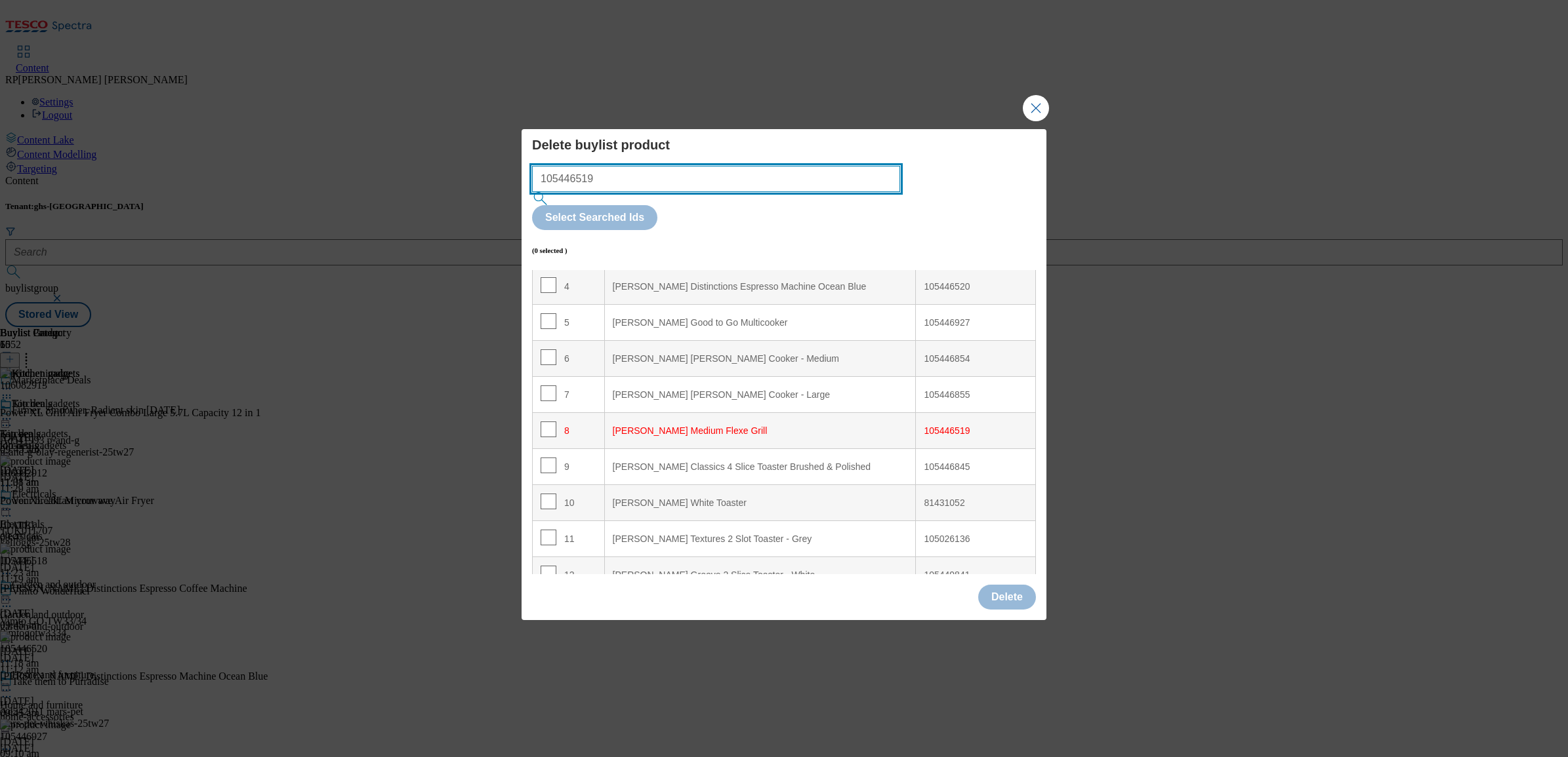
scroll to position [137, 0]
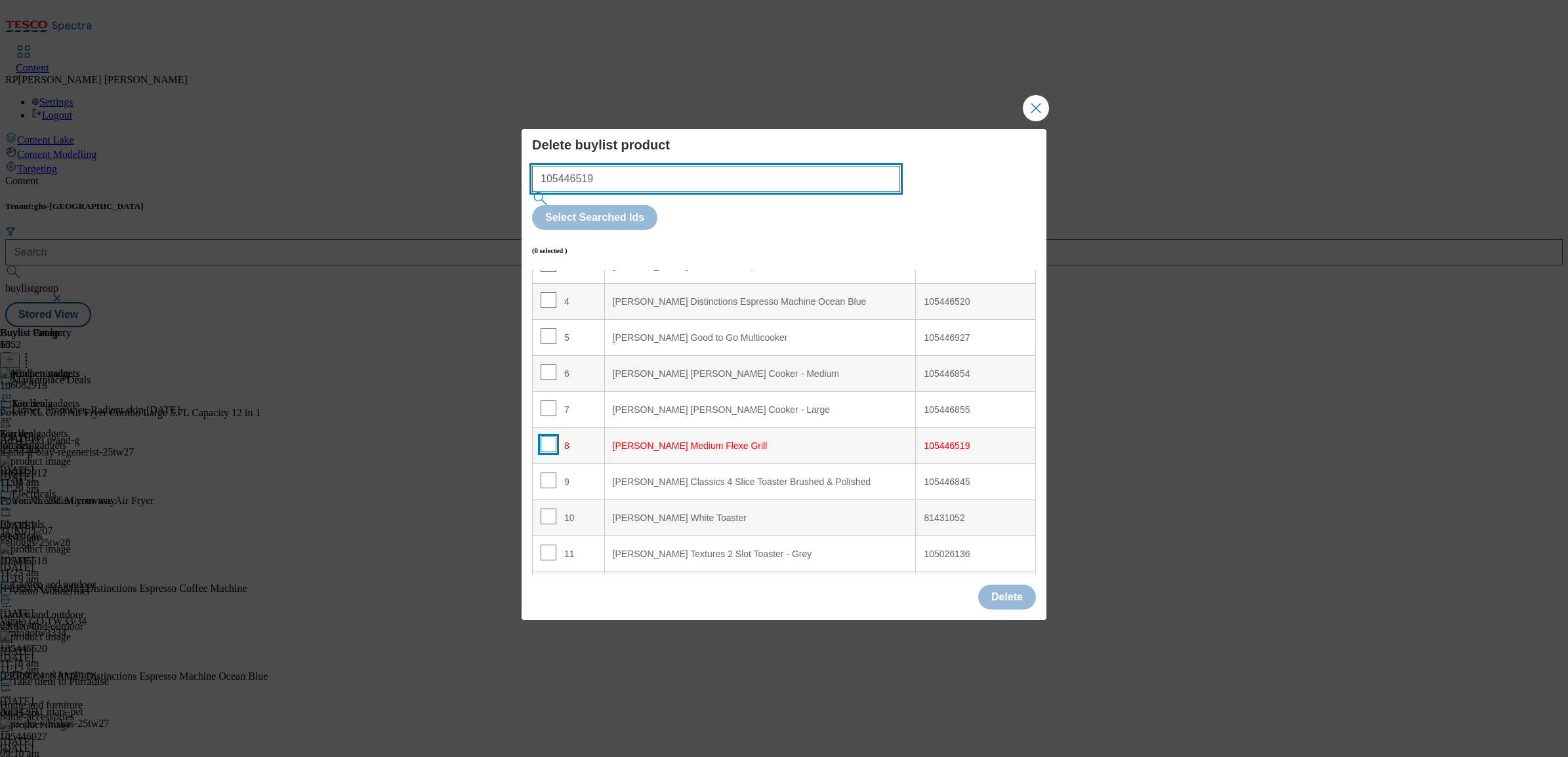
type input "105446519"
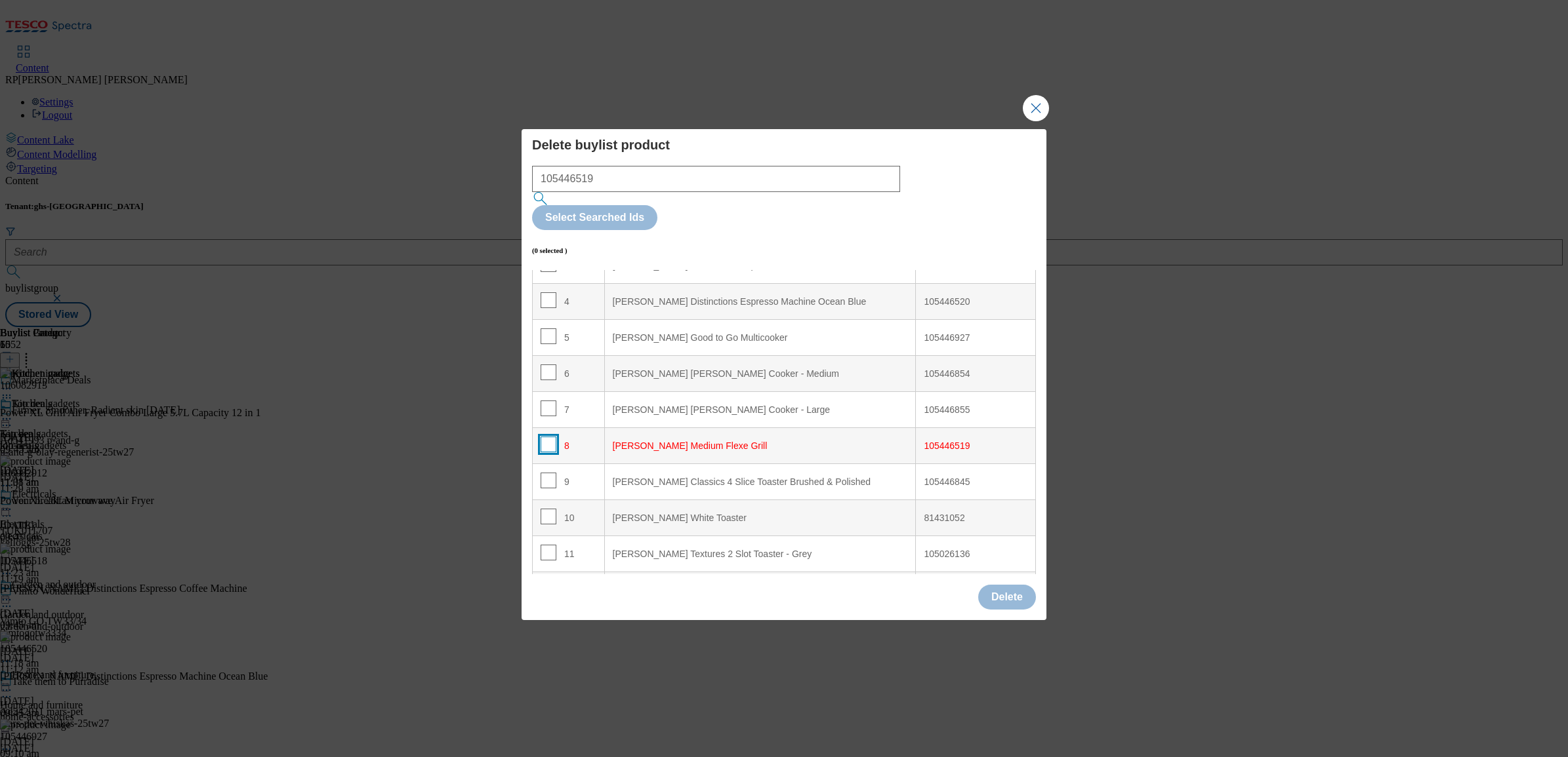
click at [544, 436] on input "Modal" at bounding box center [548, 444] width 15 height 15
checkbox input "true"
click at [1009, 585] on button "Delete" at bounding box center [1007, 597] width 58 height 25
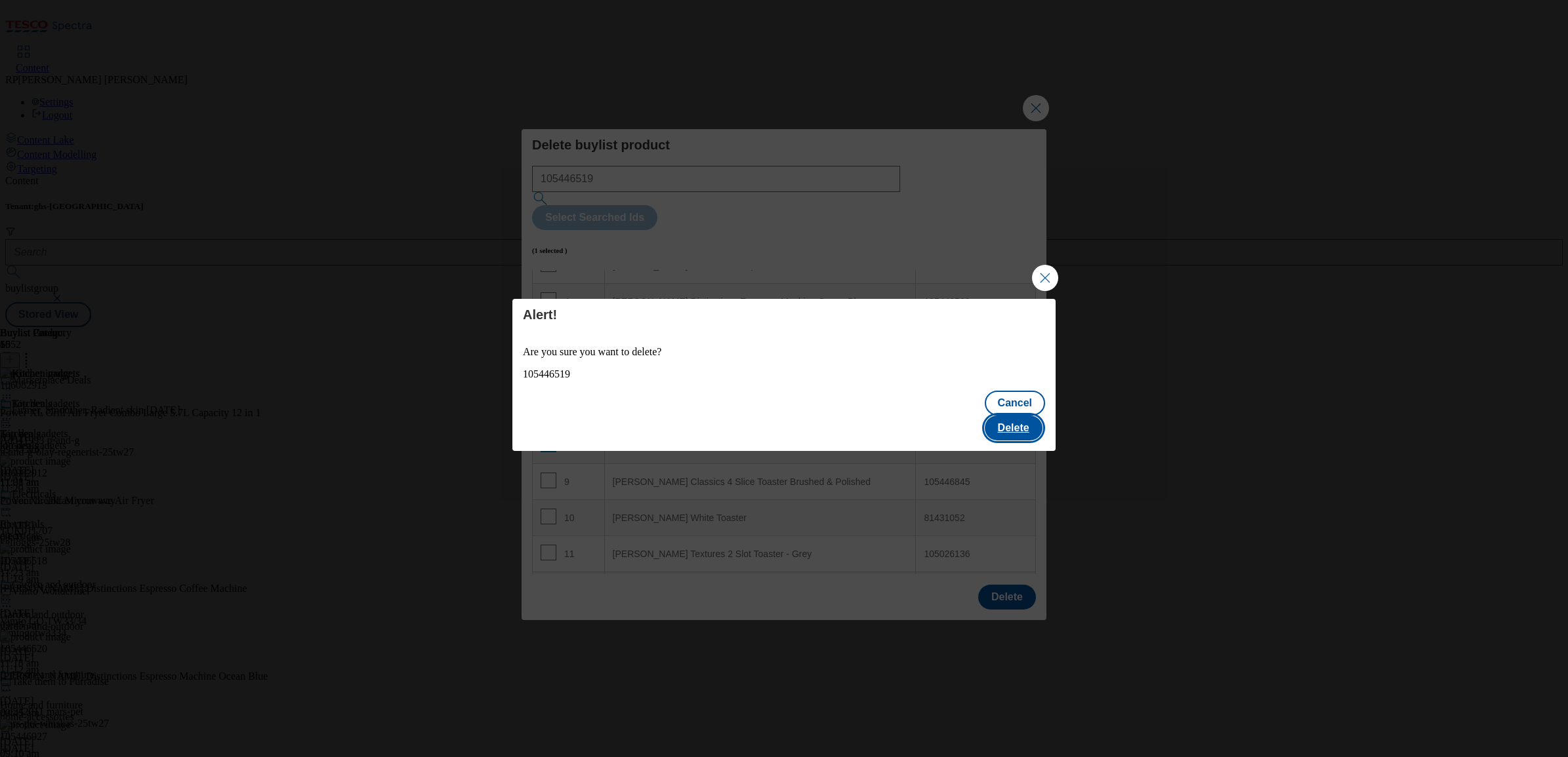
click at [1009, 416] on button "Delete" at bounding box center [1014, 429] width 58 height 25
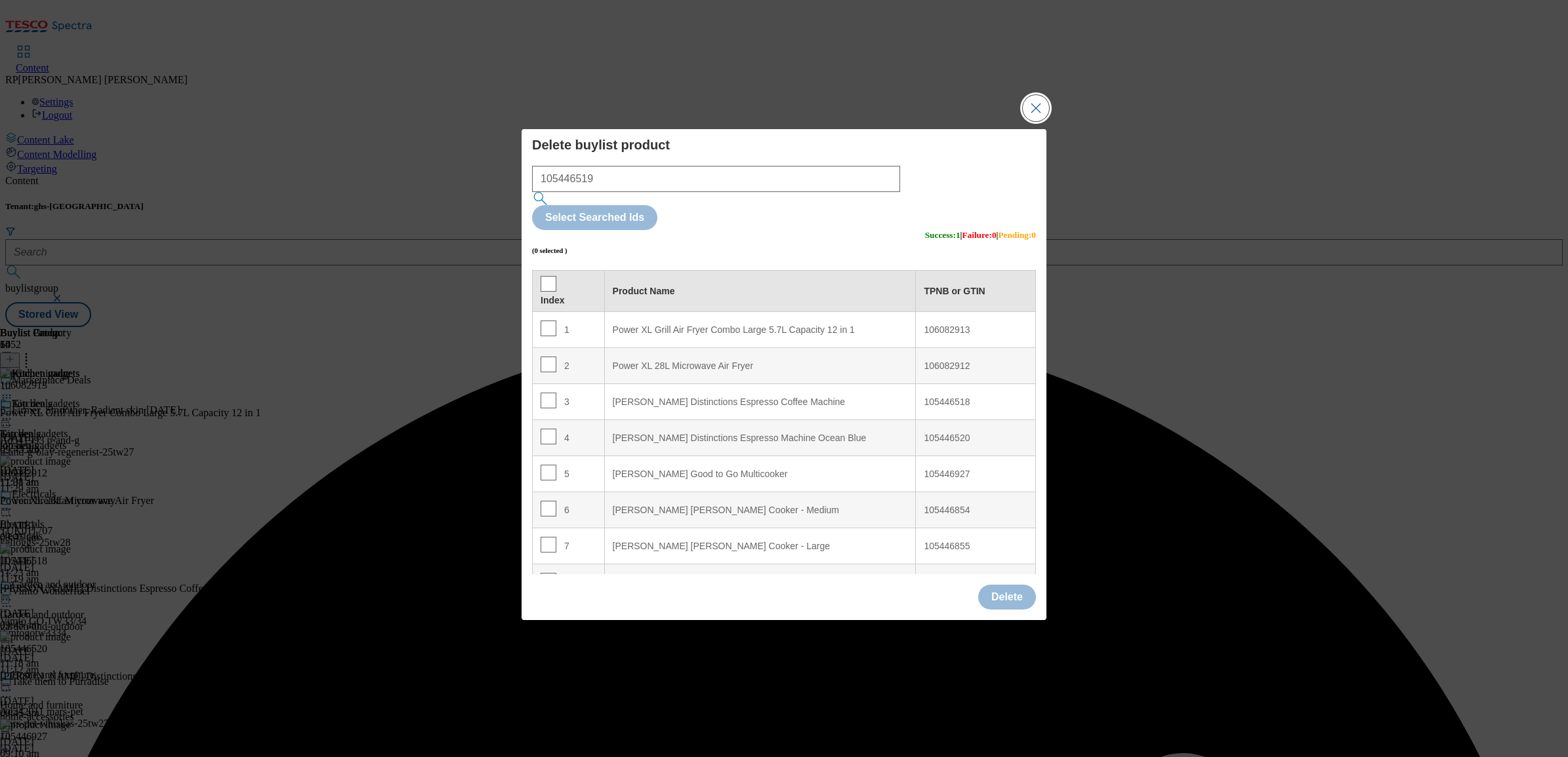
click at [1048, 121] on button "Close Modal" at bounding box center [1035, 108] width 26 height 26
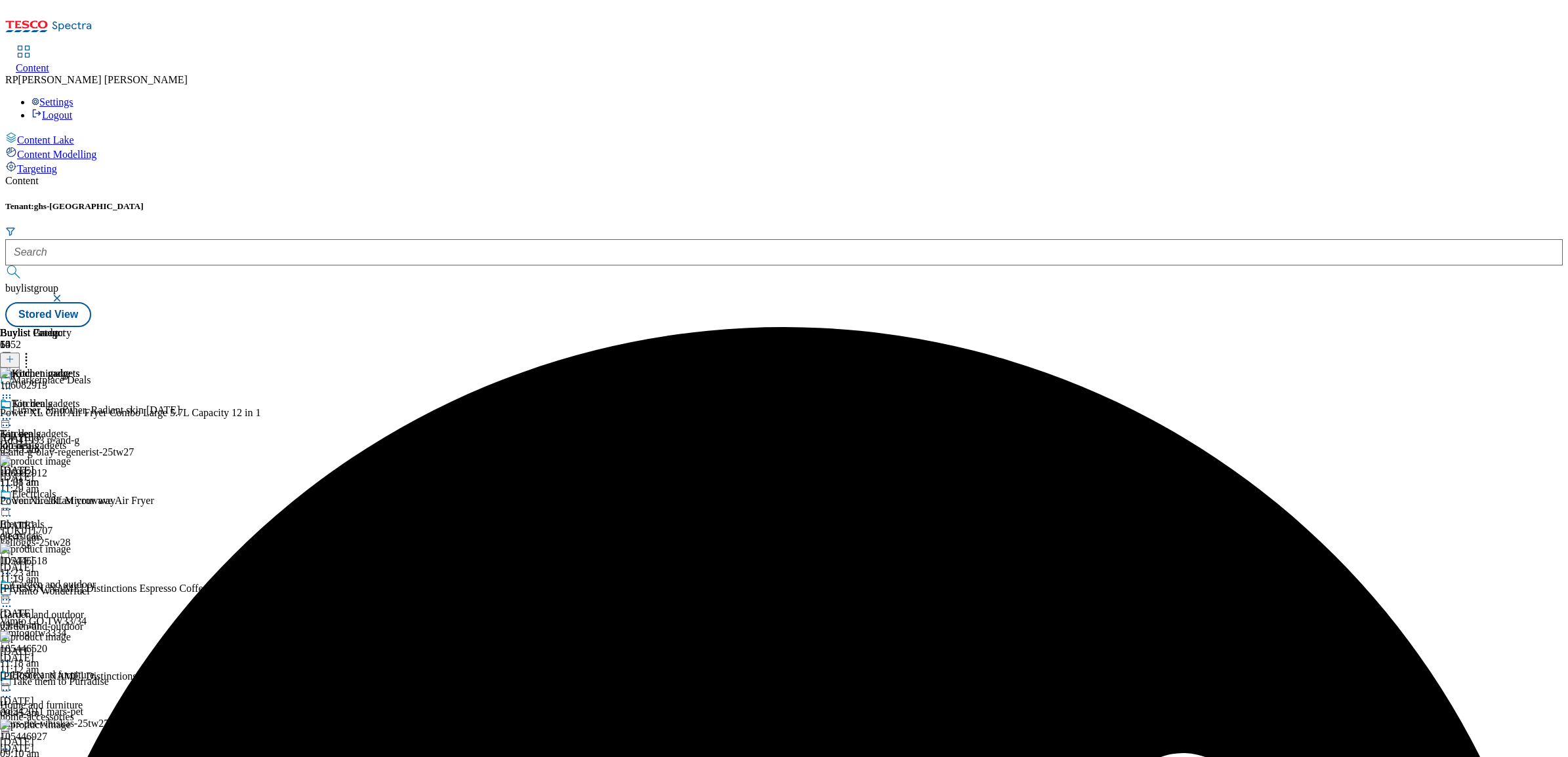
click at [13, 412] on icon at bounding box center [7, 419] width 13 height 13
click at [71, 503] on span "Preview" at bounding box center [56, 508] width 31 height 10
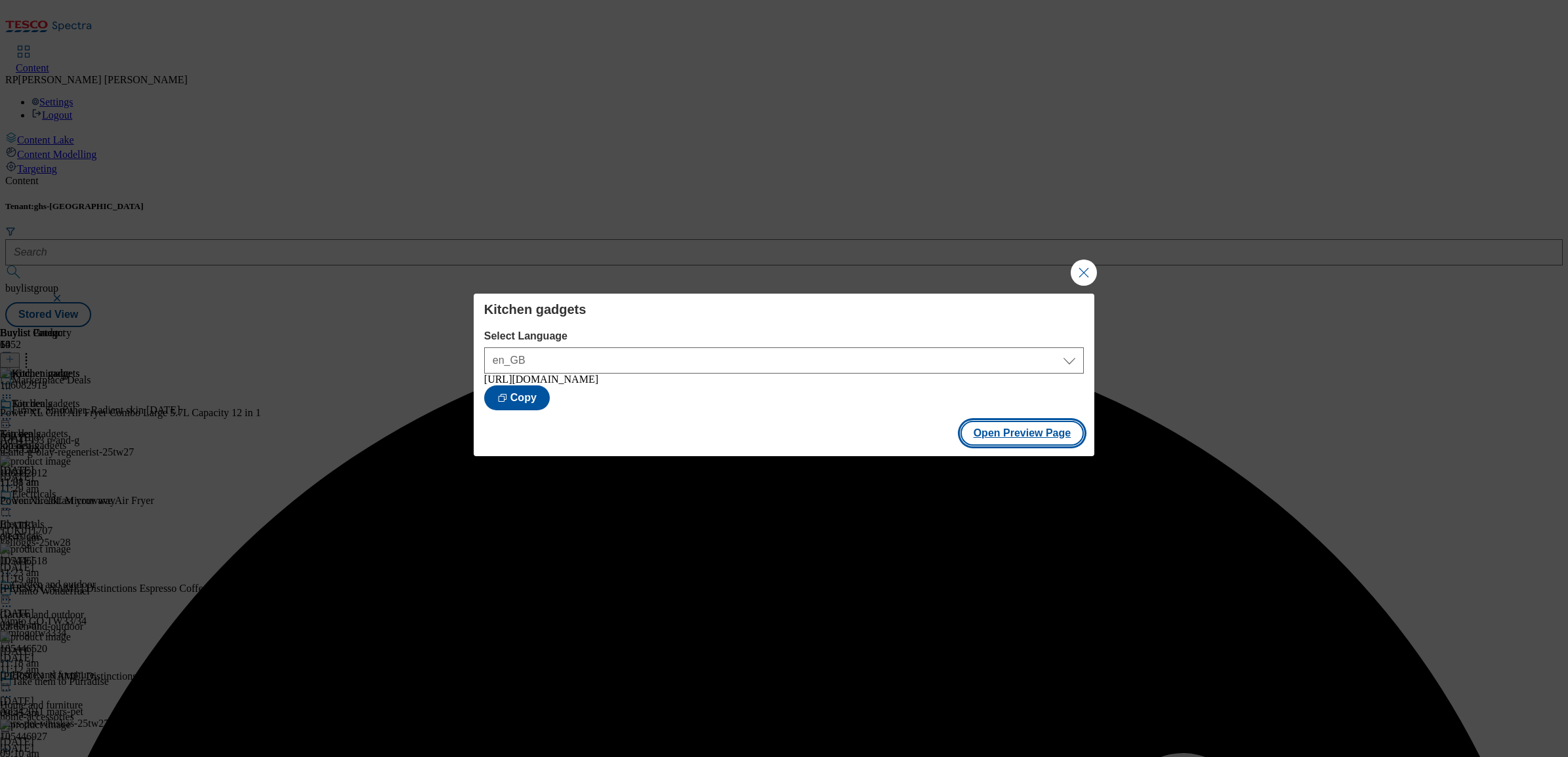
click at [1023, 446] on button "Open Preview Page" at bounding box center [1023, 433] width 124 height 25
click at [1087, 266] on button "Close Modal" at bounding box center [1083, 273] width 26 height 26
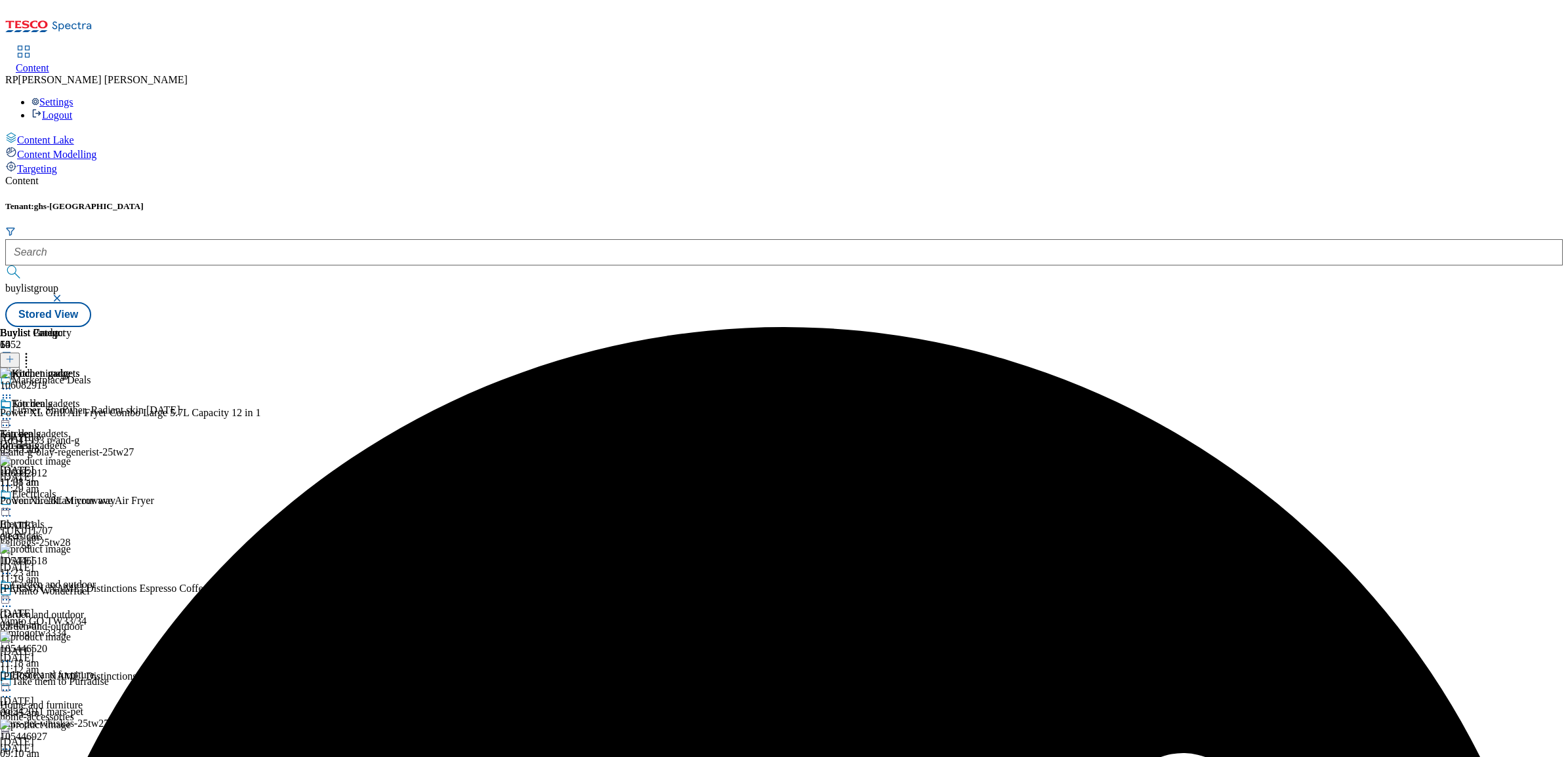
click at [13, 412] on icon at bounding box center [7, 419] width 13 height 13
click at [69, 548] on span "Publish" at bounding box center [55, 553] width 29 height 10
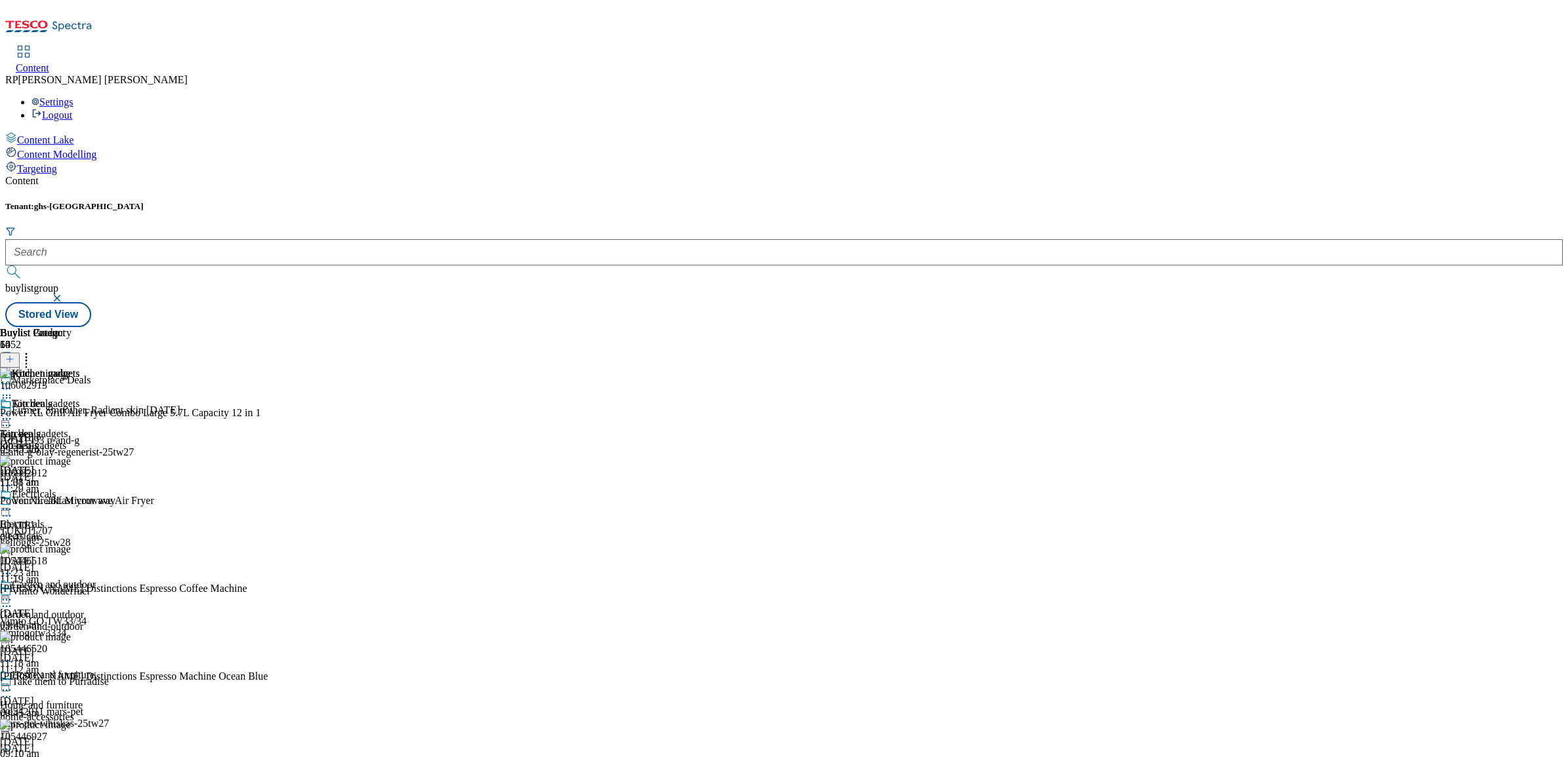
click at [80, 453] on div "Kitchen gadgets Kitchen gadgets kitchen-gadgets 27 Aug 2025 11:31 am" at bounding box center [40, 443] width 80 height 91
